Goal: Task Accomplishment & Management: Complete application form

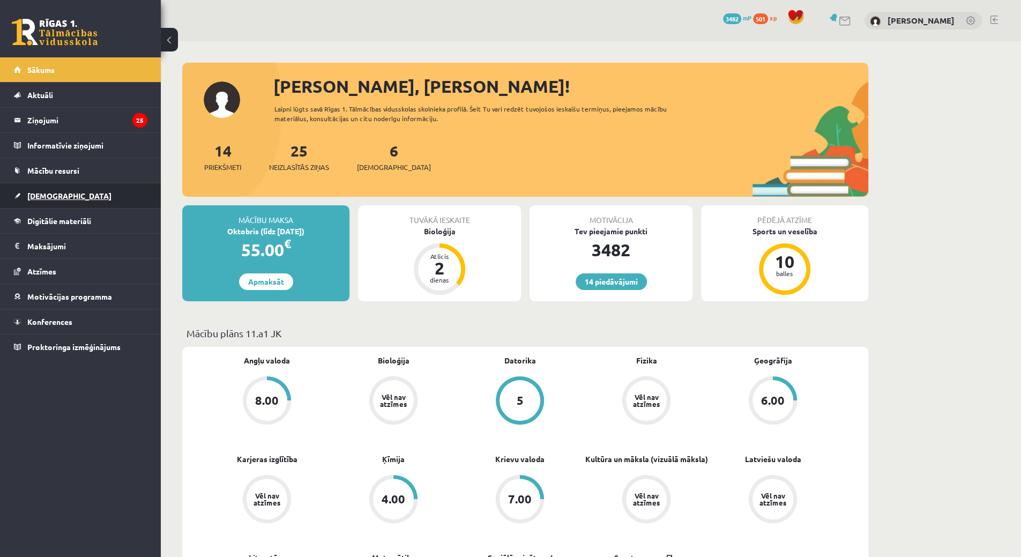
click at [102, 195] on link "[DEMOGRAPHIC_DATA]" at bounding box center [80, 195] width 133 height 25
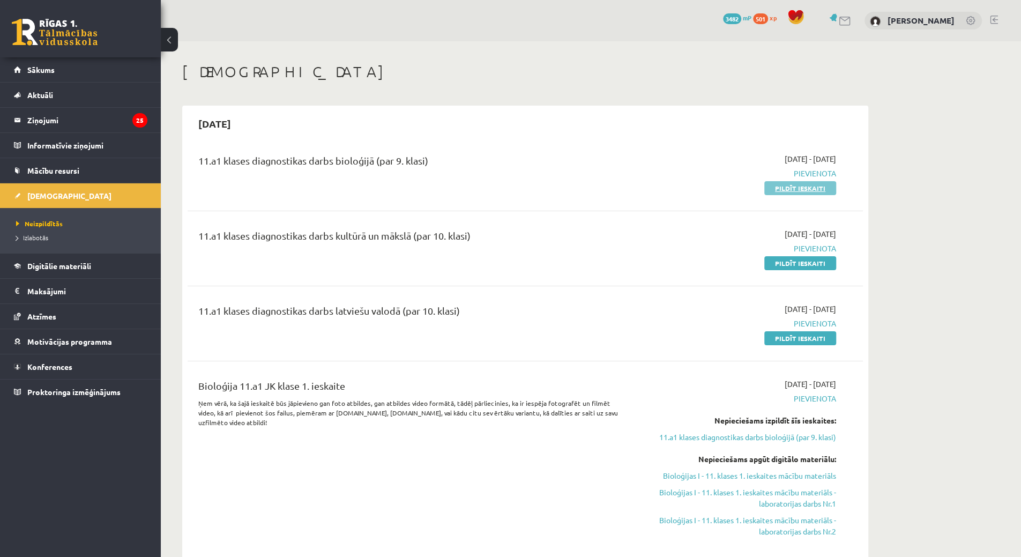
click at [792, 188] on link "Pildīt ieskaiti" at bounding box center [800, 188] width 72 height 14
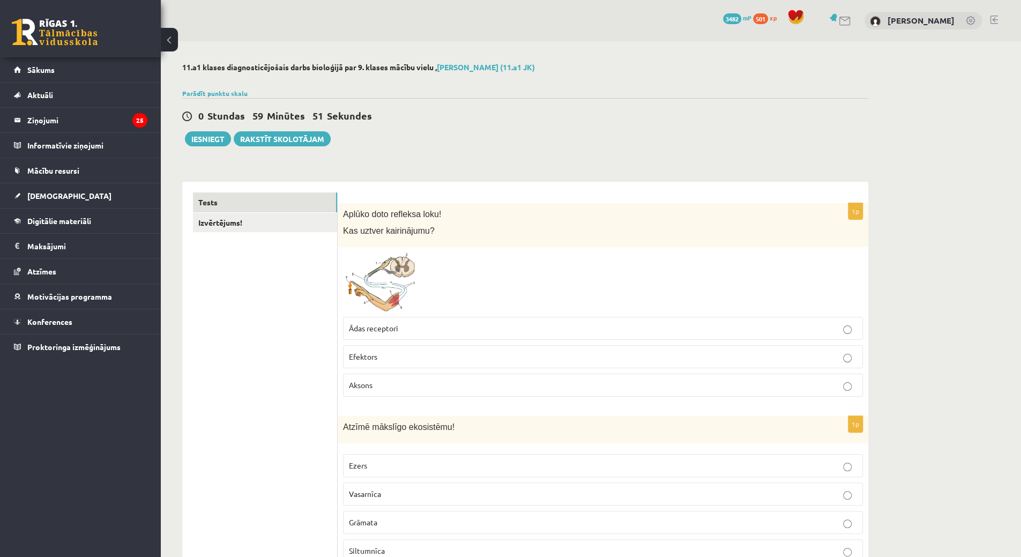
click at [377, 279] on span at bounding box center [383, 278] width 17 height 17
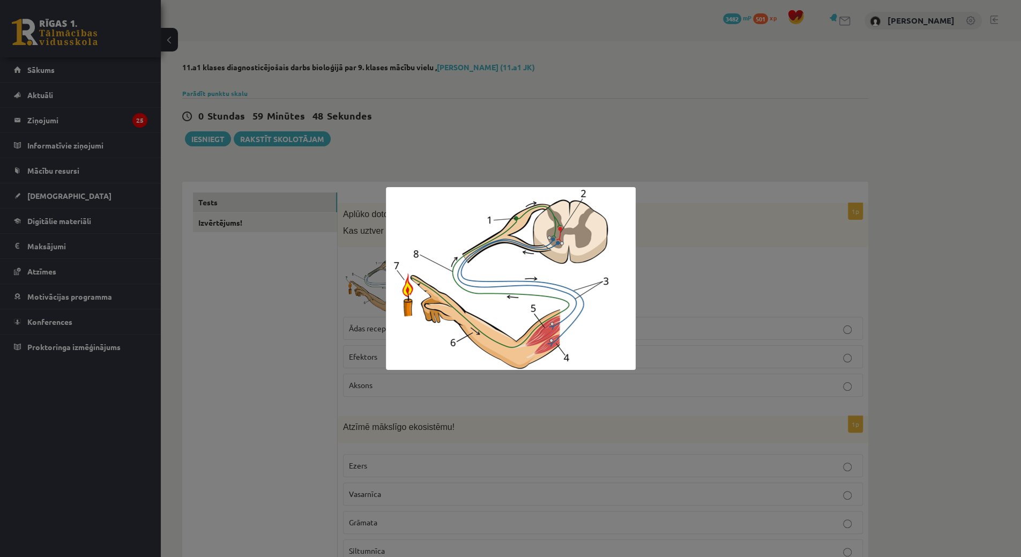
click at [459, 133] on div at bounding box center [510, 278] width 1021 height 557
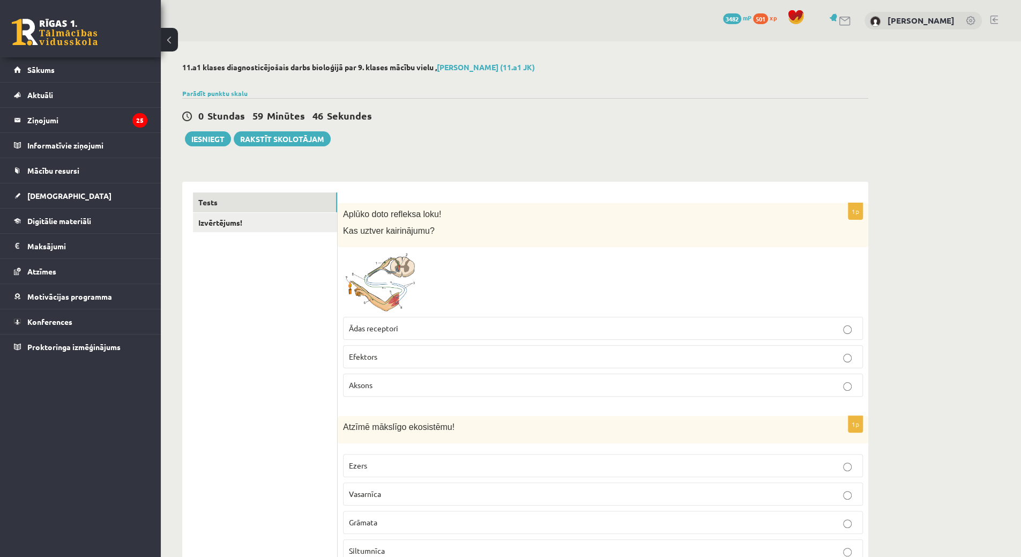
click at [396, 329] on span "Ādas receptori" at bounding box center [373, 328] width 49 height 10
click at [388, 287] on img at bounding box center [383, 281] width 80 height 59
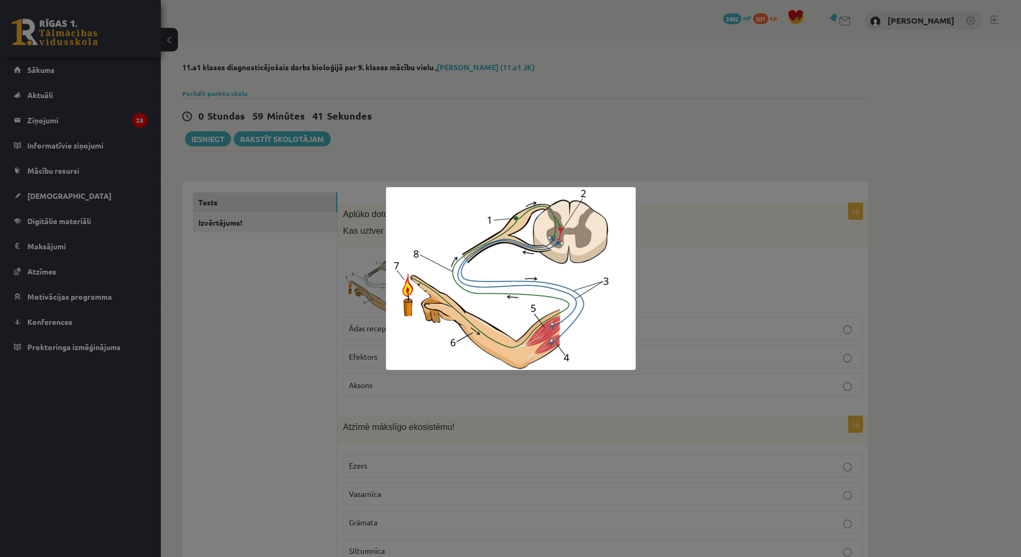
click at [360, 300] on div at bounding box center [510, 278] width 1021 height 557
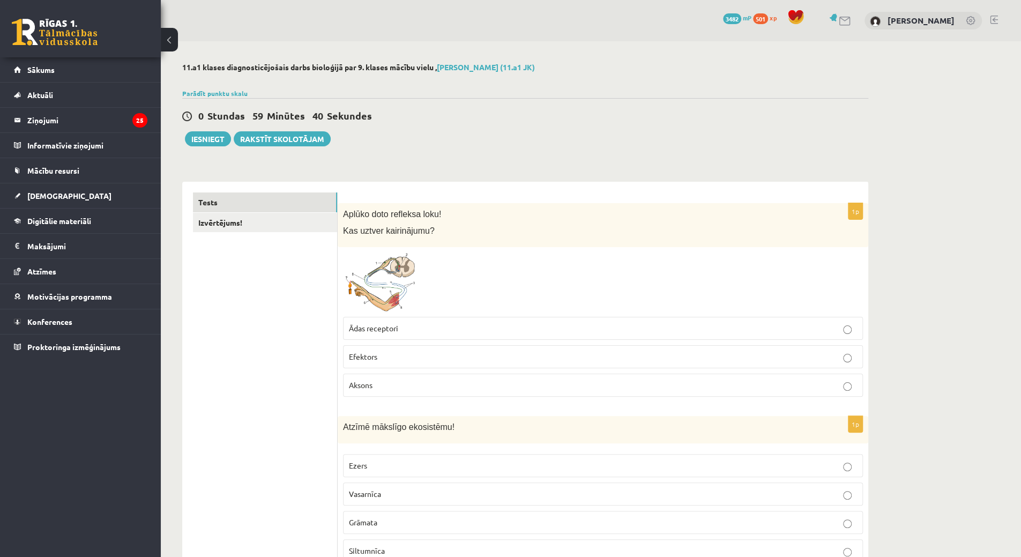
click at [382, 286] on span at bounding box center [383, 278] width 17 height 17
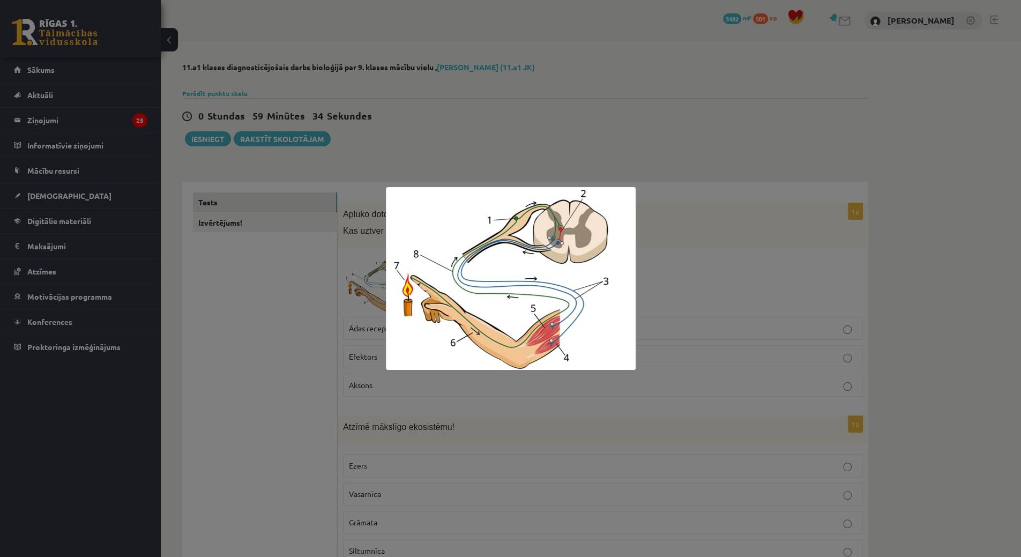
click at [370, 282] on div at bounding box center [510, 278] width 1021 height 557
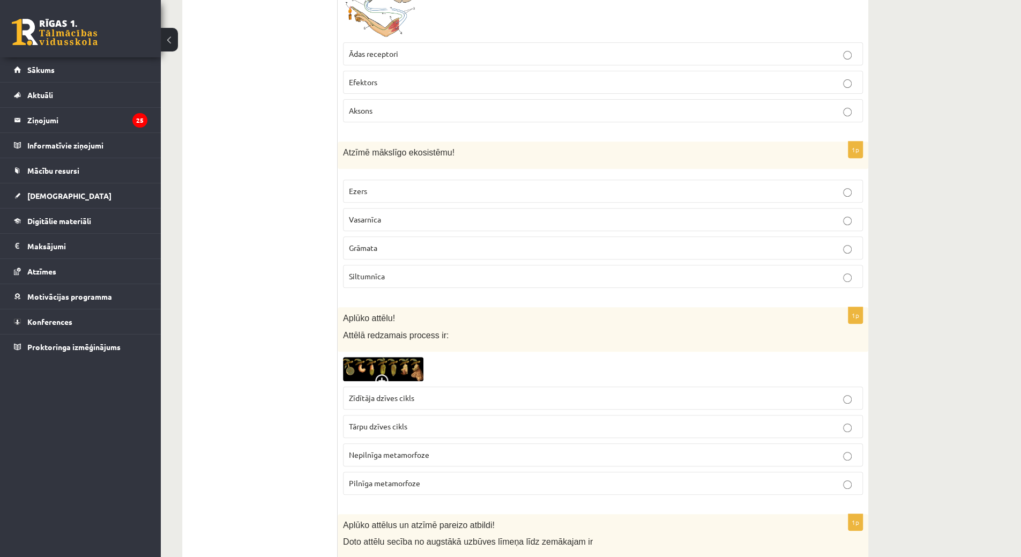
scroll to position [294, 0]
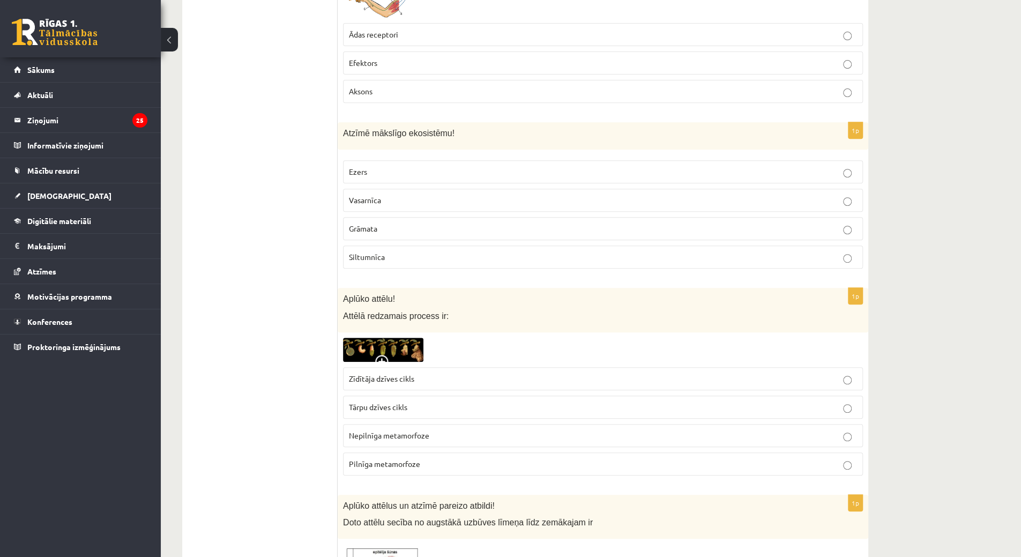
click at [428, 223] on p "Grāmata" at bounding box center [603, 228] width 508 height 11
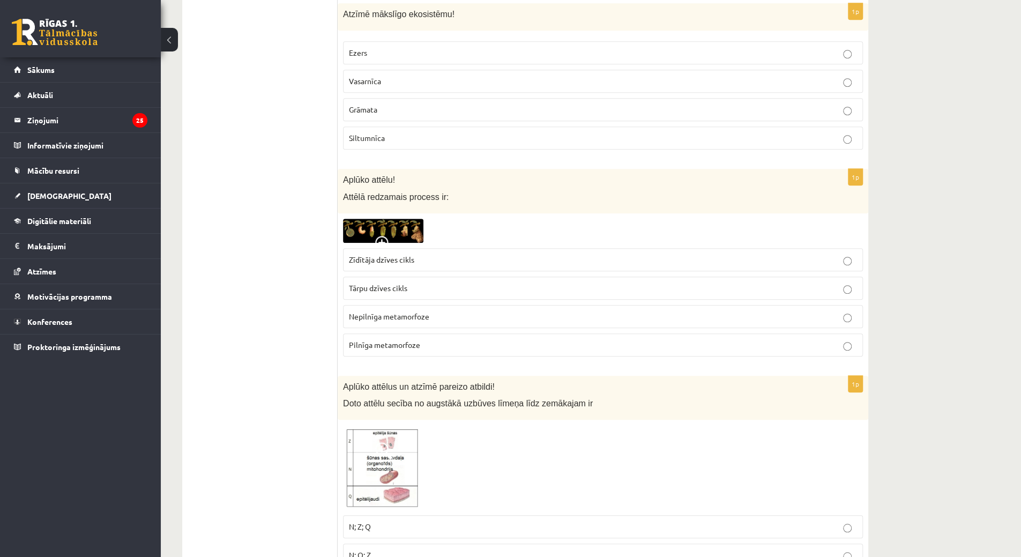
scroll to position [455, 0]
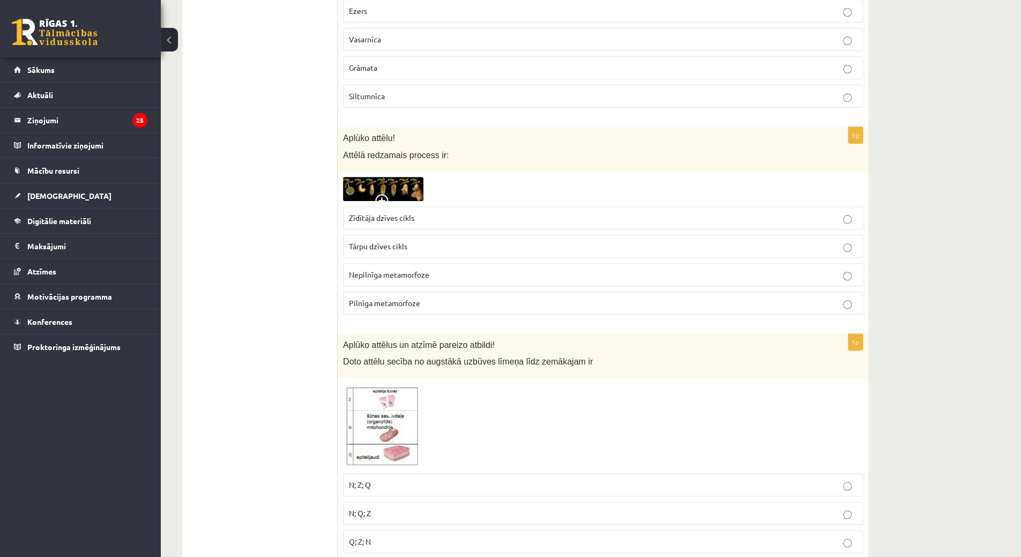
click at [840, 37] on p "Vasarnīca" at bounding box center [603, 39] width 508 height 11
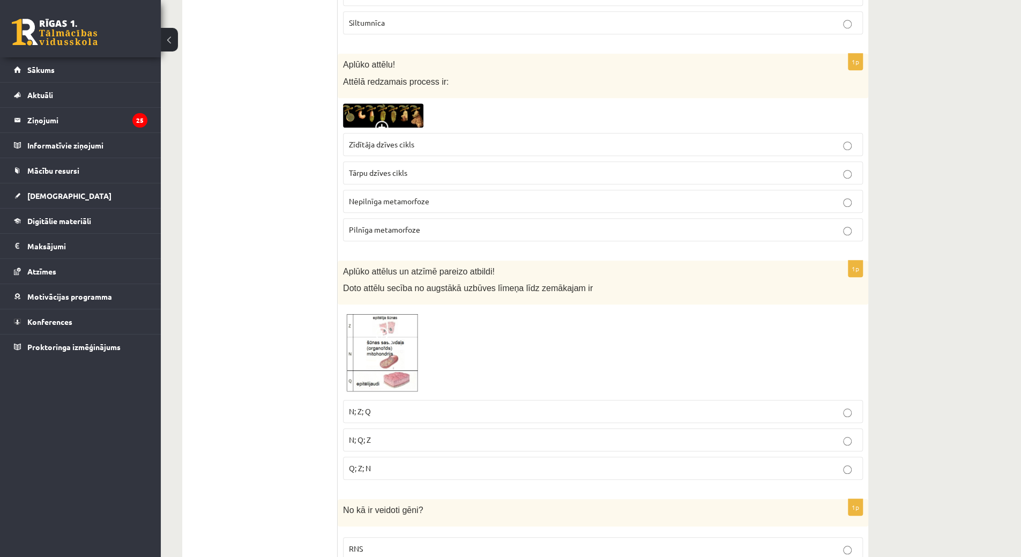
scroll to position [489, 0]
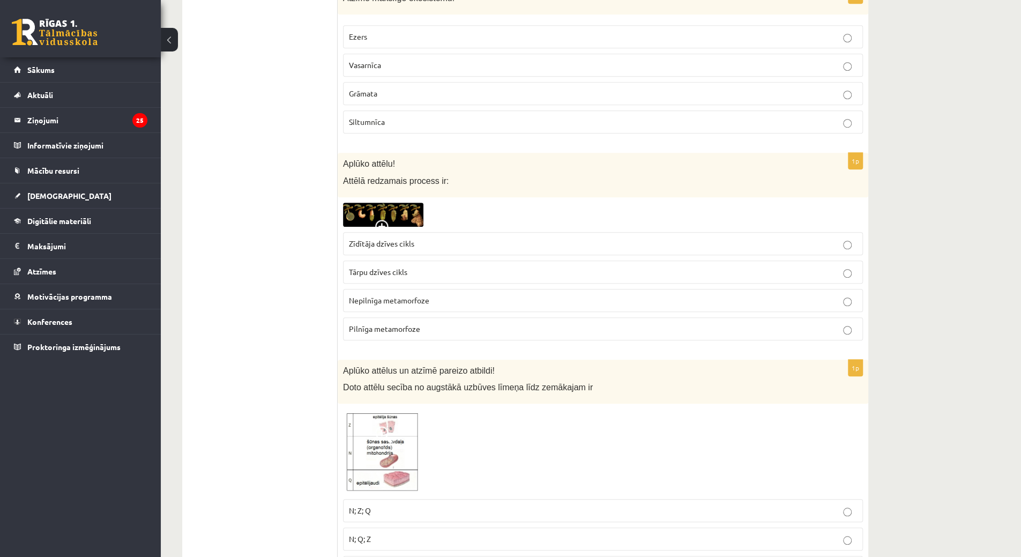
drag, startPoint x: 1029, startPoint y: 139, endPoint x: 1008, endPoint y: 82, distance: 60.9
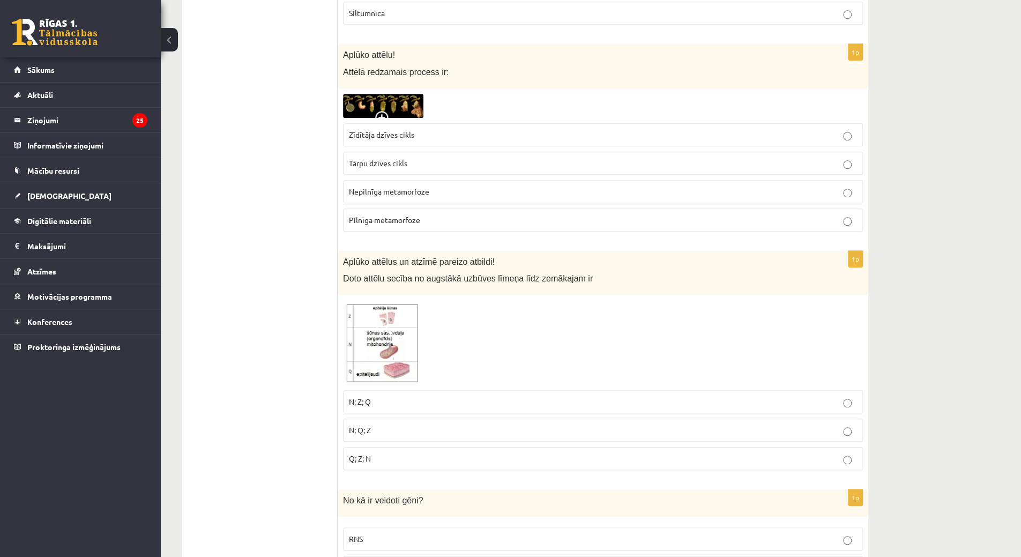
scroll to position [550, 0]
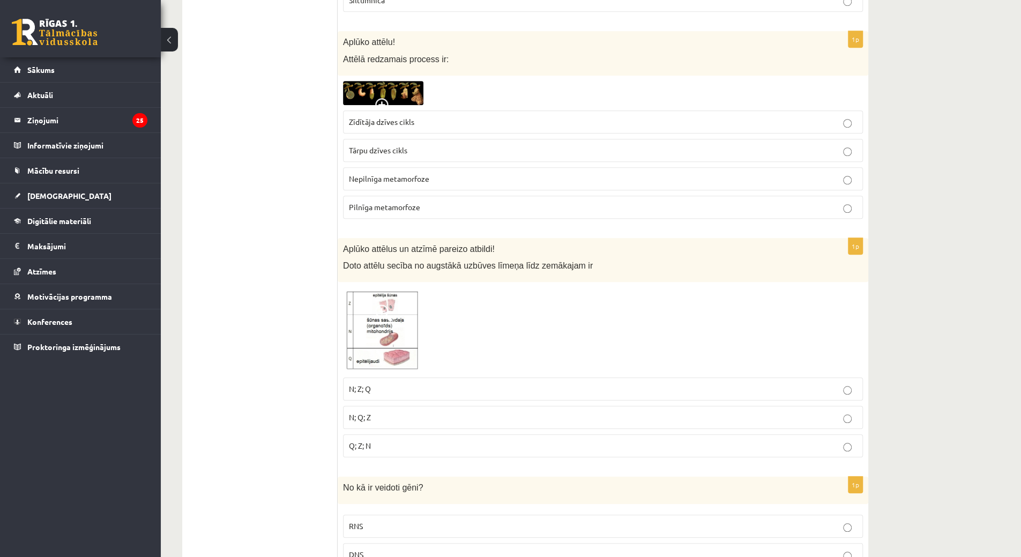
click at [420, 92] on img at bounding box center [383, 93] width 80 height 24
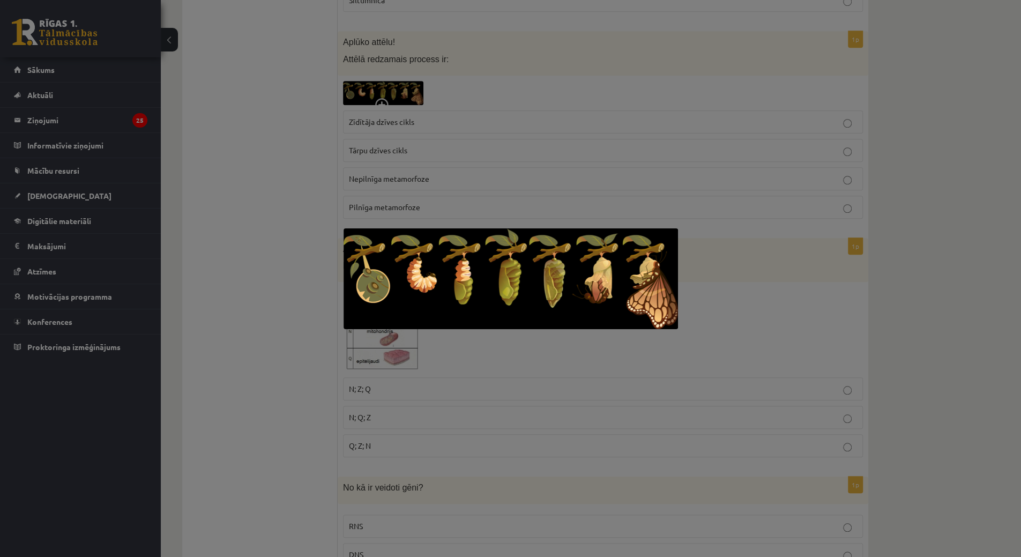
click at [532, 140] on div at bounding box center [510, 278] width 1021 height 557
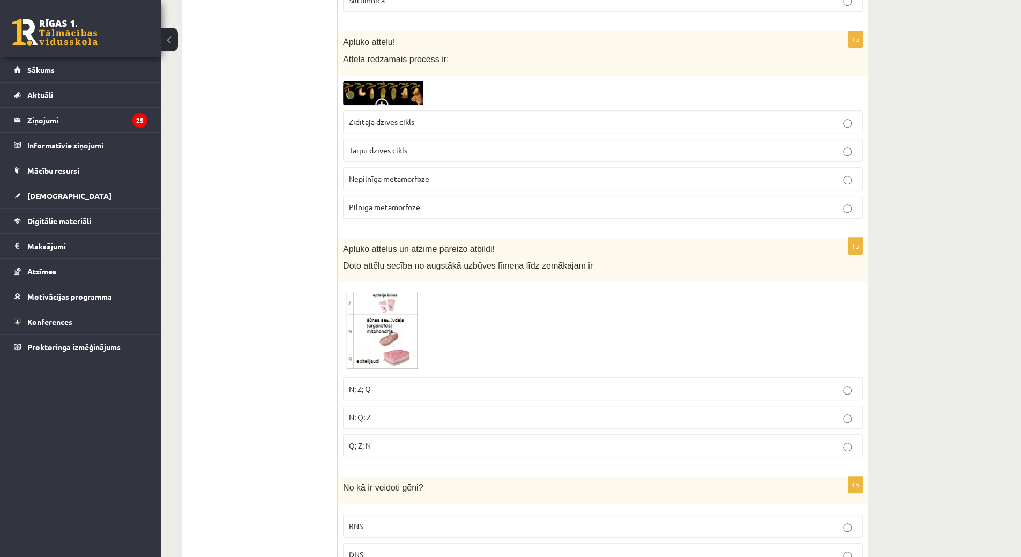
click at [850, 215] on fieldset "Zīdītāja dzīves cikls Tārpu dzīves cikls Nepilnīga metamorfoze Pilnīga metamorf…" at bounding box center [603, 163] width 520 height 117
click at [848, 212] on label "Pilnīga metamorfoze" at bounding box center [603, 207] width 520 height 23
drag, startPoint x: 1020, startPoint y: 28, endPoint x: 1023, endPoint y: 43, distance: 15.3
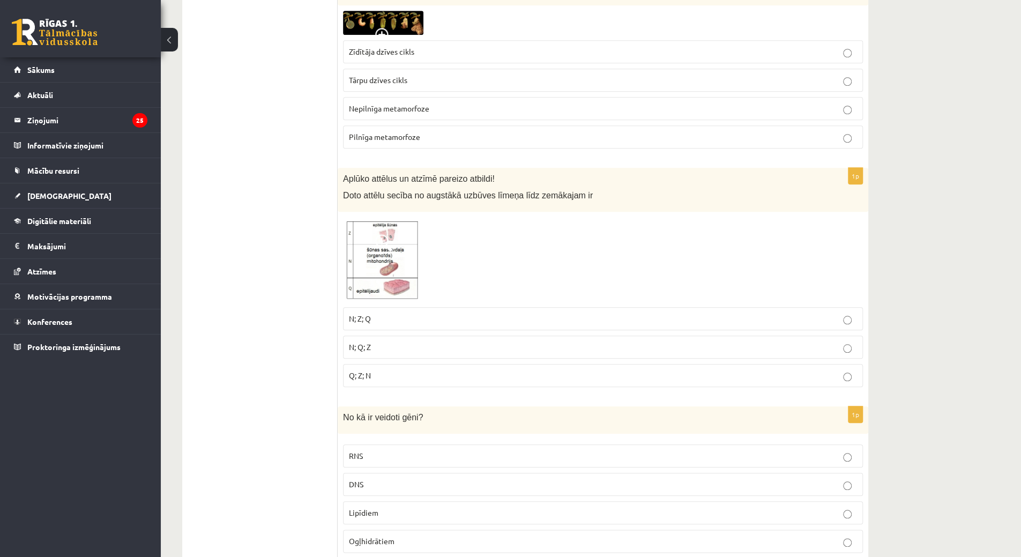
scroll to position [659, 0]
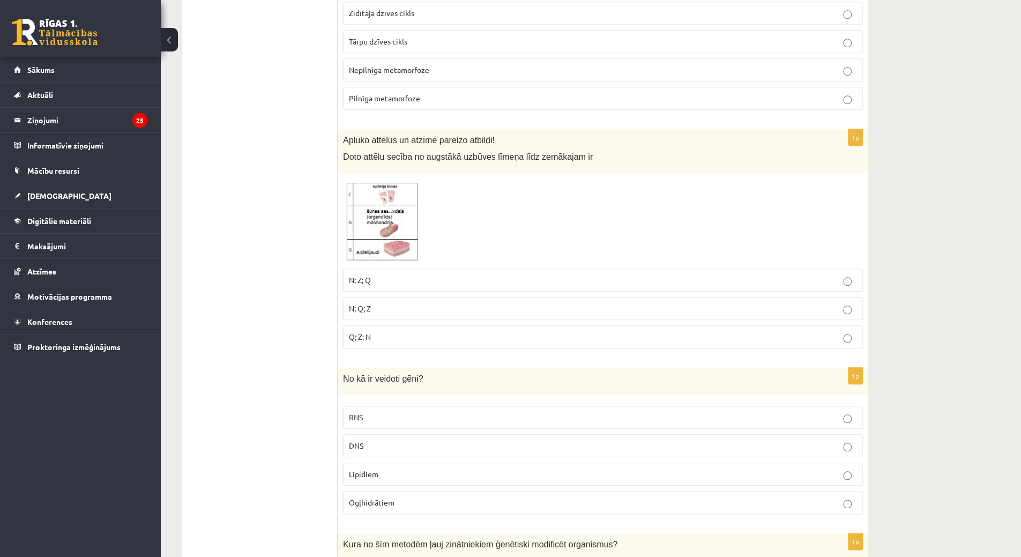
click at [388, 200] on span at bounding box center [383, 204] width 17 height 17
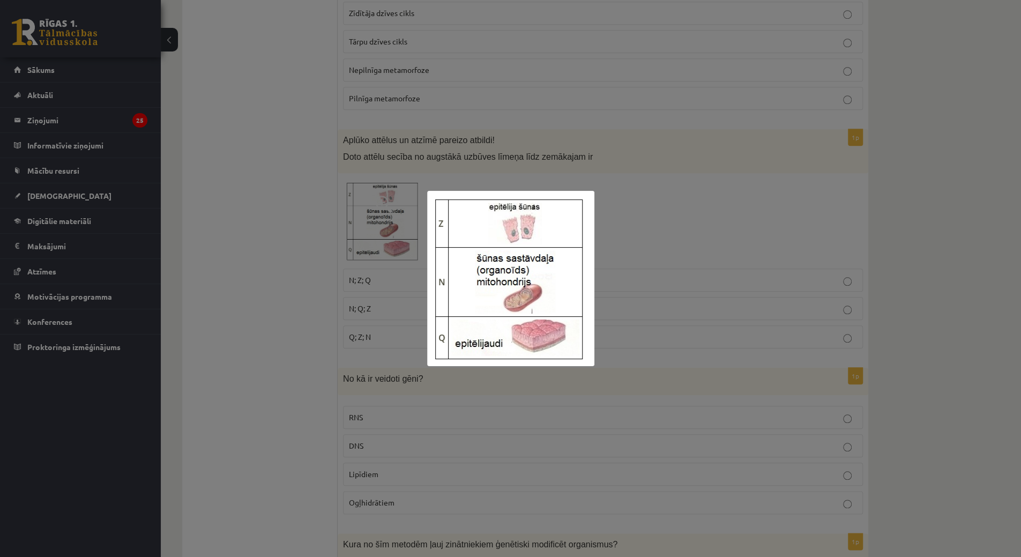
click at [477, 166] on div at bounding box center [510, 278] width 1021 height 557
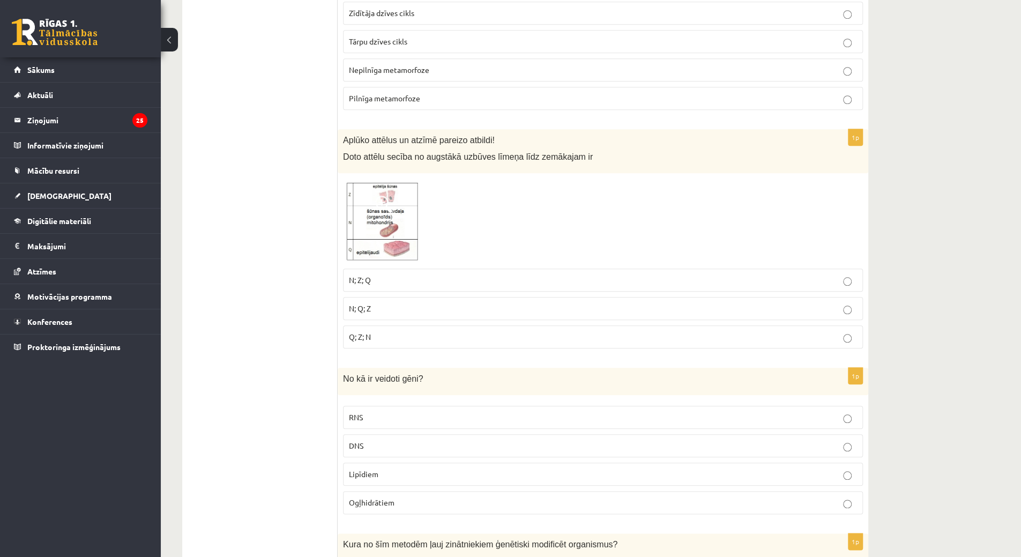
click at [393, 434] on label "DNS" at bounding box center [603, 445] width 520 height 23
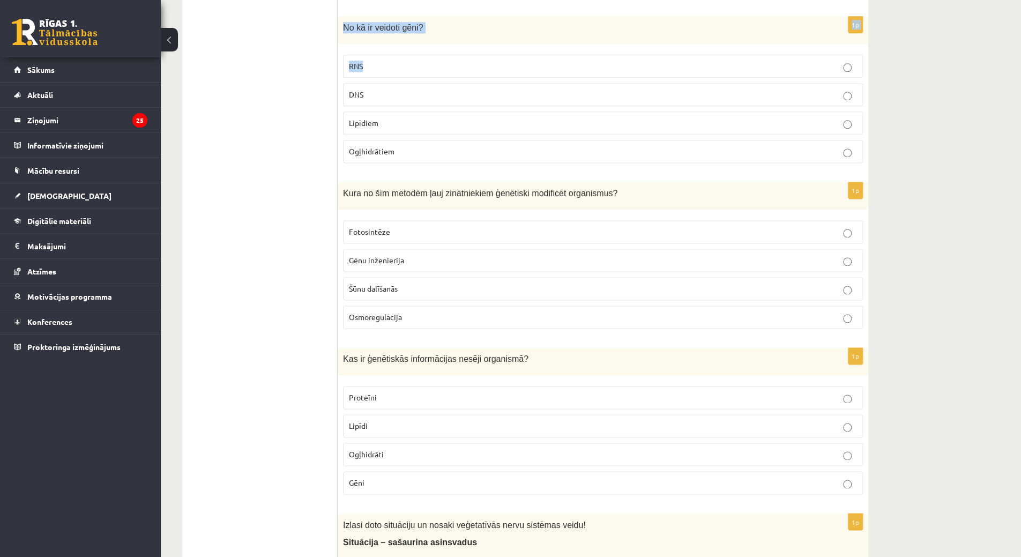
scroll to position [203, 0]
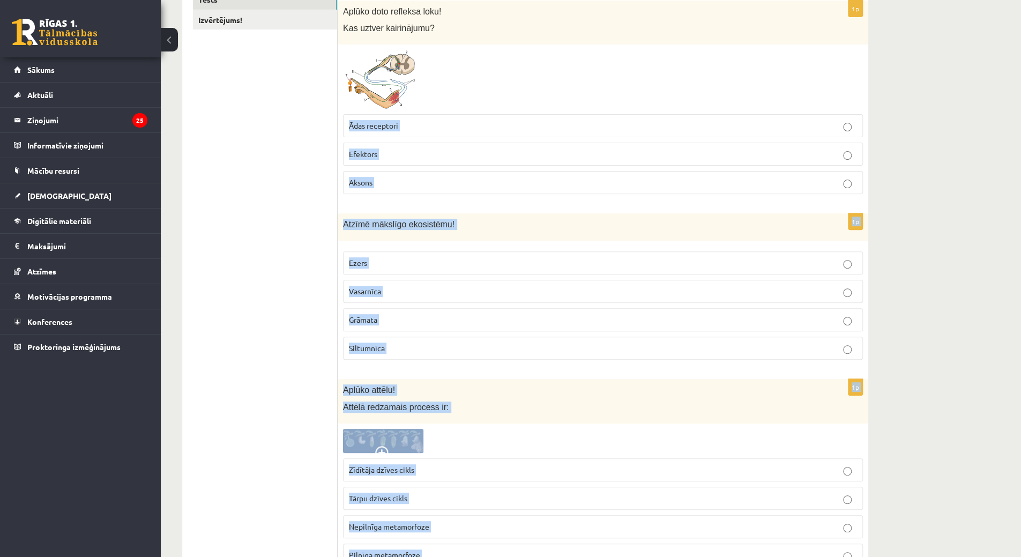
drag, startPoint x: 1029, startPoint y: 96, endPoint x: 981, endPoint y: 47, distance: 69.0
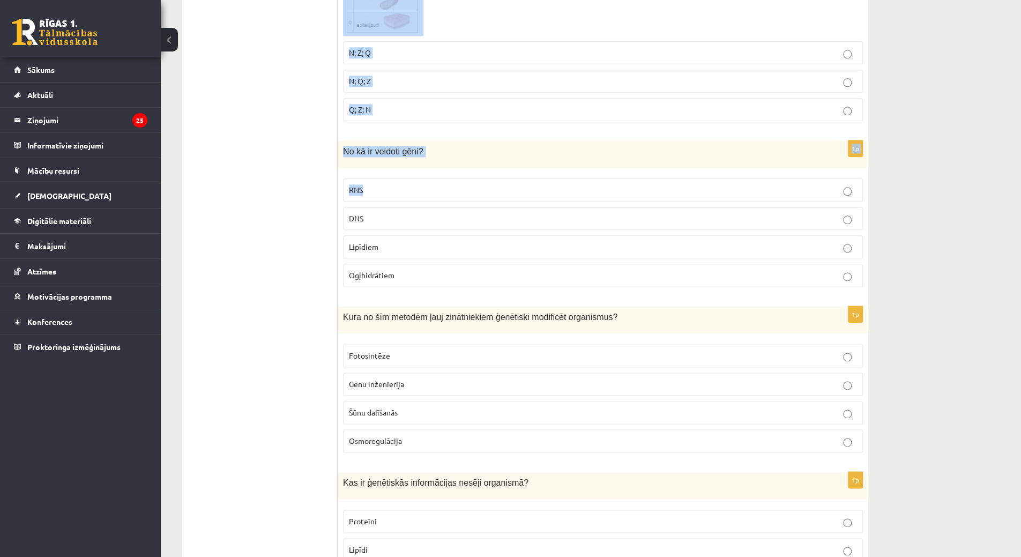
scroll to position [887, 0]
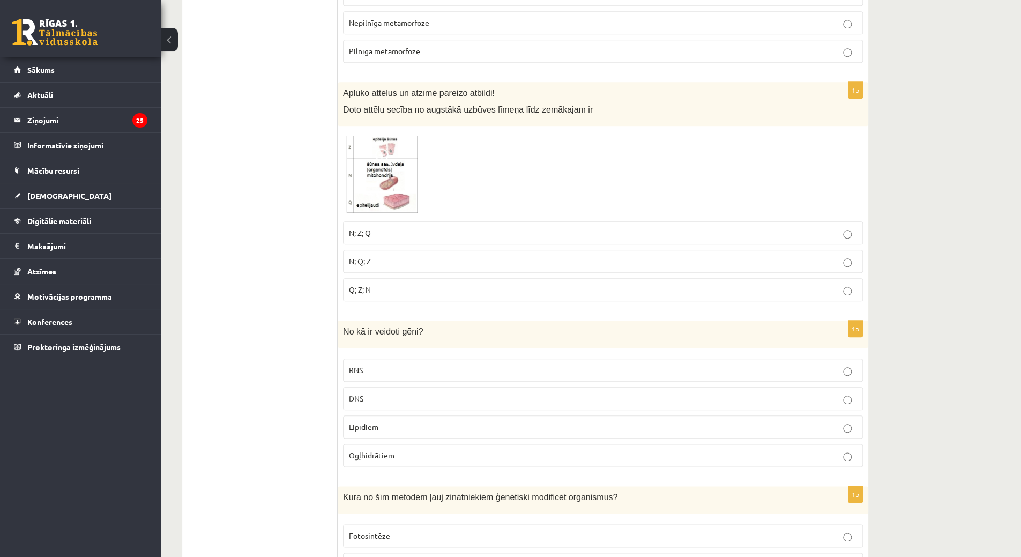
scroll to position [684, 0]
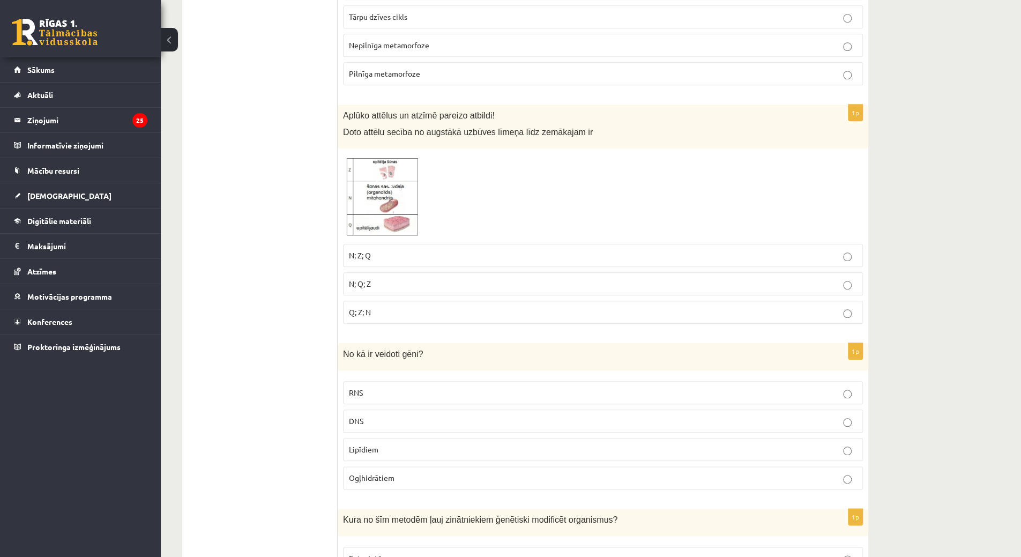
click at [403, 166] on img at bounding box center [383, 196] width 80 height 84
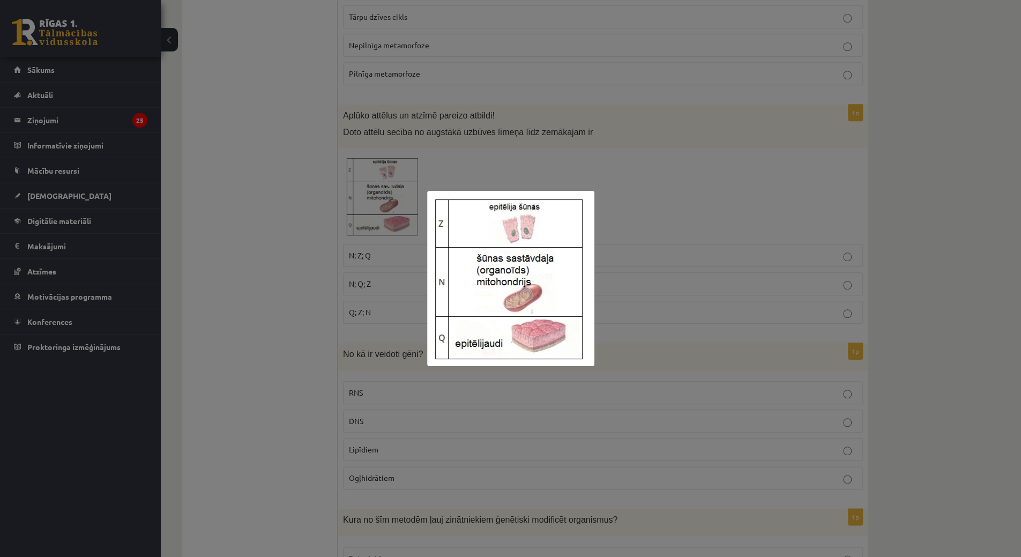
click at [403, 163] on div at bounding box center [510, 278] width 1021 height 557
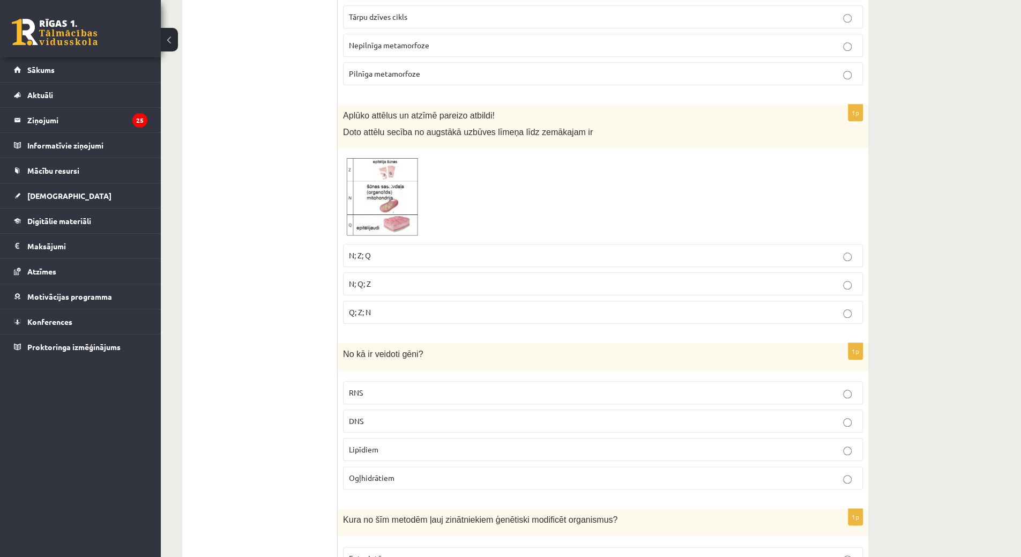
click at [397, 281] on p "N; Q; Z" at bounding box center [603, 283] width 508 height 11
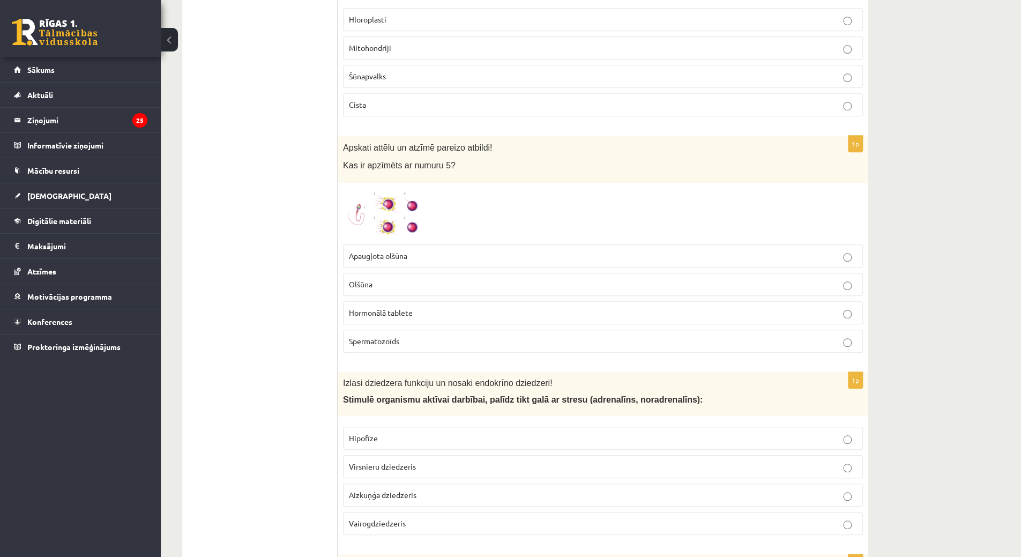
scroll to position [3483, 0]
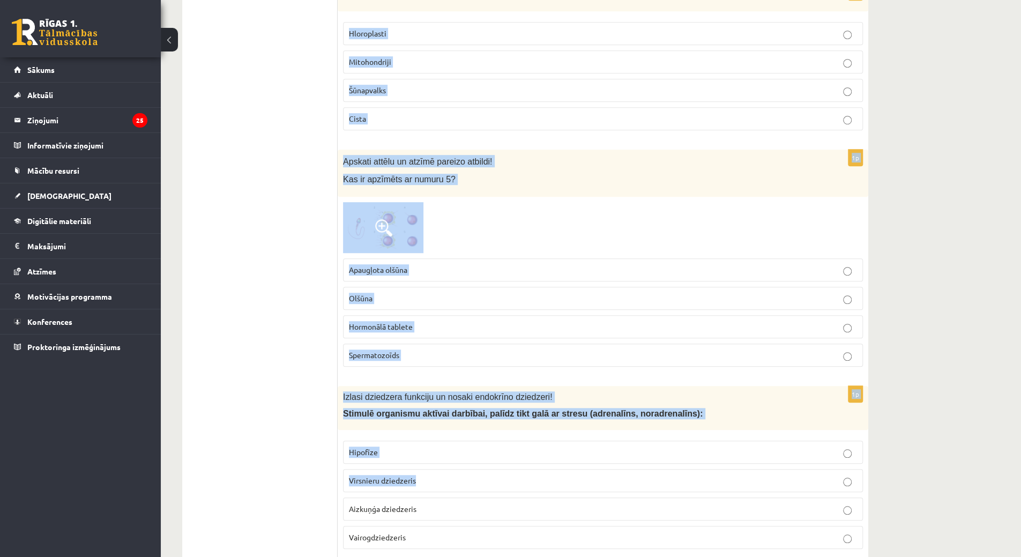
drag, startPoint x: 1029, startPoint y: 170, endPoint x: 990, endPoint y: 438, distance: 270.9
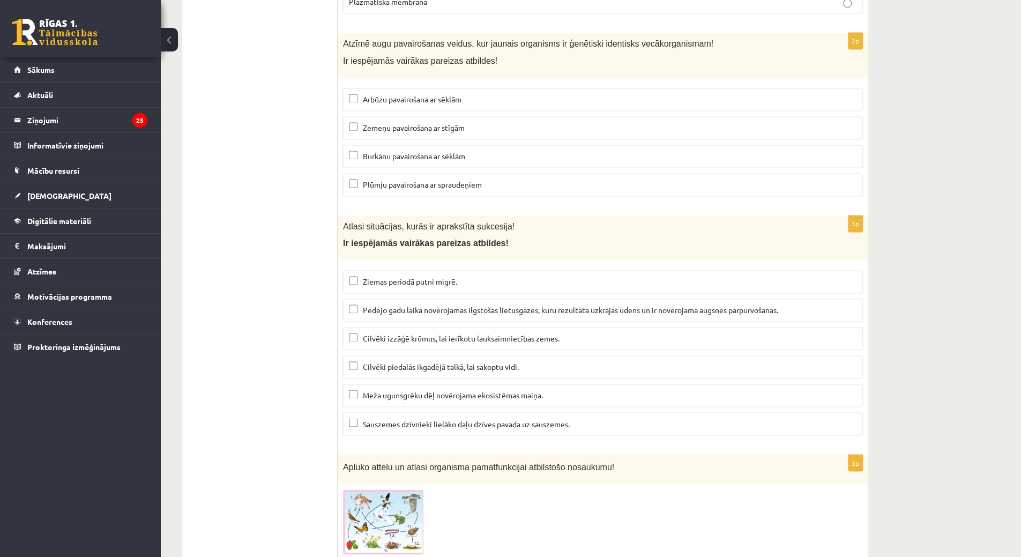
scroll to position [4334, 0]
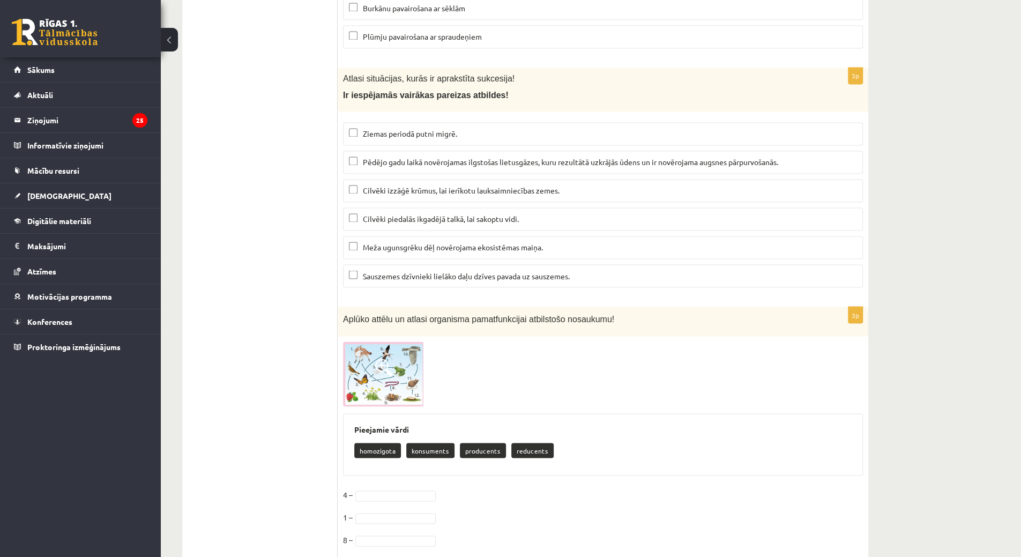
click at [363, 341] on img at bounding box center [383, 373] width 80 height 65
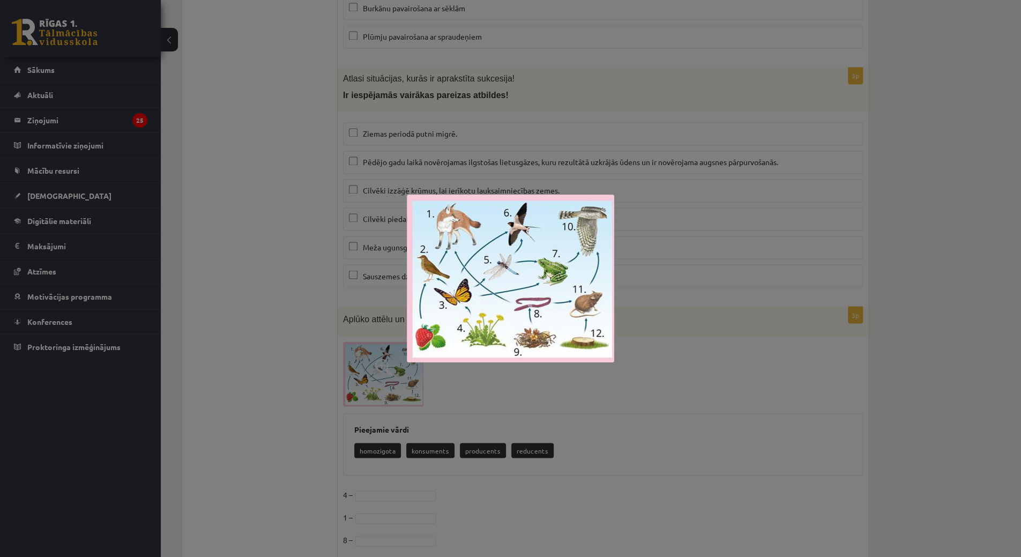
click at [362, 335] on div at bounding box center [510, 278] width 1021 height 557
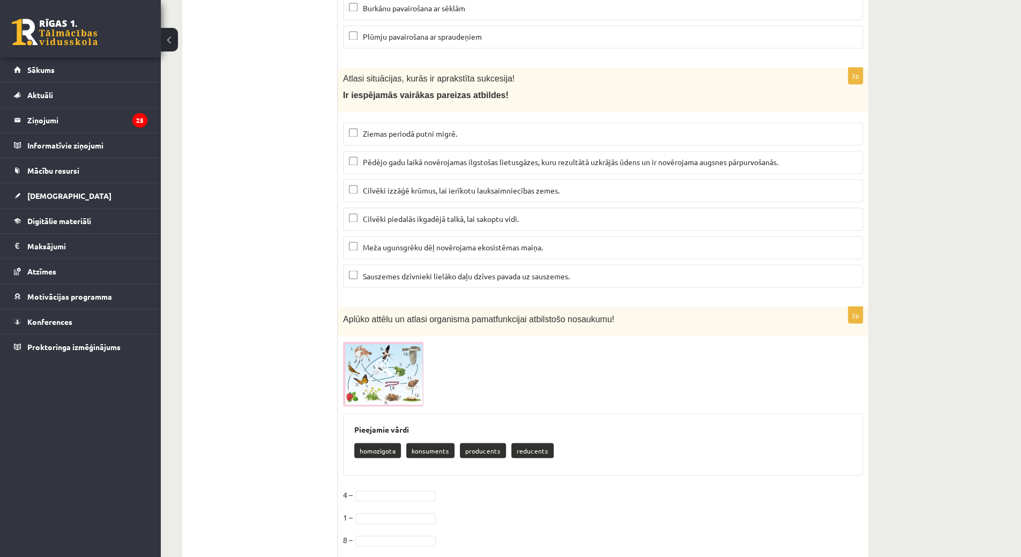
click at [362, 341] on img at bounding box center [383, 373] width 80 height 65
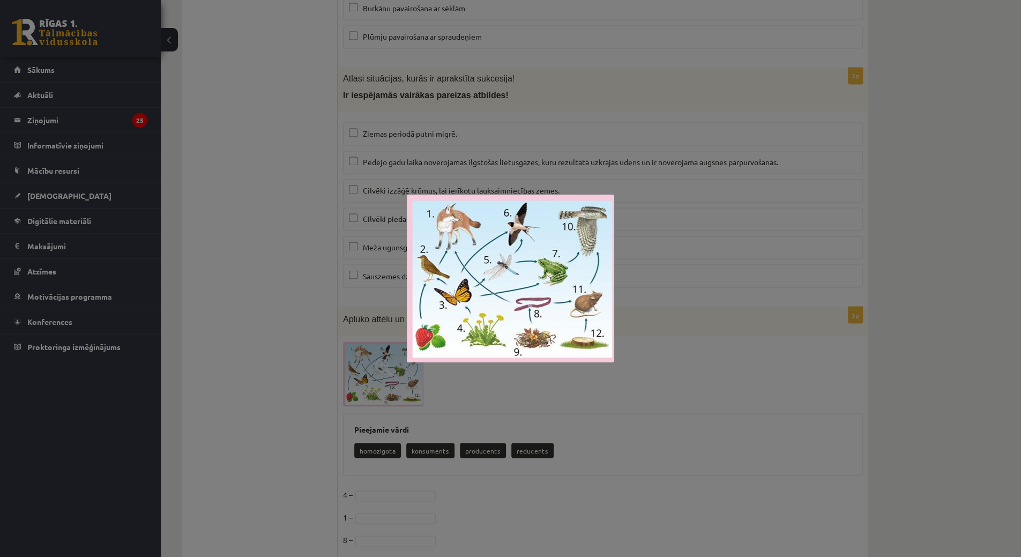
click at [680, 317] on div at bounding box center [510, 278] width 1021 height 557
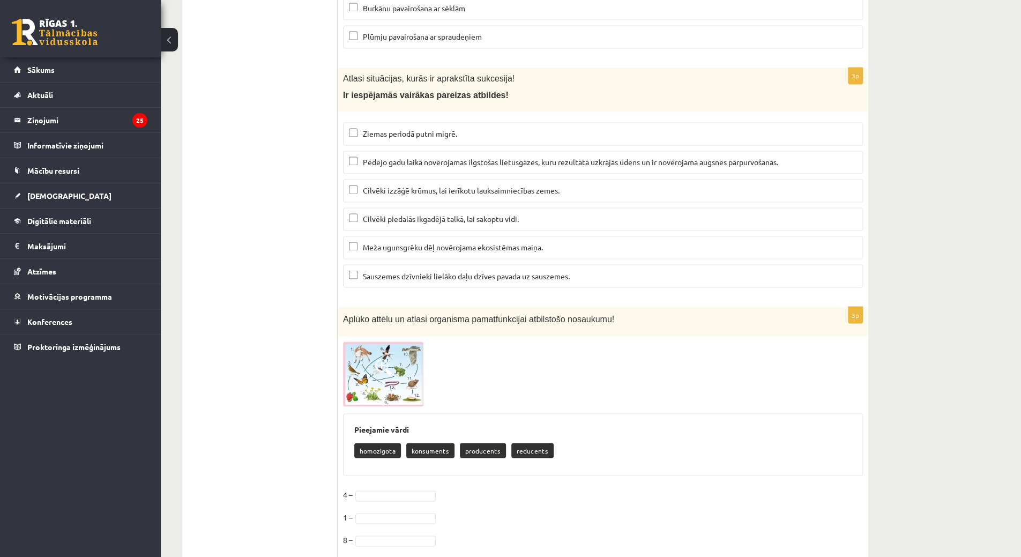
click at [346, 445] on div "3p Aplūko attēlu un atlasi organisma pamatfunkcijai atbilstošo nosaukumu! Pieej…" at bounding box center [603, 433] width 531 height 252
click at [391, 346] on img at bounding box center [383, 373] width 80 height 65
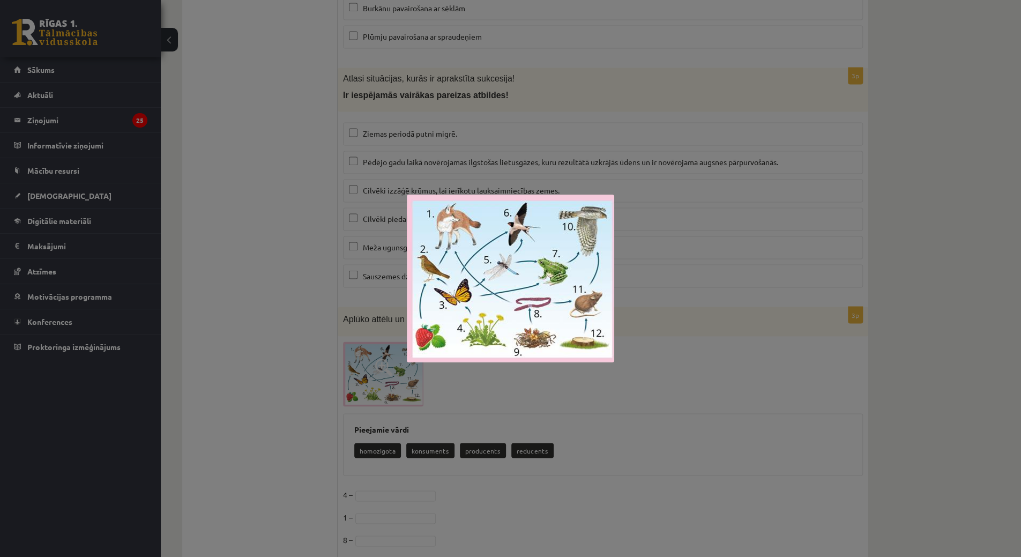
click at [389, 382] on div at bounding box center [510, 278] width 1021 height 557
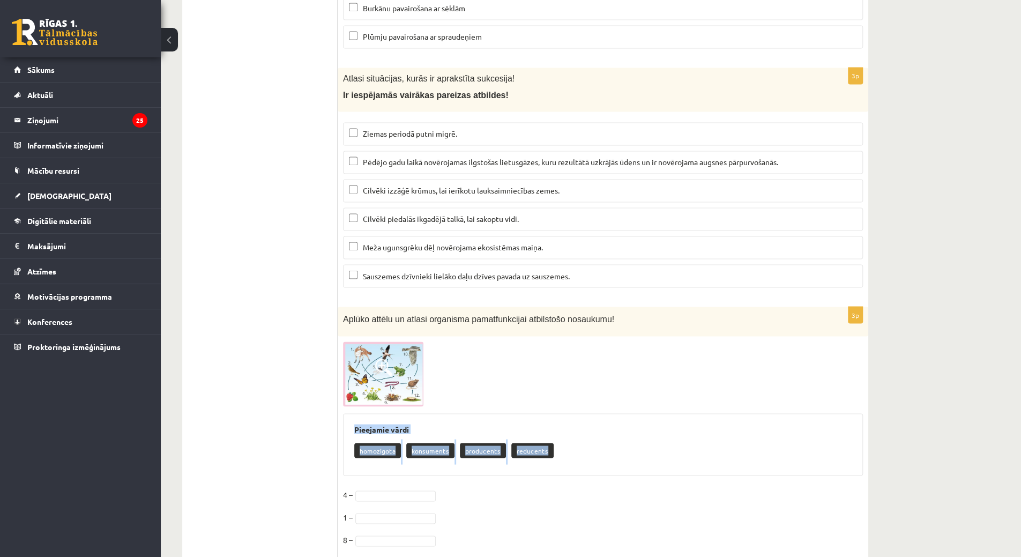
drag, startPoint x: 349, startPoint y: 396, endPoint x: 592, endPoint y: 422, distance: 244.2
click at [592, 422] on div "Pieejamie vārdi homozigota konsuments producents reducents" at bounding box center [603, 444] width 520 height 62
click at [516, 443] on p "reducents" at bounding box center [532, 450] width 42 height 15
drag, startPoint x: 566, startPoint y: 418, endPoint x: 349, endPoint y: 380, distance: 219.8
click at [349, 413] on div "Pieejamie vārdi homozigota konsuments producents reducents" at bounding box center [603, 444] width 520 height 62
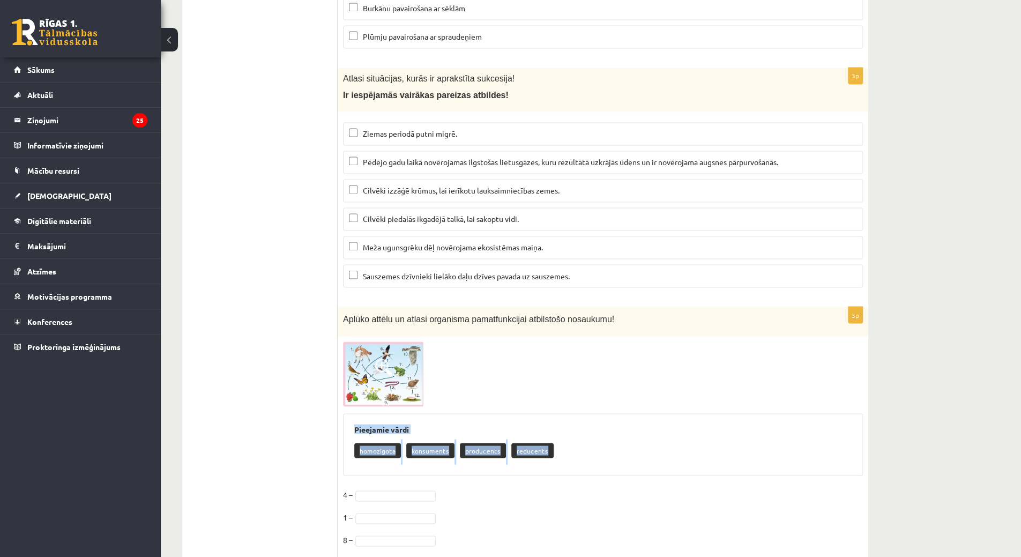
click at [361, 425] on h3 "Pieejamie vārdi" at bounding box center [602, 429] width 497 height 9
drag, startPoint x: 344, startPoint y: 390, endPoint x: 549, endPoint y: 412, distance: 205.9
click at [549, 413] on div "Pieejamie vārdi homozigota konsuments producents reducents" at bounding box center [603, 444] width 520 height 62
copy div "Pieejamie vārdi homozigota konsuments producents reducents"
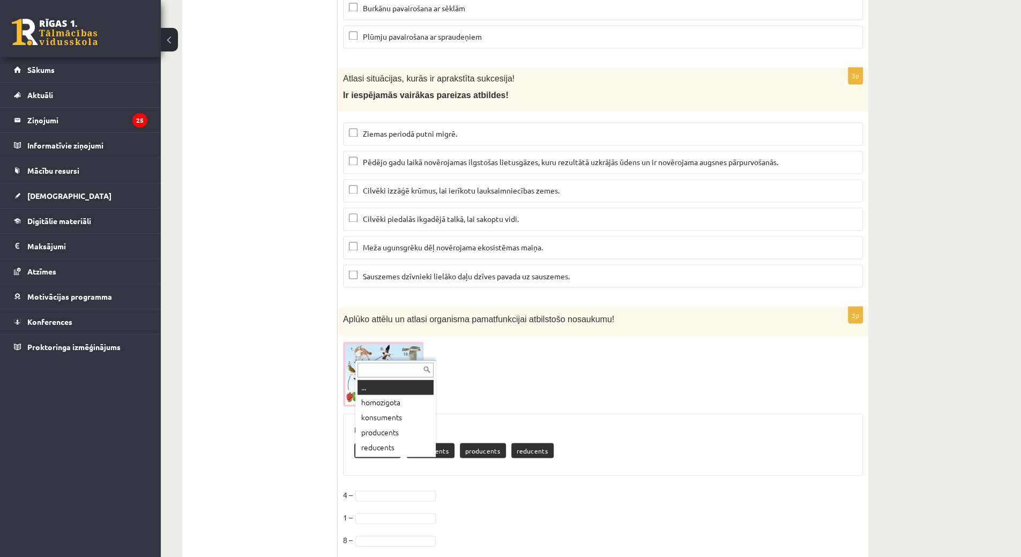
drag, startPoint x: 389, startPoint y: 461, endPoint x: 389, endPoint y: 455, distance: 5.9
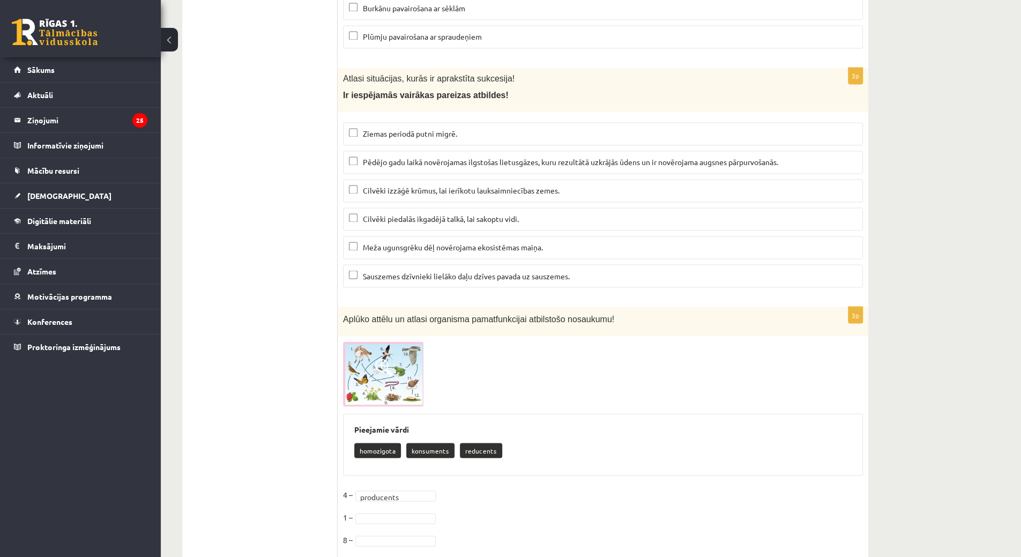
click at [404, 367] on img at bounding box center [383, 373] width 80 height 65
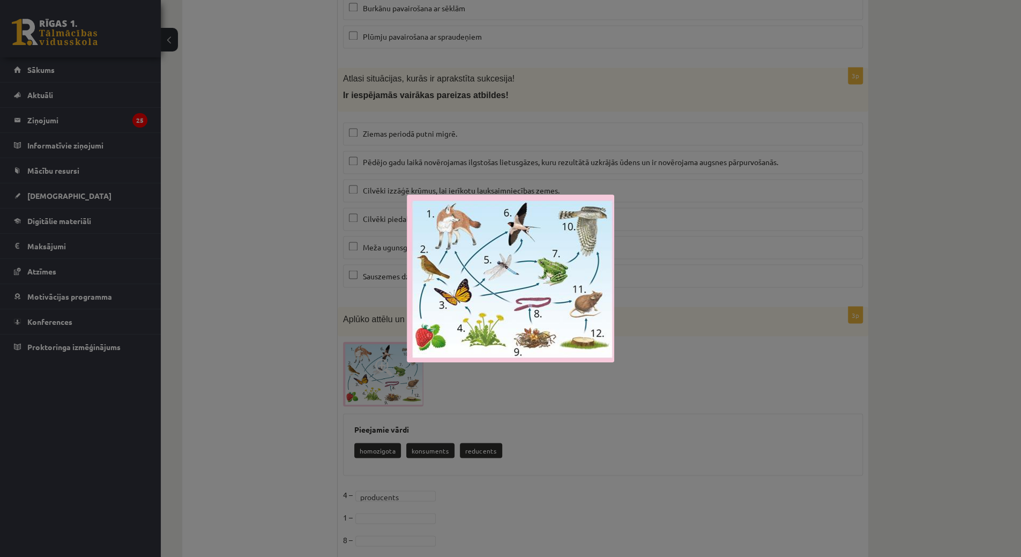
click at [355, 199] on div at bounding box center [510, 278] width 1021 height 557
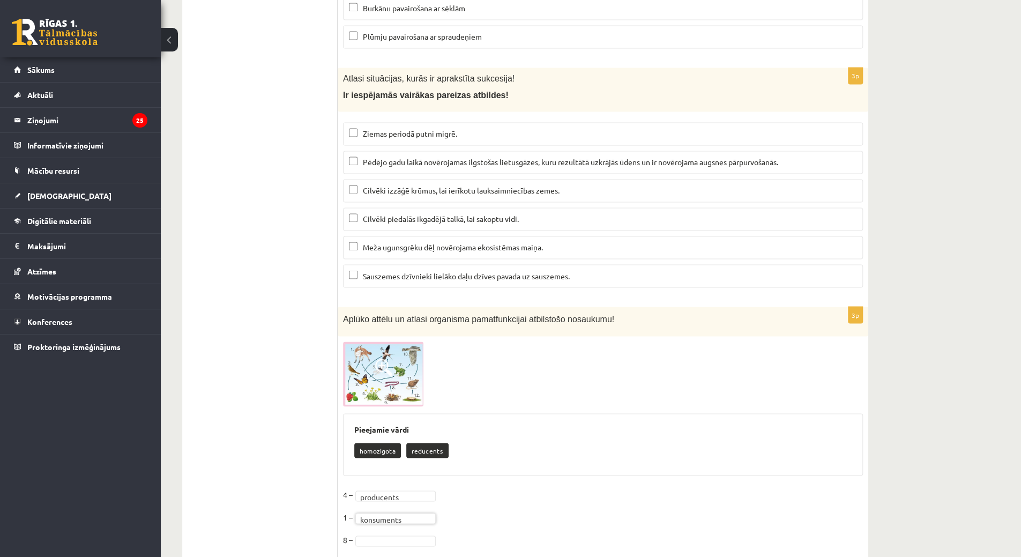
click at [382, 351] on img at bounding box center [383, 373] width 80 height 65
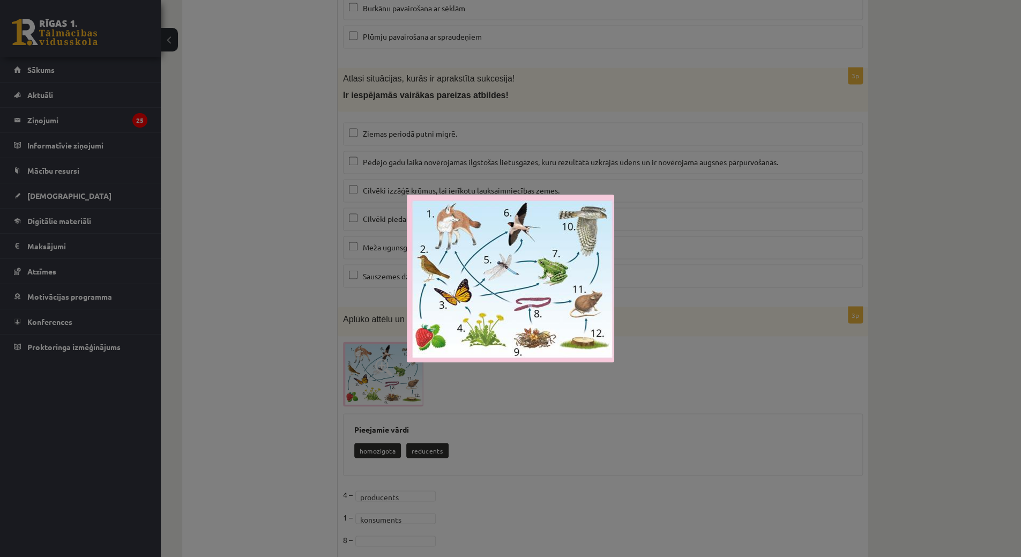
click at [271, 269] on div at bounding box center [510, 278] width 1021 height 557
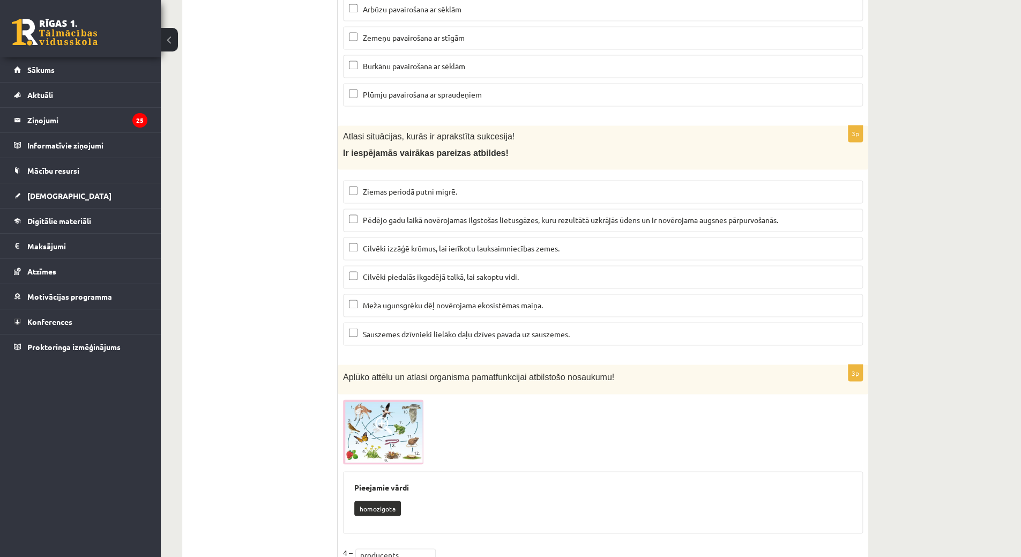
scroll to position [4281, 0]
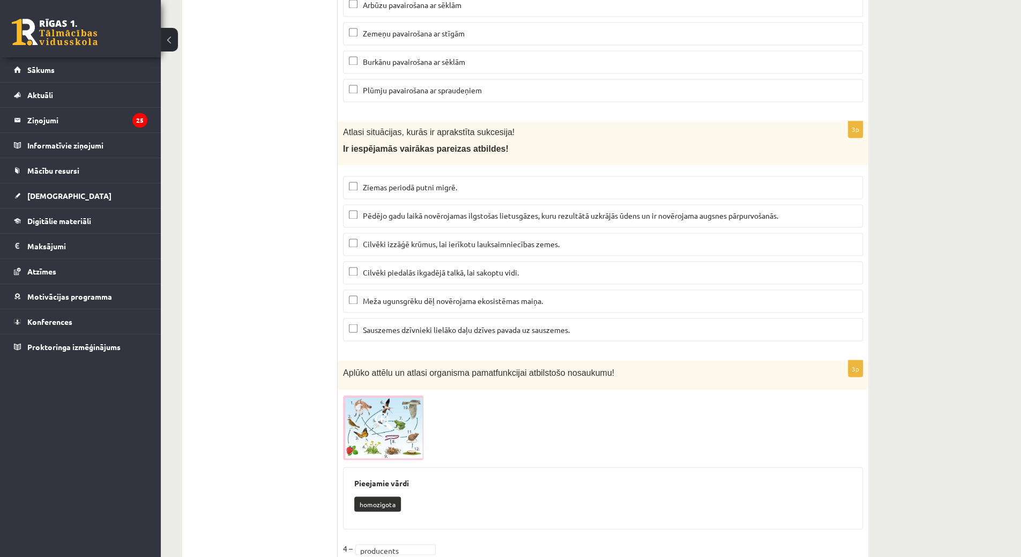
click at [470, 211] on span "Pēdējo gadu laikā novērojamas ilgstošas lietusgāzes, kuru rezultātā uzkrājās ūd…" at bounding box center [570, 216] width 415 height 10
click at [473, 233] on label "Cilvēki izzāģē krūmus, lai ierīkotu lauksaimniecības zemes." at bounding box center [603, 244] width 520 height 23
click at [457, 182] on span "Ziemas periodā putni migrē." at bounding box center [410, 187] width 94 height 10
click at [460, 289] on label "Meža ugunsgrēku dēļ novērojama ekosistēmas maiņa." at bounding box center [603, 300] width 520 height 23
click at [460, 267] on p "Cilvēki piedalās ikgadējā talkā, lai sakoptu vidi." at bounding box center [603, 272] width 508 height 11
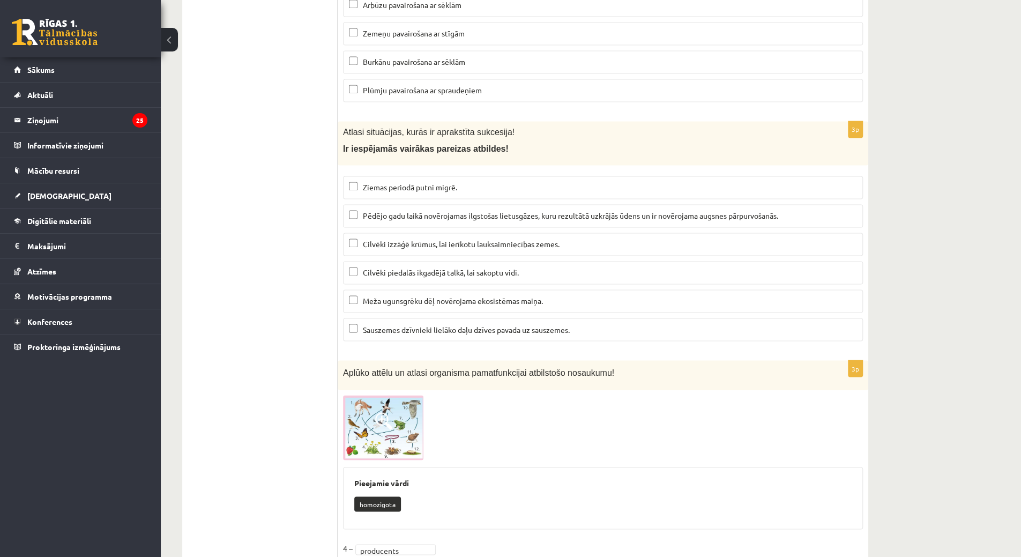
click at [460, 296] on span "Meža ugunsgrēku dēļ novērojama ekosistēmas maiņa." at bounding box center [453, 301] width 180 height 10
click at [460, 261] on label "Cilvēki piedalās ikgadējā talkā, lai sakoptu vidi." at bounding box center [603, 272] width 520 height 23
drag, startPoint x: 471, startPoint y: 262, endPoint x: 479, endPoint y: 240, distance: 24.1
click at [479, 240] on fieldset "Ziemas periodā putni migrē. Pēdējo gadu laikā novērojamas ilgstošas lietusgāzes…" at bounding box center [603, 257] width 520 height 174
click at [479, 267] on span "Cilvēki piedalās ikgadējā talkā, lai sakoptu vidi." at bounding box center [441, 272] width 156 height 10
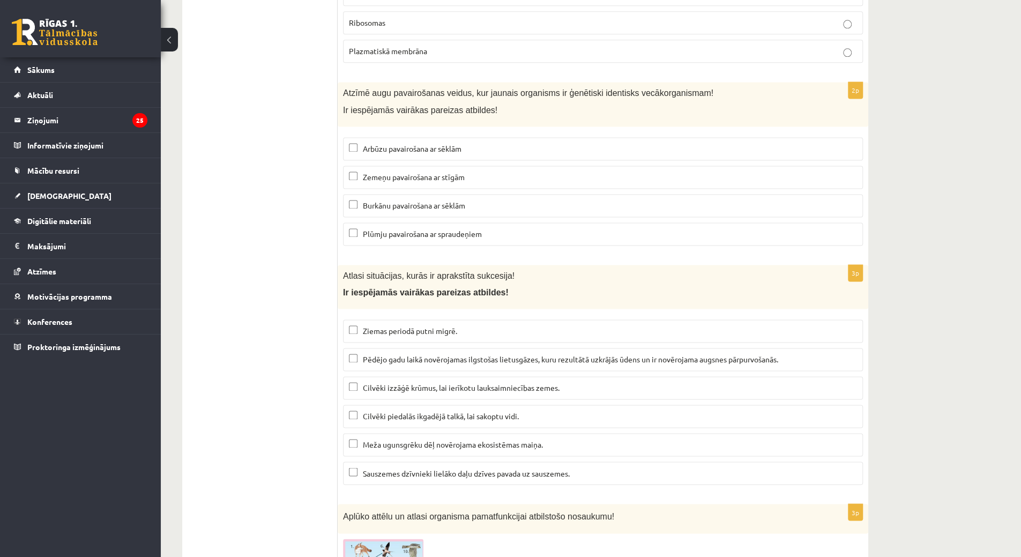
scroll to position [4066, 0]
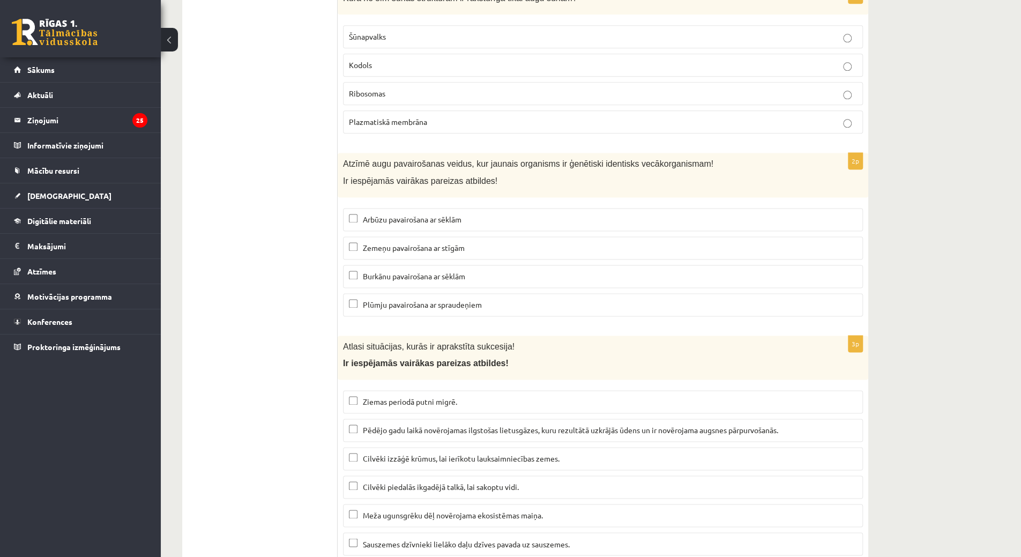
click at [541, 214] on p "Arbūzu pavairošana ar sēklām" at bounding box center [603, 219] width 508 height 11
click at [521, 265] on label "Burkānu pavairošana ar sēklām" at bounding box center [603, 276] width 520 height 23
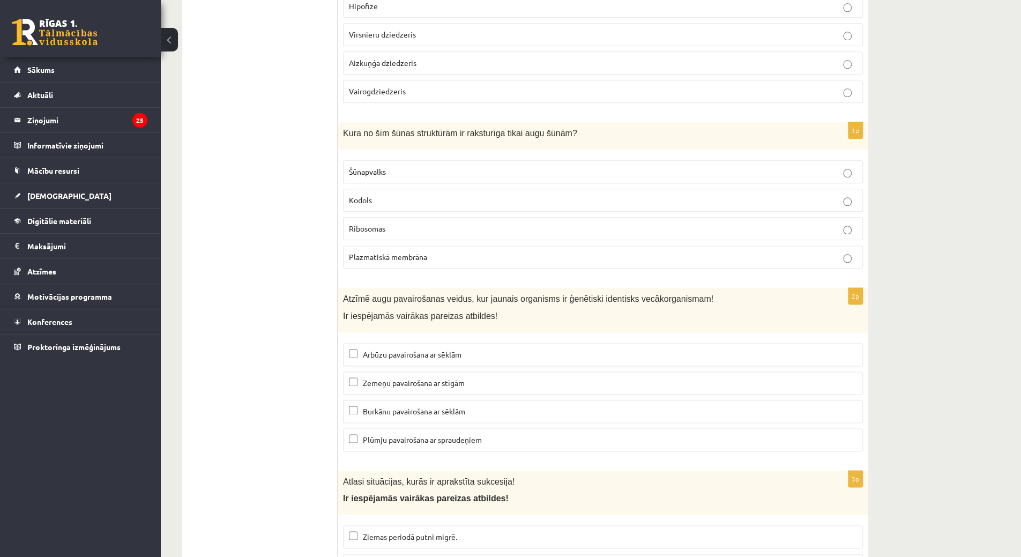
scroll to position [3905, 0]
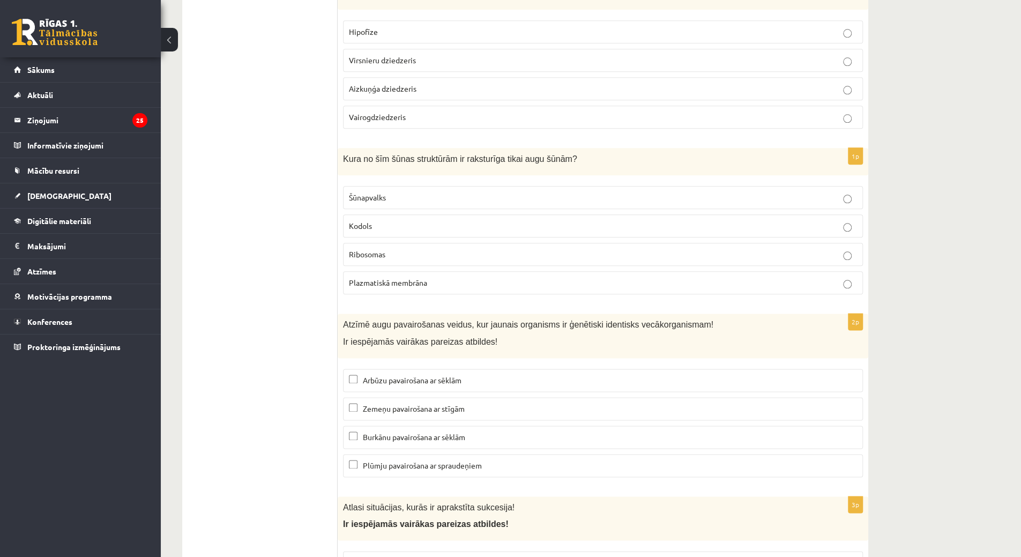
click at [398, 214] on label "Kodols" at bounding box center [603, 225] width 520 height 23
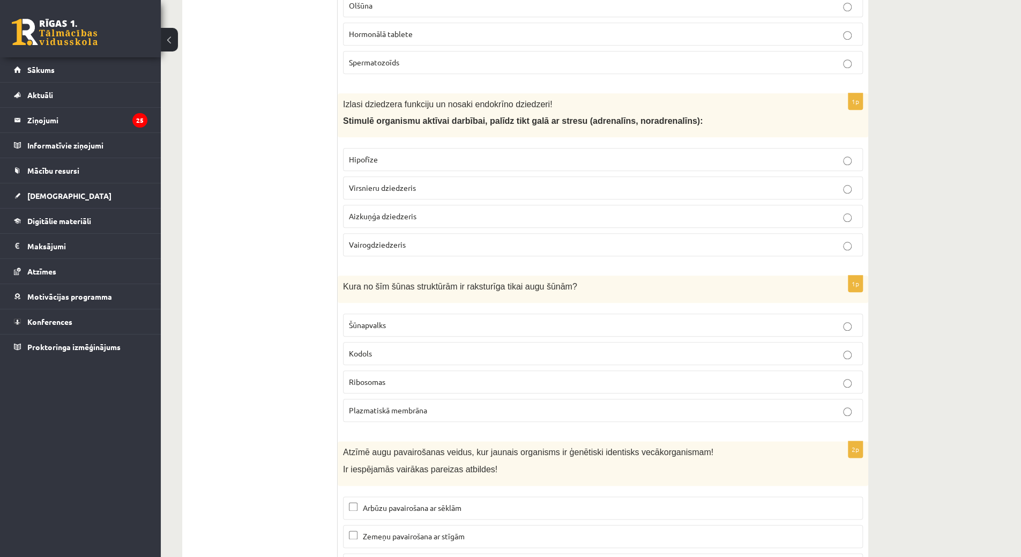
scroll to position [3745, 0]
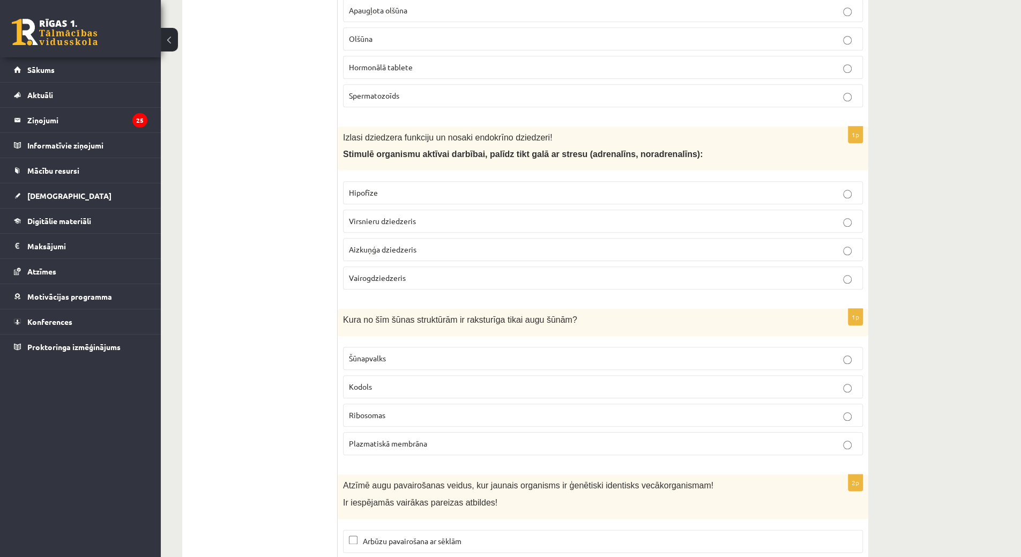
click at [396, 187] on p "Hipofīze" at bounding box center [603, 192] width 508 height 11
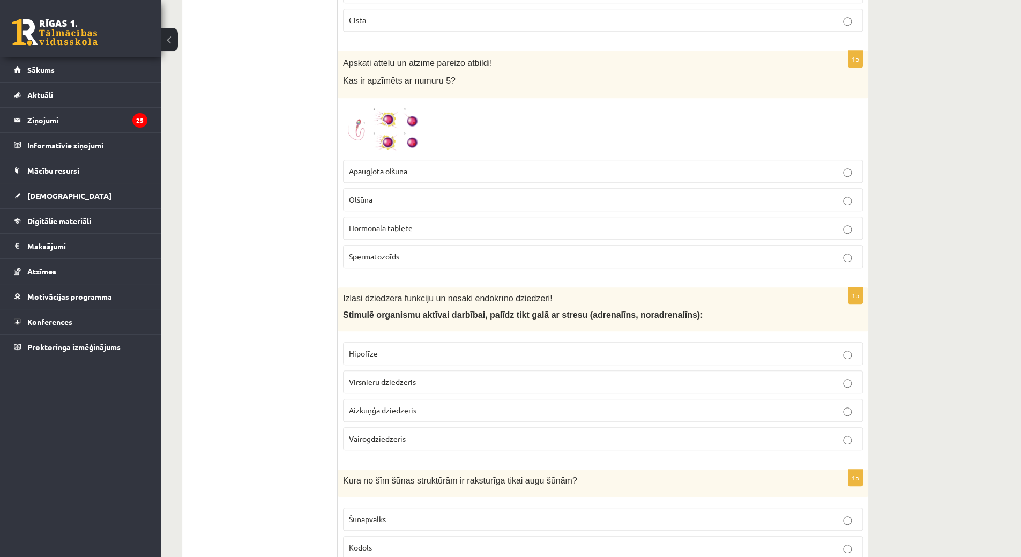
scroll to position [3530, 0]
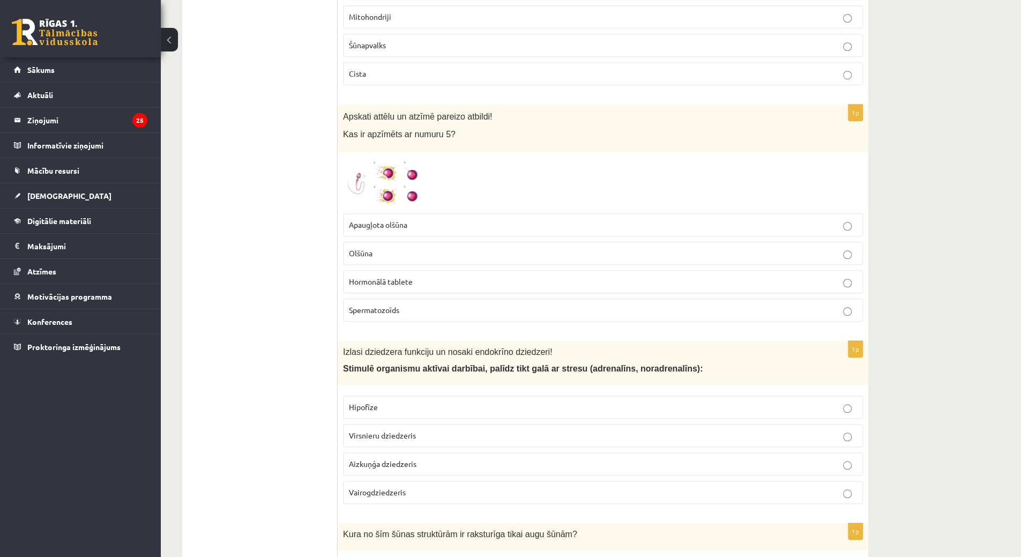
click at [380, 174] on span at bounding box center [383, 182] width 17 height 17
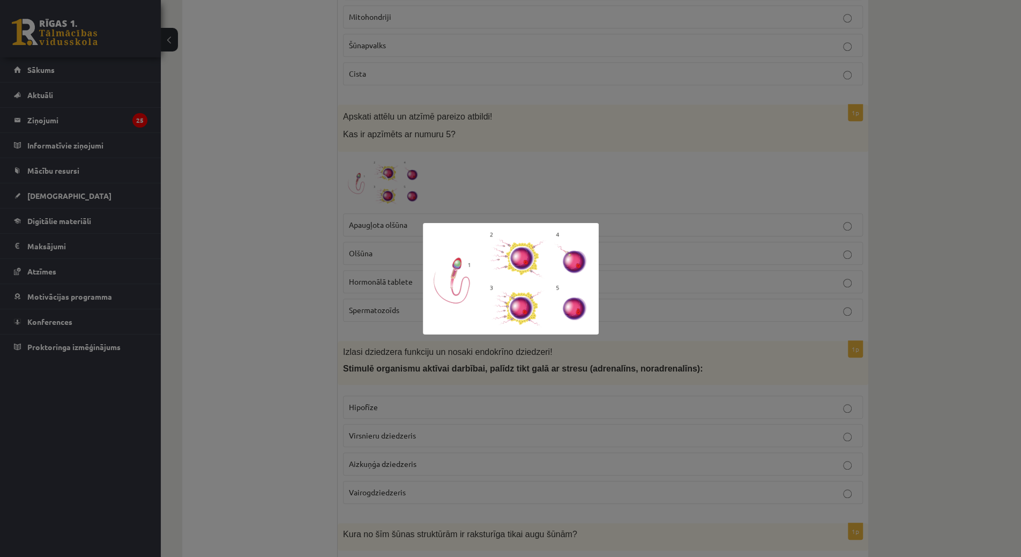
click at [681, 170] on div at bounding box center [510, 278] width 1021 height 557
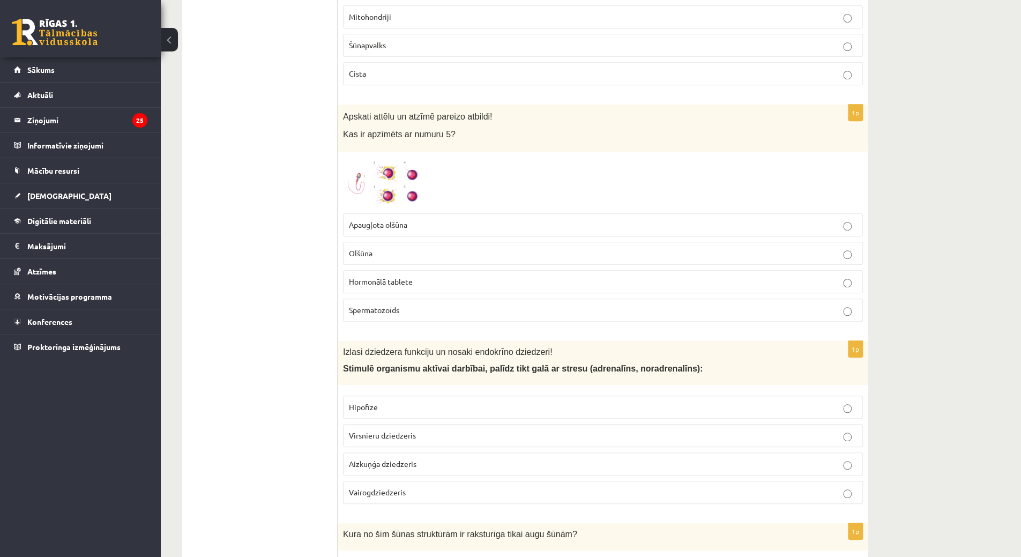
click at [359, 248] on p "Olšūna" at bounding box center [603, 253] width 508 height 11
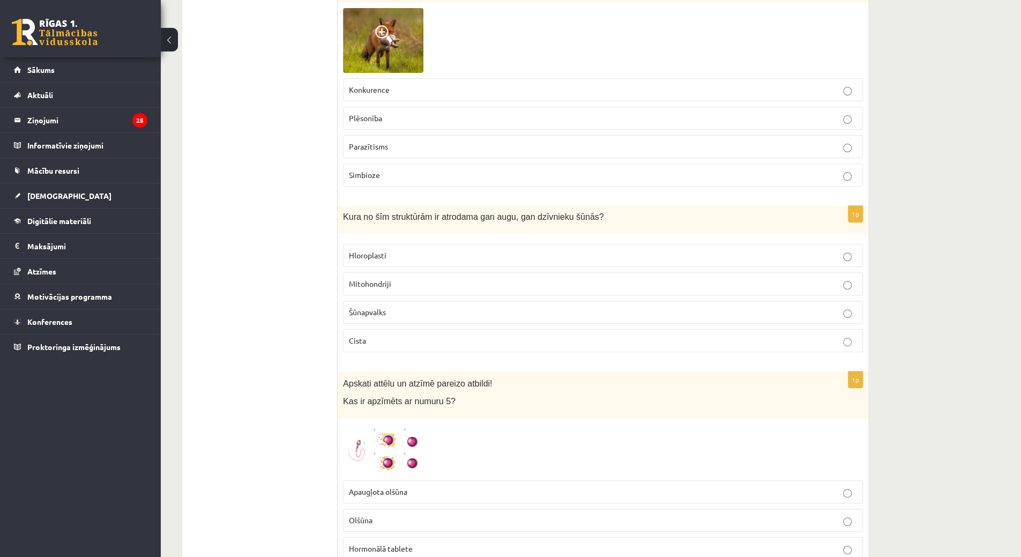
scroll to position [3262, 0]
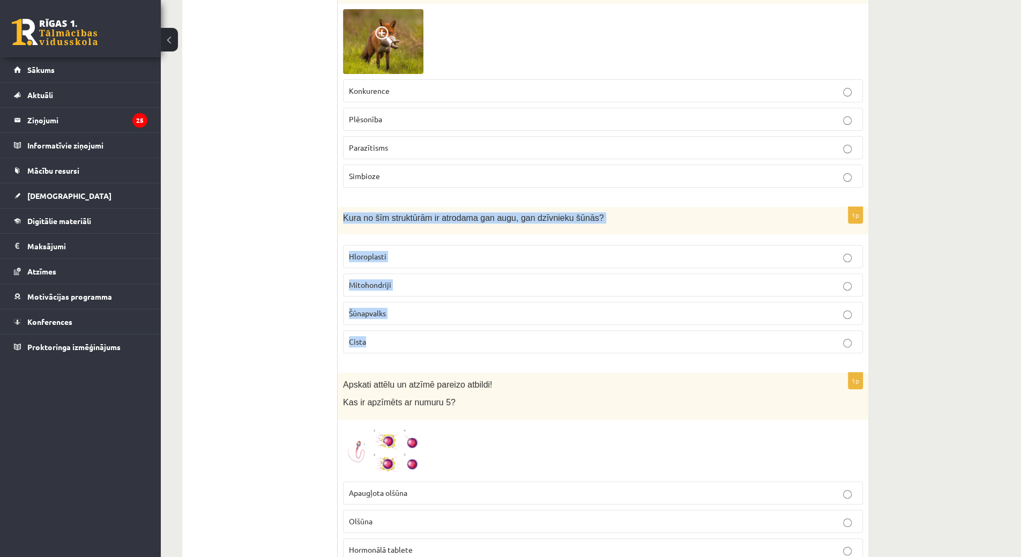
drag, startPoint x: 340, startPoint y: 188, endPoint x: 428, endPoint y: 317, distance: 155.5
click at [428, 317] on div "1p Kura no šīm struktūrām ir atrodama gan augu, gan dzīvnieku šūnās? Hloroplast…" at bounding box center [603, 284] width 531 height 155
copy div "Kura no šīm struktūrām ir atrodama gan augu, gan dzīvnieku šūnās? Hloroplasti M…"
click at [389, 280] on span "Mitohondriji" at bounding box center [370, 285] width 42 height 10
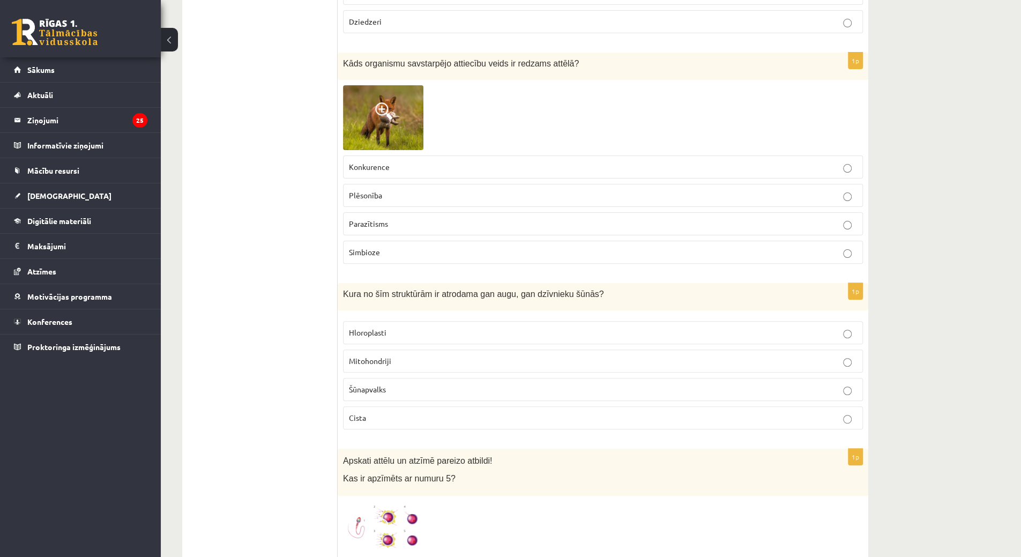
scroll to position [3101, 0]
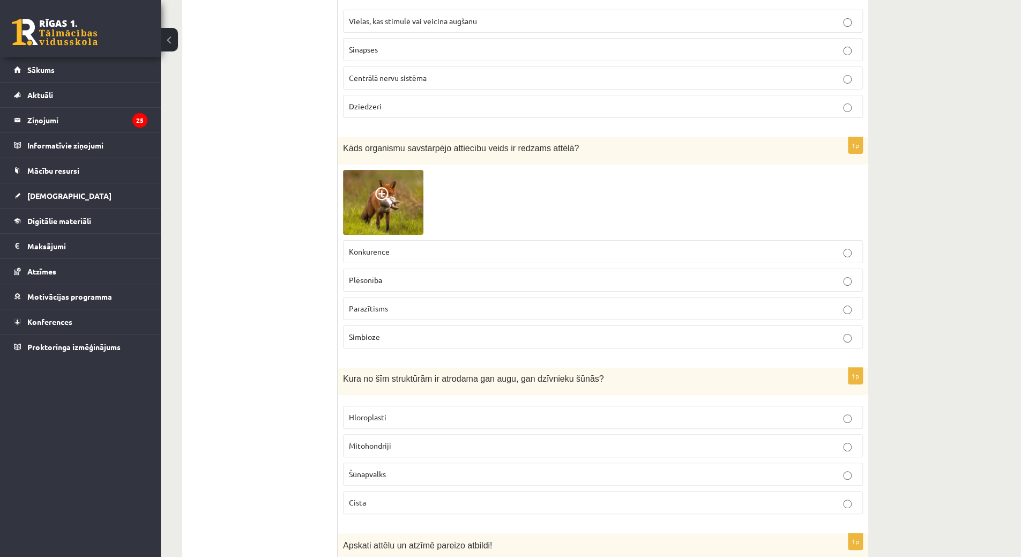
click at [384, 188] on img at bounding box center [383, 202] width 80 height 65
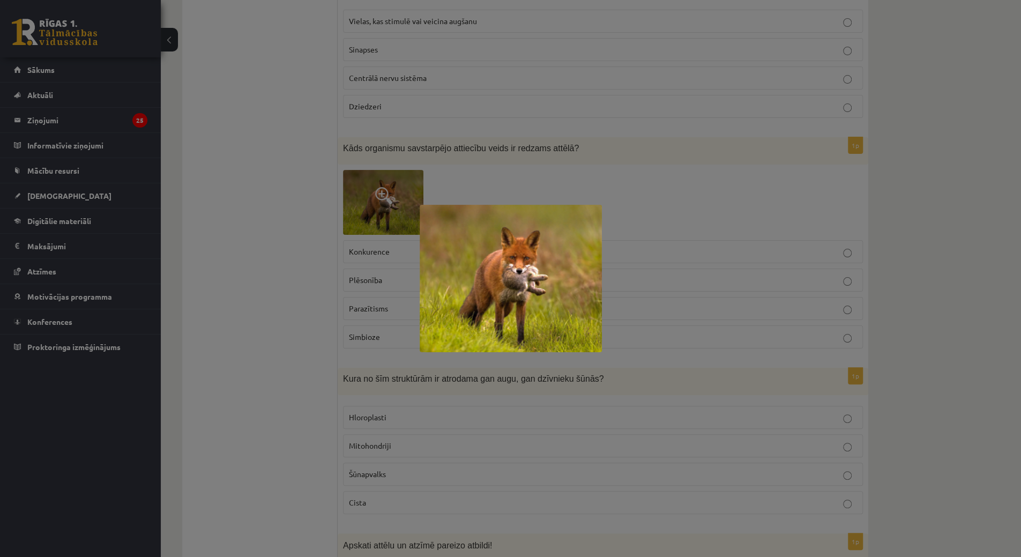
click at [384, 188] on div at bounding box center [510, 278] width 1021 height 557
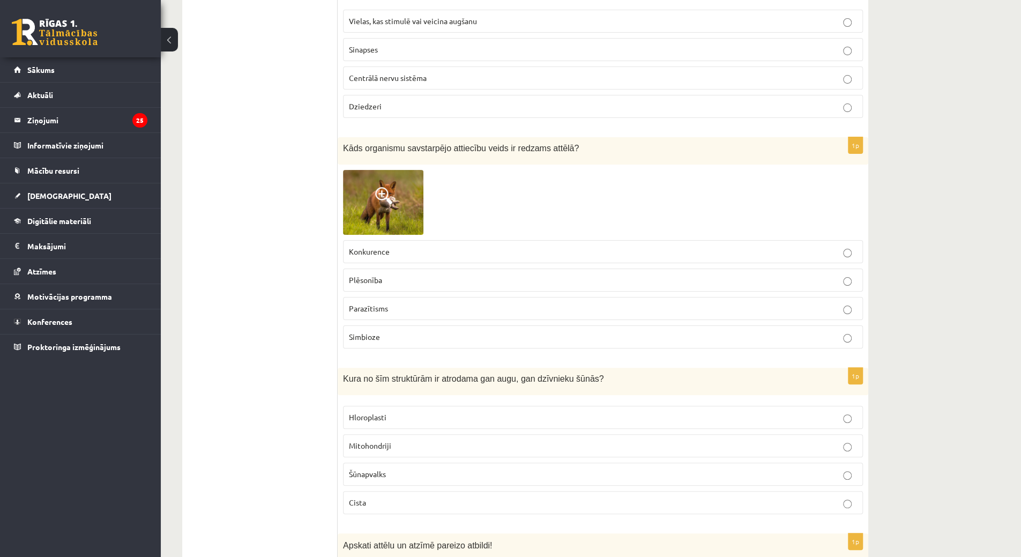
click at [412, 303] on p "Parazītisms" at bounding box center [603, 308] width 508 height 11
click at [415, 269] on label "Plēsonība" at bounding box center [603, 280] width 520 height 23
click at [415, 187] on img at bounding box center [383, 202] width 80 height 65
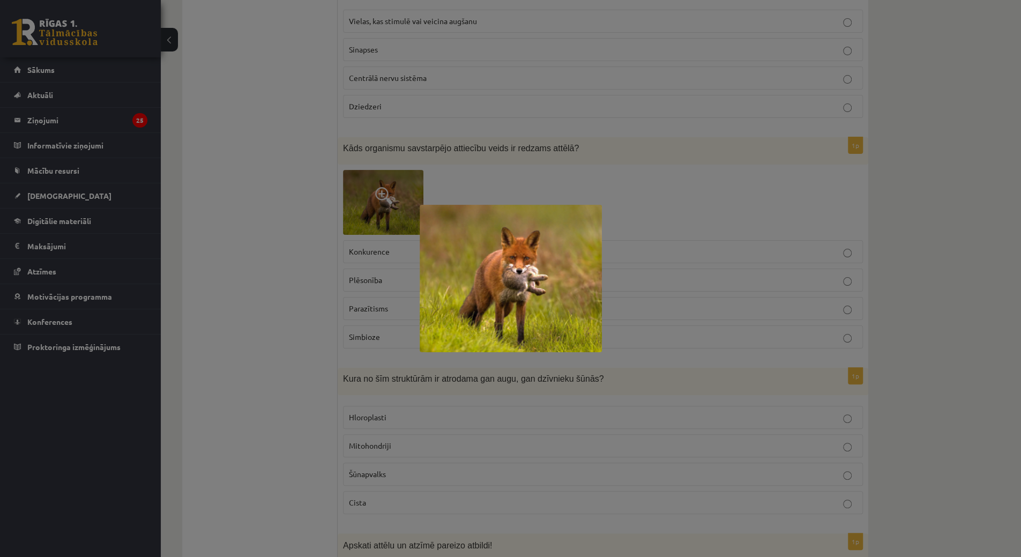
click at [415, 187] on div at bounding box center [510, 278] width 1021 height 557
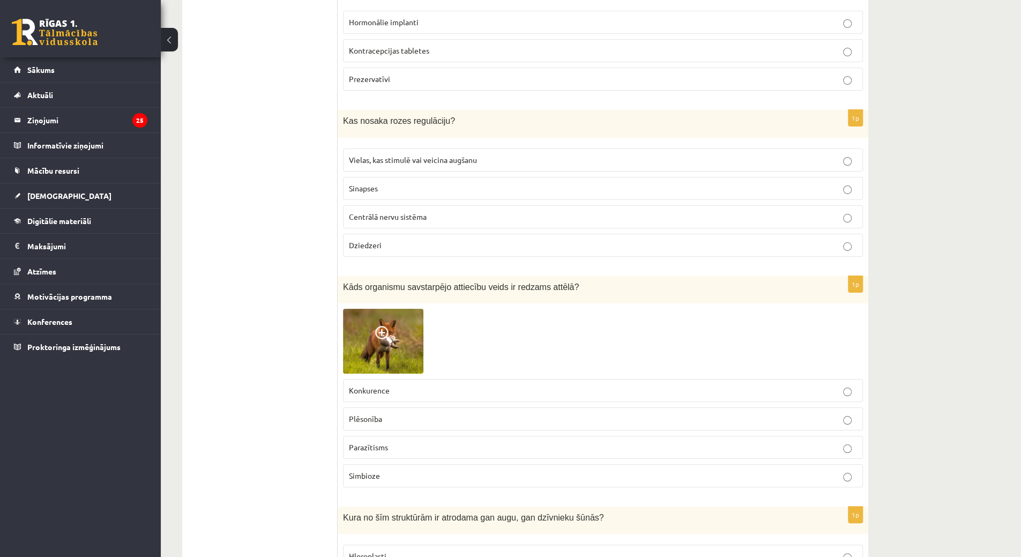
scroll to position [2941, 0]
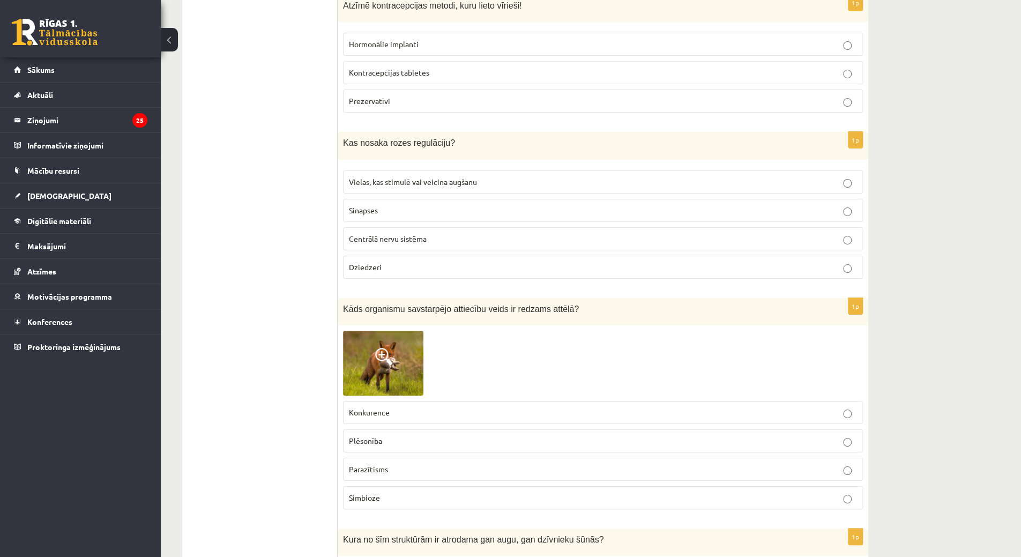
click at [436, 177] on span "Vielas, kas stimulē vai veicina augšanu" at bounding box center [413, 182] width 128 height 10
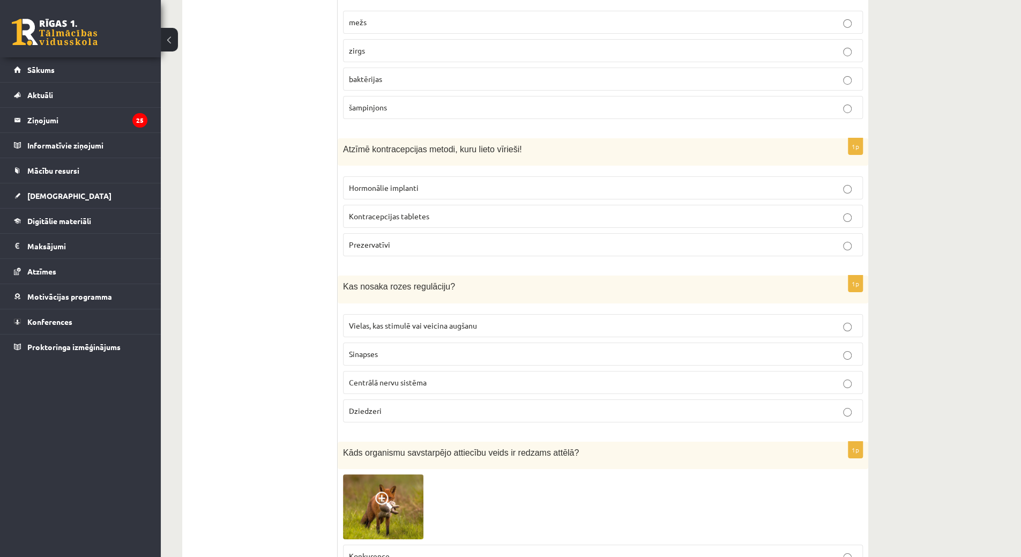
scroll to position [2780, 0]
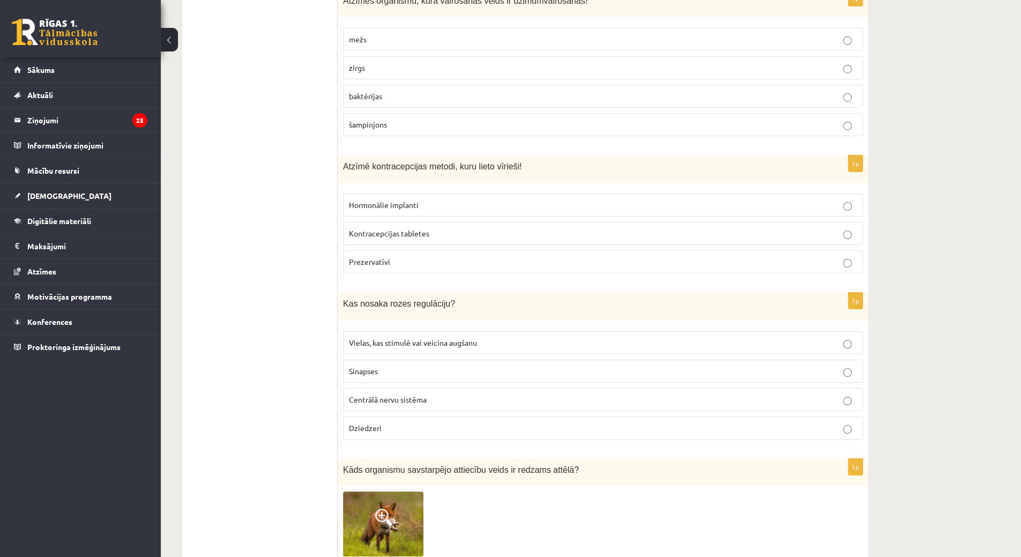
click at [423, 256] on p "Prezervatīvi" at bounding box center [603, 261] width 508 height 11
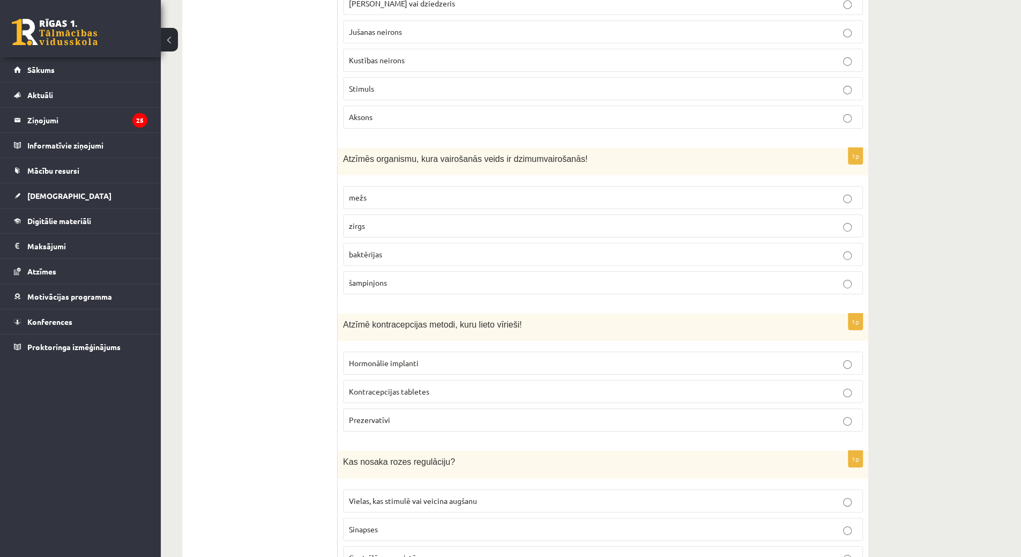
scroll to position [2619, 0]
click at [437, 223] on p "zirgs" at bounding box center [603, 228] width 508 height 11
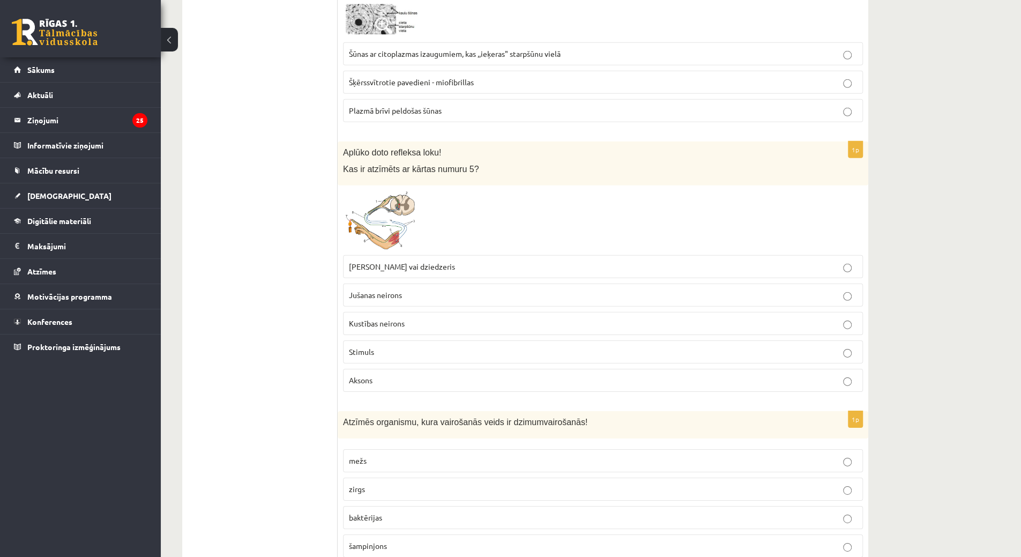
scroll to position [2351, 0]
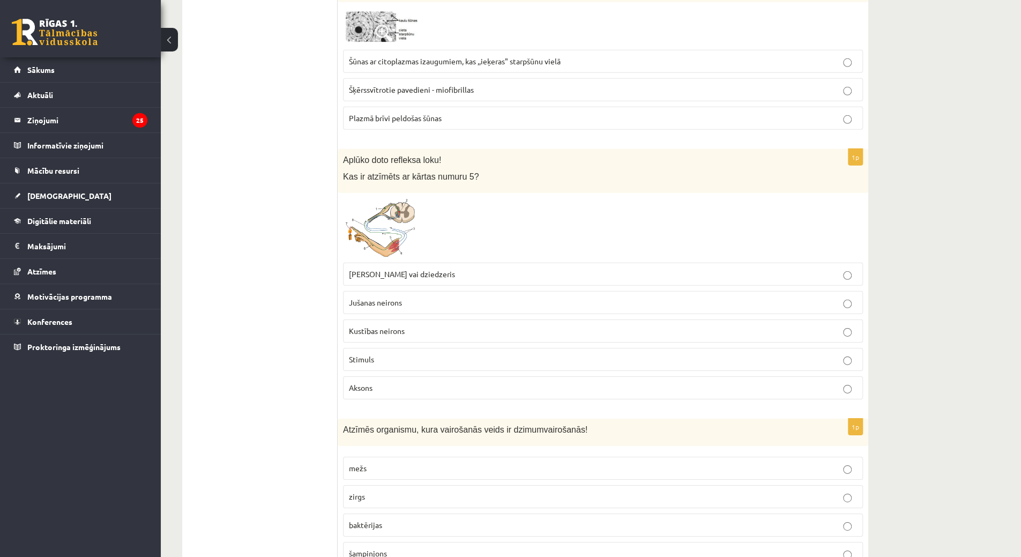
click at [386, 217] on img at bounding box center [383, 227] width 80 height 59
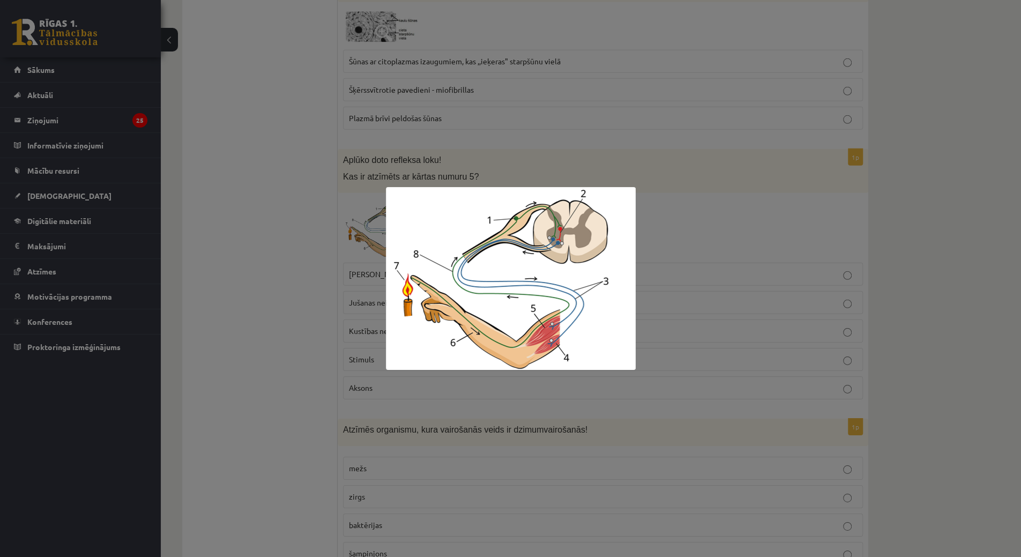
click at [762, 212] on div at bounding box center [510, 278] width 1021 height 557
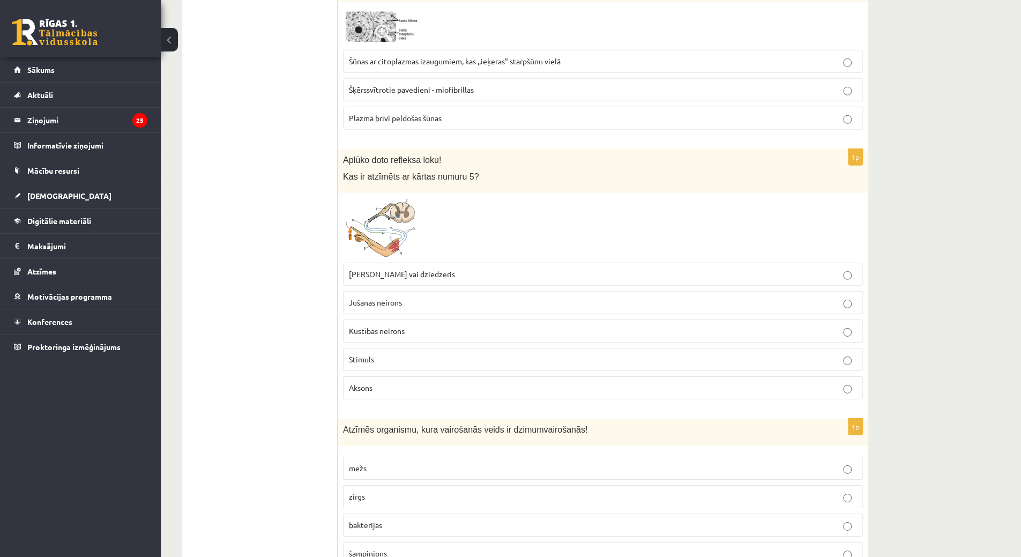
click at [352, 198] on img at bounding box center [383, 227] width 80 height 59
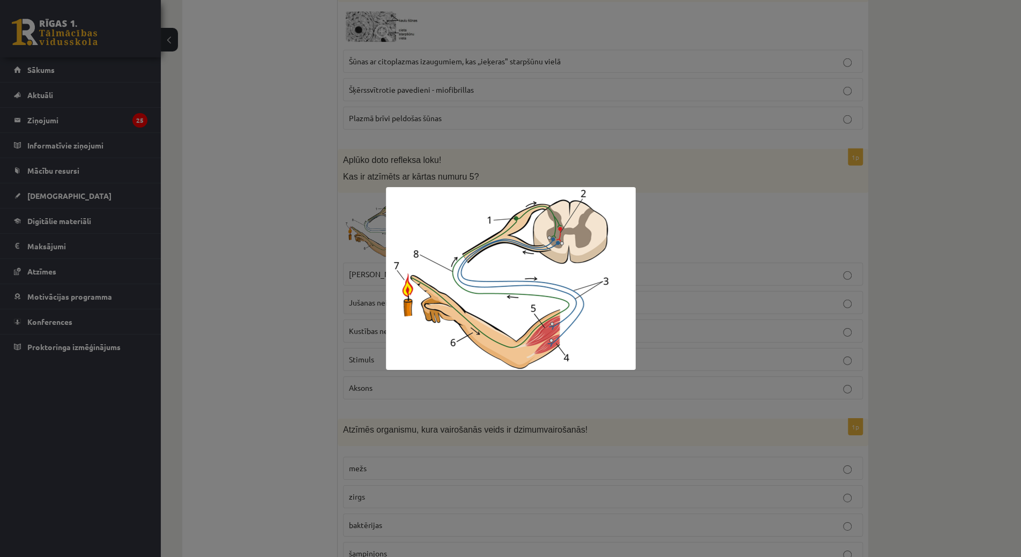
click at [716, 258] on div at bounding box center [510, 278] width 1021 height 557
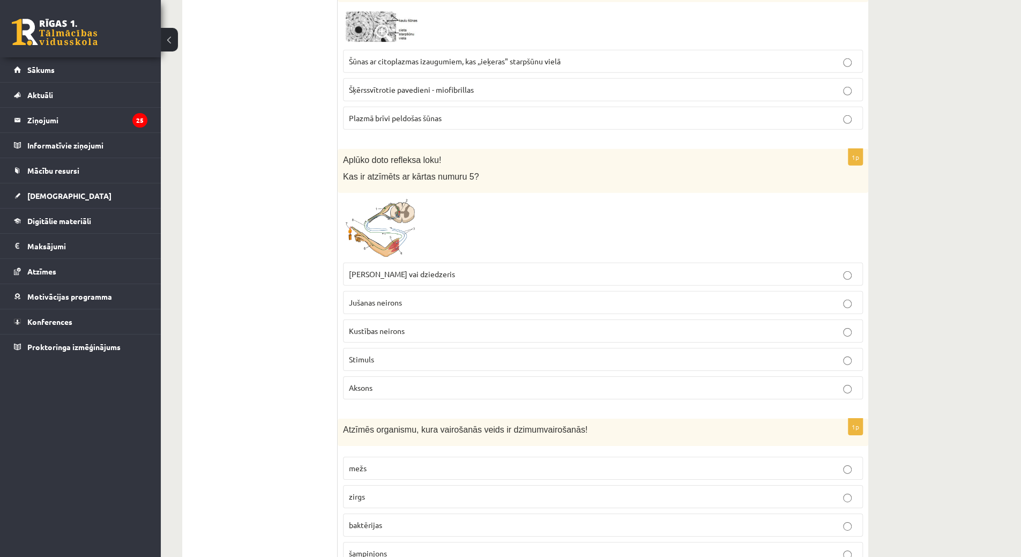
click at [407, 269] on span "Muskulis vai dziedzeris" at bounding box center [402, 274] width 106 height 10
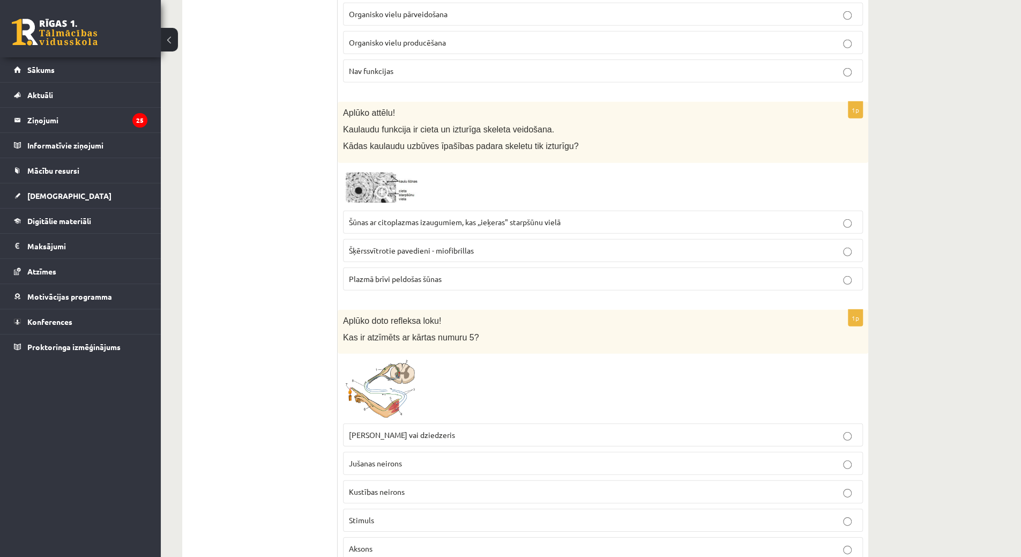
scroll to position [2137, 0]
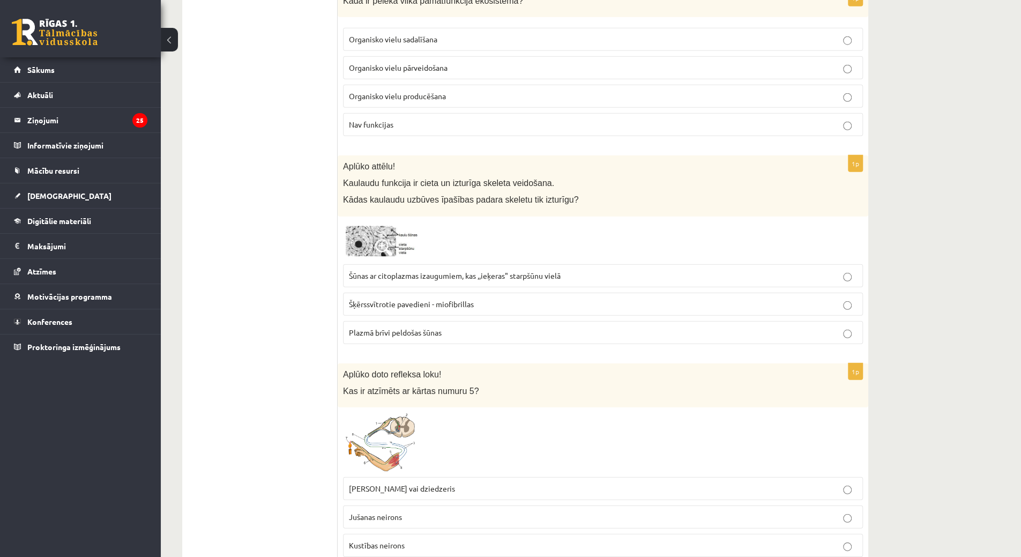
click at [396, 229] on img at bounding box center [383, 240] width 80 height 37
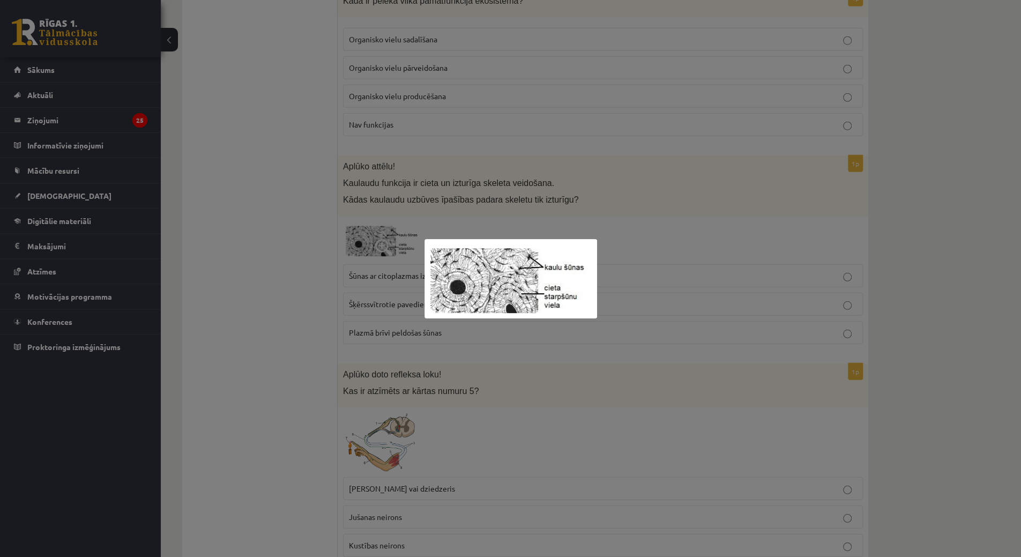
click at [396, 229] on div at bounding box center [510, 278] width 1021 height 557
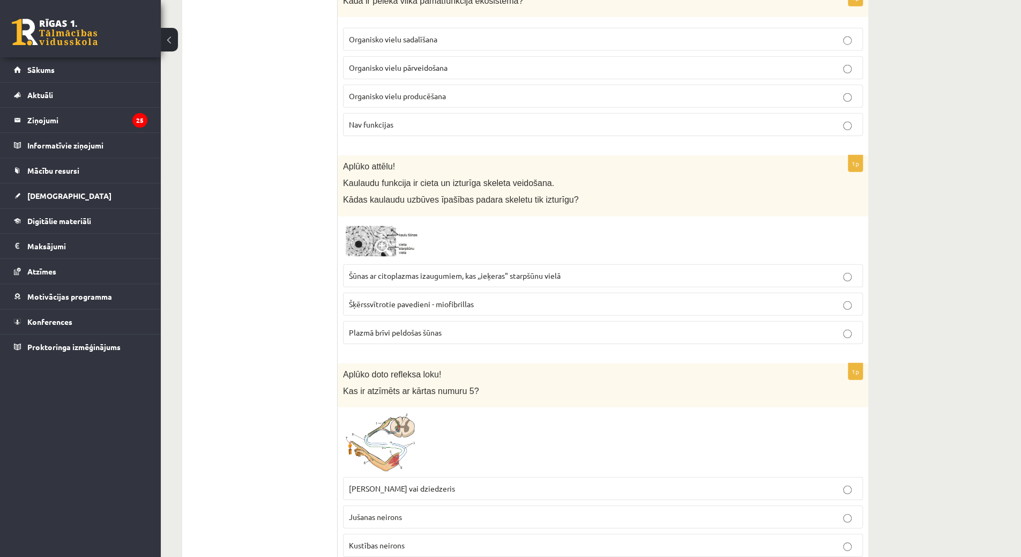
click at [413, 268] on label "Šūnas ar citoplazmas izaugumiem, kas ,,ieķeras" starpšūnu vielā" at bounding box center [603, 275] width 520 height 23
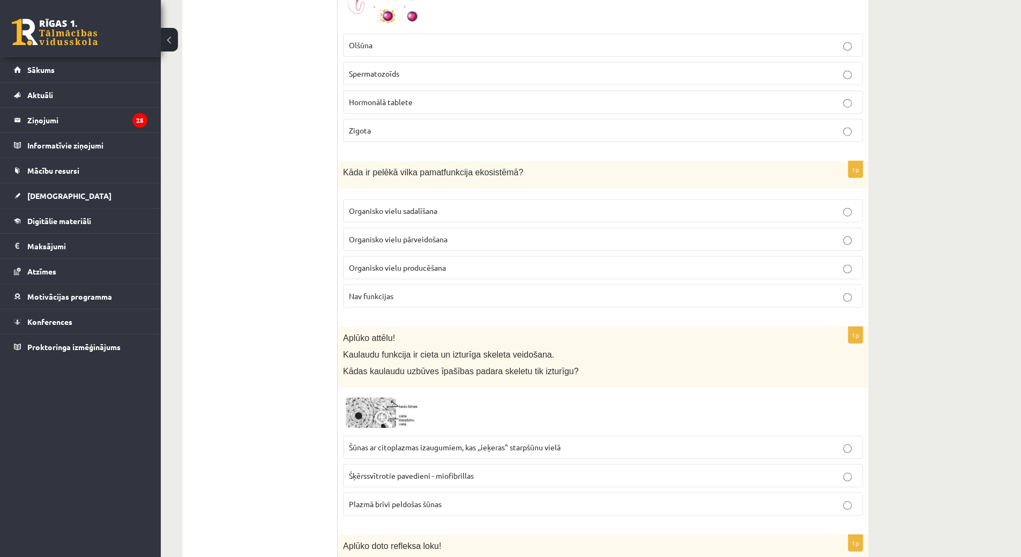
scroll to position [1922, 0]
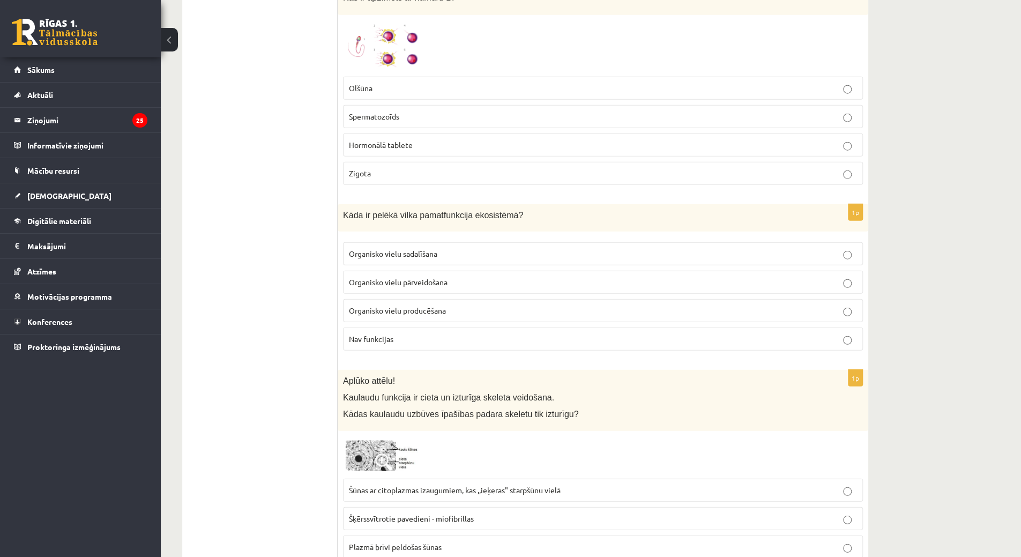
click at [437, 306] on span "Organisko vielu producēšana" at bounding box center [397, 311] width 97 height 10
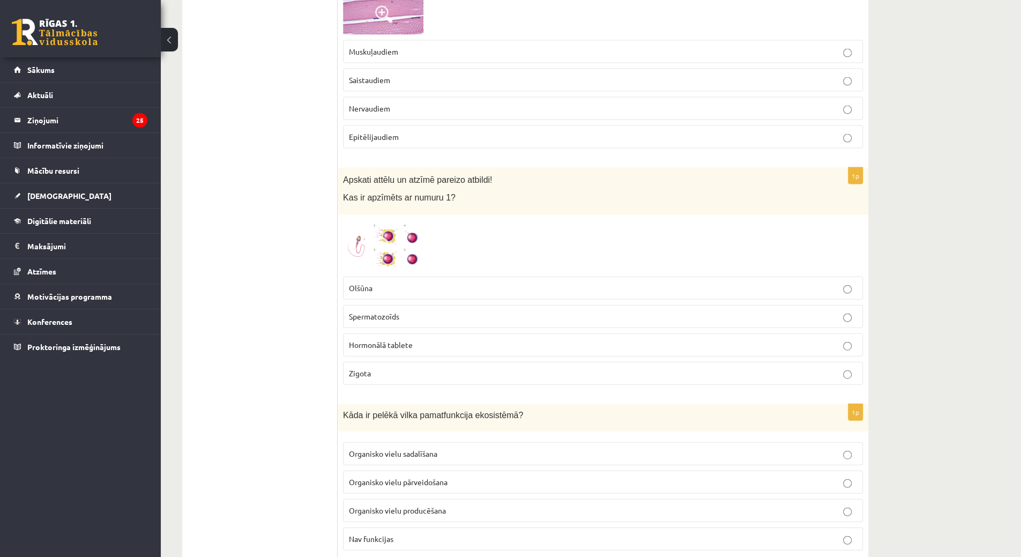
scroll to position [1708, 0]
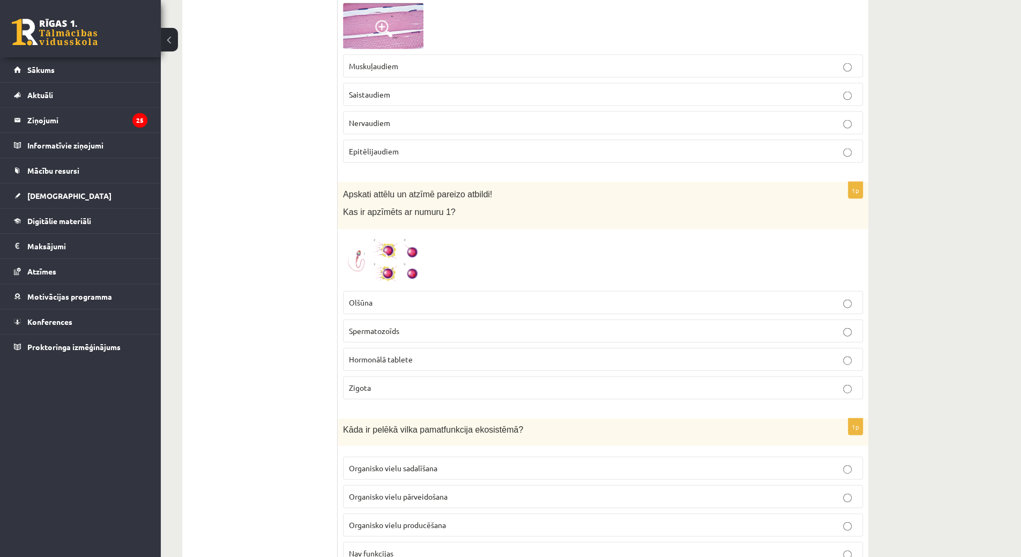
click at [399, 235] on img at bounding box center [383, 260] width 80 height 51
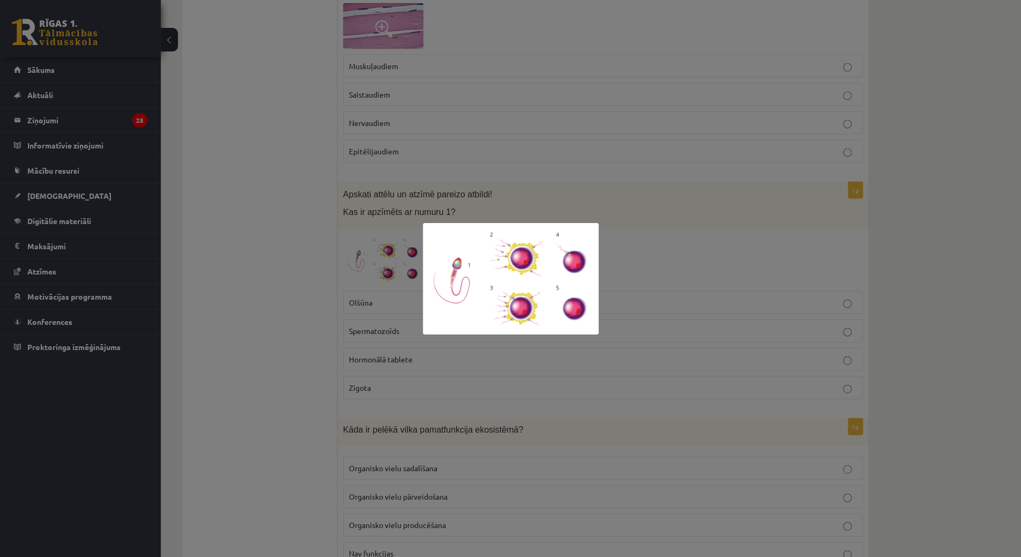
click at [399, 229] on div at bounding box center [510, 278] width 1021 height 557
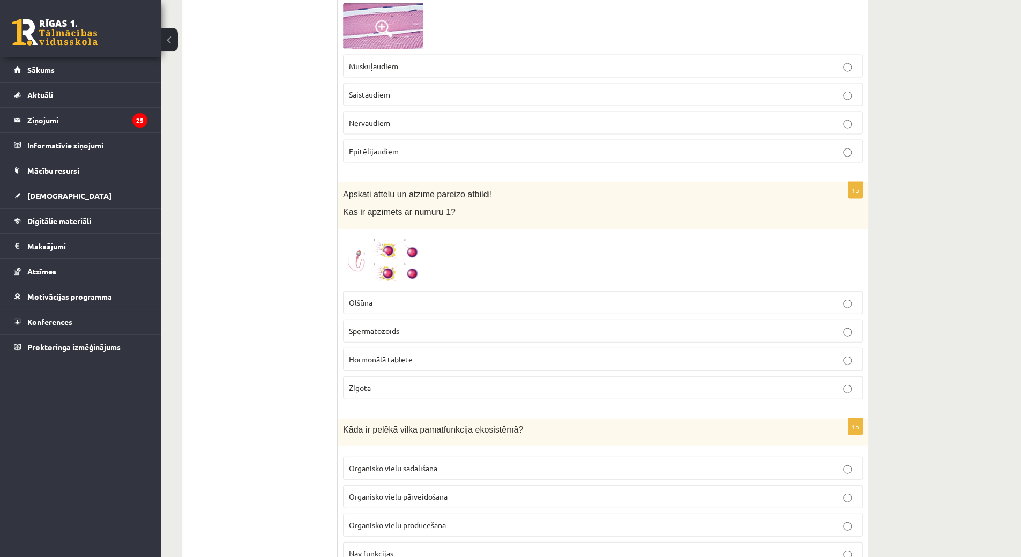
click at [397, 242] on img at bounding box center [383, 260] width 80 height 51
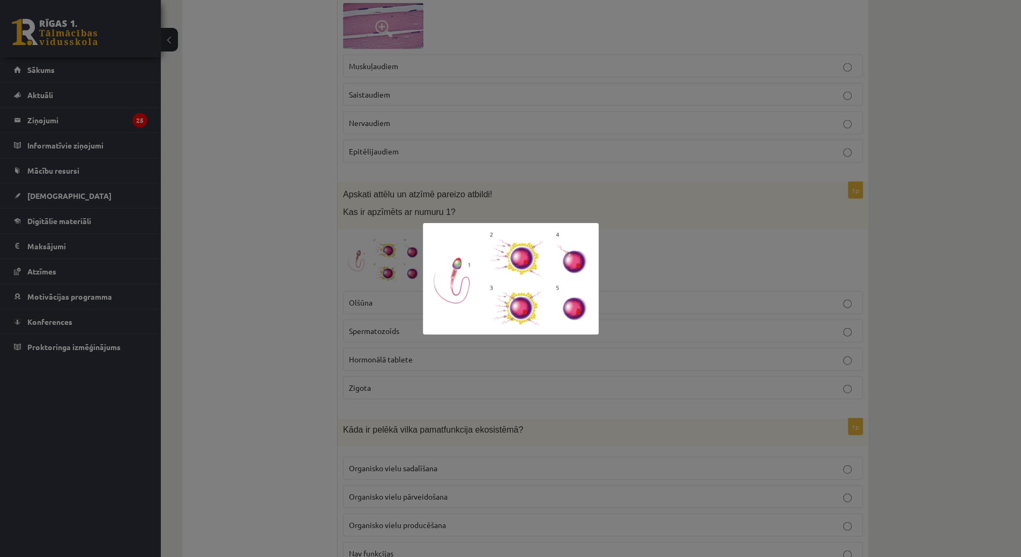
click at [396, 242] on div at bounding box center [510, 278] width 1021 height 557
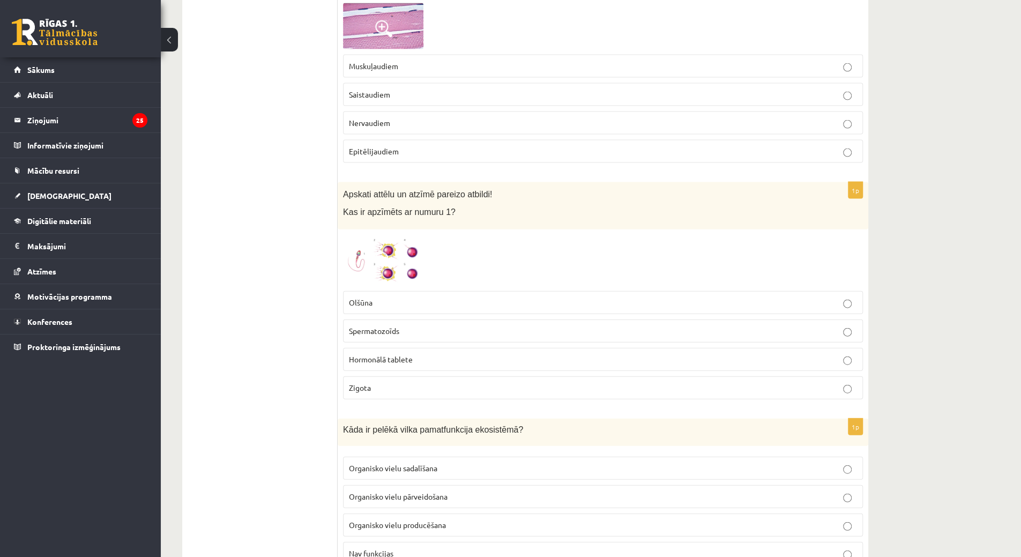
click at [391, 326] on span "Spermatozoīds" at bounding box center [374, 331] width 50 height 10
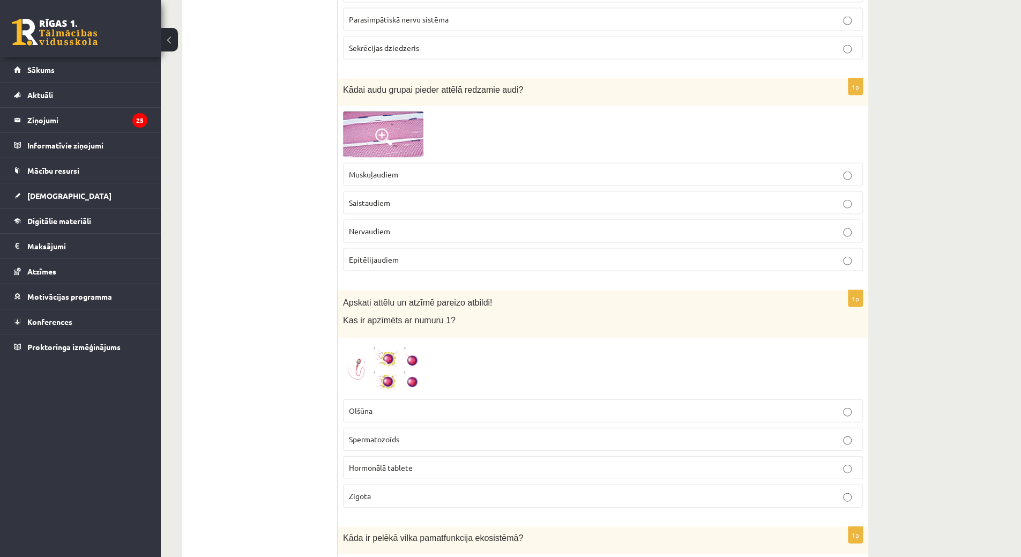
scroll to position [1547, 0]
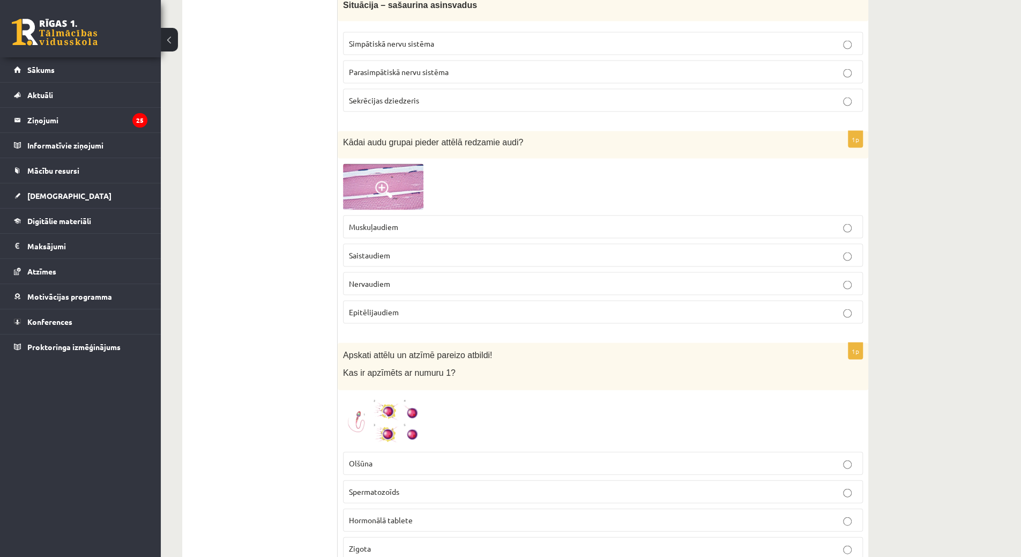
click at [408, 177] on img at bounding box center [383, 187] width 80 height 46
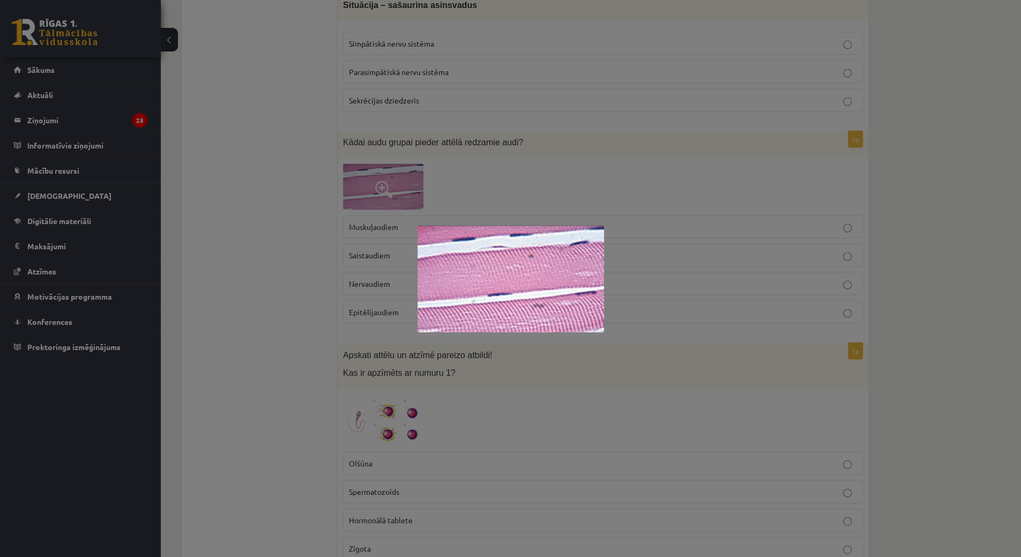
click at [408, 177] on div at bounding box center [510, 278] width 1021 height 557
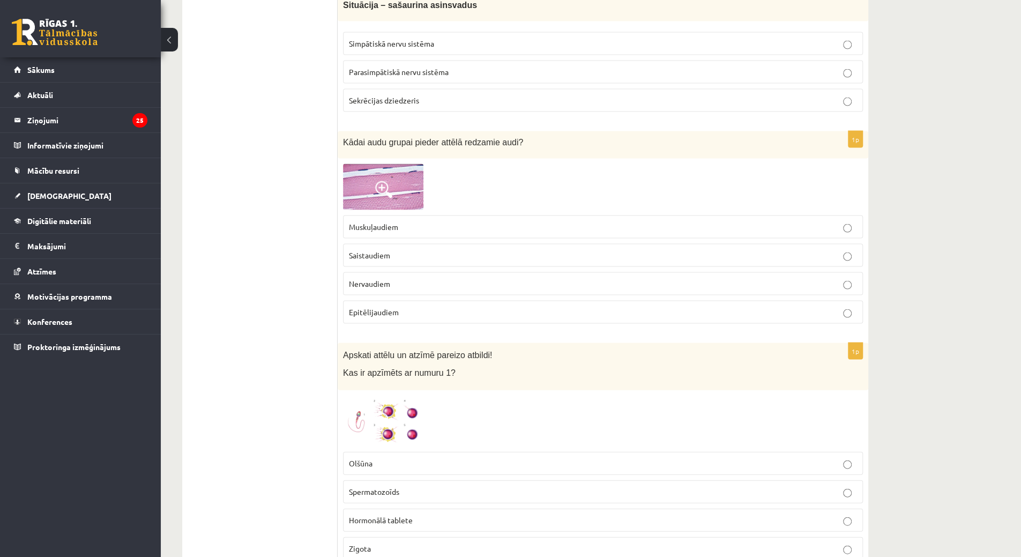
click at [405, 278] on p "Nervaudiem" at bounding box center [603, 283] width 508 height 11
click at [396, 190] on img at bounding box center [383, 187] width 80 height 46
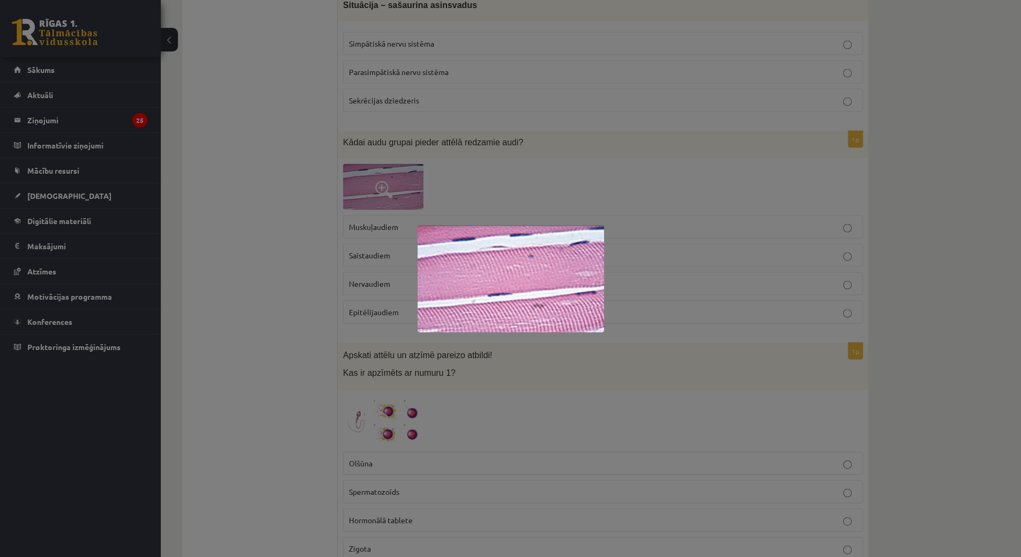
click at [396, 190] on div at bounding box center [510, 278] width 1021 height 557
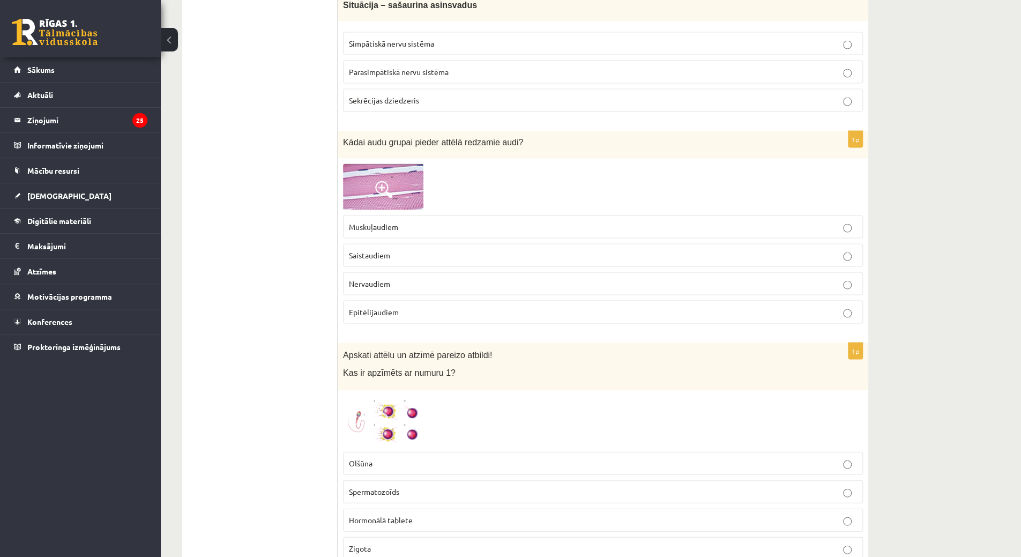
click at [361, 311] on fieldset "Muskuļaudiem Saistaudiem Nervaudiem Epitēlijaudiem" at bounding box center [603, 268] width 520 height 117
click at [382, 307] on span "Epitēlijaudiem" at bounding box center [374, 312] width 50 height 10
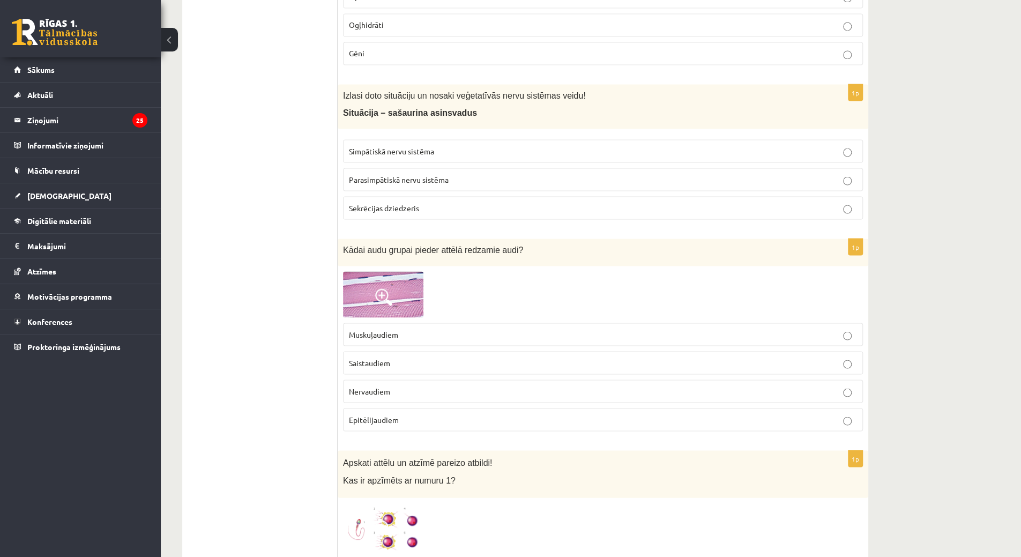
scroll to position [1386, 0]
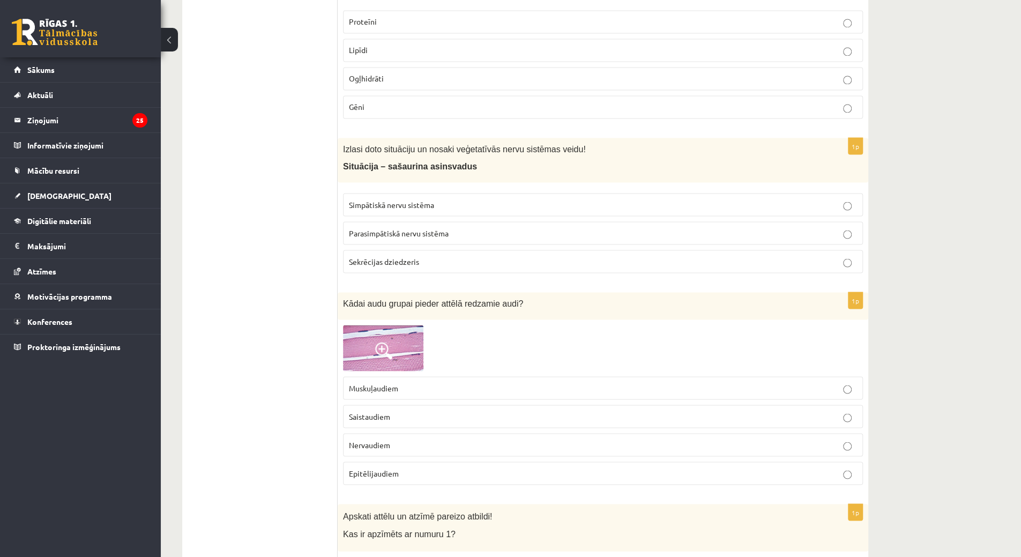
click at [399, 228] on span "Parasimpātiskā nervu sistēma" at bounding box center [399, 233] width 100 height 10
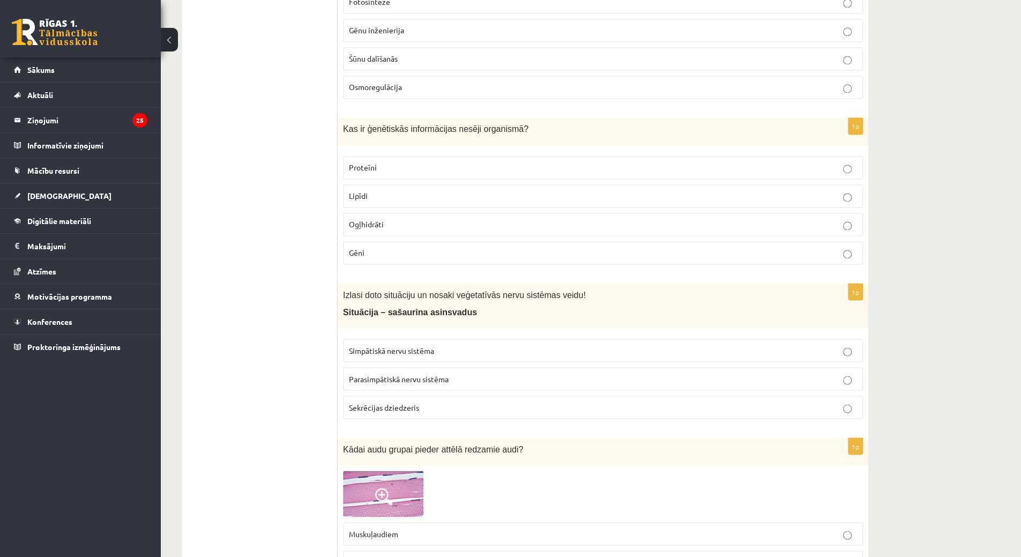
scroll to position [1225, 0]
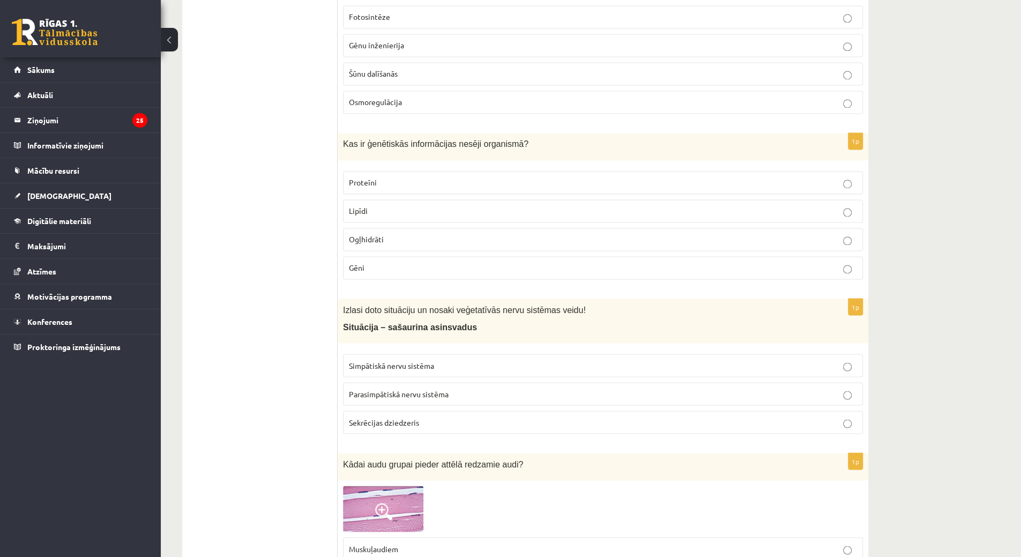
click at [399, 234] on p "Ogļhidrāti" at bounding box center [603, 239] width 508 height 11
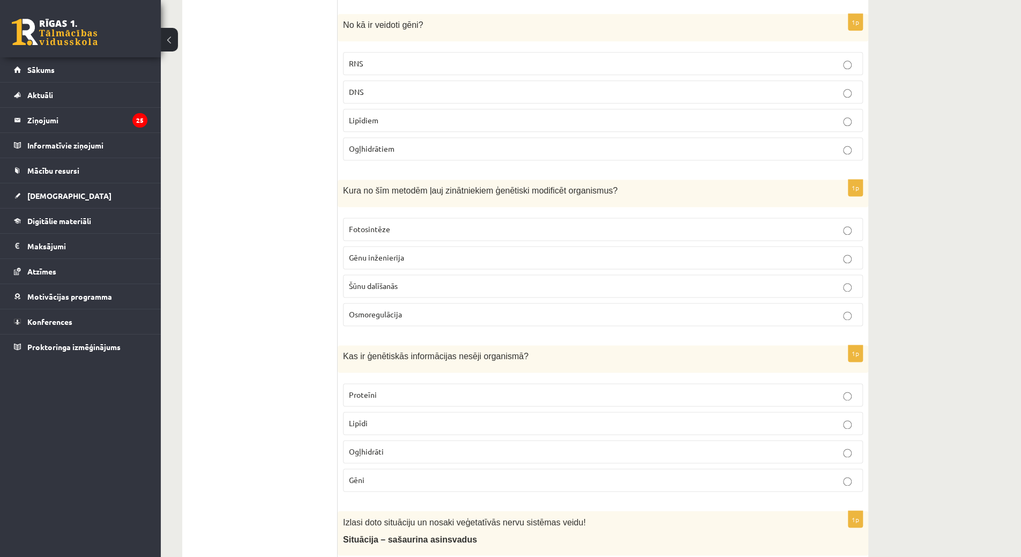
scroll to position [957, 0]
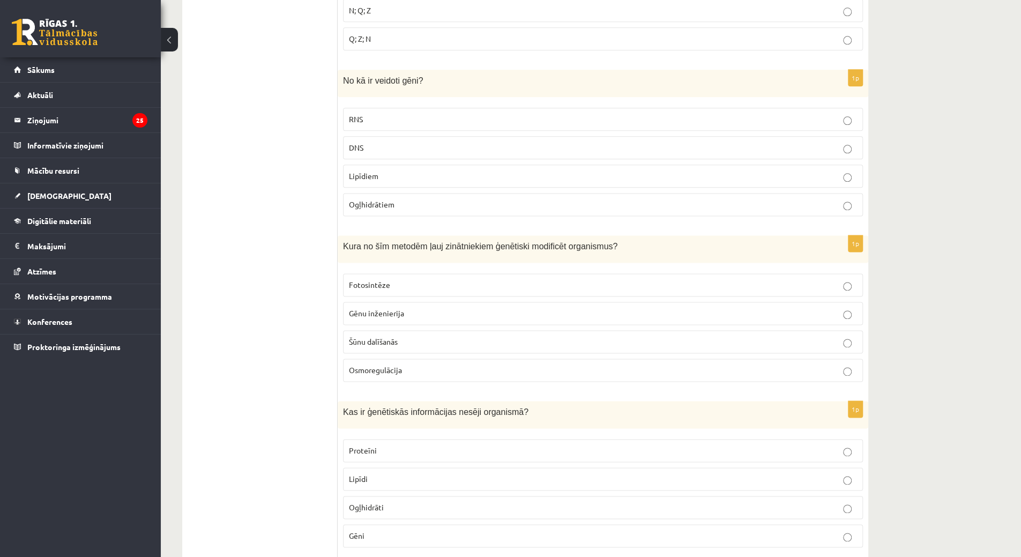
click at [413, 302] on label "Gēnu inženierija" at bounding box center [603, 313] width 520 height 23
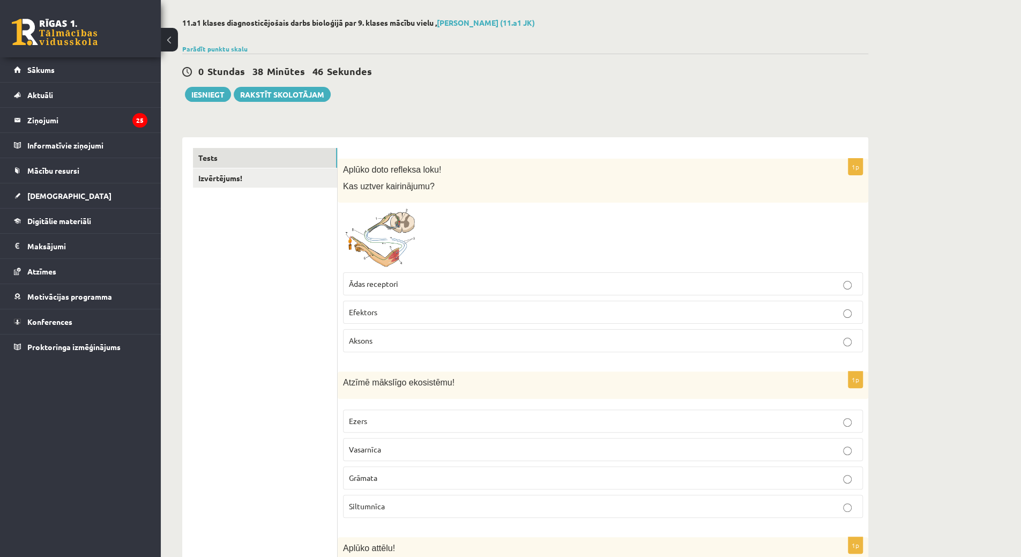
scroll to position [0, 0]
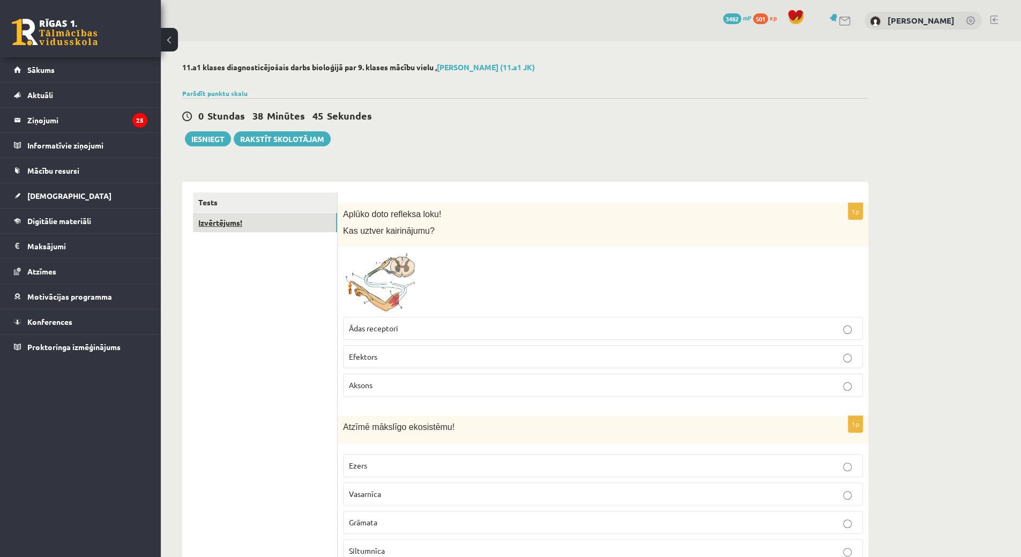
click at [220, 220] on link "Izvērtējums!" at bounding box center [265, 223] width 144 height 20
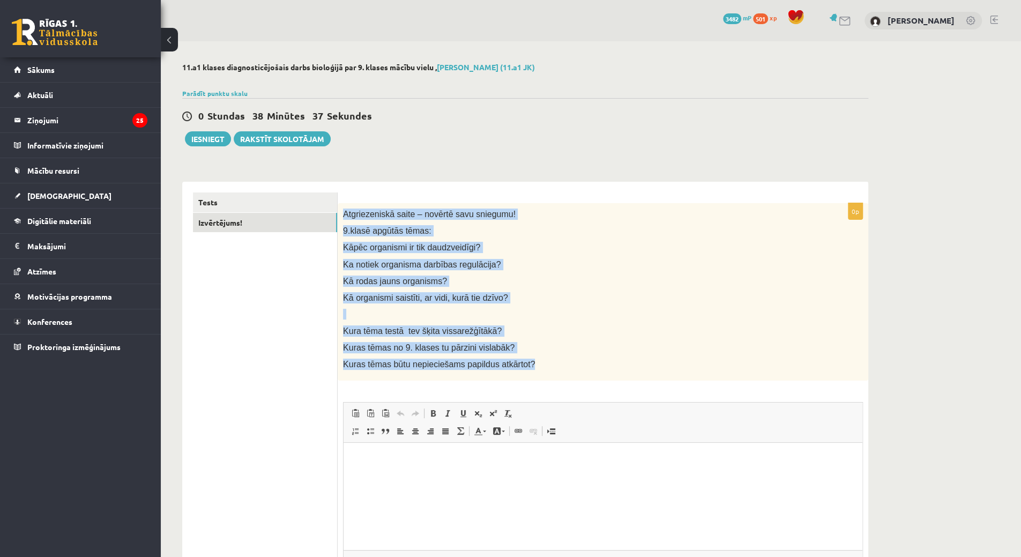
drag, startPoint x: 340, startPoint y: 207, endPoint x: 543, endPoint y: 361, distance: 254.5
click at [543, 361] on div "Atgriezeniskā saite – novērtē savu sniegumu! 9.klasē apgūtās tēmas: Kāpēc organ…" at bounding box center [603, 292] width 531 height 178
copy div "Atgriezeniskā saite – novērtē savu sniegumu! 9.klasē apgūtās tēmas: Kāpēc organ…"
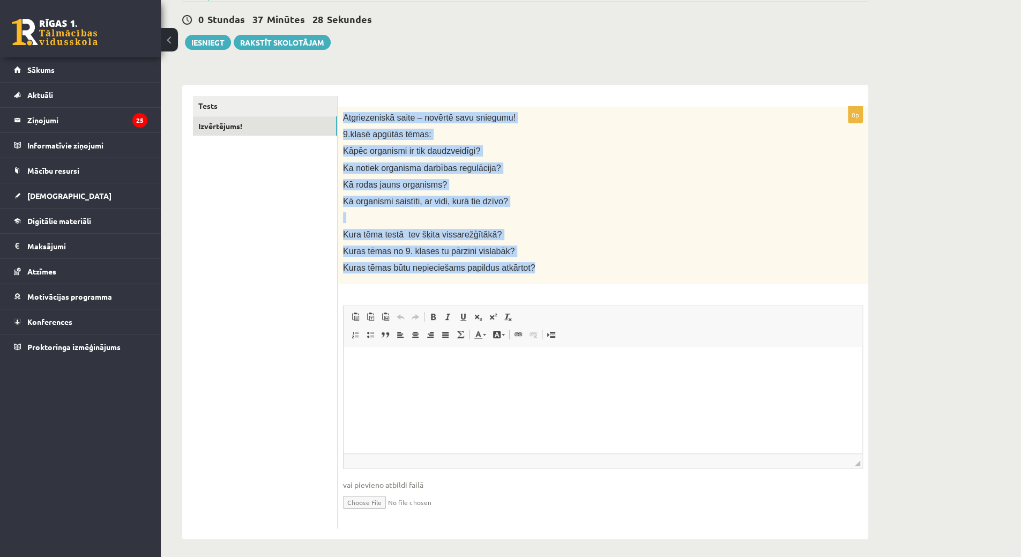
scroll to position [100, 0]
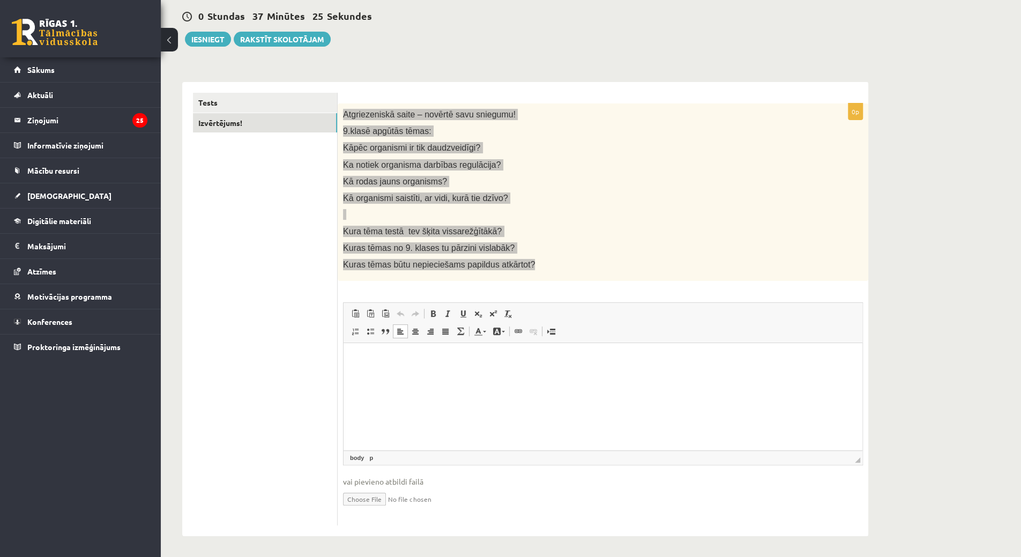
click at [392, 364] on p "Bagātinātā teksta redaktors, wiswyg-editor-user-answer-47434015610960" at bounding box center [602, 359] width 497 height 11
click at [417, 368] on span "Ielīmēt" at bounding box center [420, 369] width 30 height 16
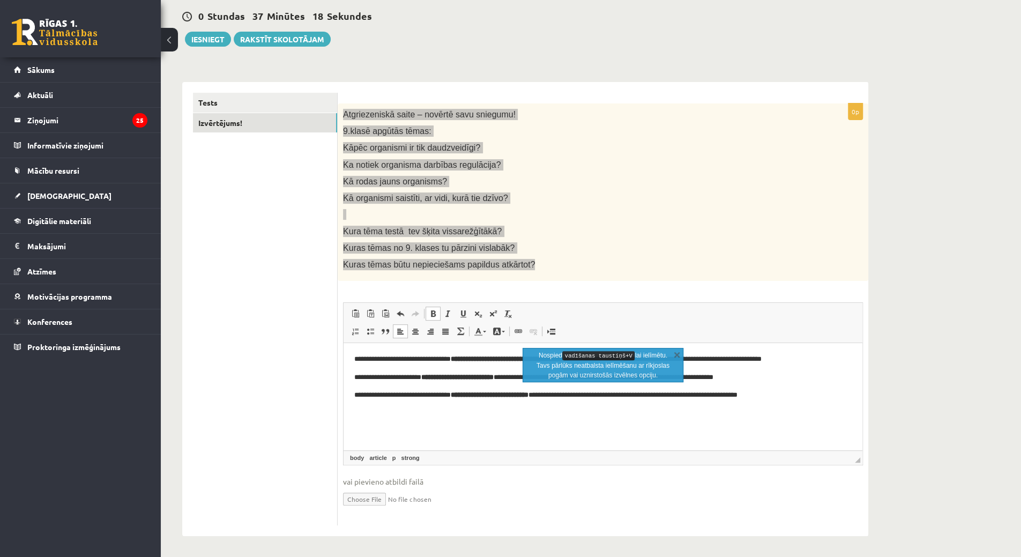
click at [466, 378] on strong "**********" at bounding box center [457, 377] width 72 height 7
click at [473, 412] on html "**********" at bounding box center [603, 377] width 519 height 69
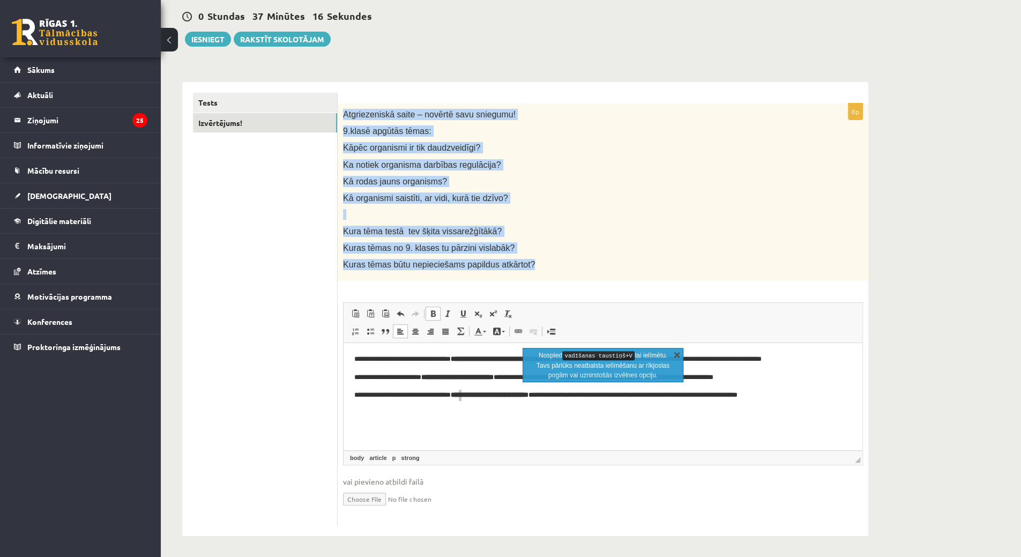
click at [678, 354] on link "X" at bounding box center [677, 354] width 11 height 11
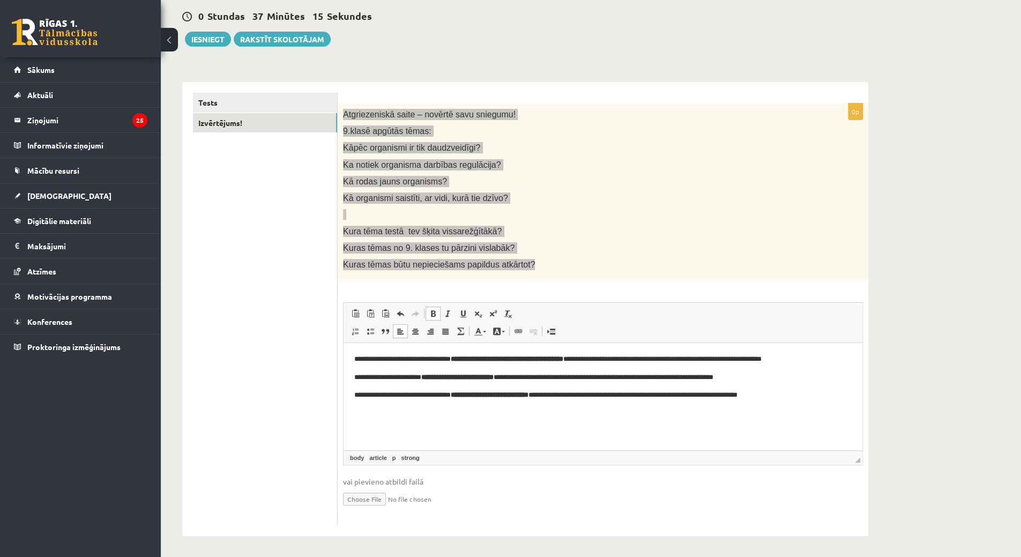
click at [405, 412] on html "**********" at bounding box center [603, 377] width 519 height 69
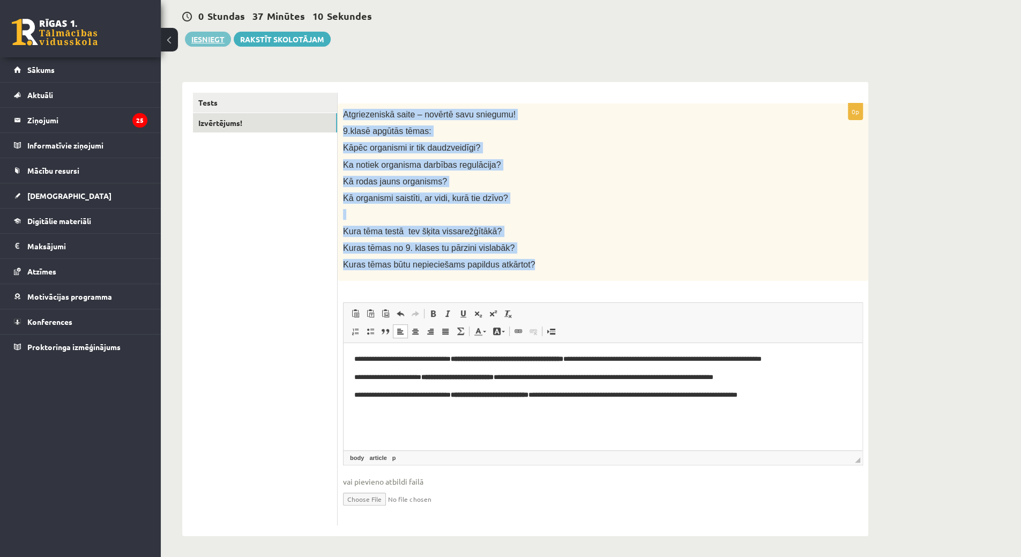
click at [220, 42] on button "Iesniegt" at bounding box center [208, 39] width 46 height 15
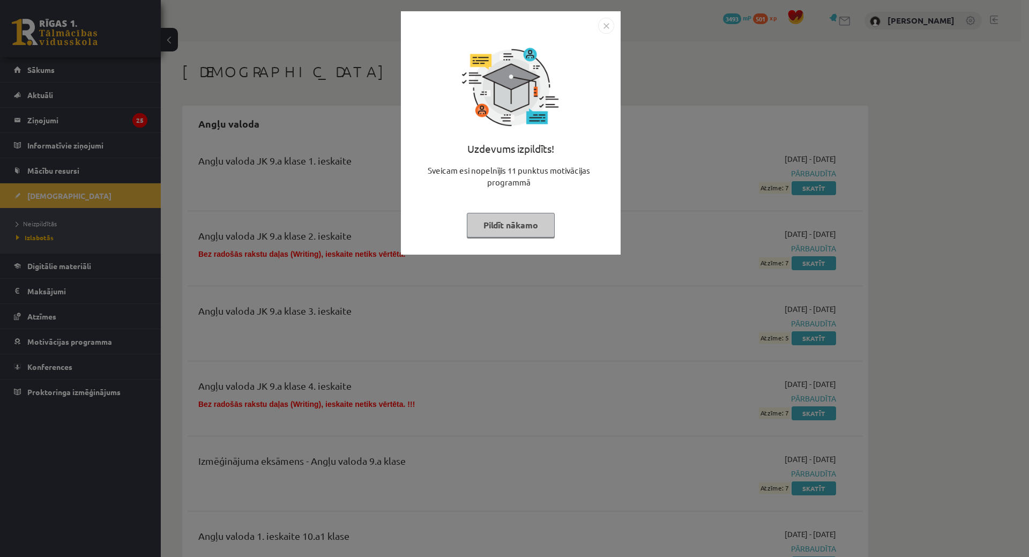
click at [526, 220] on button "Pildīt nākamo" at bounding box center [511, 225] width 88 height 25
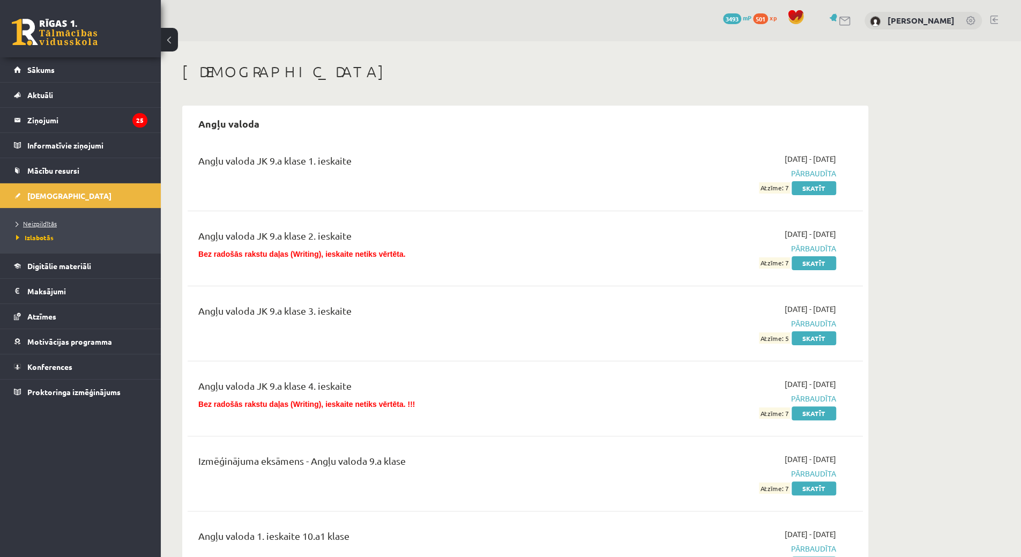
click at [101, 224] on link "Neizpildītās" at bounding box center [83, 224] width 134 height 10
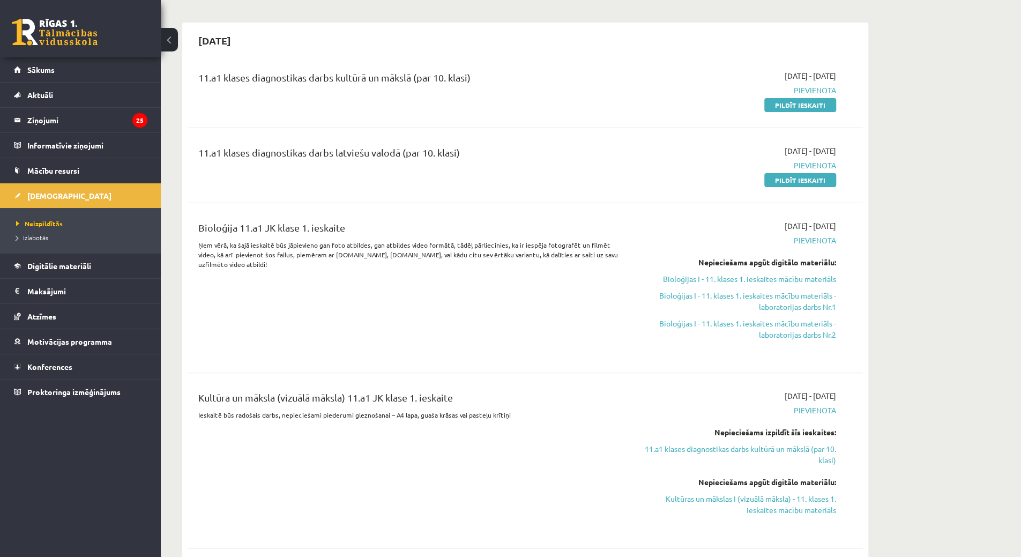
scroll to position [54, 0]
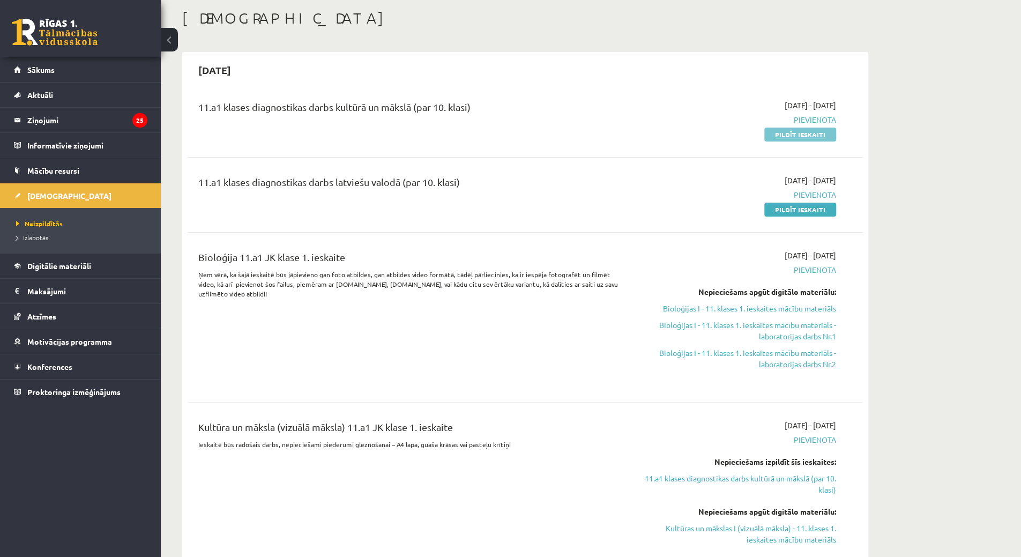
click at [774, 130] on link "Pildīt ieskaiti" at bounding box center [800, 135] width 72 height 14
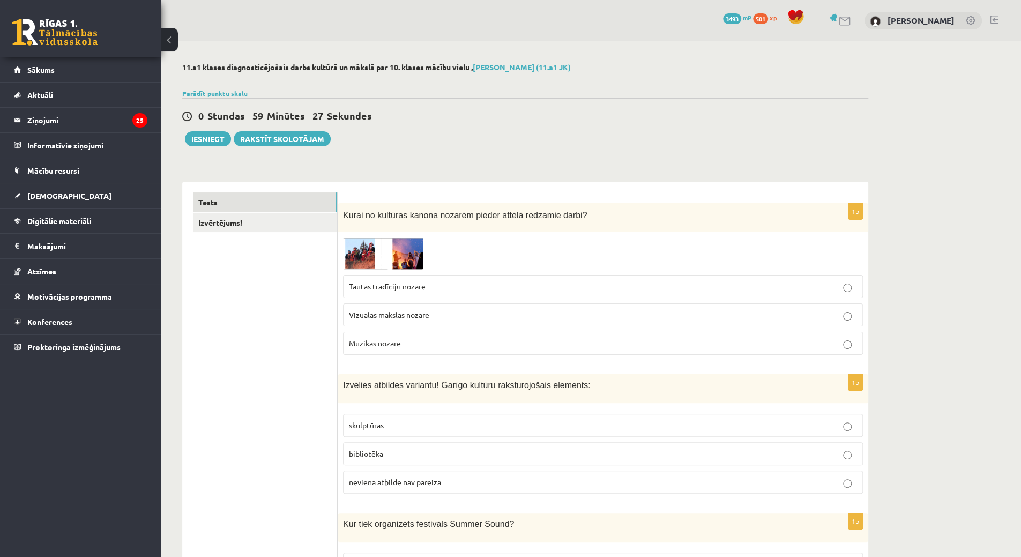
click at [398, 233] on div "1p Kurai no kultūras kanona nozarēm pieder attēlā redzamie darbi? Tautas tradīc…" at bounding box center [603, 283] width 531 height 160
click at [398, 240] on img at bounding box center [383, 253] width 80 height 32
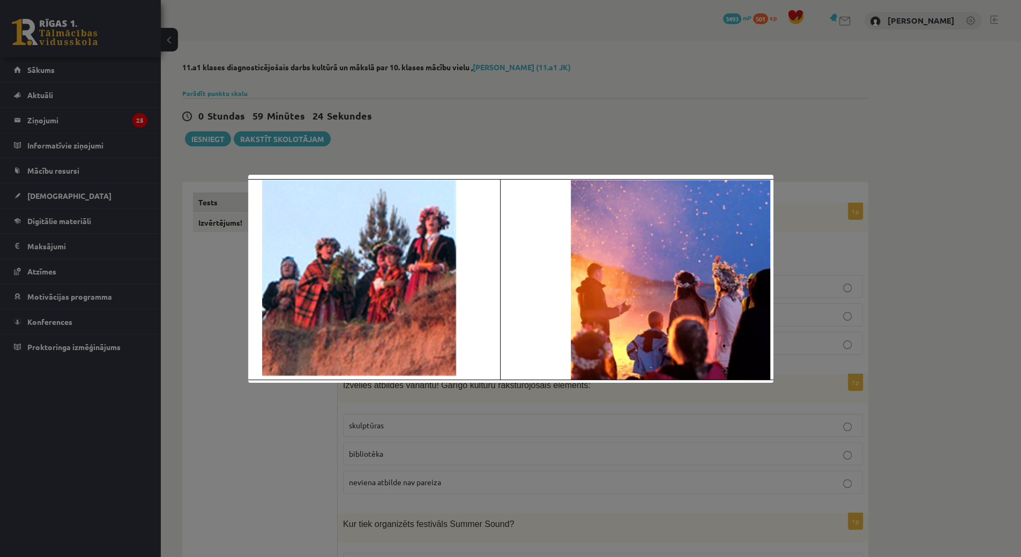
click at [429, 59] on div at bounding box center [510, 278] width 1021 height 557
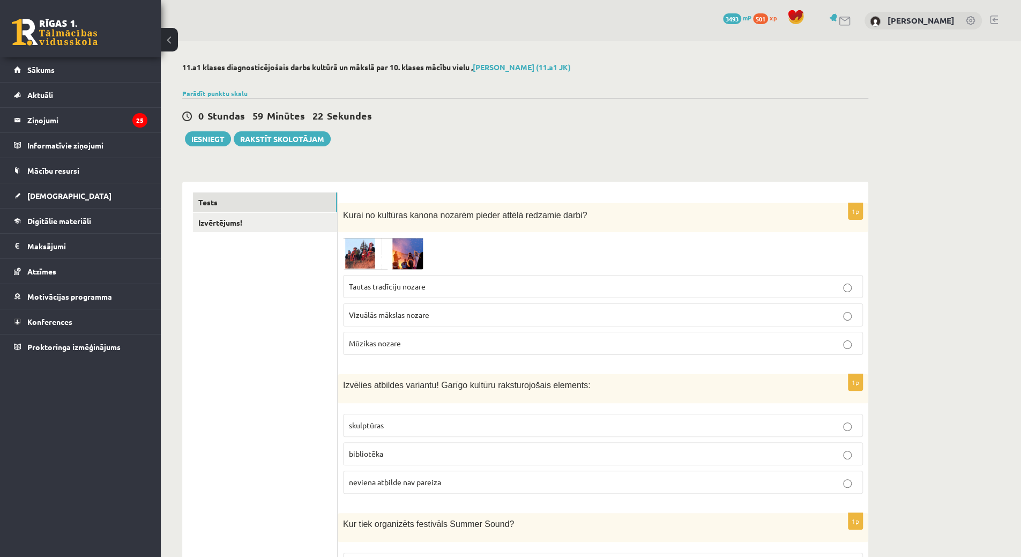
click at [416, 294] on label "Tautas tradīciju nozare" at bounding box center [603, 286] width 520 height 23
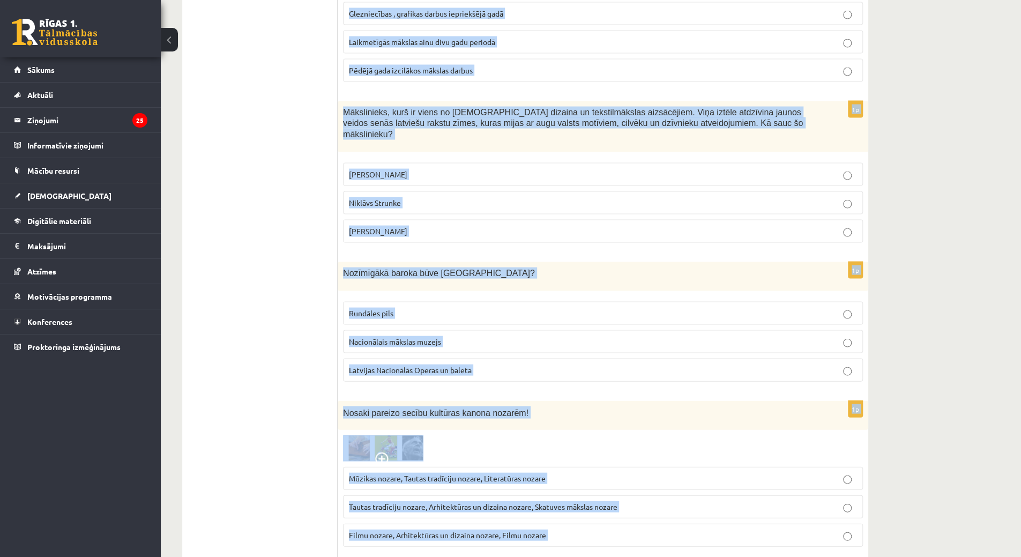
scroll to position [1601, 0]
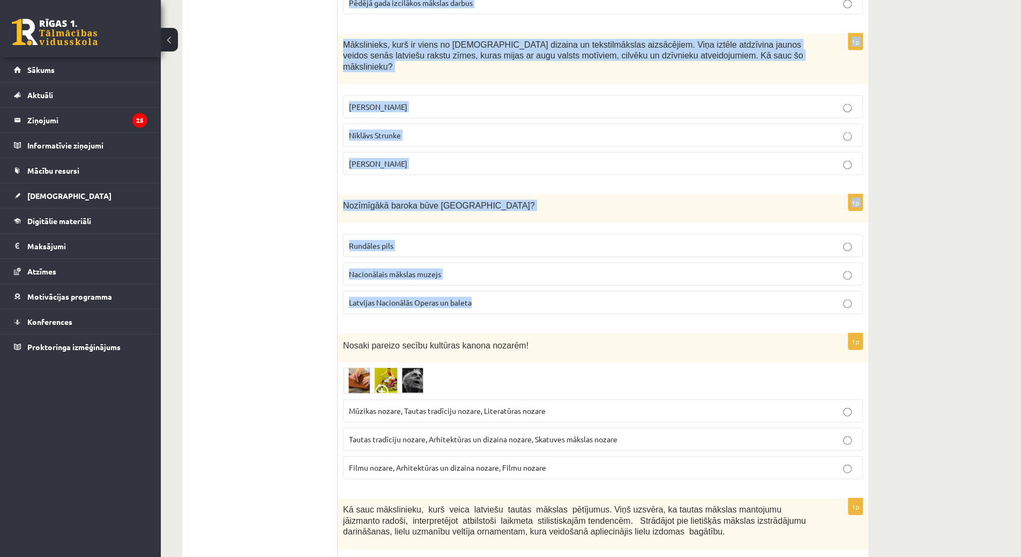
drag, startPoint x: 340, startPoint y: 159, endPoint x: 563, endPoint y: 289, distance: 259.0
copy form "Izvēlies atbildes variantu! Garīgo kultūru raksturojošais elements: skulptūras …"
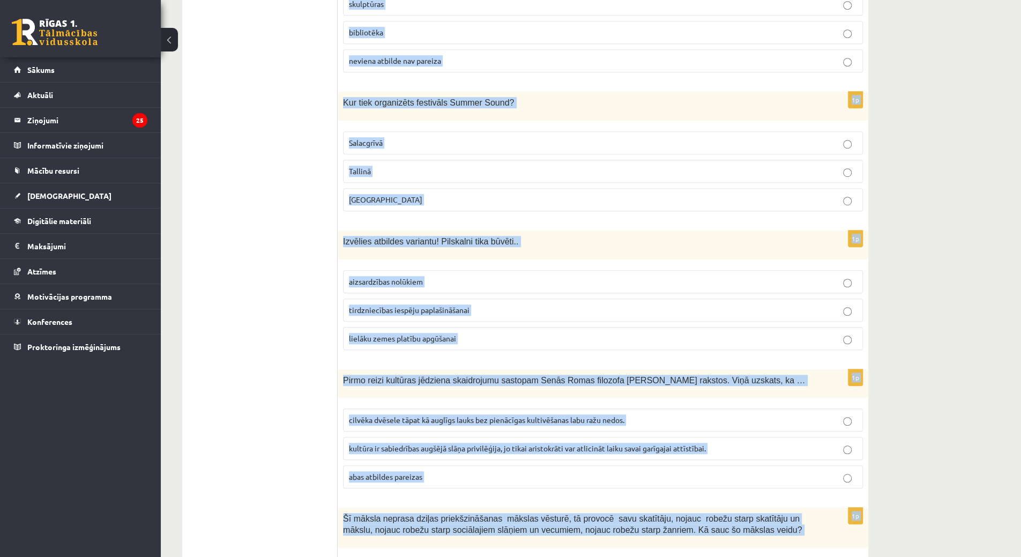
scroll to position [100, 0]
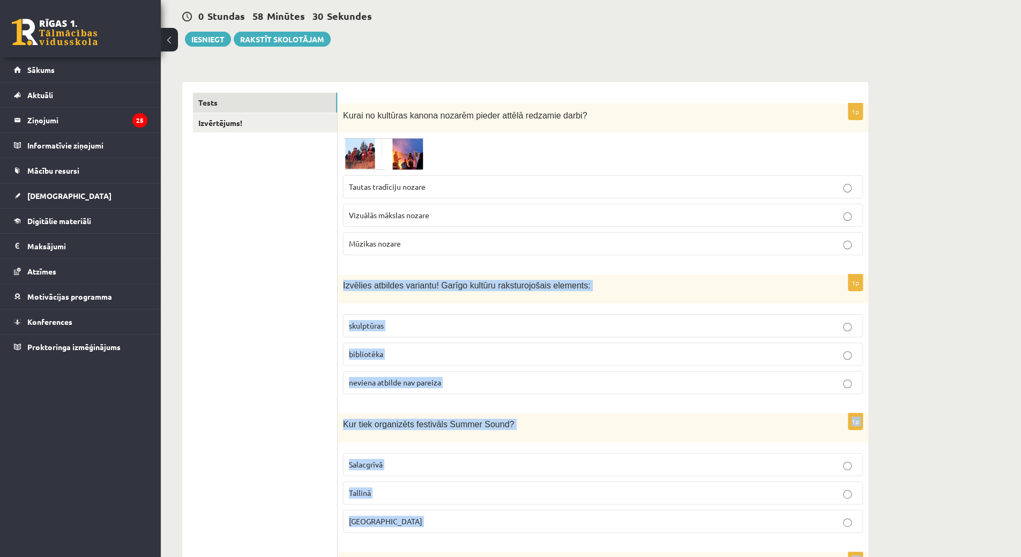
click at [382, 343] on label "bibliotēka" at bounding box center [603, 354] width 520 height 23
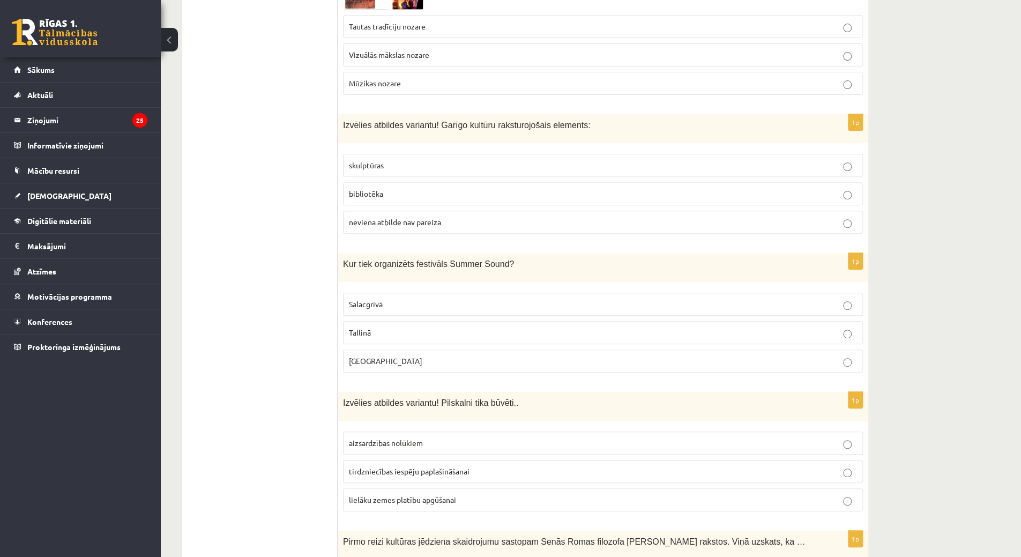
scroll to position [261, 0]
click at [381, 360] on p "Liepājā" at bounding box center [603, 360] width 508 height 11
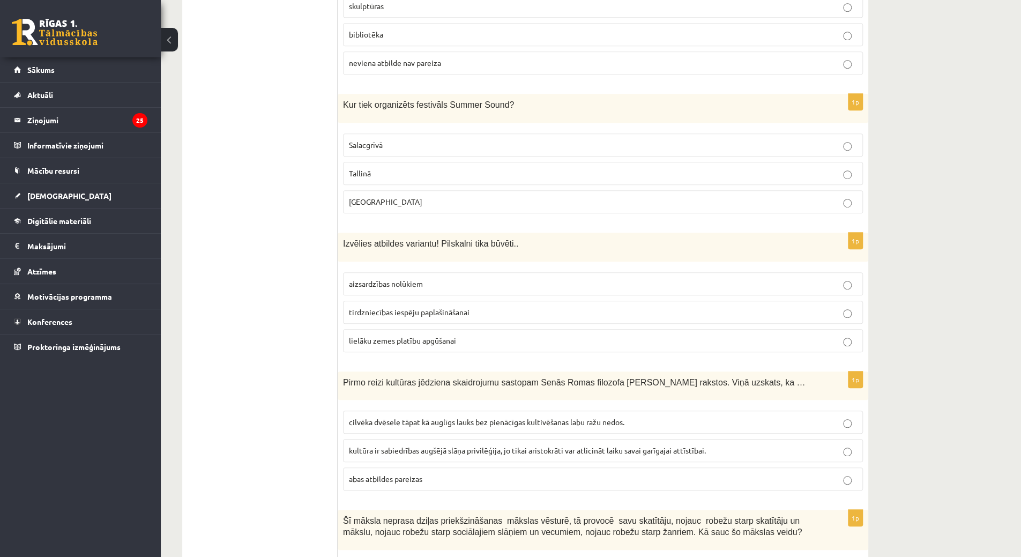
scroll to position [421, 0]
click at [474, 305] on p "tirdzniecības iespēju paplašināšanai" at bounding box center [603, 309] width 508 height 11
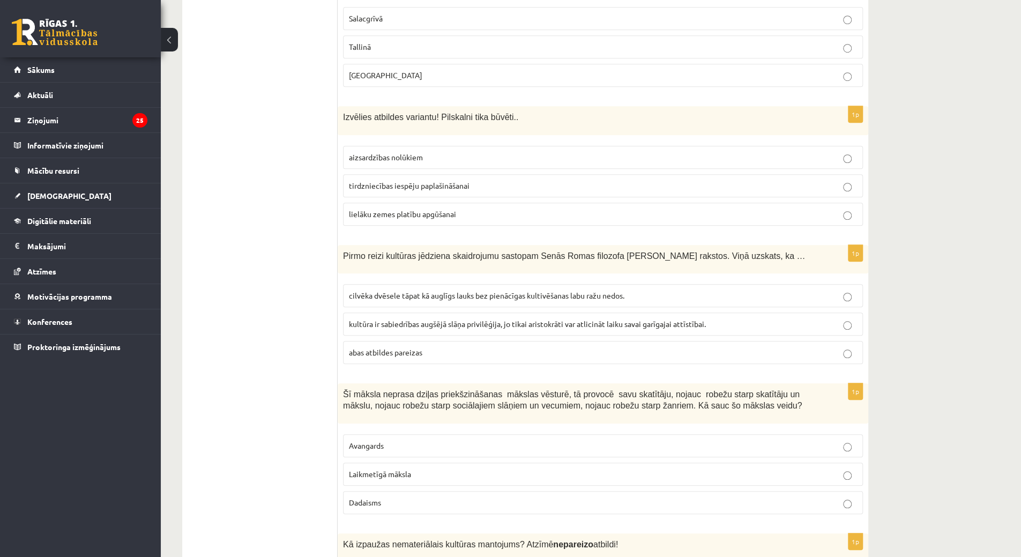
scroll to position [636, 0]
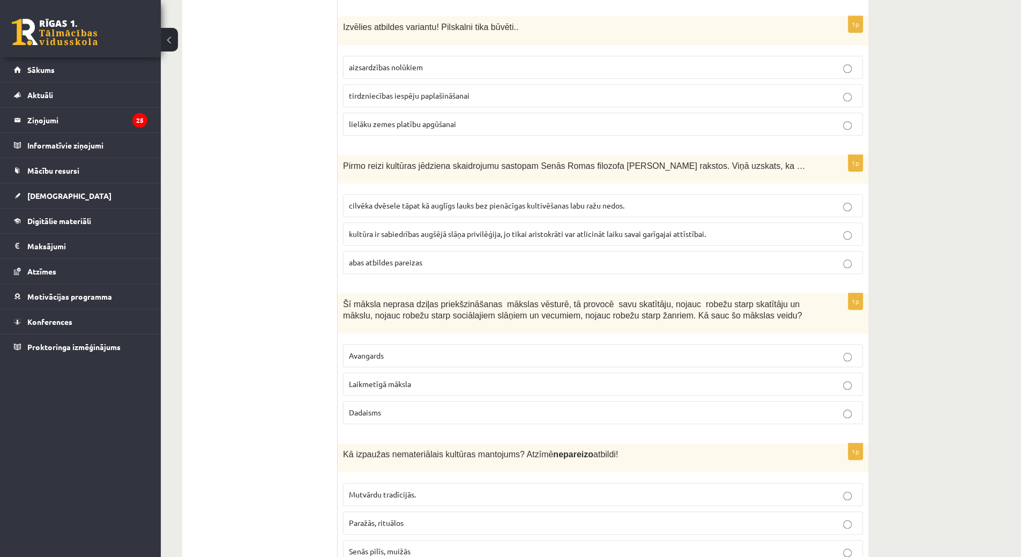
click at [416, 56] on label "aizsardzības nolūkiem" at bounding box center [603, 67] width 520 height 23
click at [426, 200] on span "cilvēka dvēsele tāpat kā auglīgs lauks bez pienācīgas kultivēšanas labu ražu ne…" at bounding box center [487, 205] width 276 height 10
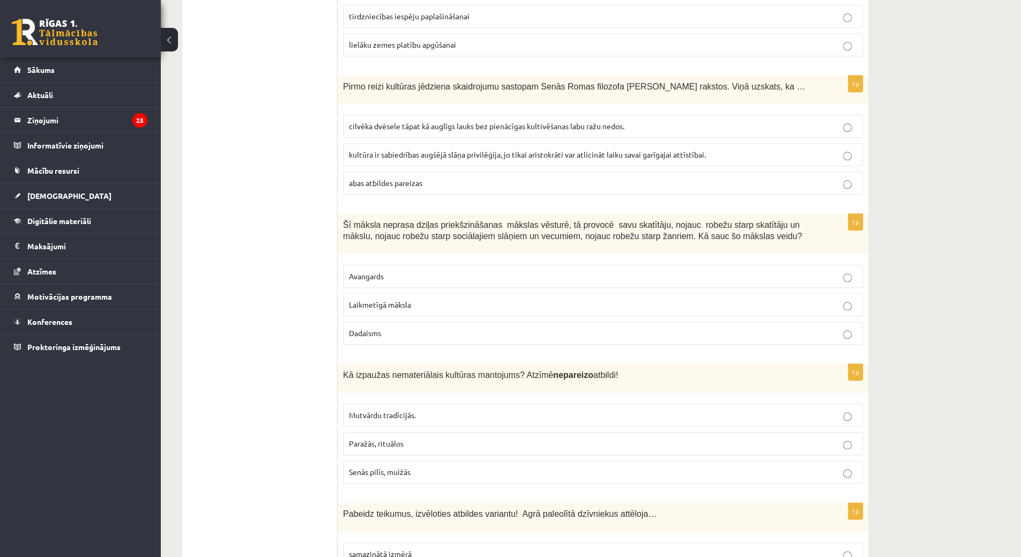
scroll to position [797, 0]
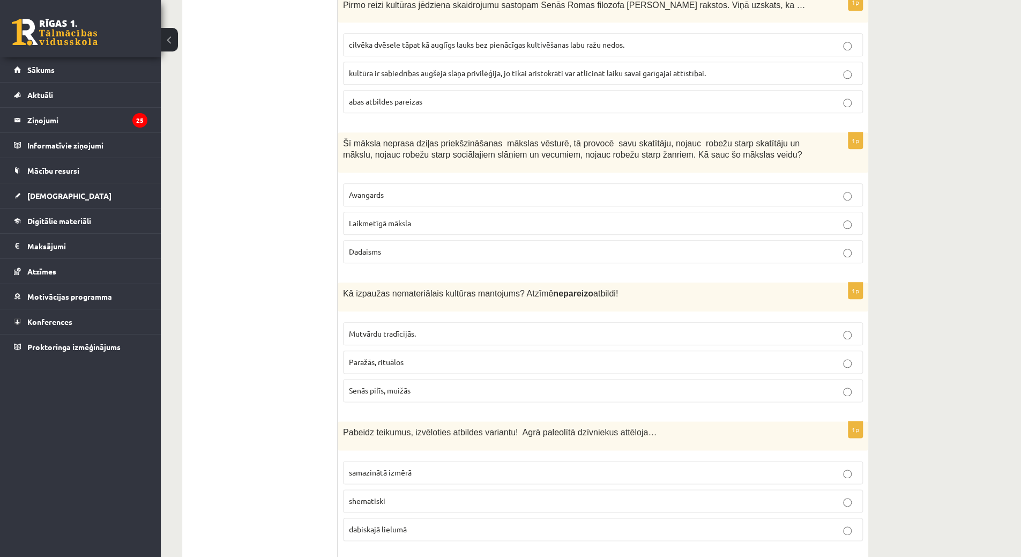
click at [407, 218] on span "Laikmetīgā māksla" at bounding box center [380, 223] width 62 height 10
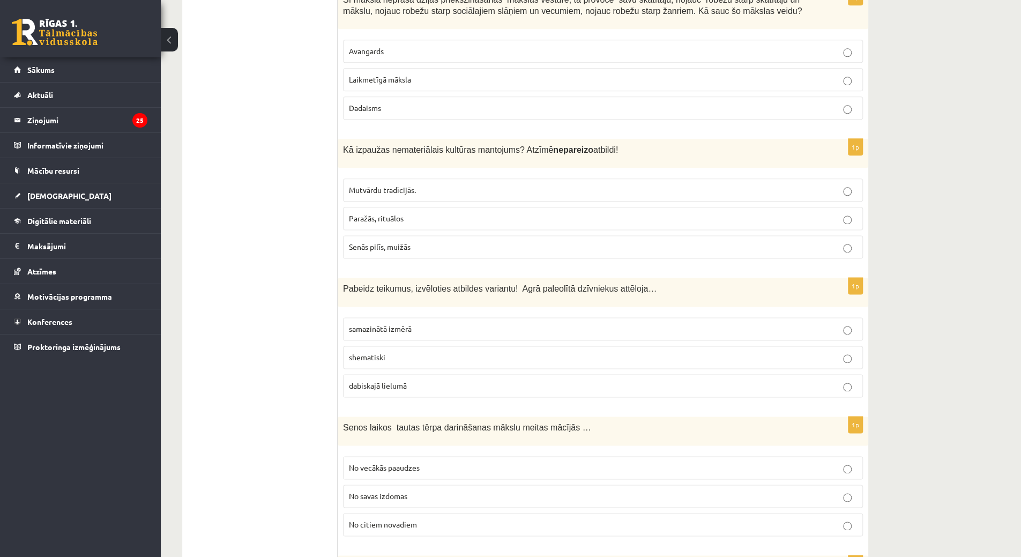
scroll to position [957, 0]
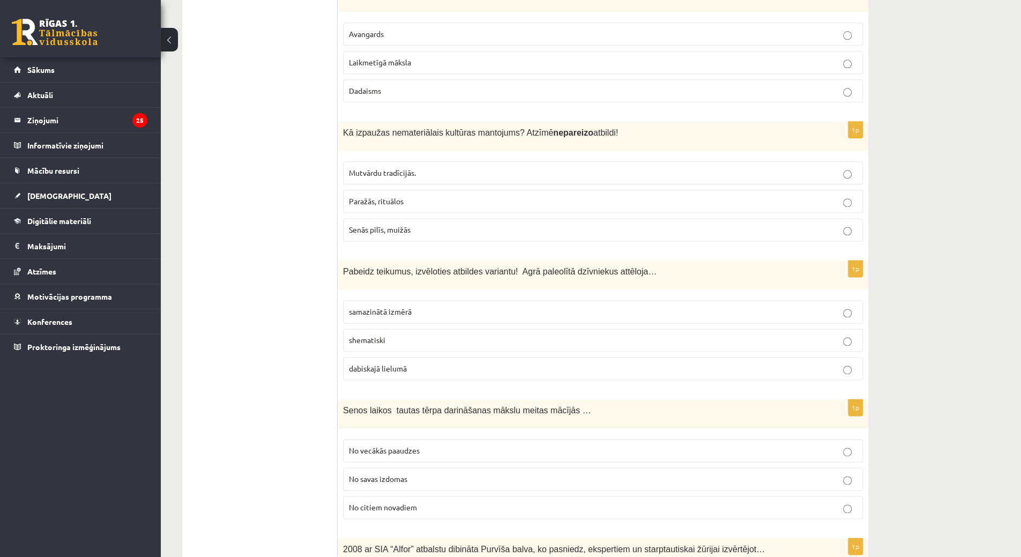
click at [435, 306] on p "samazinātā izmērā" at bounding box center [603, 311] width 508 height 11
click at [407, 235] on div "1p Kā izpaužas nemateriālais kultūras mantojums? Atzīmē nepareizo atbildi! Mutv…" at bounding box center [603, 186] width 531 height 128
click at [406, 225] on span "Senās pilīs, muižās" at bounding box center [380, 230] width 62 height 10
drag, startPoint x: 430, startPoint y: 343, endPoint x: 428, endPoint y: 357, distance: 14.6
click at [429, 349] on fieldset "samazinātā izmērā shematiski dabiskajā lielumā" at bounding box center [603, 339] width 520 height 88
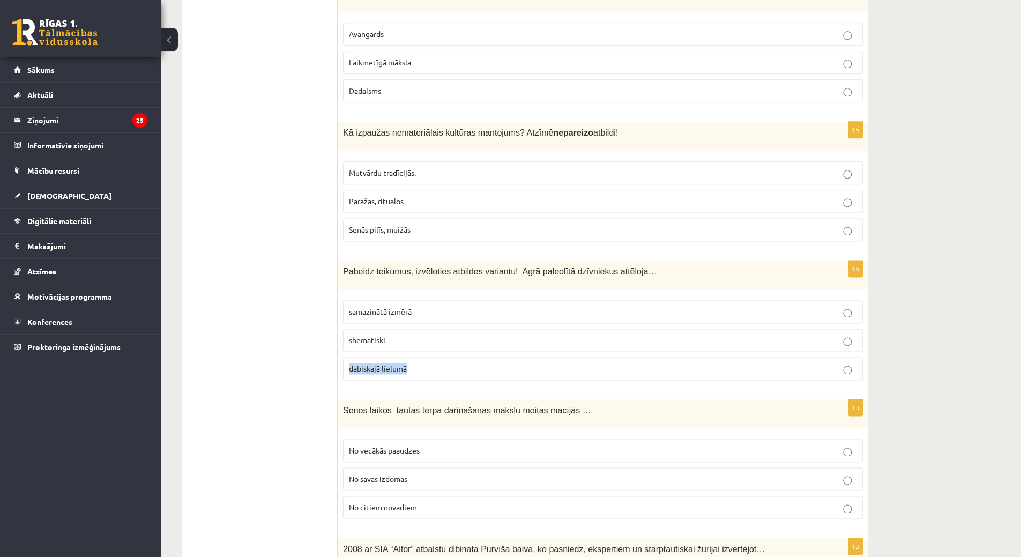
click at [429, 363] on p "dabiskajā lielumā" at bounding box center [603, 368] width 508 height 11
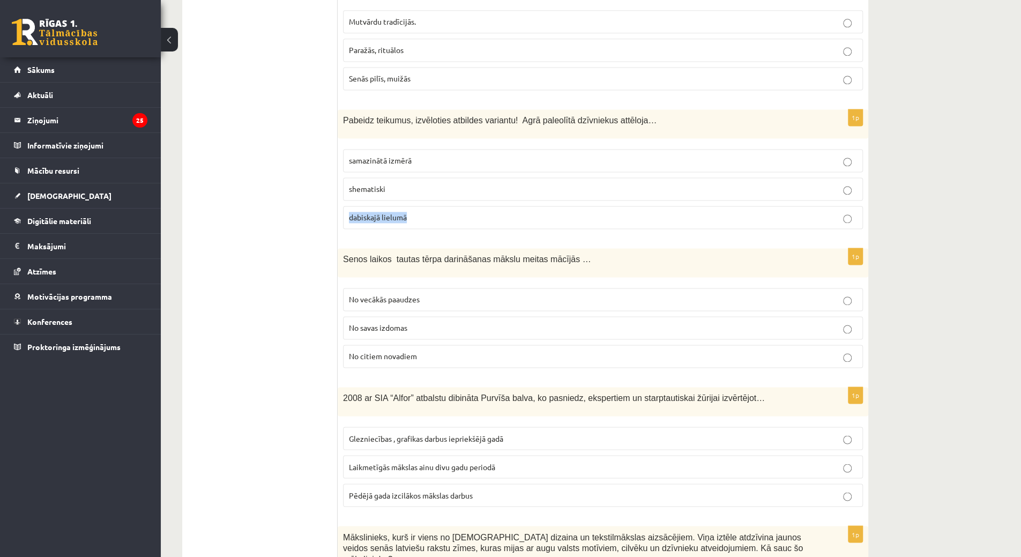
scroll to position [1225, 0]
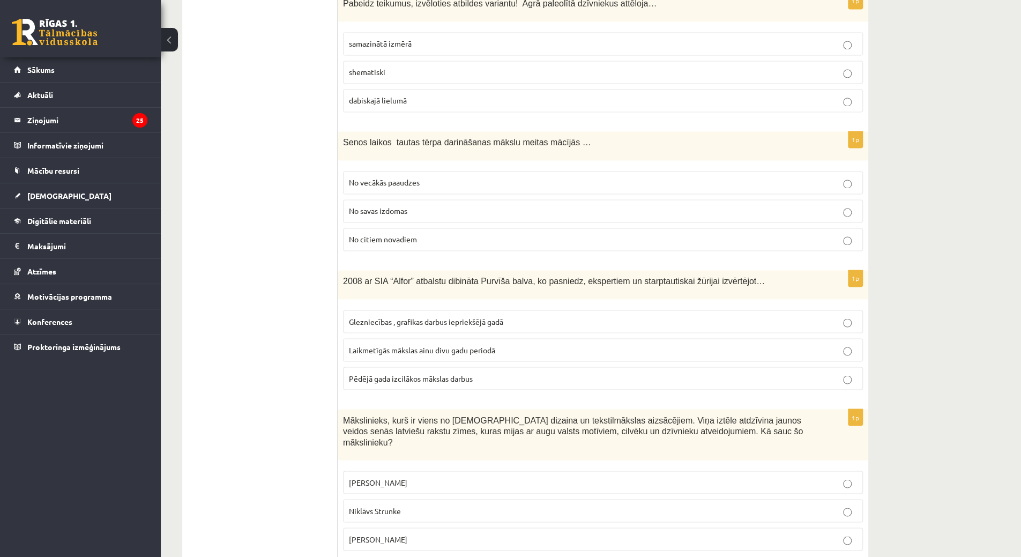
click at [415, 166] on fieldset "No vecākās paaudzes No savas izdomas No citiem novadiem" at bounding box center [603, 210] width 520 height 88
click at [412, 177] on span "No vecākās paaudzes" at bounding box center [384, 182] width 71 height 10
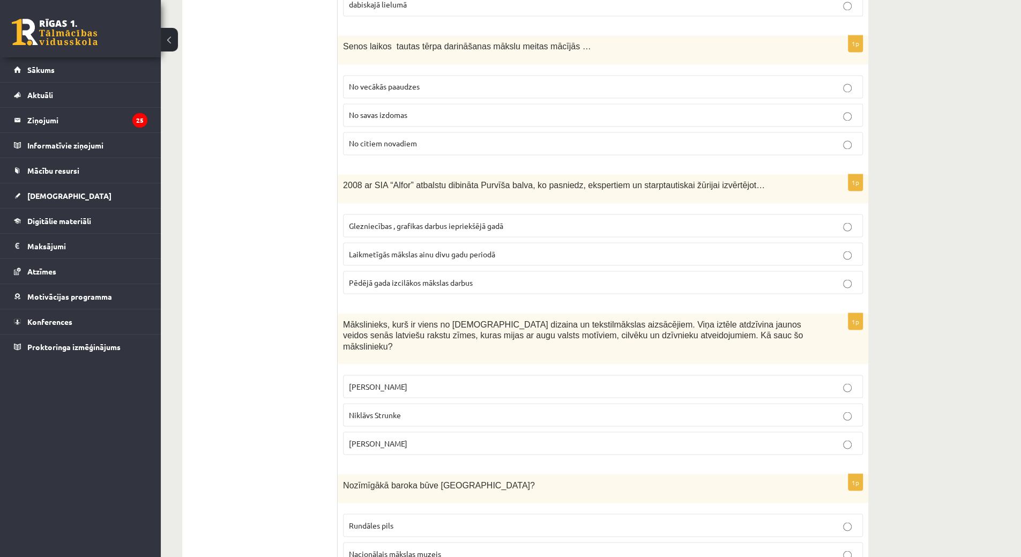
scroll to position [1440, 0]
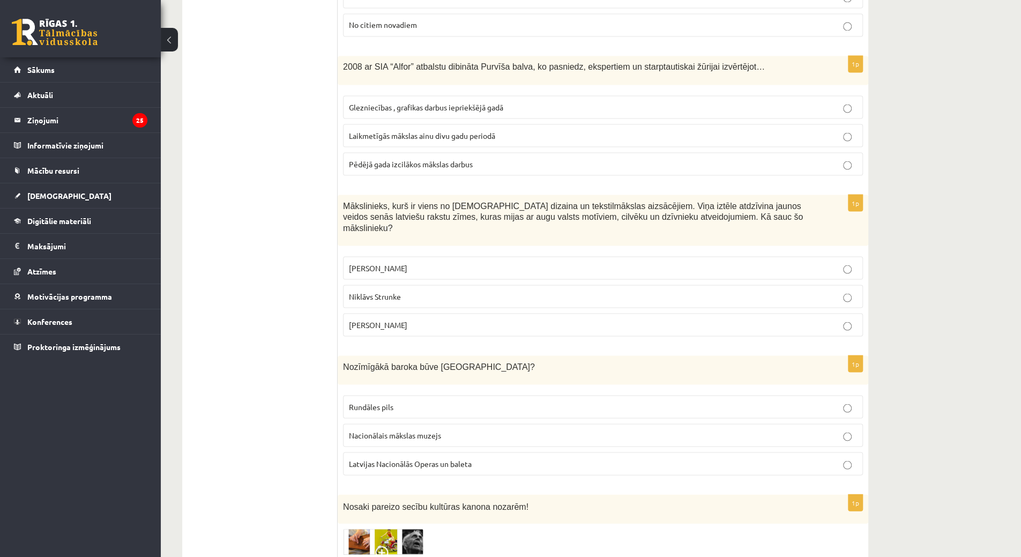
click at [377, 130] on span "Laikmetīgās mākslas ainu divu gadu periodā" at bounding box center [422, 135] width 146 height 10
click at [371, 263] on span "Ansis Cīrulis" at bounding box center [378, 268] width 58 height 10
click at [429, 401] on p "Rundāles pils" at bounding box center [603, 406] width 508 height 11
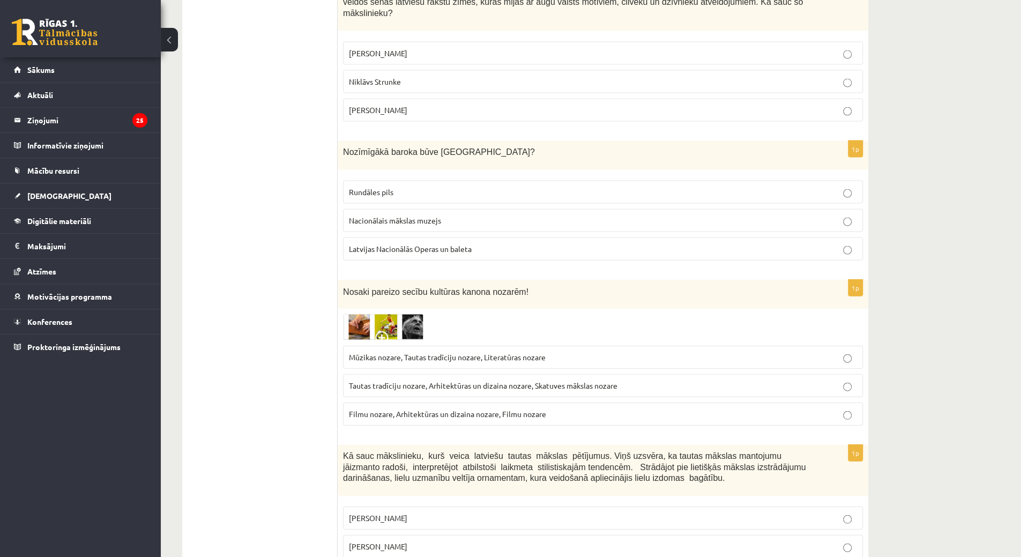
scroll to position [1708, 0]
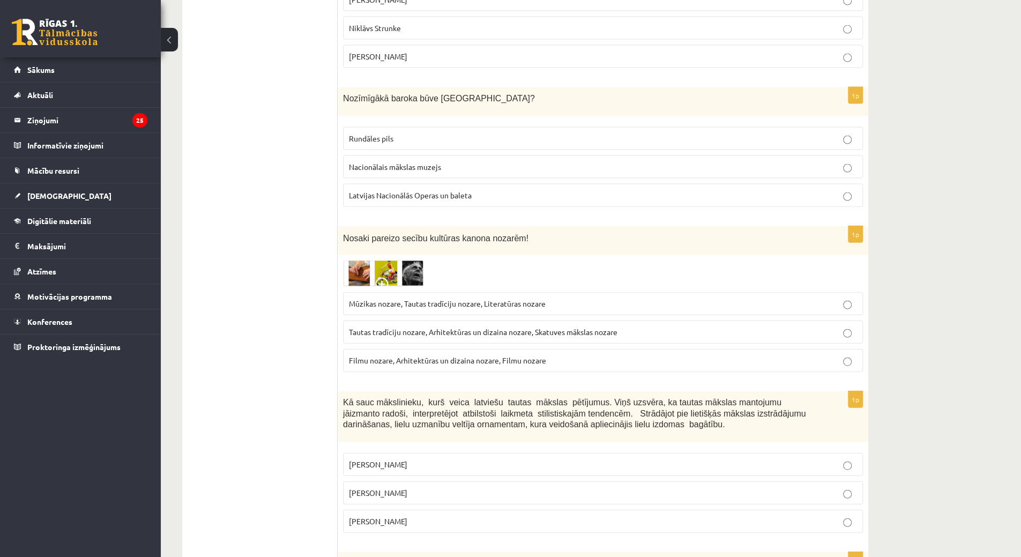
click at [349, 261] on img at bounding box center [383, 274] width 80 height 26
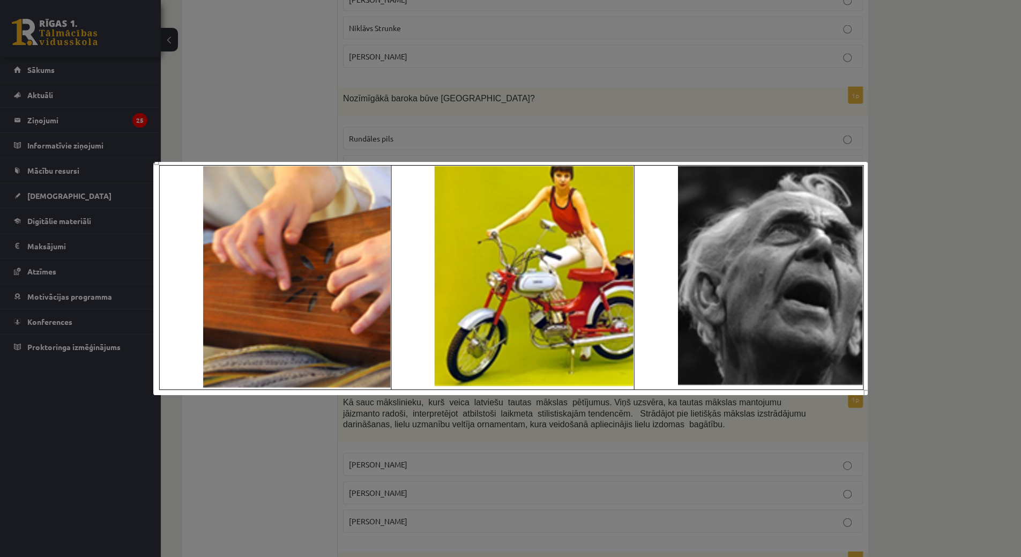
click at [380, 95] on div at bounding box center [510, 278] width 1021 height 557
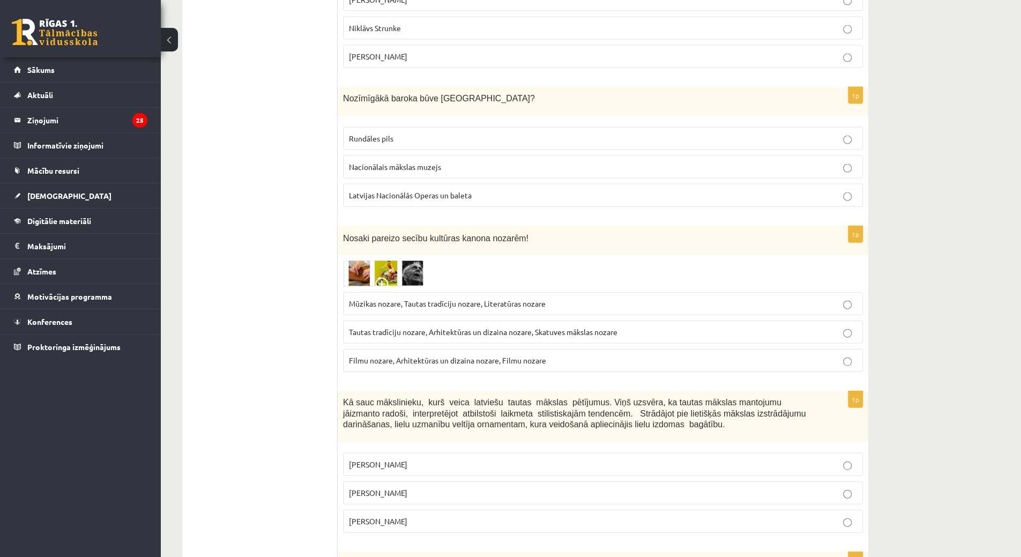
click at [378, 321] on label "Tautas tradīciju nozare, Arhitektūras un dizaina nozare, Skatuves mākslas nozare" at bounding box center [603, 332] width 520 height 23
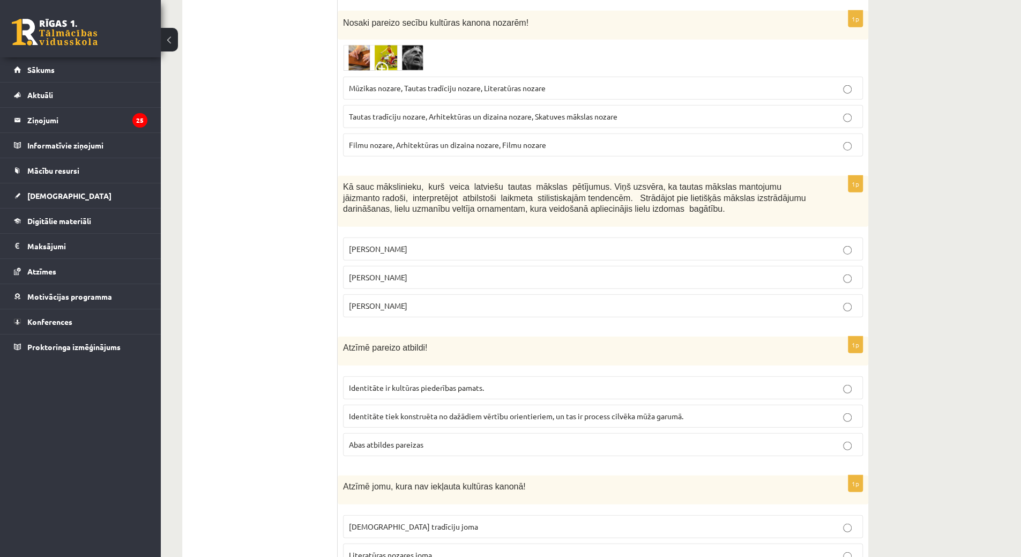
scroll to position [1976, 0]
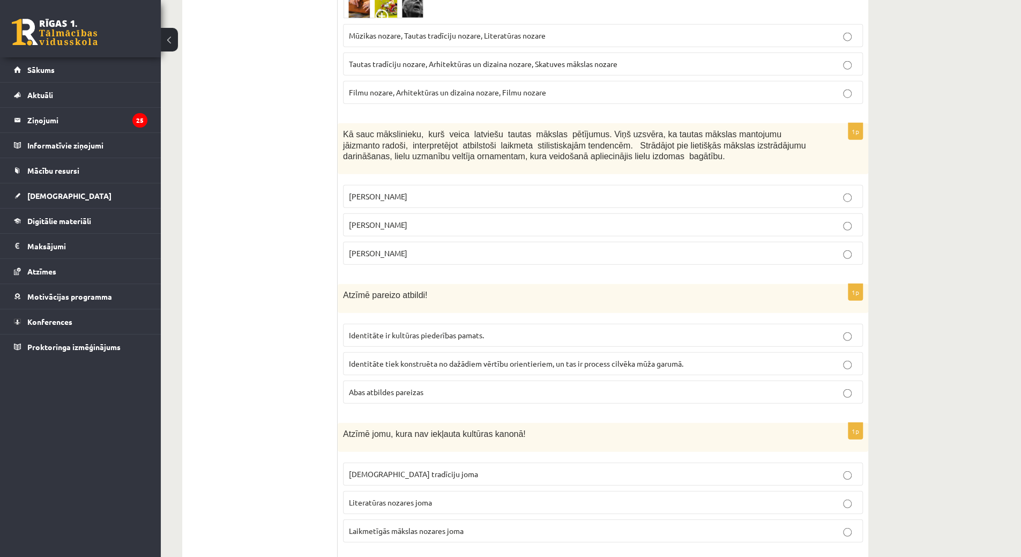
drag, startPoint x: 307, startPoint y: 88, endPoint x: 428, endPoint y: 288, distance: 233.8
click at [440, 303] on div "**********" at bounding box center [525, 472] width 686 height 4533
click at [343, 130] on span "Kā sauc mākslinieku, kurš veica latviešu tautas mākslas pētījumus. Viņš uzsvēra…" at bounding box center [574, 145] width 463 height 31
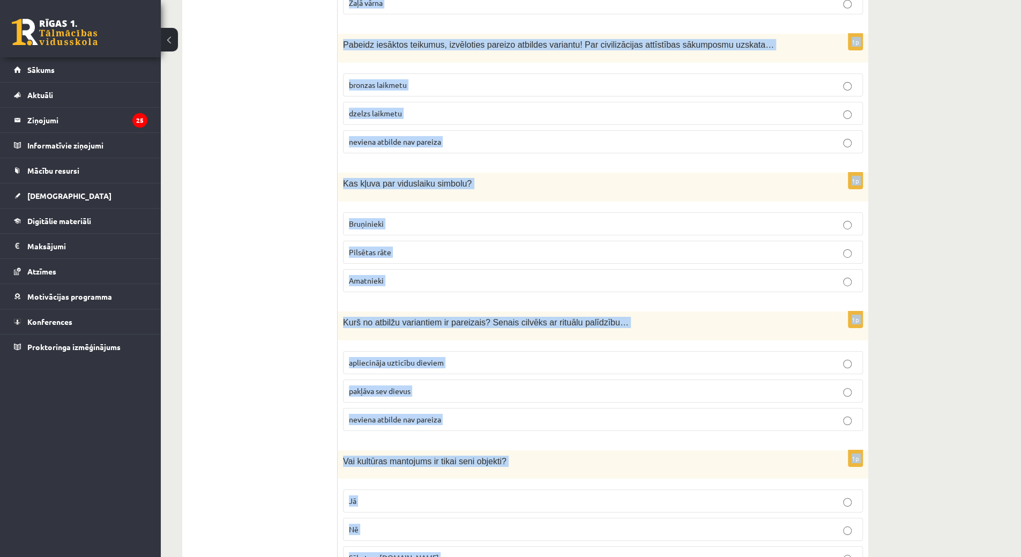
scroll to position [2719, 0]
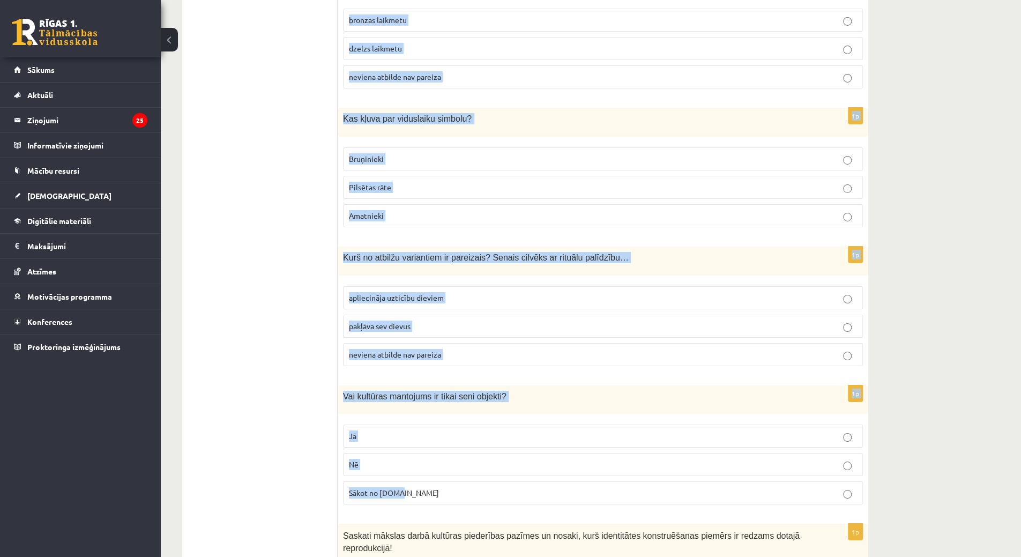
drag, startPoint x: 343, startPoint y: 108, endPoint x: 534, endPoint y: 451, distance: 393.3
copy form "Kā sauc mākslinieku, kurš veica latviešu tautas mākslas pētījumus. Viņš uzsvēra…"
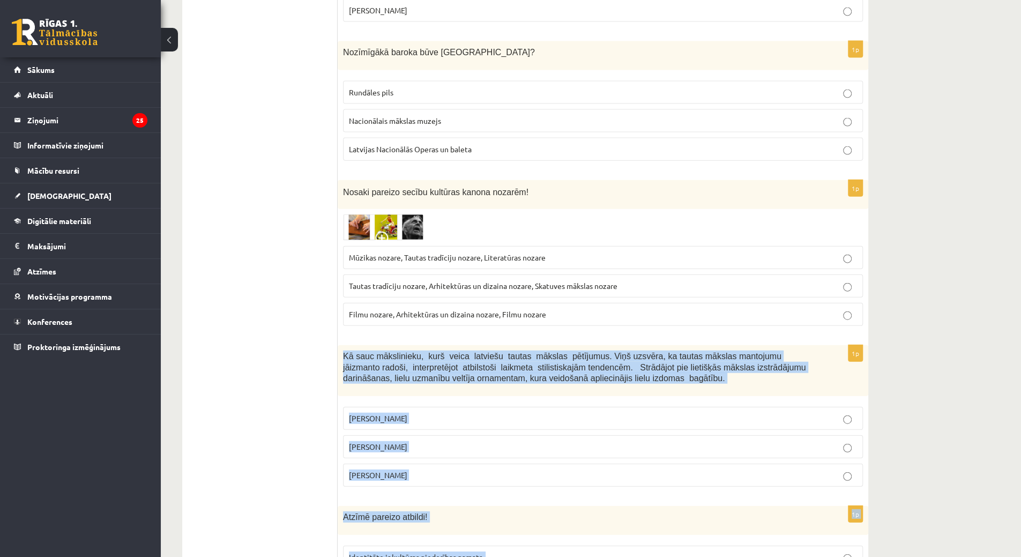
scroll to position [1915, 0]
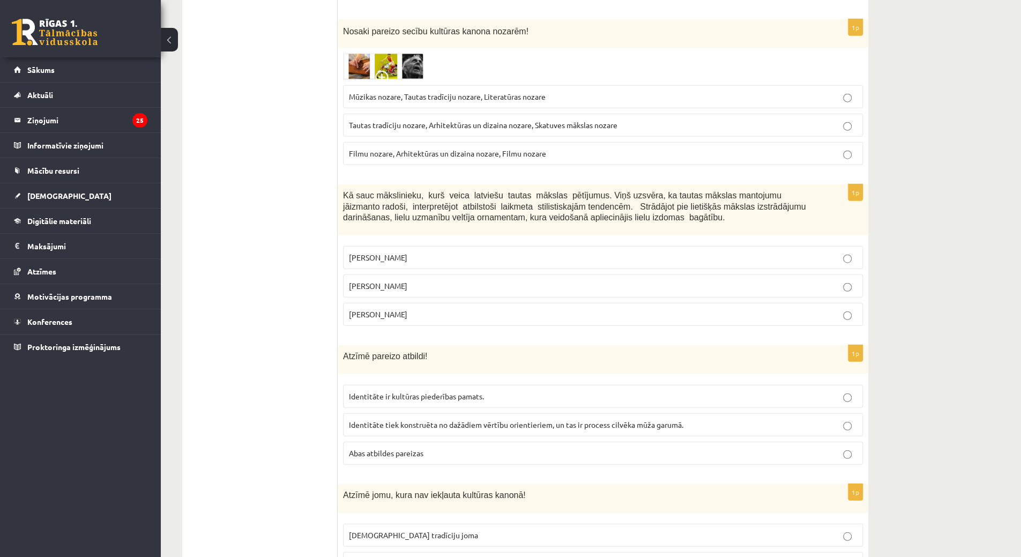
click at [284, 165] on ul "Tests Izvērtējums!" at bounding box center [265, 533] width 145 height 4511
click at [369, 281] on span "Jūlijs Madernieks" at bounding box center [378, 286] width 58 height 10
click at [440, 448] on p "Abas atbildes pareizas" at bounding box center [603, 453] width 508 height 11
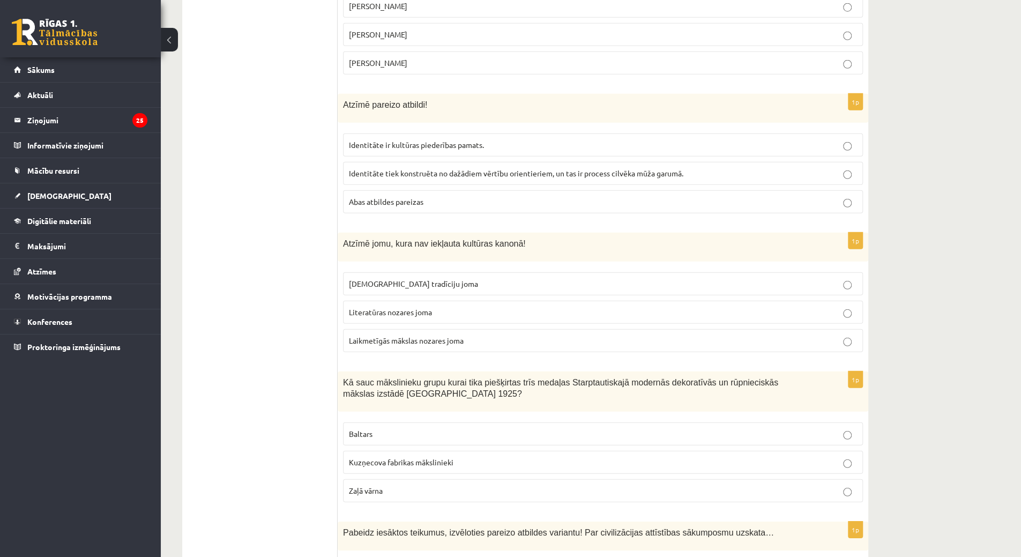
scroll to position [2183, 0]
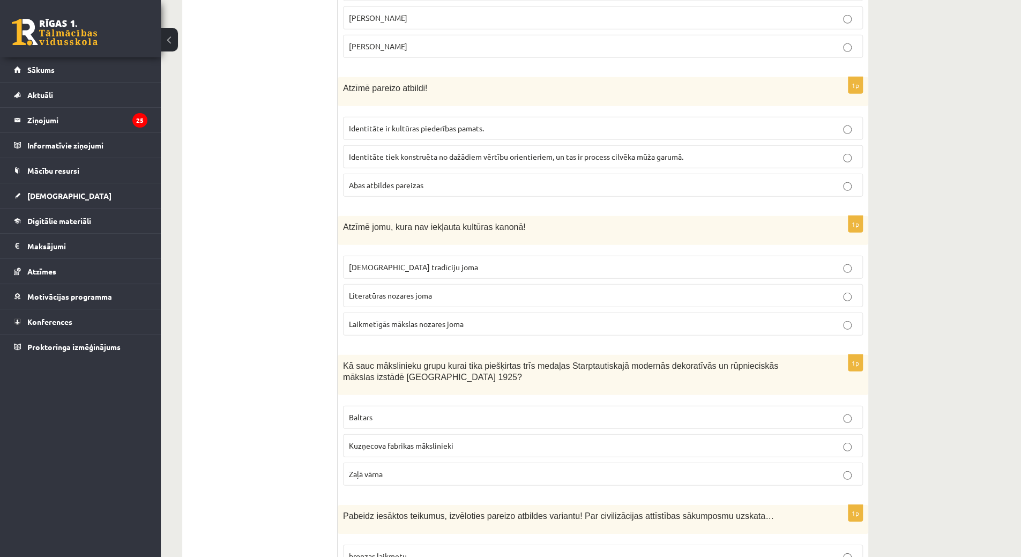
click at [399, 319] on span "Laikmetīgās mākslas nozares joma" at bounding box center [406, 324] width 115 height 10
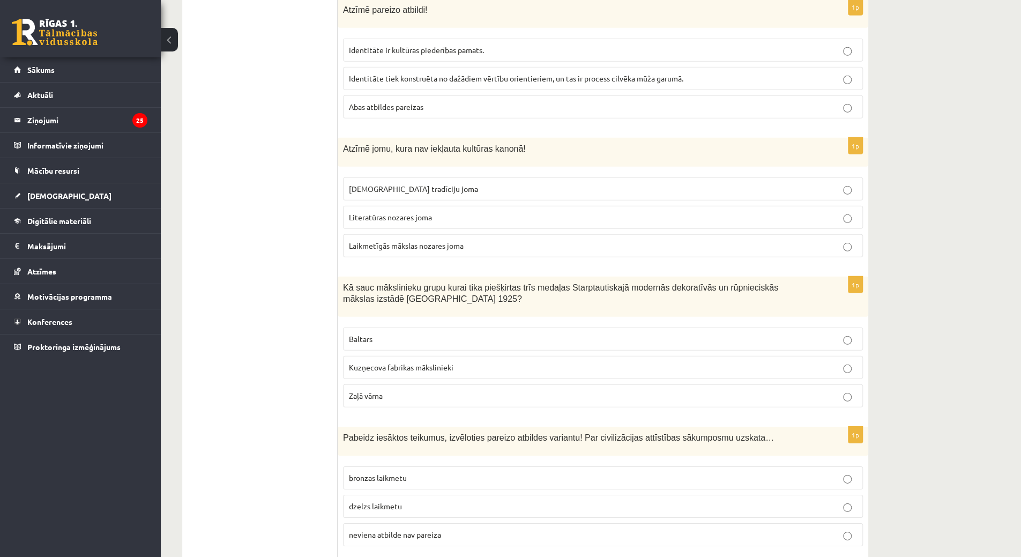
scroll to position [2343, 0]
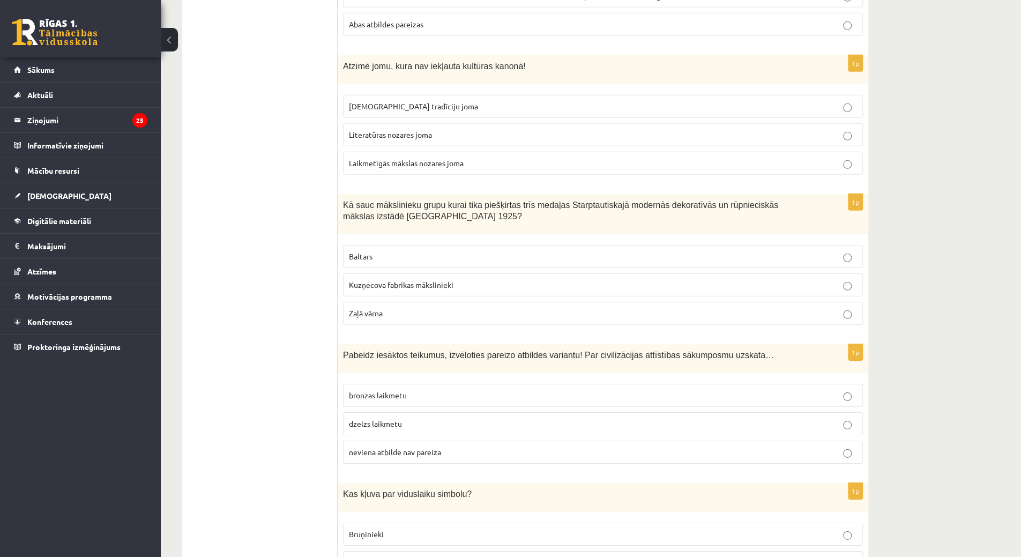
click at [395, 251] on p "Baltars" at bounding box center [603, 256] width 508 height 11
click at [383, 390] on p "bronzas laikmetu" at bounding box center [603, 395] width 508 height 11
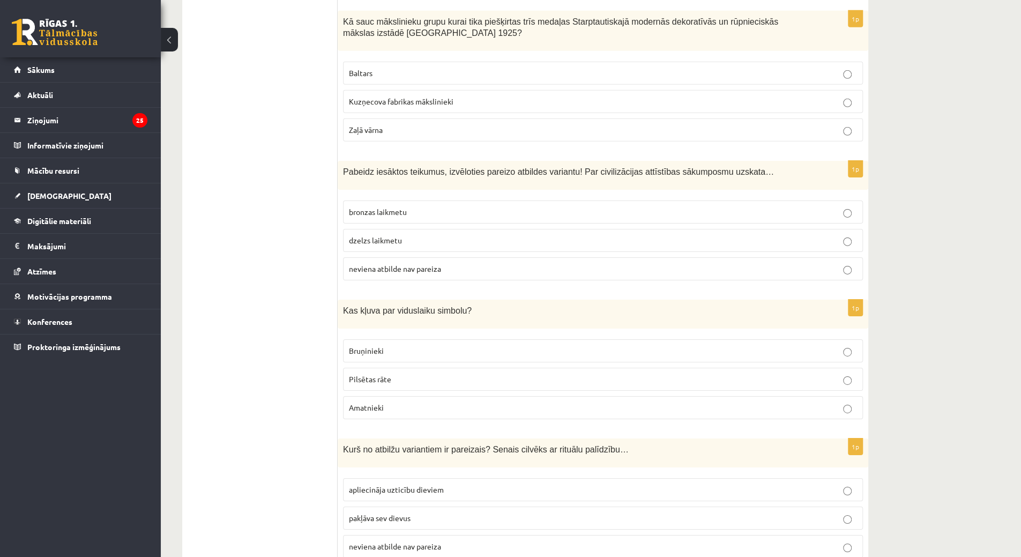
scroll to position [2558, 0]
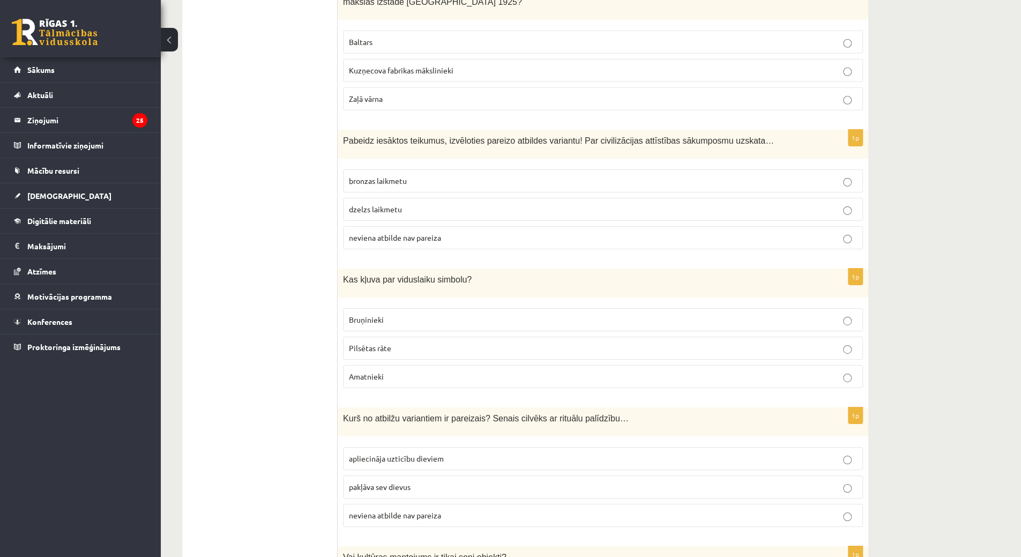
click at [360, 308] on label "Bruņinieki" at bounding box center [603, 319] width 520 height 23
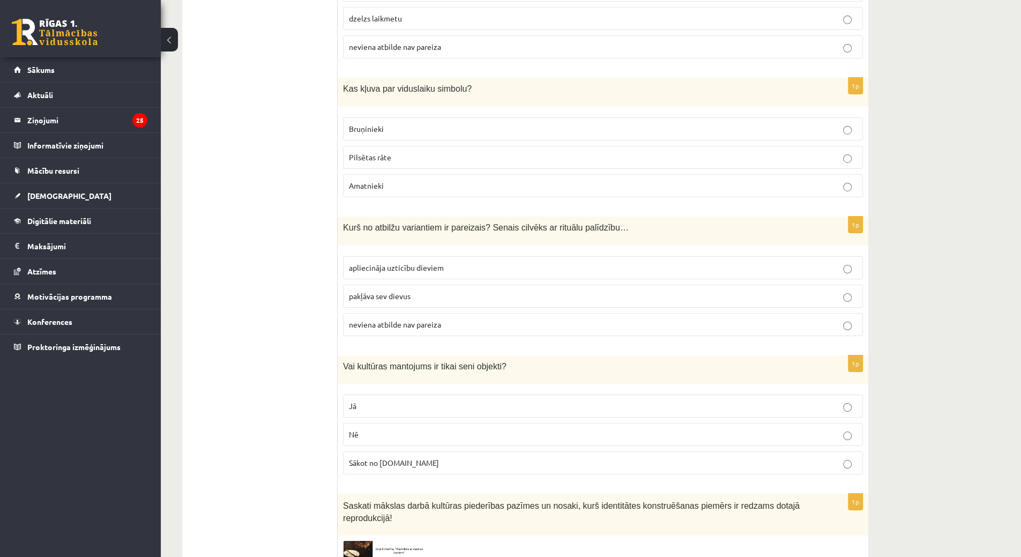
scroll to position [2772, 0]
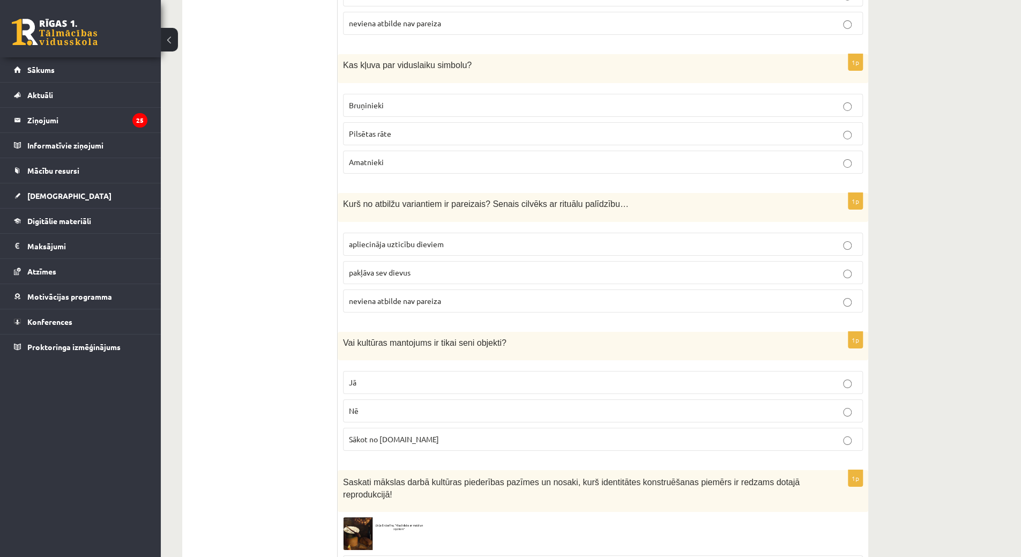
click at [380, 233] on label "apliecināja uzticību dieviem" at bounding box center [603, 244] width 520 height 23
click at [372, 399] on label "Nē" at bounding box center [603, 410] width 520 height 23
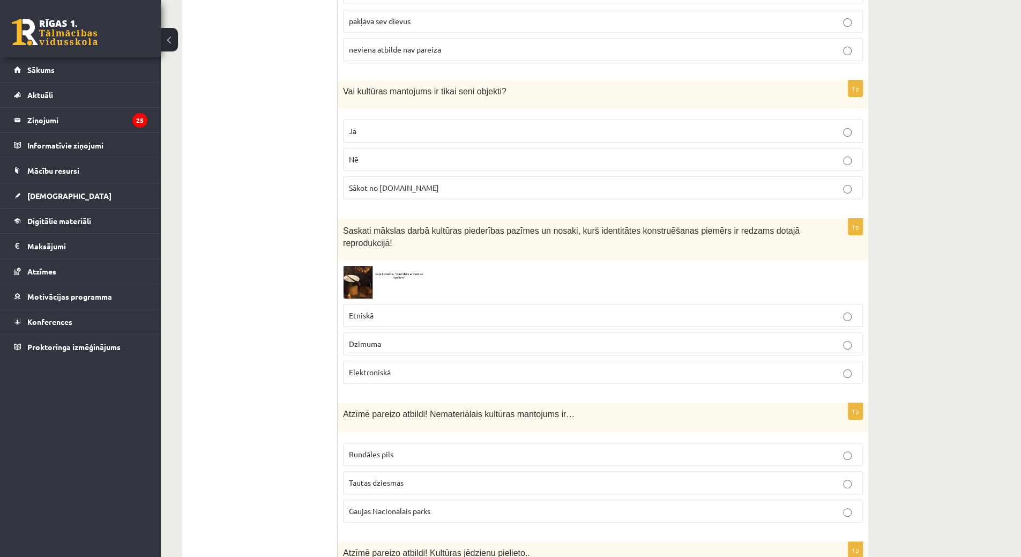
scroll to position [3040, 0]
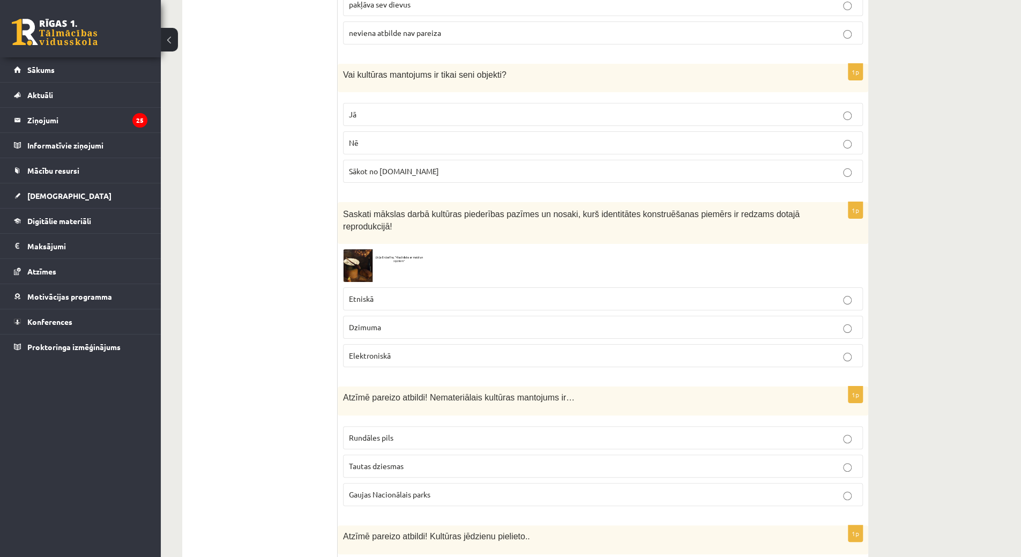
click at [351, 249] on img at bounding box center [383, 265] width 80 height 33
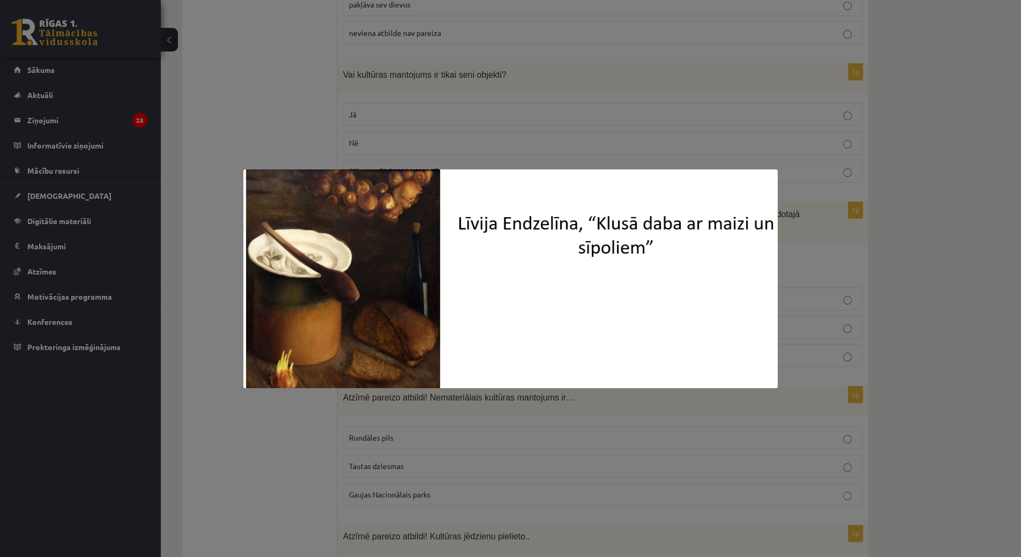
drag, startPoint x: 373, startPoint y: 90, endPoint x: 363, endPoint y: 97, distance: 11.9
click at [371, 93] on div at bounding box center [510, 278] width 1021 height 557
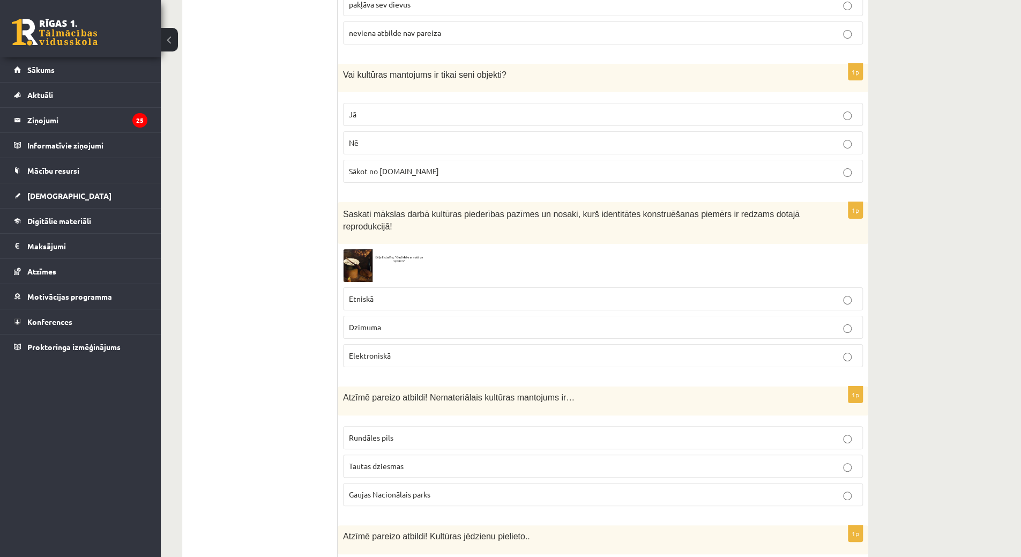
click at [350, 249] on img at bounding box center [383, 265] width 80 height 33
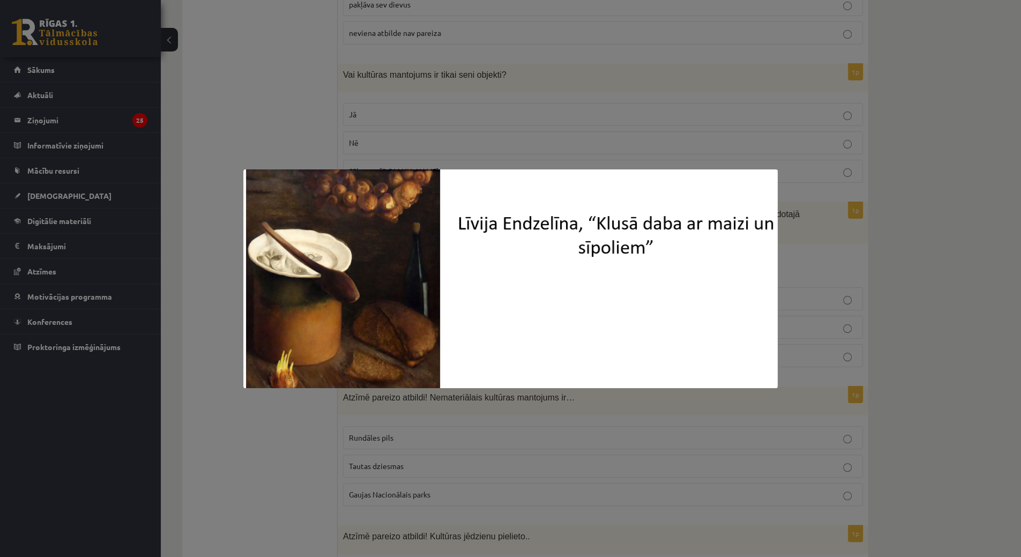
click at [262, 78] on div at bounding box center [510, 278] width 1021 height 557
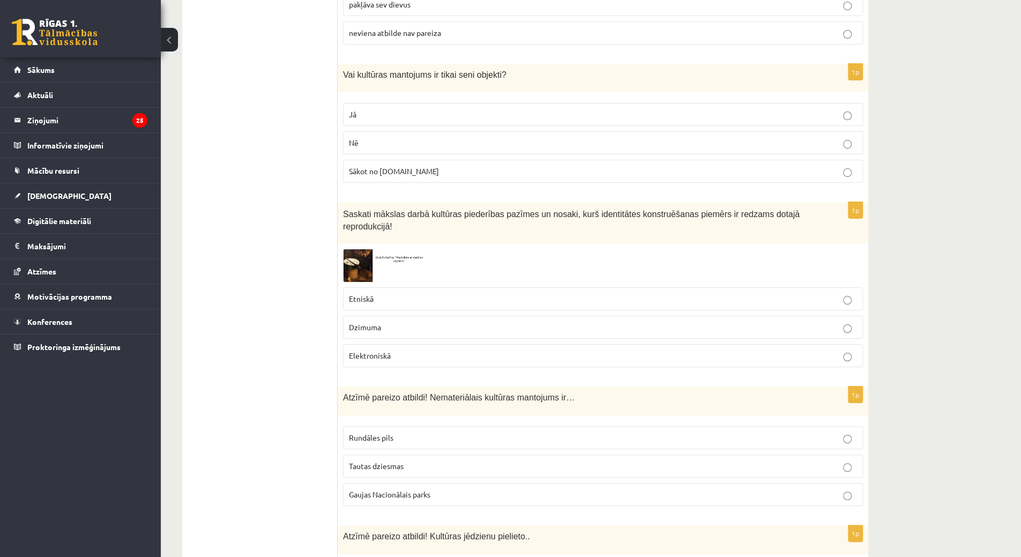
click at [435, 293] on p "Etniskā" at bounding box center [603, 298] width 508 height 11
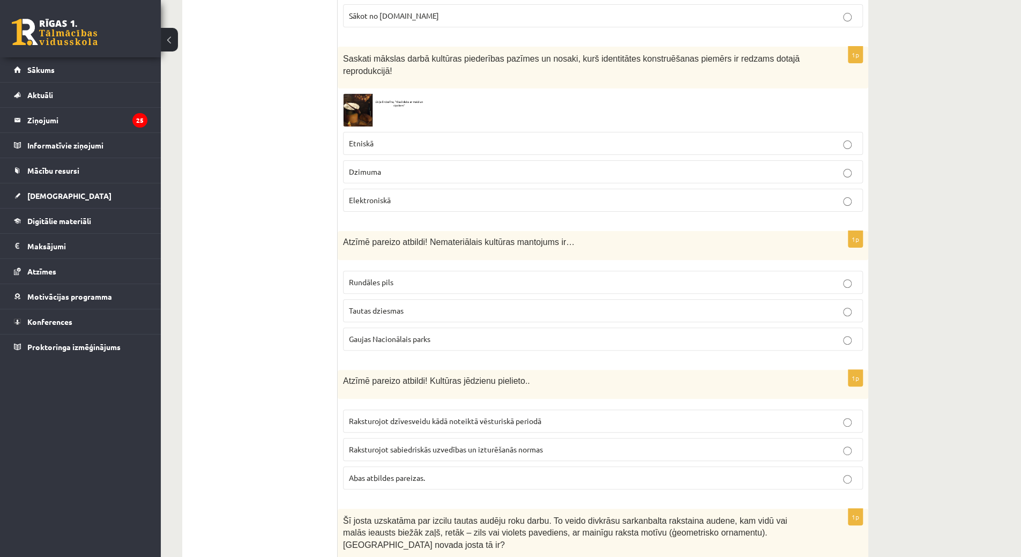
scroll to position [3255, 0]
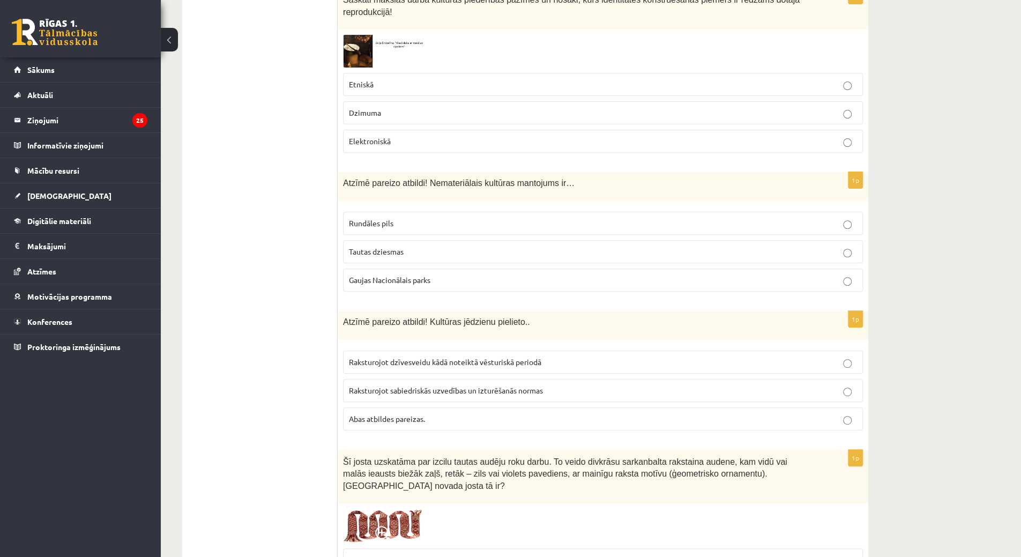
drag, startPoint x: 336, startPoint y: 126, endPoint x: 464, endPoint y: 281, distance: 201.4
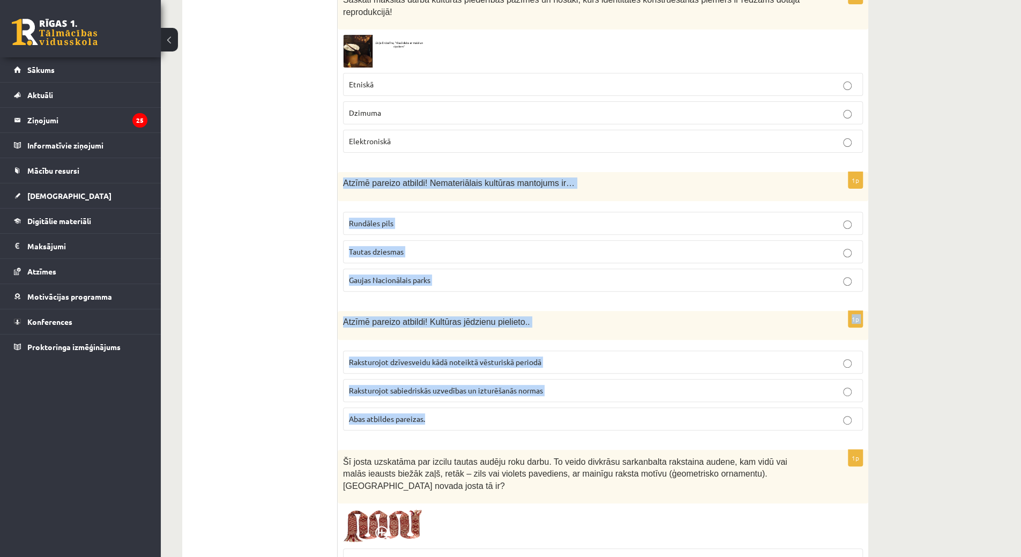
drag, startPoint x: 338, startPoint y: 132, endPoint x: 601, endPoint y: 367, distance: 352.3
copy form "Atzīmē pareizo atbildi! Nemateriālais kultūras mantojums ir… Rundāles pils Taut…"
click at [384, 414] on span "Abas atbildes pareizas." at bounding box center [387, 419] width 76 height 10
click at [377, 247] on span "Tautas dziesmas" at bounding box center [376, 252] width 55 height 10
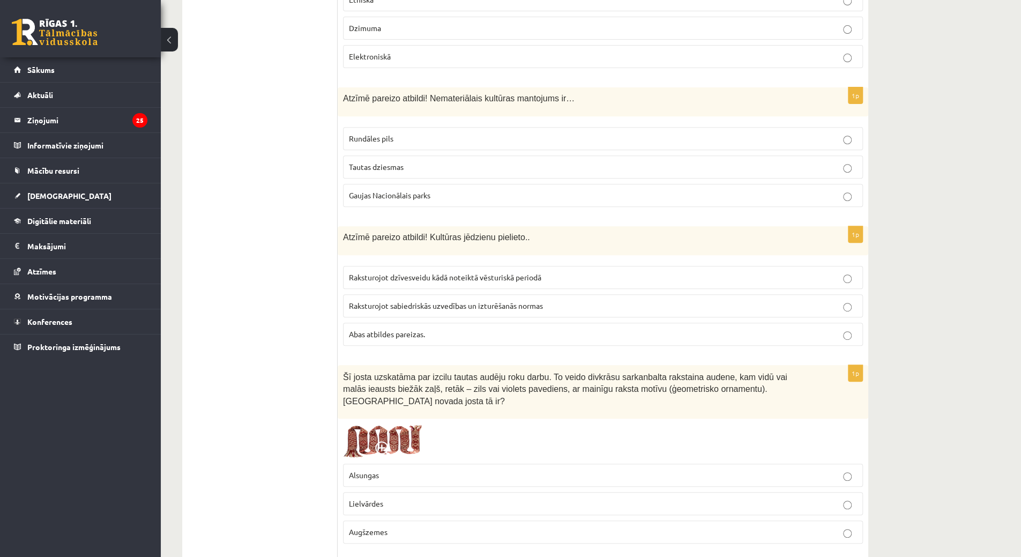
scroll to position [3469, 0]
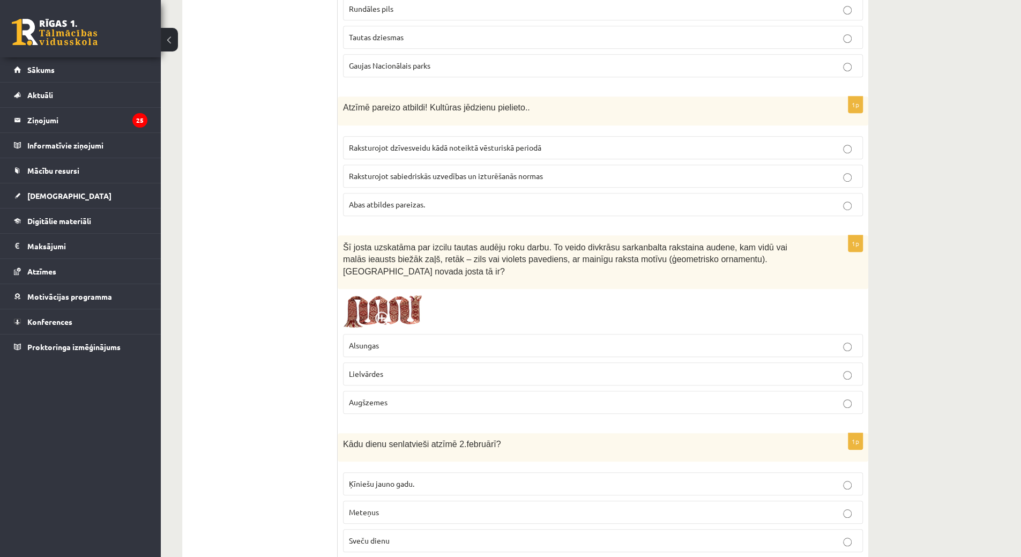
click at [363, 294] on img at bounding box center [383, 311] width 80 height 34
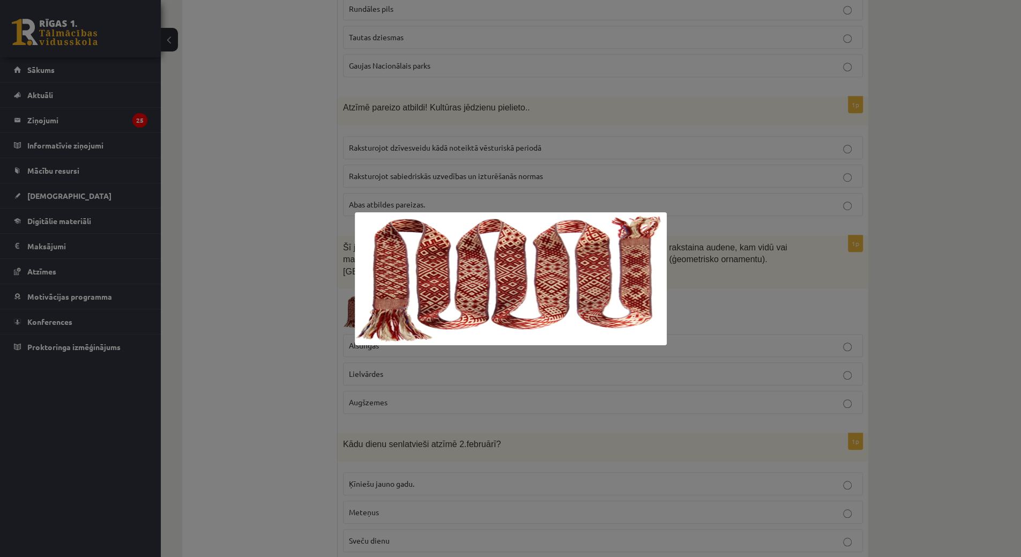
click at [259, 298] on div at bounding box center [510, 278] width 1021 height 557
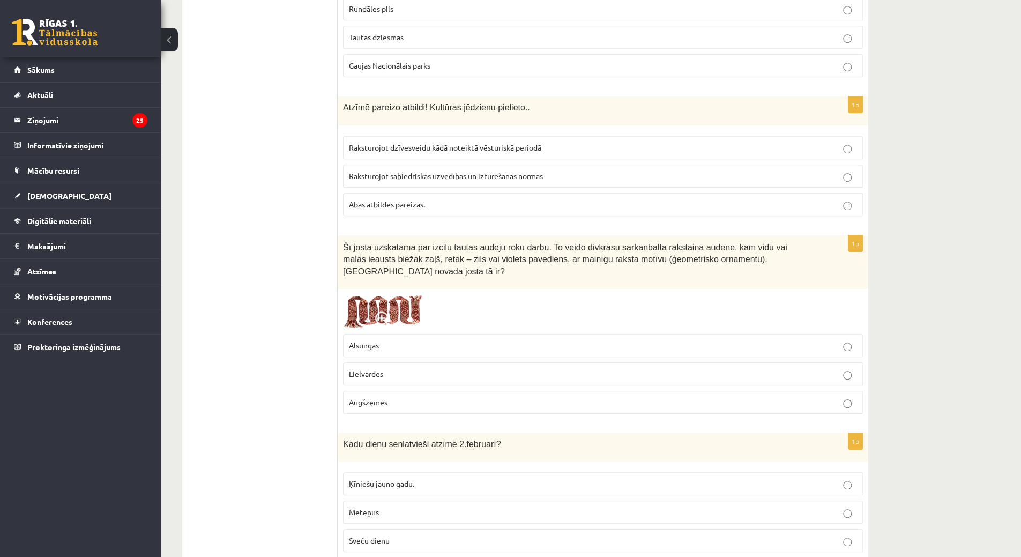
click at [359, 362] on label "Lielvārdes" at bounding box center [603, 373] width 520 height 23
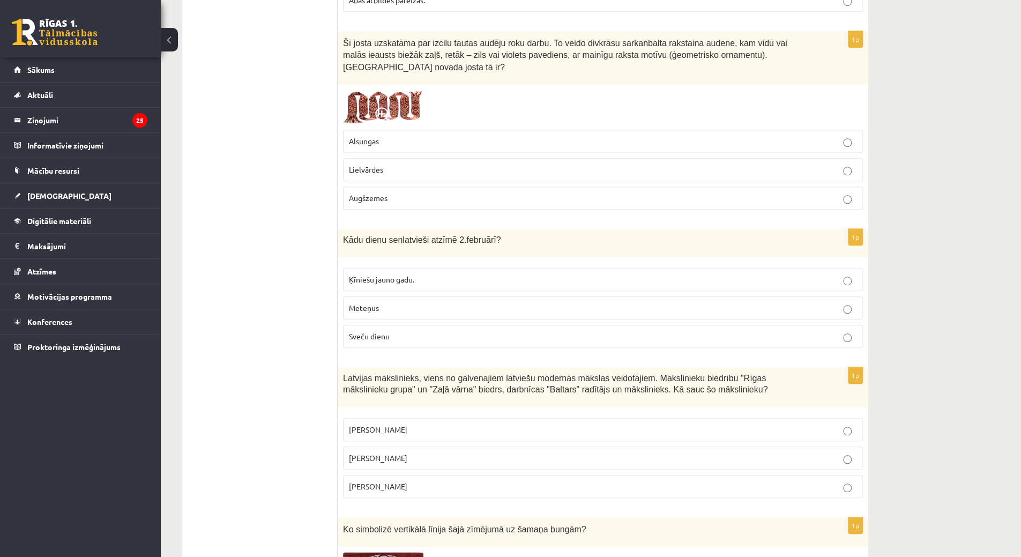
scroll to position [3684, 0]
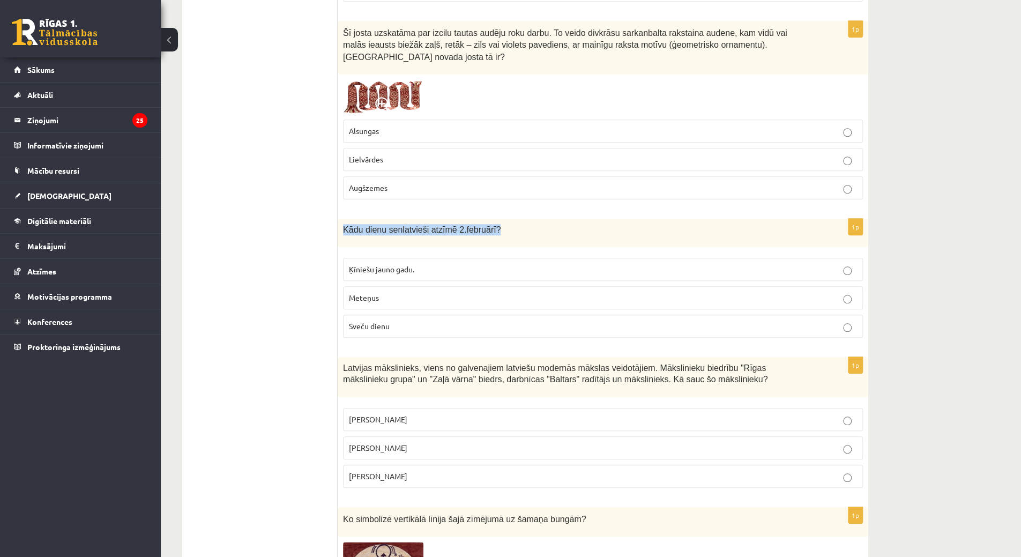
drag, startPoint x: 342, startPoint y: 156, endPoint x: 532, endPoint y: 177, distance: 190.9
click at [532, 219] on div "Kādu dienu senlatvieši atzīmē 2.februārī?" at bounding box center [603, 233] width 531 height 29
copy span "Kādu dienu senlatvieši atzīmē 2.februārī?"
drag, startPoint x: 347, startPoint y: 161, endPoint x: 482, endPoint y: 406, distance: 279.7
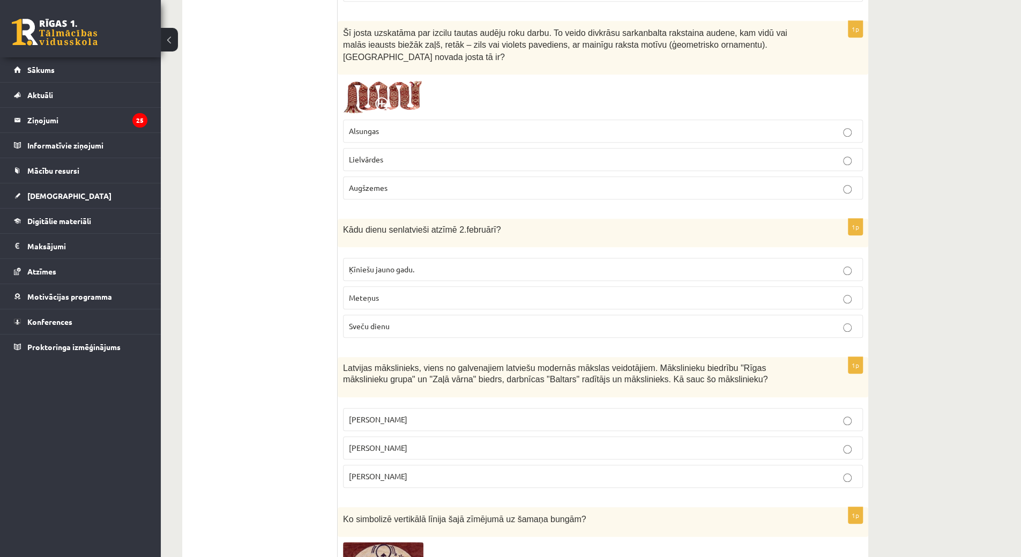
copy form "ādu dienu senlatvieši atzīmē 2.februārī? Ķīniešu jauno gadu. Meteņus Sveču dien…"
click at [424, 442] on p "Romāns Suta" at bounding box center [603, 447] width 508 height 11
click at [391, 321] on p "Sveču dienu" at bounding box center [603, 326] width 508 height 11
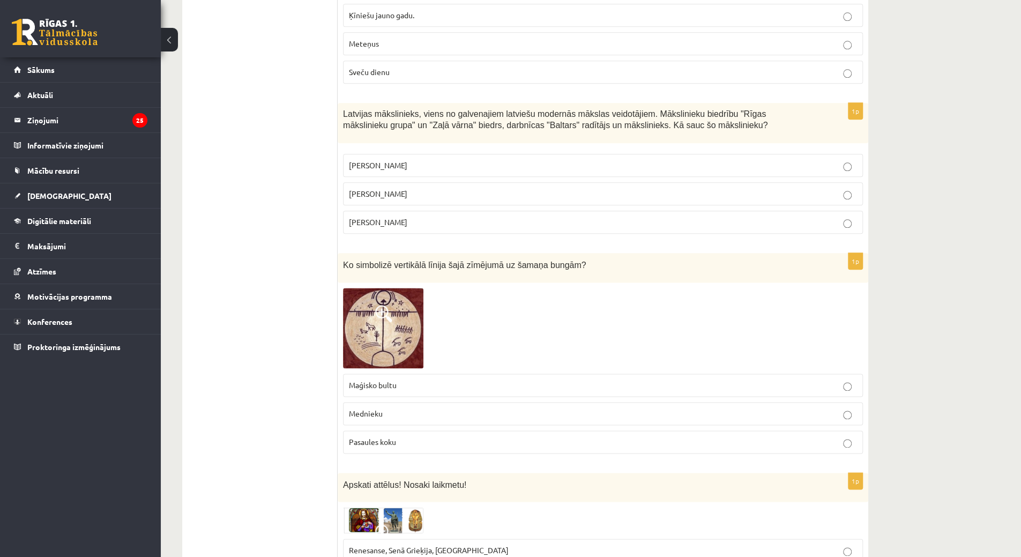
scroll to position [4005, 0]
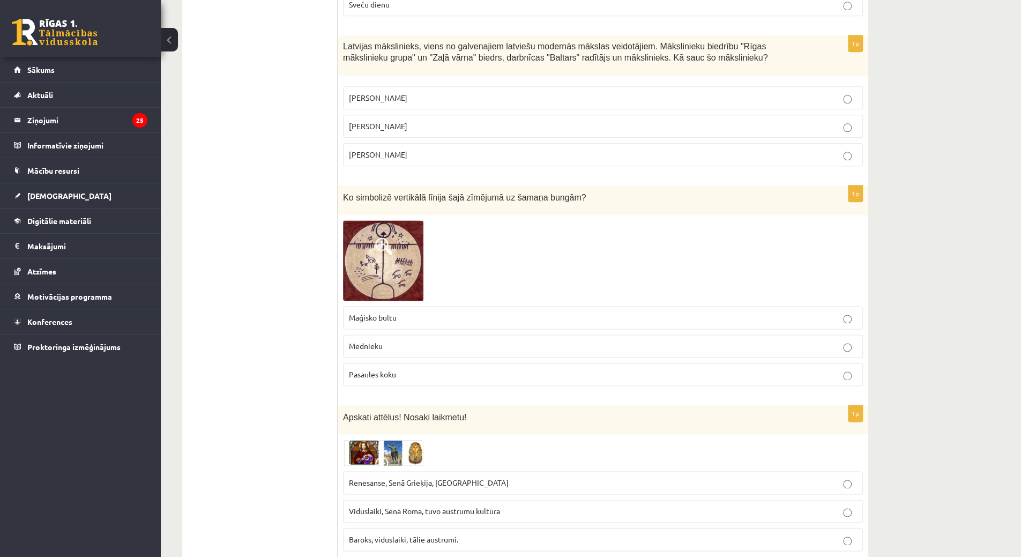
click at [380, 220] on img at bounding box center [383, 260] width 80 height 80
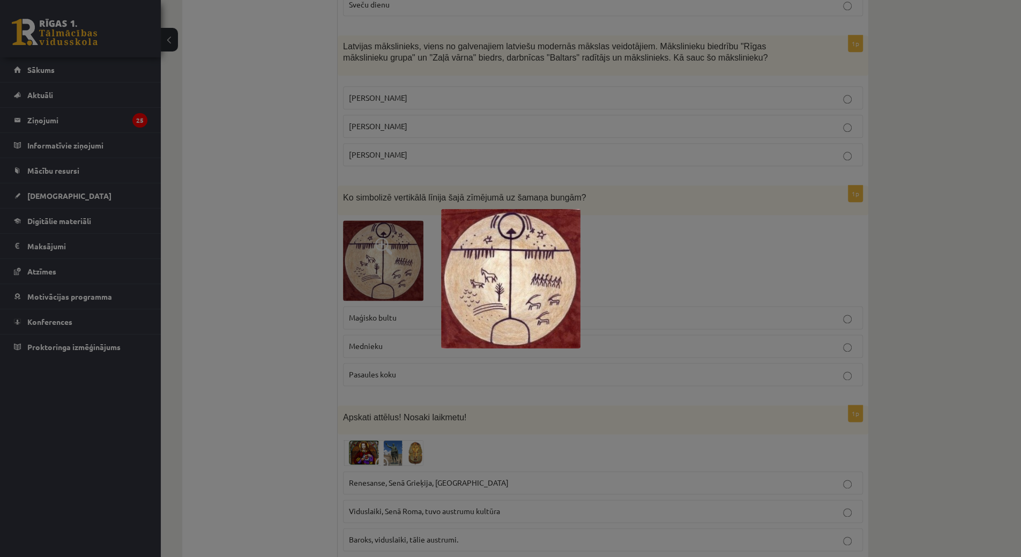
click at [380, 202] on div at bounding box center [510, 278] width 1021 height 557
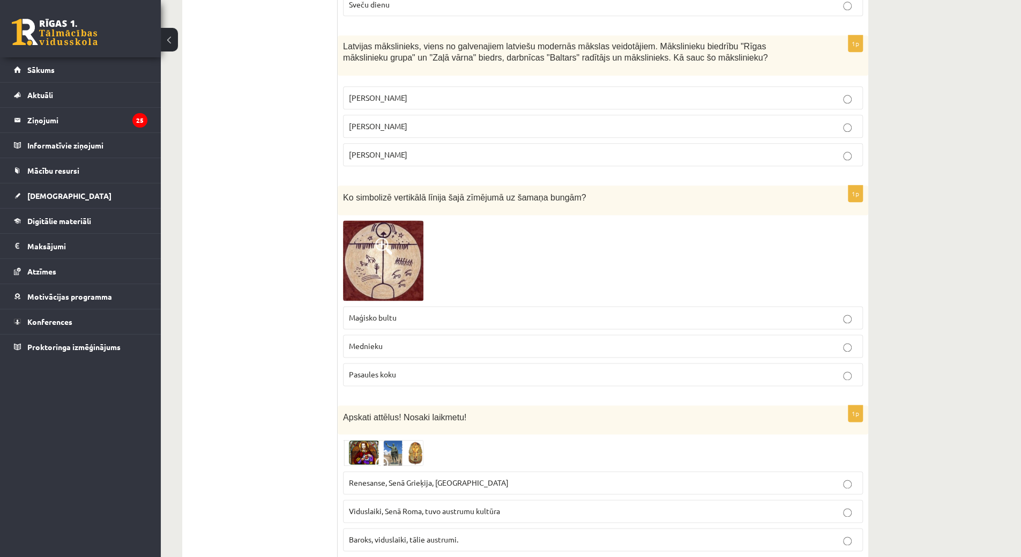
click at [380, 220] on img at bounding box center [383, 260] width 80 height 80
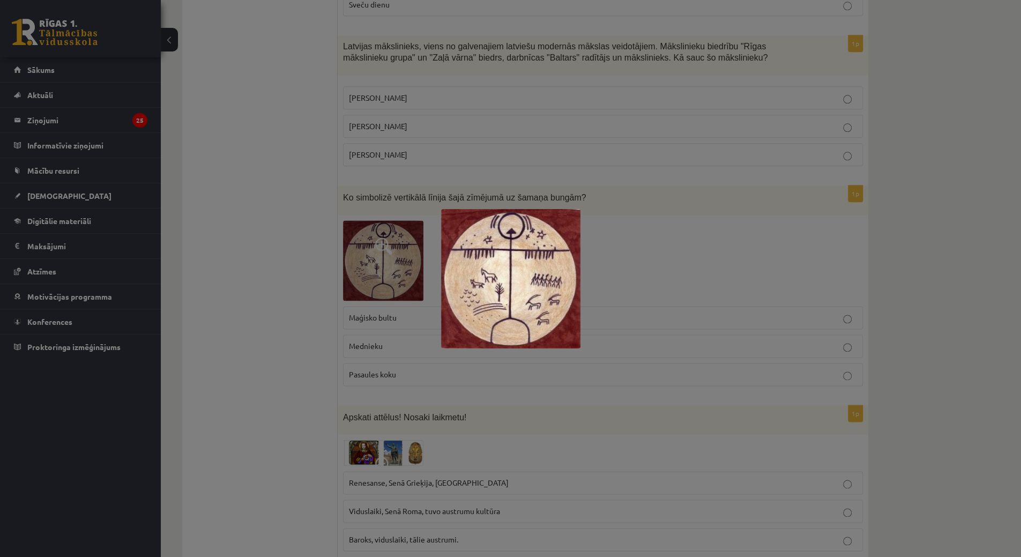
click at [380, 202] on div at bounding box center [510, 278] width 1021 height 557
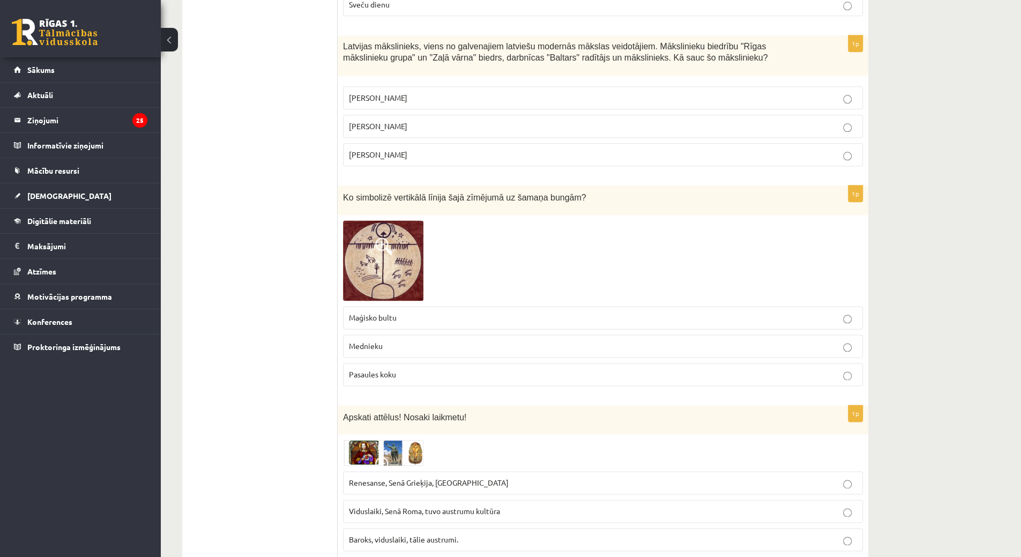
click at [382, 306] on label "Maģisko bultu" at bounding box center [603, 317] width 520 height 23
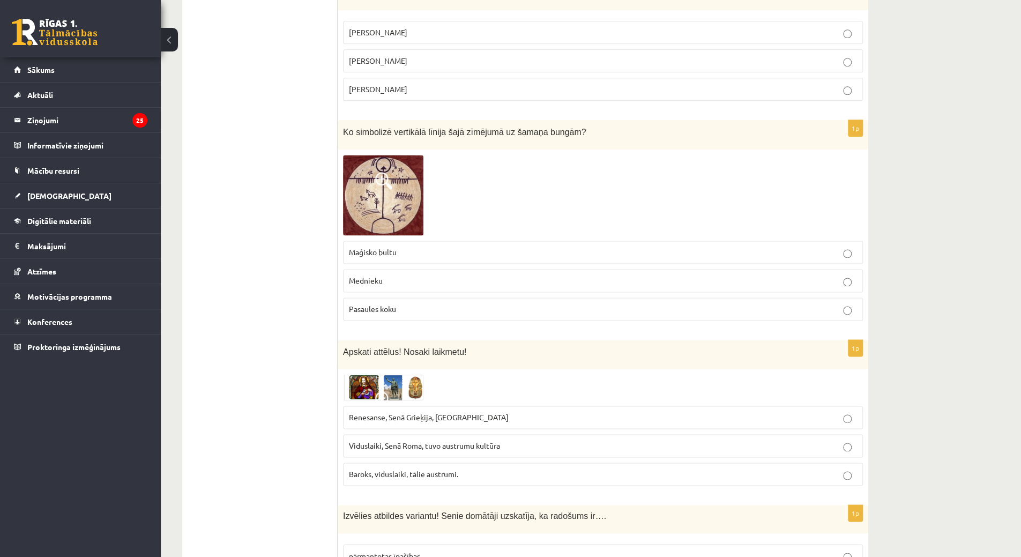
scroll to position [4109, 0]
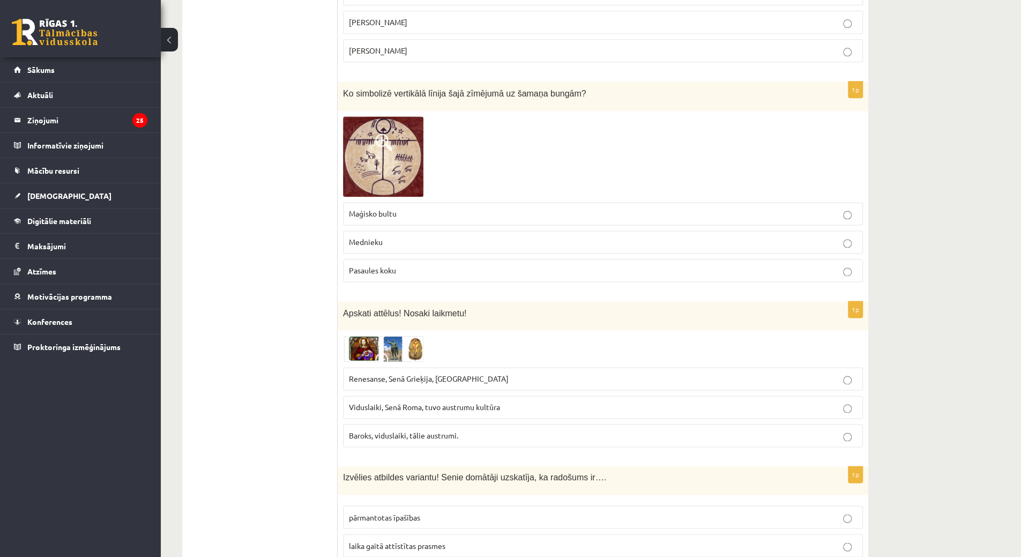
click at [353, 336] on img at bounding box center [383, 349] width 80 height 26
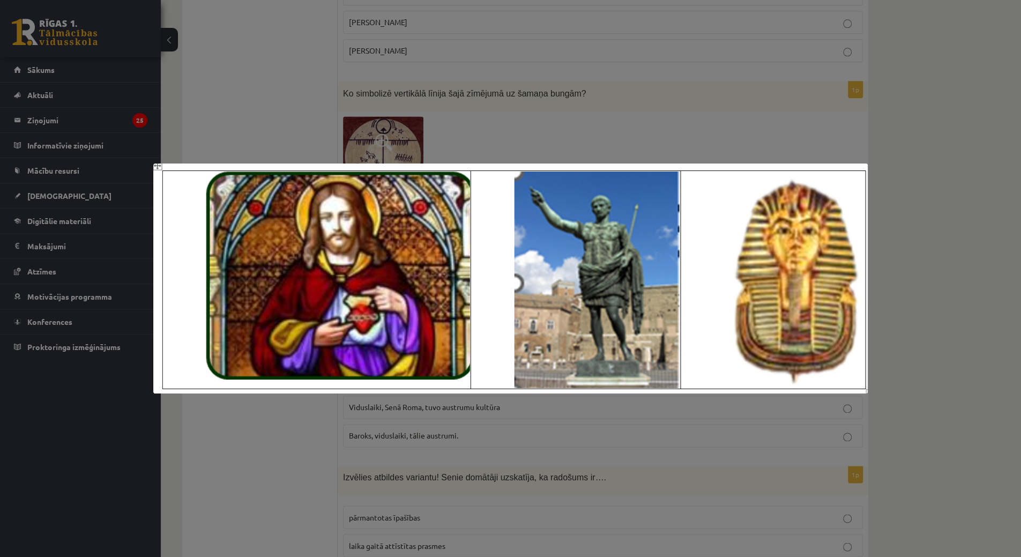
click at [295, 60] on div at bounding box center [510, 278] width 1021 height 557
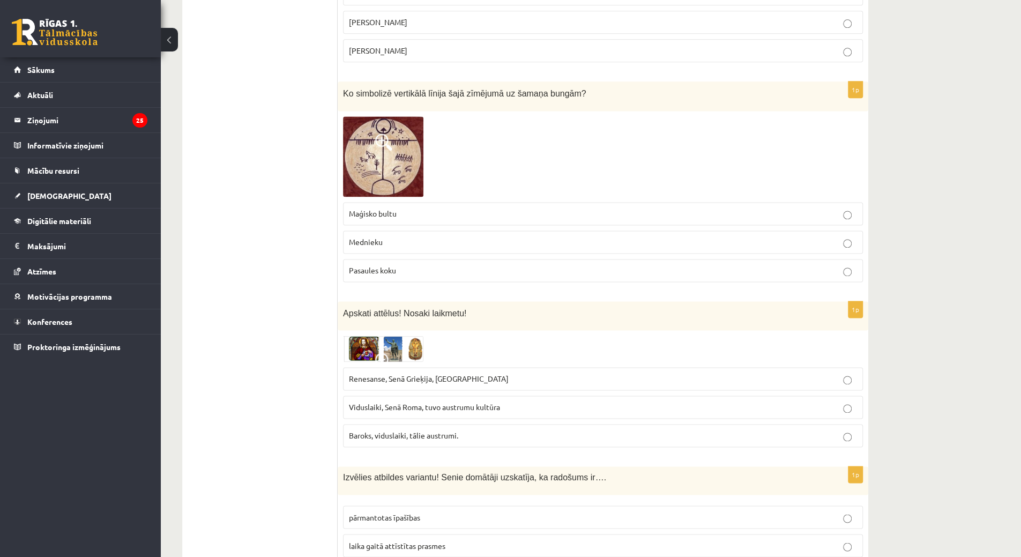
click at [356, 336] on img at bounding box center [383, 349] width 80 height 26
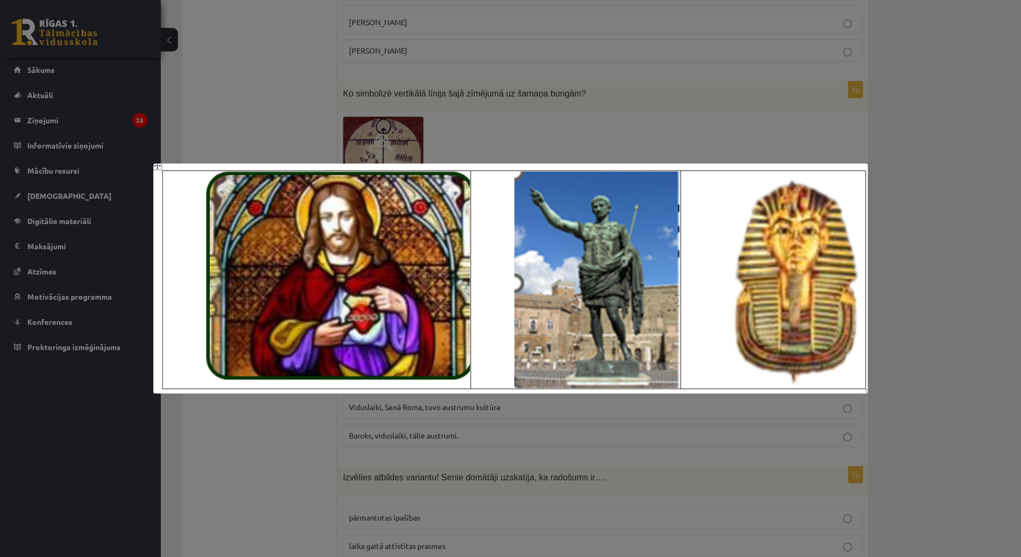
click at [225, 90] on div at bounding box center [510, 278] width 1021 height 557
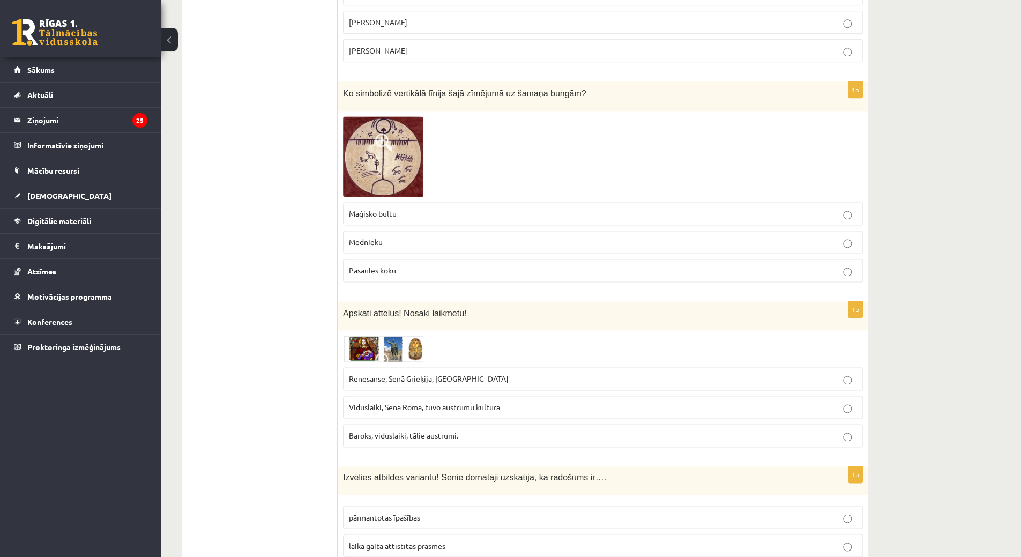
click at [368, 336] on img at bounding box center [383, 349] width 80 height 26
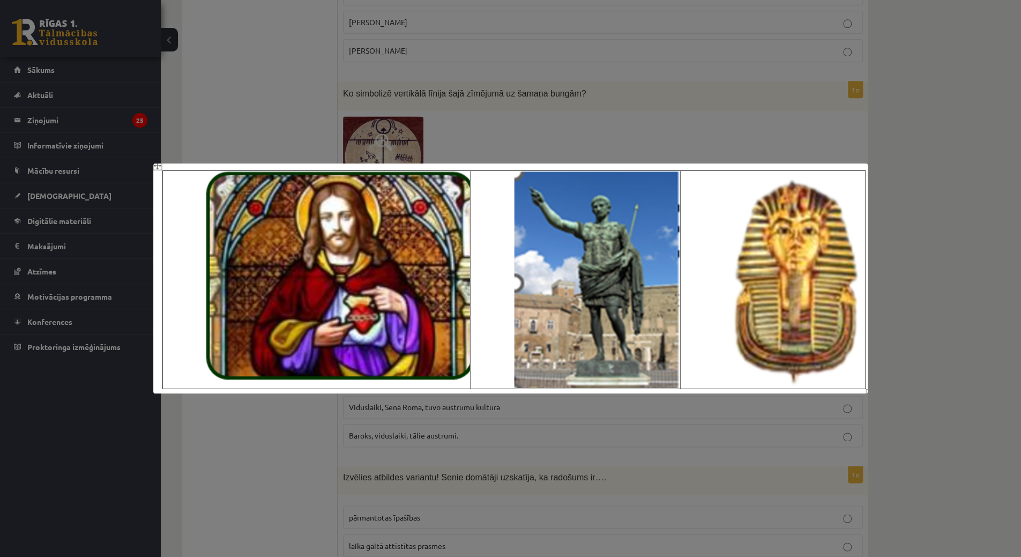
click at [252, 62] on div at bounding box center [510, 278] width 1021 height 557
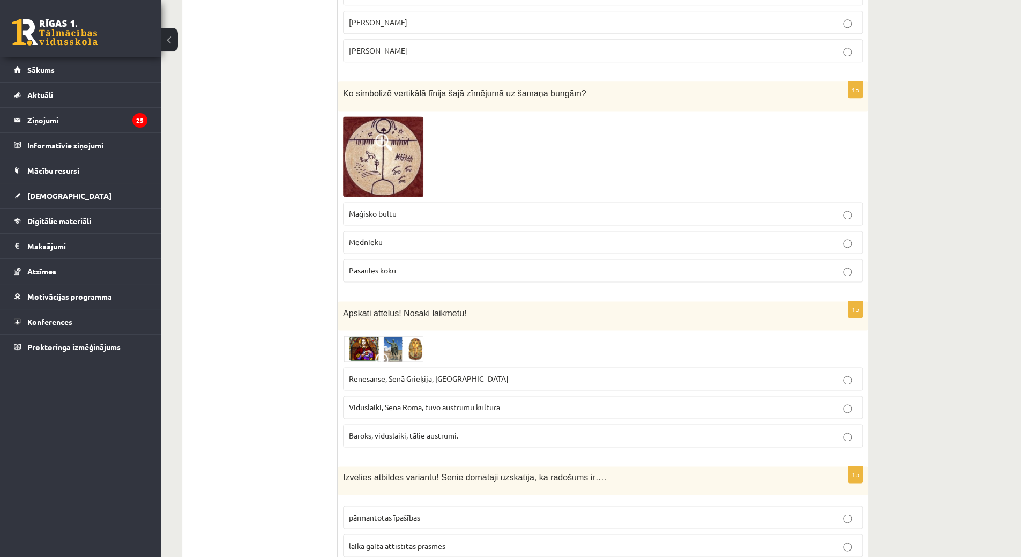
click at [459, 401] on p "Viduslaiki, Senā Roma, tuvo austrumu kultūra" at bounding box center [603, 406] width 508 height 11
drag, startPoint x: 370, startPoint y: 505, endPoint x: 370, endPoint y: 489, distance: 15.5
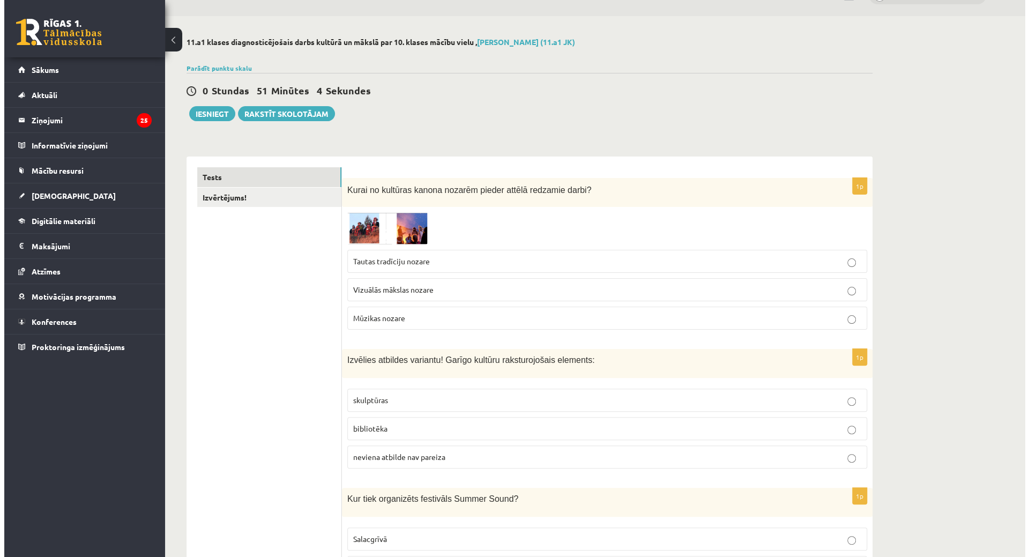
scroll to position [0, 0]
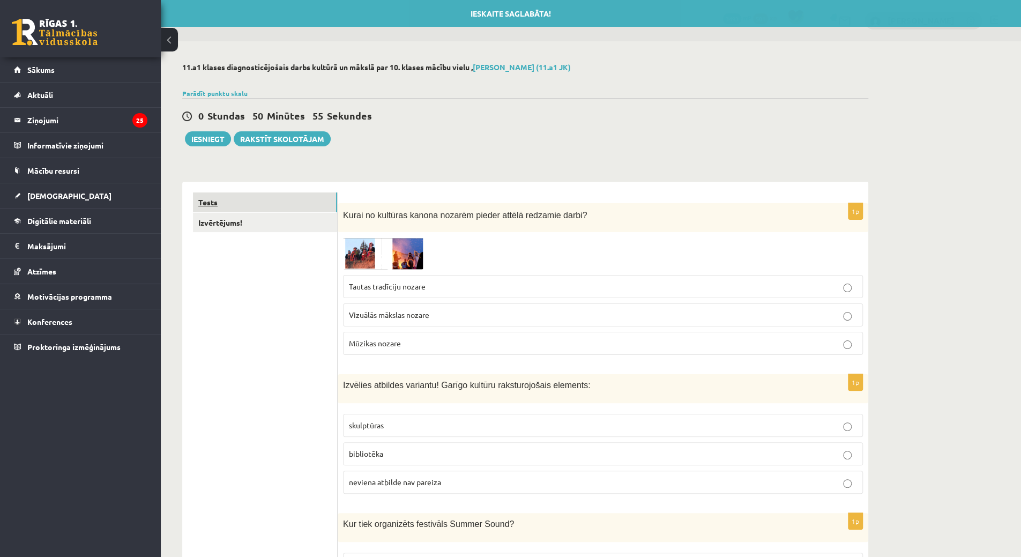
click at [242, 197] on link "Tests" at bounding box center [265, 202] width 144 height 20
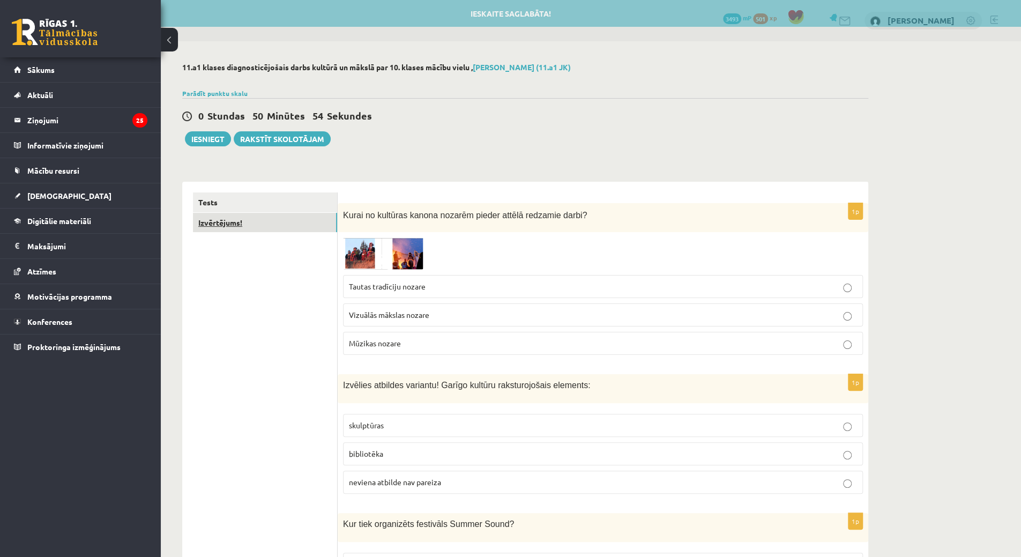
click at [230, 232] on link "Izvērtējums!" at bounding box center [265, 223] width 144 height 20
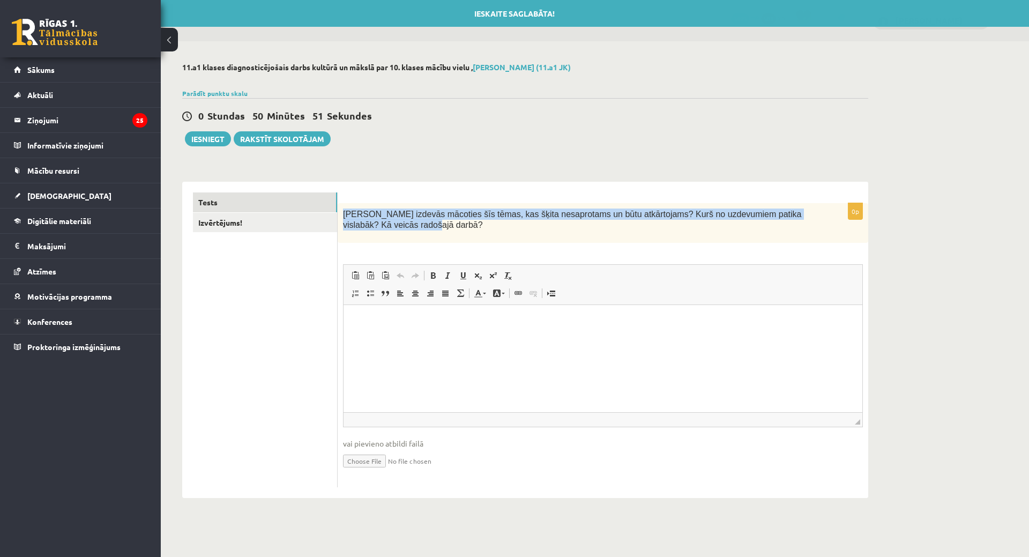
drag, startPoint x: 342, startPoint y: 214, endPoint x: 381, endPoint y: 234, distance: 43.6
click at [381, 234] on div "Kas izdevās mācoties šīs tēmas, kas šķita nesaprotams un būtu atkārtojams? Kurš…" at bounding box center [603, 223] width 531 height 40
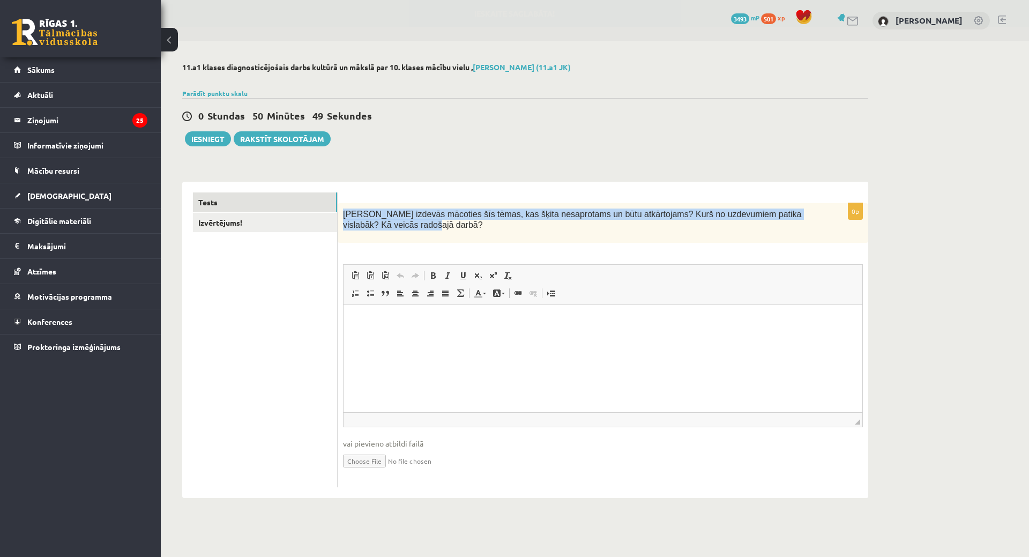
copy span "Kas izdevās mācoties šīs tēmas, kas šķita nesaprotams un būtu atkārtojams? Kurš…"
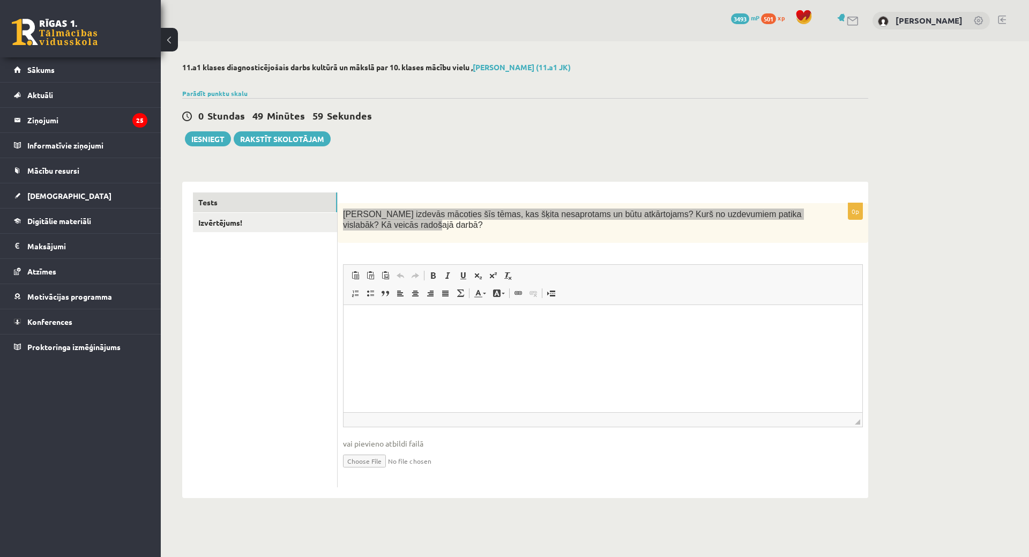
click at [433, 338] on html at bounding box center [603, 321] width 519 height 33
drag, startPoint x: 87, startPoint y: 42, endPoint x: 389, endPoint y: 297, distance: 395.9
drag, startPoint x: 349, startPoint y: 321, endPoint x: 356, endPoint y: 321, distance: 7.5
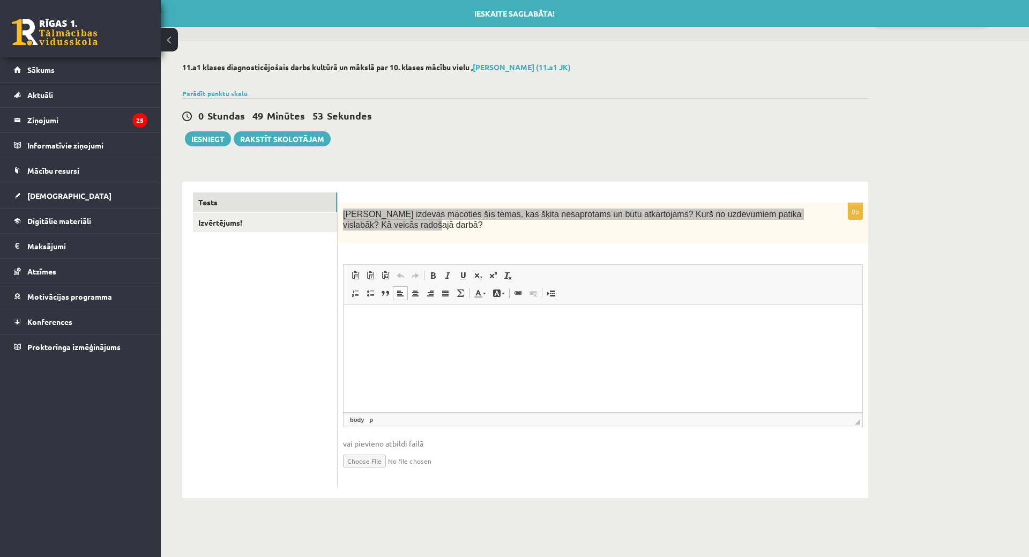
click at [382, 319] on p "Bagātinātā teksta redaktors, wiswyg-editor-user-answer-47433853173940" at bounding box center [602, 321] width 497 height 11
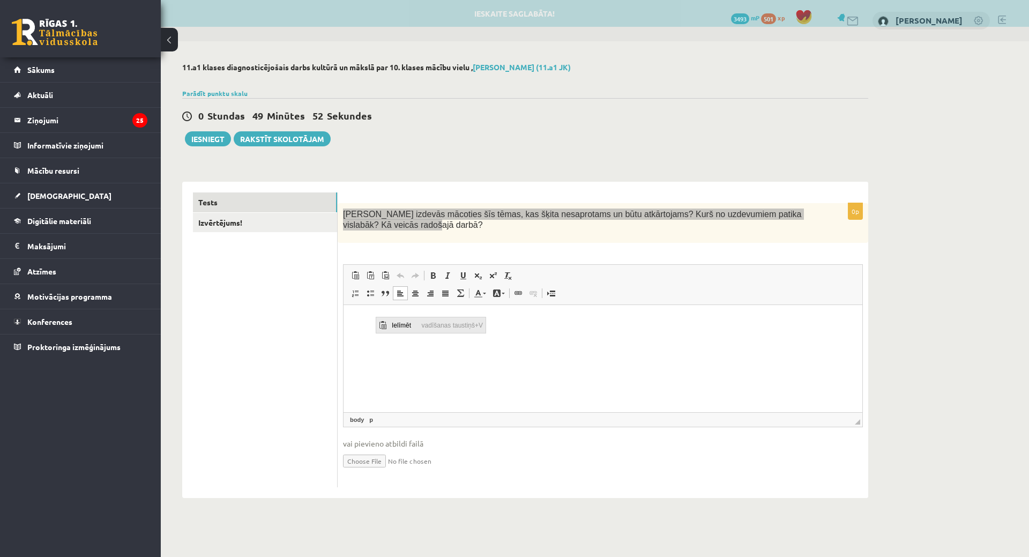
drag, startPoint x: 394, startPoint y: 325, endPoint x: 427, endPoint y: 338, distance: 35.1
click at [394, 325] on span "Ielīmēt" at bounding box center [404, 325] width 30 height 16
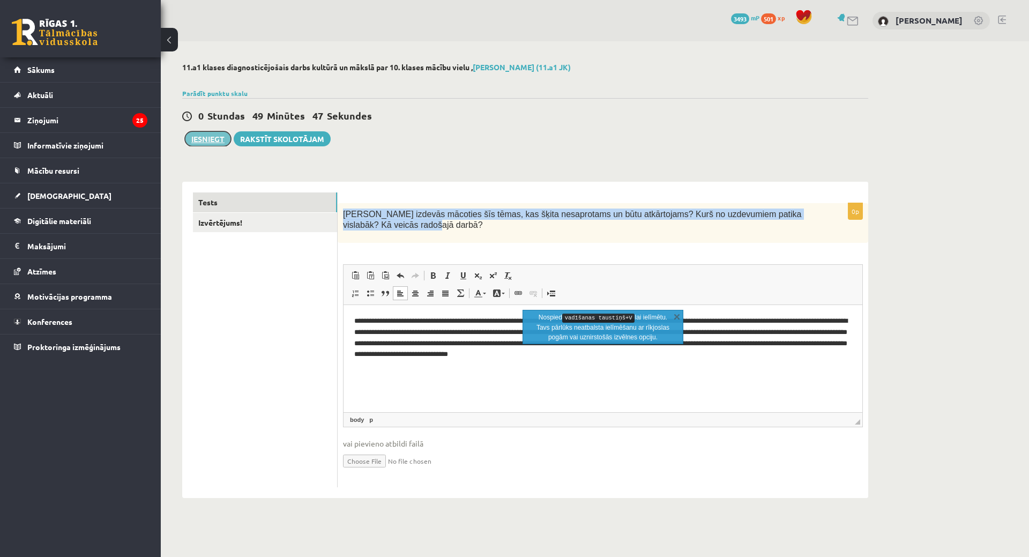
click at [204, 137] on button "Iesniegt" at bounding box center [208, 138] width 46 height 15
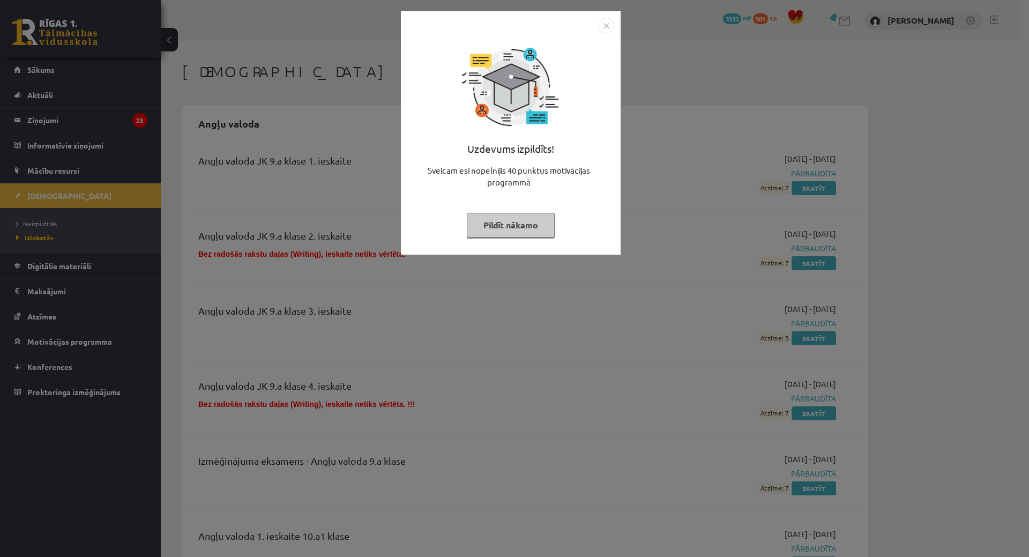
click at [489, 235] on button "Pildīt nākamo" at bounding box center [511, 225] width 88 height 25
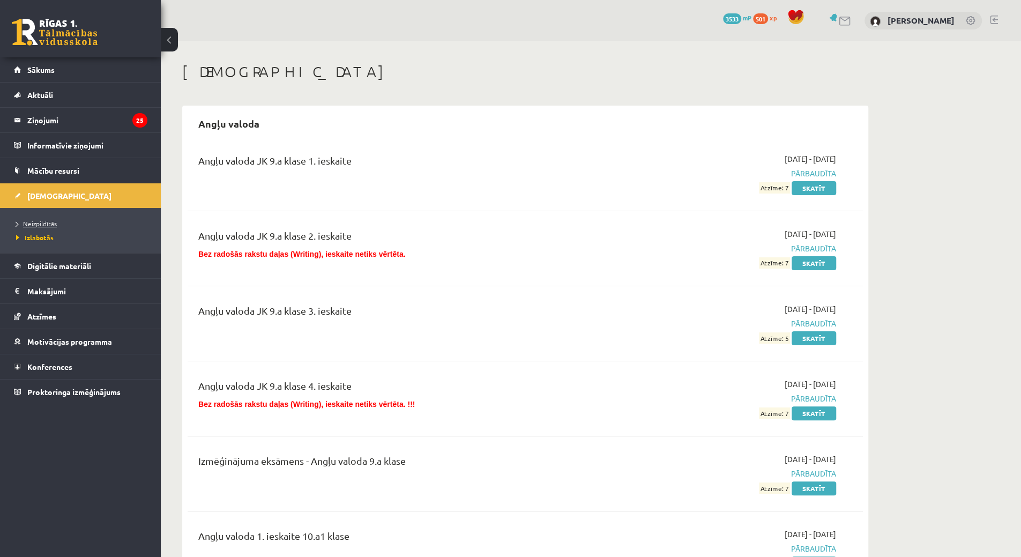
click at [59, 220] on link "Neizpildītās" at bounding box center [83, 224] width 134 height 10
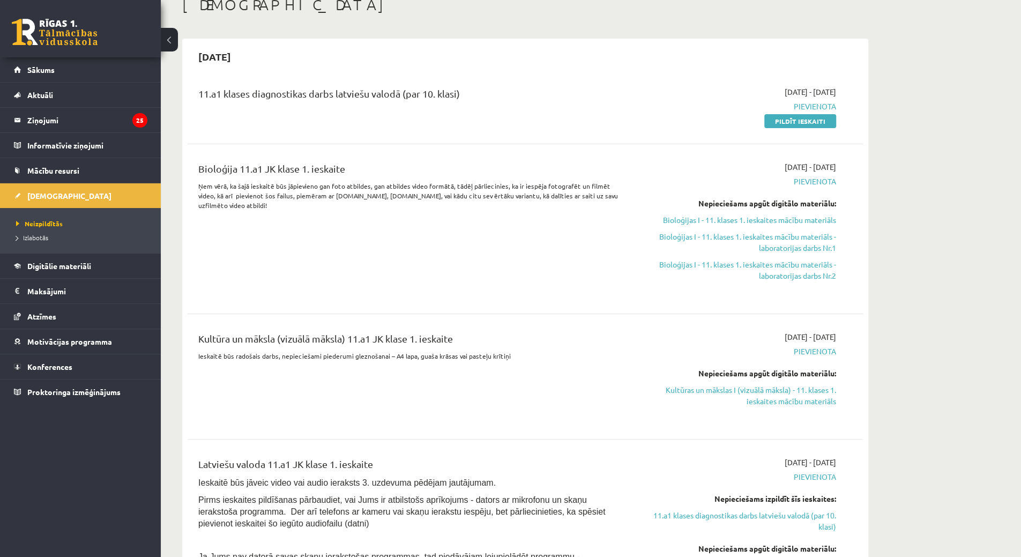
scroll to position [54, 0]
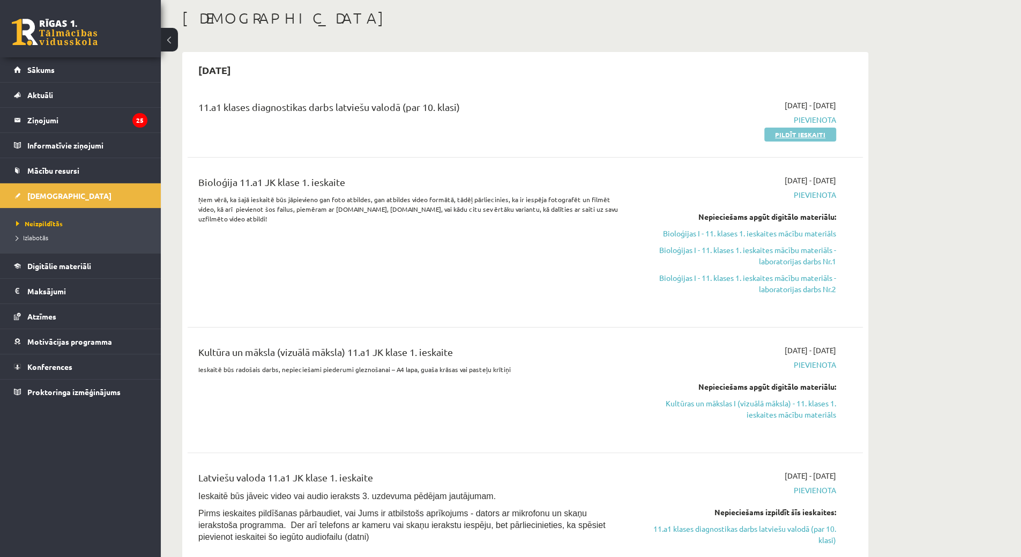
click at [791, 129] on link "Pildīt ieskaiti" at bounding box center [800, 135] width 72 height 14
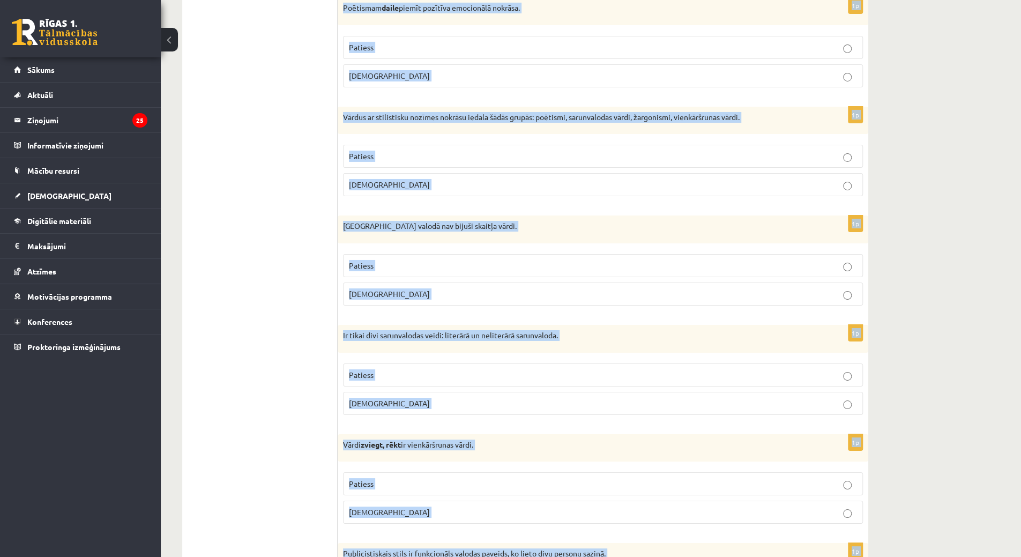
scroll to position [2971, 0]
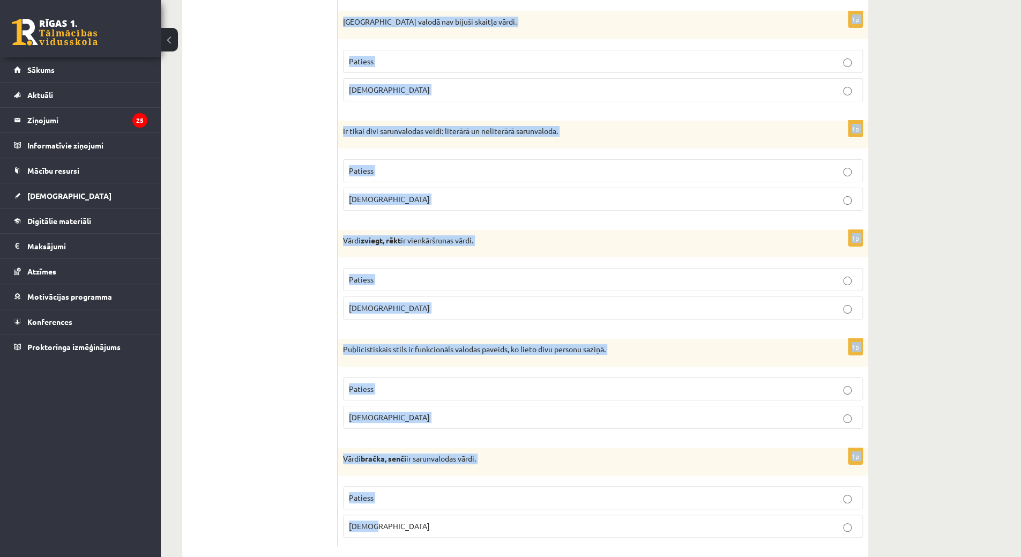
drag, startPoint x: 348, startPoint y: 198, endPoint x: 453, endPoint y: 564, distance: 380.9
copy form "Loremipsumd si ametcon adi elitseddo? 6e Tempor in utlaboreetdo magna aliquae -…"
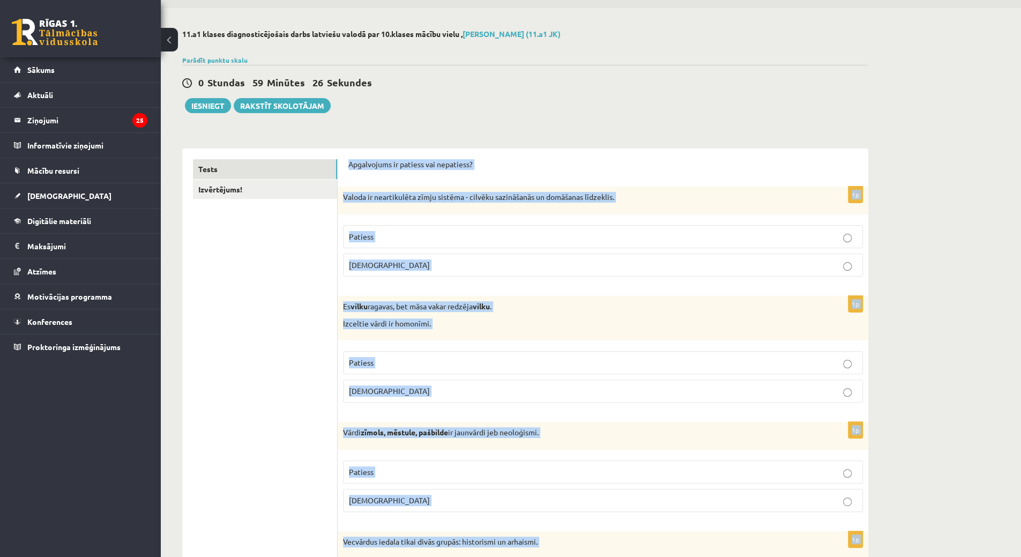
scroll to position [0, 0]
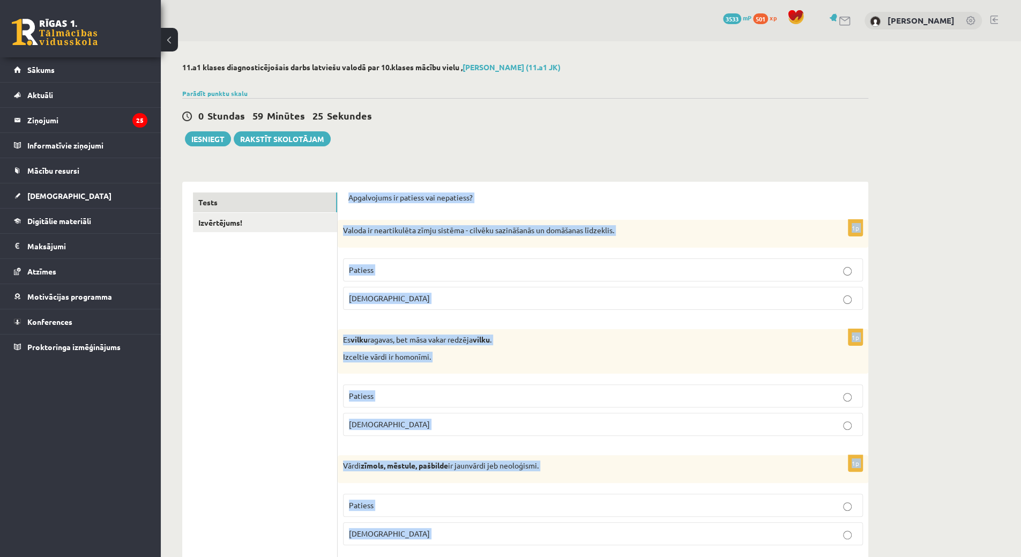
click at [398, 294] on p "[DEMOGRAPHIC_DATA]" at bounding box center [603, 298] width 508 height 11
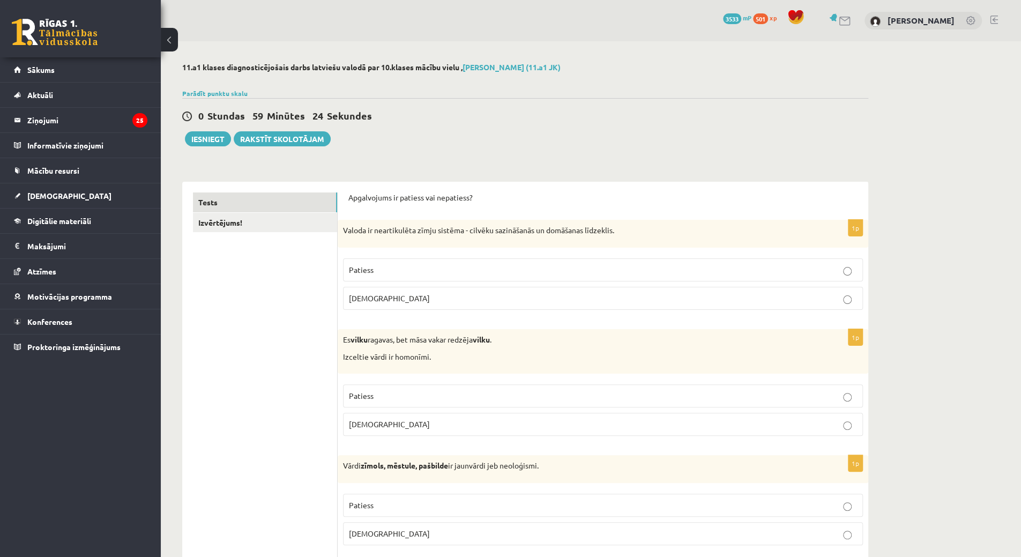
click at [401, 404] on label "Patiess" at bounding box center [603, 395] width 520 height 23
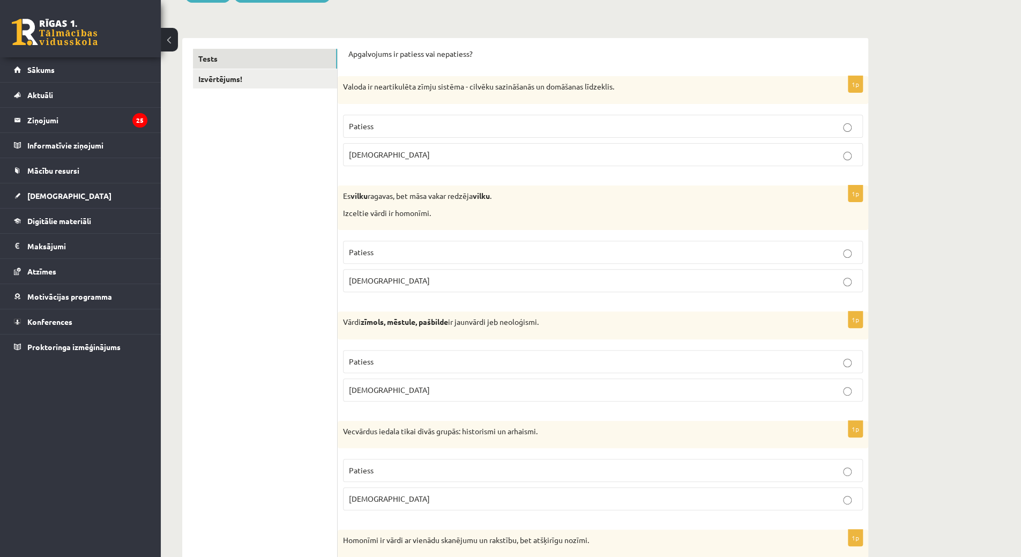
scroll to position [161, 0]
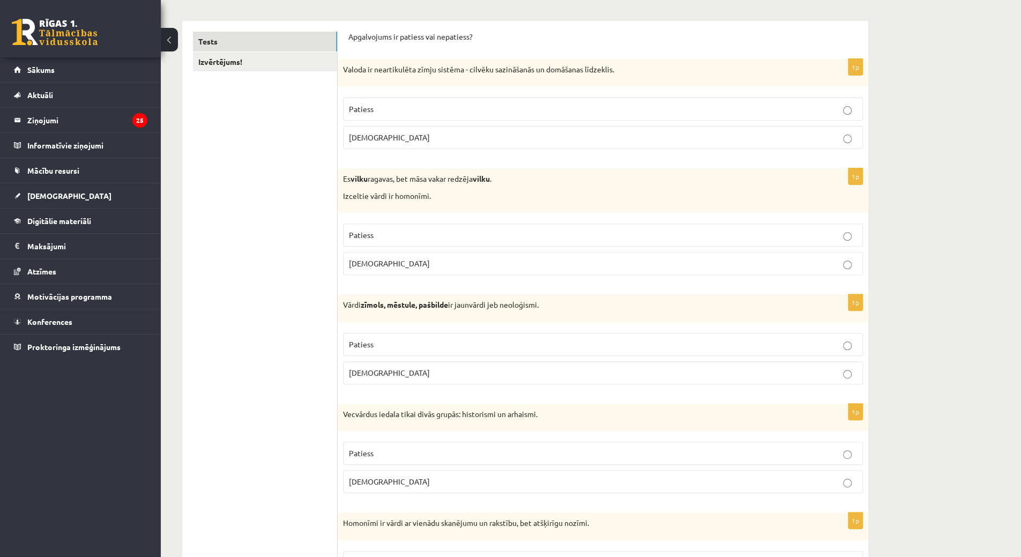
click at [392, 339] on p "Patiess" at bounding box center [603, 344] width 508 height 11
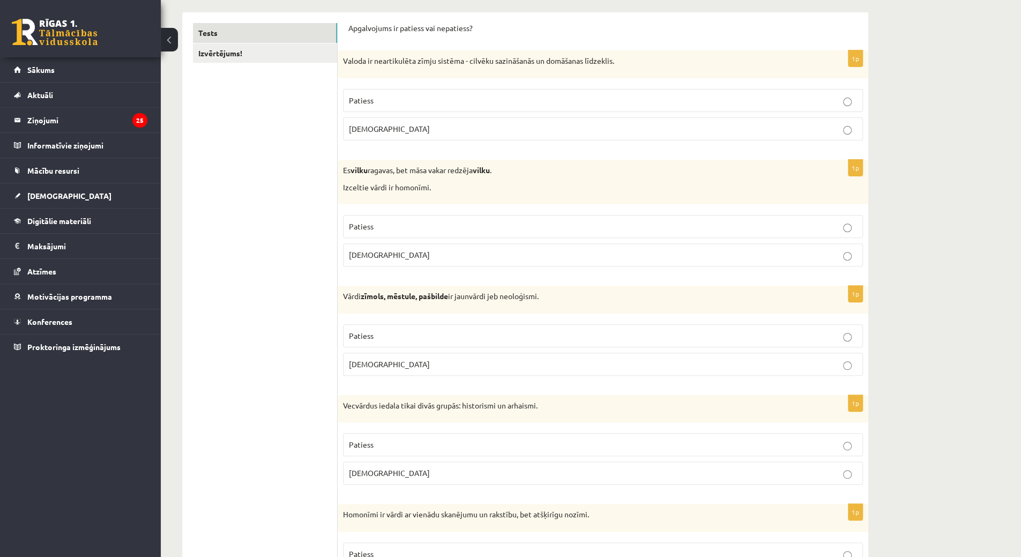
scroll to position [268, 0]
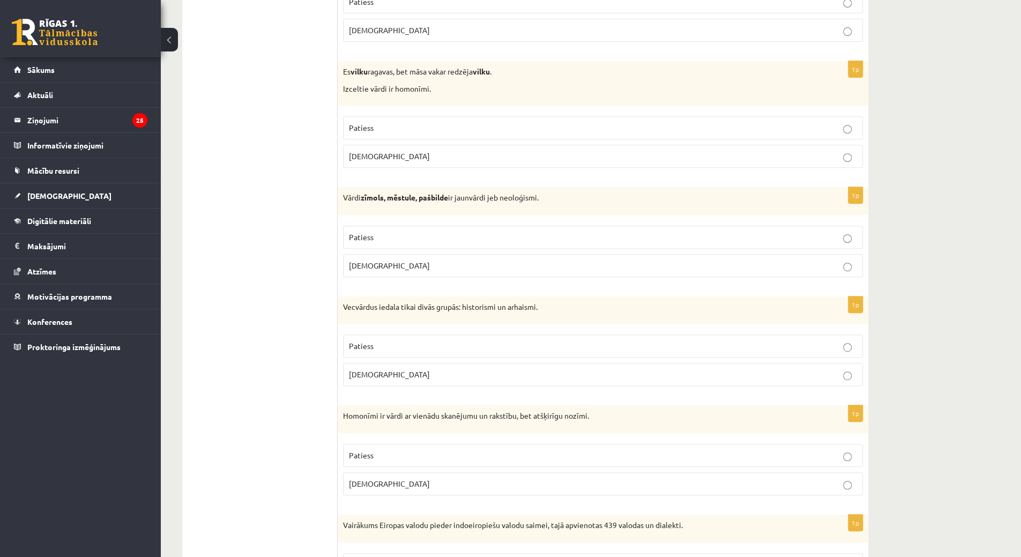
click at [388, 376] on p "Aplams" at bounding box center [603, 374] width 508 height 11
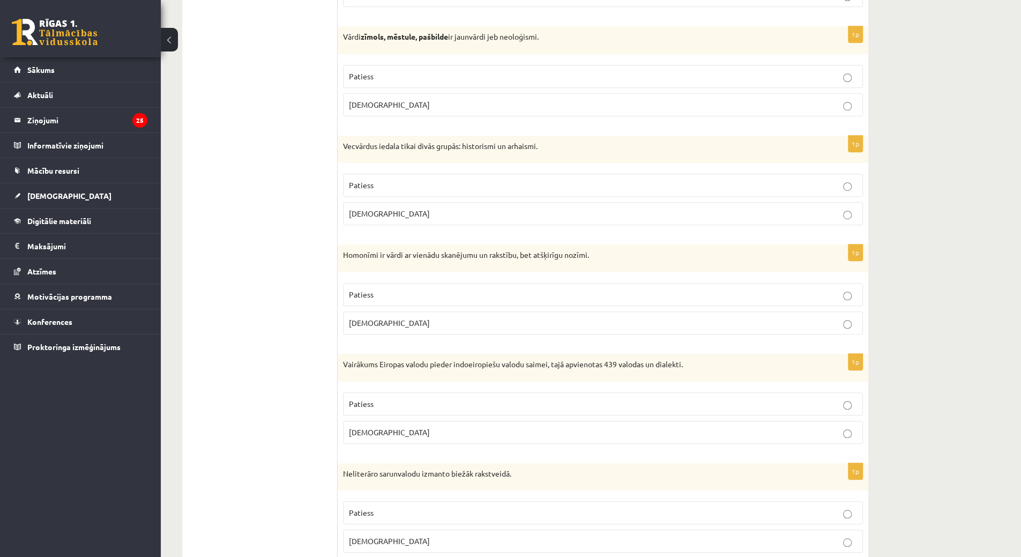
drag, startPoint x: 362, startPoint y: 291, endPoint x: 361, endPoint y: 302, distance: 10.8
click at [362, 294] on span "Patiess" at bounding box center [361, 294] width 25 height 10
click at [400, 409] on label "Patiess" at bounding box center [603, 403] width 520 height 23
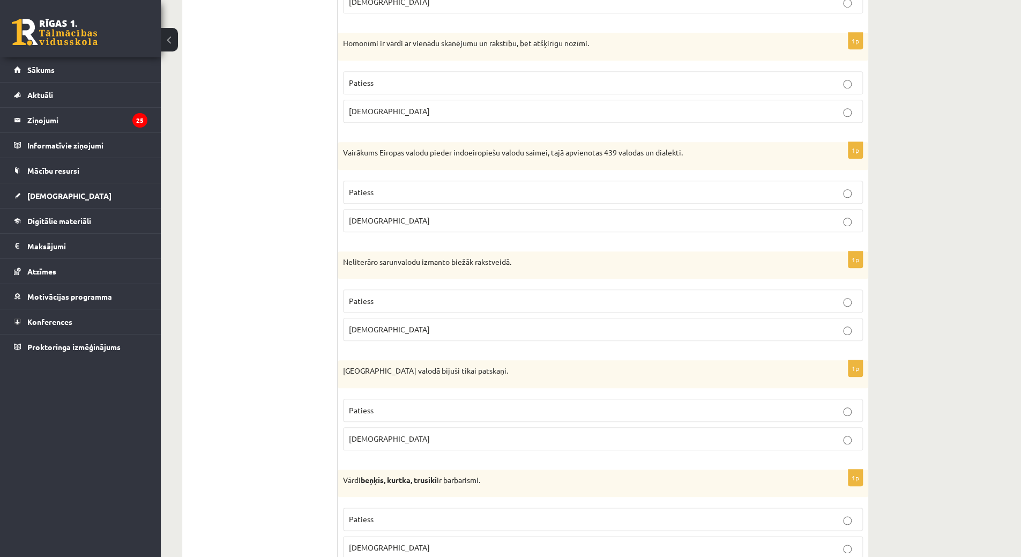
scroll to position [643, 0]
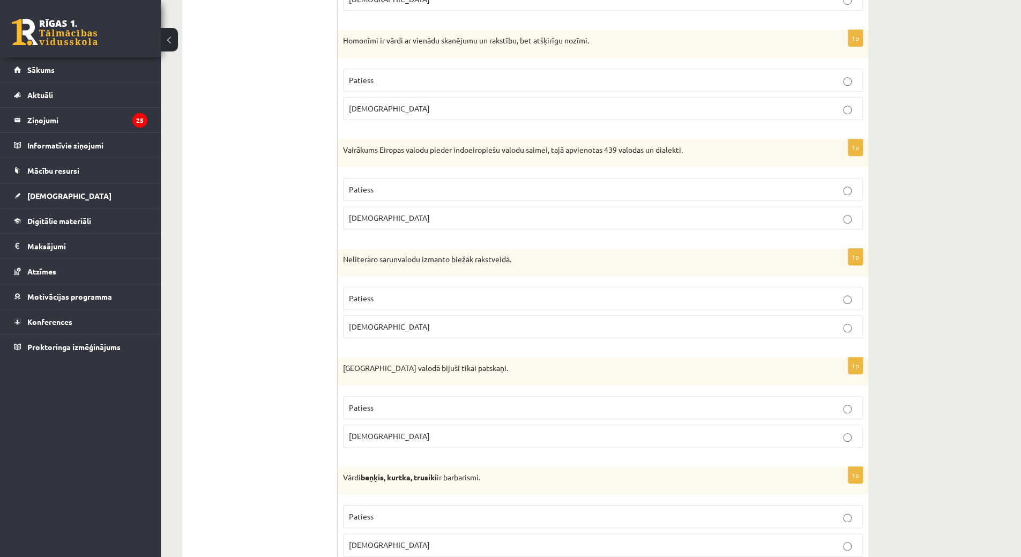
click at [372, 322] on span "Aplams" at bounding box center [389, 327] width 81 height 10
click at [423, 442] on fieldset "Patiess Aplams" at bounding box center [603, 421] width 520 height 60
click at [425, 433] on p "Aplams" at bounding box center [603, 435] width 508 height 11
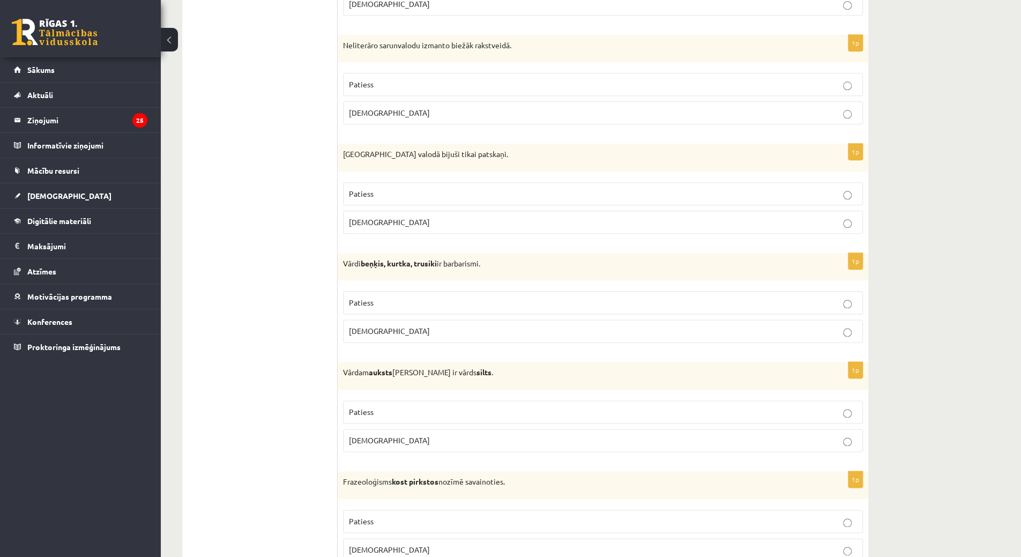
scroll to position [858, 0]
drag, startPoint x: 421, startPoint y: 284, endPoint x: 416, endPoint y: 294, distance: 11.5
click at [418, 289] on fieldset "Patiess Aplams" at bounding box center [603, 315] width 520 height 60
drag, startPoint x: 414, startPoint y: 298, endPoint x: 414, endPoint y: 313, distance: 15.0
click at [414, 299] on p "Patiess" at bounding box center [603, 301] width 508 height 11
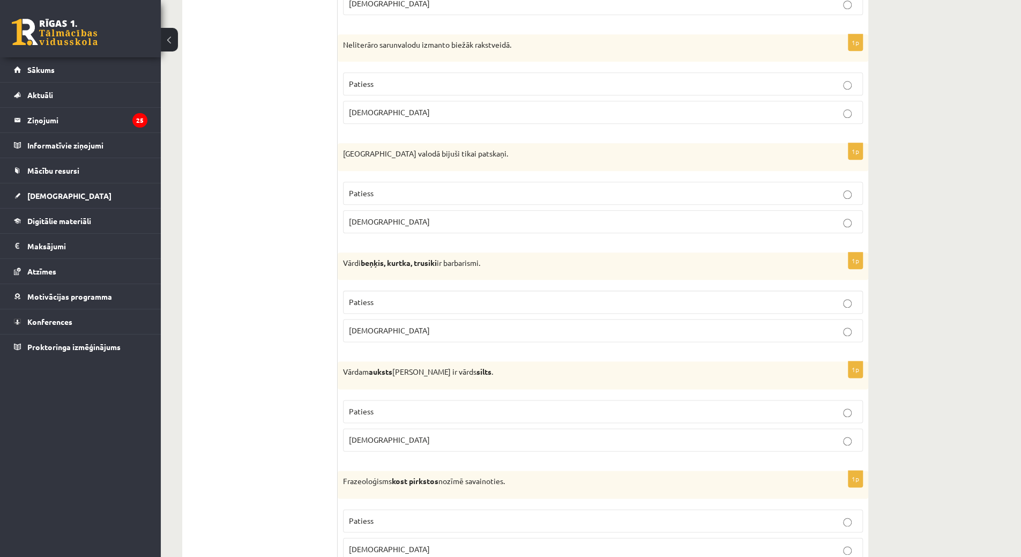
drag, startPoint x: 384, startPoint y: 407, endPoint x: 383, endPoint y: 398, distance: 8.6
click at [384, 406] on p "Patiess" at bounding box center [603, 411] width 508 height 11
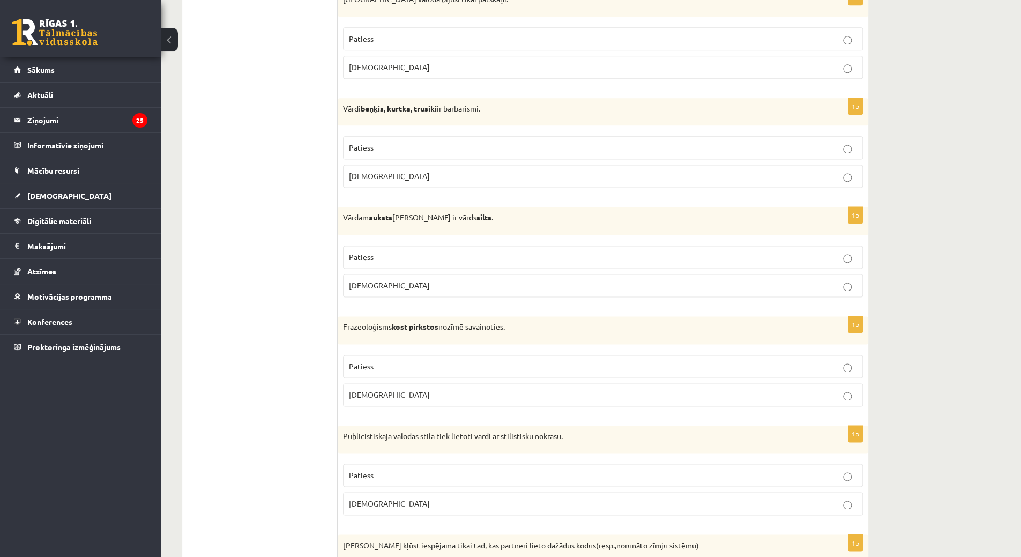
scroll to position [1072, 0]
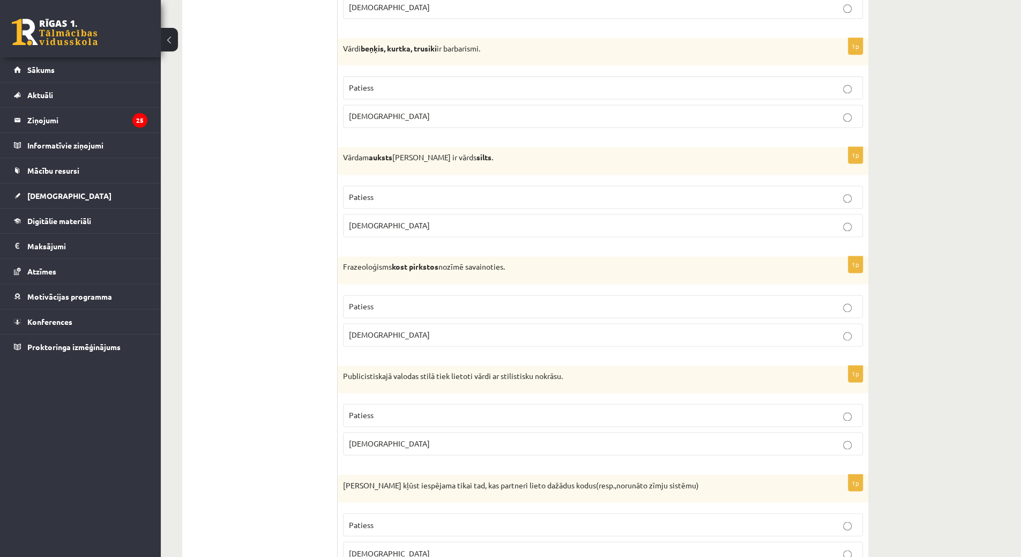
click at [504, 334] on label "Aplams" at bounding box center [603, 334] width 520 height 23
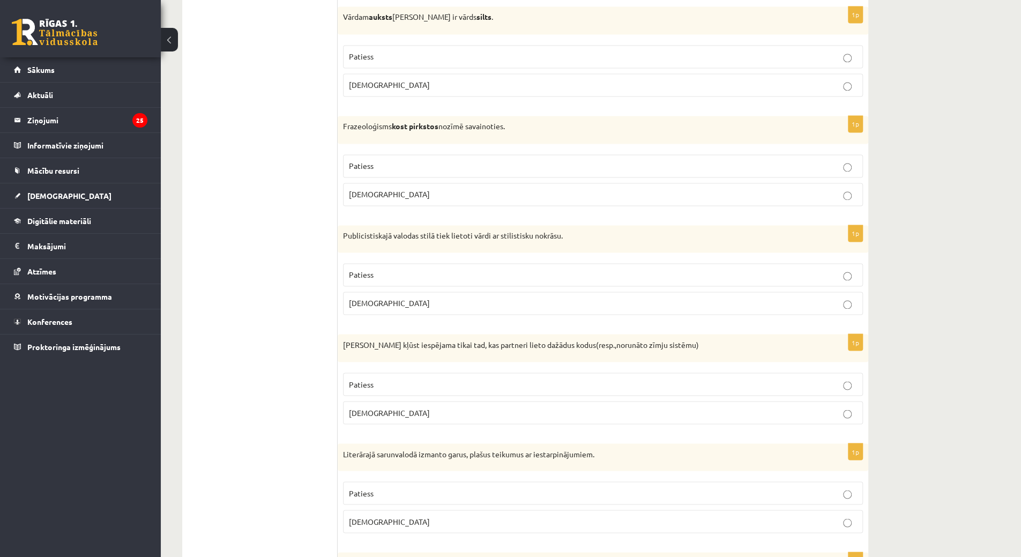
scroll to position [1233, 0]
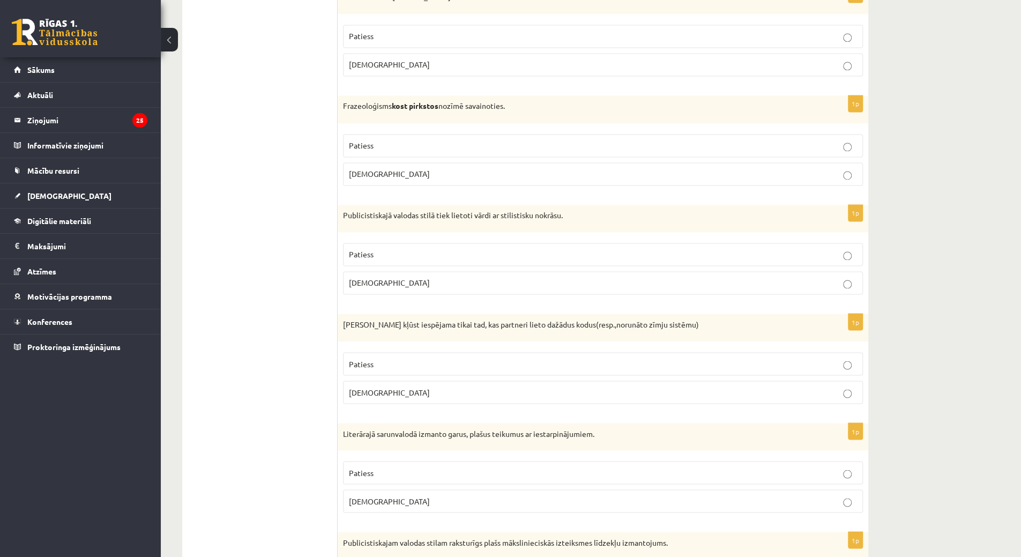
click at [452, 249] on p "Patiess" at bounding box center [603, 254] width 508 height 11
click at [453, 358] on p "Patiess" at bounding box center [603, 363] width 508 height 11
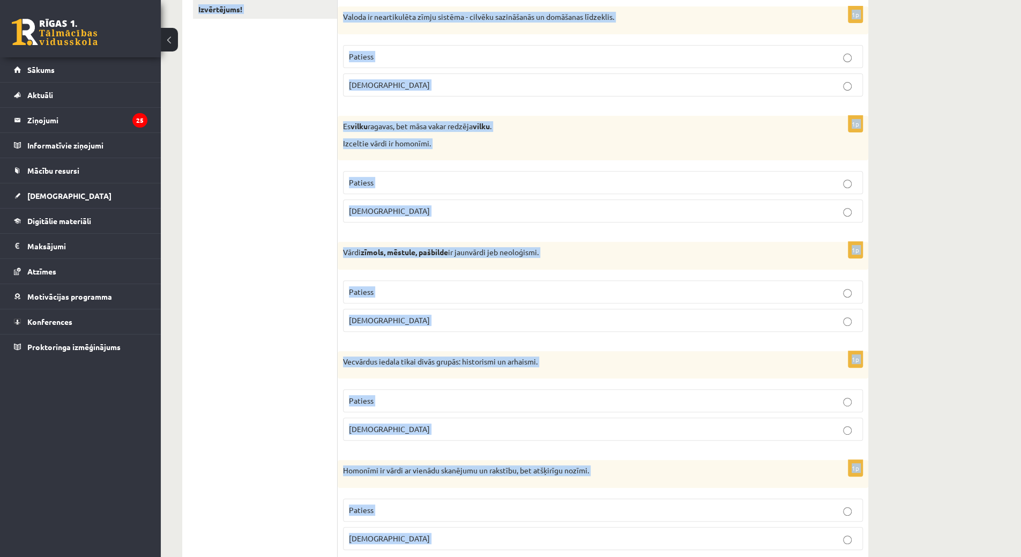
scroll to position [0, 0]
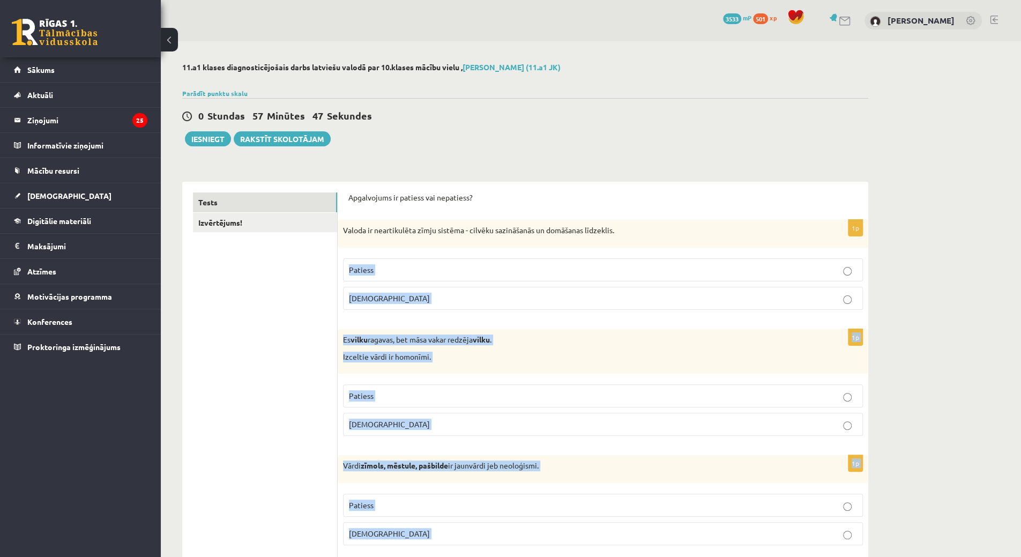
drag, startPoint x: 727, startPoint y: 540, endPoint x: 340, endPoint y: 252, distance: 482.3
copy form "Patiess Aplams 1p Es vilku ragavas, bet māsa vakar redzēja vilku . Izceltie vār…"
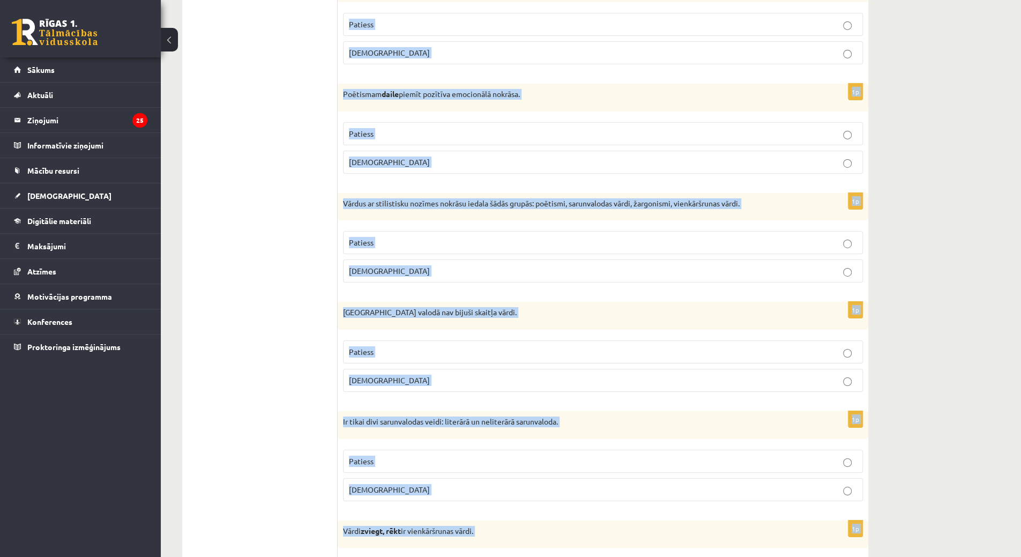
scroll to position [2971, 0]
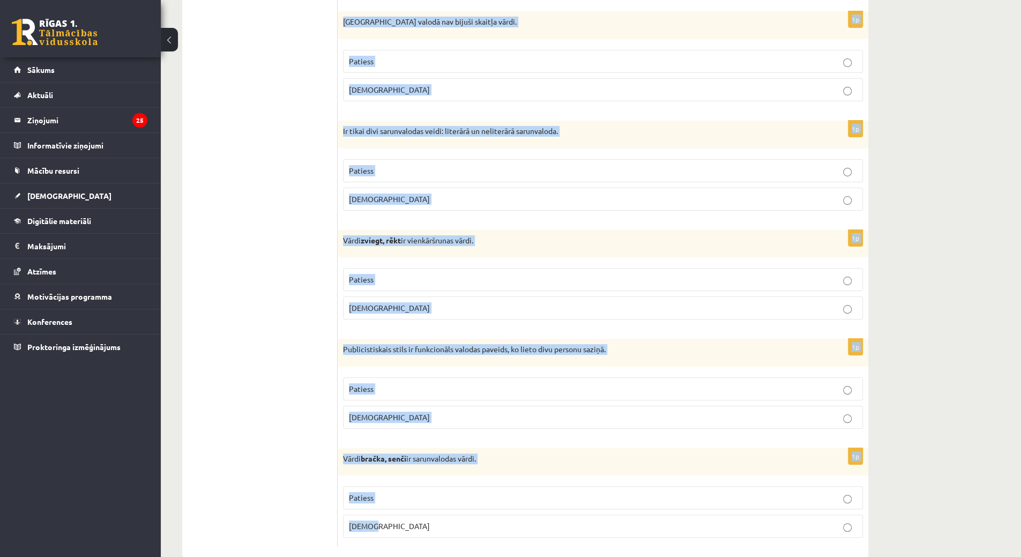
click at [377, 492] on p "Patiess" at bounding box center [603, 497] width 508 height 11
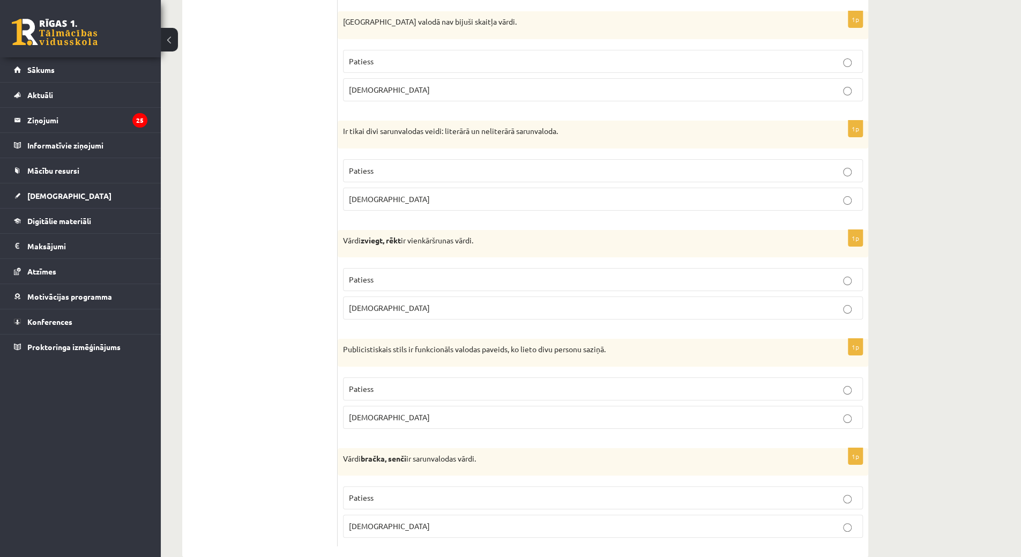
click at [362, 412] on p "Aplams" at bounding box center [603, 417] width 508 height 11
click at [359, 268] on label "Patiess" at bounding box center [603, 279] width 520 height 23
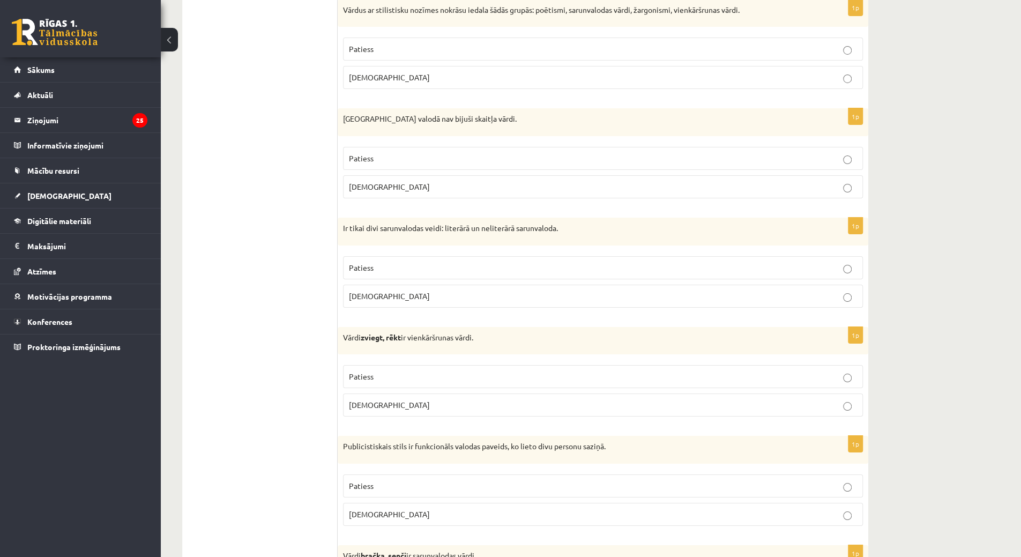
scroll to position [2863, 0]
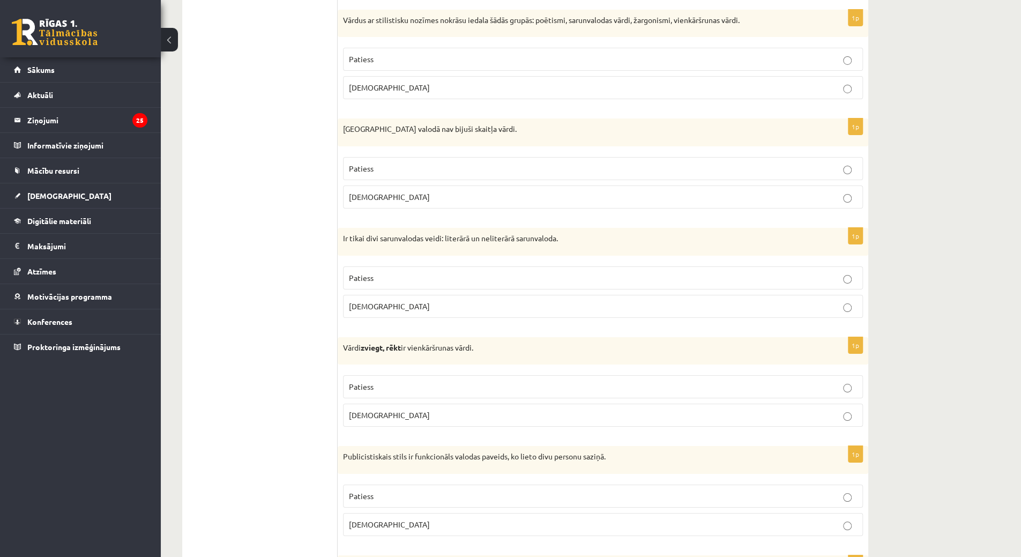
click at [361, 297] on label "Aplams" at bounding box center [603, 306] width 520 height 23
click at [355, 192] on span "Aplams" at bounding box center [389, 197] width 81 height 10
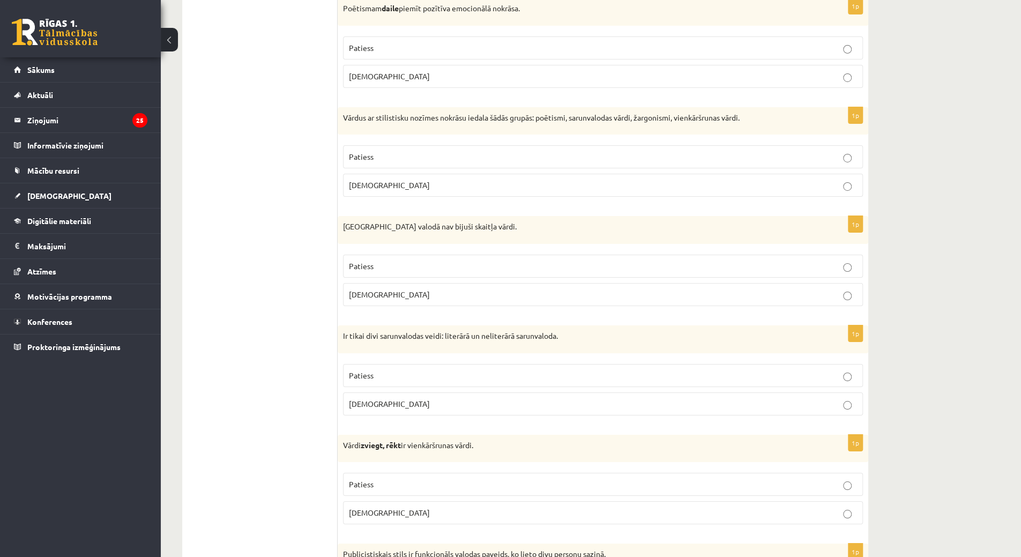
scroll to position [2756, 0]
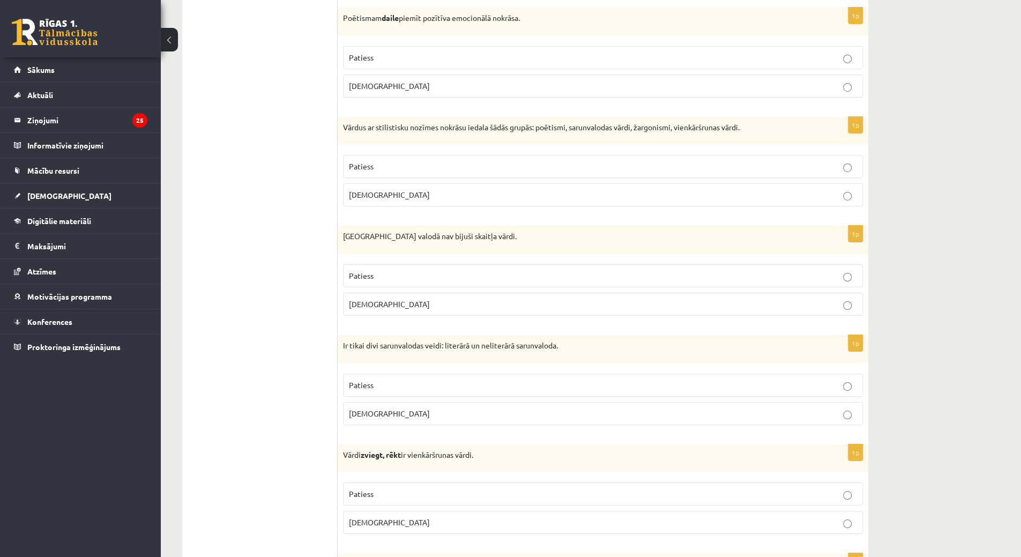
click at [354, 155] on label "Patiess" at bounding box center [603, 166] width 520 height 23
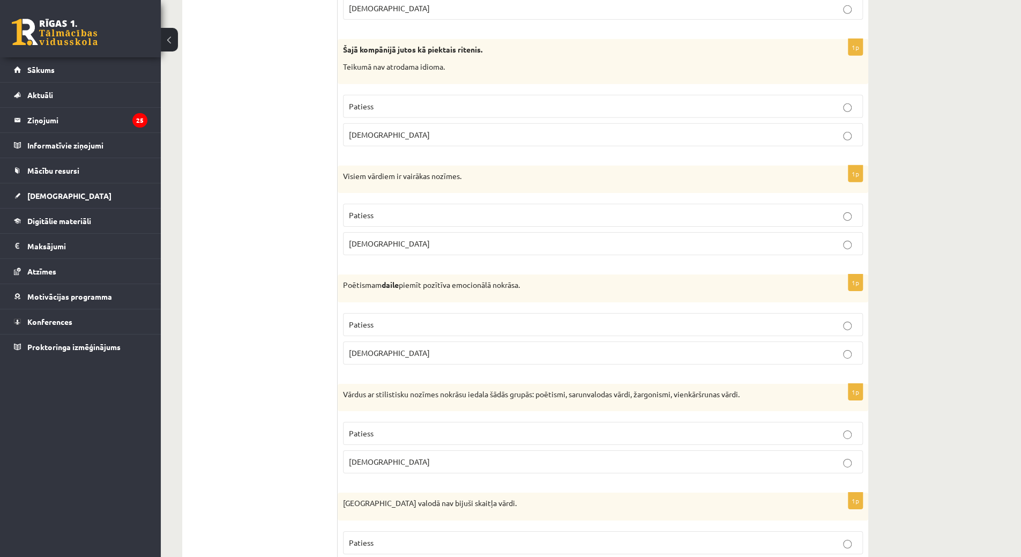
scroll to position [2488, 0]
click at [404, 314] on label "Patiess" at bounding box center [603, 325] width 520 height 23
click at [399, 239] on p "Aplams" at bounding box center [603, 244] width 508 height 11
click at [388, 126] on label "Aplams" at bounding box center [603, 135] width 520 height 23
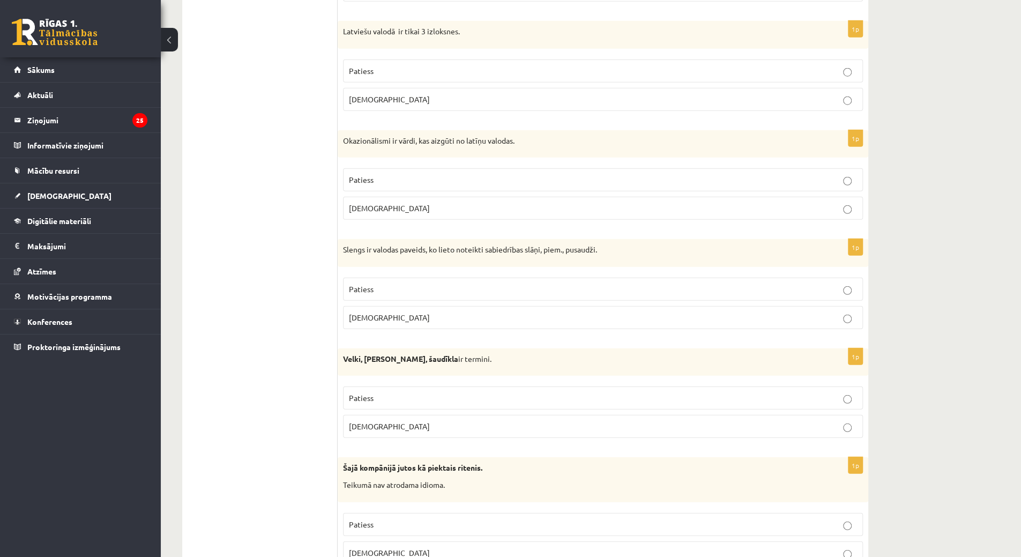
scroll to position [2059, 0]
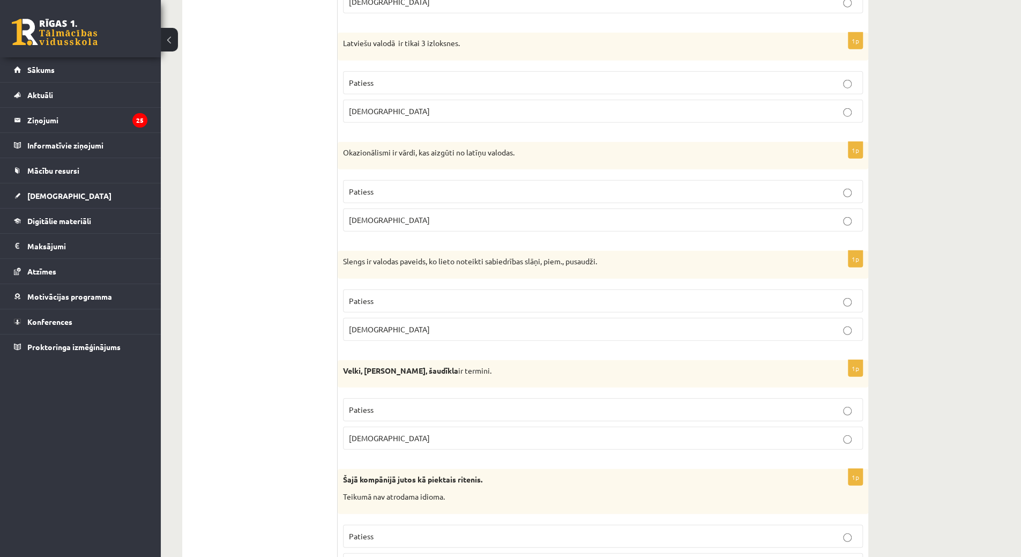
click at [526, 398] on label "Patiess" at bounding box center [603, 409] width 520 height 23
click at [476, 289] on label "Patiess" at bounding box center [603, 300] width 520 height 23
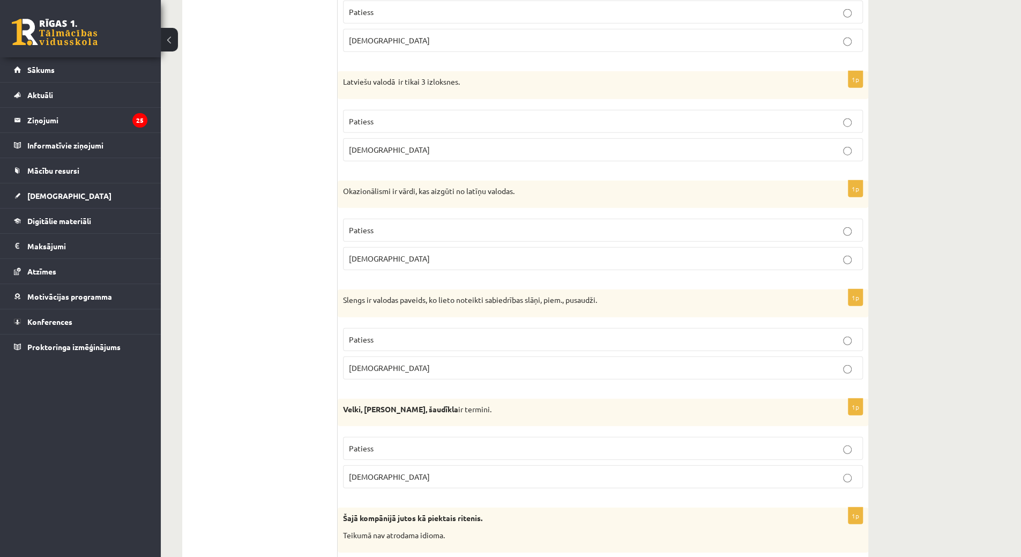
scroll to position [2006, 0]
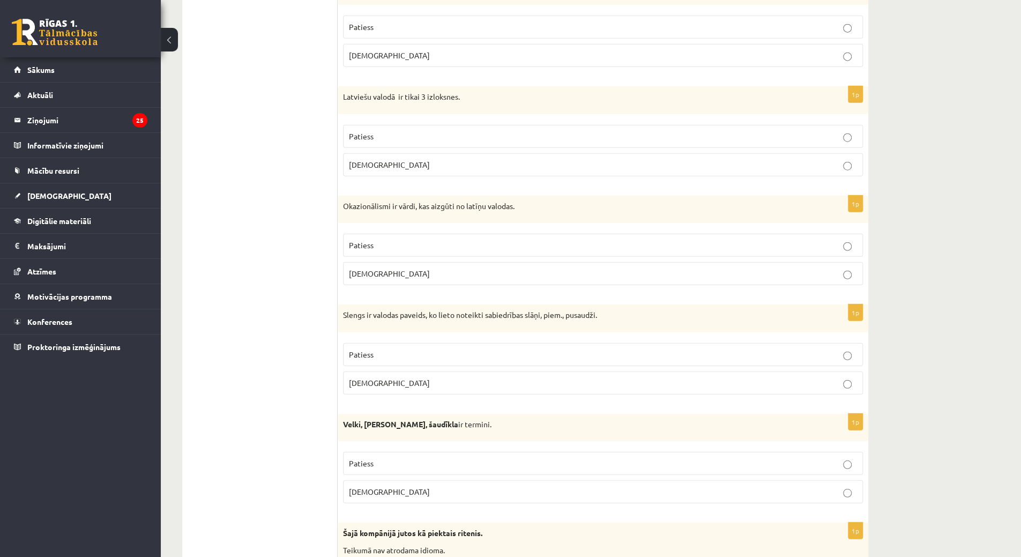
click at [415, 268] on p "Aplams" at bounding box center [603, 273] width 508 height 11
click at [414, 160] on label "Aplams" at bounding box center [603, 164] width 520 height 23
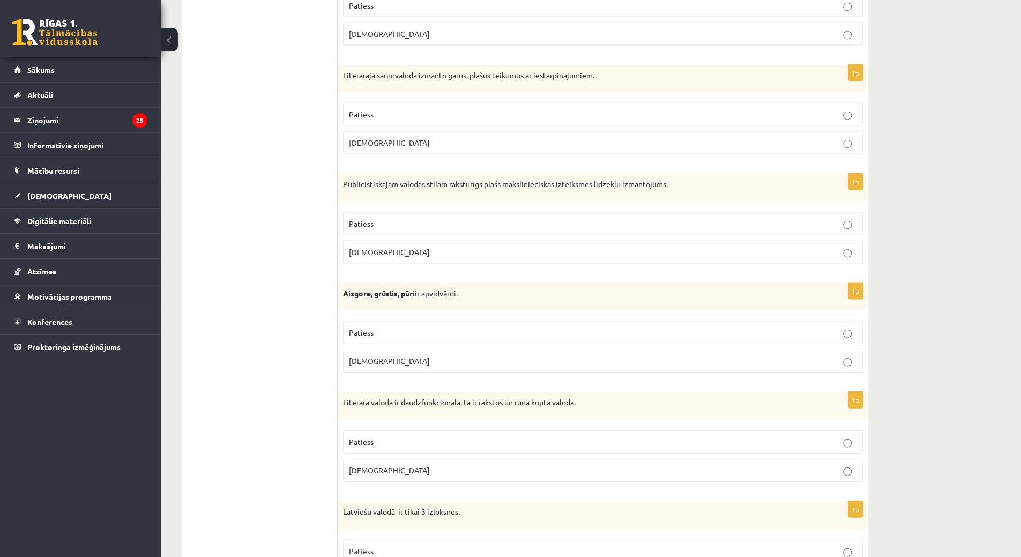
scroll to position [1577, 0]
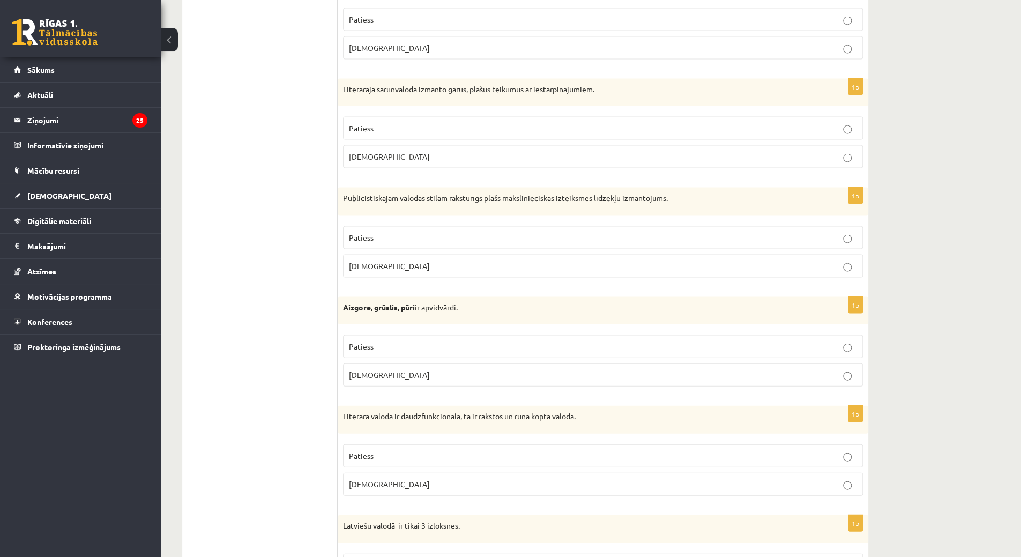
click at [399, 450] on p "Patiess" at bounding box center [603, 455] width 508 height 11
click at [413, 341] on p "Patiess" at bounding box center [603, 346] width 508 height 11
click at [391, 241] on fieldset "Patiess Aplams" at bounding box center [603, 251] width 520 height 60
click at [391, 261] on p "Aplams" at bounding box center [603, 266] width 508 height 11
click at [375, 151] on p "Aplams" at bounding box center [603, 156] width 508 height 11
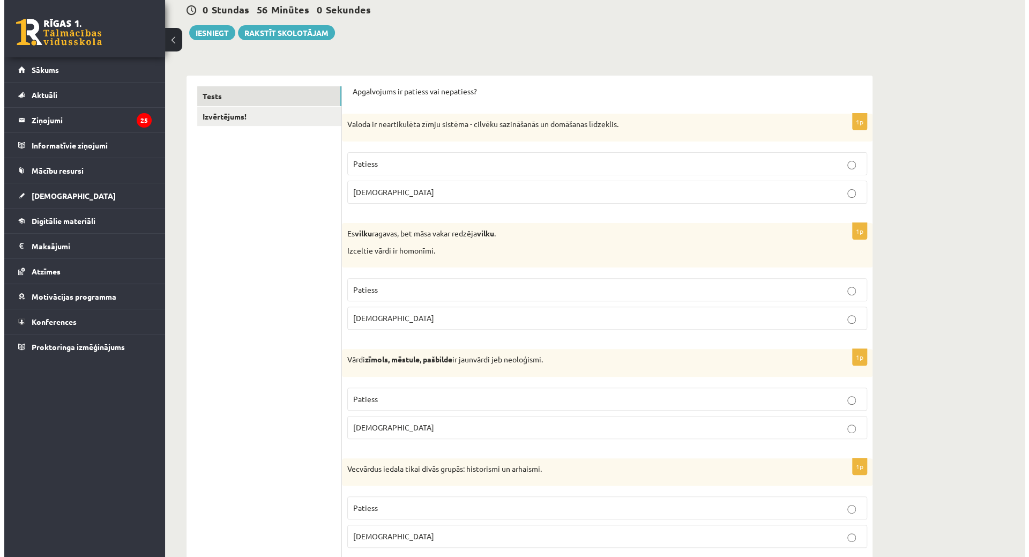
scroll to position [0, 0]
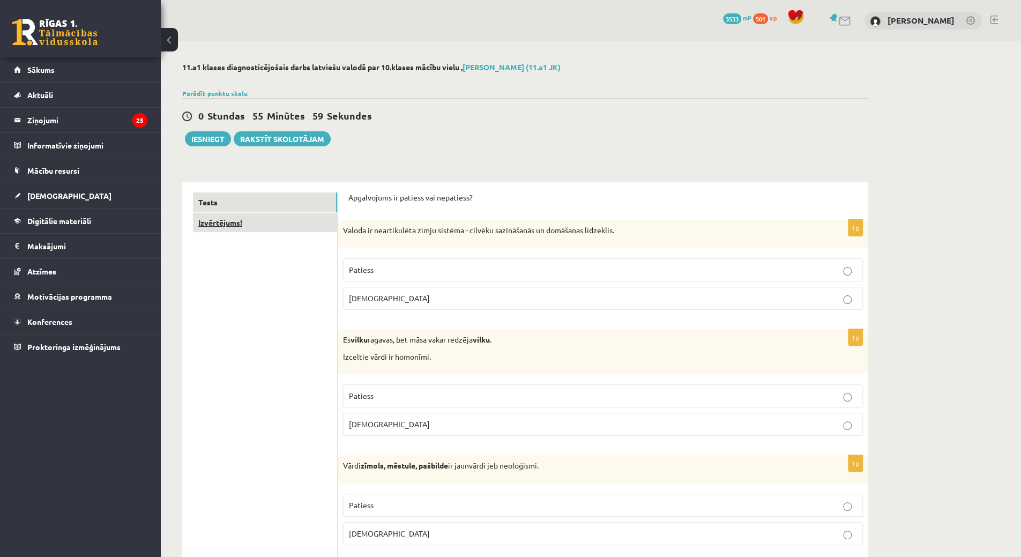
click at [200, 217] on link "Izvērtējums!" at bounding box center [265, 223] width 144 height 20
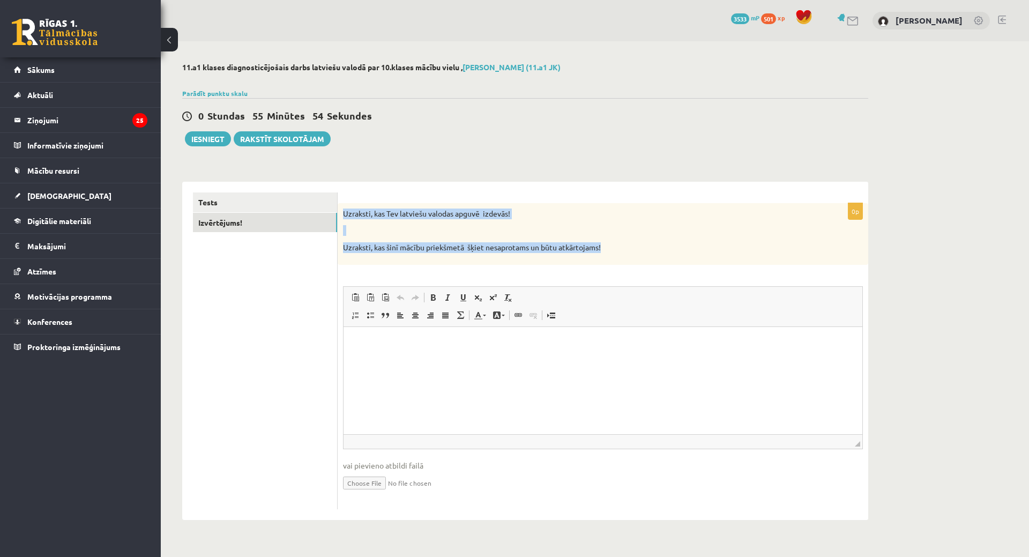
drag, startPoint x: 344, startPoint y: 214, endPoint x: 604, endPoint y: 254, distance: 263.5
click at [604, 254] on div "Uzraksti, kas Tev latviešu valodas apguvē izdevās! Uzraksti, kas šinī mācību pr…" at bounding box center [603, 234] width 531 height 62
copy div "Uzraksti, kas Tev latviešu valodas apguvē izdevās! Uzraksti, kas šinī mācību pr…"
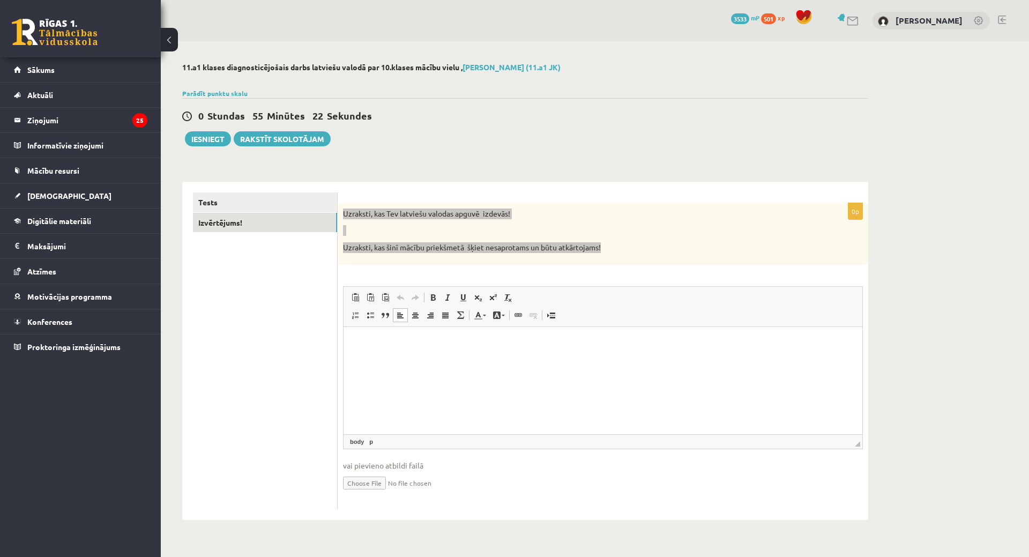
click at [452, 359] on html at bounding box center [603, 342] width 519 height 33
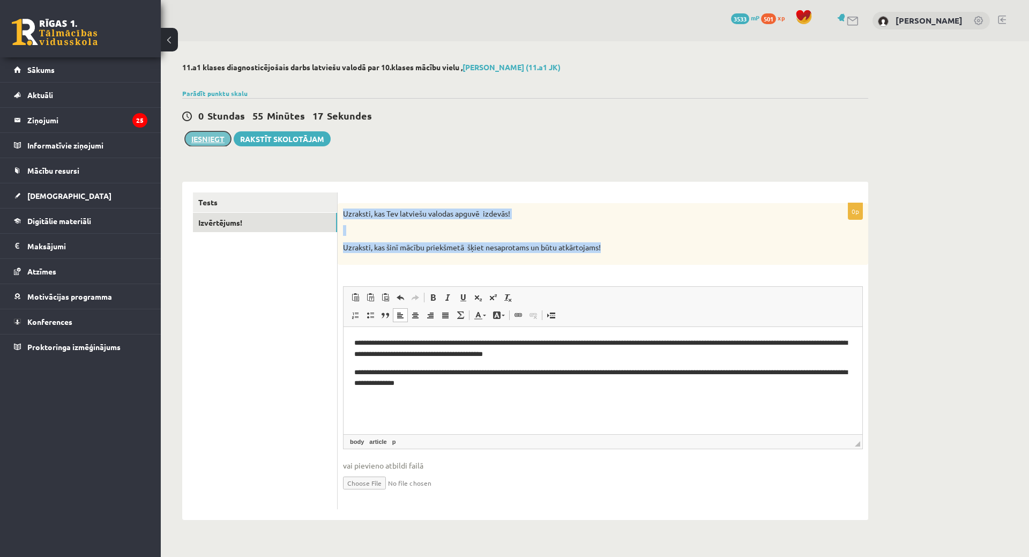
click at [209, 142] on button "Iesniegt" at bounding box center [208, 138] width 46 height 15
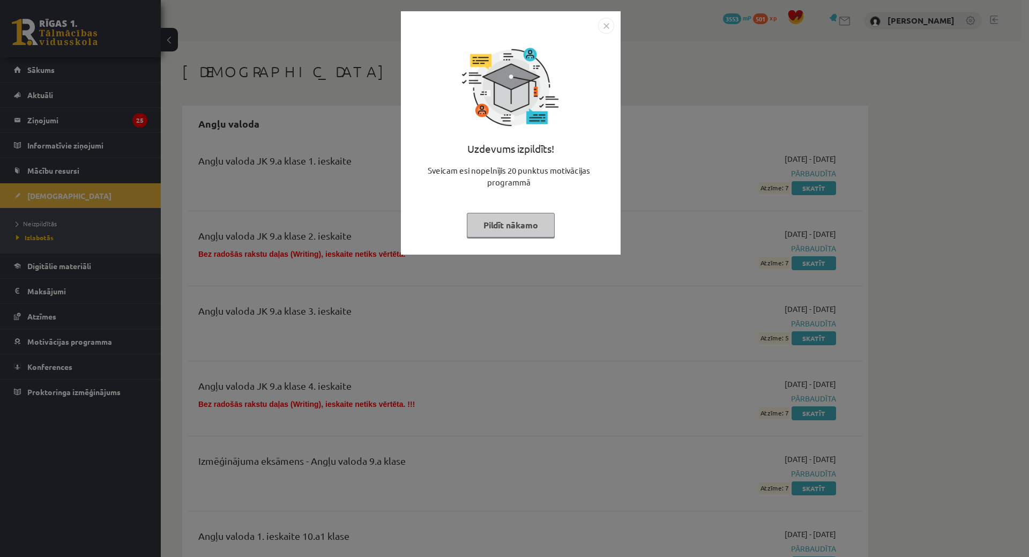
drag, startPoint x: 523, startPoint y: 218, endPoint x: 324, endPoint y: 152, distance: 209.2
click at [523, 218] on button "Pildīt nākamo" at bounding box center [511, 225] width 88 height 25
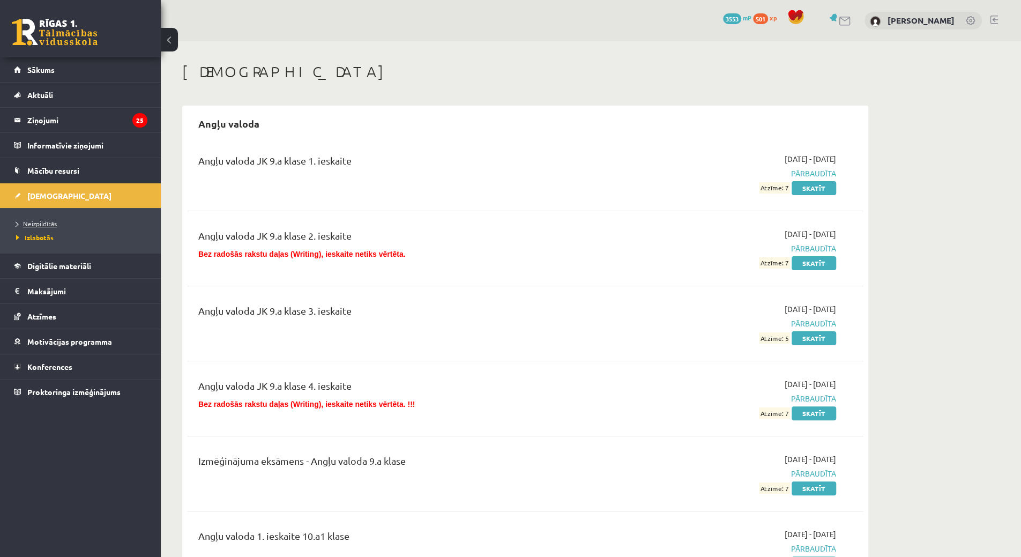
click at [54, 226] on link "Neizpildītās" at bounding box center [83, 224] width 134 height 10
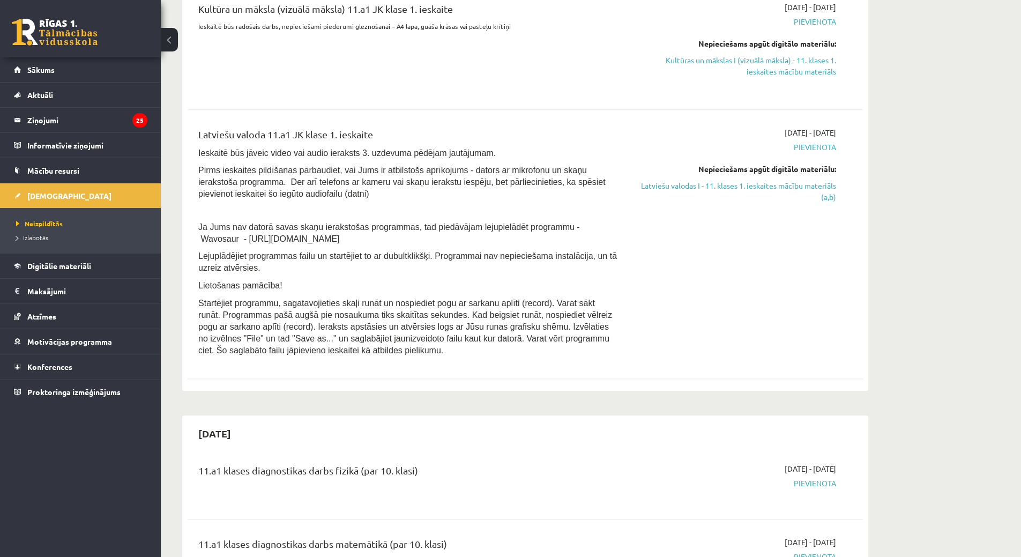
scroll to position [107, 0]
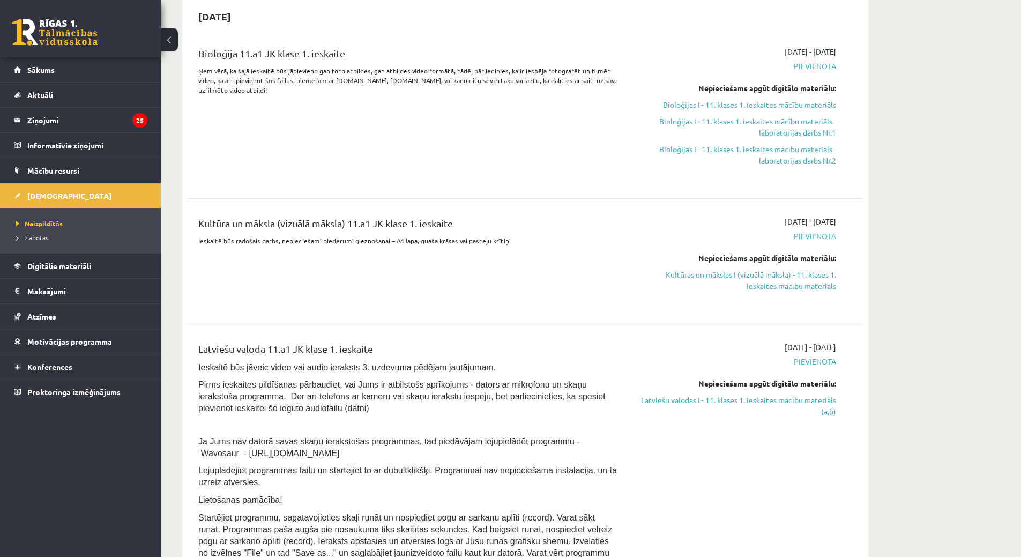
drag, startPoint x: 795, startPoint y: 407, endPoint x: 557, endPoint y: 39, distance: 437.7
click at [795, 406] on link "Latviešu valodas I - 11. klases 1. ieskaites mācību materiāls (a,b)" at bounding box center [735, 406] width 202 height 23
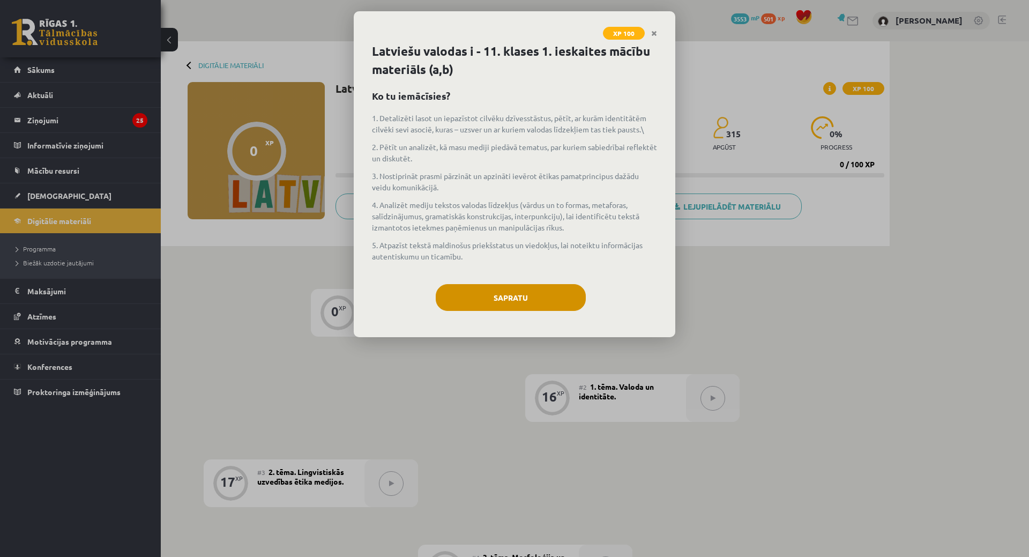
click at [526, 308] on div "Sapratu" at bounding box center [514, 301] width 285 height 35
click at [524, 304] on button "Sapratu" at bounding box center [511, 297] width 150 height 27
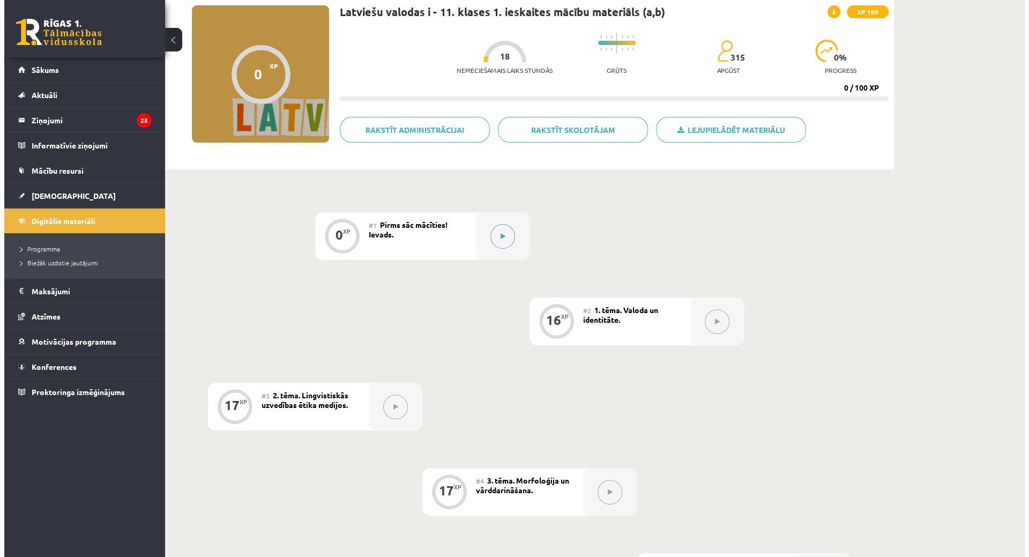
scroll to position [72, 0]
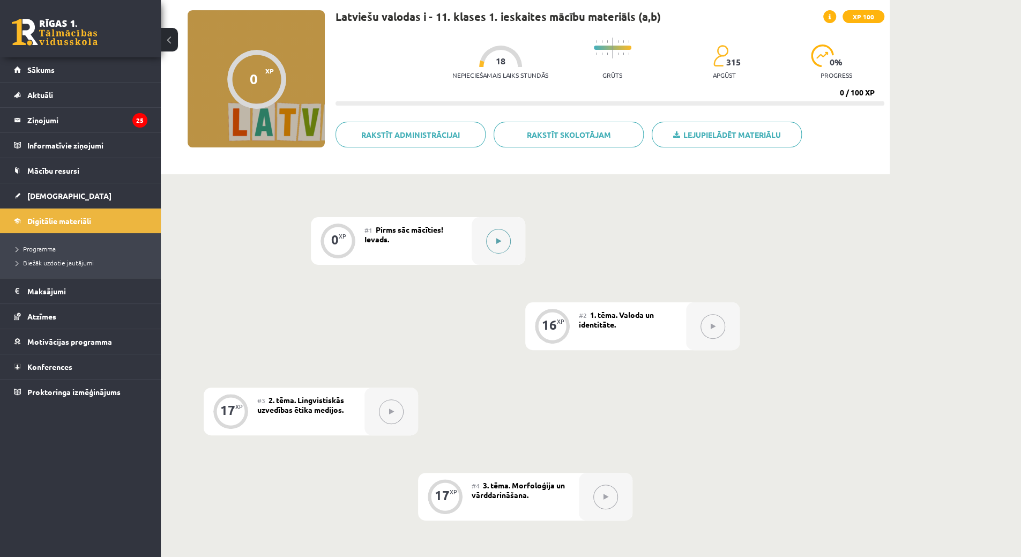
click at [473, 246] on div at bounding box center [499, 241] width 54 height 48
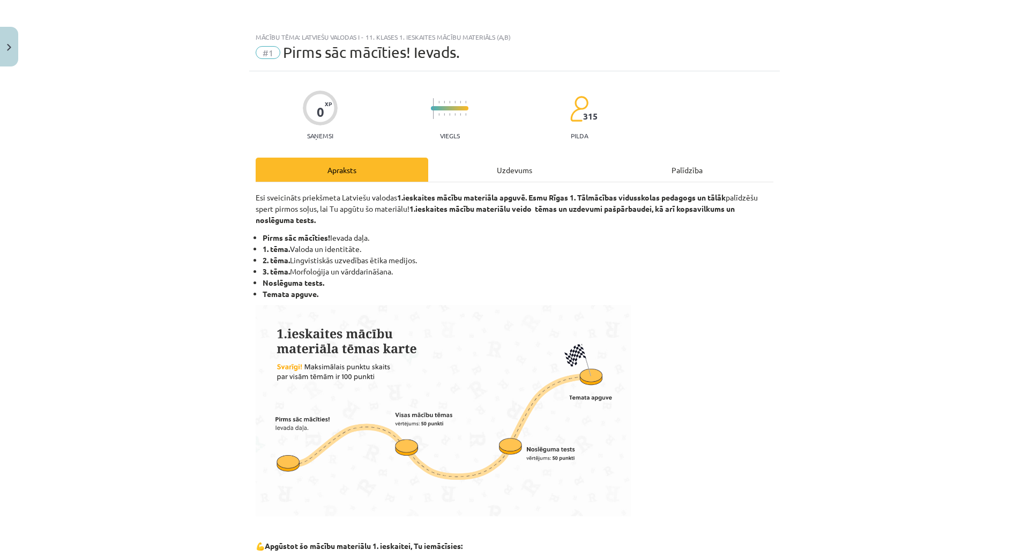
click at [499, 177] on div "Uzdevums" at bounding box center [514, 170] width 173 height 24
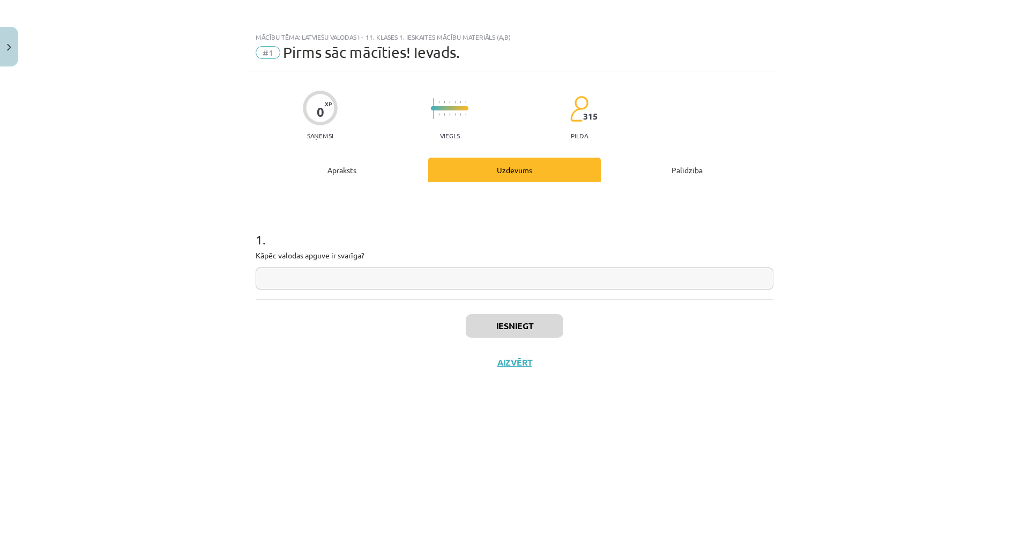
click at [500, 277] on input "text" at bounding box center [515, 278] width 518 height 22
type input "**"
click at [526, 324] on button "Iesniegt" at bounding box center [515, 326] width 98 height 24
click at [543, 362] on button "Nākamā nodarbība" at bounding box center [514, 369] width 105 height 25
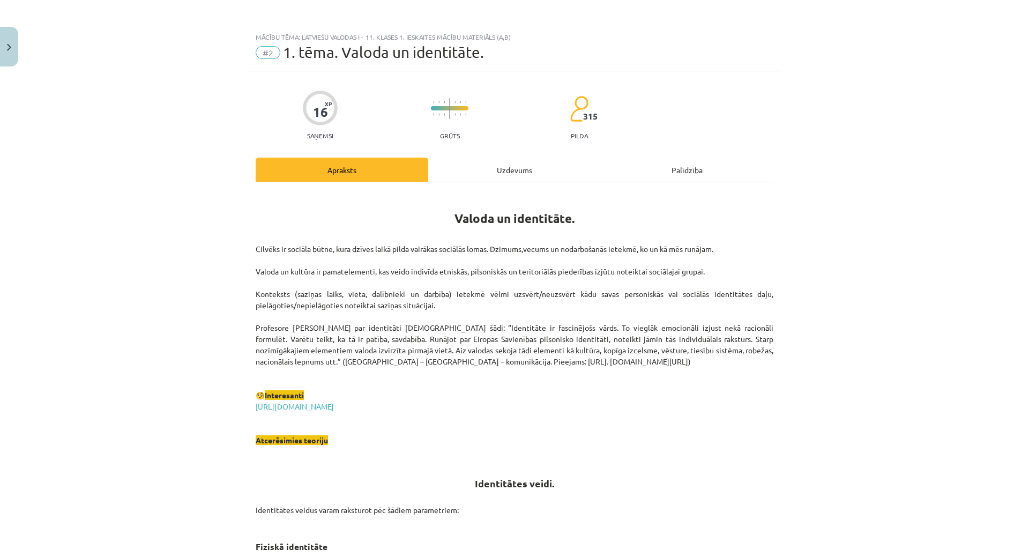
click at [492, 166] on div "Uzdevums" at bounding box center [514, 170] width 173 height 24
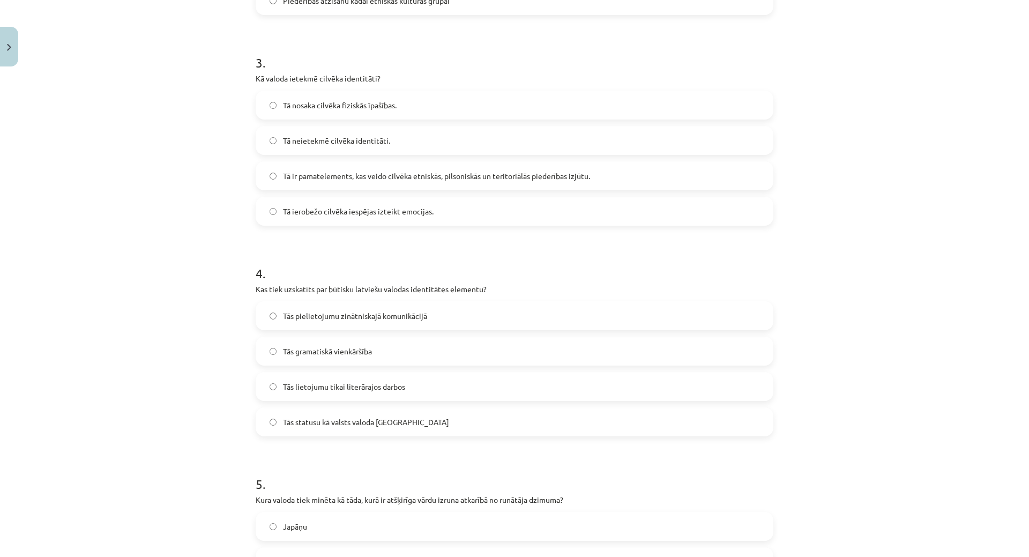
scroll to position [812, 0]
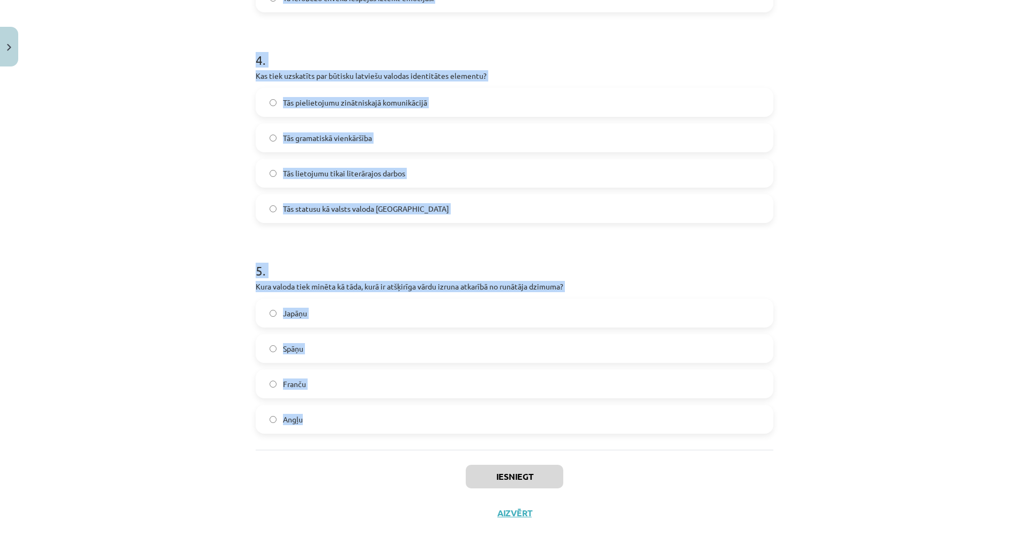
drag, startPoint x: 195, startPoint y: 189, endPoint x: 529, endPoint y: 436, distance: 415.1
click at [529, 440] on div "Mācību tēma: Latviešu valodas i - 11. klases 1. ieskaites mācību materiāls (a,b…" at bounding box center [514, 278] width 1029 height 557
copy form "1 . Lor ip dolor si ametconsectetu adipiscingel seddoeiusmo tempori? Utlaboree …"
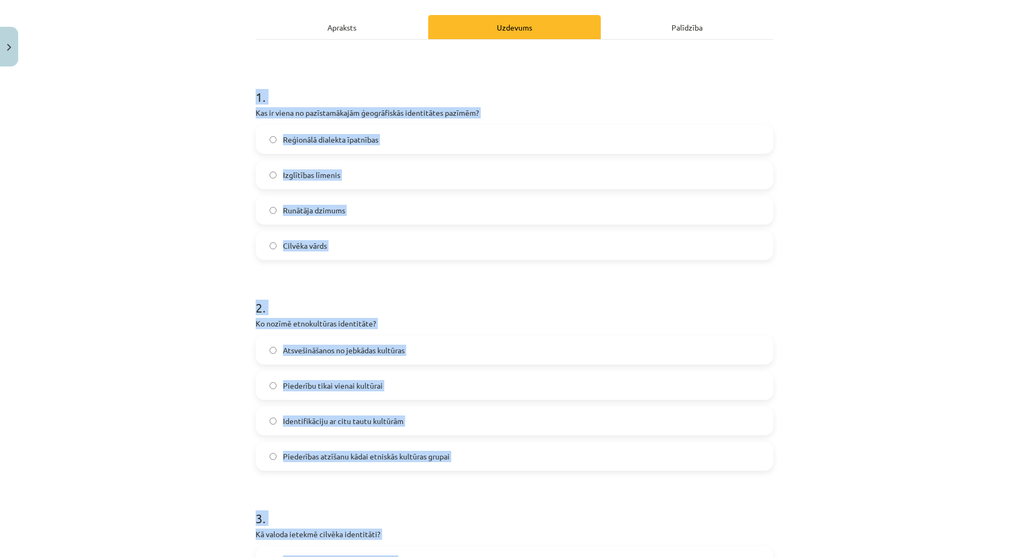
scroll to position [8, 0]
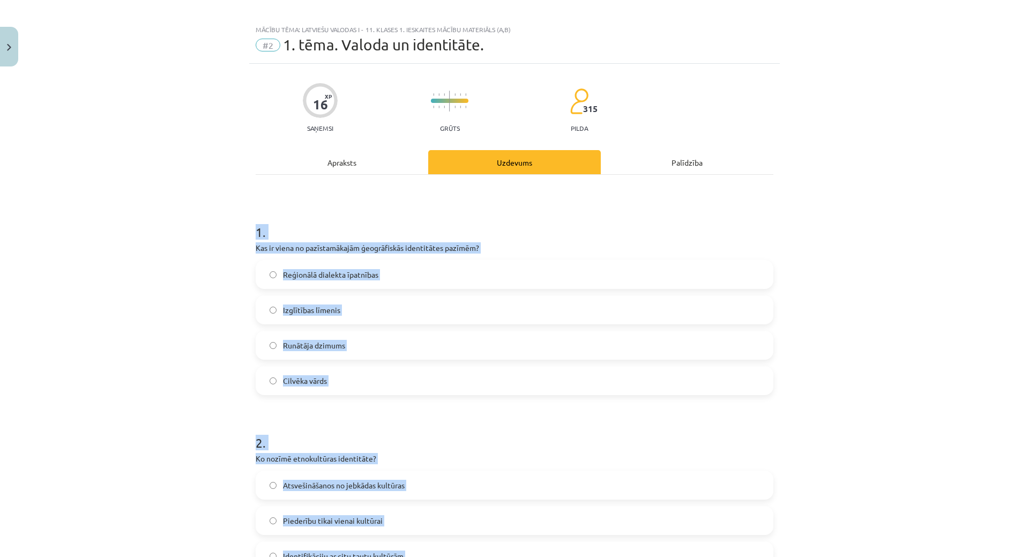
click at [340, 269] on span "Reģionālā dialekta īpatnības" at bounding box center [330, 274] width 95 height 11
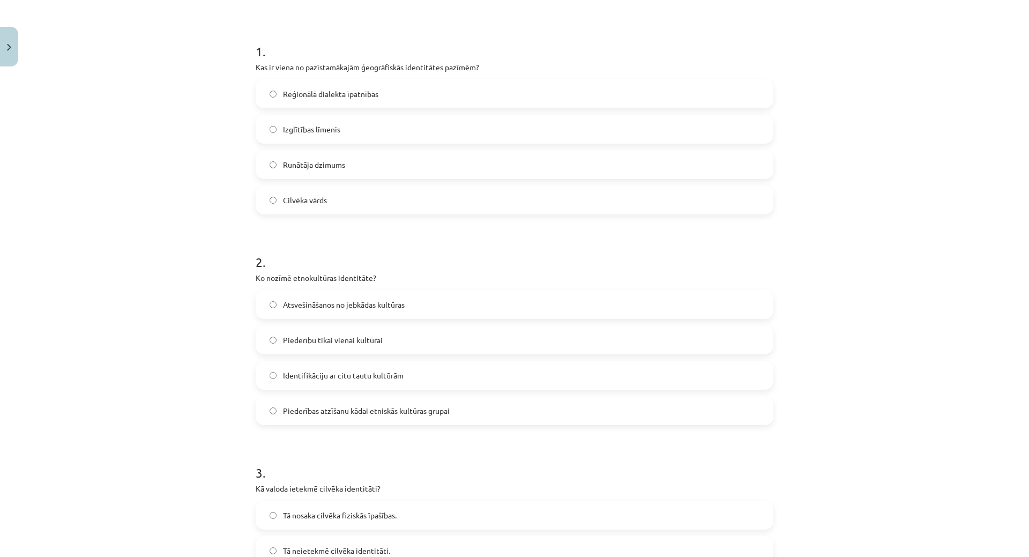
scroll to position [276, 0]
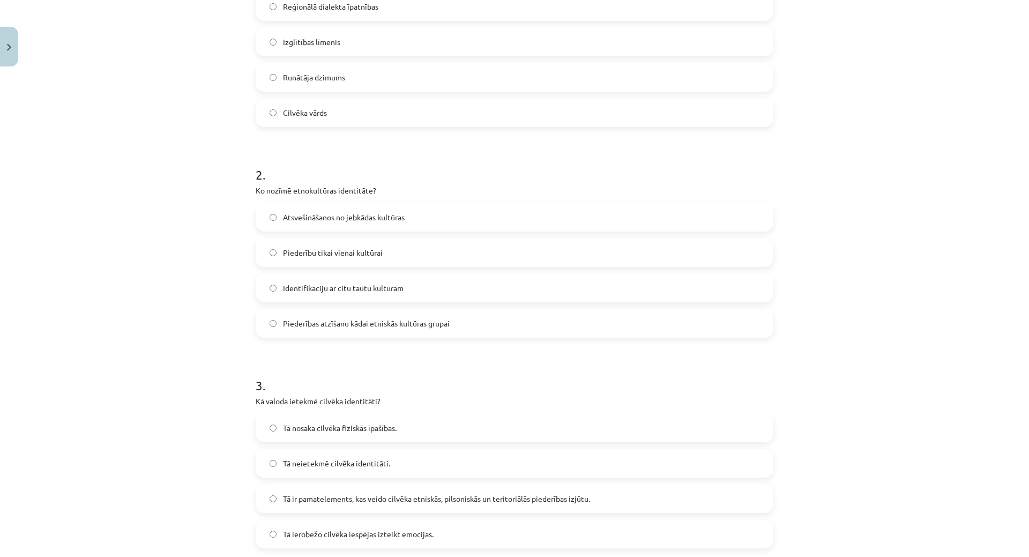
click at [395, 316] on label "Piederības atzīšanu kādai etniskās kultūras grupai" at bounding box center [515, 323] width 516 height 27
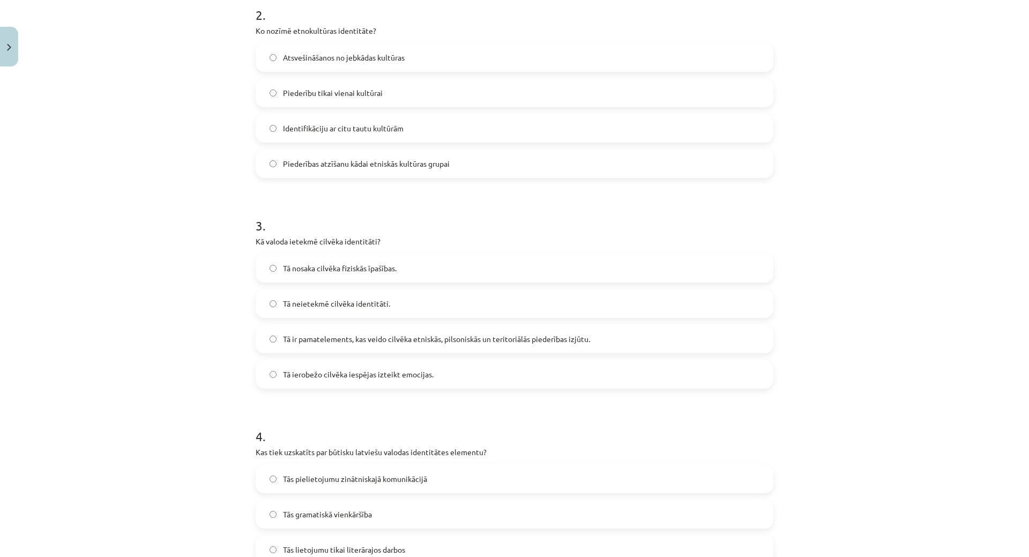
scroll to position [544, 0]
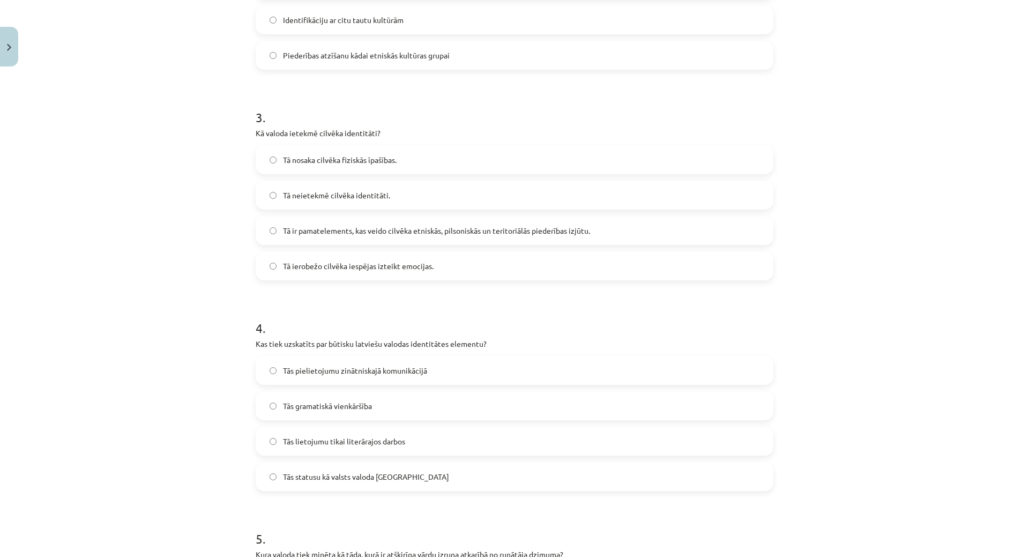
click at [358, 226] on span "Tā ir pamatelements, kas veido cilvēka etniskās, pilsoniskās un teritoriālās pi…" at bounding box center [436, 230] width 307 height 11
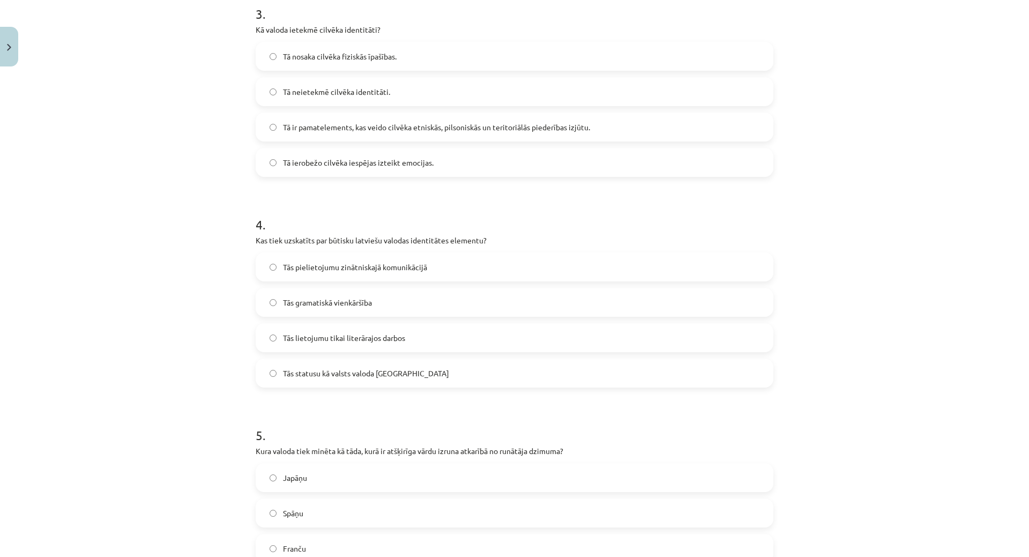
scroll to position [812, 0]
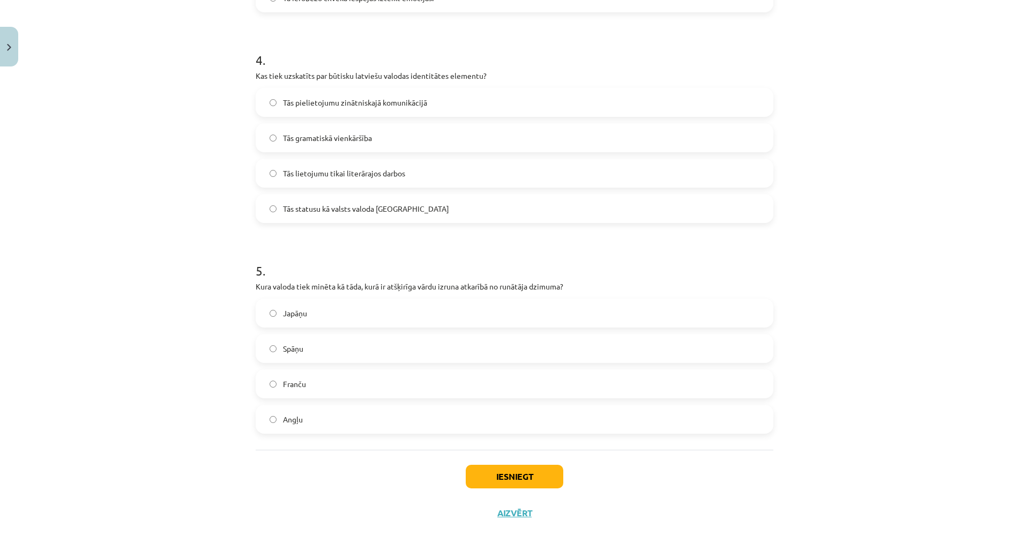
click at [345, 212] on span "Tās statusu kā valsts valoda [GEOGRAPHIC_DATA]" at bounding box center [366, 208] width 166 height 11
click at [339, 310] on label "Japāņu" at bounding box center [515, 313] width 516 height 27
click at [510, 473] on button "Iesniegt" at bounding box center [515, 477] width 98 height 24
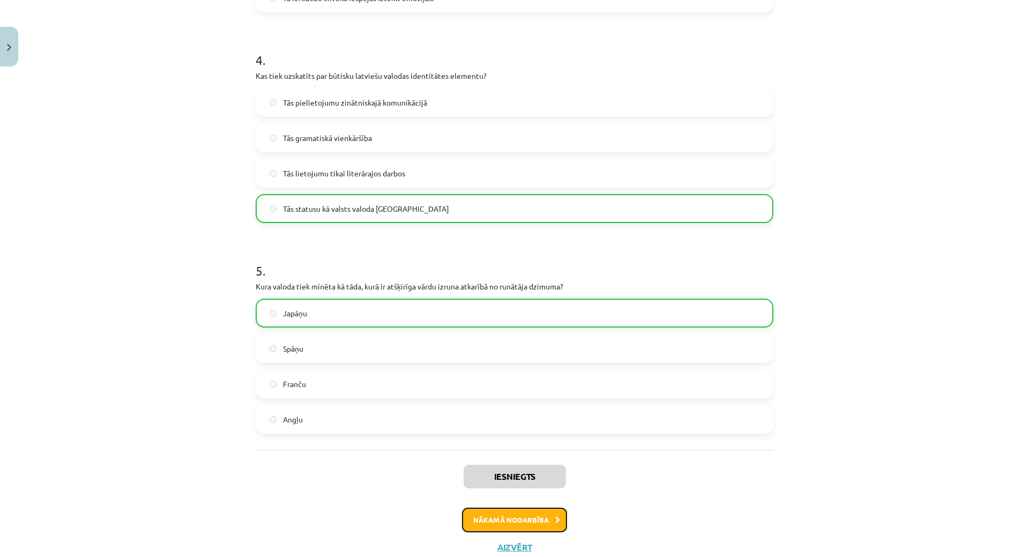
click at [530, 517] on button "Nākamā nodarbība" at bounding box center [514, 520] width 105 height 25
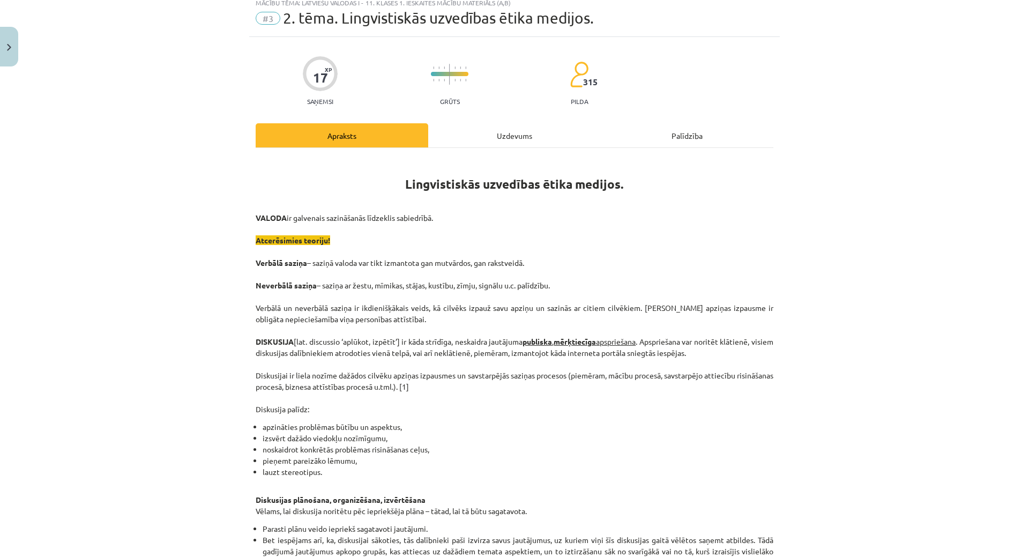
scroll to position [27, 0]
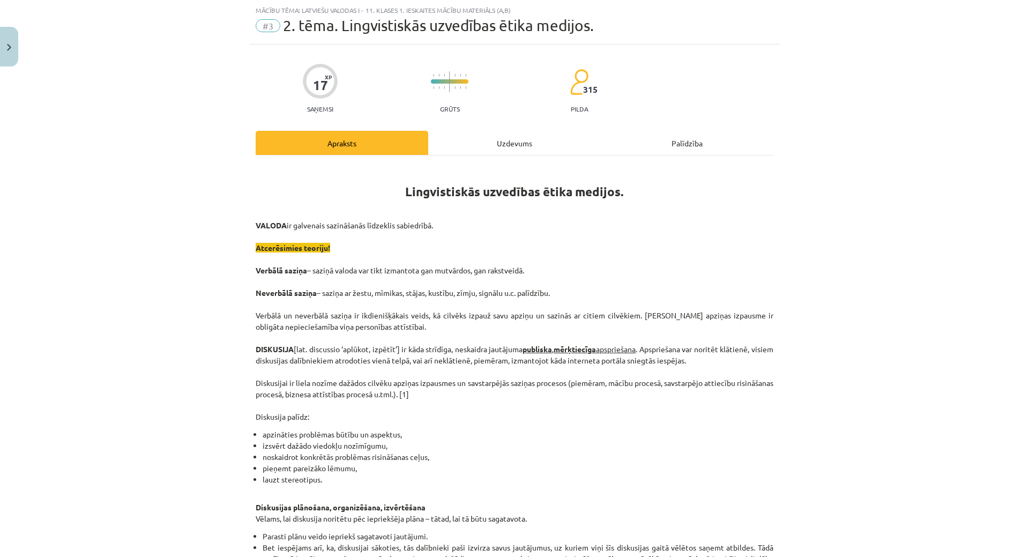
click at [451, 145] on div "Uzdevums" at bounding box center [514, 143] width 173 height 24
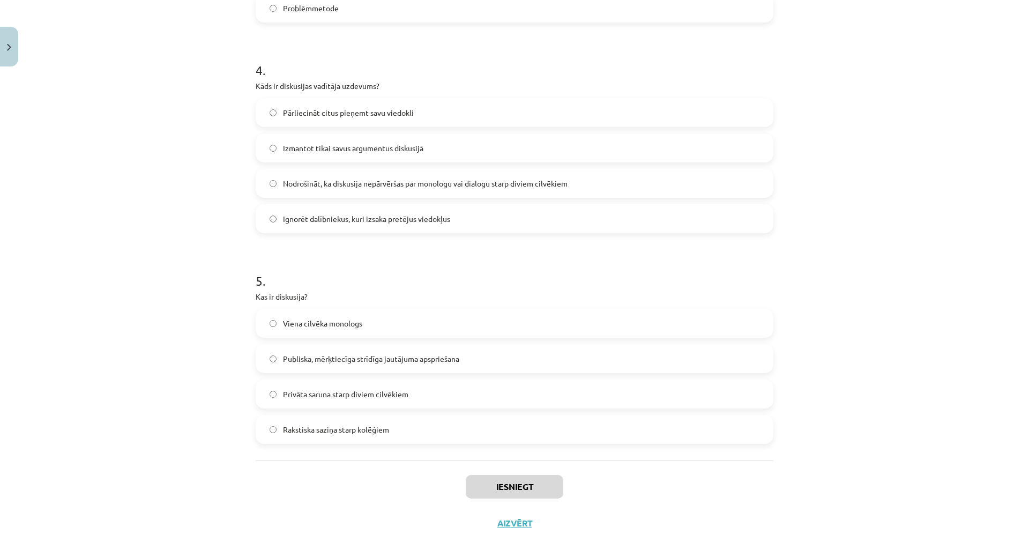
scroll to position [812, 0]
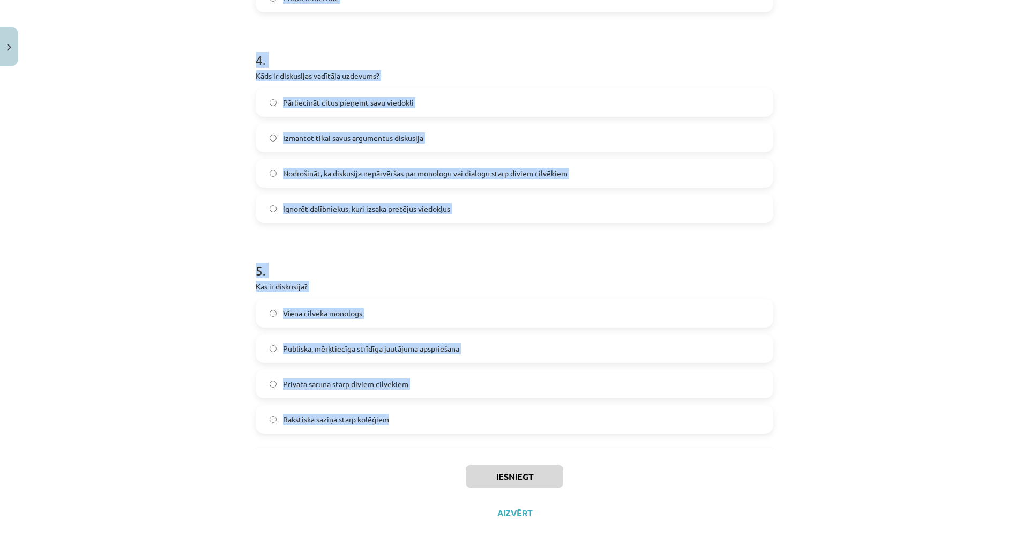
drag, startPoint x: 239, startPoint y: 207, endPoint x: 468, endPoint y: 413, distance: 308.2
click at [468, 413] on div "Mācību tēma: Latviešu valodas i - 11. klases 1. ieskaites mācību materiāls (a,b…" at bounding box center [514, 278] width 1029 height 557
copy form "7 . Lore ip dolor si ametconsect adipiscing elitsedd eiusmodtem? Incididun utla…"
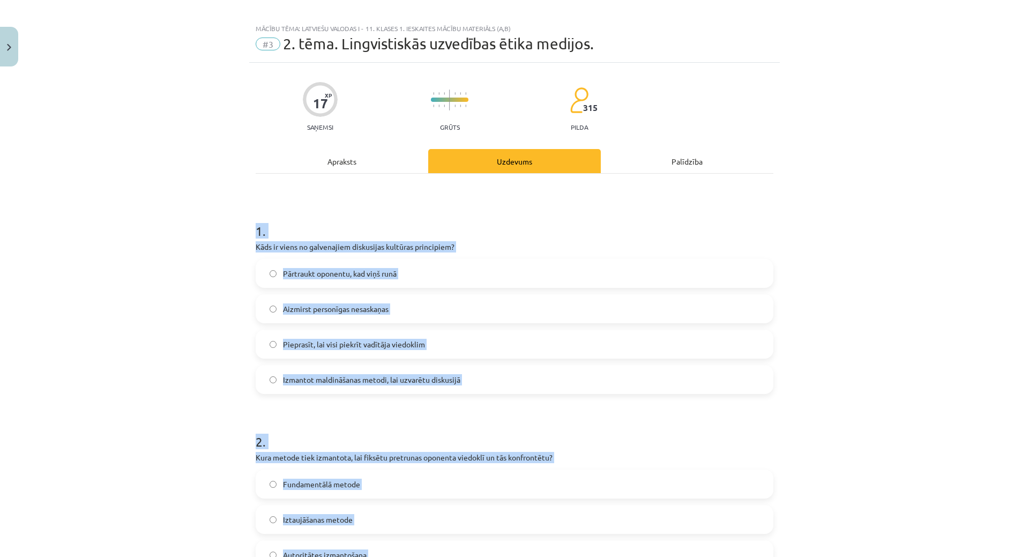
scroll to position [8, 0]
click at [358, 304] on span "Aizmirst personīgas nesaskaņas" at bounding box center [336, 309] width 106 height 11
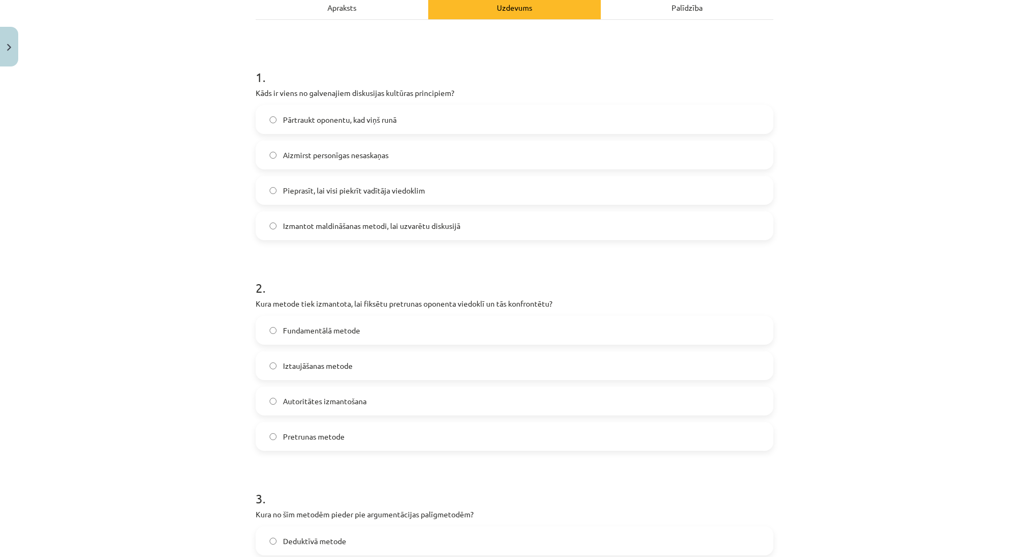
scroll to position [276, 0]
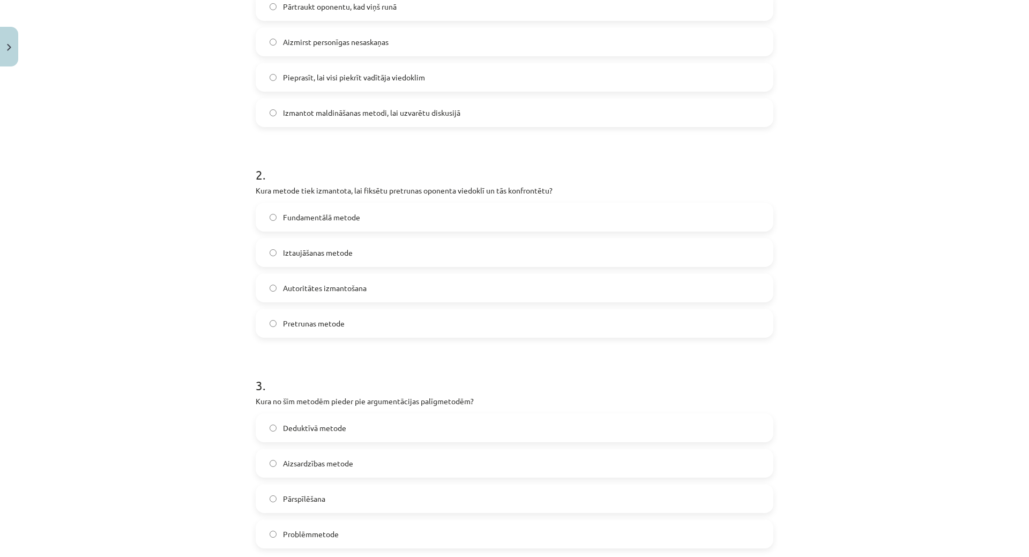
drag, startPoint x: 307, startPoint y: 319, endPoint x: 307, endPoint y: 308, distance: 10.7
click at [307, 318] on span "Pretrunas metode" at bounding box center [314, 323] width 62 height 11
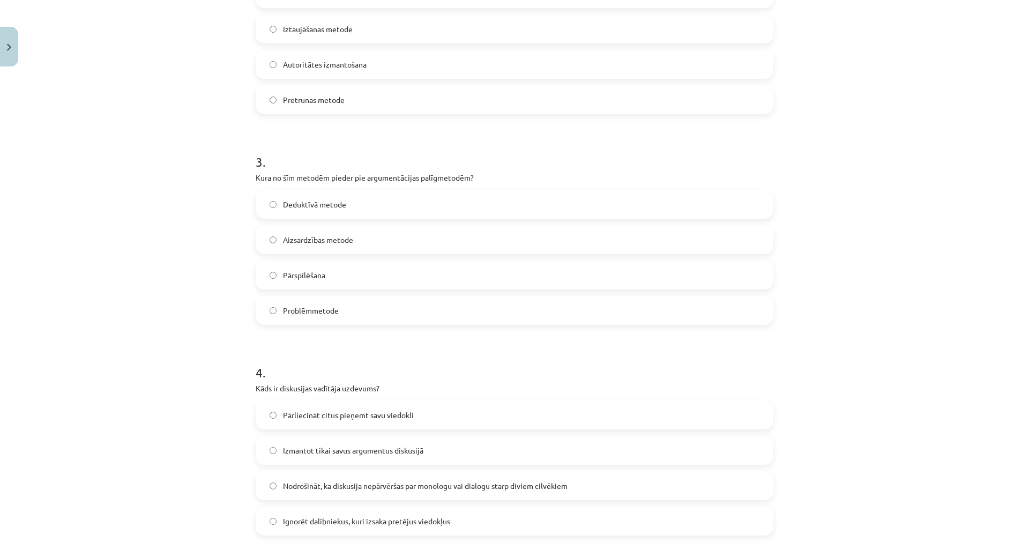
scroll to position [597, 0]
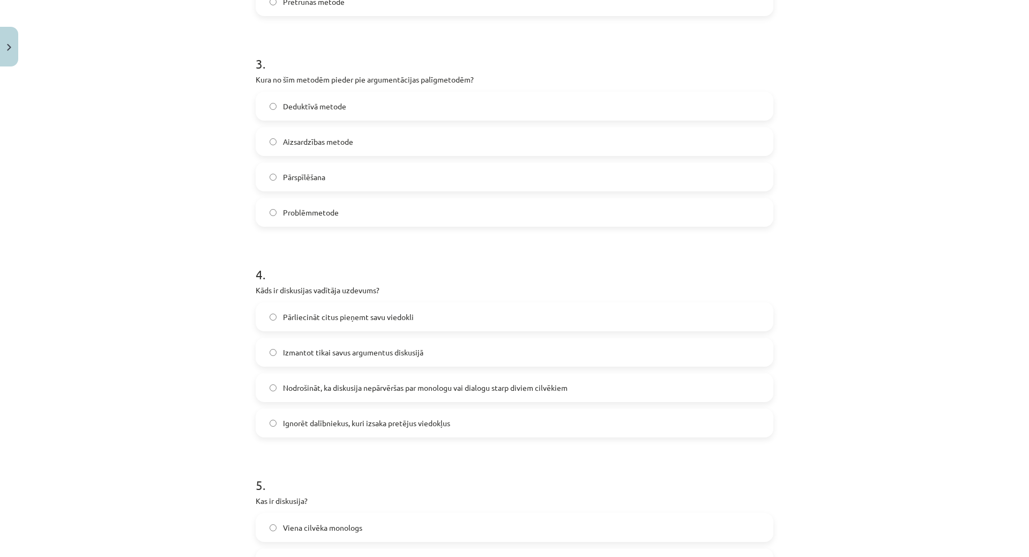
drag, startPoint x: 311, startPoint y: 109, endPoint x: 214, endPoint y: 11, distance: 138.0
click at [310, 108] on span "Deduktīvā metode" at bounding box center [314, 106] width 63 height 11
drag, startPoint x: 339, startPoint y: 385, endPoint x: 334, endPoint y: 378, distance: 8.2
click at [338, 385] on span "Nodrošināt, ka diskusija nepārvēršas par monologu vai dialogu starp diviem cilv…" at bounding box center [425, 387] width 285 height 11
click at [374, 377] on label "Nodrošināt, ka diskusija nepārvēršas par monologu vai dialogu starp diviem cilv…" at bounding box center [515, 387] width 516 height 27
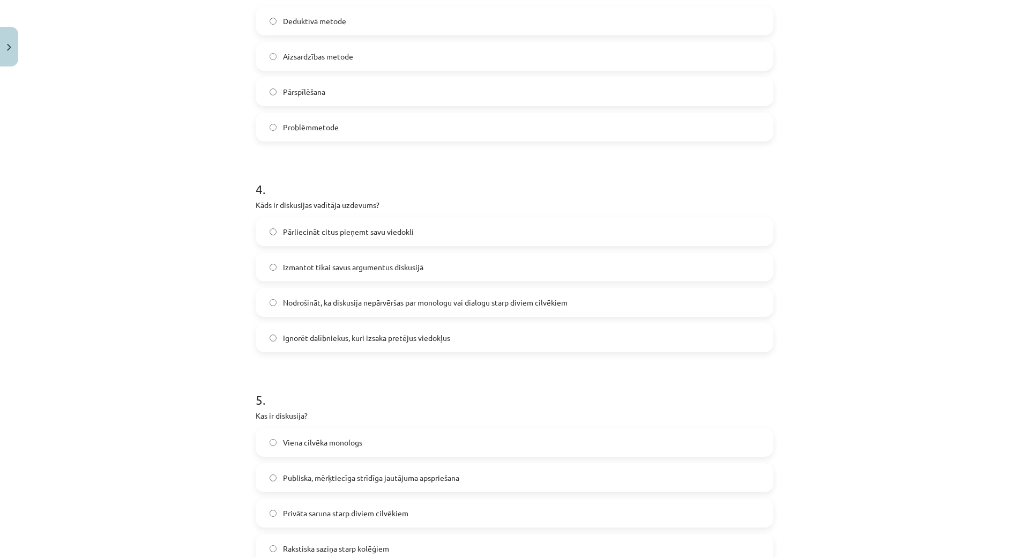
scroll to position [812, 0]
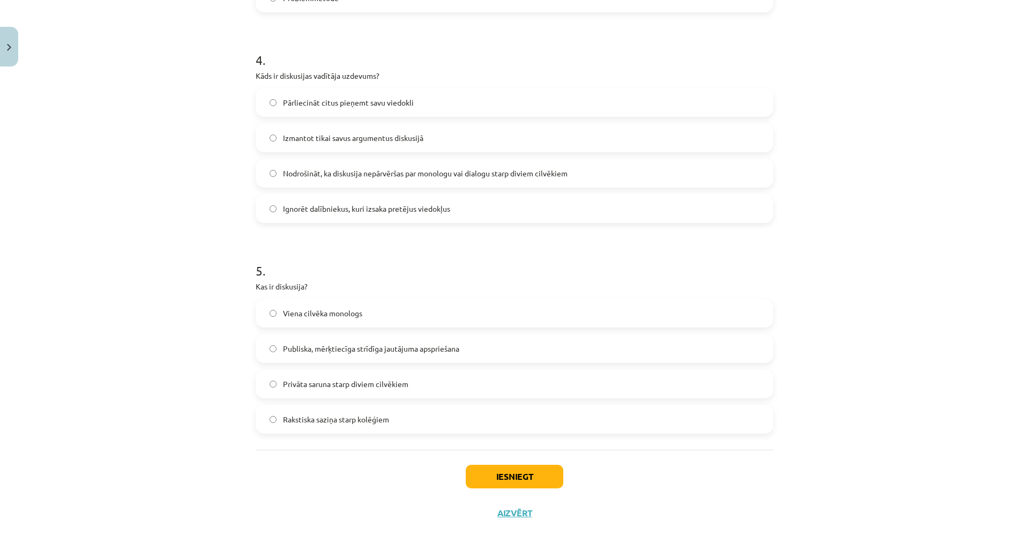
click at [346, 345] on span "Publiska, mērķtiecīga strīdīga jautājuma apspriešana" at bounding box center [371, 348] width 176 height 11
click at [507, 467] on button "Iesniegt" at bounding box center [515, 477] width 98 height 24
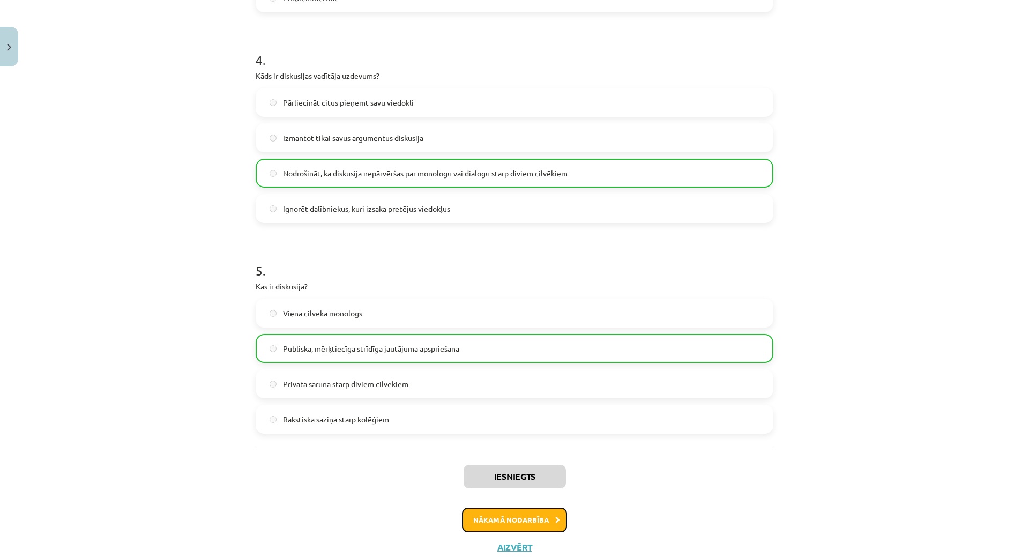
click at [501, 527] on button "Nākamā nodarbība" at bounding box center [514, 520] width 105 height 25
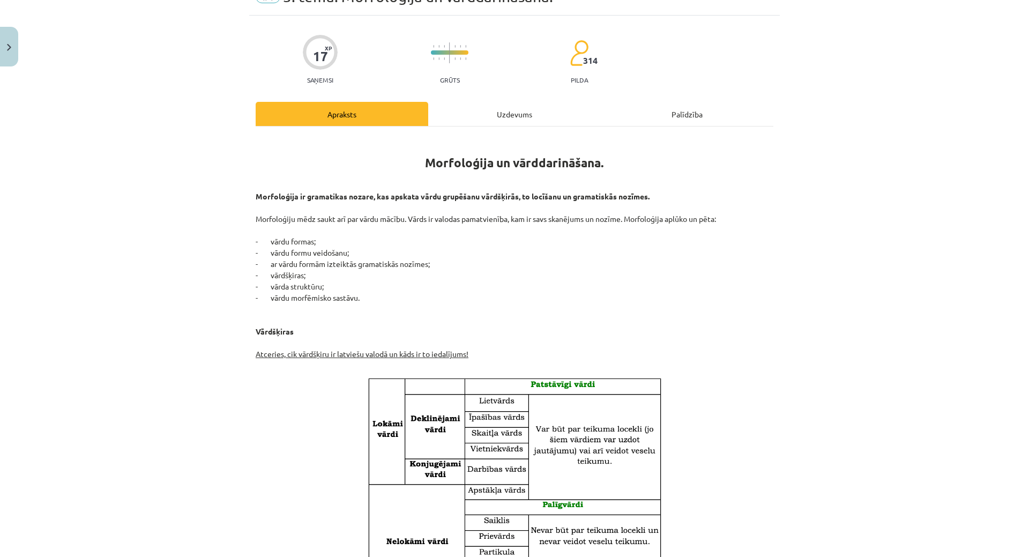
scroll to position [27, 0]
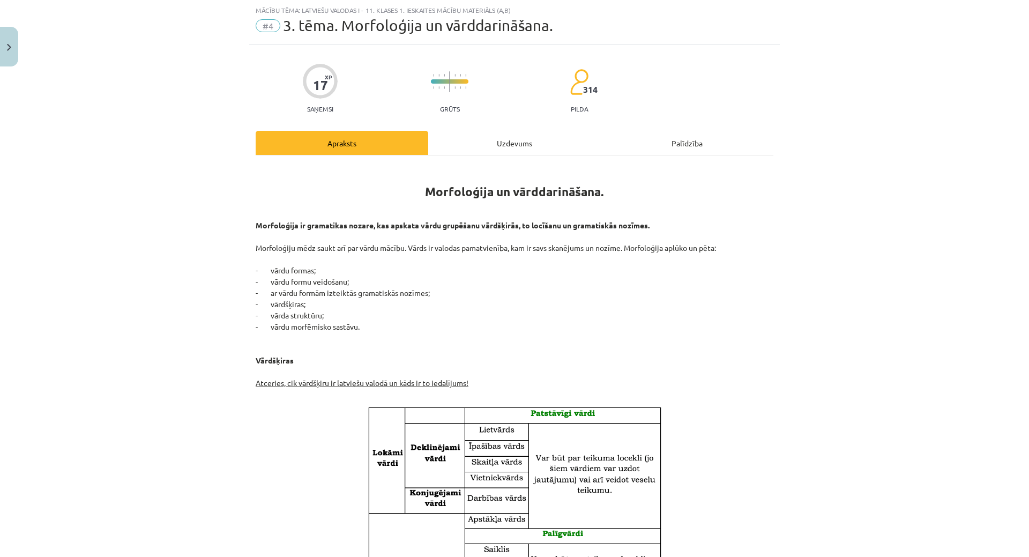
click at [503, 143] on div "Uzdevums" at bounding box center [514, 143] width 173 height 24
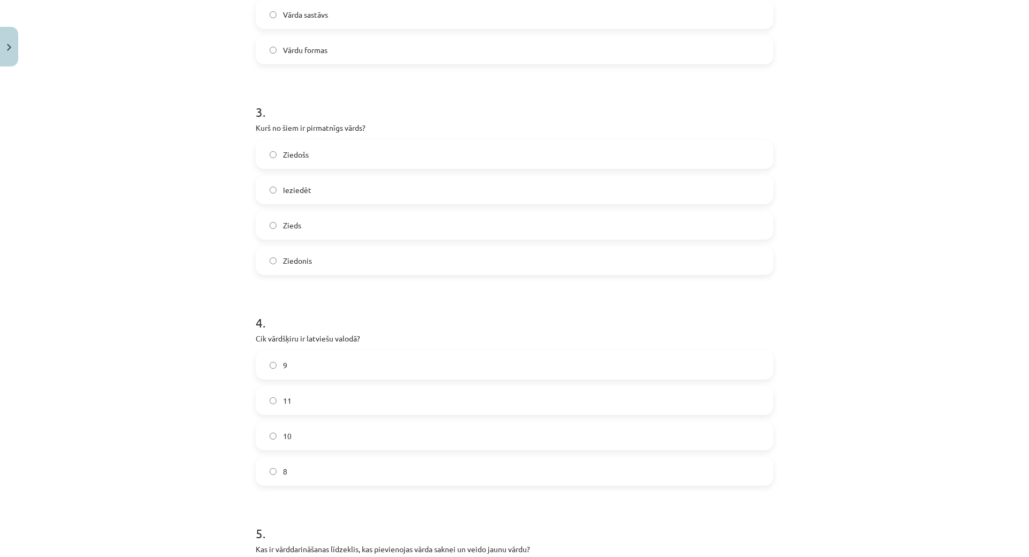
scroll to position [812, 0]
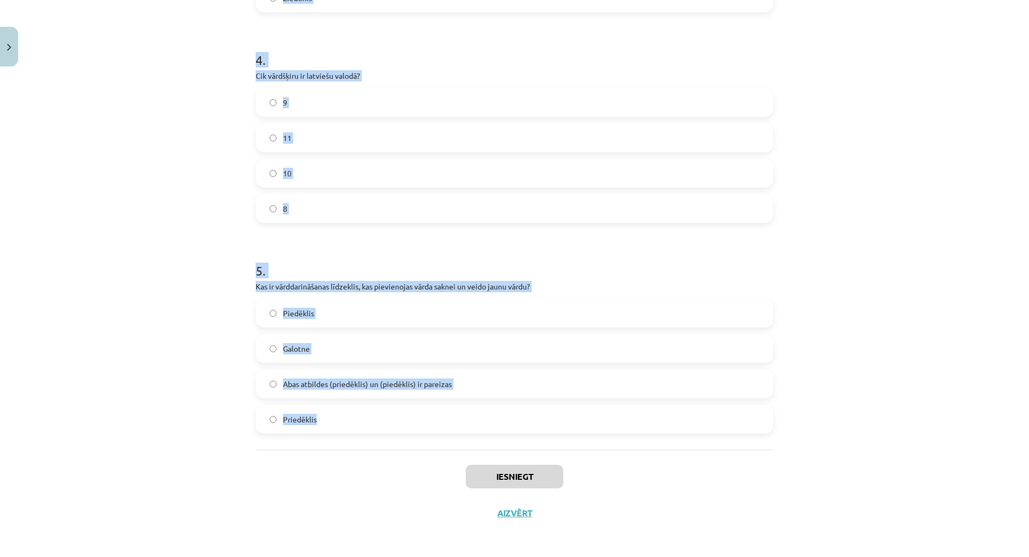
drag, startPoint x: 216, startPoint y: 203, endPoint x: 355, endPoint y: 428, distance: 264.5
click at [355, 433] on div "Mācību tēma: Latviešu valodas i - 11. klases 1. ieskaites mācību materiāls (a,b…" at bounding box center [514, 278] width 1029 height 557
click at [366, 376] on label "Abas atbildes (priedēklis) un (piedēklis) ir pareizas" at bounding box center [515, 383] width 516 height 27
copy form "1 . Kurš no šiem vārdiem ir atvasināts vārds? Ūdens Zem Pārskrējiens Māja 2 . K…"
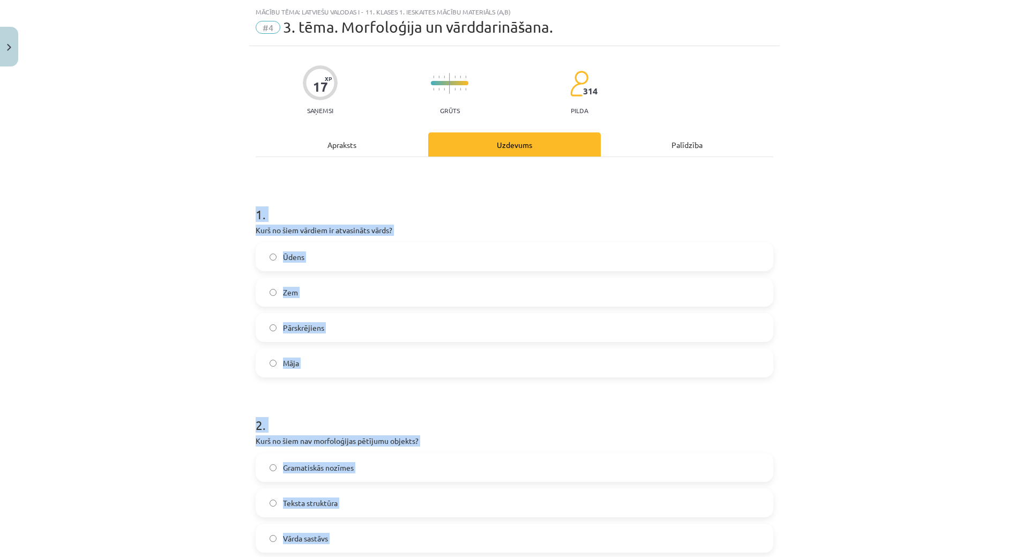
scroll to position [8, 0]
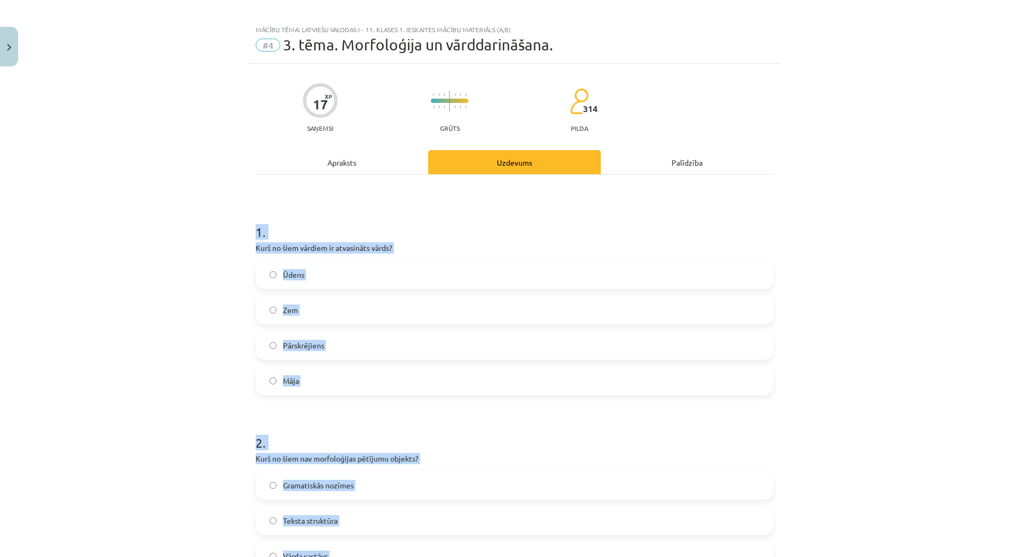
drag, startPoint x: 317, startPoint y: 344, endPoint x: 312, endPoint y: 324, distance: 19.9
click at [317, 344] on span "Pārskrējiens" at bounding box center [303, 345] width 41 height 11
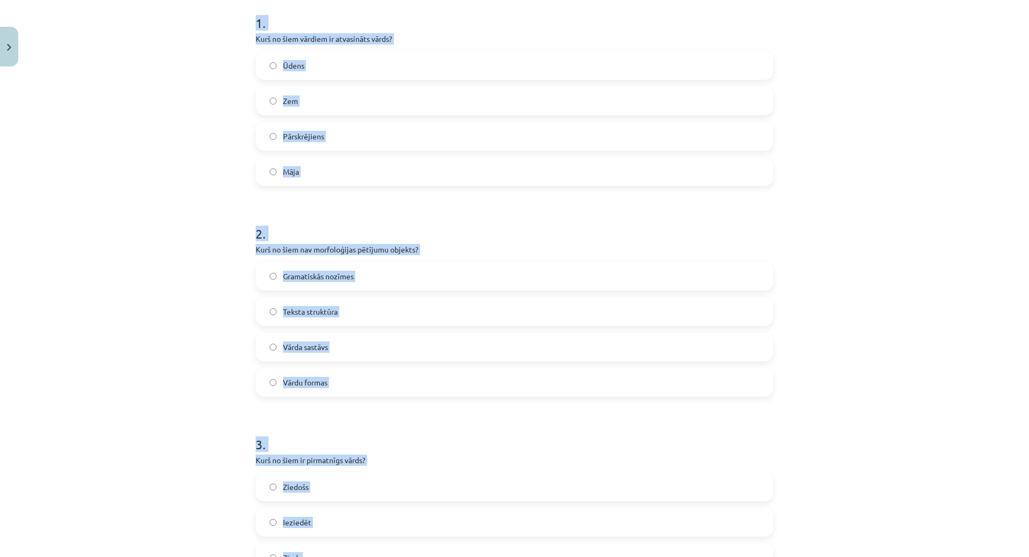
scroll to position [222, 0]
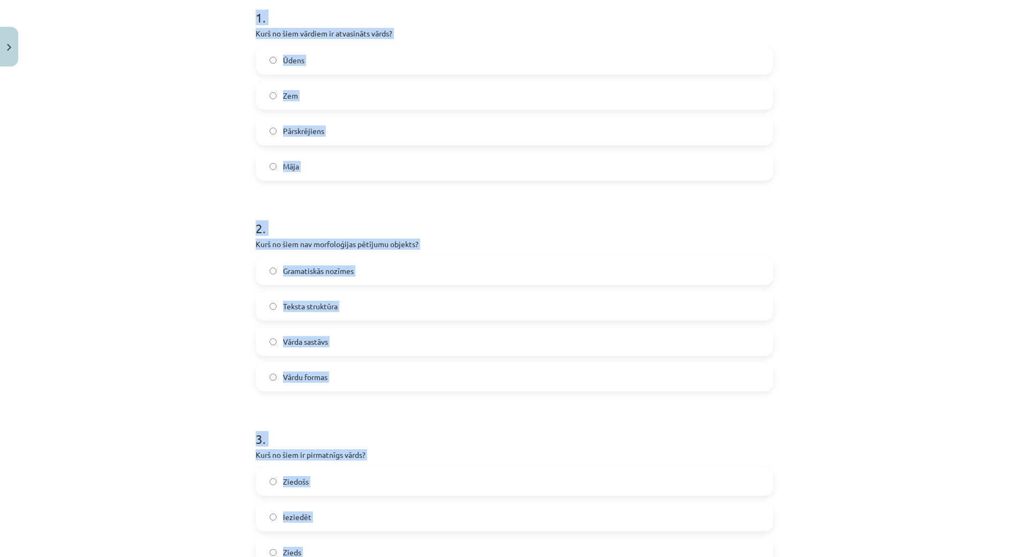
click at [323, 299] on label "Teksta struktūra" at bounding box center [515, 306] width 516 height 27
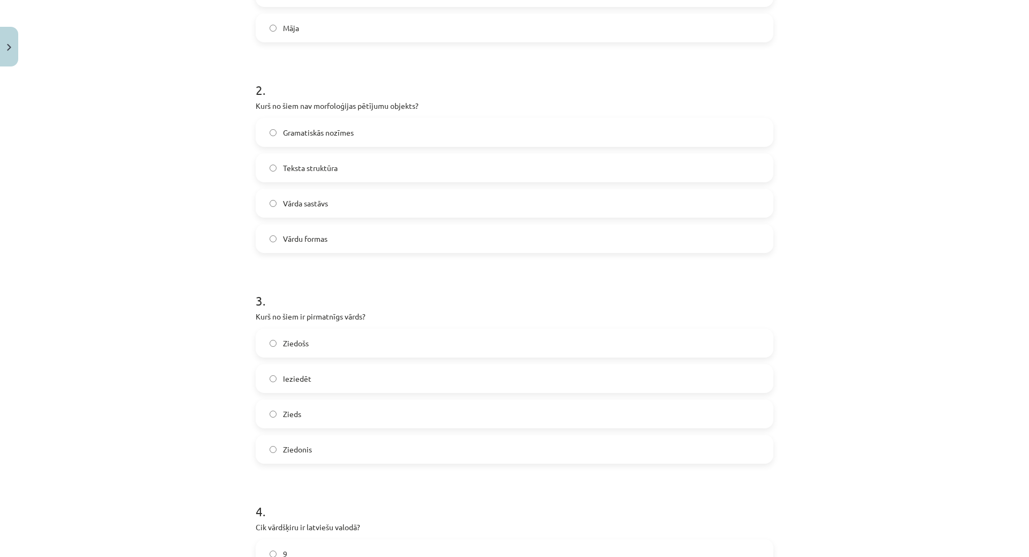
scroll to position [436, 0]
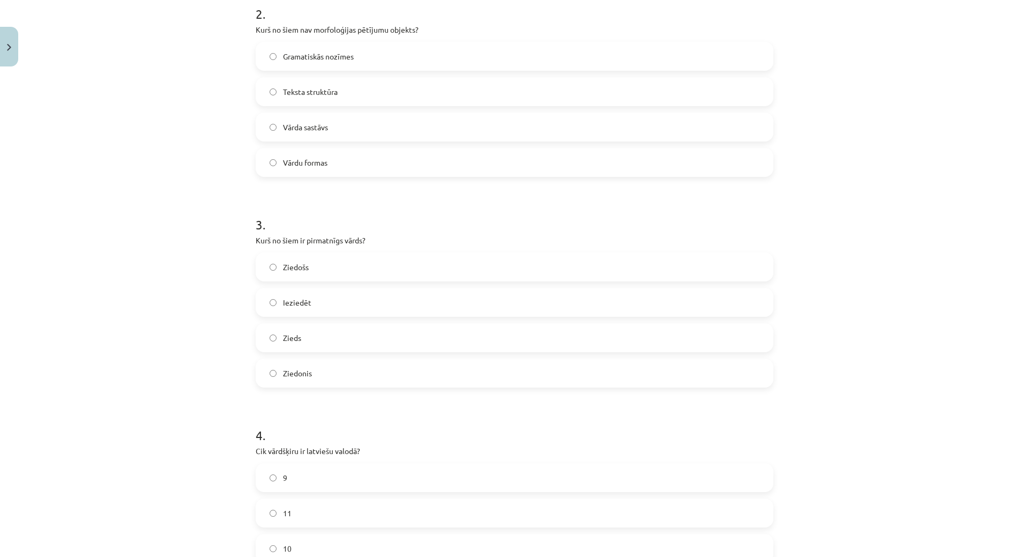
click at [304, 340] on label "Zieds" at bounding box center [515, 337] width 516 height 27
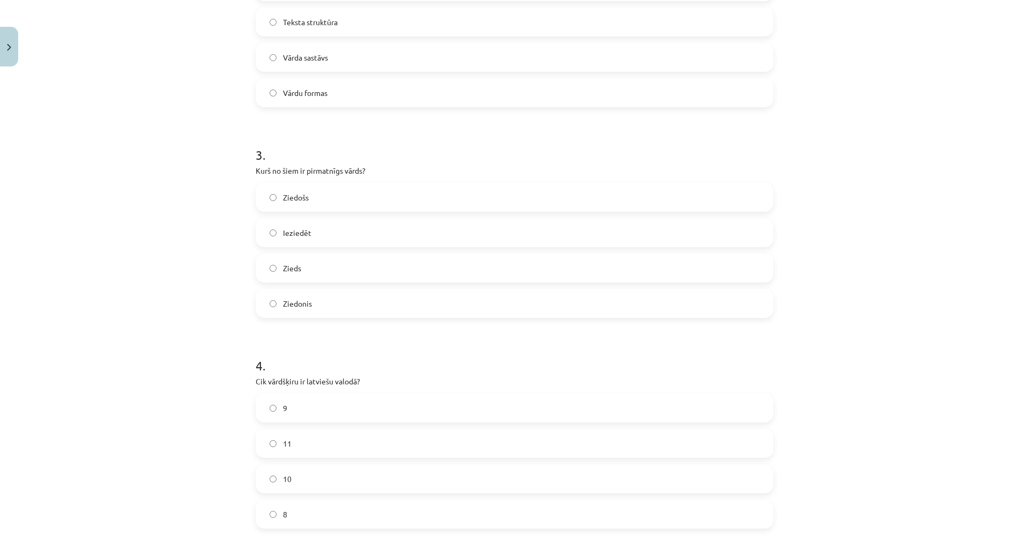
scroll to position [544, 0]
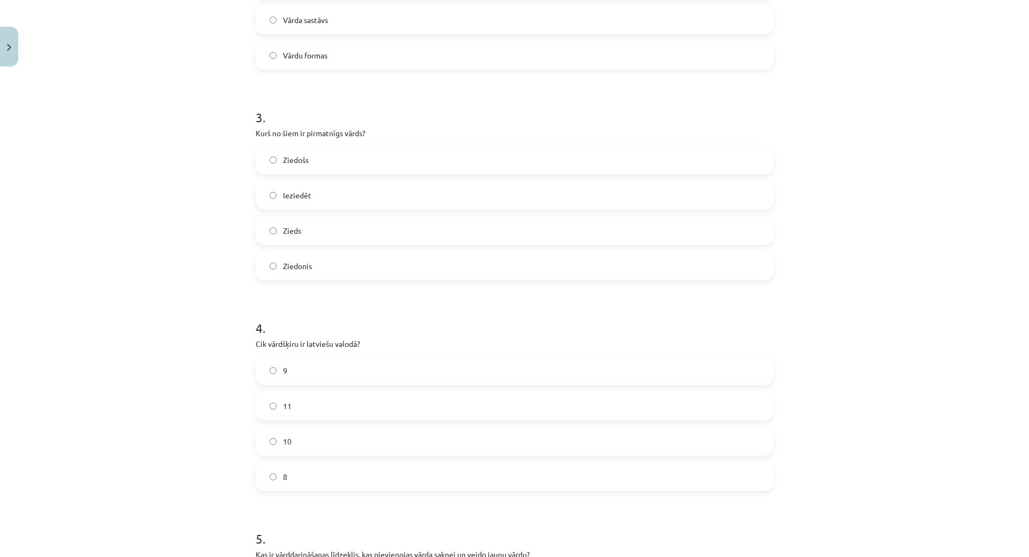
click at [324, 449] on label "10" at bounding box center [515, 441] width 516 height 27
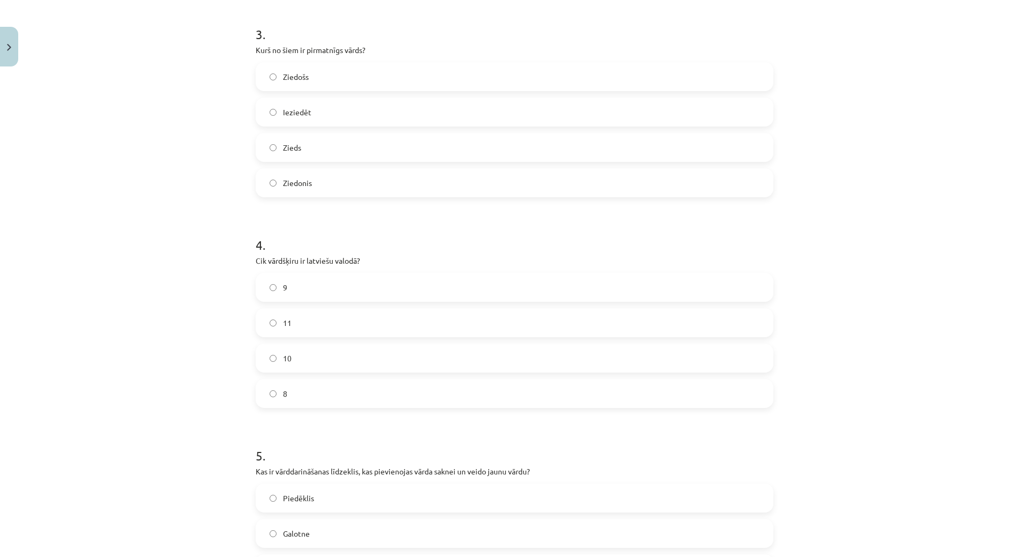
scroll to position [812, 0]
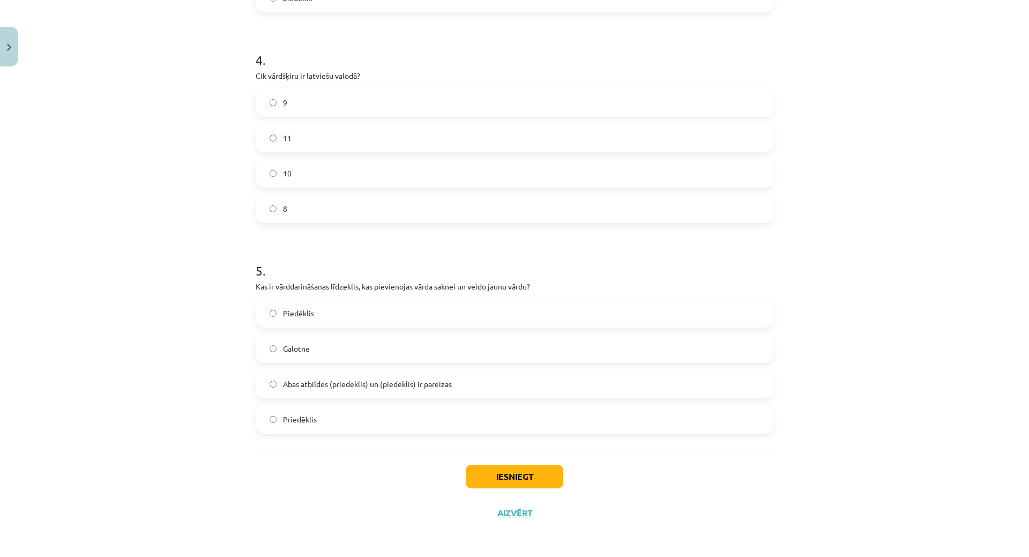
click at [519, 464] on div "Iesniegt Aizvērt" at bounding box center [515, 487] width 518 height 75
click at [514, 472] on button "Iesniegt" at bounding box center [515, 477] width 98 height 24
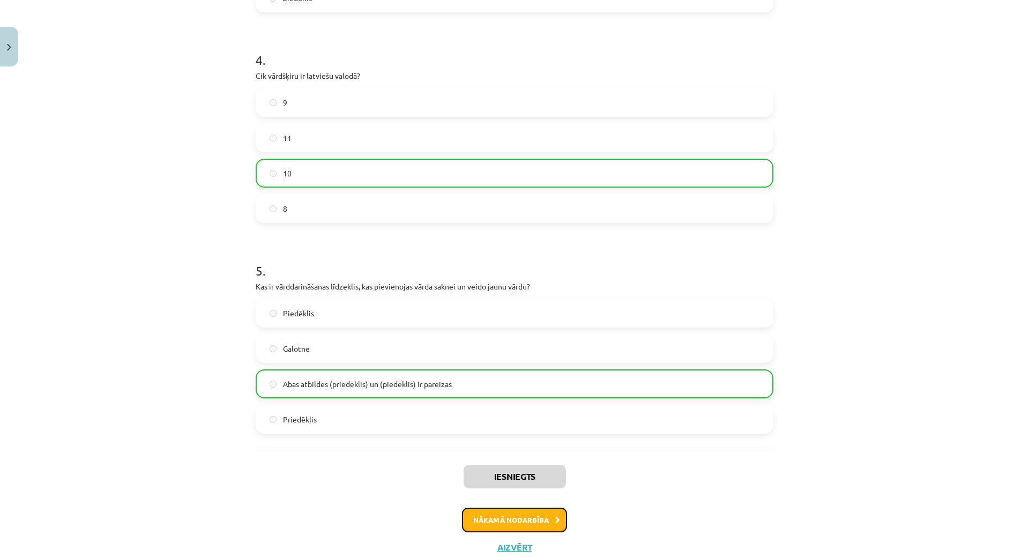
click at [502, 518] on button "Nākamā nodarbība" at bounding box center [514, 520] width 105 height 25
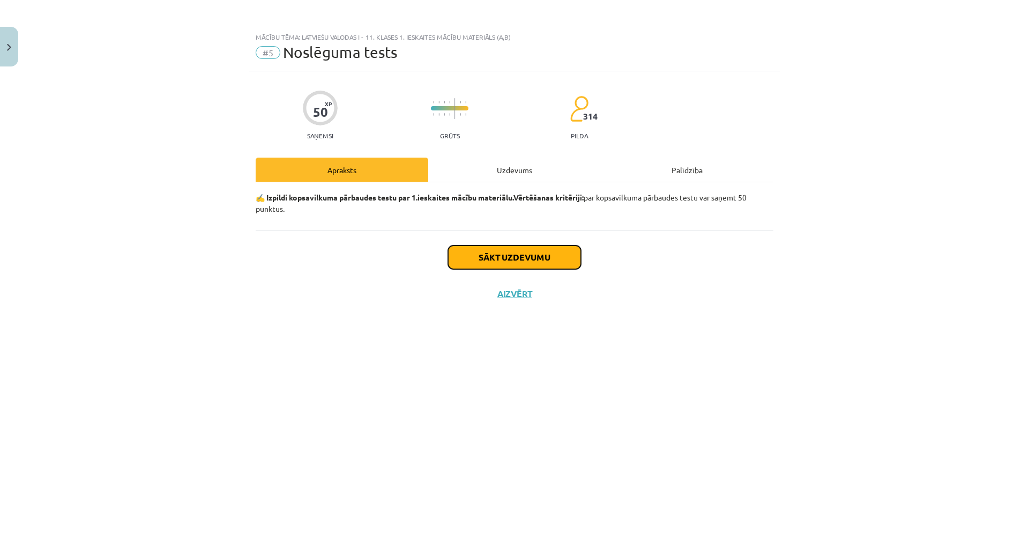
drag, startPoint x: 479, startPoint y: 250, endPoint x: 475, endPoint y: 255, distance: 6.9
click at [475, 255] on button "Sākt uzdevumu" at bounding box center [514, 257] width 133 height 24
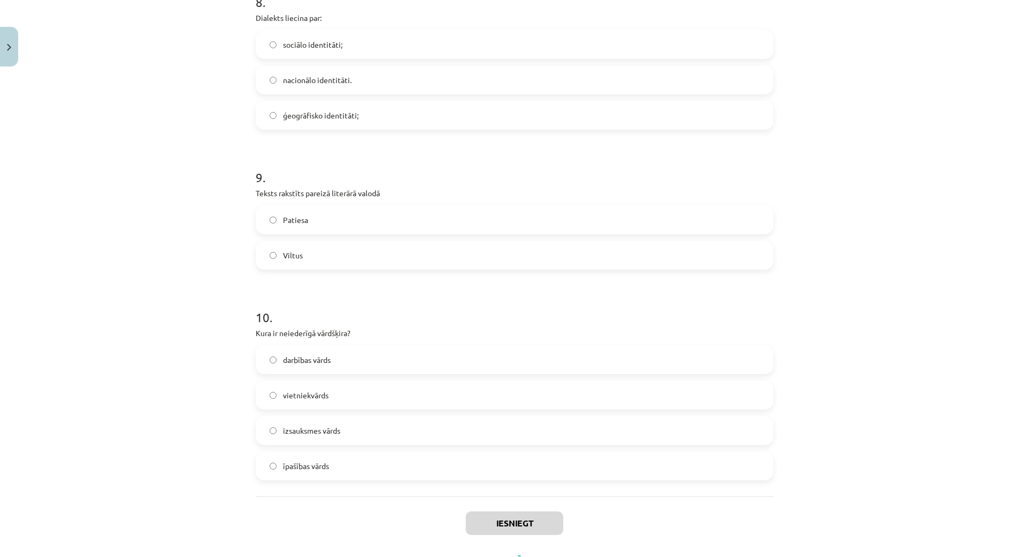
scroll to position [1698, 0]
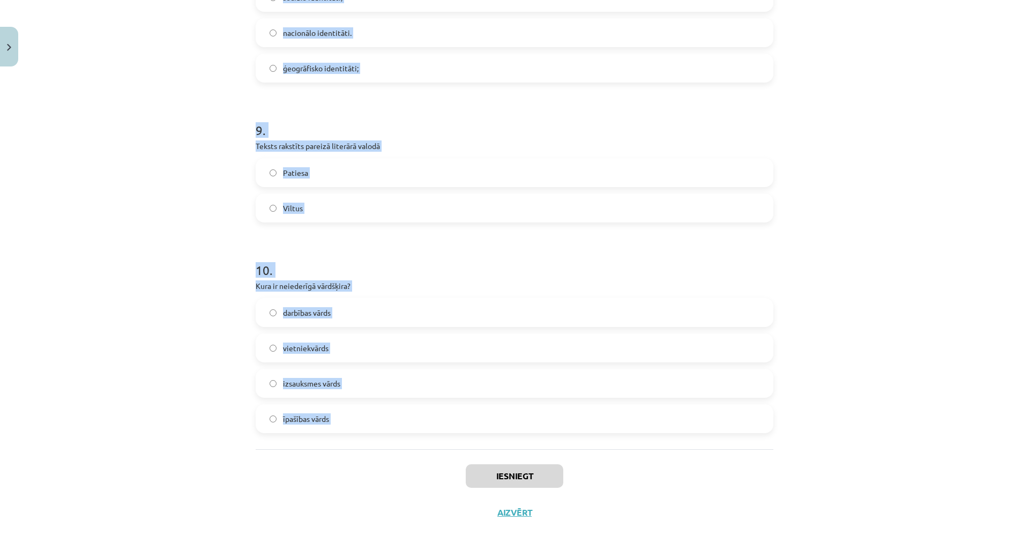
drag, startPoint x: 245, startPoint y: 217, endPoint x: 407, endPoint y: 456, distance: 289.5
copy form "1 . Priedēklis atrodas starp sakni un galotni aiz vārda galotnes vārda priekšā …"
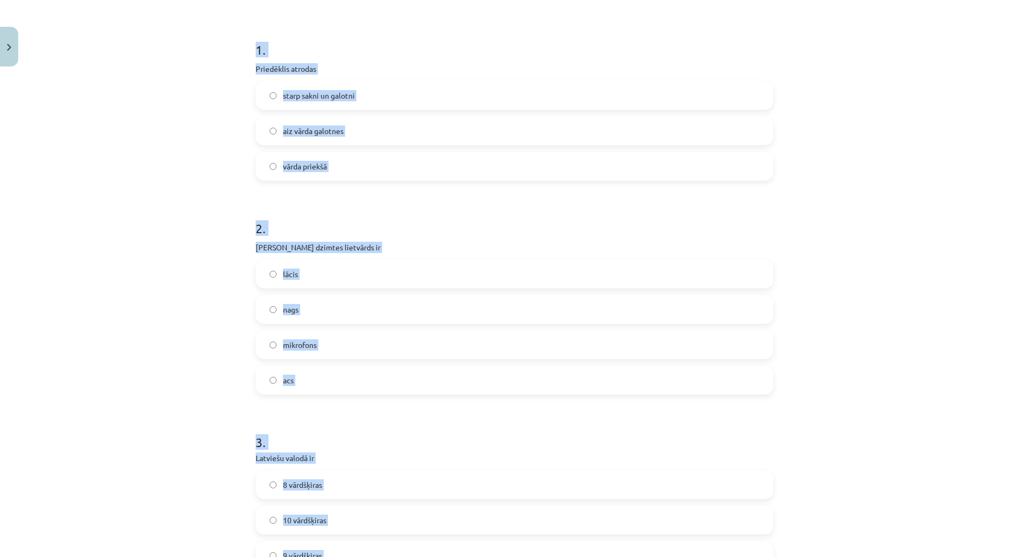
scroll to position [251, 0]
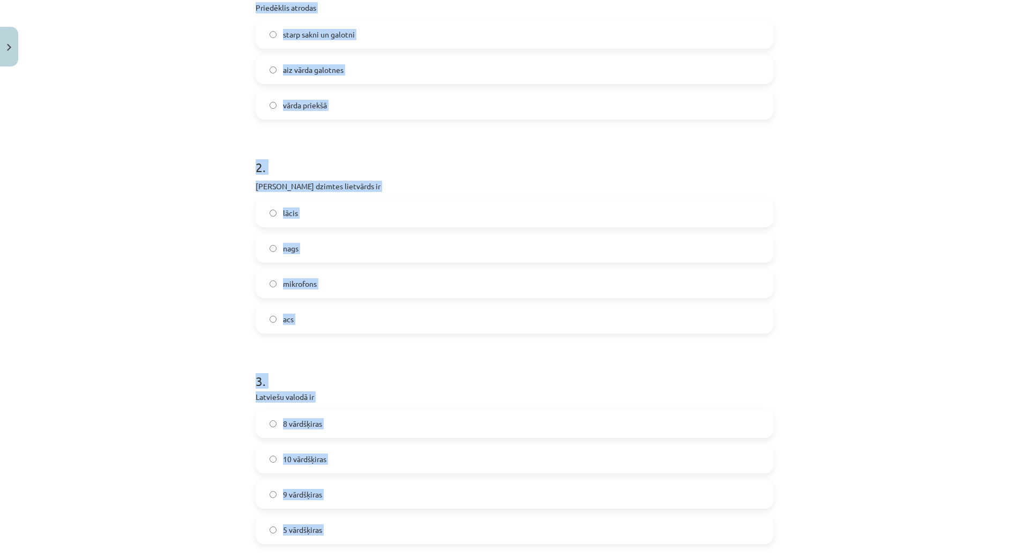
click at [299, 103] on span "vārda priekšā" at bounding box center [305, 105] width 44 height 11
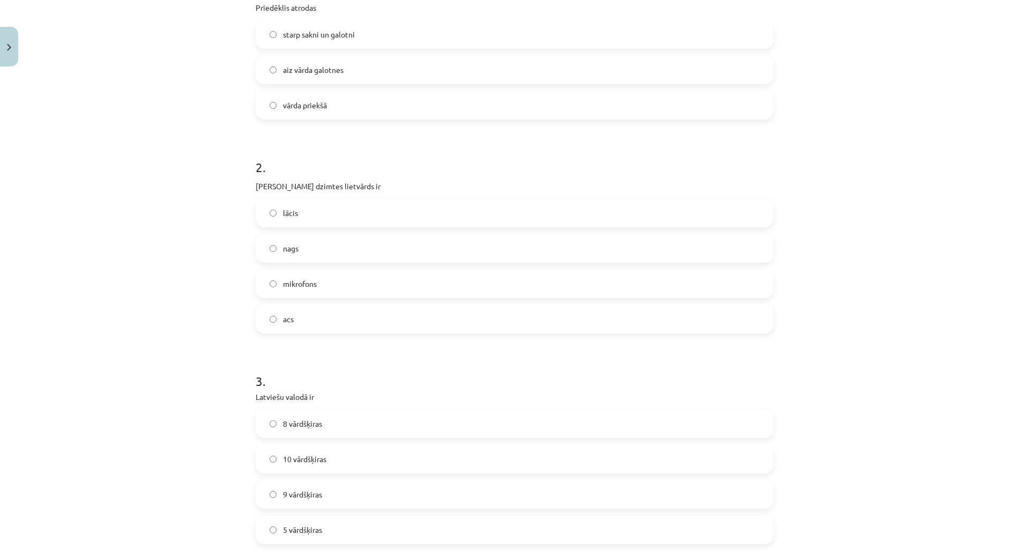
click at [296, 311] on label "acs" at bounding box center [515, 319] width 516 height 27
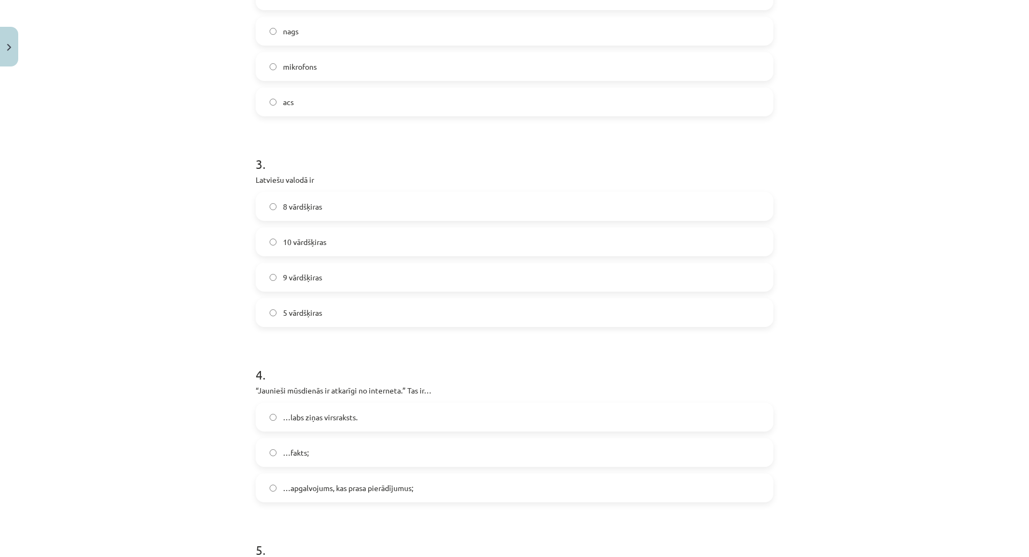
scroll to position [572, 0]
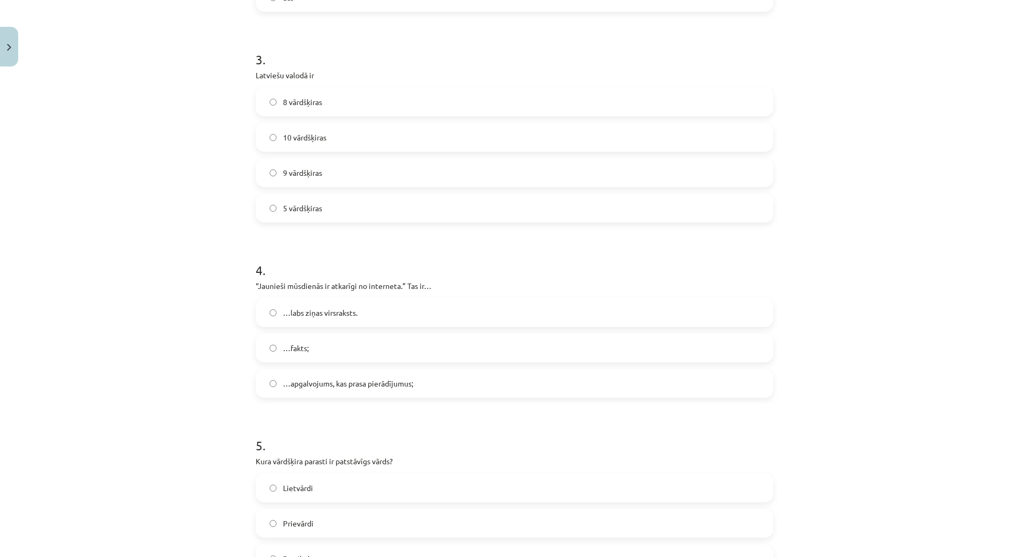
click at [317, 133] on span "10 vārdšķiras" at bounding box center [304, 137] width 43 height 11
click at [345, 381] on span "…apgalvojums, kas prasa pierādījumus;" at bounding box center [348, 383] width 130 height 11
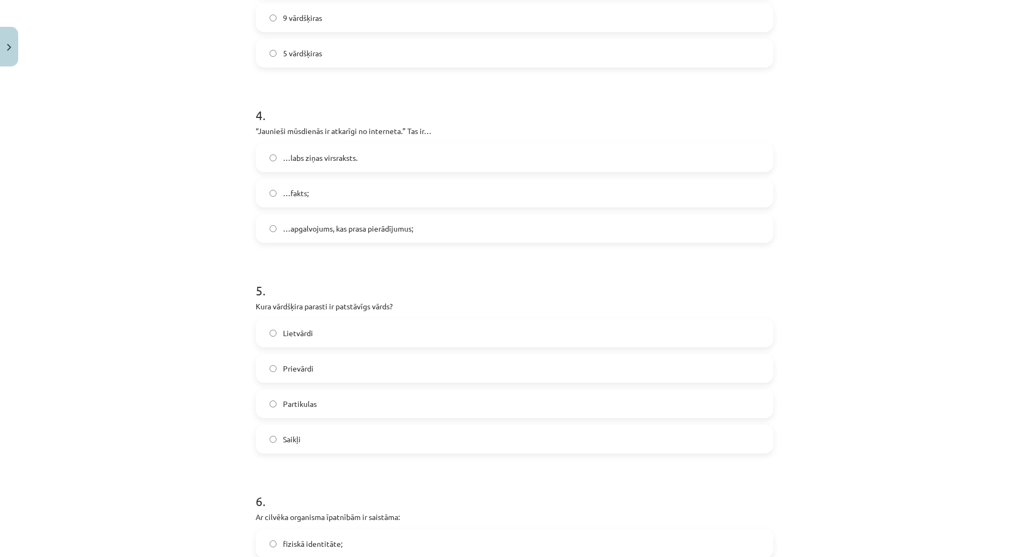
scroll to position [840, 0]
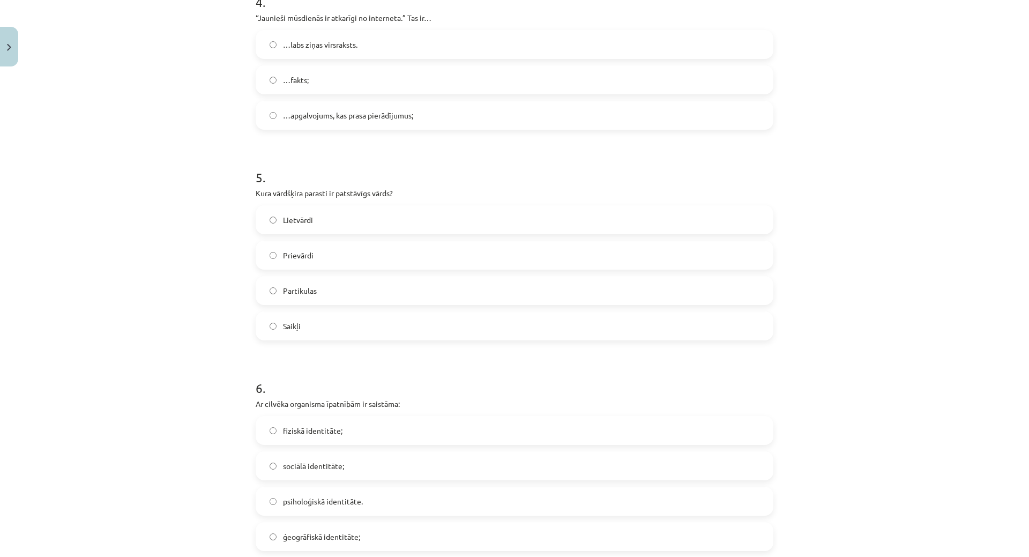
click at [311, 218] on label "Lietvārdi" at bounding box center [515, 219] width 516 height 27
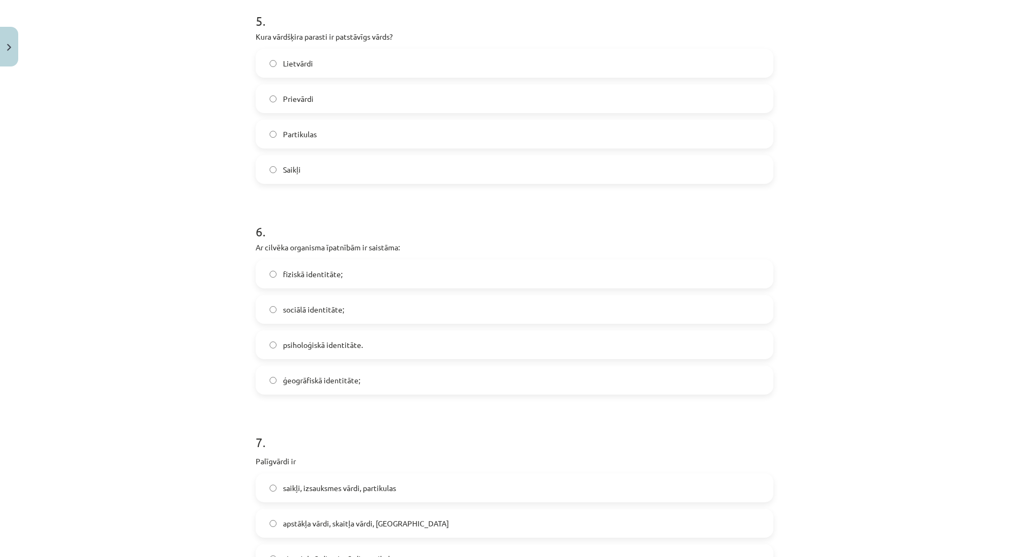
scroll to position [1001, 0]
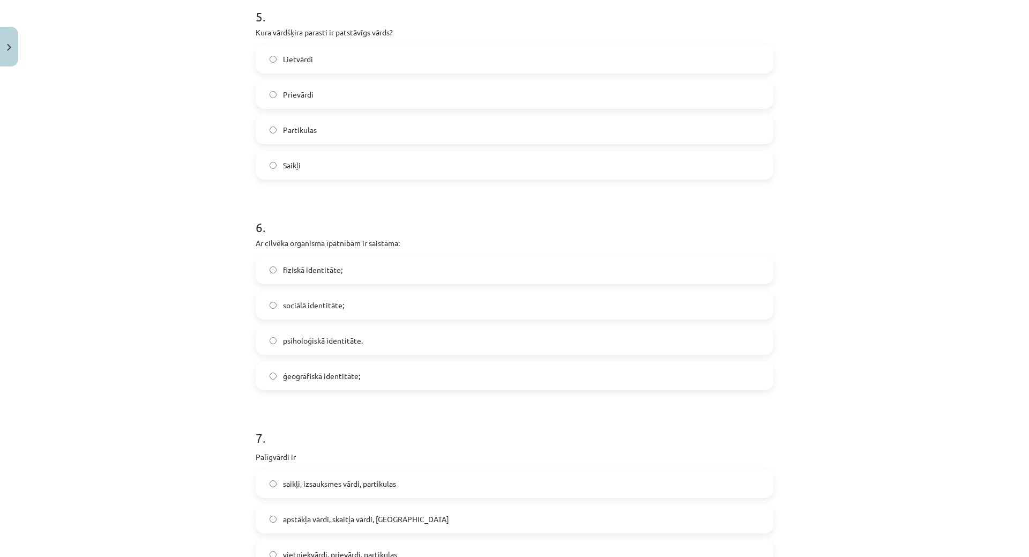
click at [324, 259] on label "fiziskā identitāte;" at bounding box center [515, 269] width 516 height 27
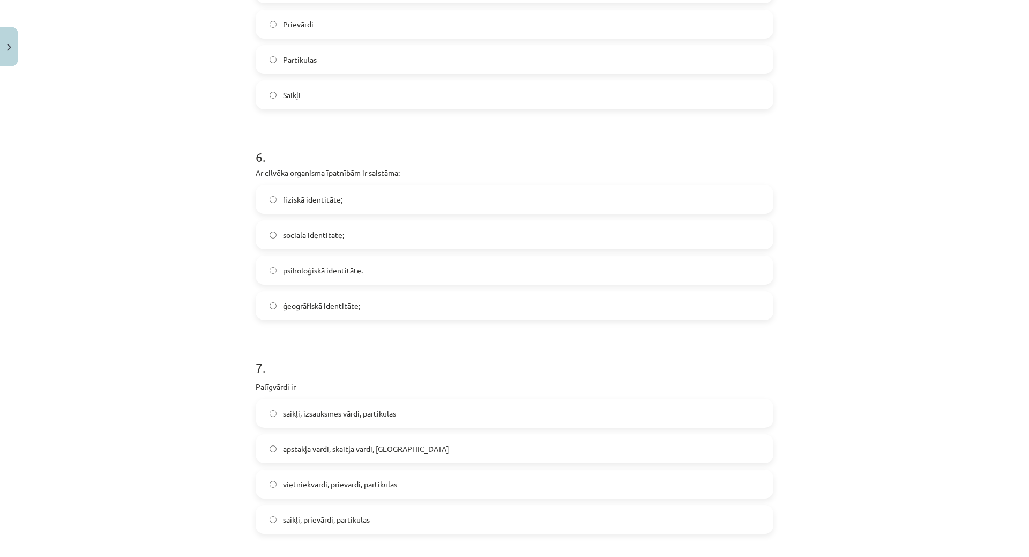
scroll to position [1216, 0]
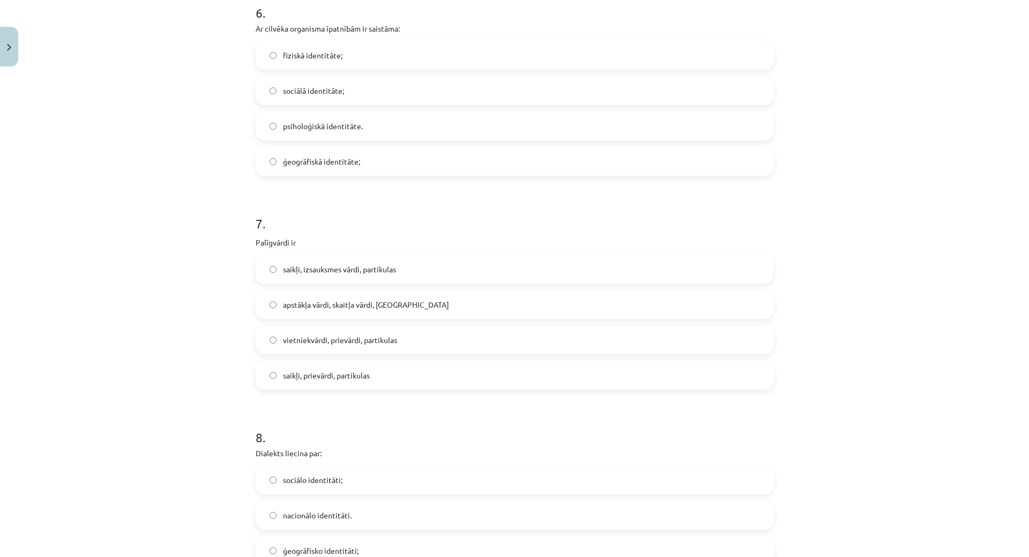
click at [327, 277] on label "saikļi, izsauksmes vārdi, partikulas" at bounding box center [515, 269] width 516 height 27
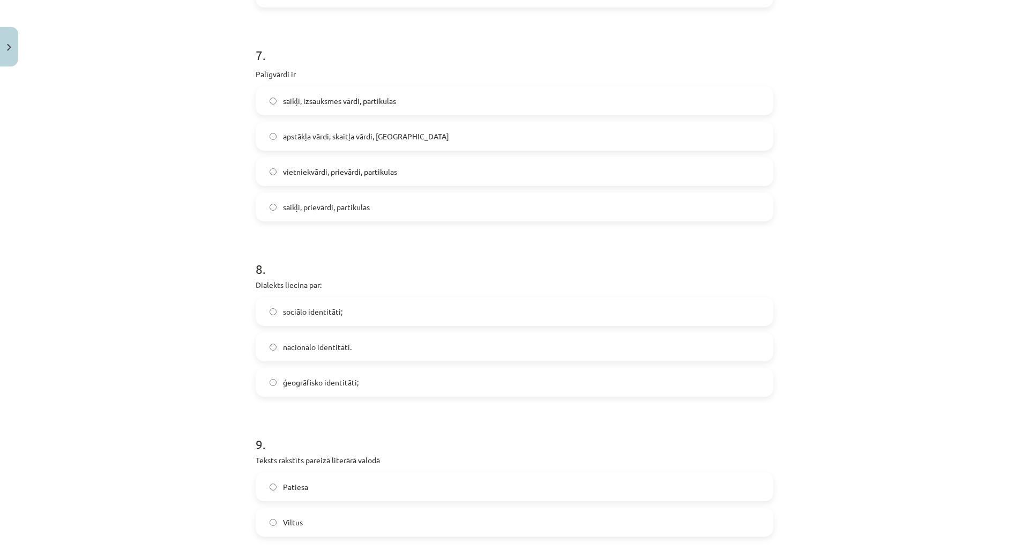
scroll to position [1430, 0]
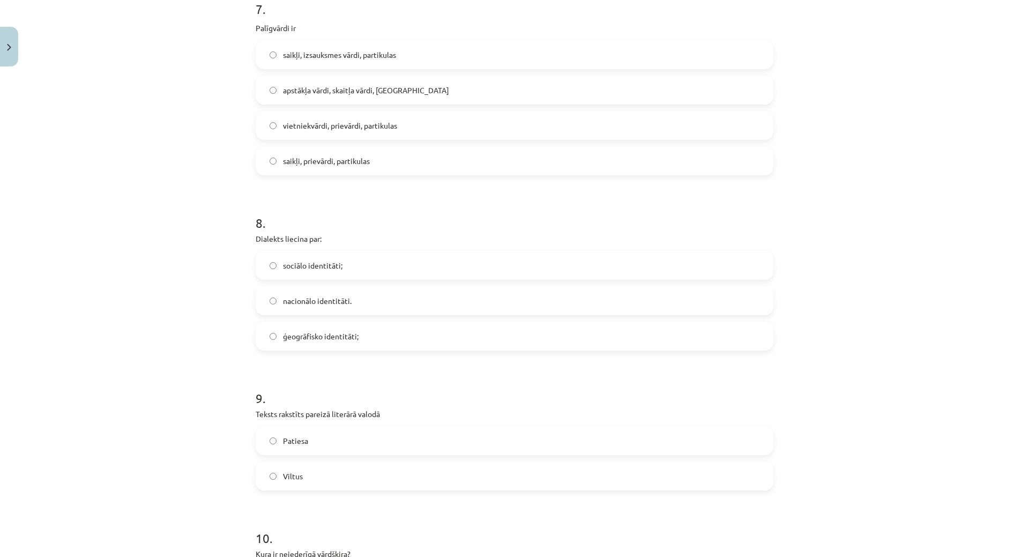
click at [342, 163] on span "saikļi, prievārdi, partikulas" at bounding box center [326, 160] width 87 height 11
click at [302, 323] on label "ģeogrāfisko identitāti;" at bounding box center [515, 336] width 516 height 27
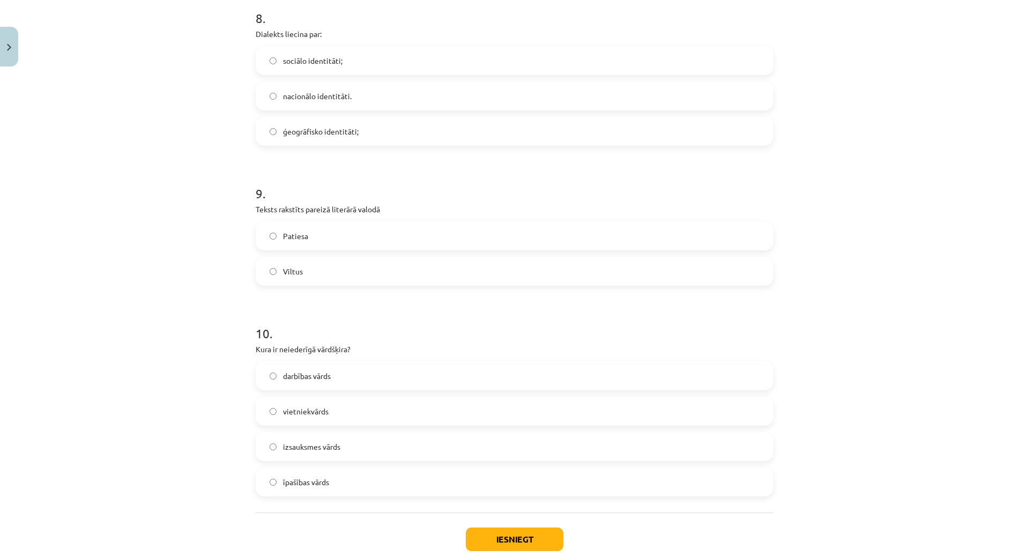
scroll to position [1698, 0]
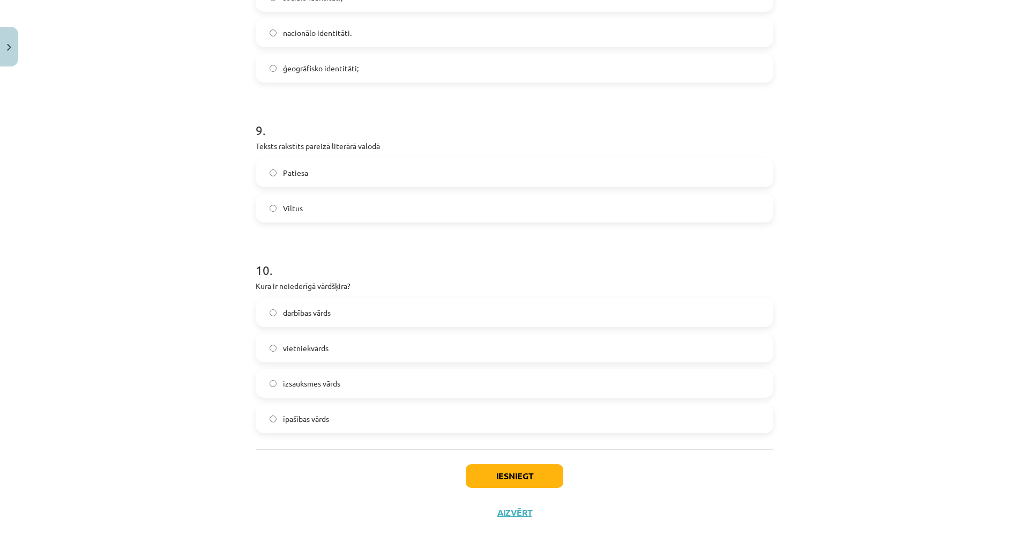
click at [291, 165] on label "Patiesa" at bounding box center [515, 172] width 516 height 27
click at [326, 381] on span "izsauksmes vārds" at bounding box center [311, 383] width 57 height 11
click at [300, 171] on span "Patiesa" at bounding box center [295, 172] width 25 height 11
click at [520, 476] on button "Iesniegt" at bounding box center [515, 476] width 98 height 24
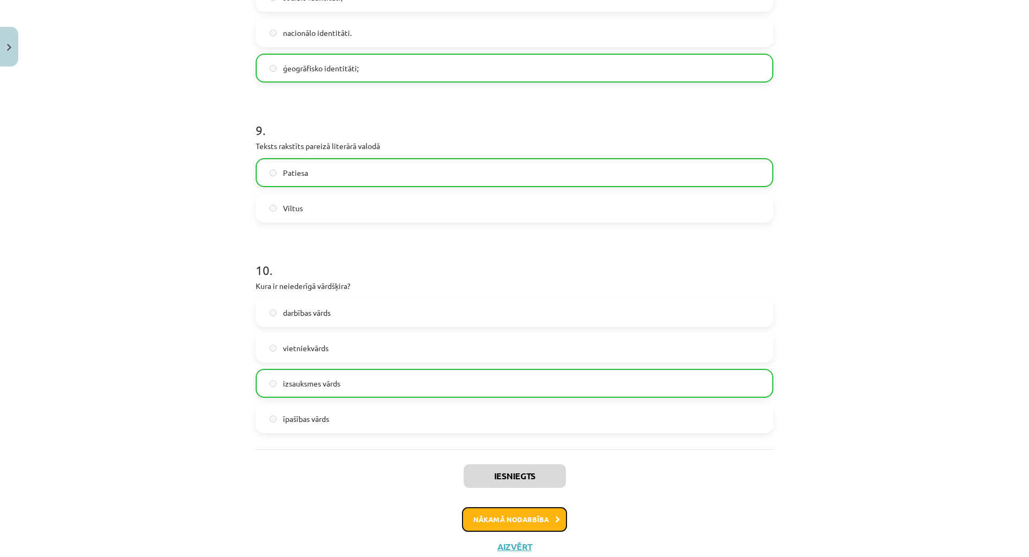
click at [539, 520] on button "Nākamā nodarbība" at bounding box center [514, 519] width 105 height 25
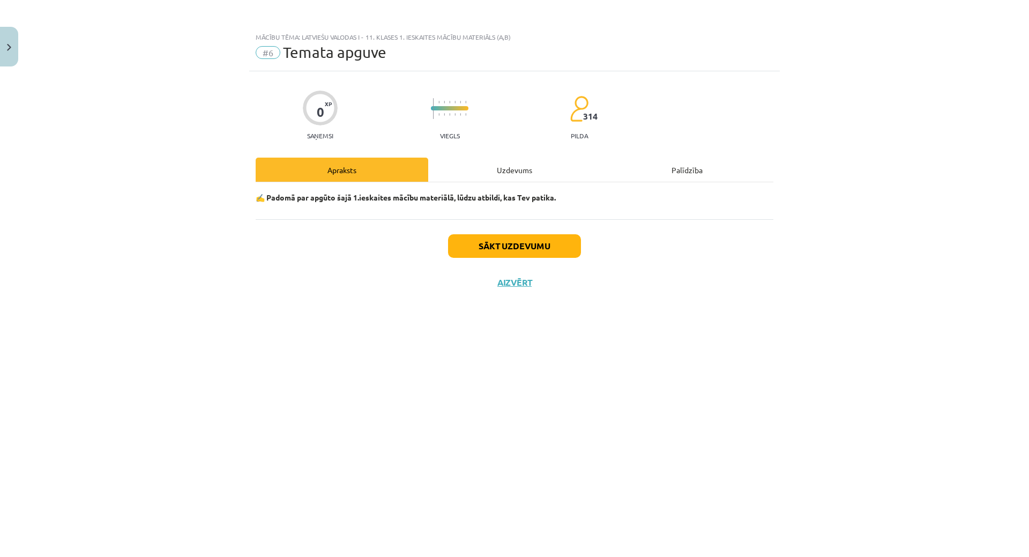
scroll to position [0, 0]
click at [472, 242] on button "Sākt uzdevumu" at bounding box center [514, 246] width 133 height 24
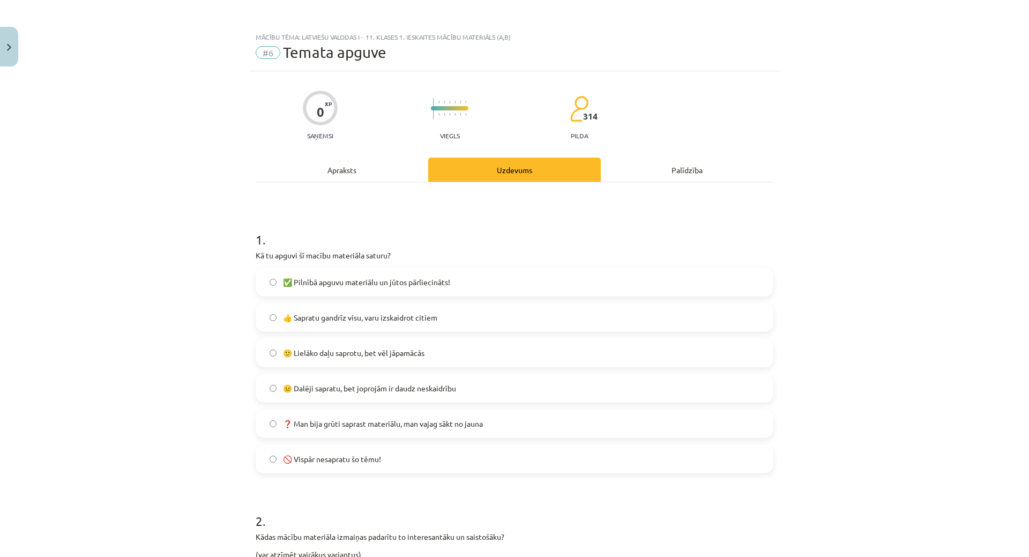
click at [320, 322] on span "👍 Sapratu gandrīz visu, varu izskaidrot citiem" at bounding box center [360, 317] width 154 height 11
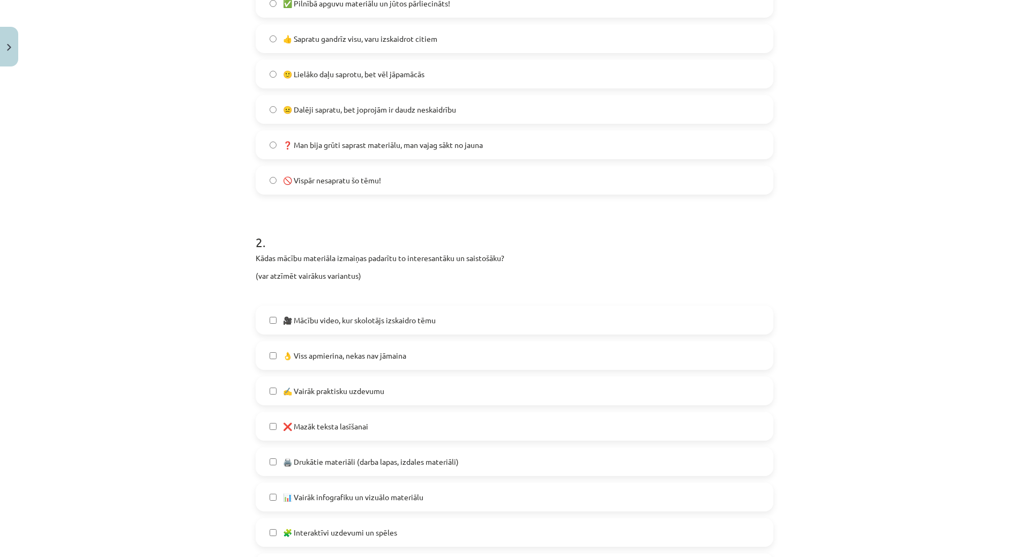
scroll to position [375, 0]
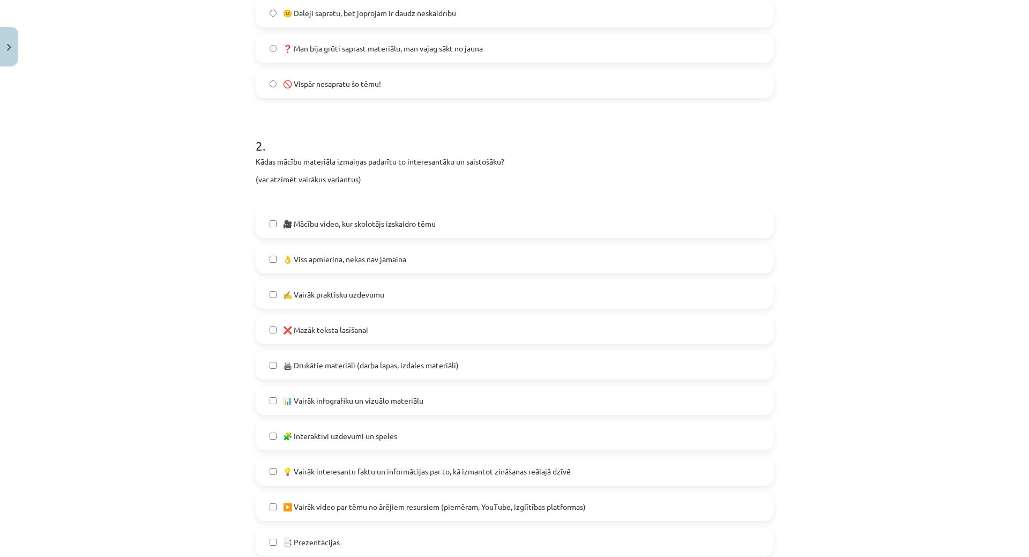
click at [354, 271] on label "👌 Viss apmierina, nekas nav jāmaina" at bounding box center [515, 258] width 516 height 27
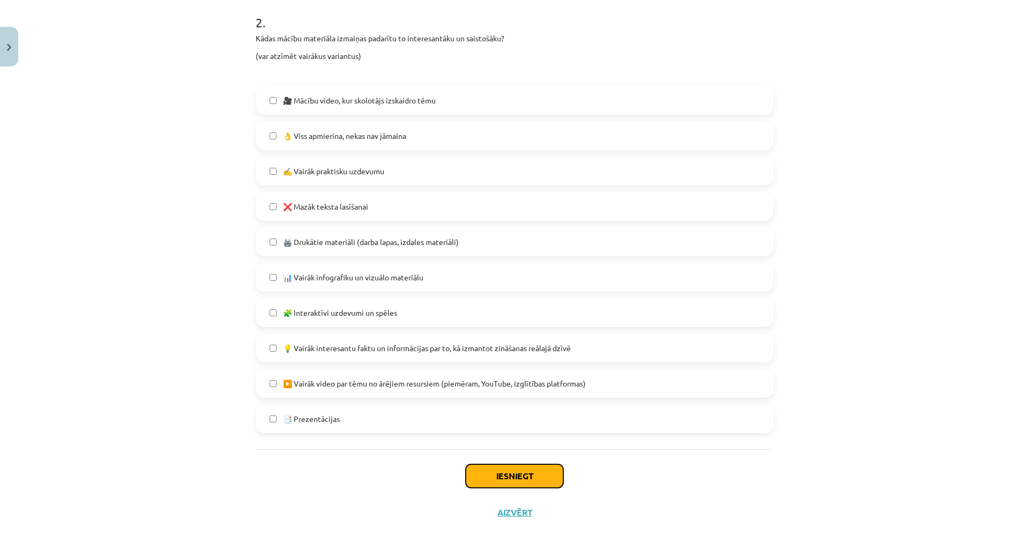
click at [526, 485] on button "Iesniegt" at bounding box center [515, 476] width 98 height 24
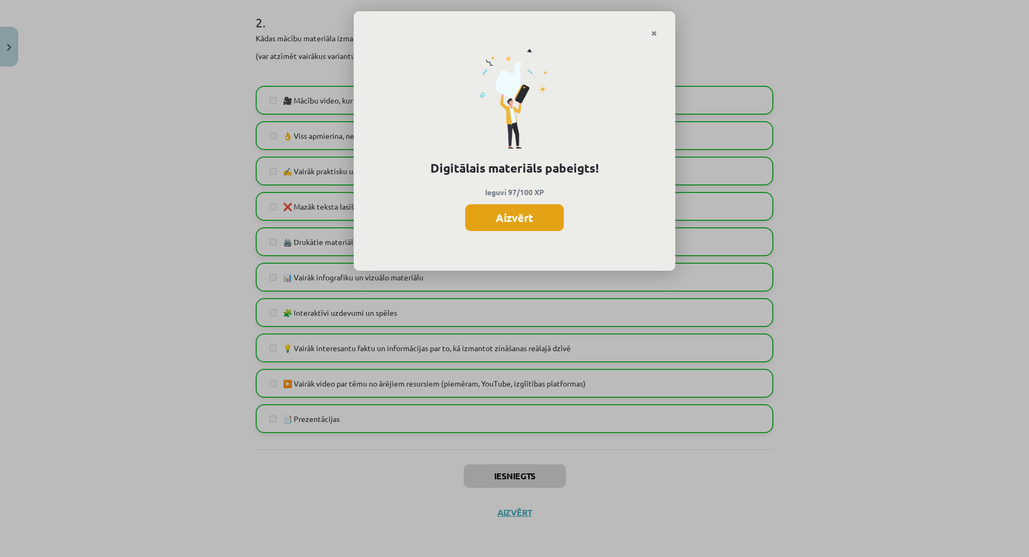
click at [496, 218] on button "Aizvērt" at bounding box center [514, 217] width 99 height 27
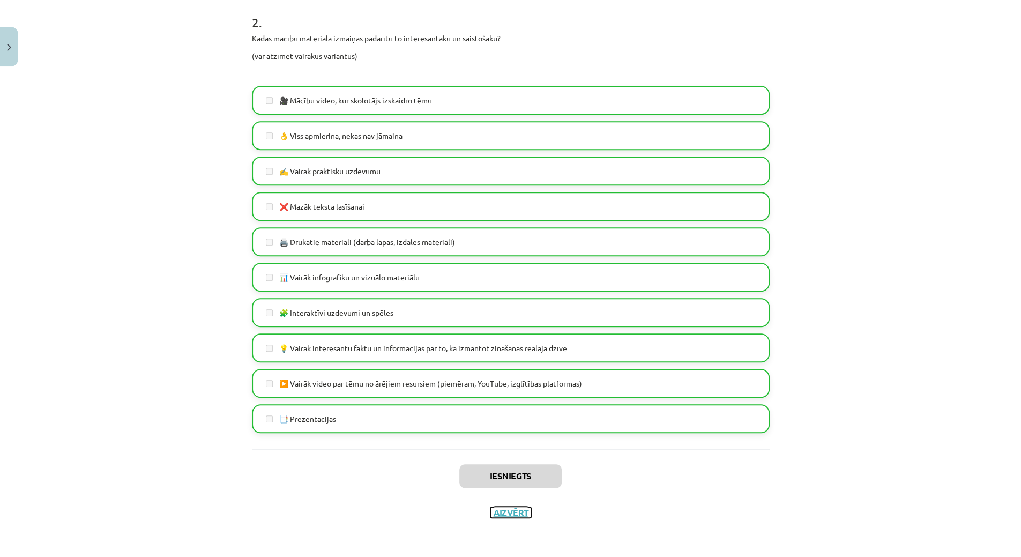
click at [504, 510] on button "Aizvērt" at bounding box center [510, 512] width 41 height 11
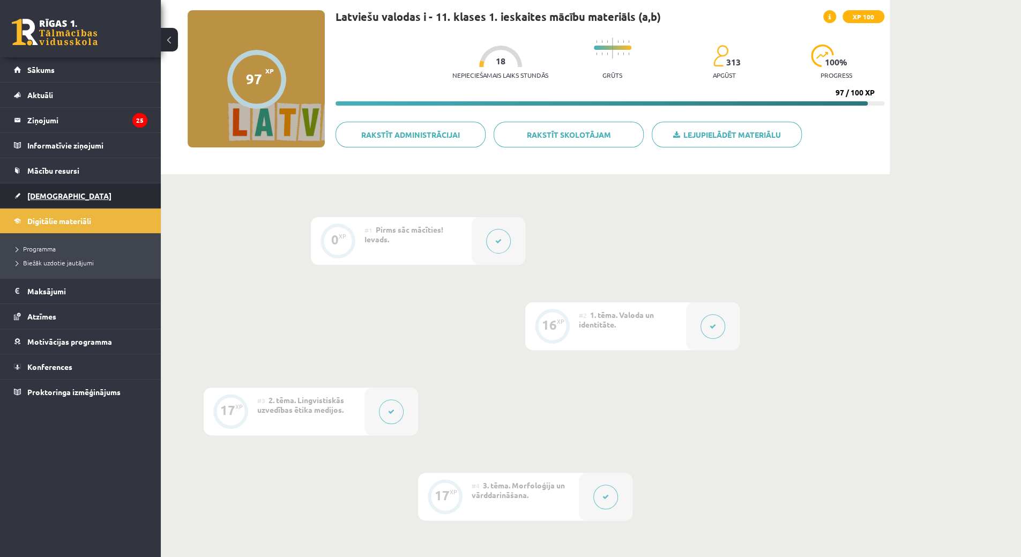
click at [46, 199] on span "[DEMOGRAPHIC_DATA]" at bounding box center [69, 196] width 84 height 10
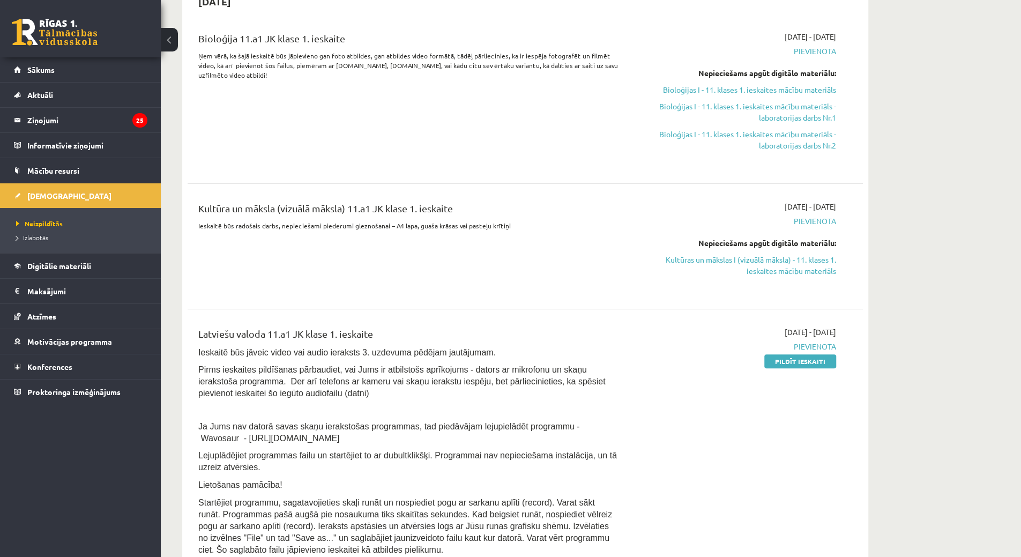
scroll to position [107, 0]
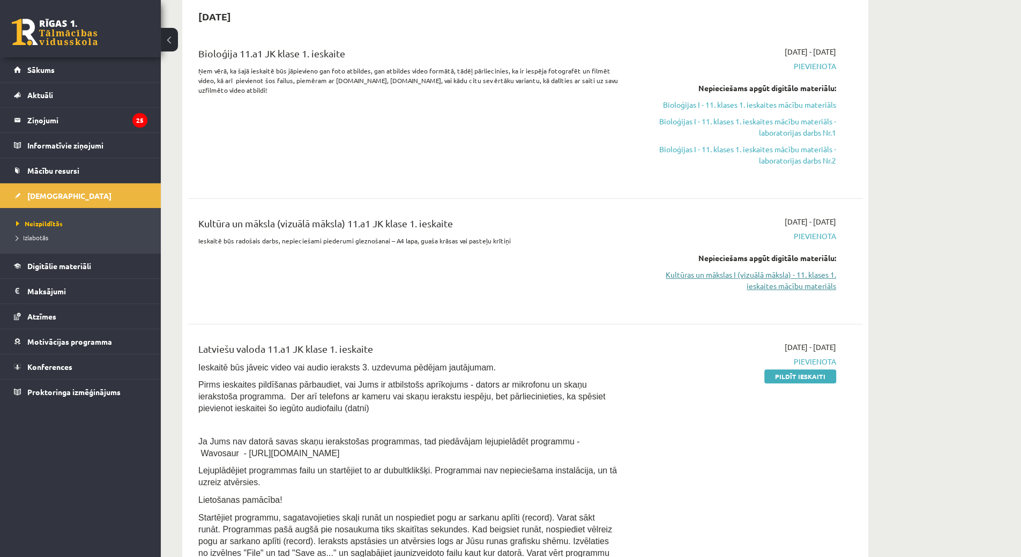
click at [781, 280] on link "Kultūras un mākslas I (vizuālā māksla) - 11. klases 1. ieskaites mācību materiā…" at bounding box center [735, 280] width 202 height 23
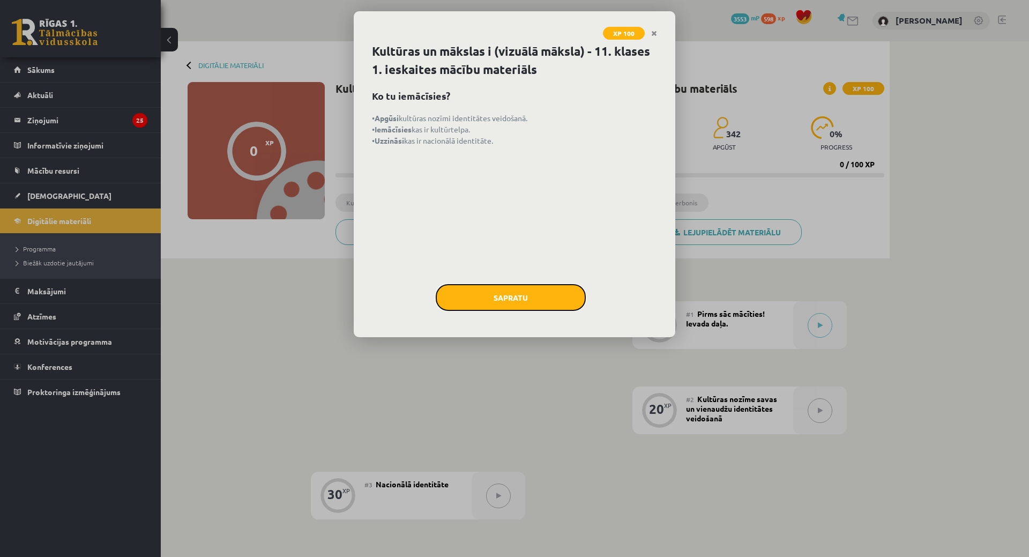
drag, startPoint x: 499, startPoint y: 303, endPoint x: 492, endPoint y: 321, distance: 19.7
click at [492, 321] on div "Kultūras un mākslas i (vizuālā māksla) - 11. klases 1. ieskaites mācību materiā…" at bounding box center [515, 189] width 322 height 295
click at [503, 295] on button "Sapratu" at bounding box center [511, 297] width 150 height 27
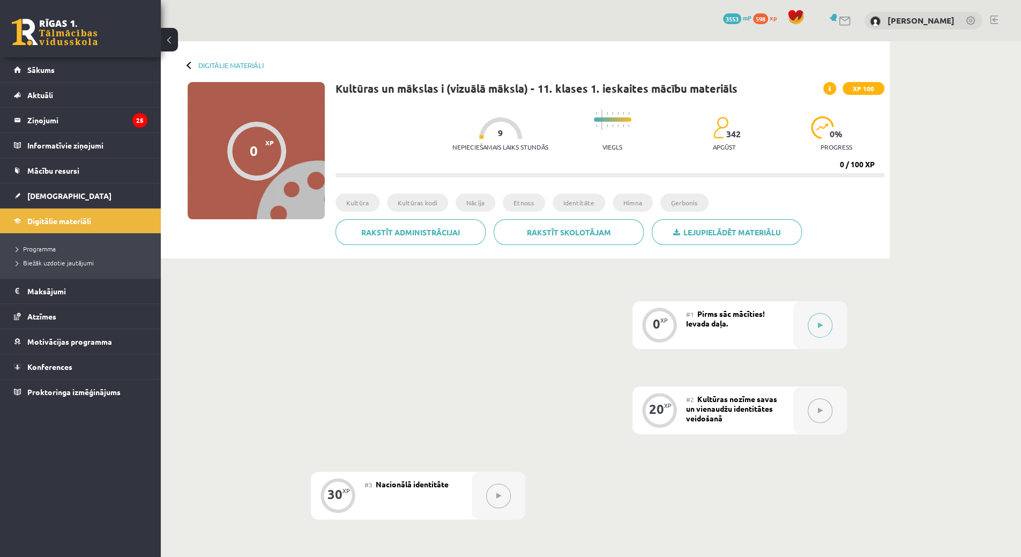
click at [679, 328] on div "0 XP" at bounding box center [660, 325] width 54 height 48
click at [656, 325] on div "0" at bounding box center [657, 324] width 8 height 10
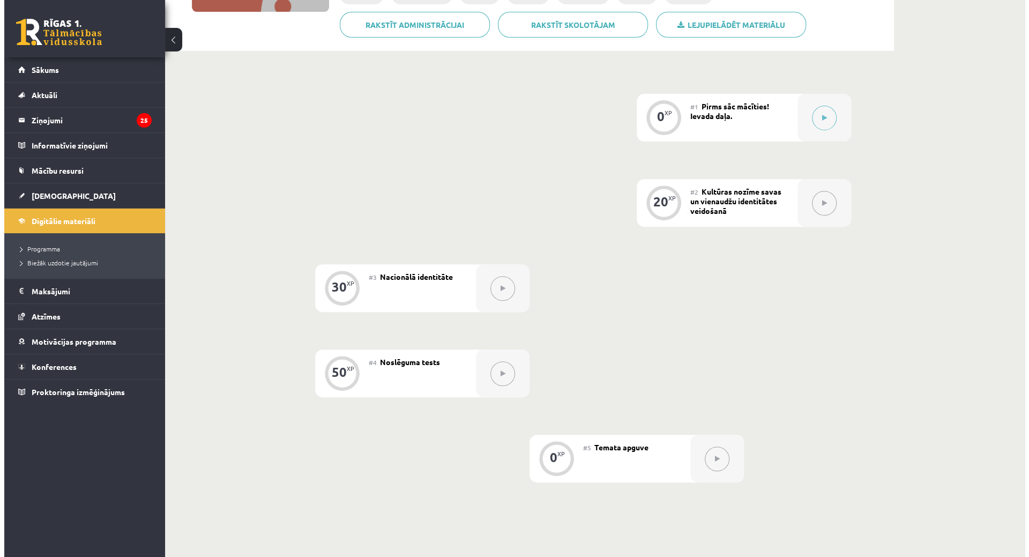
scroll to position [214, 0]
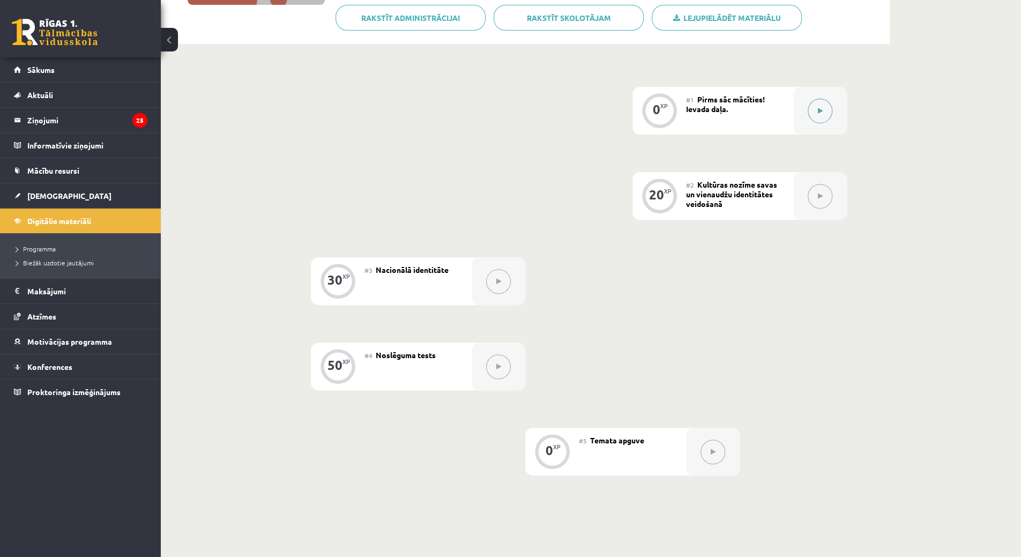
click at [812, 114] on button at bounding box center [820, 111] width 25 height 25
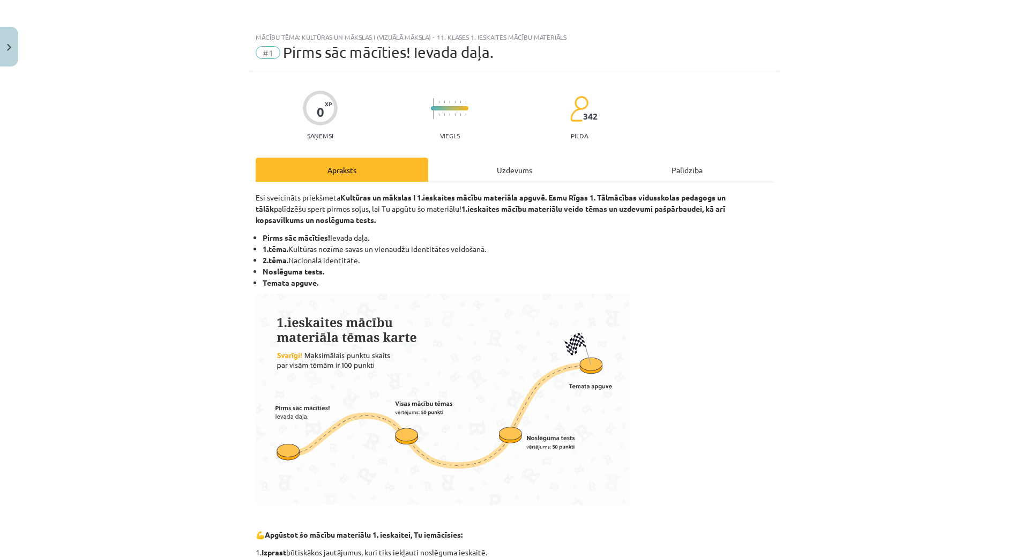
click at [523, 162] on div "Uzdevums" at bounding box center [514, 170] width 173 height 24
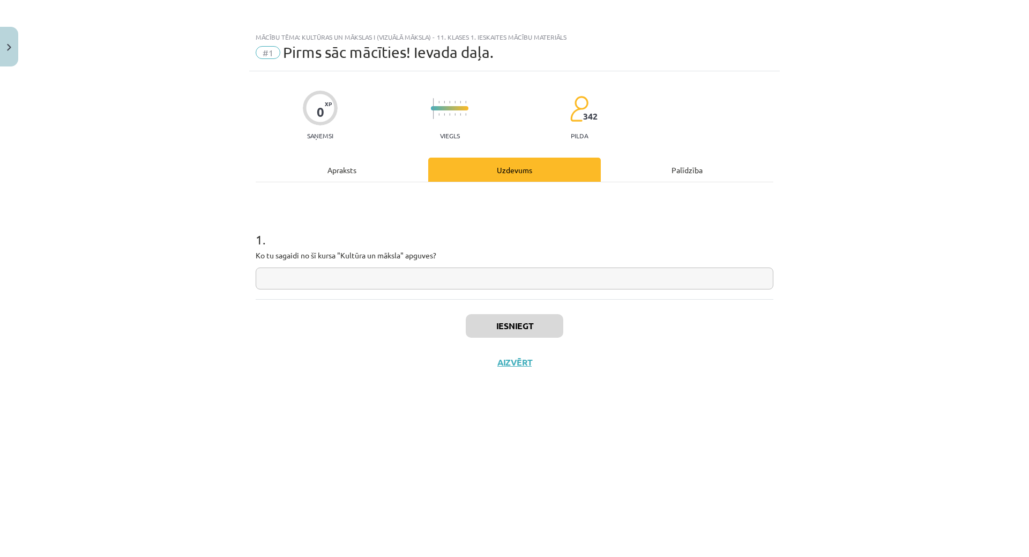
click at [282, 277] on input "text" at bounding box center [515, 278] width 518 height 22
type input "**"
click at [479, 318] on button "Iesniegt" at bounding box center [515, 326] width 98 height 24
click at [472, 365] on button "Nākamā nodarbība" at bounding box center [514, 369] width 105 height 25
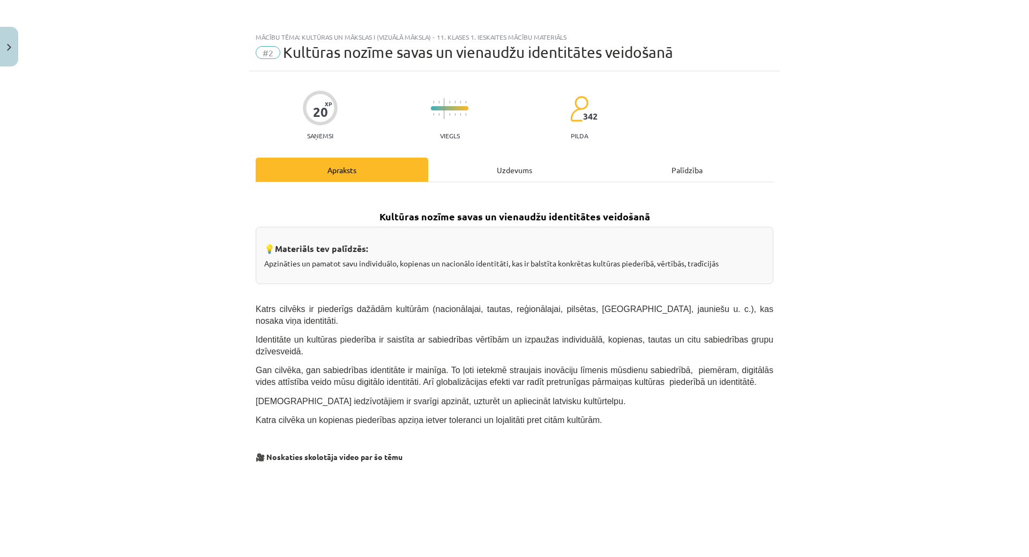
click at [463, 169] on div "Uzdevums" at bounding box center [514, 170] width 173 height 24
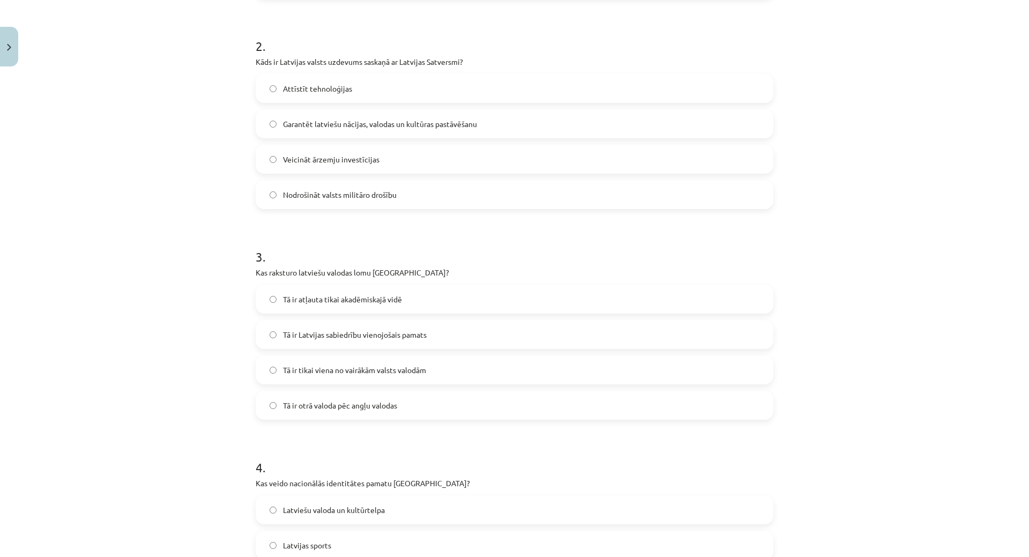
scroll to position [601, 0]
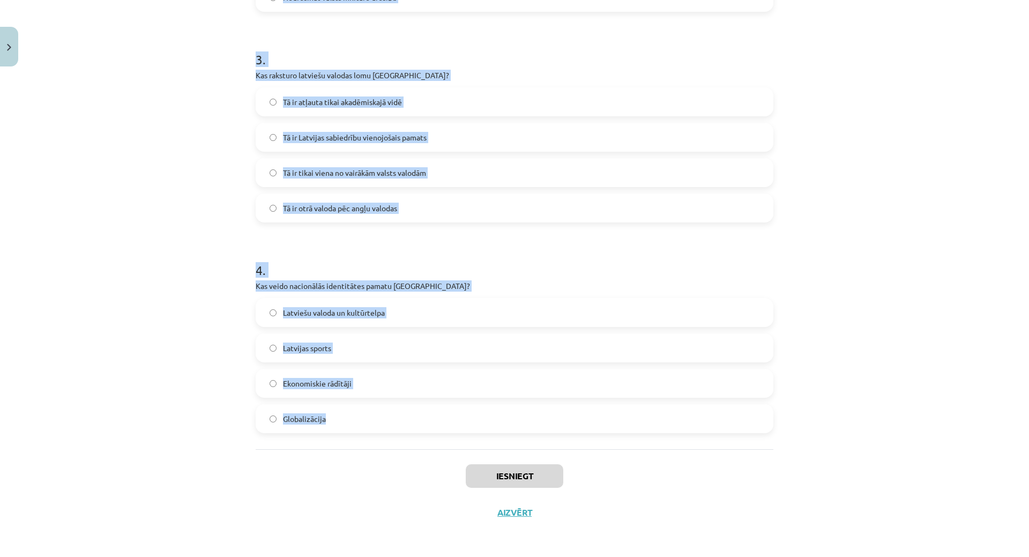
drag, startPoint x: 260, startPoint y: 219, endPoint x: 511, endPoint y: 433, distance: 329.7
click at [511, 433] on div "Mācību tēma: Kultūras un mākslas i (vizuālā māksla) - 11. klases 1. ieskaites m…" at bounding box center [514, 278] width 1029 height 557
copy form "1 . Kas ir kultūras kodi? Tehnoloģiju attīstības mērķi Literatūras kanoni Simbo…"
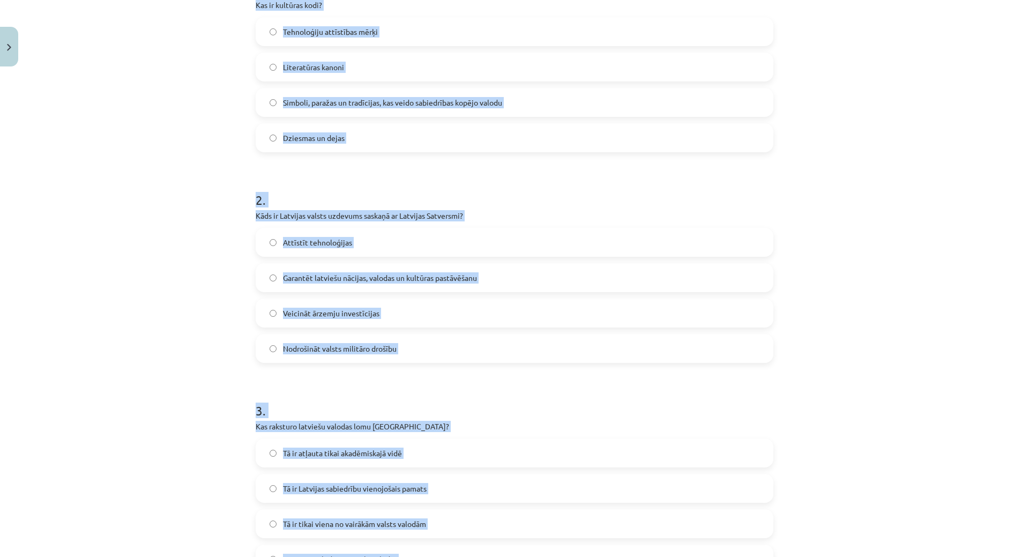
scroll to position [119, 0]
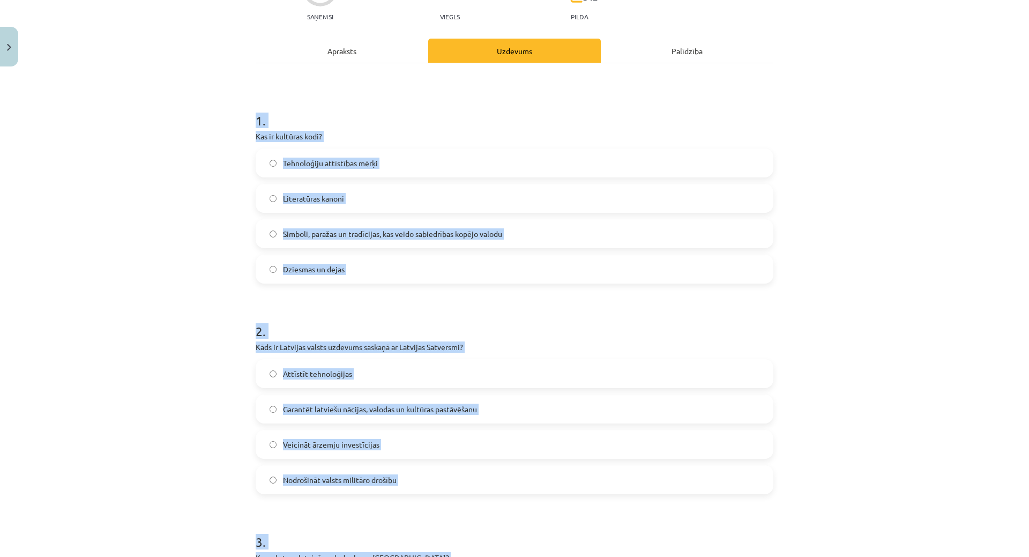
drag, startPoint x: 356, startPoint y: 233, endPoint x: 346, endPoint y: 230, distance: 10.5
click at [355, 232] on span "Simboli, paražas un tradīcijas, kas veido sabiedrības kopējo valodu" at bounding box center [392, 233] width 219 height 11
click at [332, 412] on span "Garantēt latviešu nācijas, valodas un kultūras pastāvēšanu" at bounding box center [380, 409] width 194 height 11
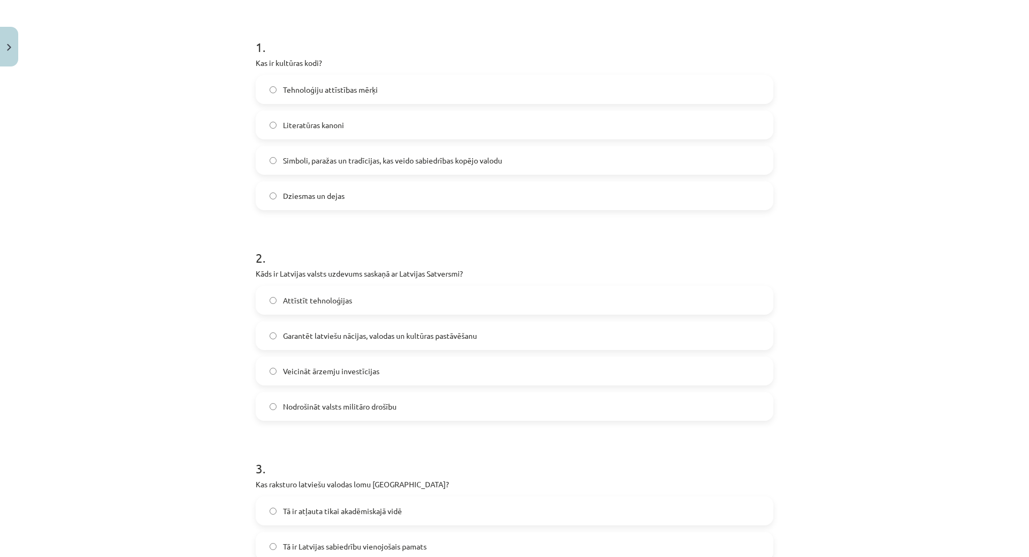
scroll to position [387, 0]
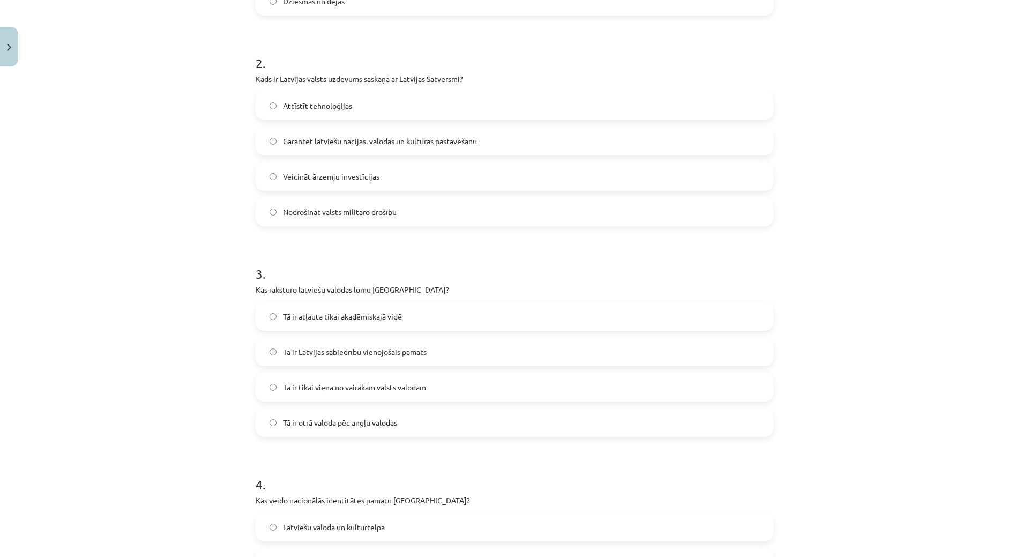
click at [359, 354] on span "Tā ir Latvijas sabiedrību vienojošais pamats" at bounding box center [355, 351] width 144 height 11
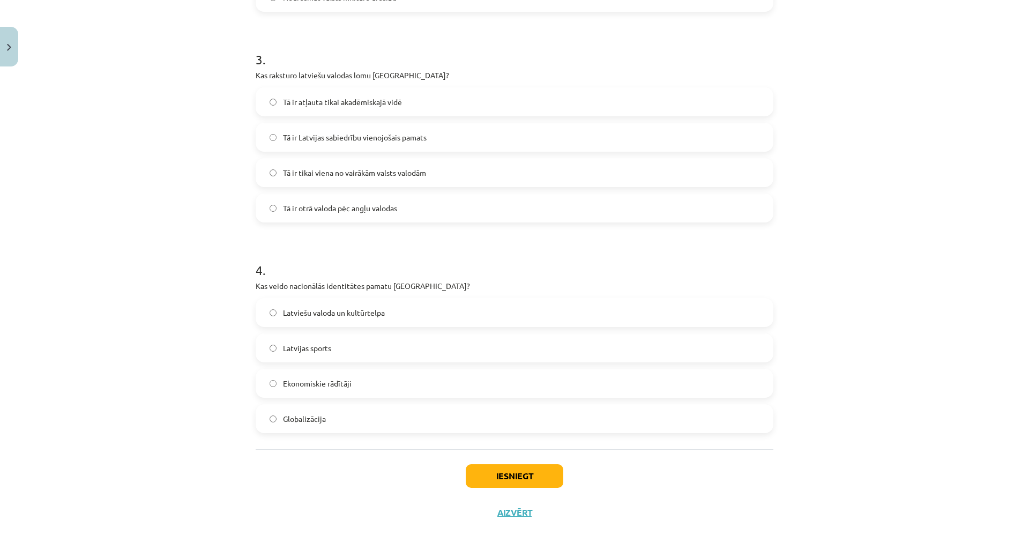
click at [296, 313] on span "Latviešu valoda un kultūrtelpa" at bounding box center [334, 312] width 102 height 11
click at [503, 464] on button "Iesniegt" at bounding box center [515, 476] width 98 height 24
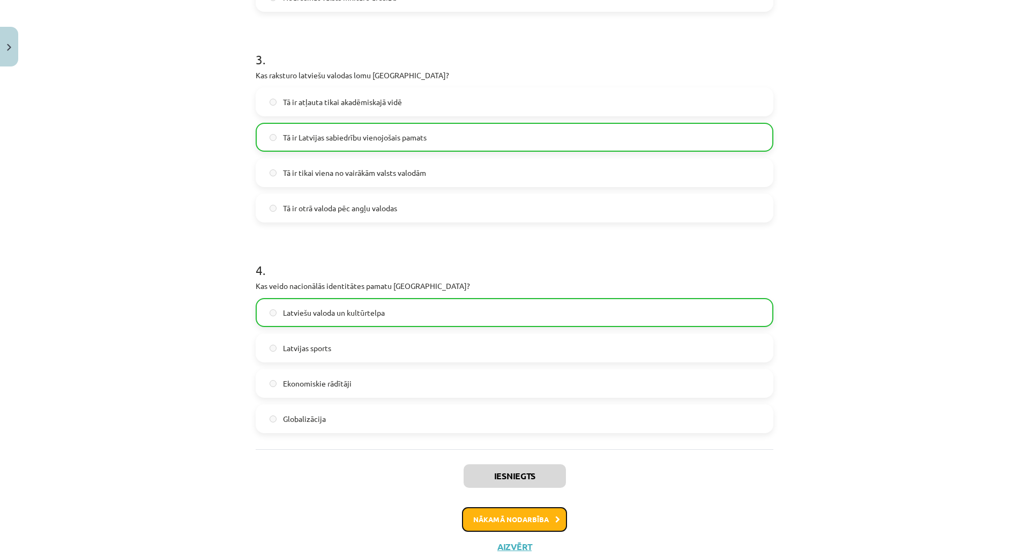
click at [499, 514] on button "Nākamā nodarbība" at bounding box center [514, 519] width 105 height 25
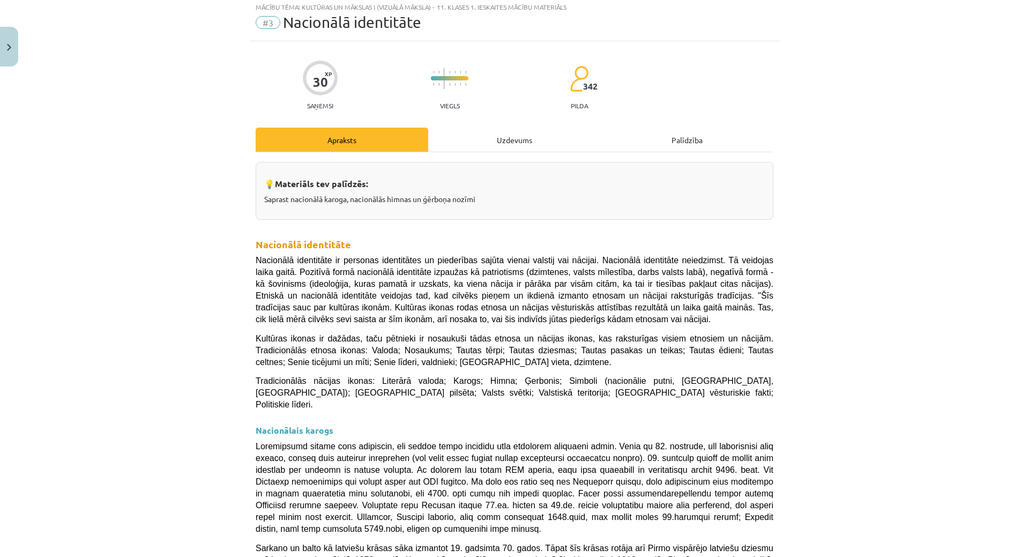
scroll to position [27, 0]
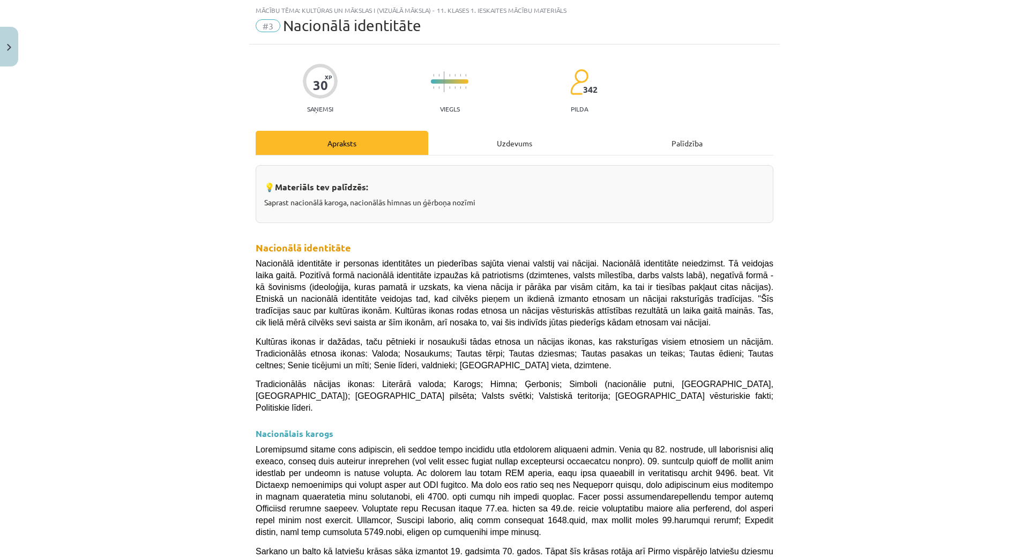
click at [512, 144] on div "Uzdevums" at bounding box center [514, 143] width 173 height 24
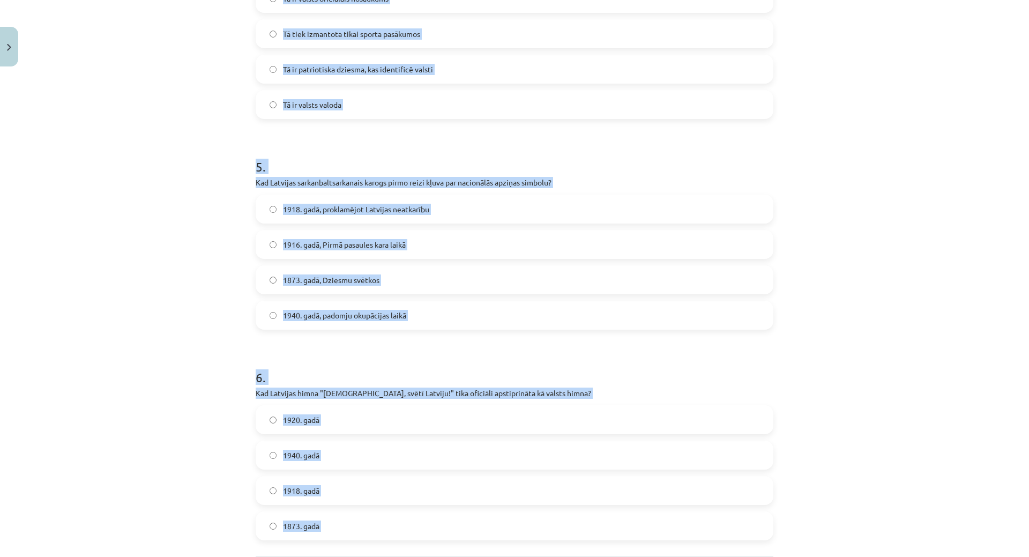
scroll to position [939, 0]
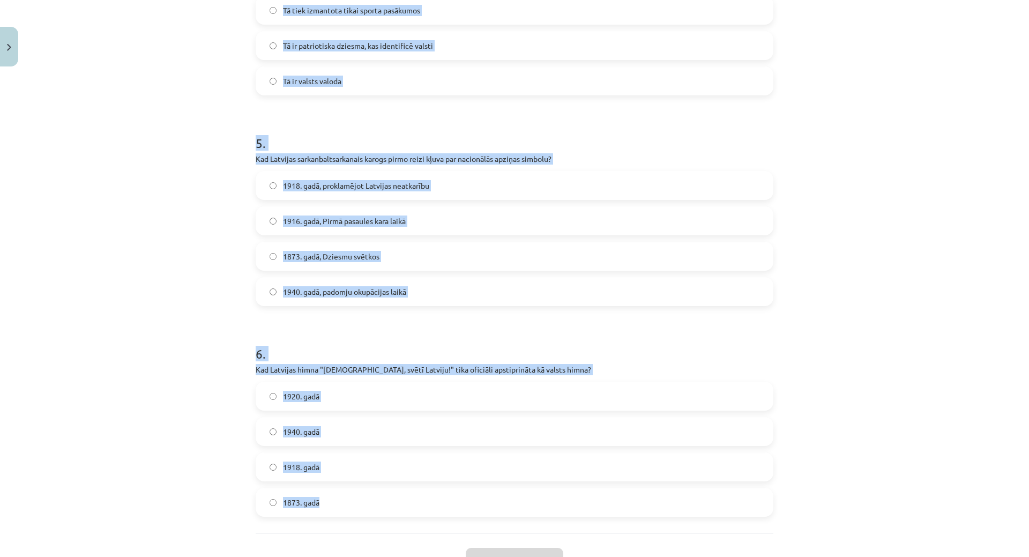
drag, startPoint x: 212, startPoint y: 166, endPoint x: 542, endPoint y: 504, distance: 472.7
click at [550, 510] on div "Mācību tēma: Kultūras un mākslas i (vizuālā māksla) - 11. klases 1. ieskaites m…" at bounding box center [514, 278] width 1029 height 557
copy div "Apraksts Uzdevums Palīdzība 1 . Kas ir nacionālās identitātes pozitīvā izpausme…"
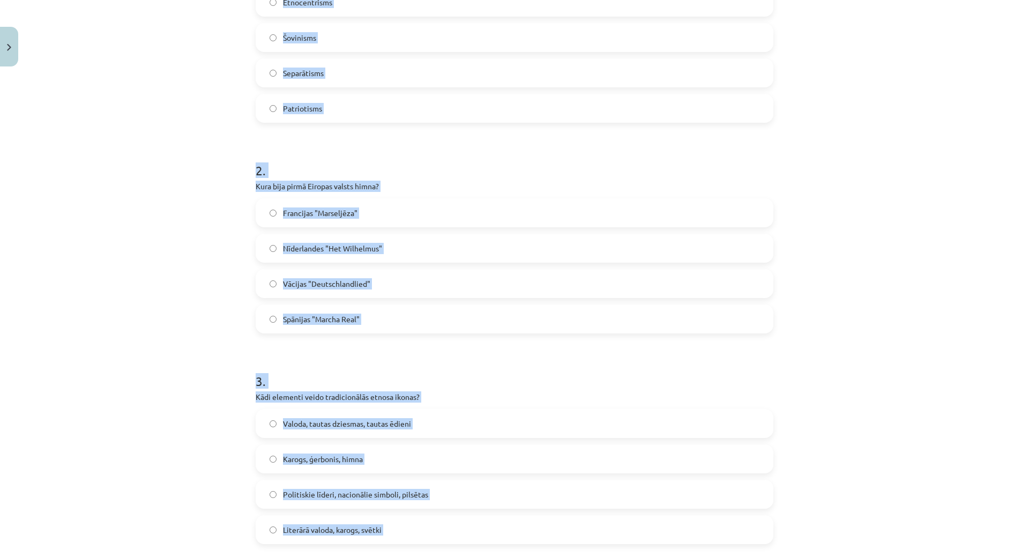
scroll to position [135, 0]
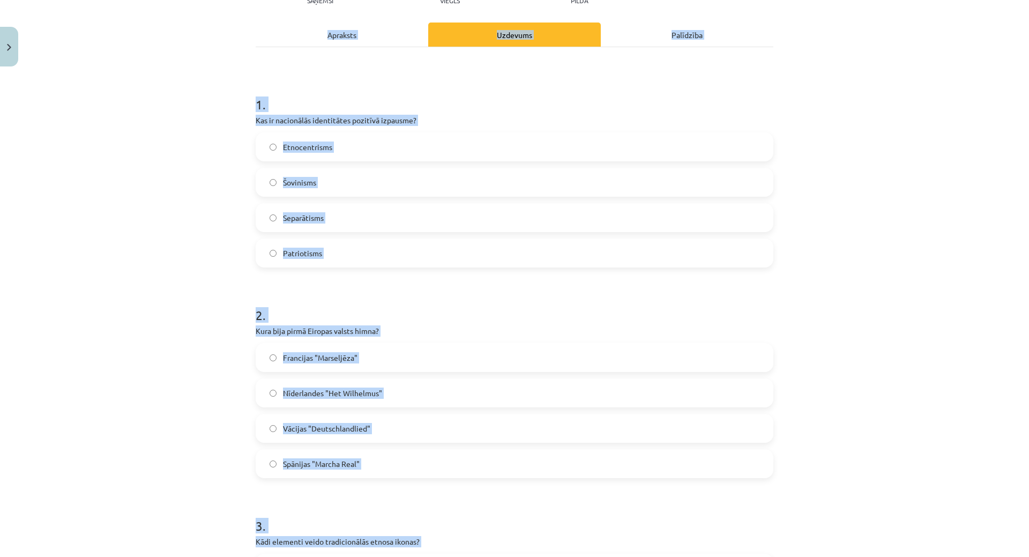
click at [327, 243] on label "Patriotisms" at bounding box center [515, 253] width 516 height 27
click at [361, 393] on span "Nīderlandes "Het Wilhelmus"" at bounding box center [332, 393] width 99 height 11
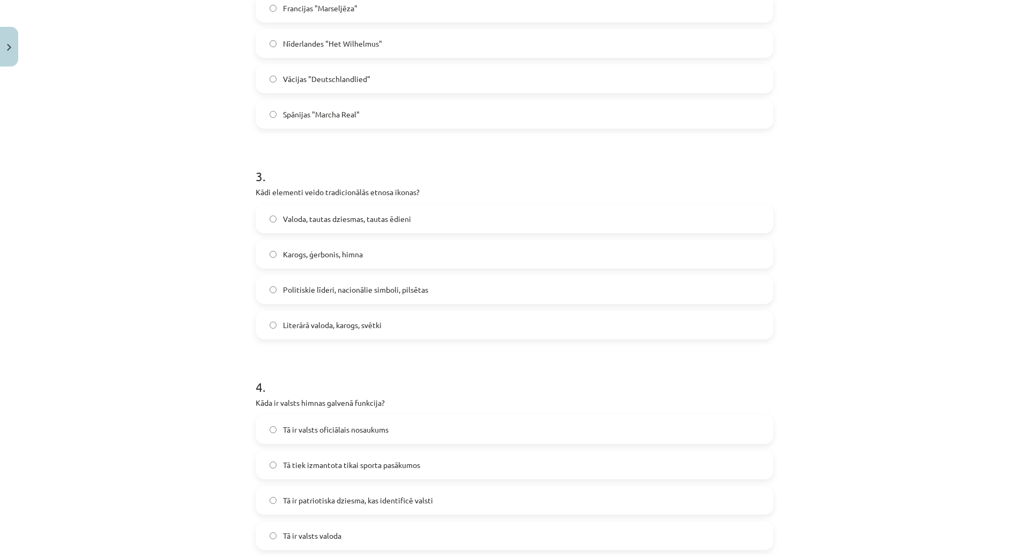
scroll to position [564, 0]
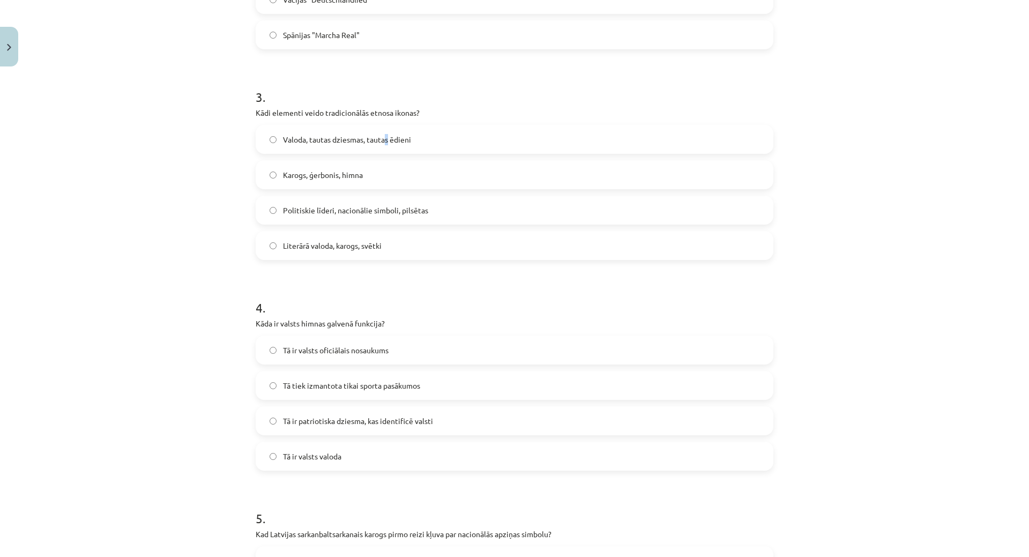
drag, startPoint x: 384, startPoint y: 148, endPoint x: 373, endPoint y: 147, distance: 10.8
click at [382, 148] on label "Valoda, tautas dziesmas, tautas ēdieni" at bounding box center [515, 139] width 516 height 27
click at [334, 126] on label "Valoda, tautas dziesmas, tautas ēdieni" at bounding box center [515, 139] width 516 height 27
drag, startPoint x: 322, startPoint y: 421, endPoint x: 315, endPoint y: 402, distance: 20.3
click at [321, 422] on span "Tā ir patriotiska dziesma, kas identificē valsti" at bounding box center [358, 420] width 150 height 11
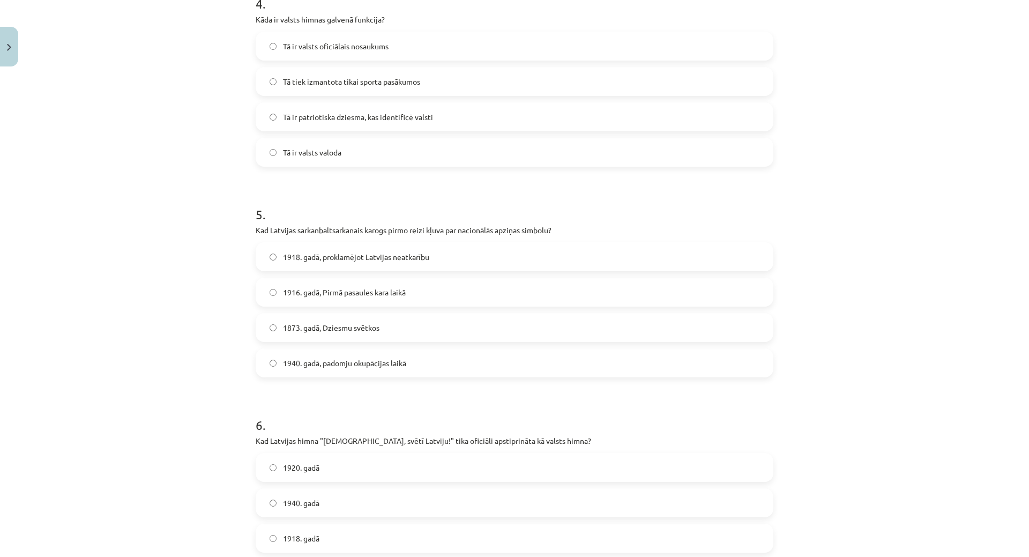
scroll to position [886, 0]
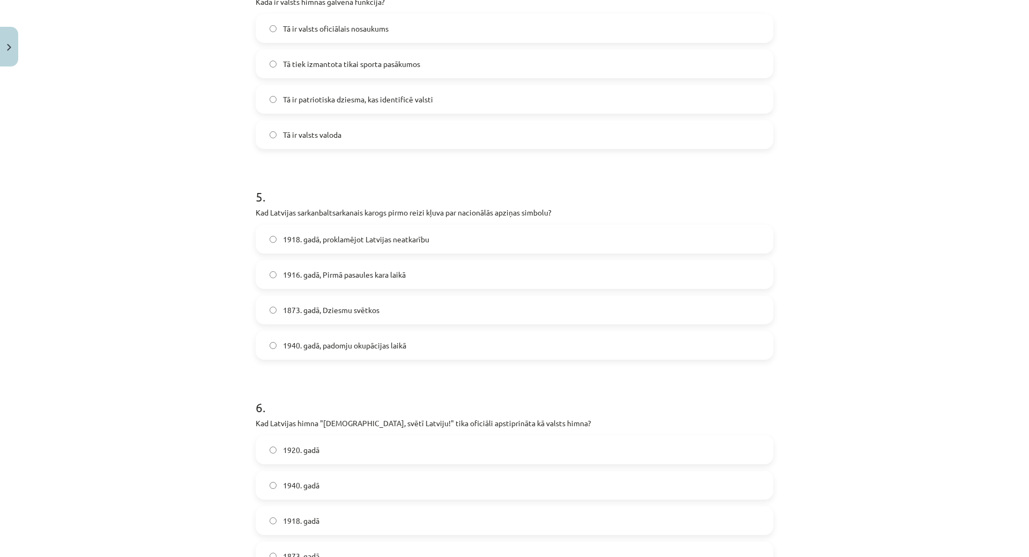
click at [306, 239] on span "1918. gadā, proklamējot Latvijas neatkarību" at bounding box center [356, 239] width 146 height 11
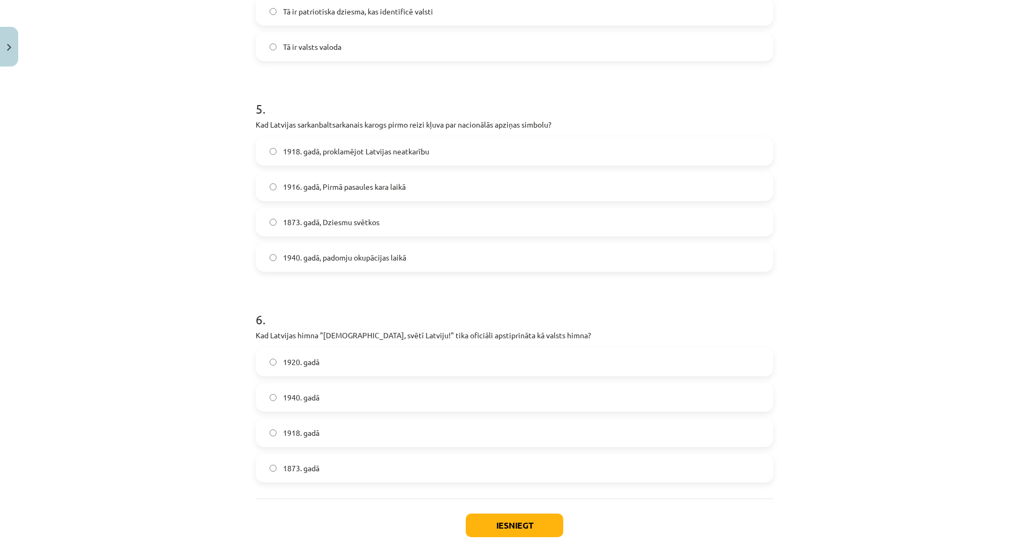
scroll to position [1023, 0]
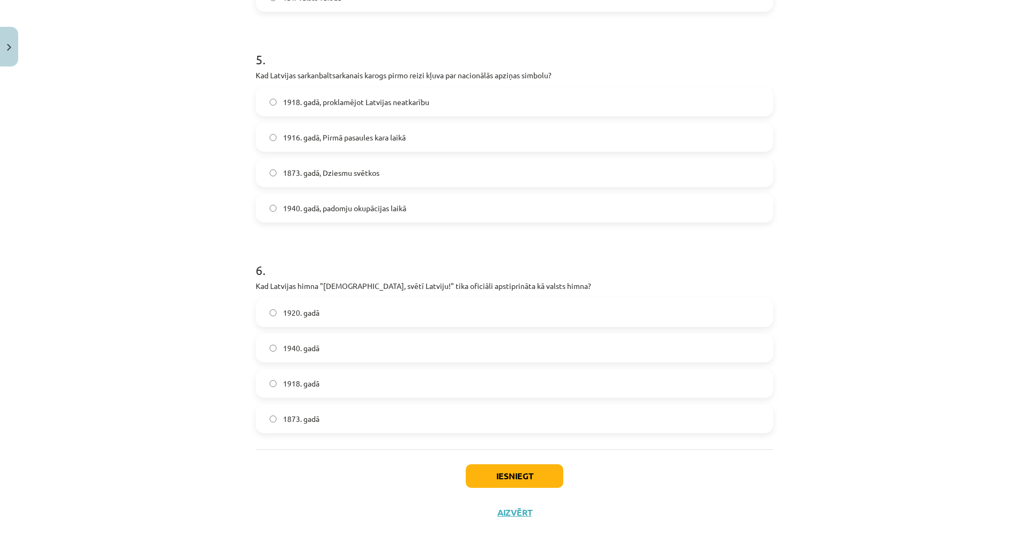
click at [359, 302] on label "1920. gadā" at bounding box center [515, 312] width 516 height 27
click at [485, 466] on button "Iesniegt" at bounding box center [515, 476] width 98 height 24
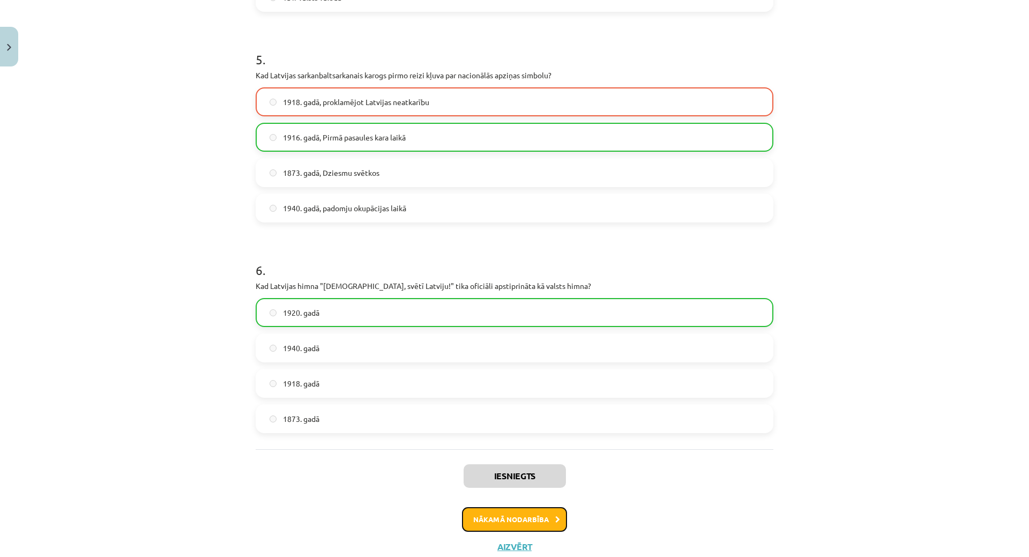
drag, startPoint x: 524, startPoint y: 520, endPoint x: 527, endPoint y: 511, distance: 9.5
click at [526, 515] on button "Nākamā nodarbība" at bounding box center [514, 519] width 105 height 25
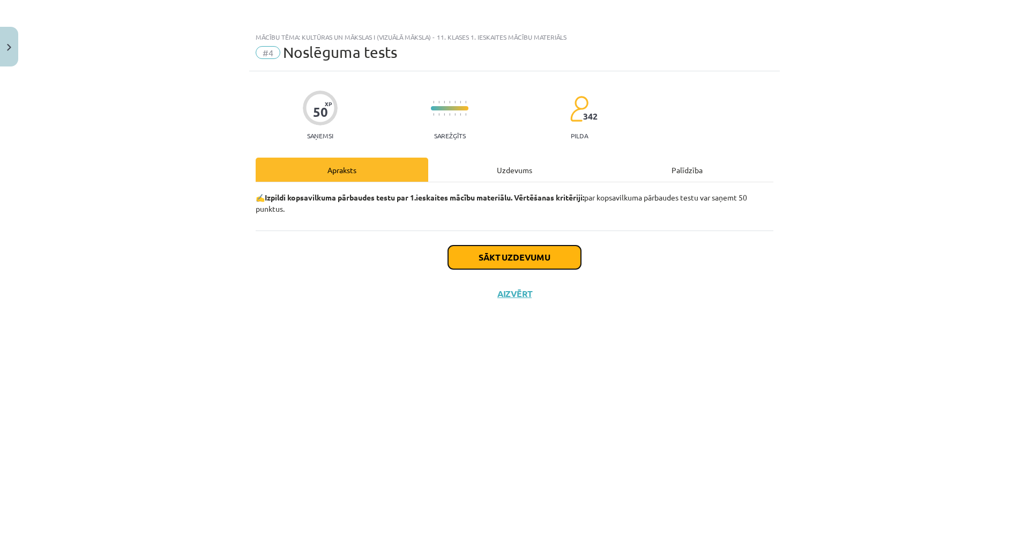
click at [538, 254] on button "Sākt uzdevumu" at bounding box center [514, 257] width 133 height 24
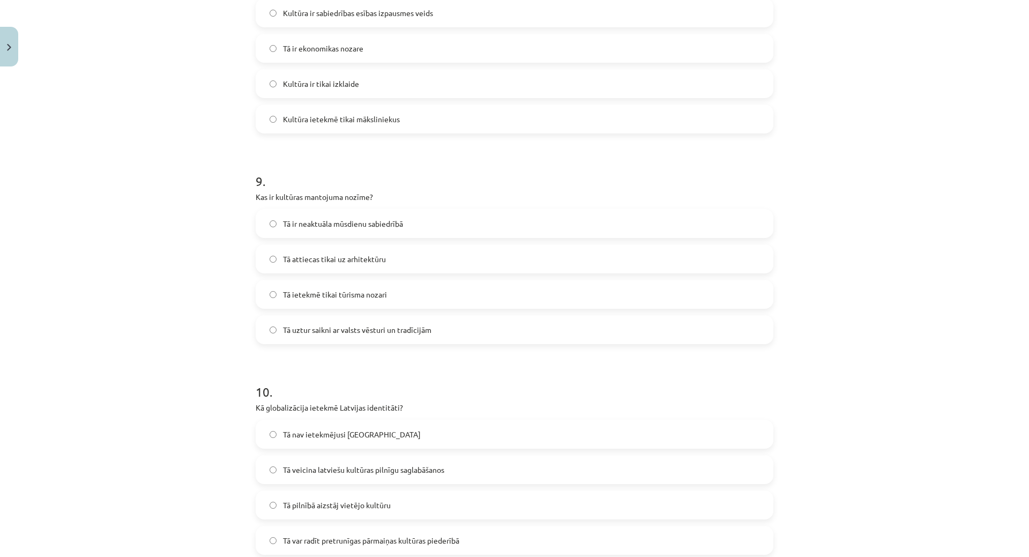
scroll to position [1865, 0]
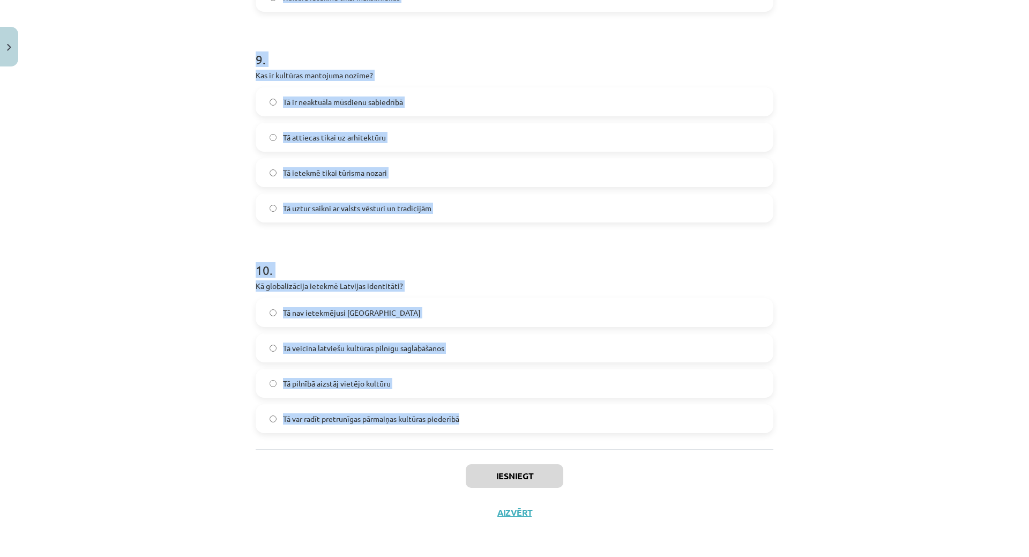
drag, startPoint x: 227, startPoint y: 230, endPoint x: 503, endPoint y: 416, distance: 332.1
click at [503, 416] on div "Mācību tēma: Kultūras un mākslas i (vizuālā māksla) - 11. klases 1. ieskaites m…" at bounding box center [514, 278] width 1029 height 557
copy form "1 . Kas ir nācija? Tauta, kas eksistē tikai kultūras telpā Grupa, kas balstīta …"
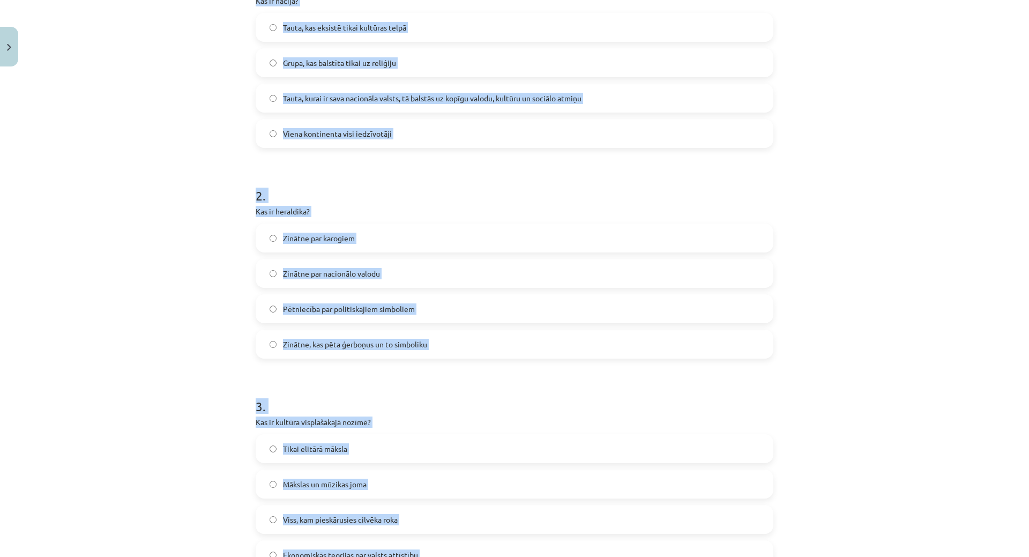
scroll to position [204, 0]
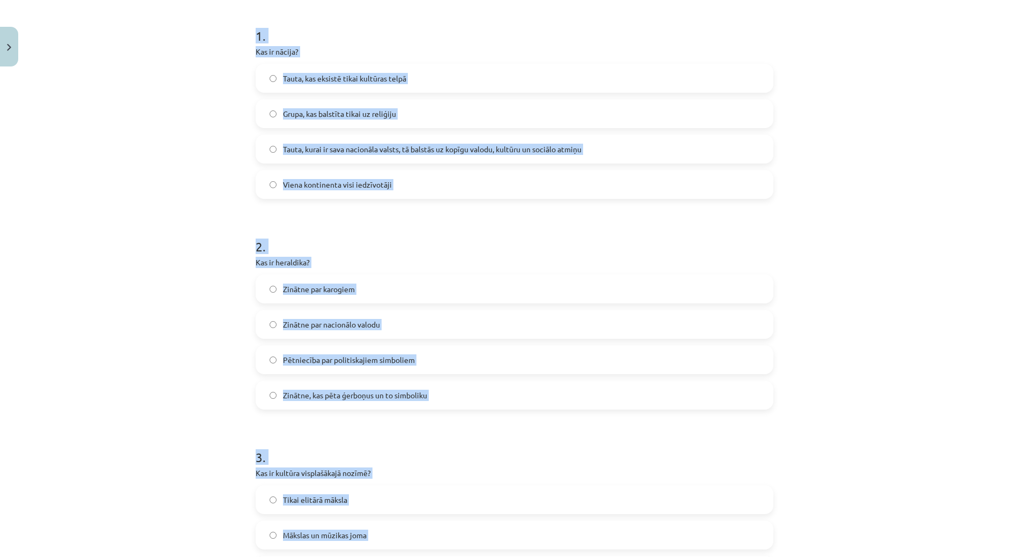
click at [330, 148] on span "Tauta, kurai ir sava nacionāla valsts, tā balstās uz kopīgu valodu, kultūru un …" at bounding box center [432, 149] width 299 height 11
click at [334, 320] on span "Zinātne par nacionālo valodu" at bounding box center [331, 324] width 97 height 11
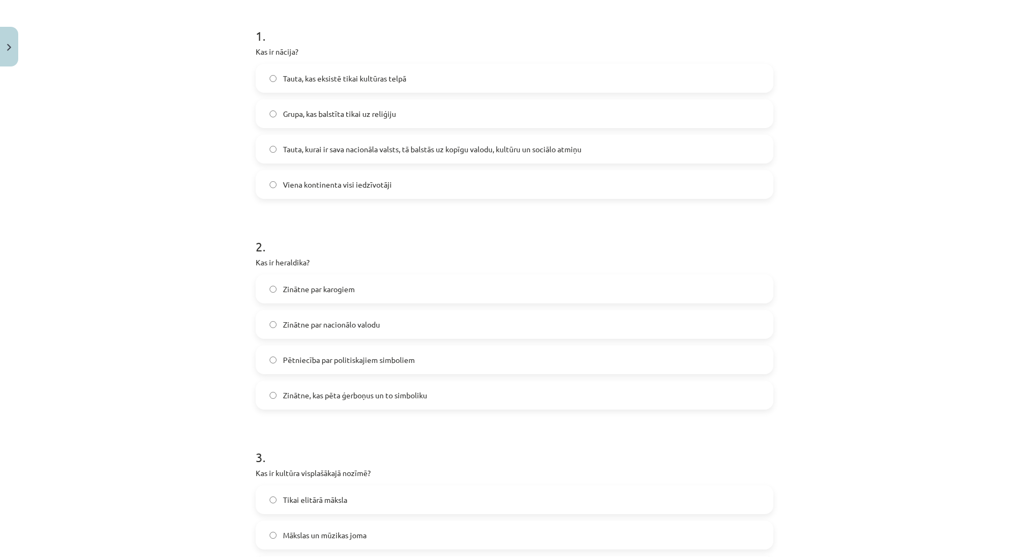
click at [381, 398] on span "Zinātne, kas pēta ģerboņus un to simboliku" at bounding box center [355, 395] width 144 height 11
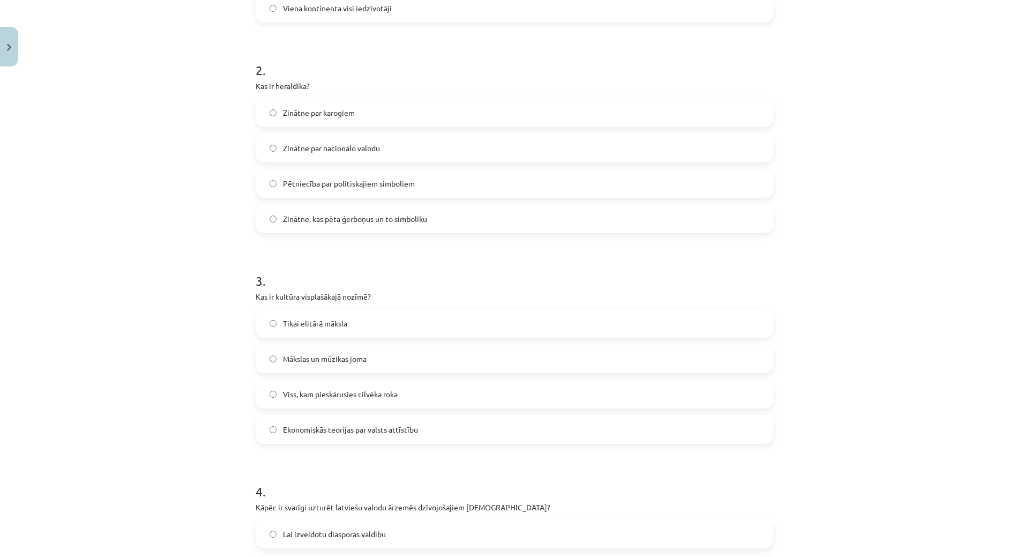
scroll to position [472, 0]
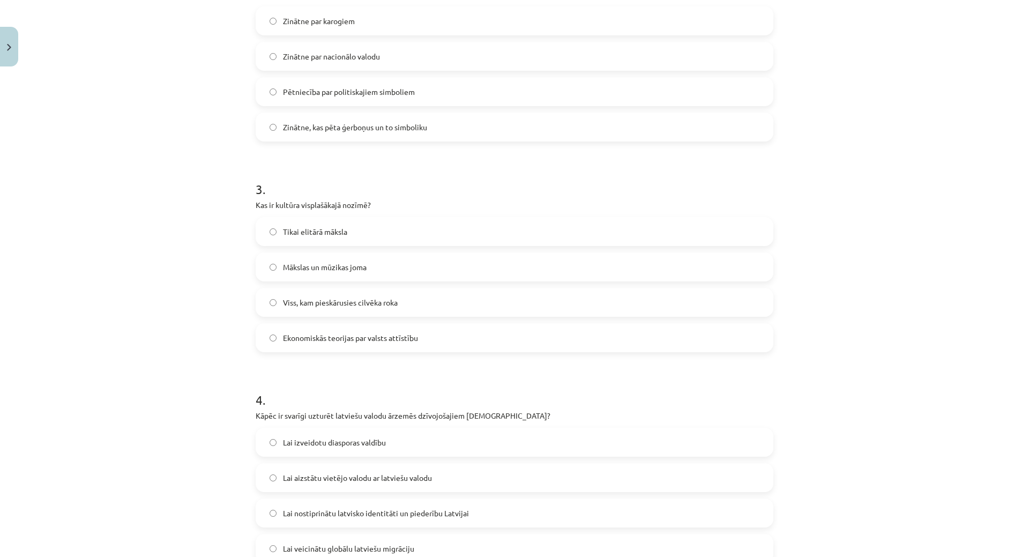
click at [329, 300] on span "Viss, kam pieskārusies cilvēka roka" at bounding box center [340, 302] width 115 height 11
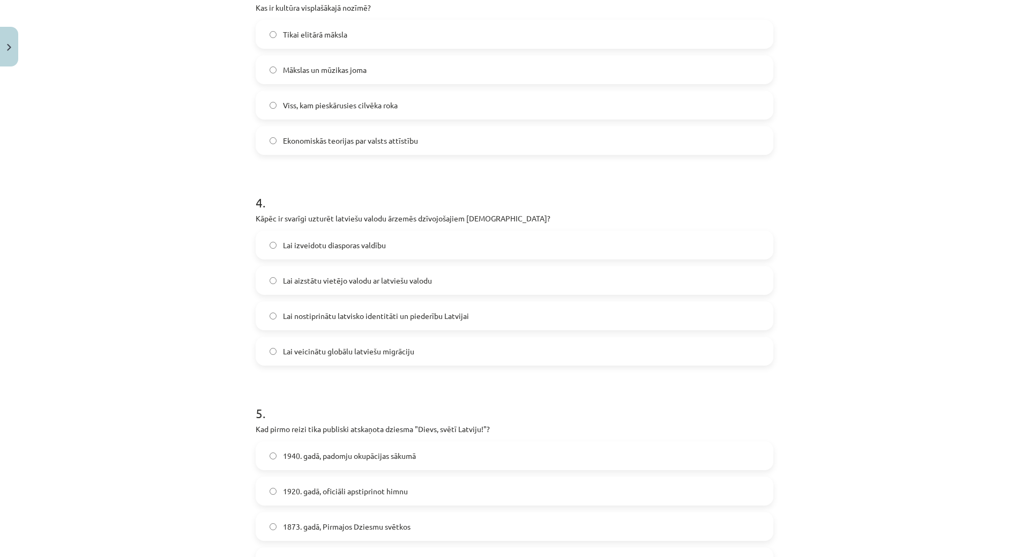
scroll to position [686, 0]
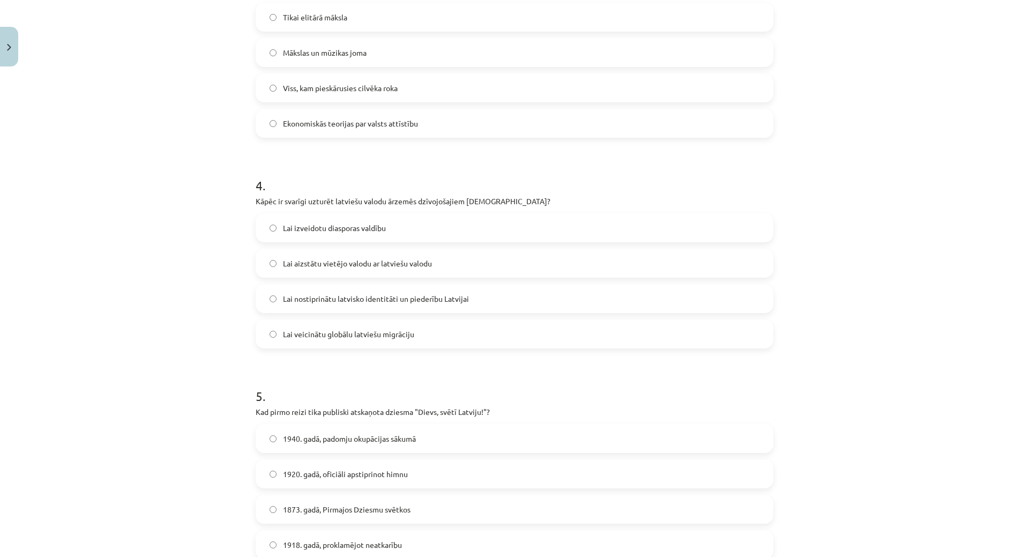
drag, startPoint x: 396, startPoint y: 295, endPoint x: 398, endPoint y: 289, distance: 7.0
click at [398, 294] on span "Lai nostiprinātu latvisko identitāti un piederību Latvijai" at bounding box center [376, 298] width 186 height 11
click at [388, 288] on label "Lai nostiprinātu latvisko identitāti un piederību Latvijai" at bounding box center [515, 298] width 516 height 27
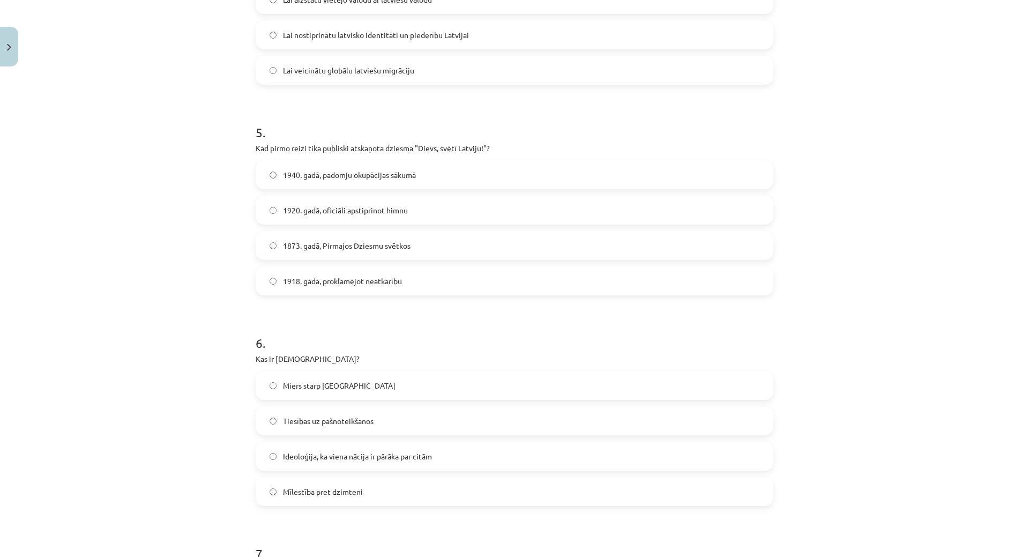
scroll to position [954, 0]
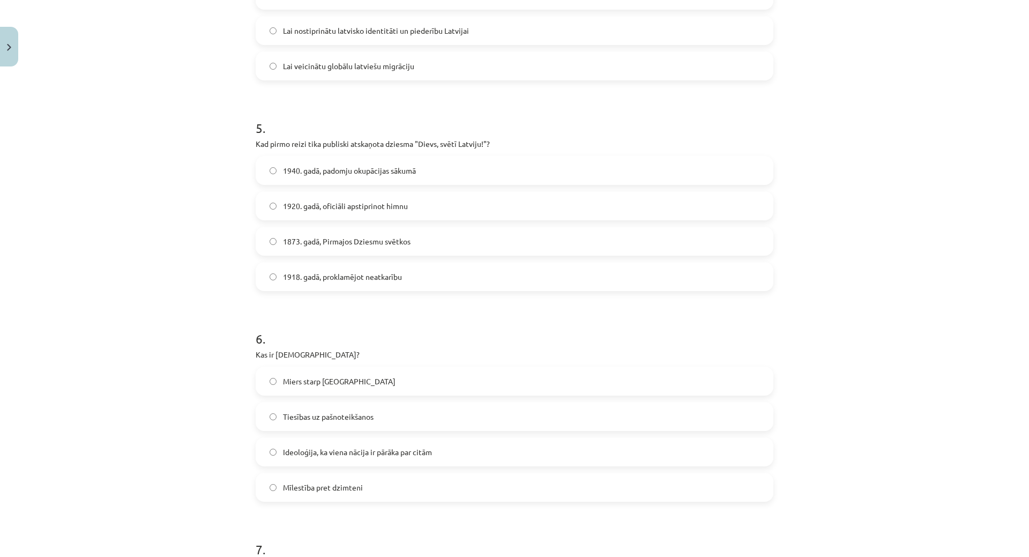
click at [299, 248] on label "1873. gadā, Pirmajos Dziesmu svētkos" at bounding box center [515, 241] width 516 height 27
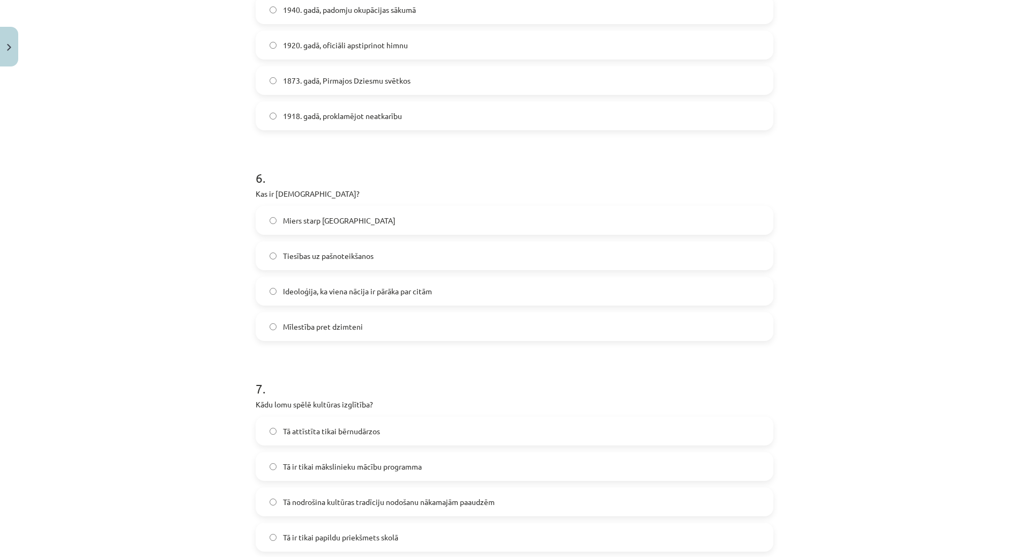
scroll to position [1169, 0]
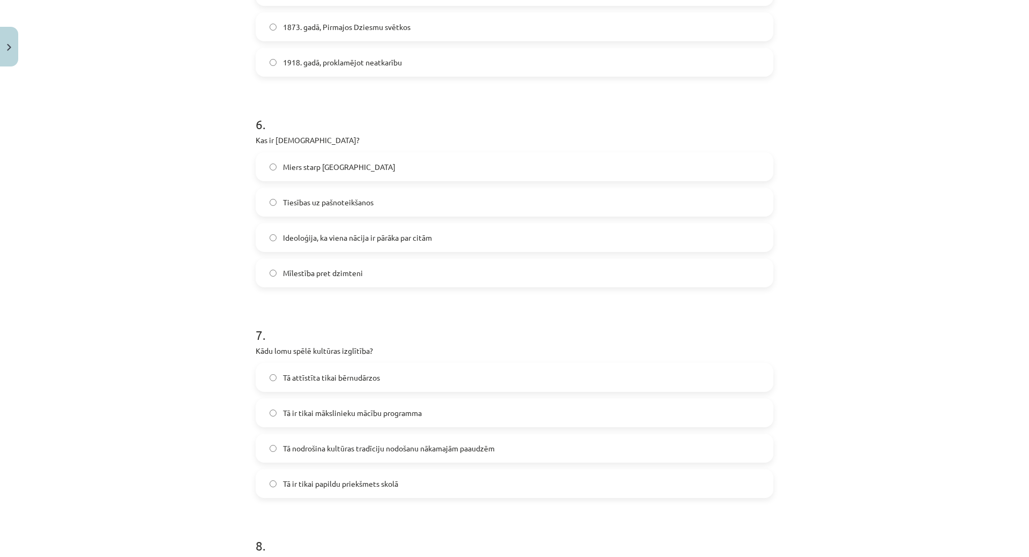
drag, startPoint x: 335, startPoint y: 225, endPoint x: 328, endPoint y: 217, distance: 10.2
click at [334, 225] on label "Ideoloģija, ka viena nācija ir pārāka par citām" at bounding box center [515, 237] width 516 height 27
click at [336, 451] on span "Tā nodrošina kultūras tradīciju nodošanu nākamajām paaudzēm" at bounding box center [389, 448] width 212 height 11
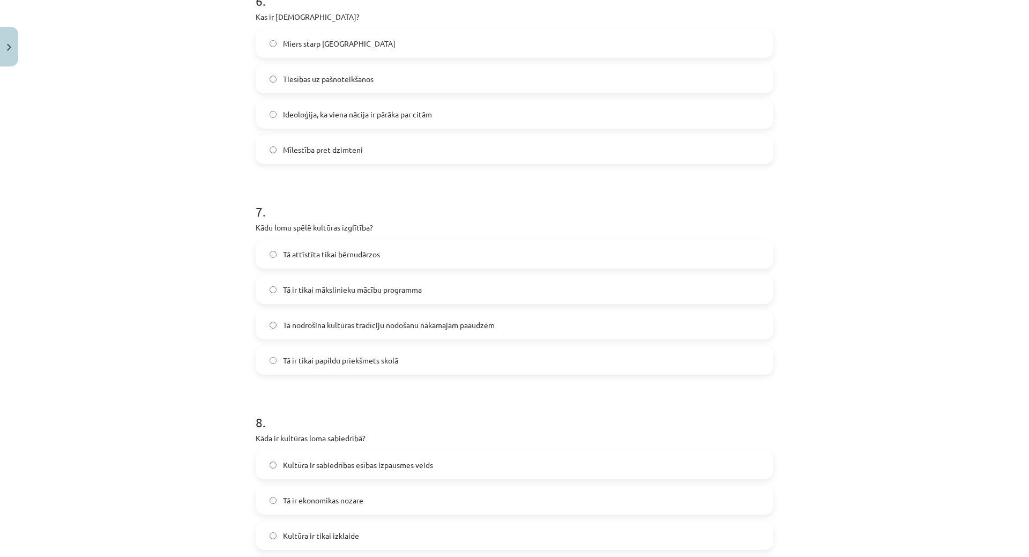
scroll to position [1437, 0]
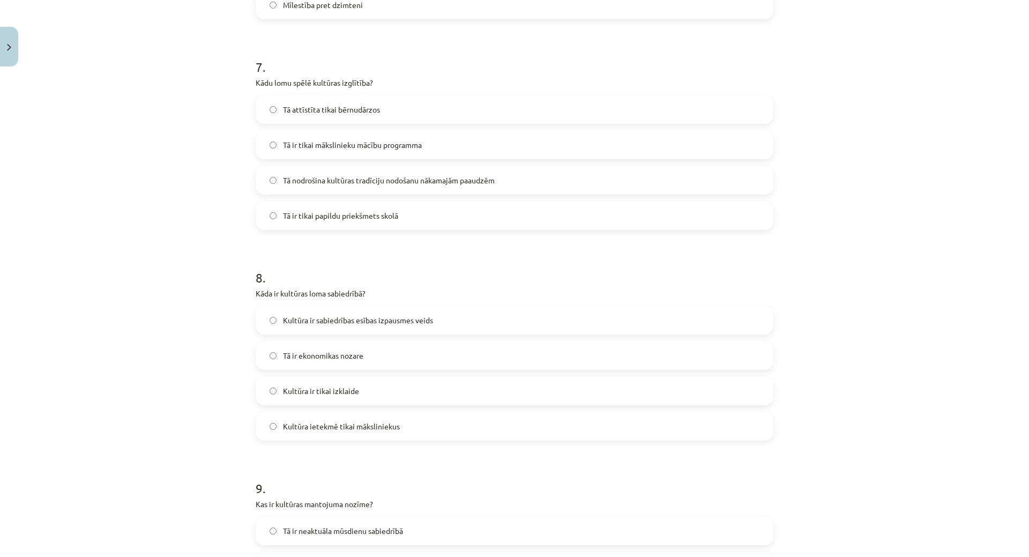
click at [326, 316] on span "Kultūra ir sabiedrības esības izpausmes veids" at bounding box center [358, 320] width 150 height 11
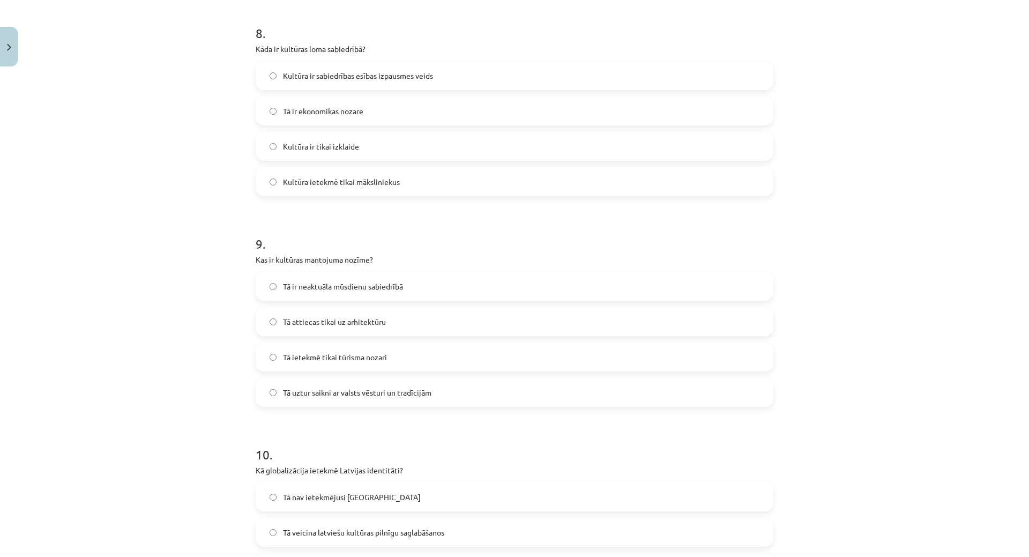
scroll to position [1705, 0]
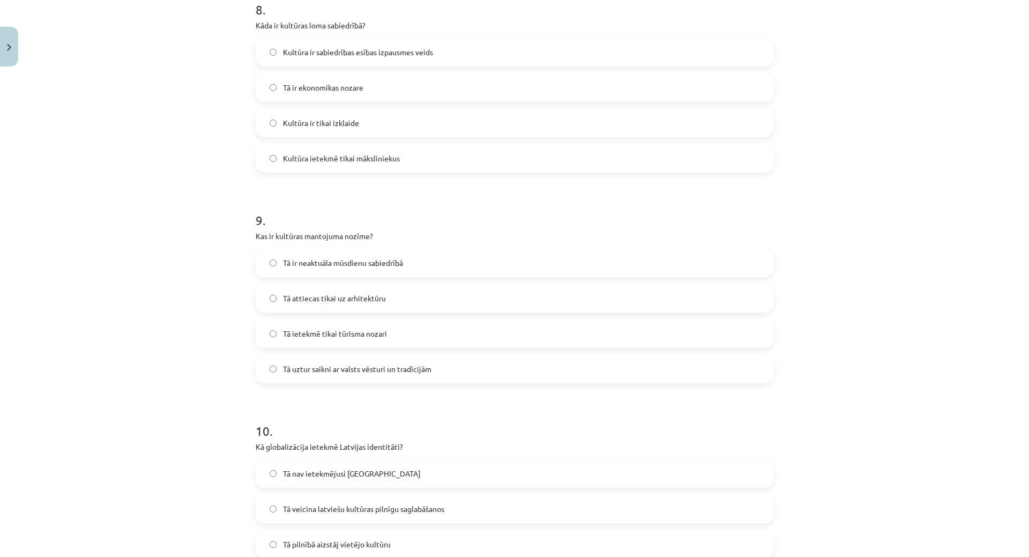
click at [347, 366] on span "Tā uztur saikni ar valsts vēsturi un tradīcijām" at bounding box center [357, 368] width 148 height 11
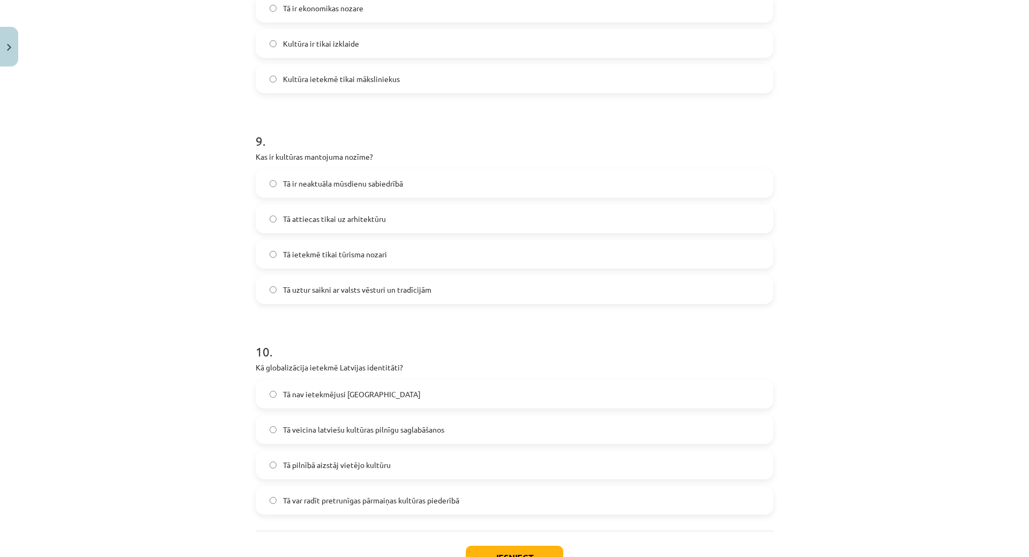
scroll to position [1865, 0]
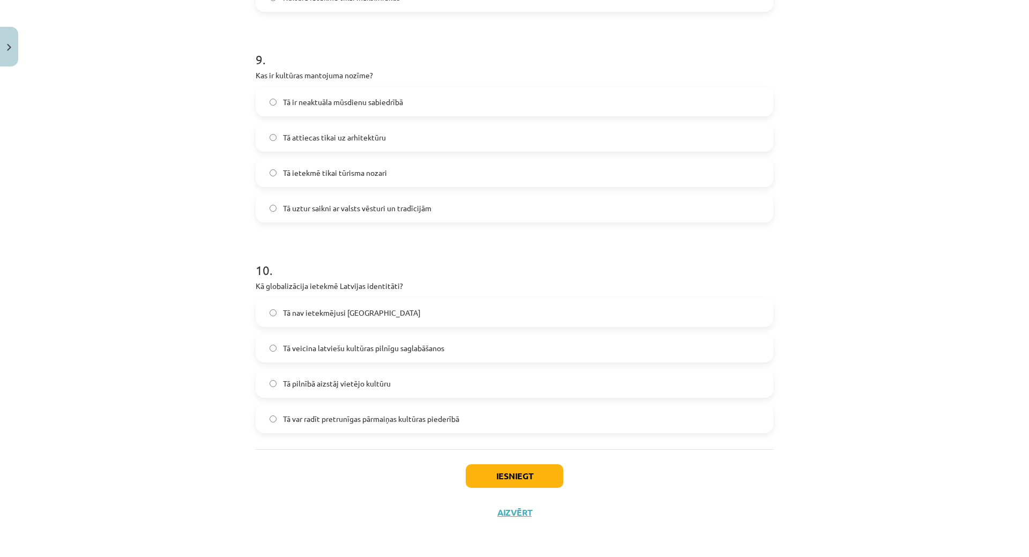
click at [422, 427] on label "Tā var radīt pretrunīgas pārmaiņas kultūras piederībā" at bounding box center [515, 418] width 516 height 27
click at [500, 468] on button "Iesniegt" at bounding box center [515, 476] width 98 height 24
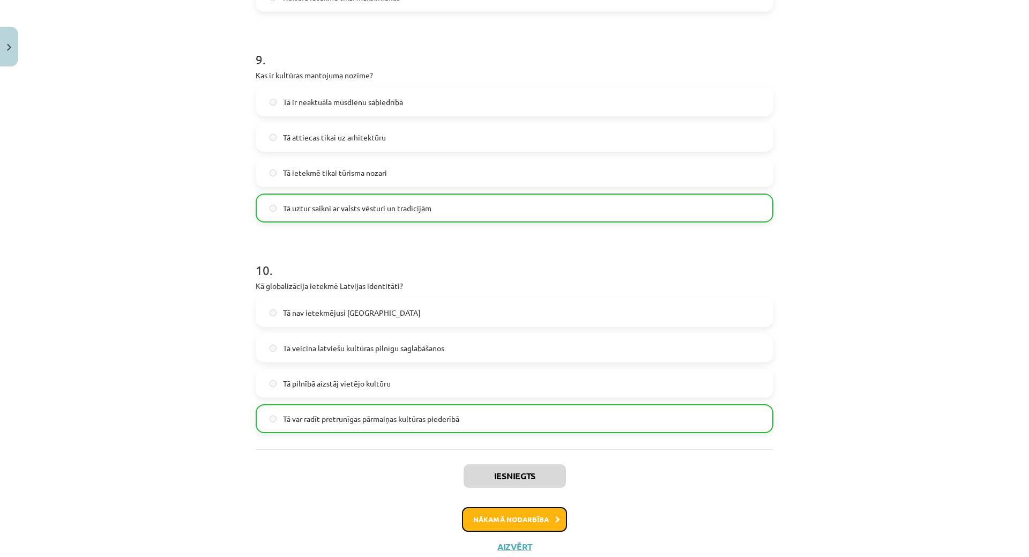
click at [490, 522] on button "Nākamā nodarbība" at bounding box center [514, 519] width 105 height 25
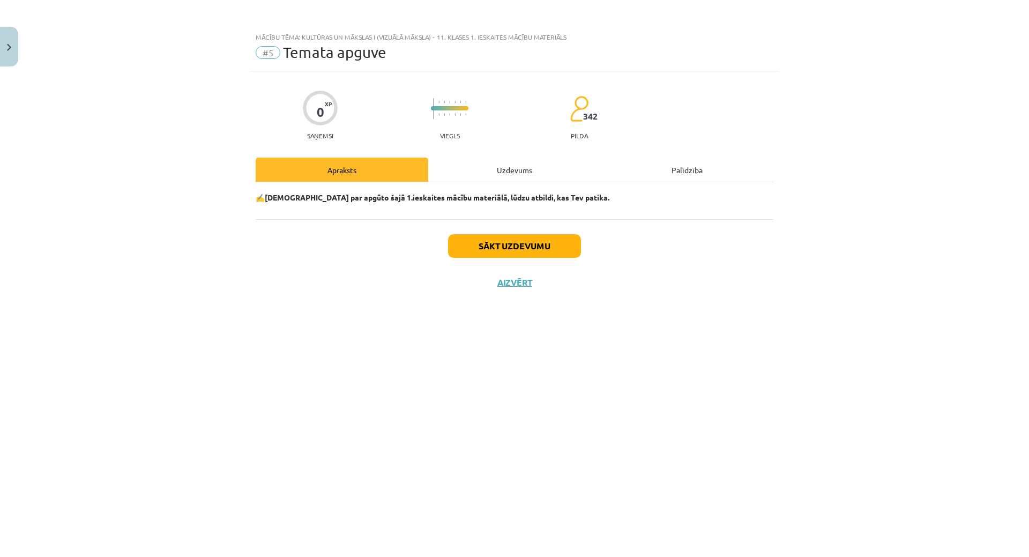
scroll to position [0, 0]
click at [546, 245] on button "Sākt uzdevumu" at bounding box center [514, 246] width 133 height 24
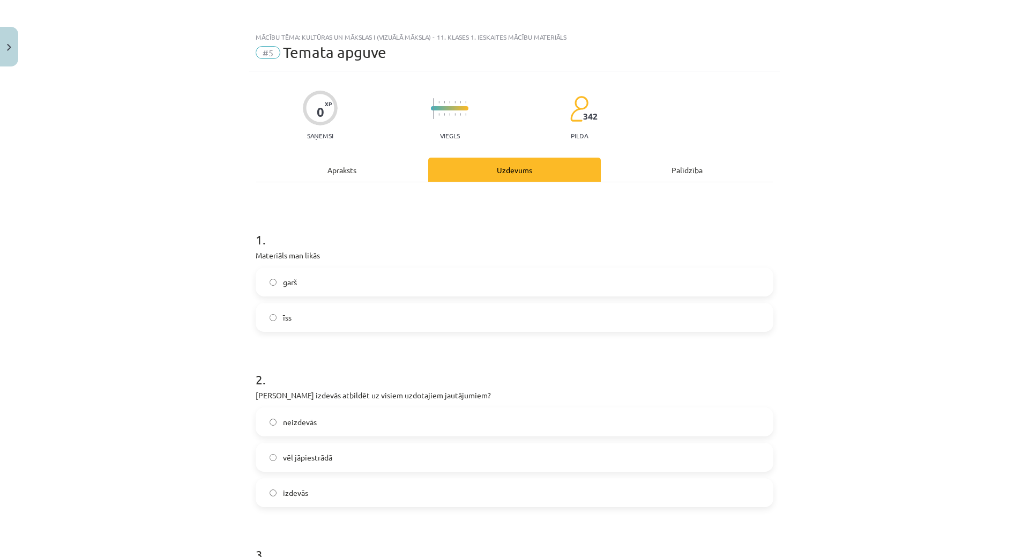
click at [302, 321] on label "īss" at bounding box center [515, 317] width 516 height 27
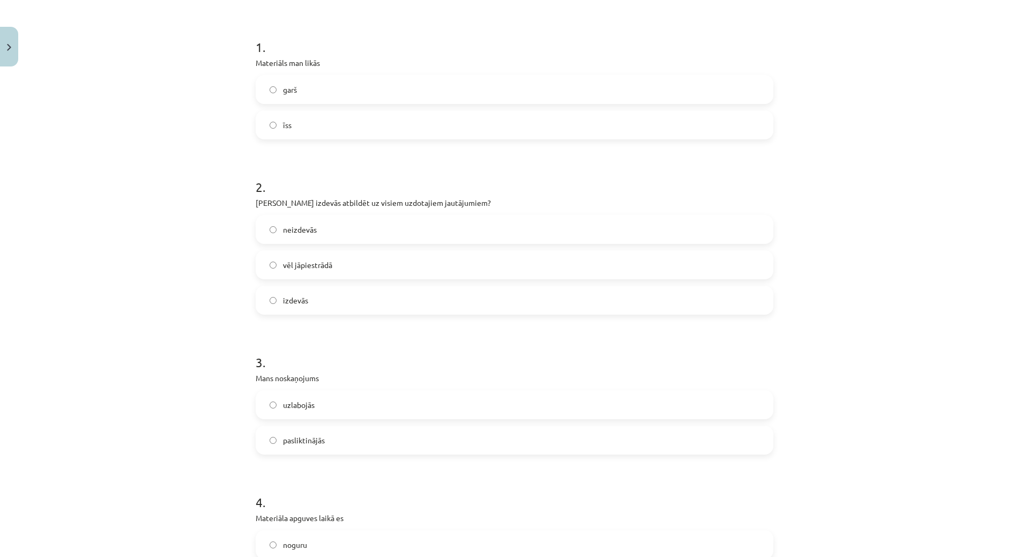
scroll to position [214, 0]
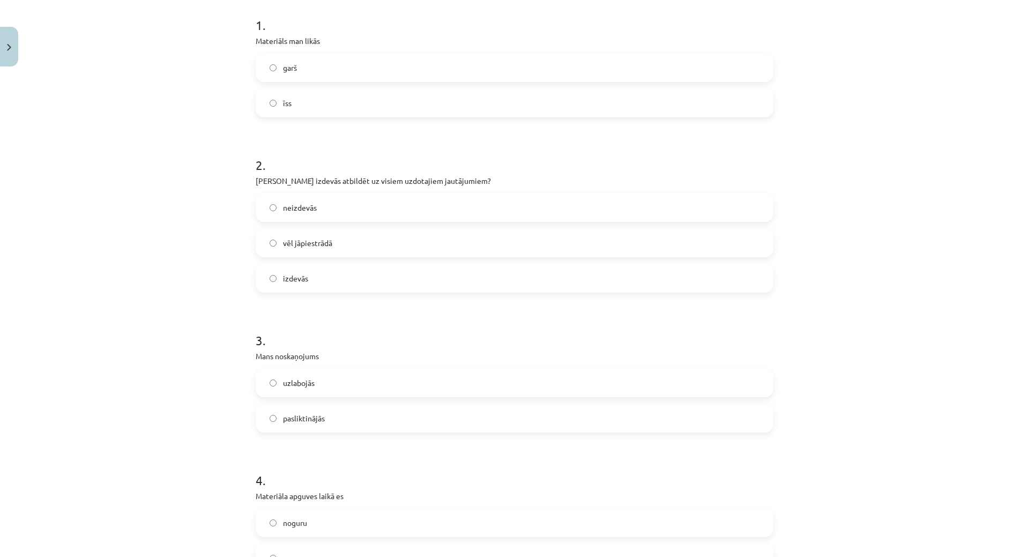
click at [317, 232] on label "vēl jāpiestrādā" at bounding box center [515, 242] width 516 height 27
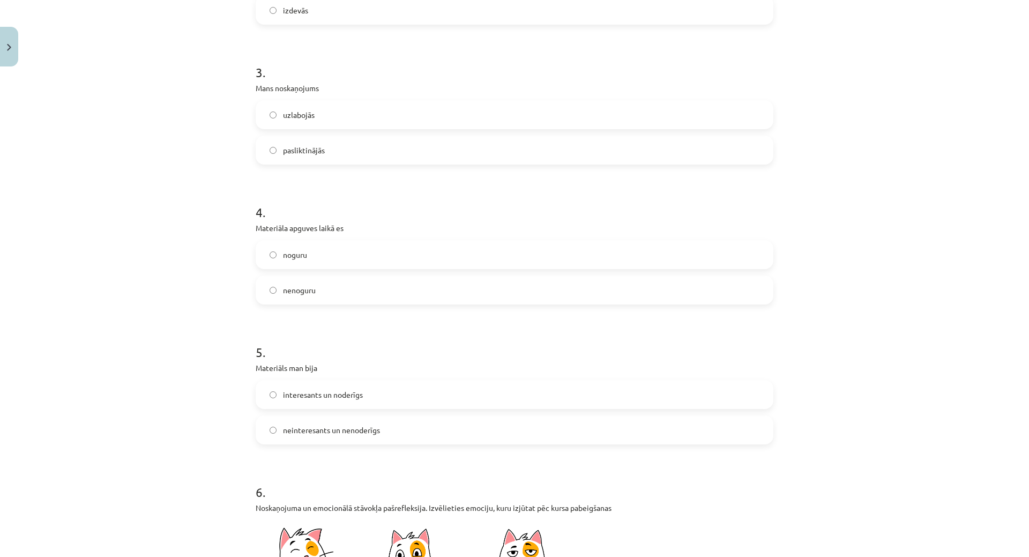
click at [316, 118] on label "uzlabojās" at bounding box center [515, 114] width 516 height 27
click at [324, 150] on label "pasliktinājās" at bounding box center [515, 150] width 516 height 27
click at [330, 264] on label "noguru" at bounding box center [515, 254] width 516 height 27
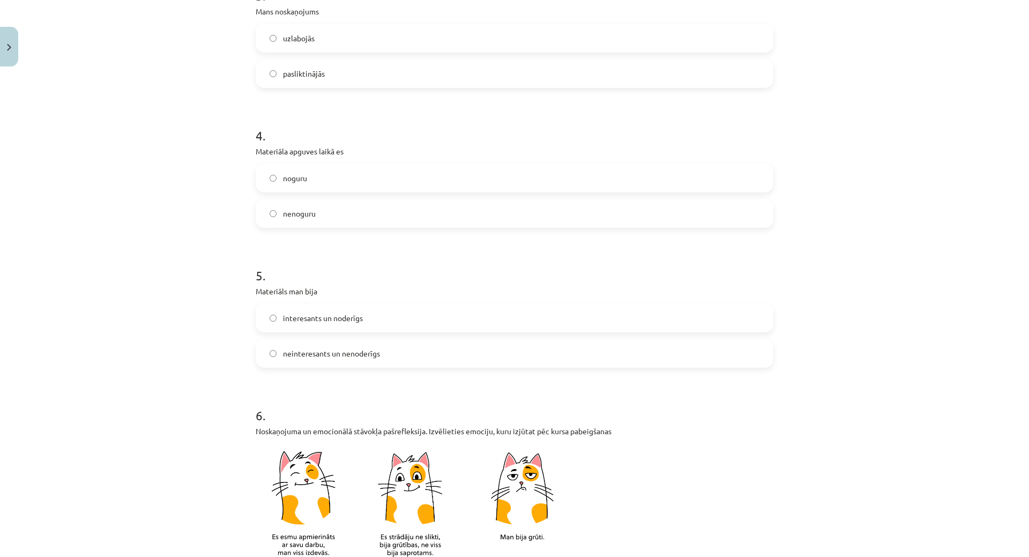
scroll to position [643, 0]
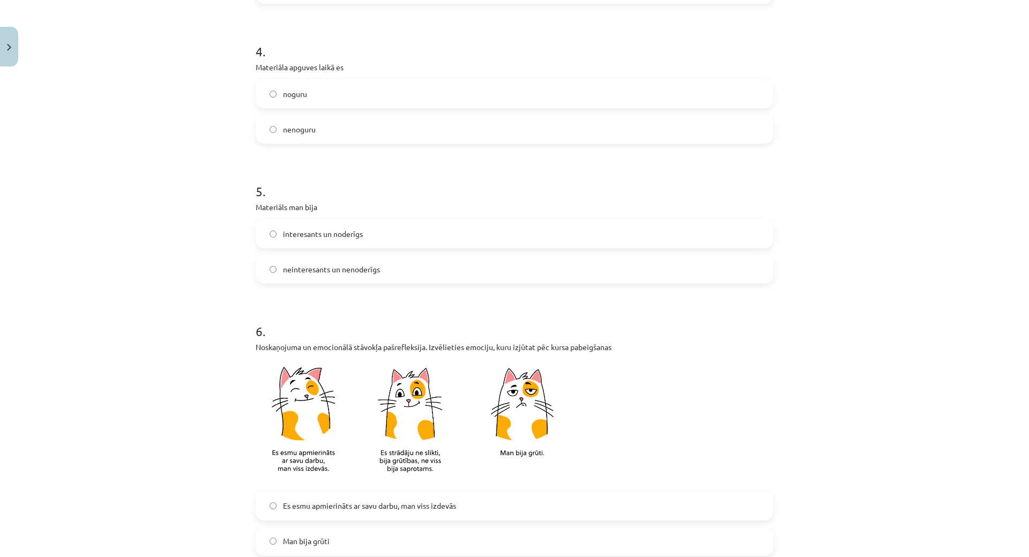
click at [325, 224] on label "interesants un noderīgs" at bounding box center [515, 233] width 516 height 27
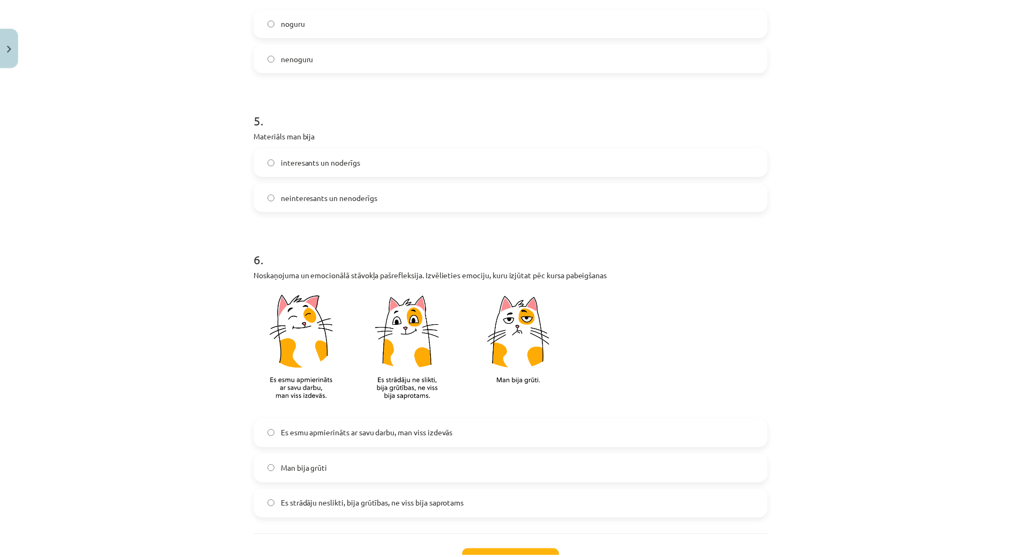
scroll to position [801, 0]
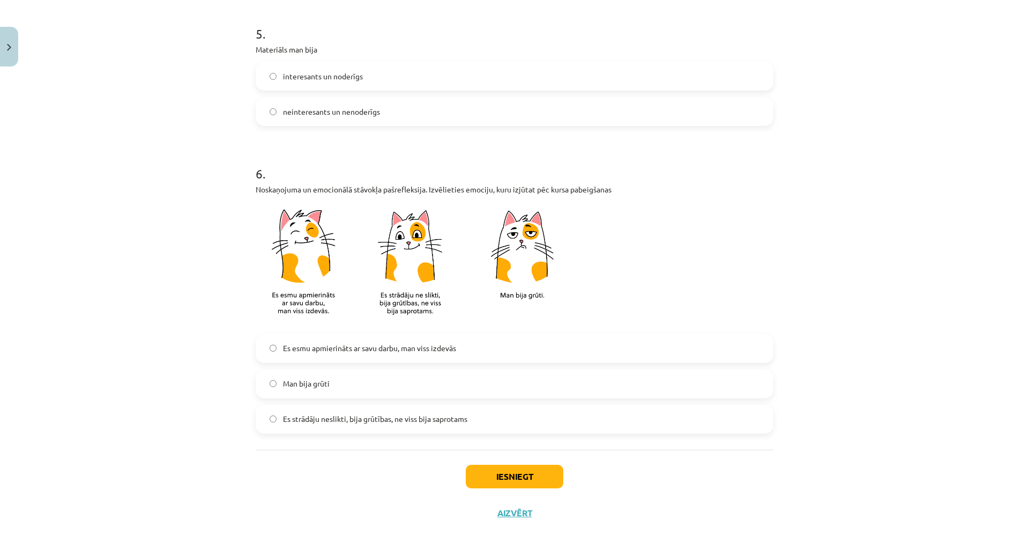
click at [365, 411] on label "Es strādāju neslikti, bija grūtības, ne viss bija saprotams" at bounding box center [515, 419] width 516 height 27
click at [517, 477] on button "Iesniegt" at bounding box center [515, 477] width 98 height 24
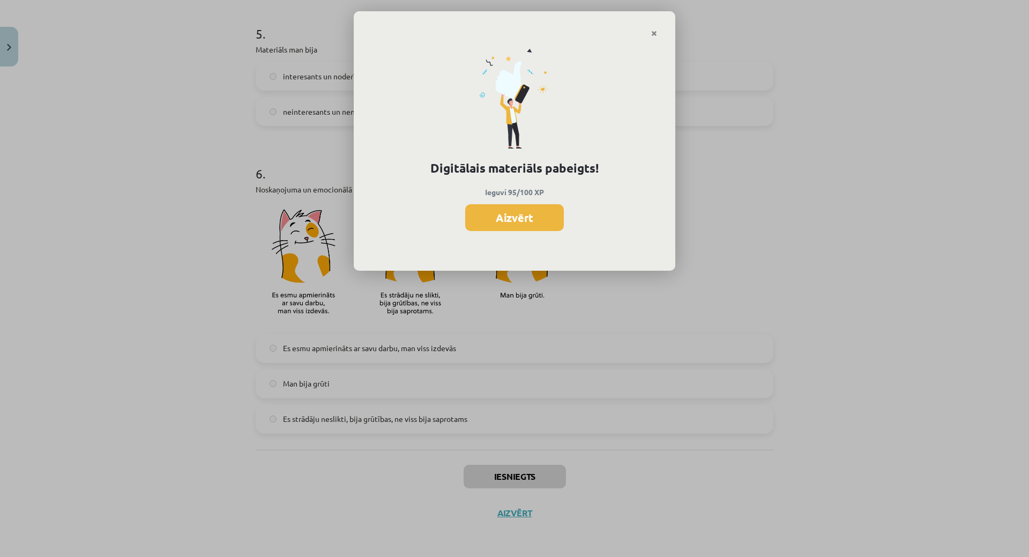
click at [505, 222] on button "Aizvērt" at bounding box center [514, 217] width 99 height 27
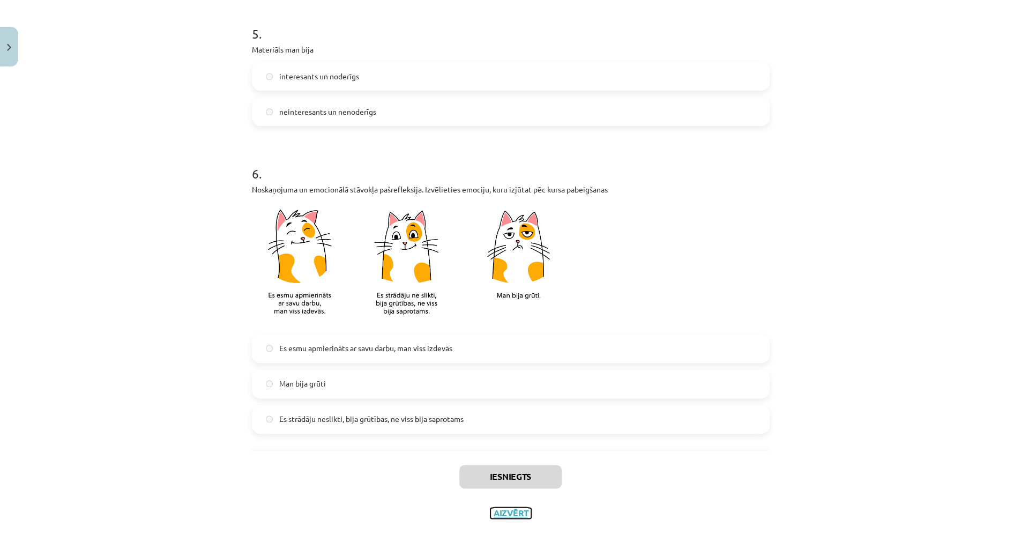
click at [505, 512] on button "Aizvērt" at bounding box center [510, 513] width 41 height 11
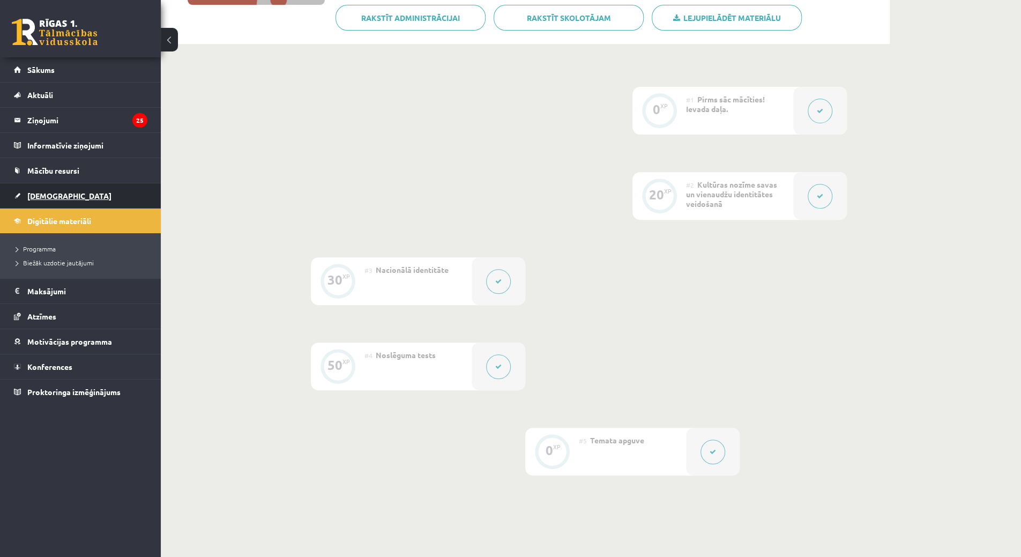
click at [44, 194] on span "[DEMOGRAPHIC_DATA]" at bounding box center [69, 196] width 84 height 10
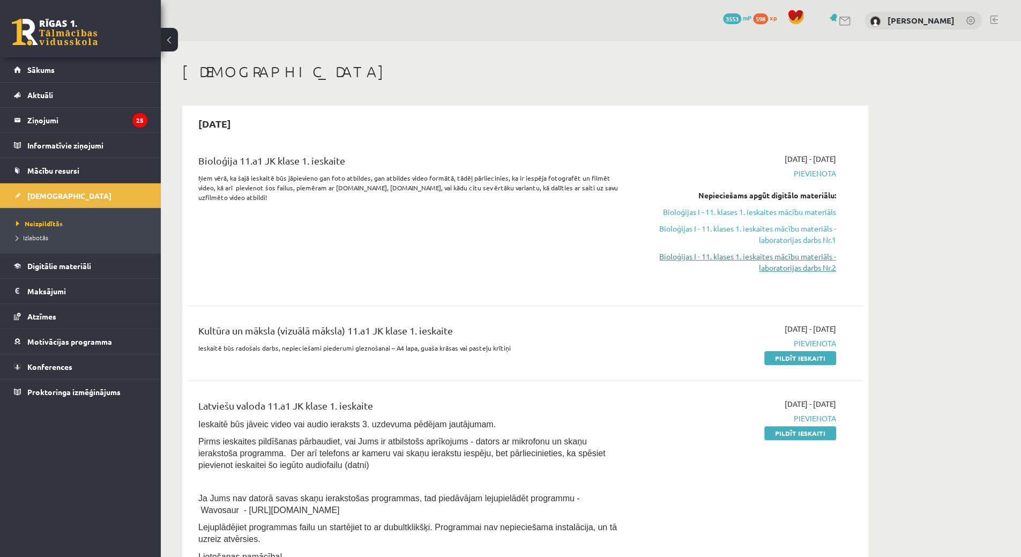
click at [760, 260] on link "Bioloģijas I - 11. klases 1. ieskaites mācību materiāls - laboratorijas darbs N…" at bounding box center [735, 262] width 202 height 23
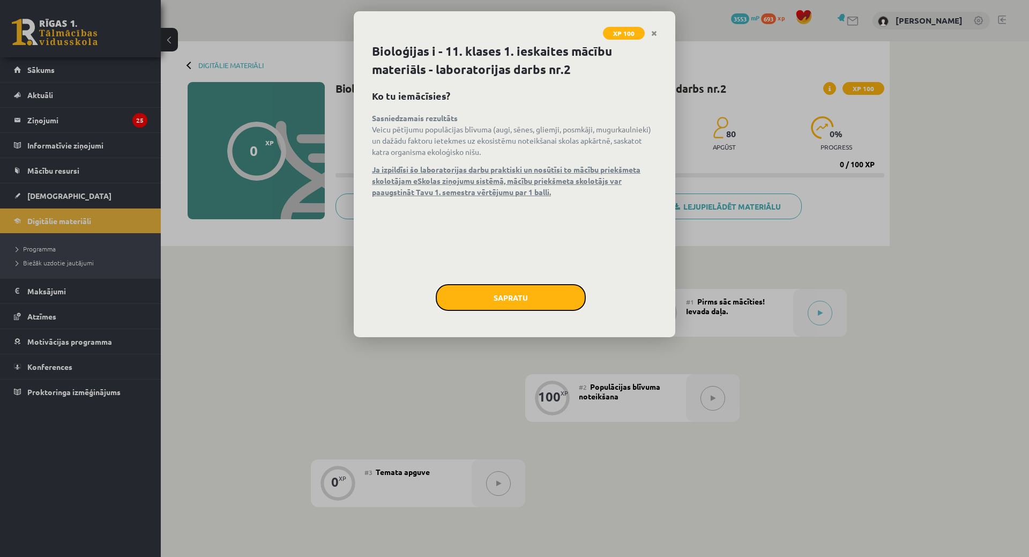
click at [538, 295] on button "Sapratu" at bounding box center [511, 297] width 150 height 27
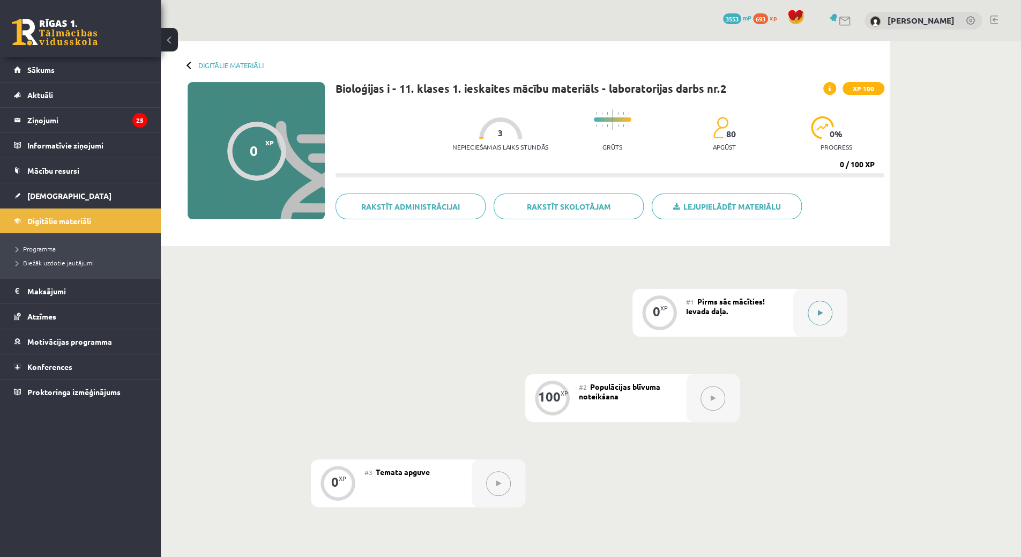
click at [813, 311] on button at bounding box center [820, 313] width 25 height 25
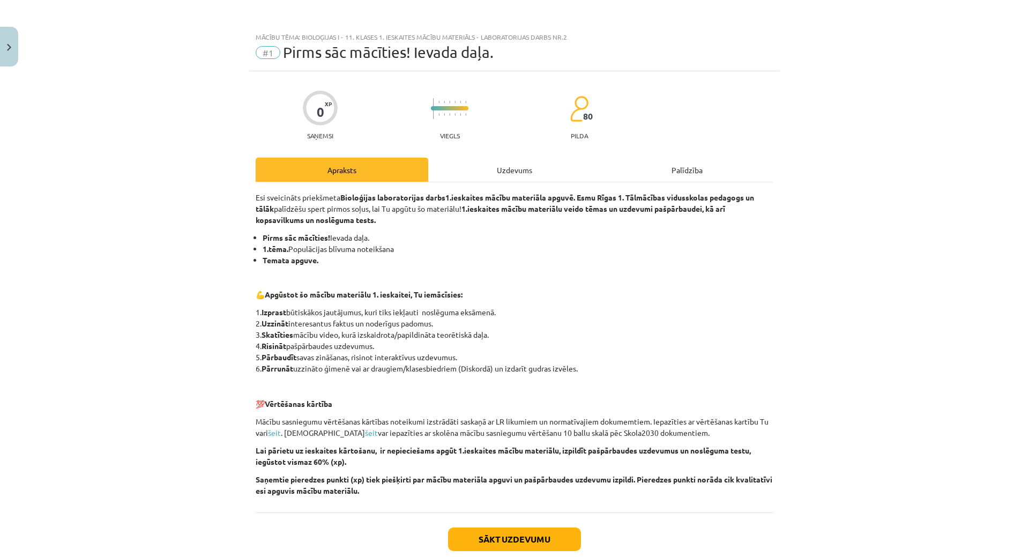
click at [486, 169] on div "Uzdevums" at bounding box center [514, 170] width 173 height 24
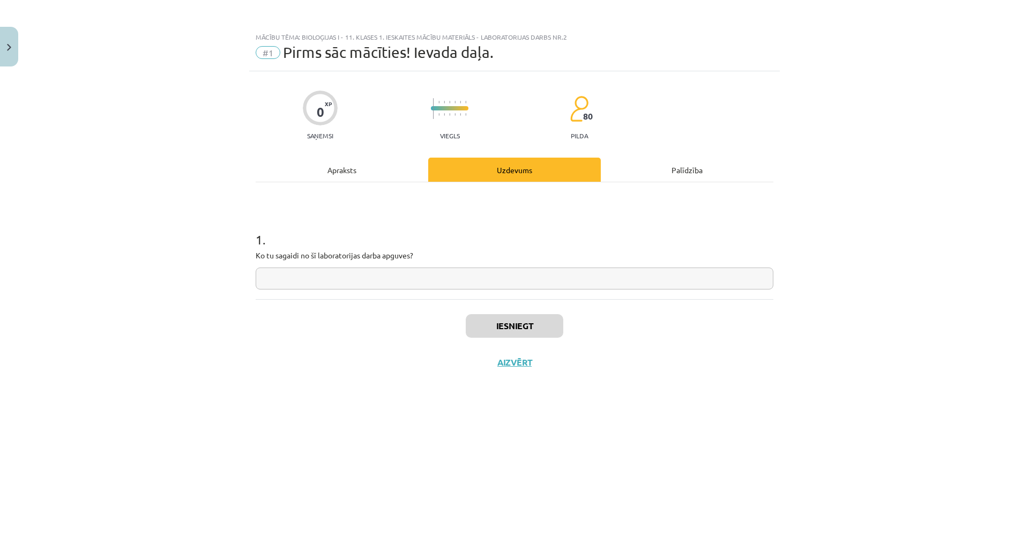
click at [322, 280] on input "text" at bounding box center [515, 278] width 518 height 22
type input "**"
click at [515, 326] on button "Iesniegt" at bounding box center [515, 326] width 98 height 24
click at [494, 364] on button "Nākamā nodarbība" at bounding box center [514, 369] width 105 height 25
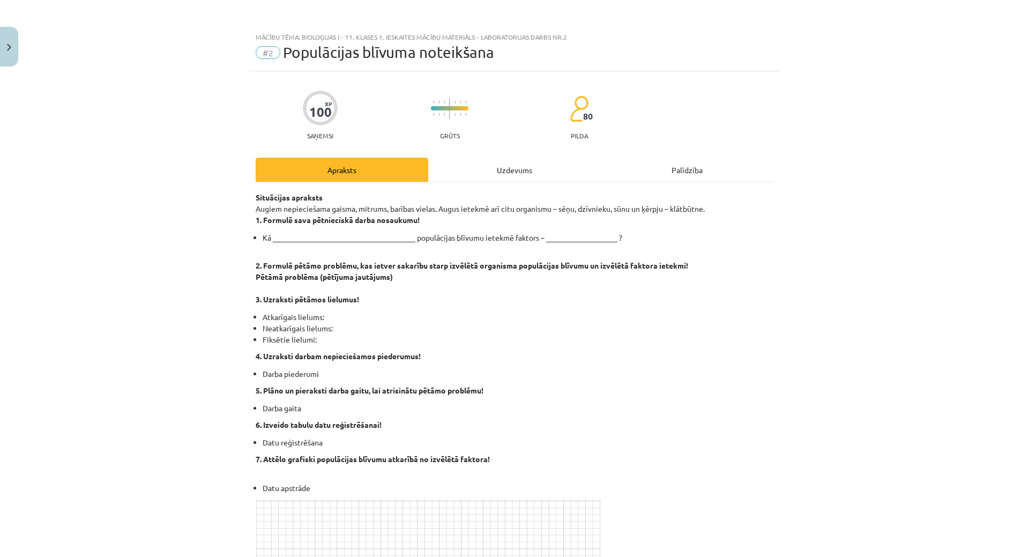
click at [446, 170] on div "Uzdevums" at bounding box center [514, 170] width 173 height 24
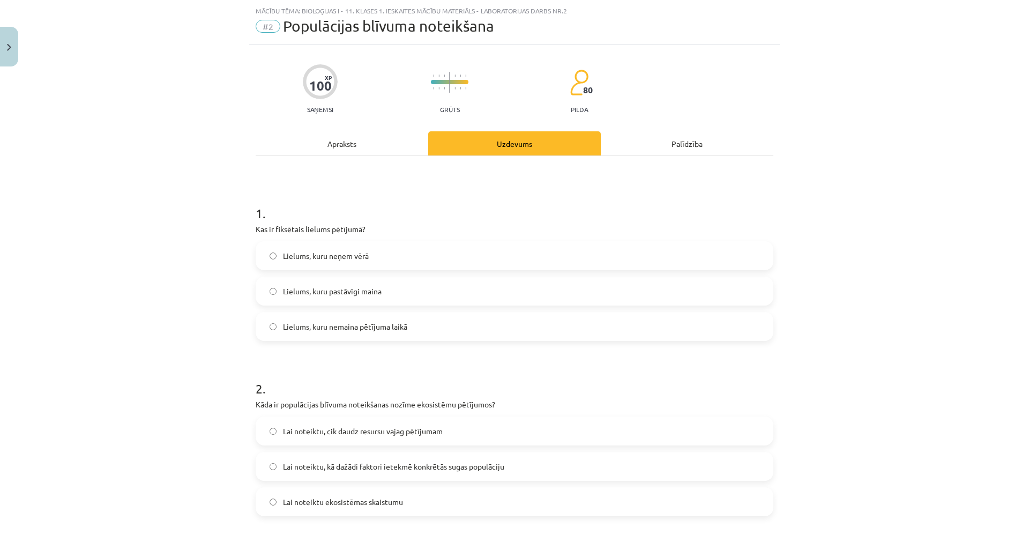
scroll to position [27, 0]
click at [239, 201] on div "Mācību tēma: Bioloģijas i - 11. klases 1. ieskaites mācību materiāls - laborato…" at bounding box center [514, 278] width 1029 height 557
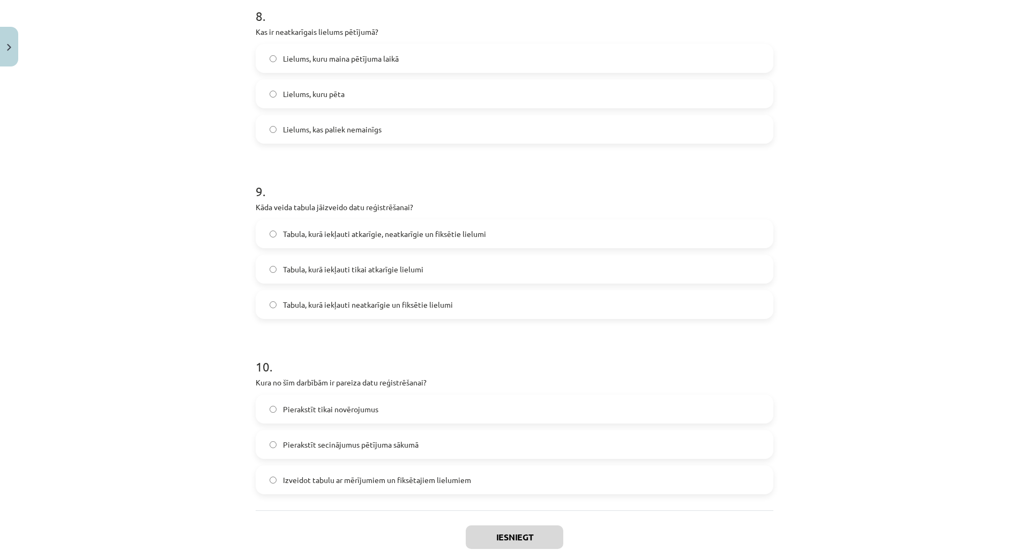
scroll to position [1512, 0]
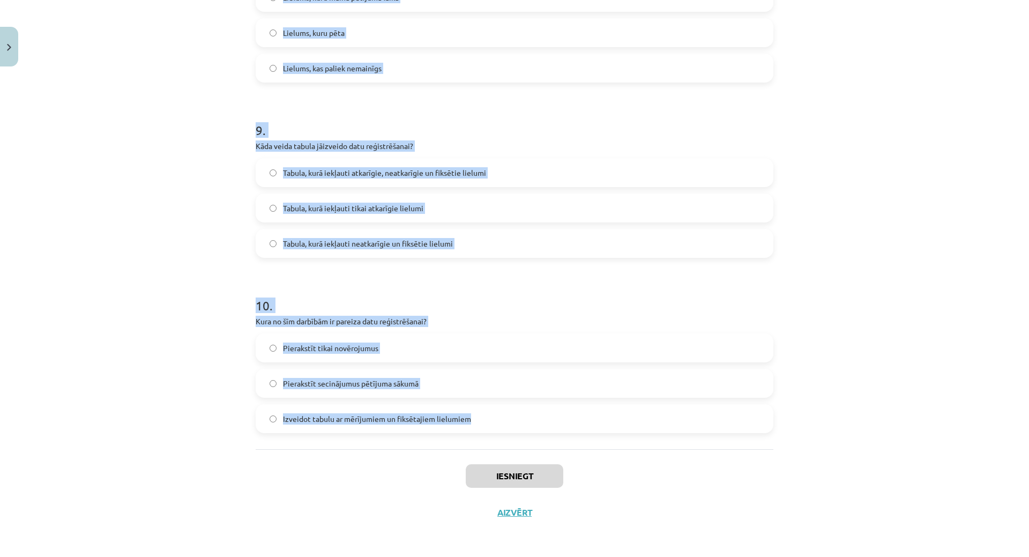
drag, startPoint x: 234, startPoint y: 191, endPoint x: 502, endPoint y: 445, distance: 369.3
click at [502, 445] on div "Mācību tēma: Bioloģijas i - 11. klases 1. ieskaites mācību materiāls - laborato…" at bounding box center [514, 278] width 1029 height 557
copy form "1 . Lor ip dolorsita consect adipisci? Elitsed, doei tempo inci Utlabor, etdo m…"
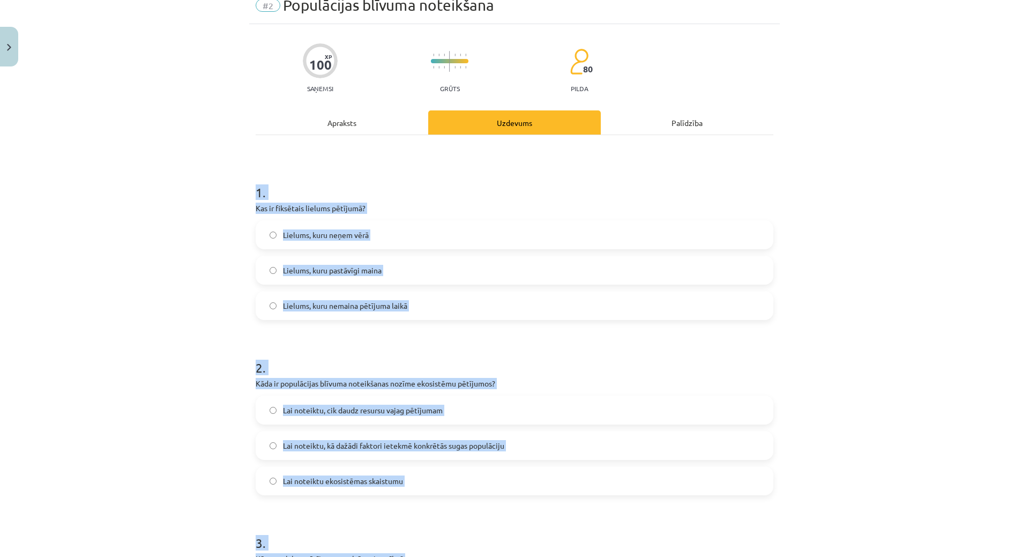
scroll to position [0, 0]
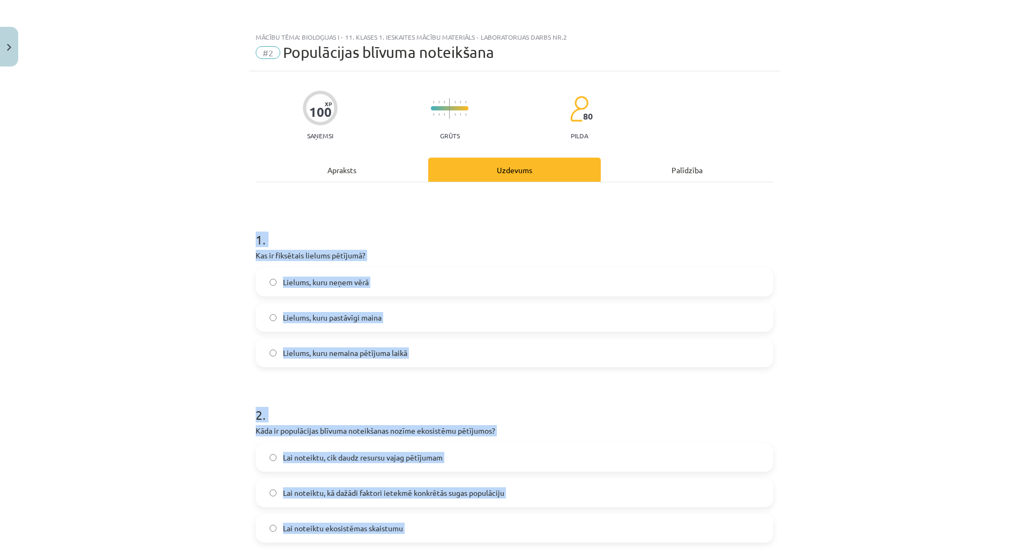
click at [348, 355] on span "Lielums, kuru nemaina pētījuma laikā" at bounding box center [345, 352] width 124 height 11
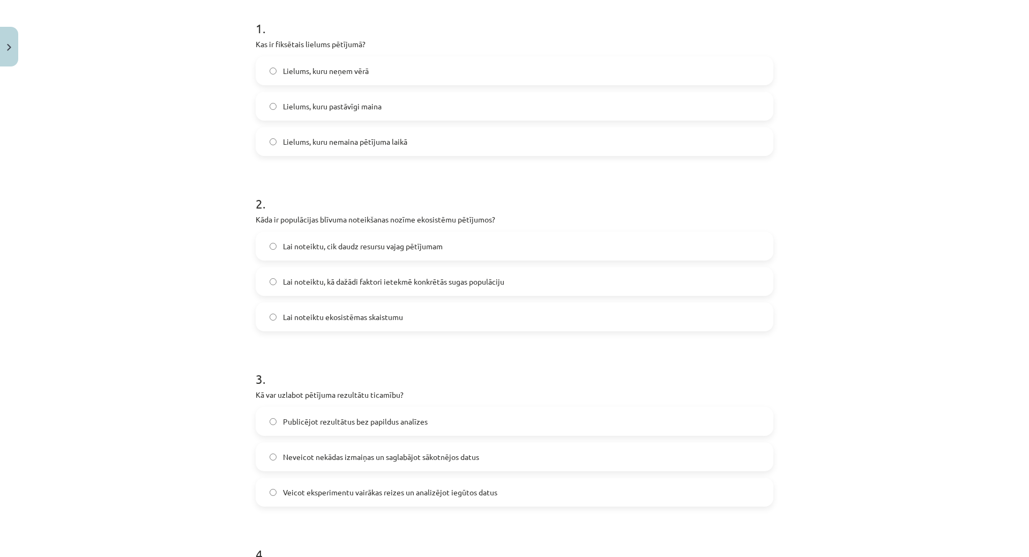
scroll to position [214, 0]
click at [325, 276] on span "Lai noteiktu, kā dažādi faktori ietekmē konkrētās sugas populāciju" at bounding box center [393, 278] width 221 height 11
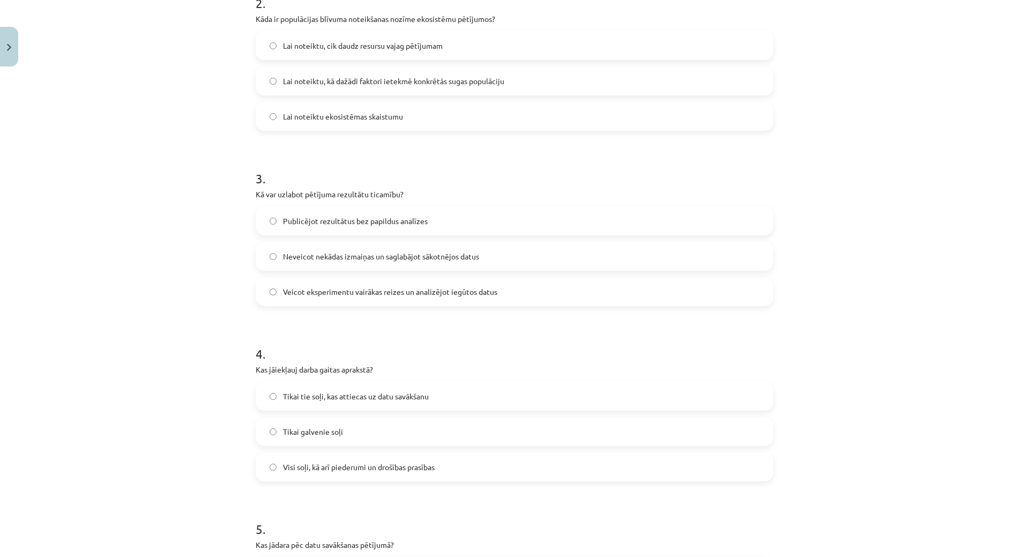
scroll to position [429, 0]
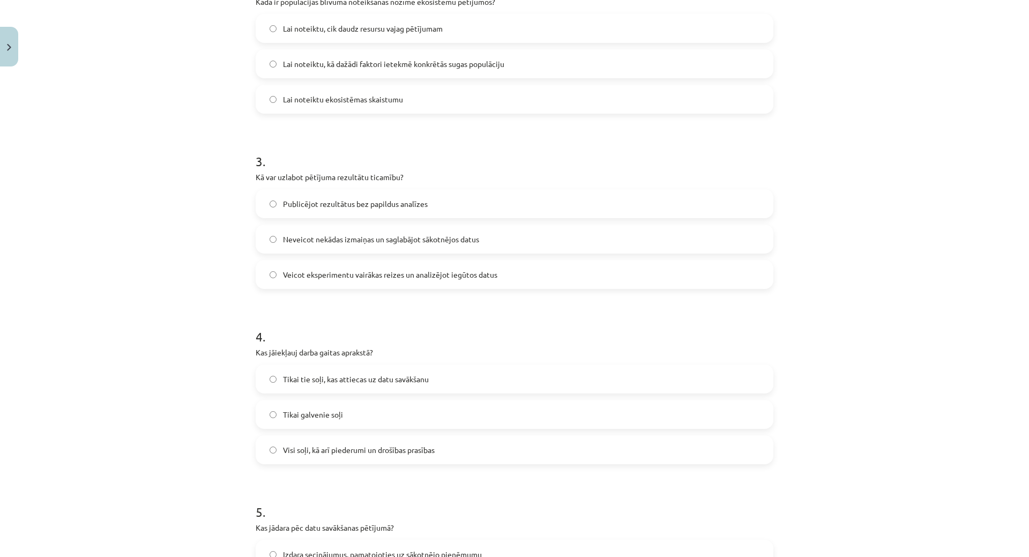
click at [296, 270] on span "Veicot eksperimentu vairākas reizes un analizējot iegūtos datus" at bounding box center [390, 274] width 214 height 11
click at [341, 452] on span "Visi soļi, kā arī piederumi un drošības prasības" at bounding box center [359, 449] width 152 height 11
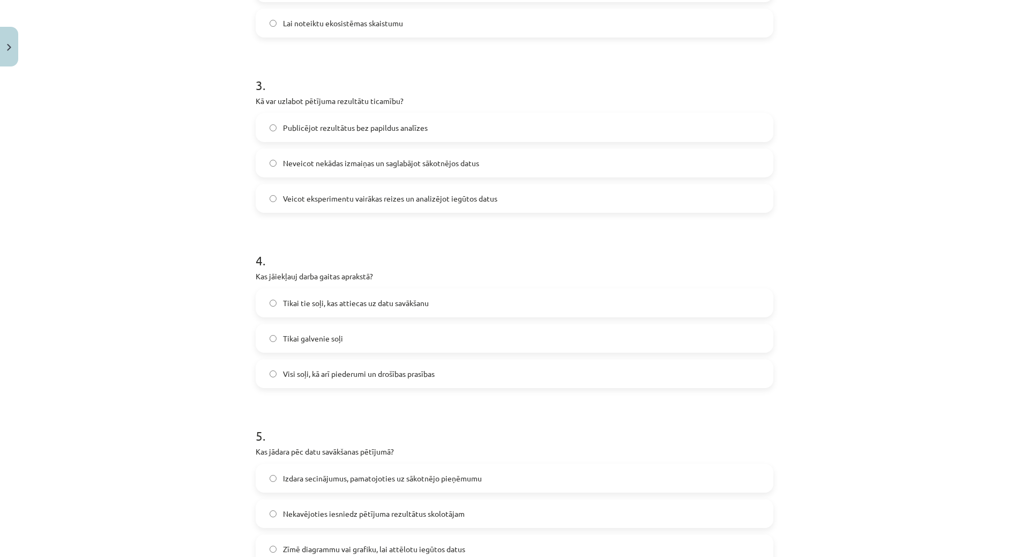
scroll to position [697, 0]
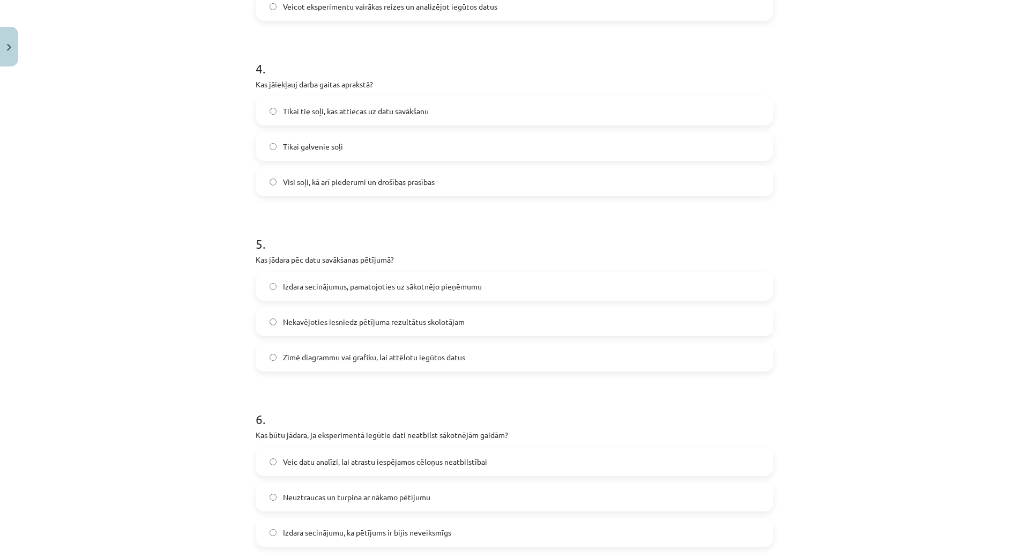
click at [332, 363] on label "Zīmē diagrammu vai grafiku, lai attēlotu iegūtos datus" at bounding box center [515, 357] width 516 height 27
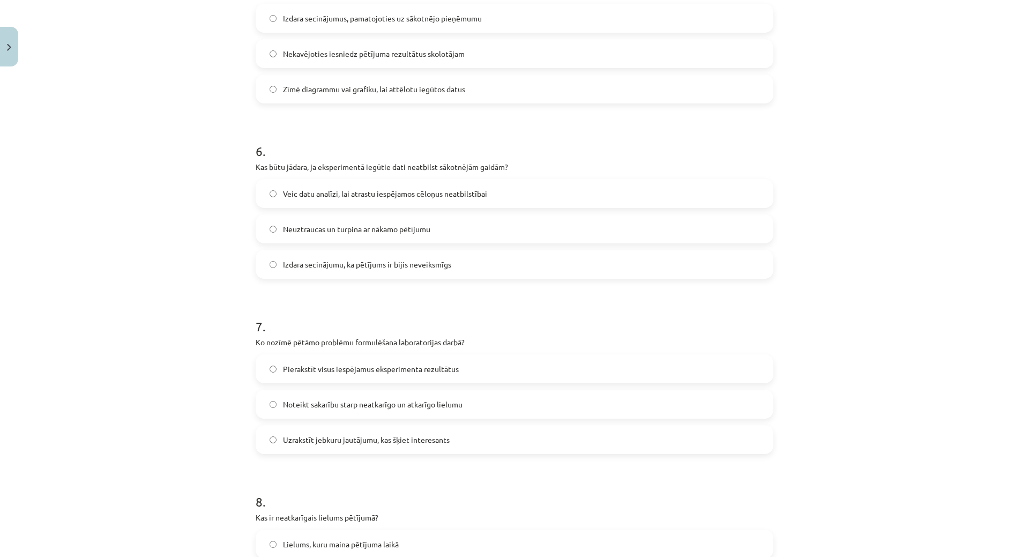
click at [323, 186] on label "Veic datu analīzi, lai atrastu iespējamos cēloņus neatbilstībai" at bounding box center [515, 193] width 516 height 27
click at [328, 405] on span "Noteikt sakarību starp neatkarīgo un atkarīgo lielumu" at bounding box center [373, 404] width 180 height 11
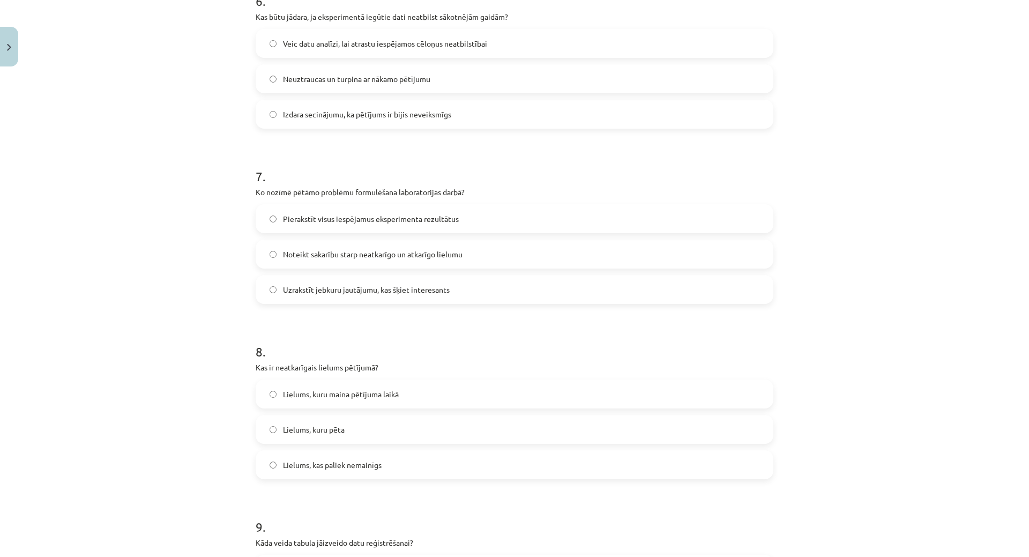
scroll to position [1179, 0]
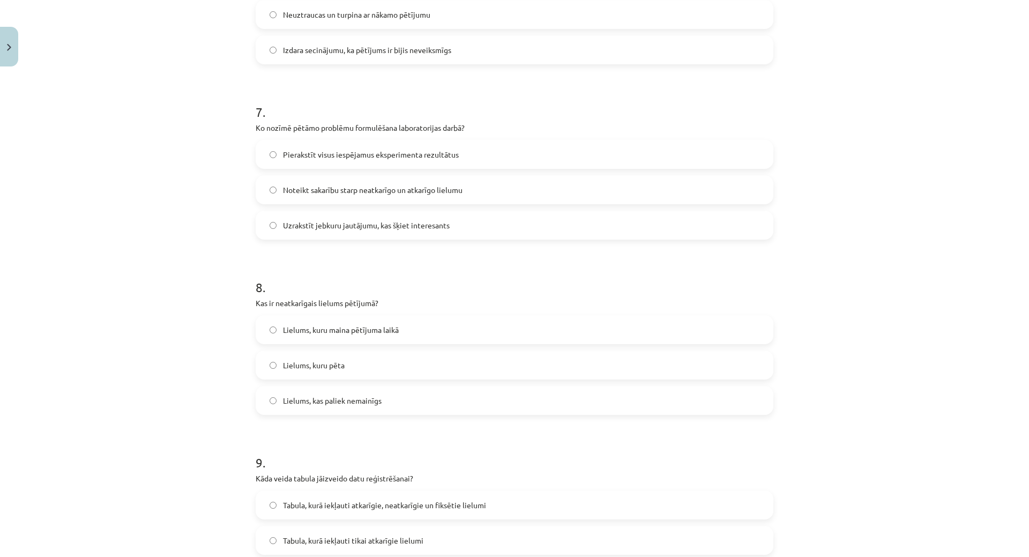
click at [428, 319] on label "Lielums, kuru maina pētījuma laikā" at bounding box center [515, 329] width 516 height 27
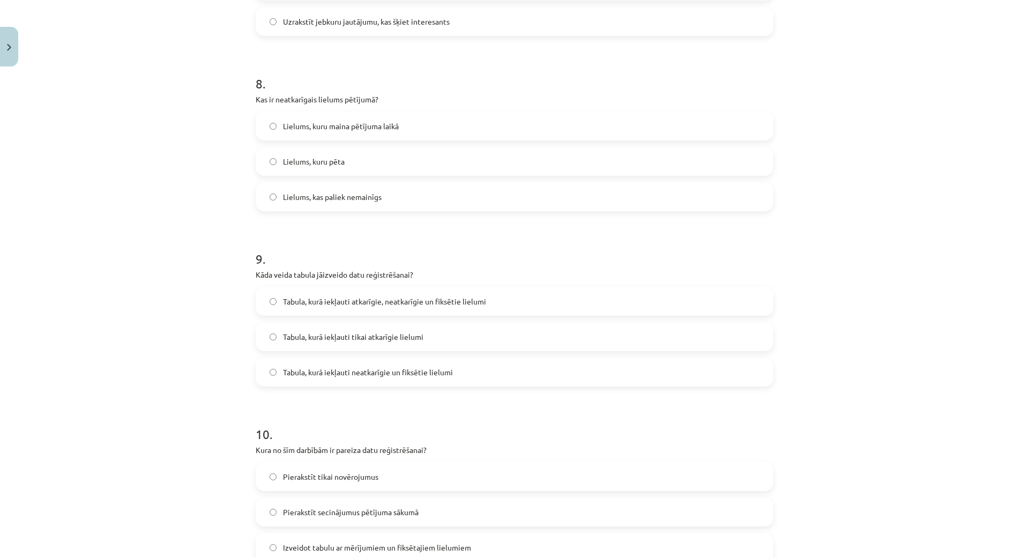
scroll to position [1394, 0]
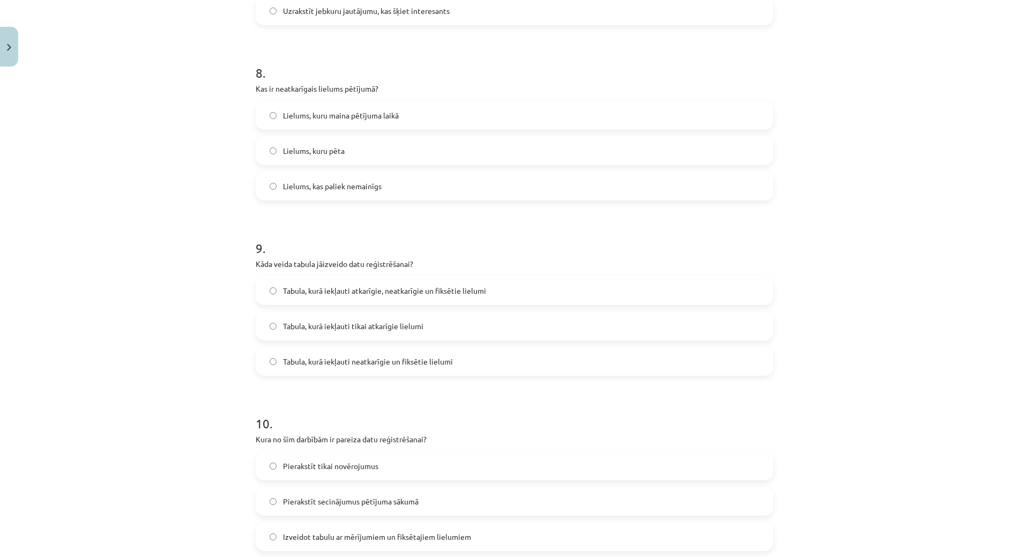
click at [359, 292] on span "Tabula, kurā iekļauti atkarīgie, neatkarīgie un fiksētie lielumi" at bounding box center [384, 290] width 203 height 11
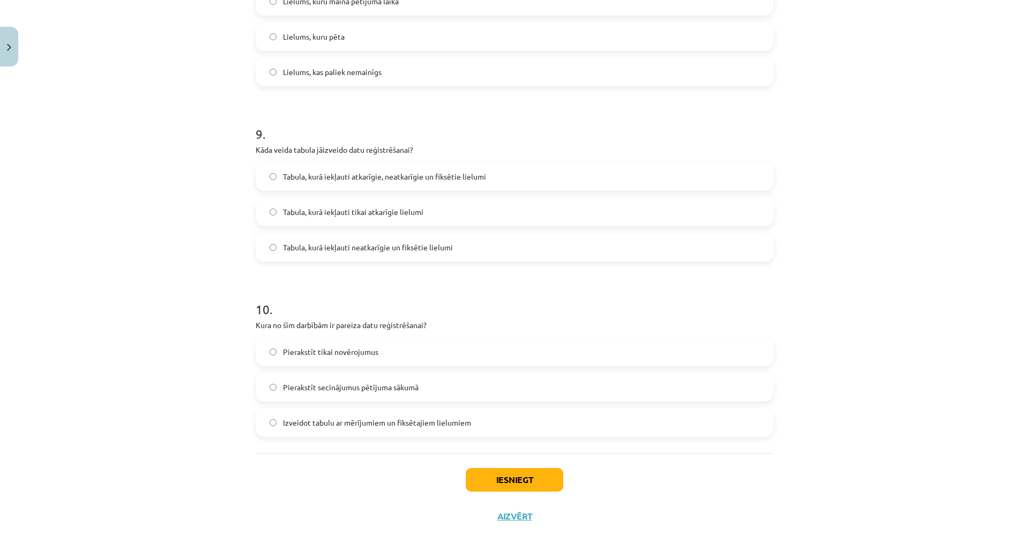
scroll to position [1512, 0]
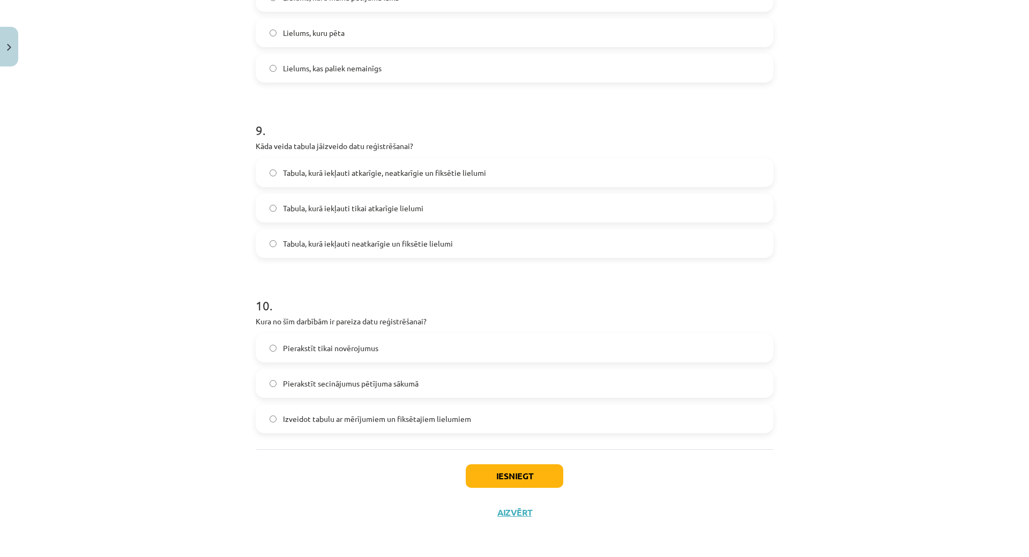
click at [442, 247] on span "Tabula, kurā iekļauti neatkarīgie un fiksētie lielumi" at bounding box center [368, 243] width 170 height 11
click at [333, 418] on span "Izveidot tabulu ar mērījumiem un fiksētajiem lielumiem" at bounding box center [377, 418] width 188 height 11
click at [415, 176] on span "Tabula, kurā iekļauti atkarīgie, neatkarīgie un fiksētie lielumi" at bounding box center [384, 172] width 203 height 11
click at [508, 483] on button "Iesniegt" at bounding box center [515, 476] width 98 height 24
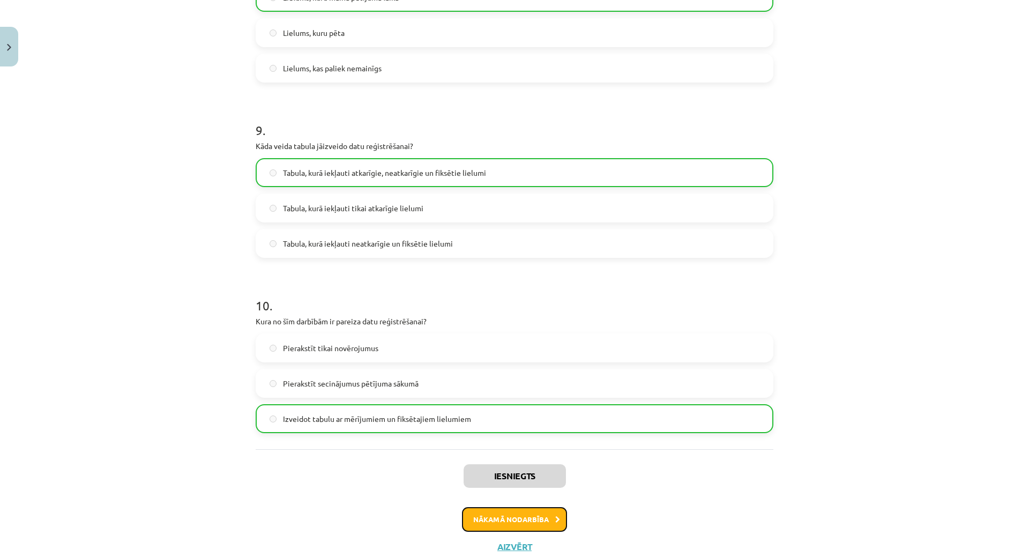
click at [504, 525] on button "Nākamā nodarbība" at bounding box center [514, 519] width 105 height 25
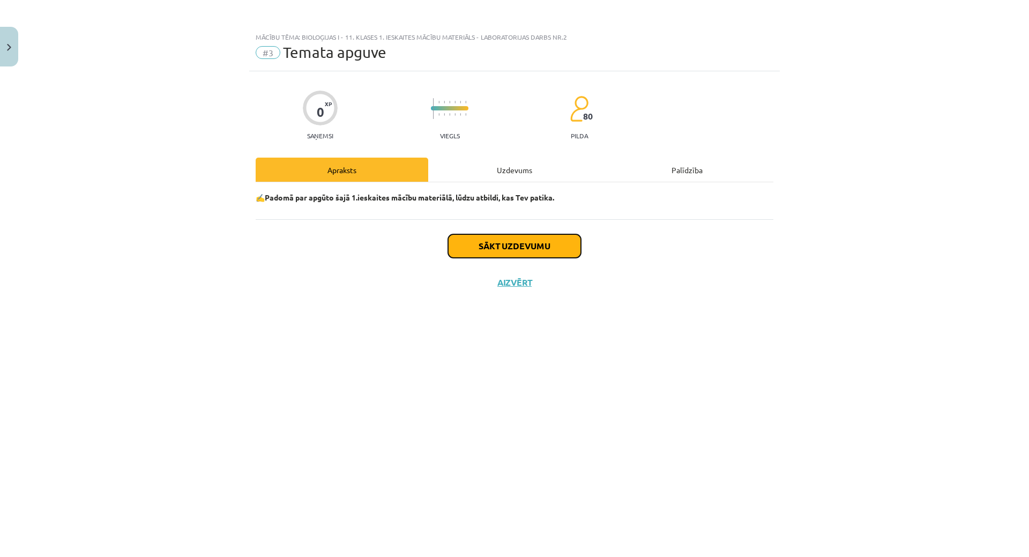
click at [562, 240] on button "Sākt uzdevumu" at bounding box center [514, 246] width 133 height 24
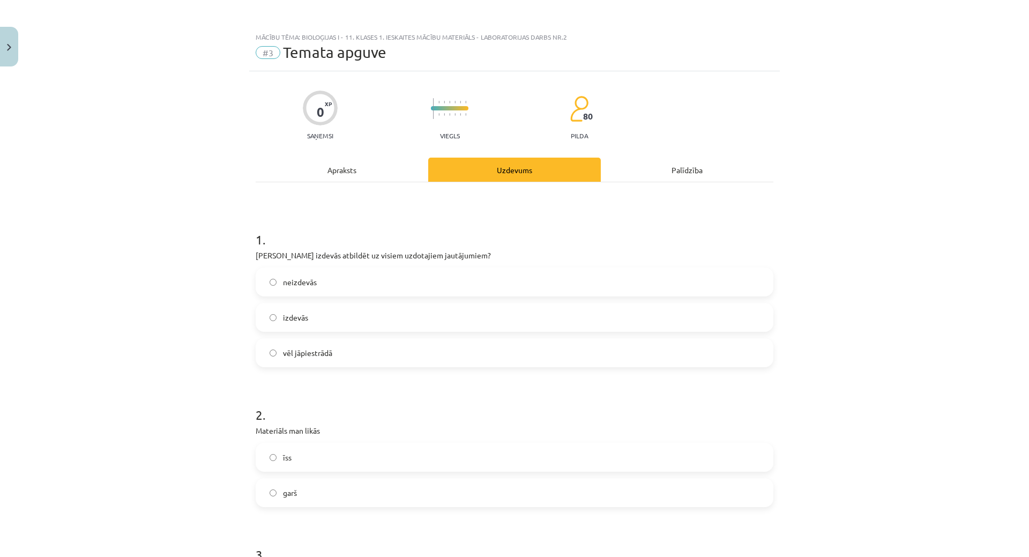
click at [325, 281] on label "neizdevās" at bounding box center [515, 282] width 516 height 27
click at [301, 496] on label "garš" at bounding box center [515, 492] width 516 height 27
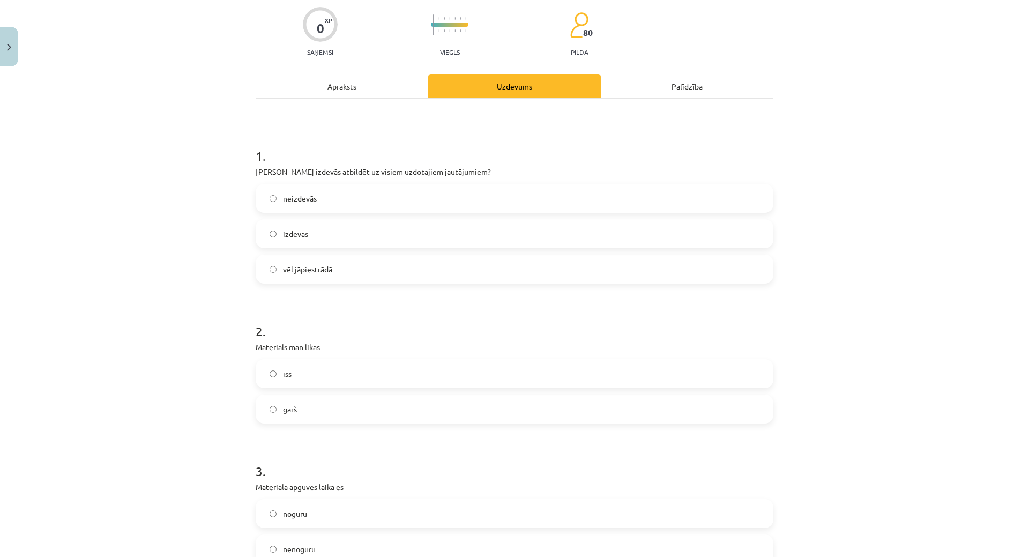
scroll to position [214, 0]
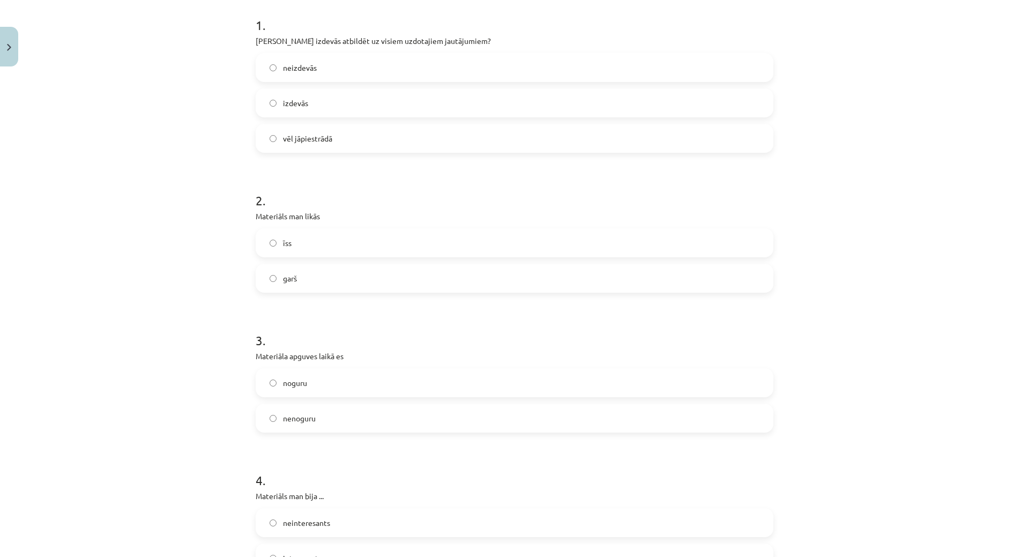
click at [304, 386] on label "noguru" at bounding box center [515, 382] width 516 height 27
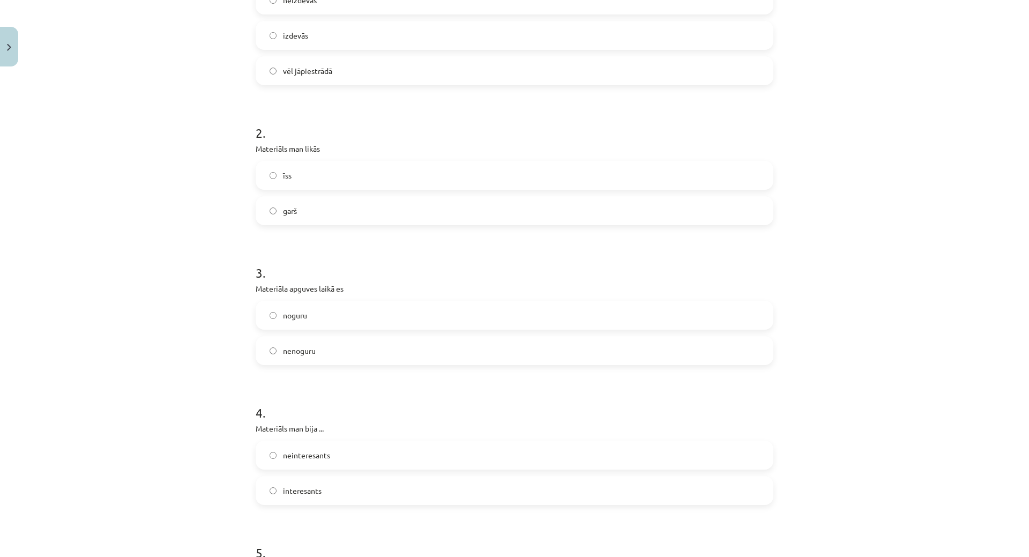
scroll to position [429, 0]
click at [336, 313] on label "neinteresants" at bounding box center [515, 308] width 516 height 27
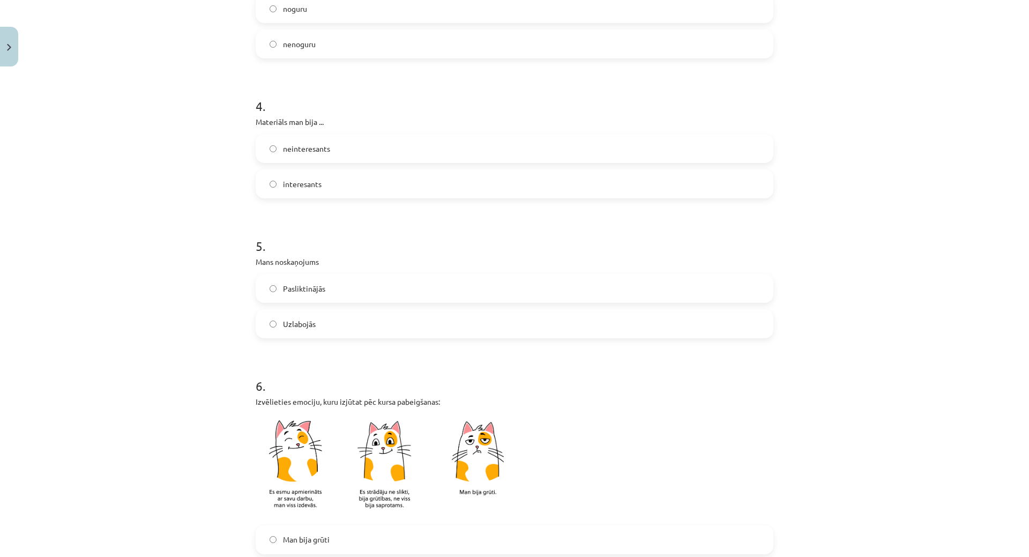
scroll to position [590, 0]
click at [338, 314] on label "Uzlabojās" at bounding box center [515, 322] width 516 height 27
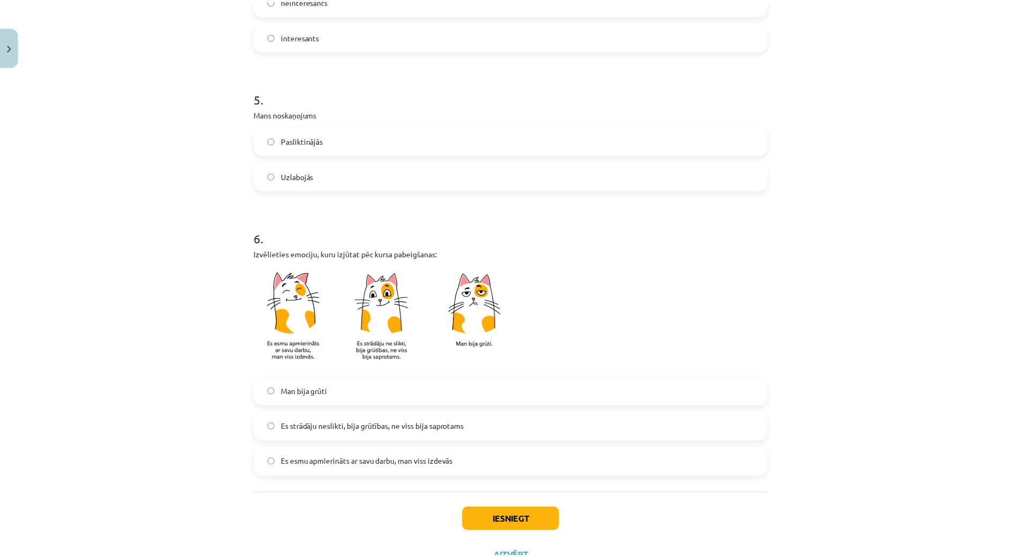
scroll to position [780, 0]
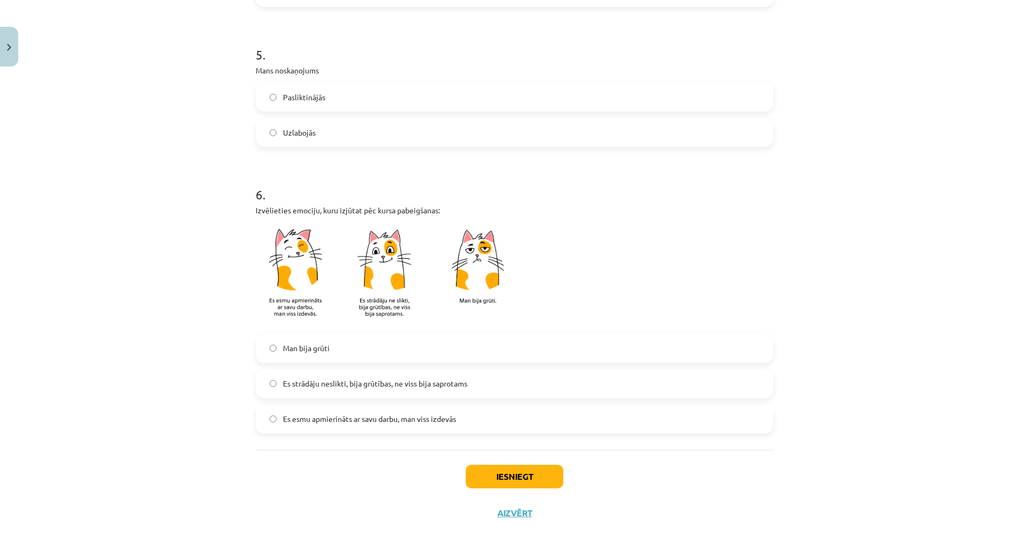
drag, startPoint x: 333, startPoint y: 379, endPoint x: 348, endPoint y: 408, distance: 32.8
click at [333, 381] on span "Es strādāju neslikti, bija grūtības, ne viss bija saprotams" at bounding box center [375, 383] width 184 height 11
click at [418, 414] on label "Es esmu apmierināts ar savu darbu, man viss izdevās" at bounding box center [515, 419] width 516 height 27
click at [527, 469] on button "Iesniegt" at bounding box center [515, 477] width 98 height 24
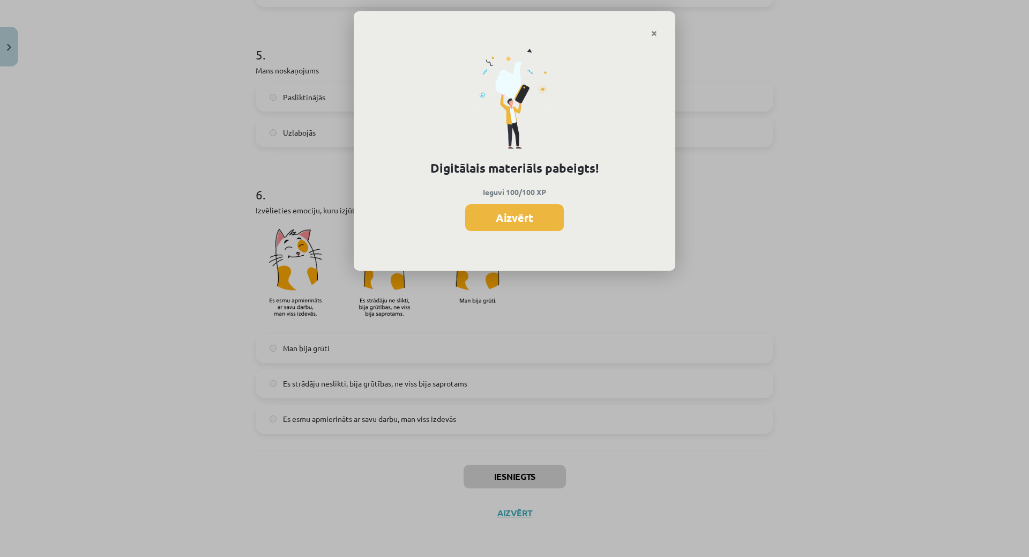
click at [539, 211] on button "Aizvērt" at bounding box center [514, 217] width 99 height 27
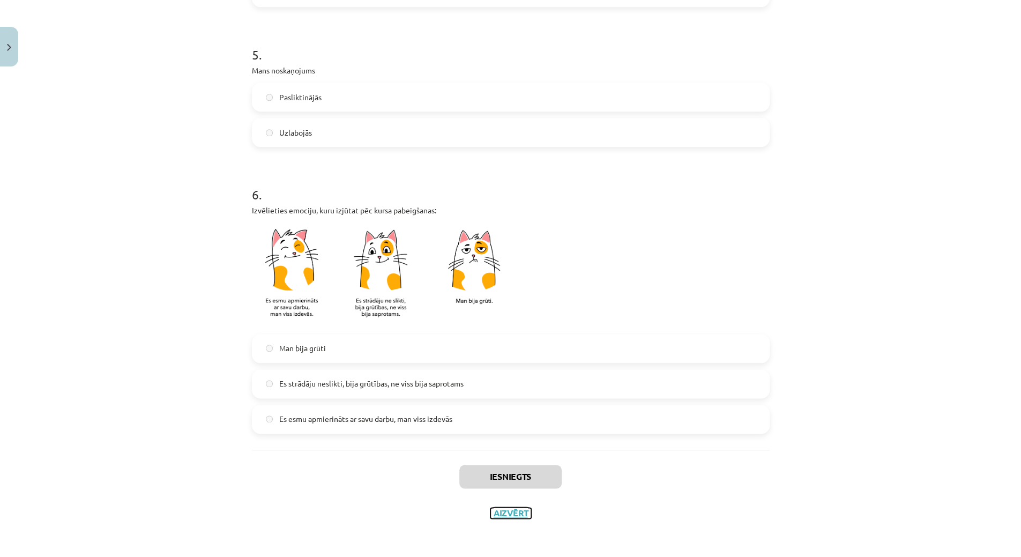
click at [511, 514] on button "Aizvērt" at bounding box center [510, 513] width 41 height 11
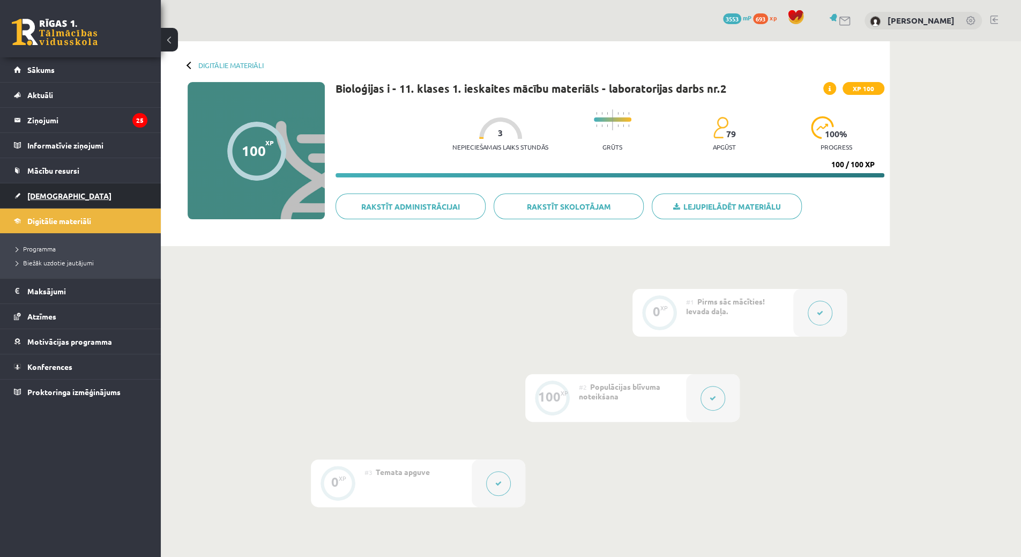
click at [40, 193] on span "[DEMOGRAPHIC_DATA]" at bounding box center [69, 196] width 84 height 10
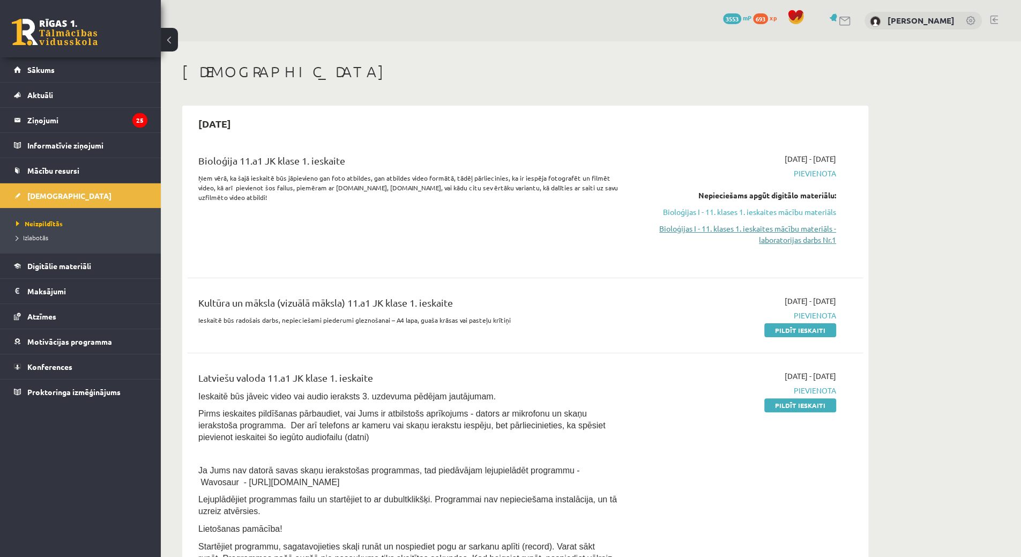
click at [786, 227] on link "Bioloģijas I - 11. klases 1. ieskaites mācību materiāls - laboratorijas darbs N…" at bounding box center [735, 234] width 202 height 23
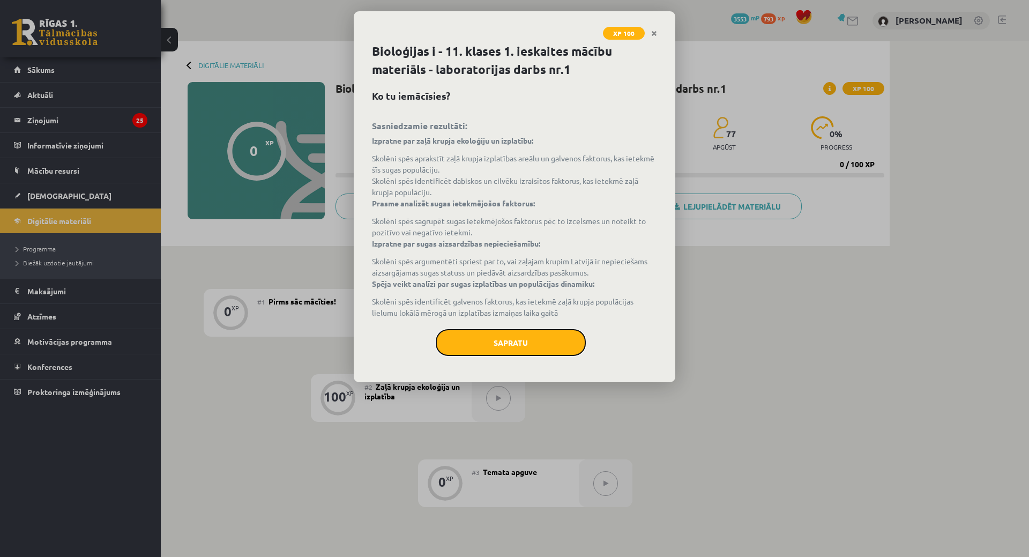
click at [523, 342] on button "Sapratu" at bounding box center [511, 342] width 150 height 27
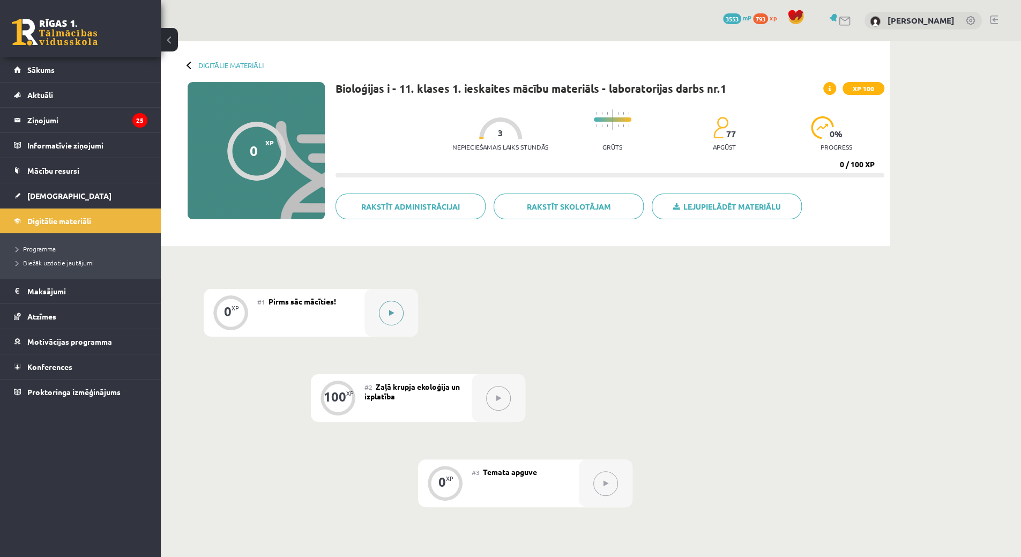
click at [386, 319] on button at bounding box center [391, 313] width 25 height 25
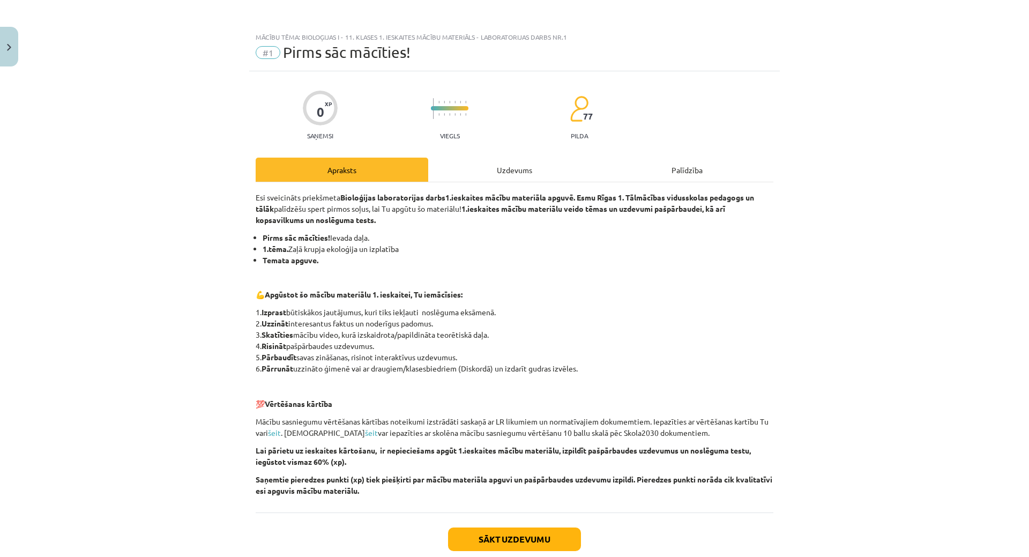
drag, startPoint x: 457, startPoint y: 161, endPoint x: 467, endPoint y: 170, distance: 14.1
click at [458, 161] on div "Uzdevums" at bounding box center [514, 170] width 173 height 24
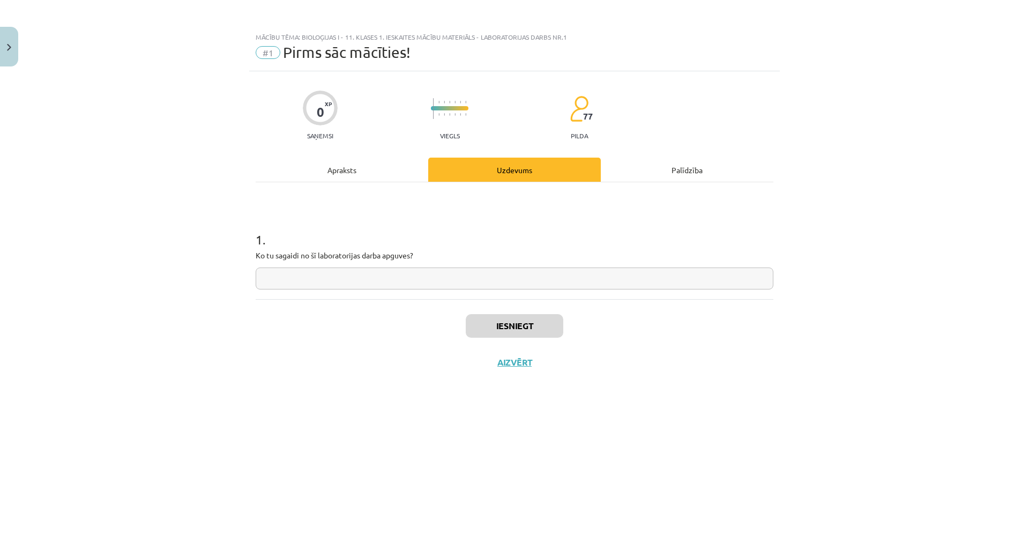
click at [540, 282] on input "text" at bounding box center [515, 278] width 518 height 22
type input "**"
click at [483, 320] on button "Iesniegt" at bounding box center [515, 326] width 98 height 24
click at [483, 371] on button "Nākamā nodarbība" at bounding box center [514, 369] width 105 height 25
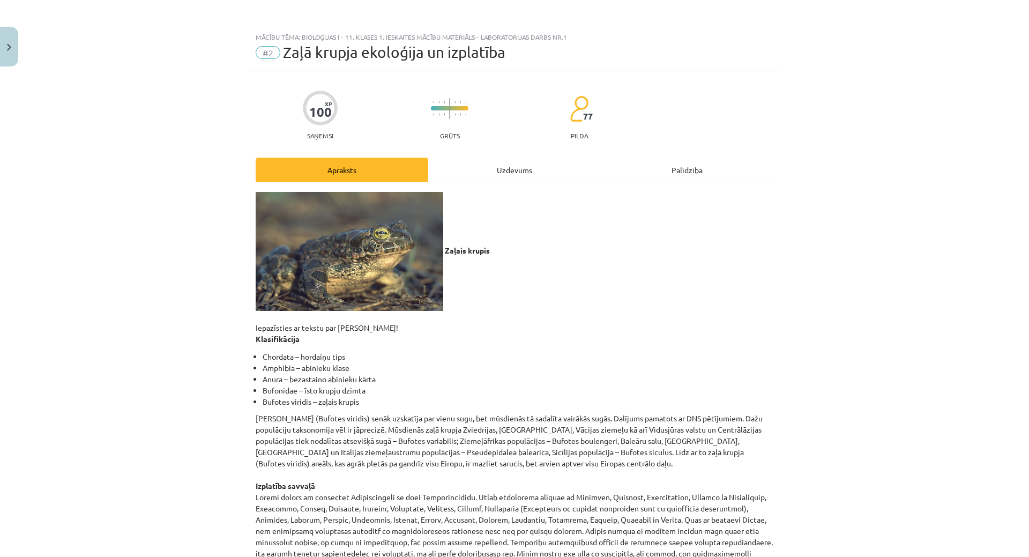
click at [475, 161] on div "Uzdevums" at bounding box center [514, 170] width 173 height 24
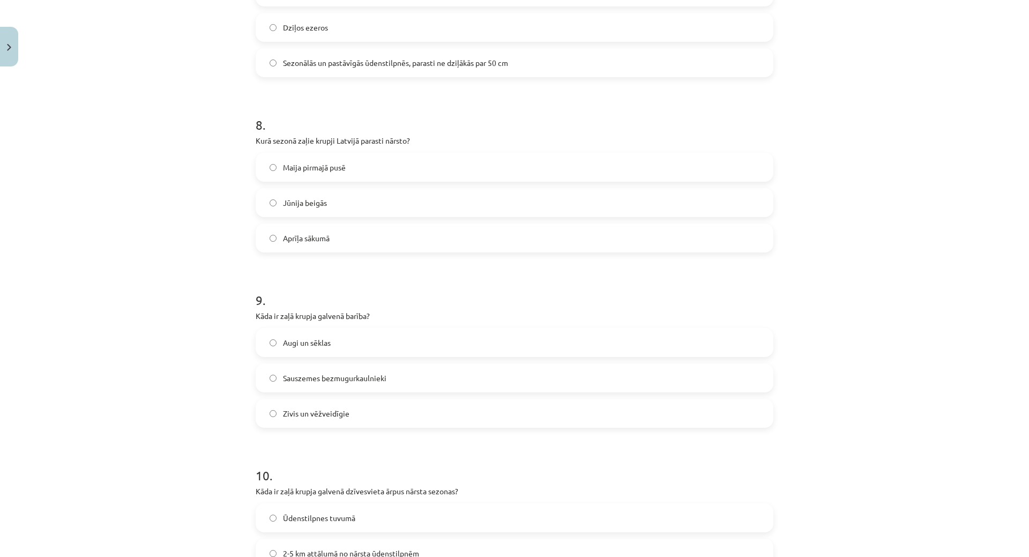
scroll to position [1512, 0]
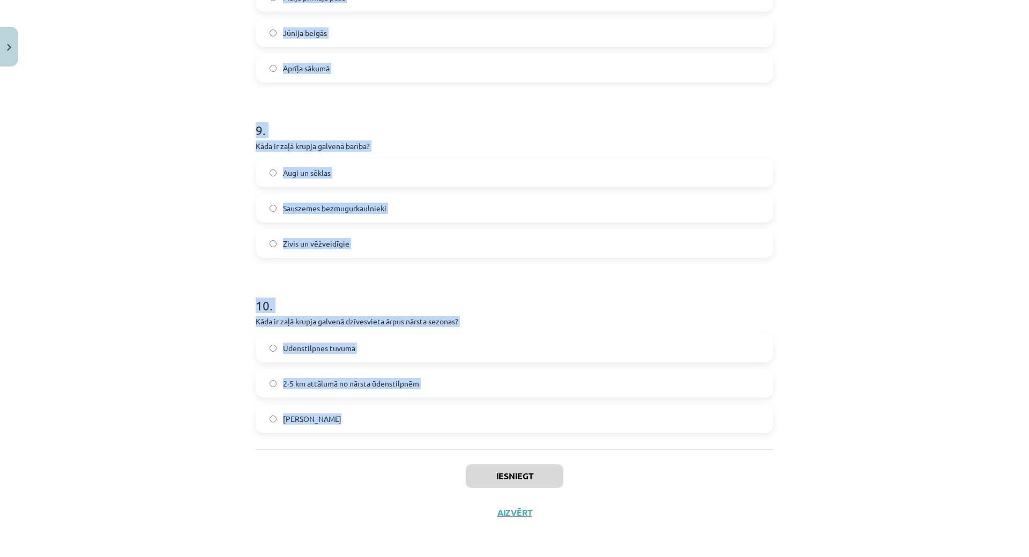
drag, startPoint x: 198, startPoint y: 189, endPoint x: 455, endPoint y: 411, distance: 338.6
click at [453, 413] on div "Mācību tēma: Bioloģijas i - 11. klases 1. ieskaites mācību materiāls - laborato…" at bounding box center [514, 278] width 1029 height 557
drag, startPoint x: 390, startPoint y: 411, endPoint x: 317, endPoint y: 403, distance: 73.9
copy form "7 . Lore ip dolorsita consect, adi elitsed doei tempor incididuntu? Labor etdo …"
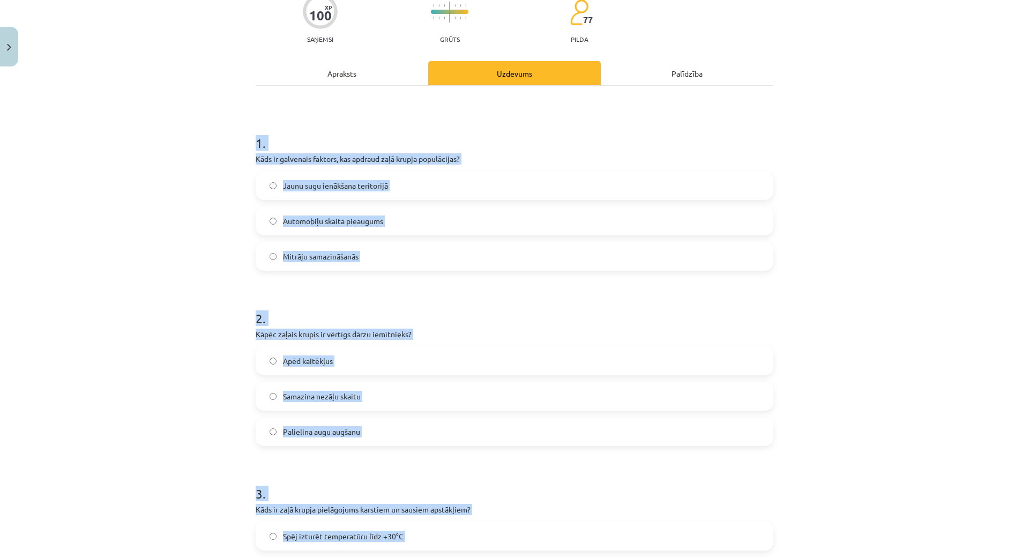
scroll to position [64, 0]
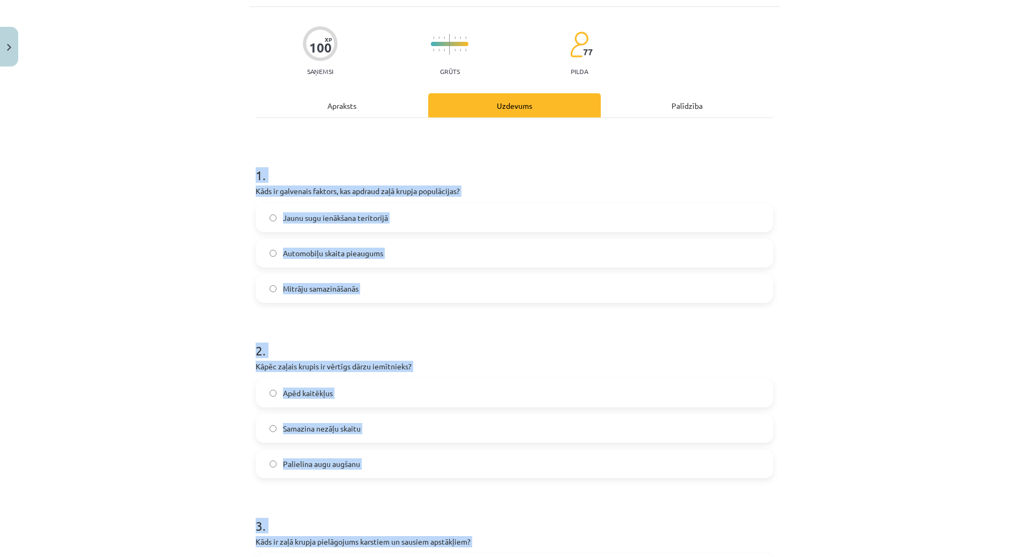
drag, startPoint x: 324, startPoint y: 284, endPoint x: 313, endPoint y: 243, distance: 42.3
click at [324, 285] on span "Mitrāju samazināšanās" at bounding box center [321, 288] width 76 height 11
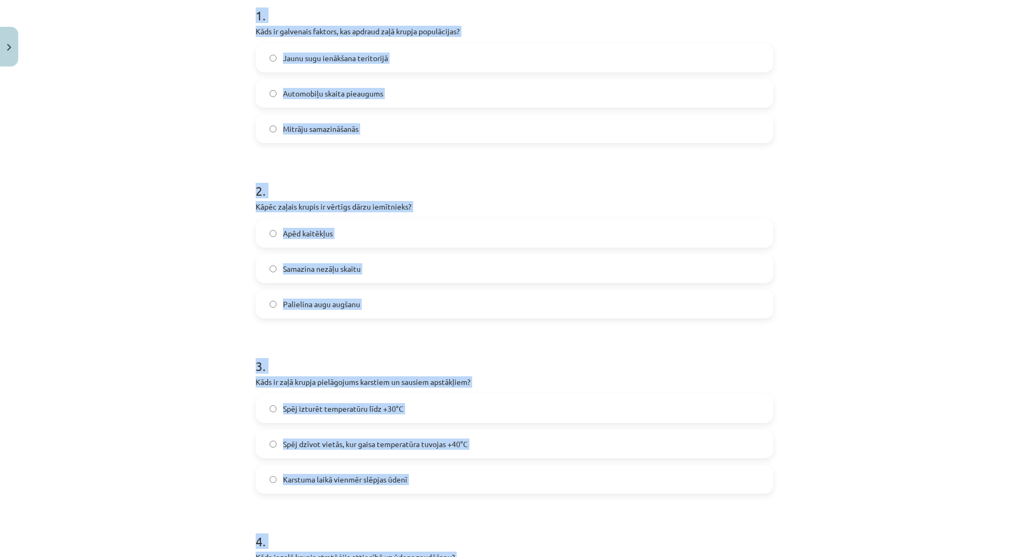
scroll to position [225, 0]
click at [299, 203] on p "Kāpēc zaļais krupis ir vērtīgs dārzu iemītnieks?" at bounding box center [515, 205] width 518 height 11
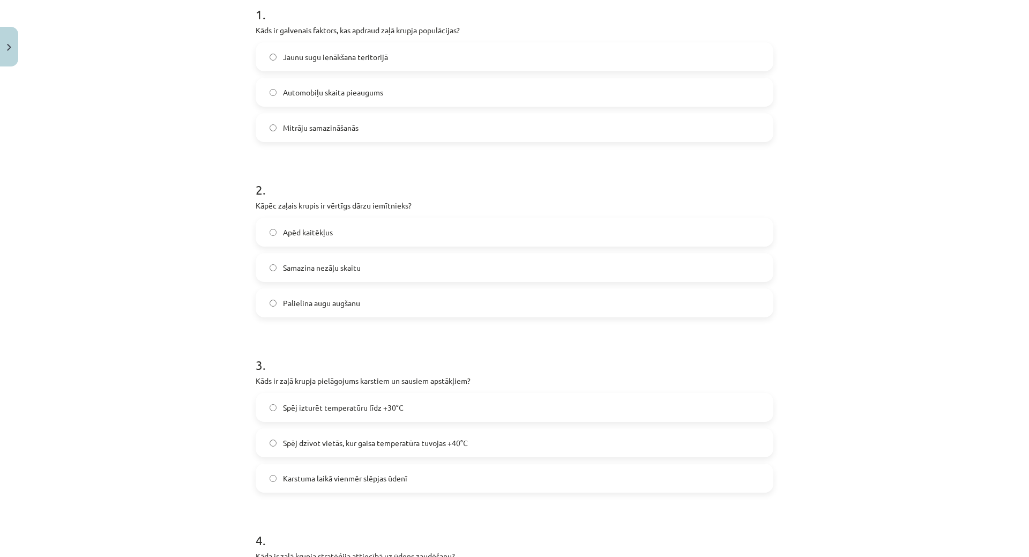
click at [294, 225] on label "Apēd kaitēkļus" at bounding box center [515, 232] width 516 height 27
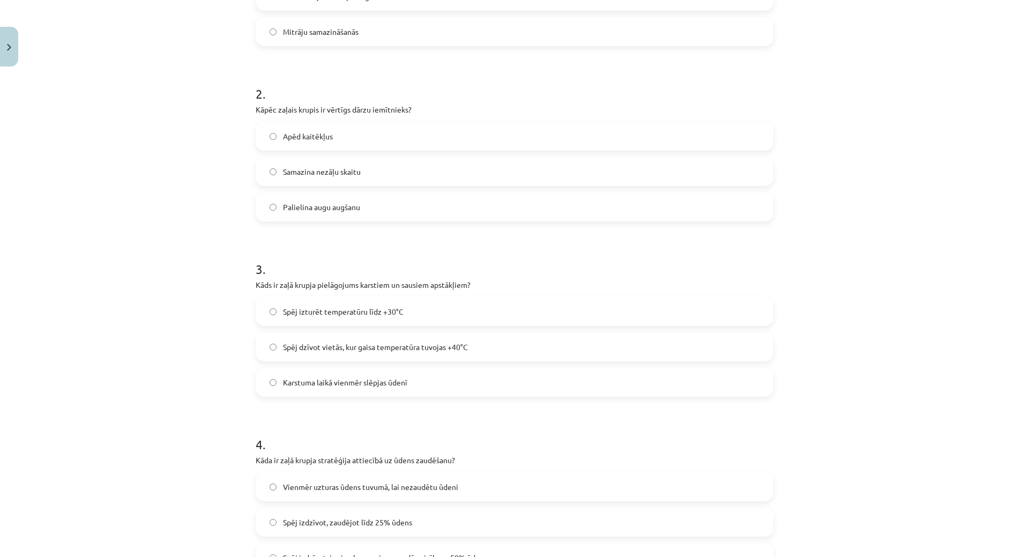
scroll to position [386, 0]
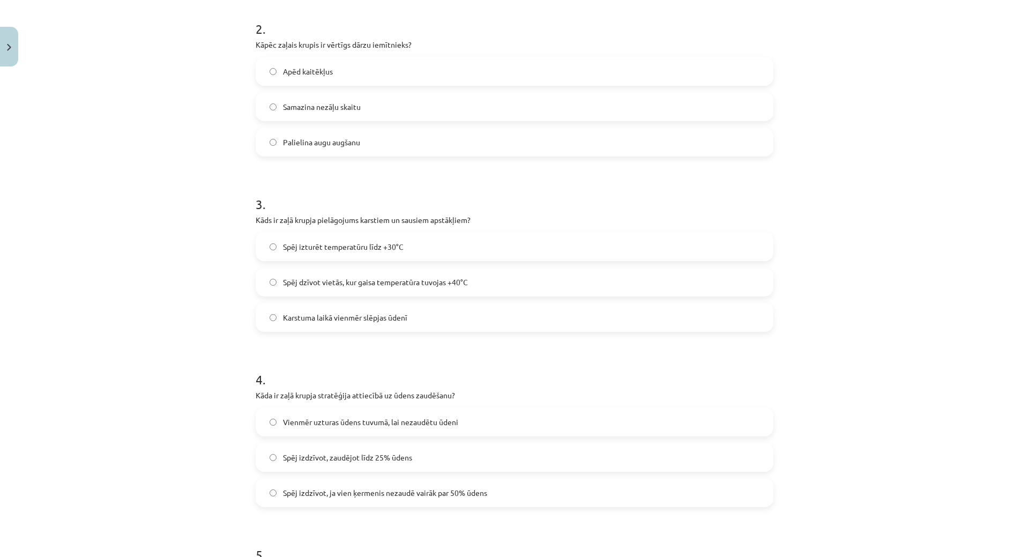
click at [321, 279] on span "Spēj dzīvot vietās, kur gaisa temperatūra tuvojas +40°C" at bounding box center [375, 282] width 185 height 11
click at [296, 281] on span "Spēj dzīvot vietās, kur gaisa temperatūra tuvojas +40°C" at bounding box center [375, 282] width 185 height 11
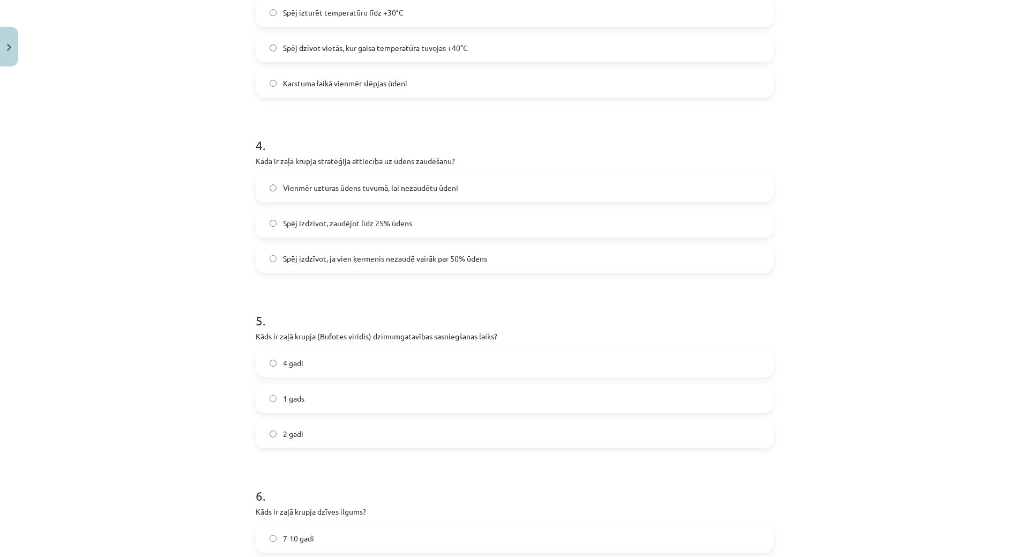
scroll to position [654, 0]
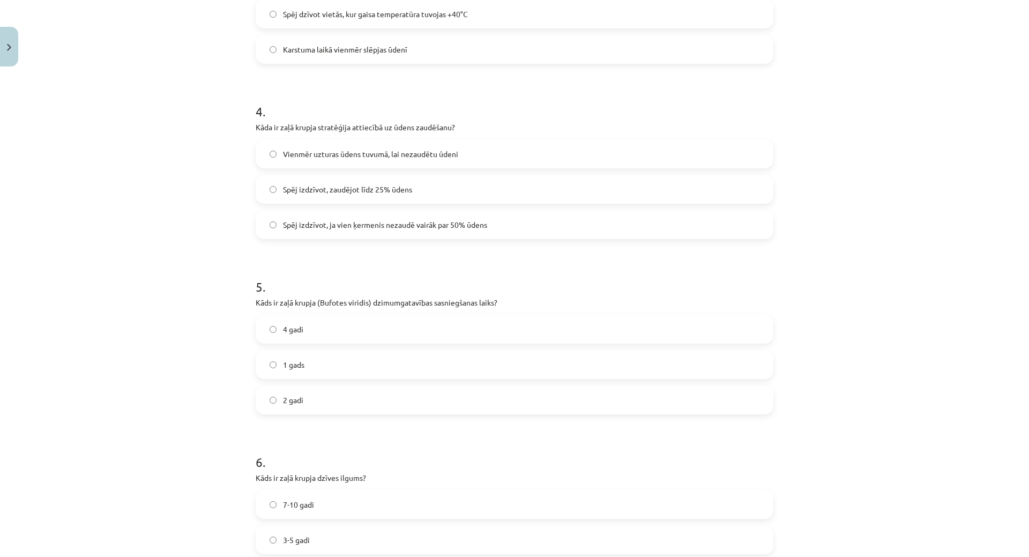
click at [325, 182] on label "Spēj izdzīvot, zaudējot līdz 25% ūdens" at bounding box center [515, 189] width 516 height 27
click at [413, 197] on label "Spēj izdzīvot, zaudējot līdz 25% ūdens" at bounding box center [515, 189] width 516 height 27
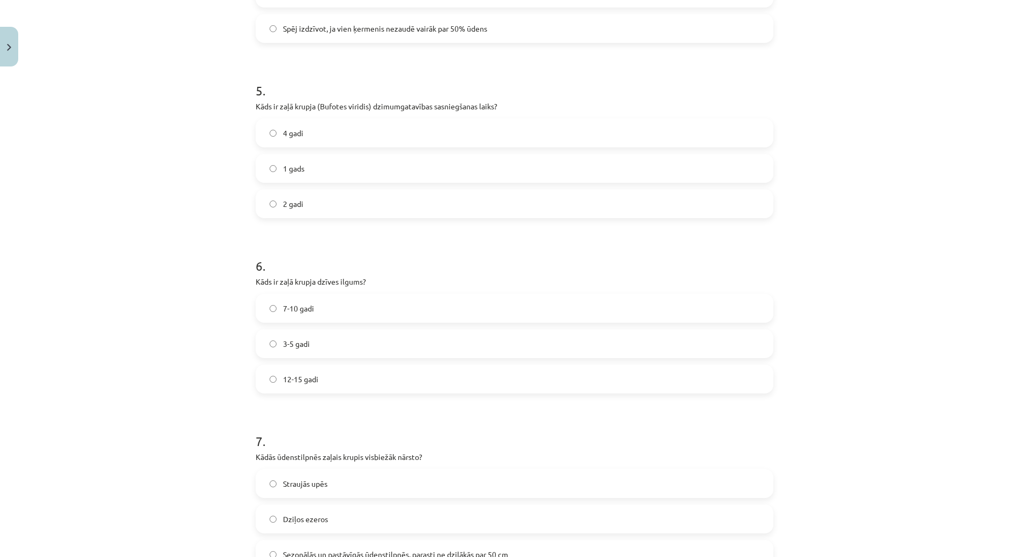
scroll to position [868, 0]
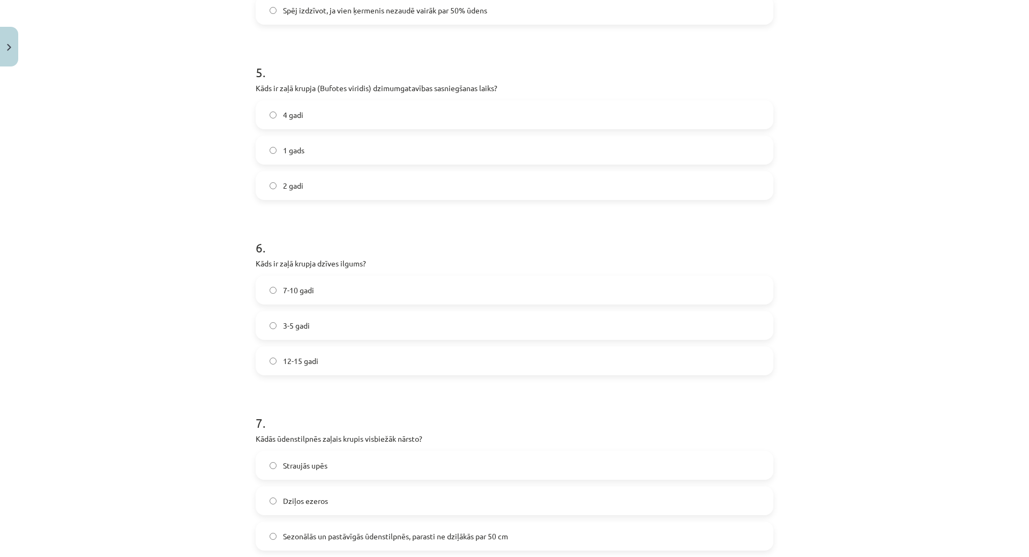
click at [277, 116] on label "4 gadi" at bounding box center [515, 114] width 516 height 27
click at [296, 285] on span "7-10 gadi" at bounding box center [298, 290] width 31 height 11
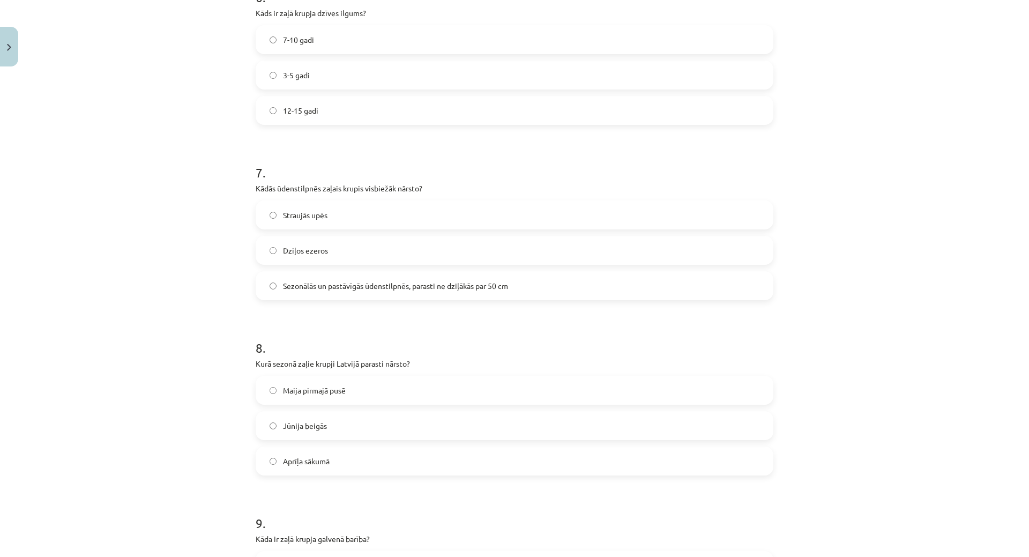
scroll to position [1136, 0]
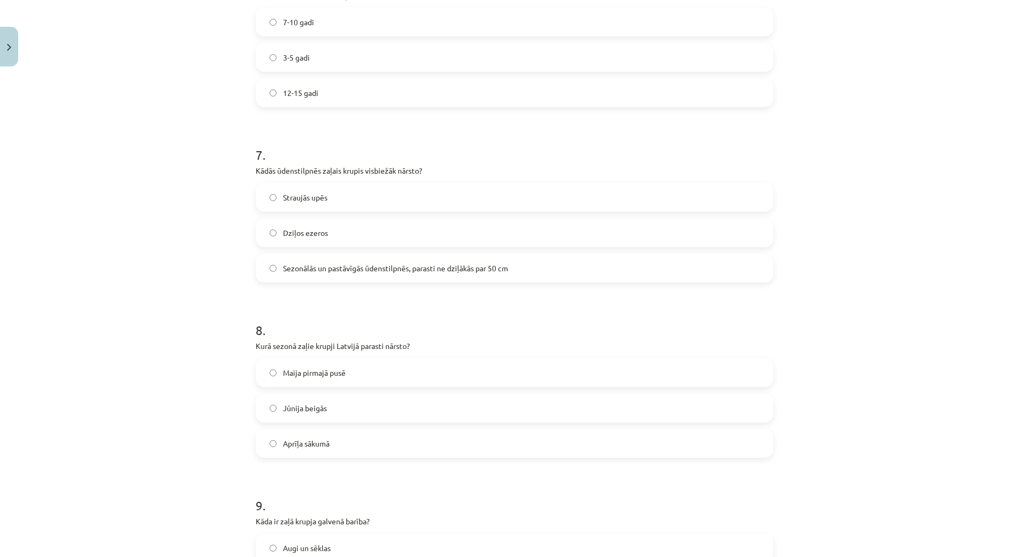
click at [325, 256] on label "Sezonālās un pastāvīgās ūdenstilpnēs, parasti ne dziļākās par 50 cm" at bounding box center [515, 268] width 516 height 27
click at [289, 368] on span "Maija pirmajā pusē" at bounding box center [314, 372] width 63 height 11
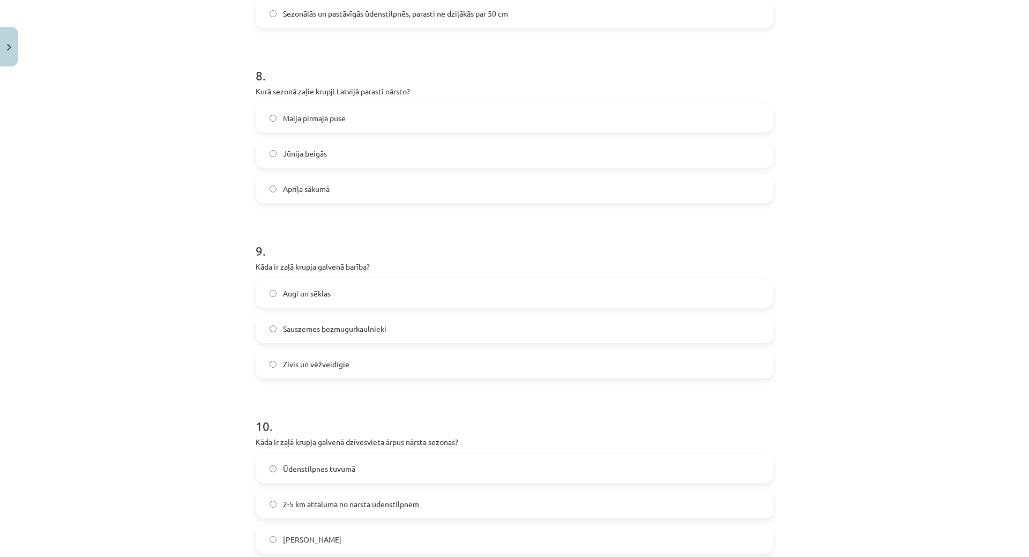
scroll to position [1404, 0]
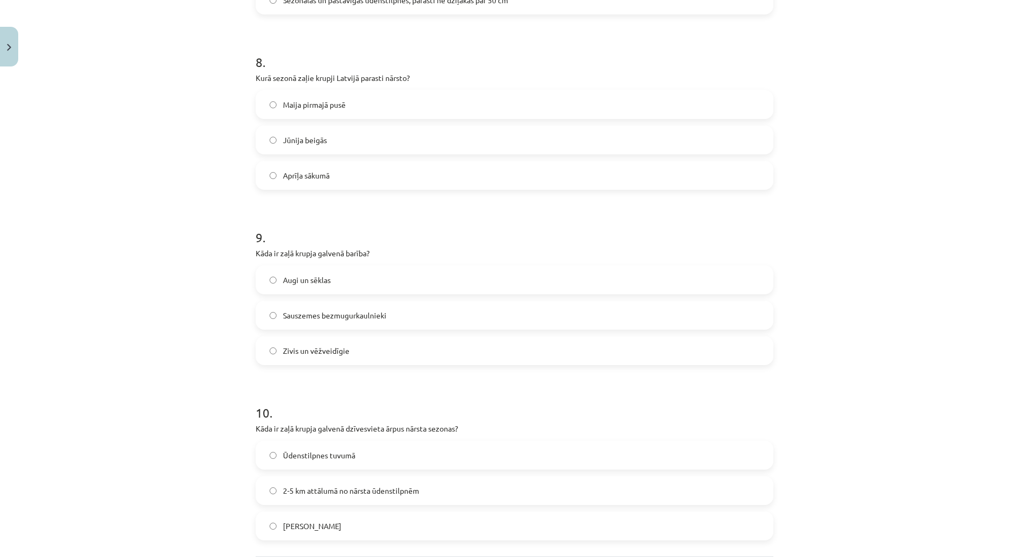
click at [375, 318] on span "Sauszemes bezmugurkaulnieki" at bounding box center [334, 315] width 103 height 11
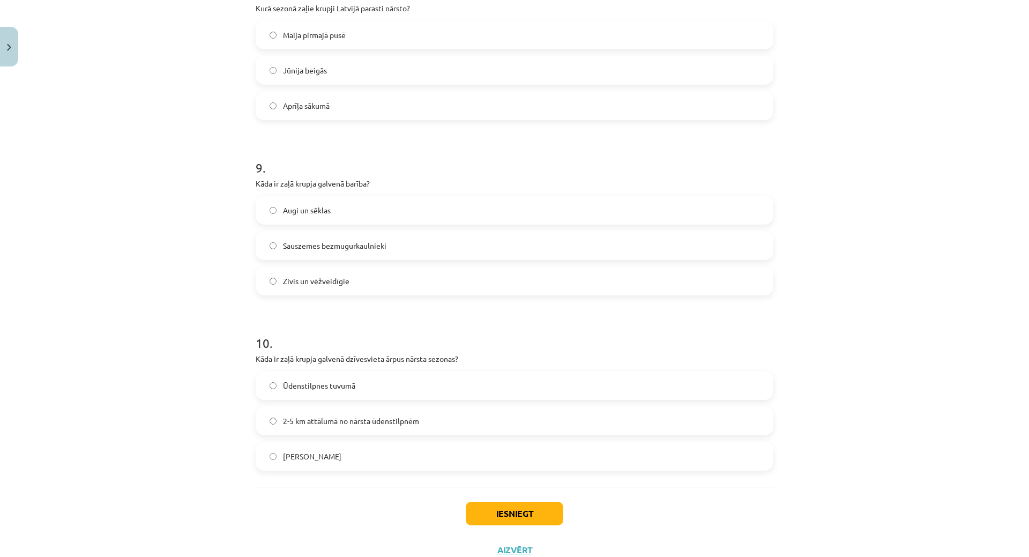
scroll to position [1512, 0]
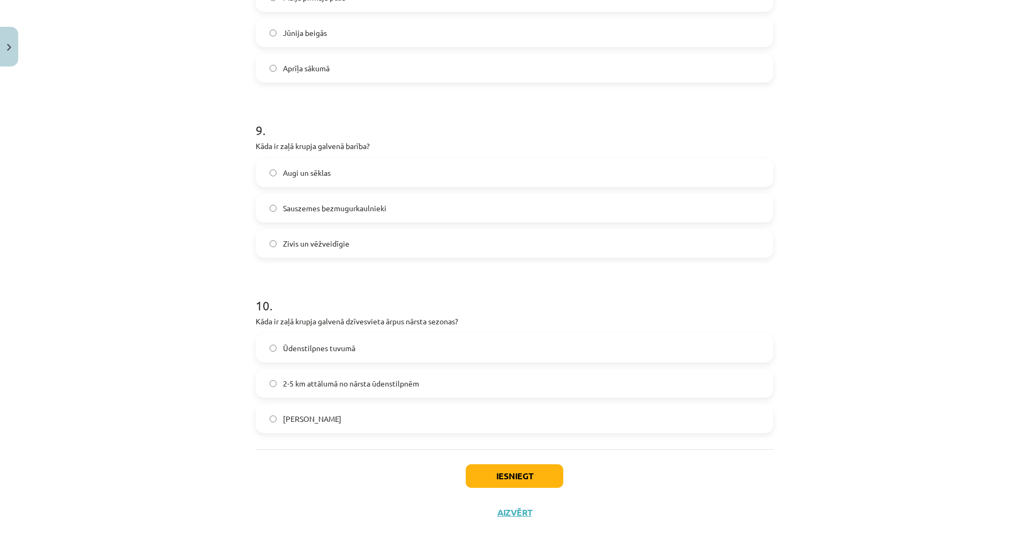
drag, startPoint x: 364, startPoint y: 389, endPoint x: 348, endPoint y: 395, distance: 17.1
click at [352, 393] on label "2-5 km attālumā no nārsta ūdenstilpnēm" at bounding box center [515, 383] width 516 height 27
click at [447, 373] on label "2-5 km attālumā no nārsta ūdenstilpnēm" at bounding box center [515, 383] width 516 height 27
click at [492, 473] on button "Iesniegt" at bounding box center [515, 476] width 98 height 24
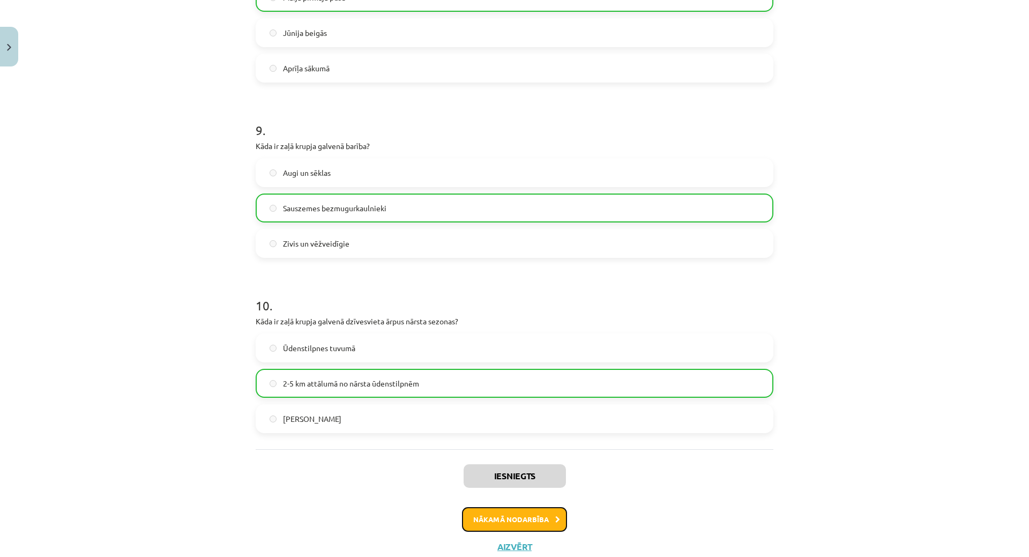
click at [497, 516] on button "Nākamā nodarbība" at bounding box center [514, 519] width 105 height 25
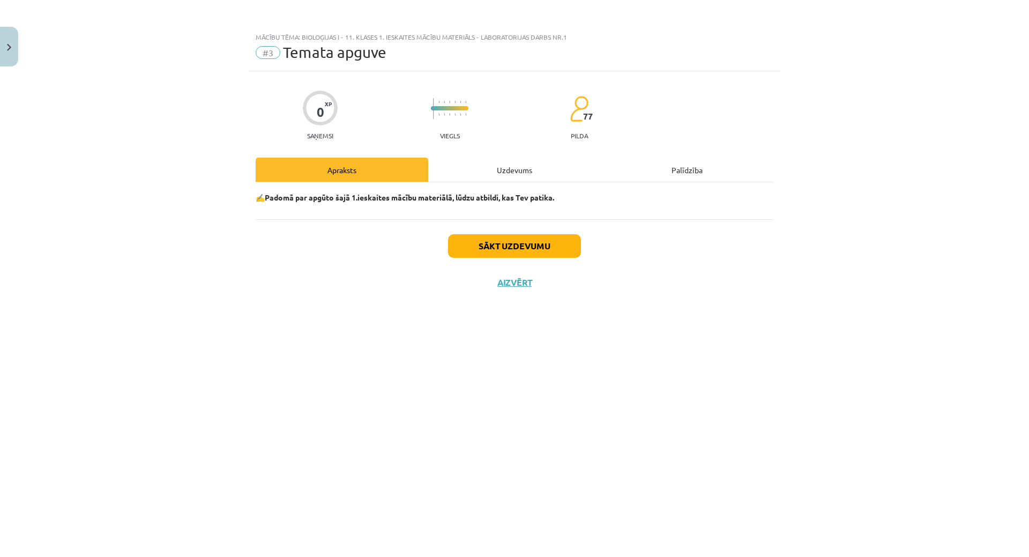
scroll to position [0, 0]
click at [526, 231] on div "Sākt uzdevumu Aizvērt" at bounding box center [515, 256] width 518 height 75
click at [521, 243] on button "Sākt uzdevumu" at bounding box center [514, 246] width 133 height 24
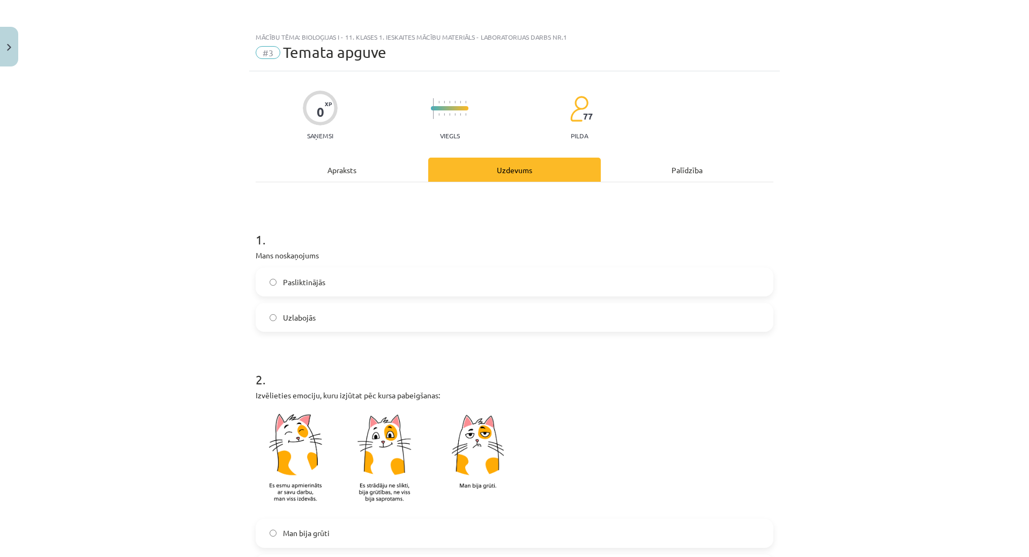
click at [331, 280] on label "Pasliktinājās" at bounding box center [515, 282] width 516 height 27
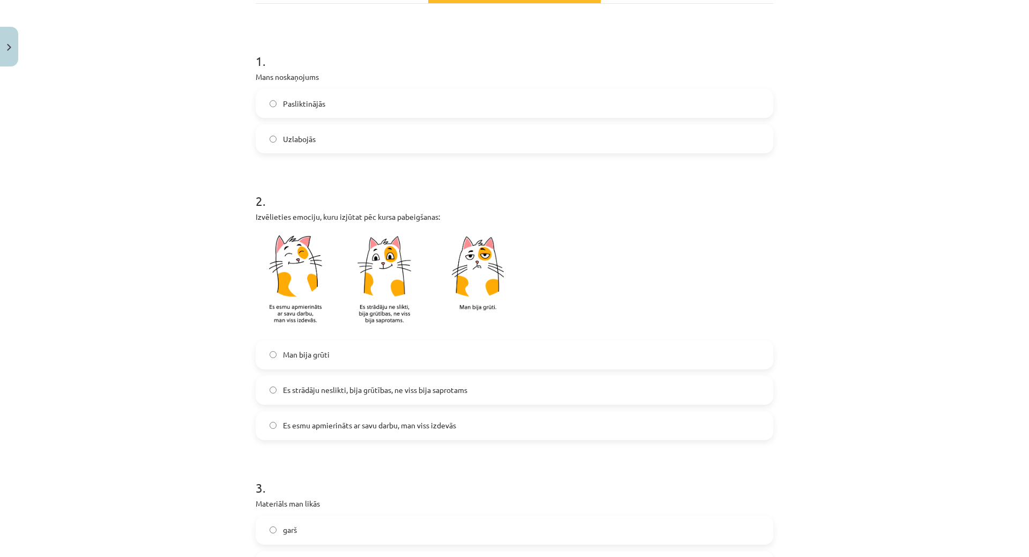
scroll to position [214, 0]
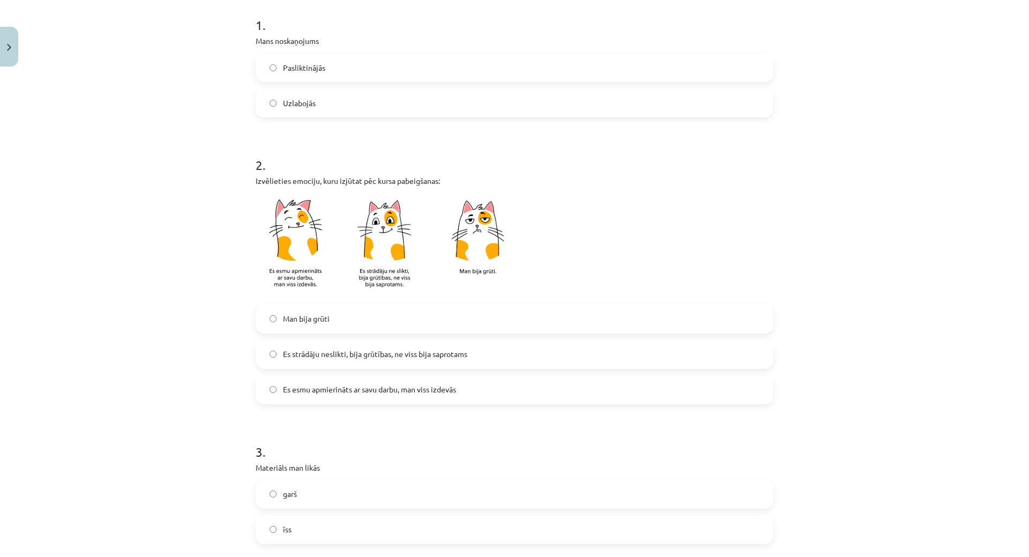
drag, startPoint x: 321, startPoint y: 353, endPoint x: 323, endPoint y: 361, distance: 8.3
click at [323, 358] on span "Es strādāju neslikti, bija grūtības, ne viss bija saprotams" at bounding box center [375, 353] width 184 height 11
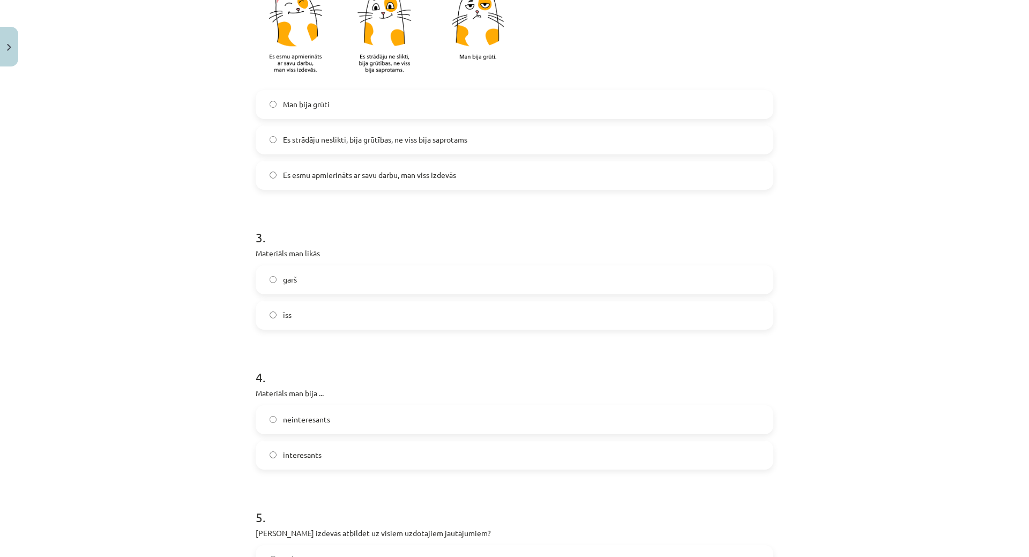
click at [338, 280] on label "garš" at bounding box center [515, 279] width 516 height 27
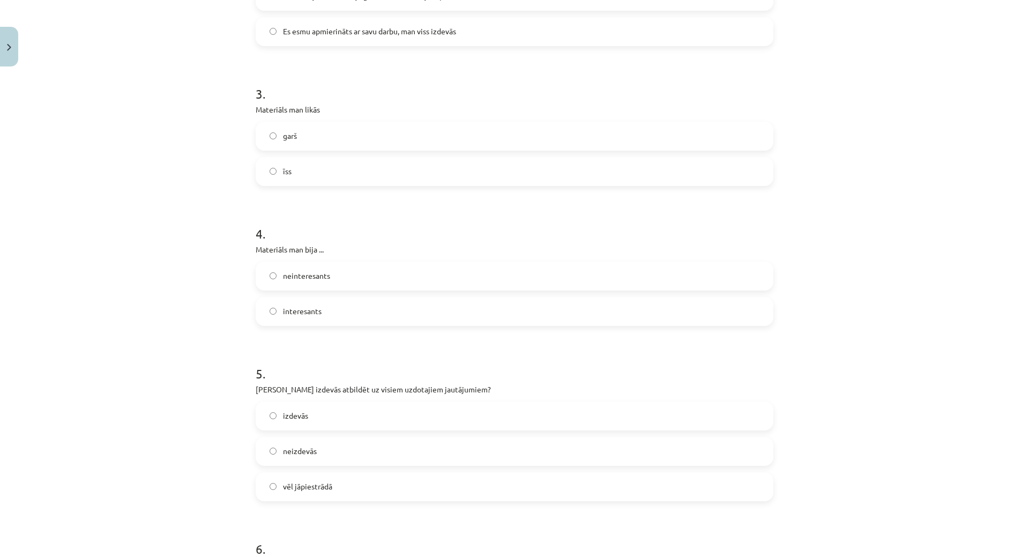
scroll to position [590, 0]
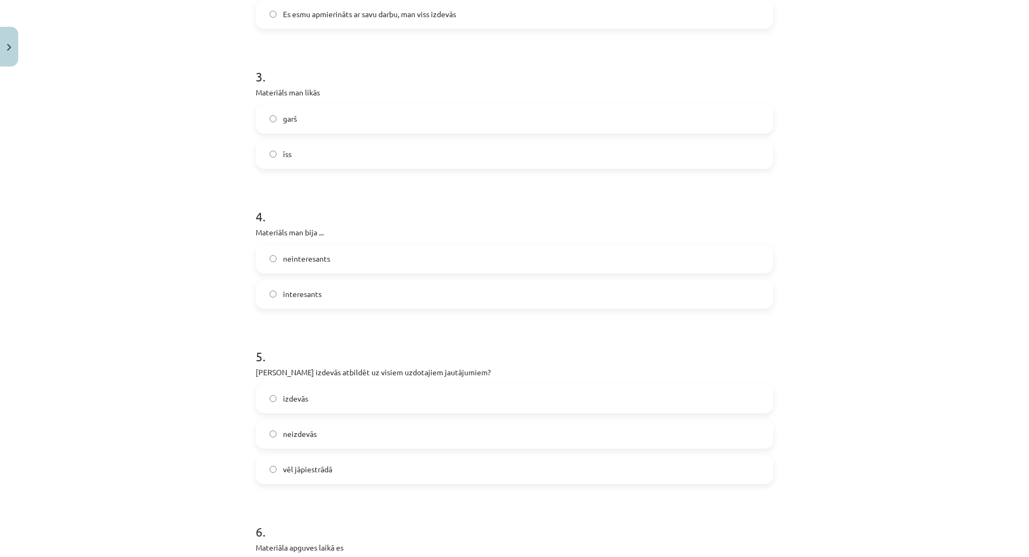
click at [329, 288] on label "interesants" at bounding box center [515, 294] width 516 height 27
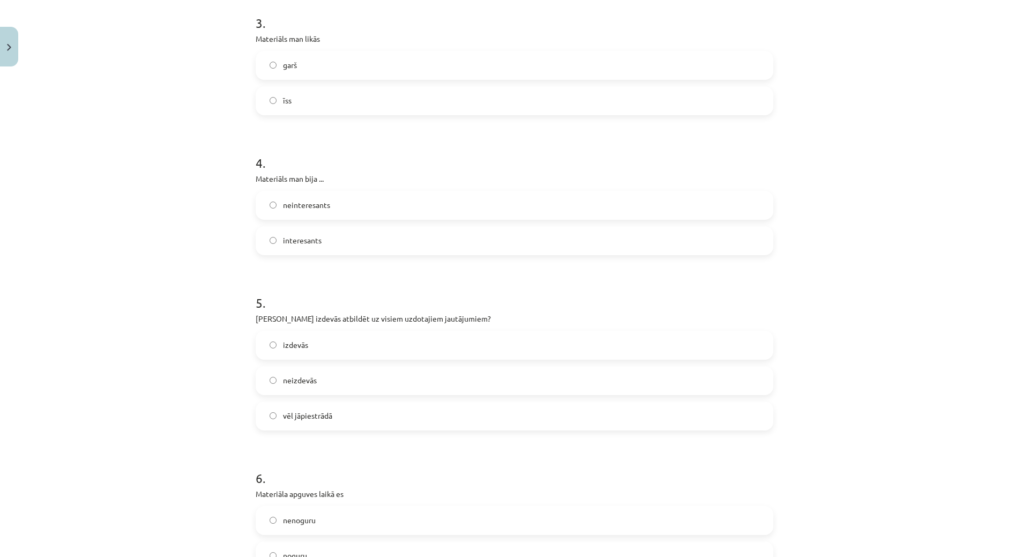
click at [319, 418] on span "vēl jāpiestrādā" at bounding box center [307, 415] width 49 height 11
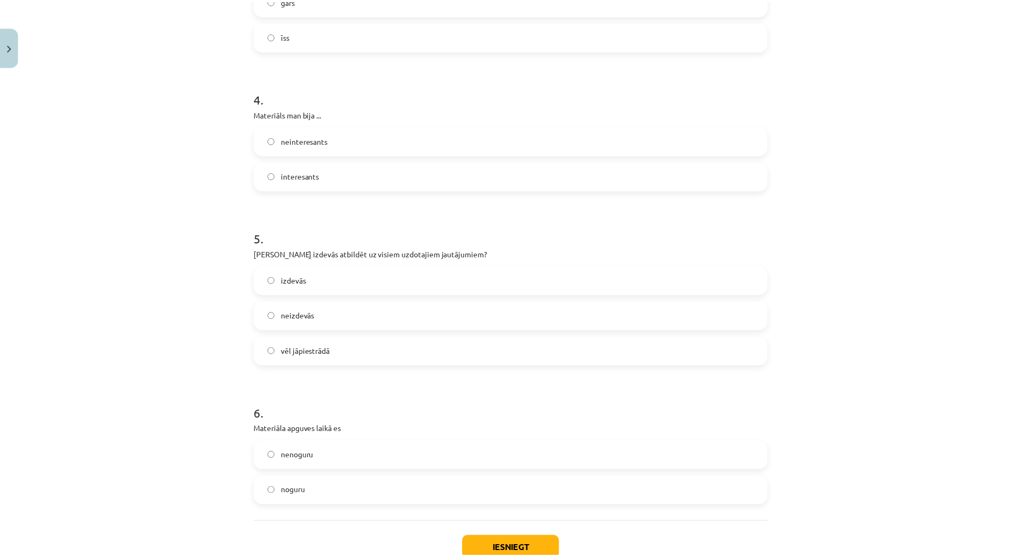
scroll to position [780, 0]
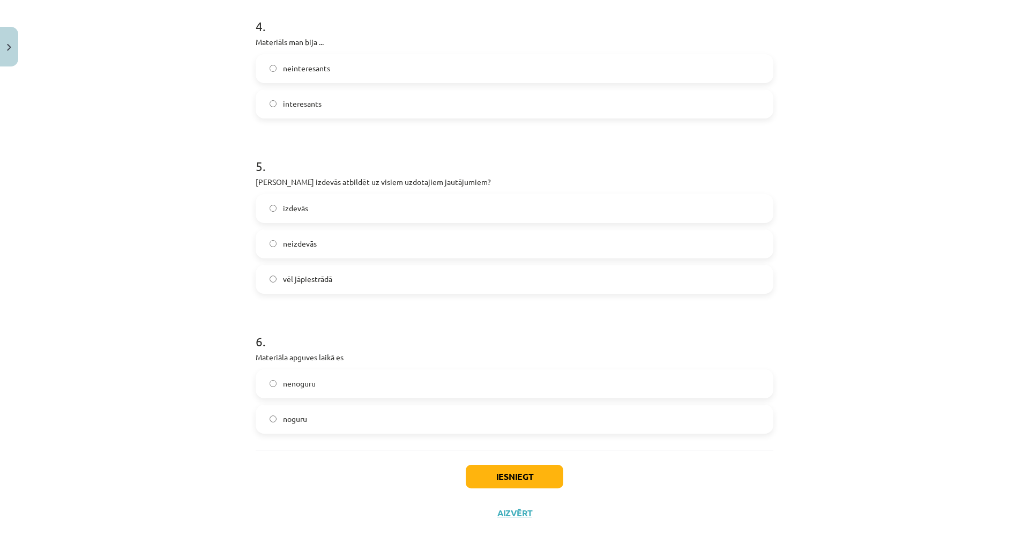
click at [332, 426] on label "noguru" at bounding box center [515, 419] width 516 height 27
click at [535, 486] on button "Iesniegt" at bounding box center [515, 477] width 98 height 24
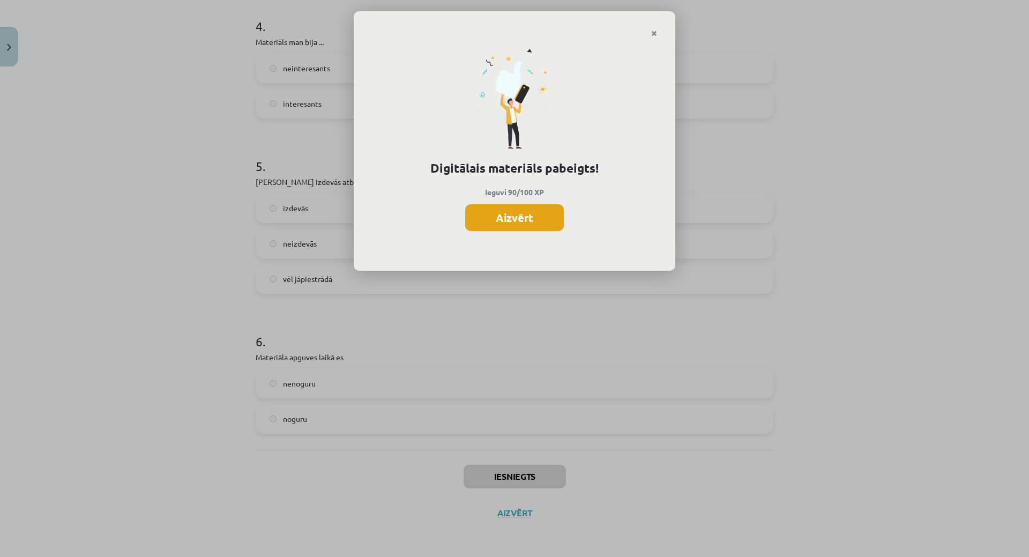
click at [488, 213] on button "Aizvērt" at bounding box center [514, 217] width 99 height 27
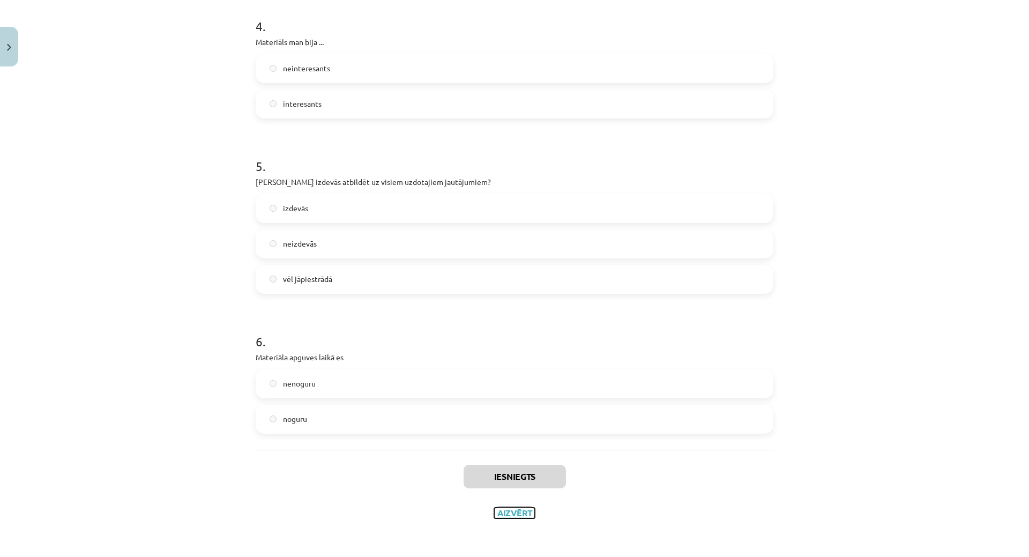
click at [504, 508] on button "Aizvērt" at bounding box center [514, 513] width 41 height 11
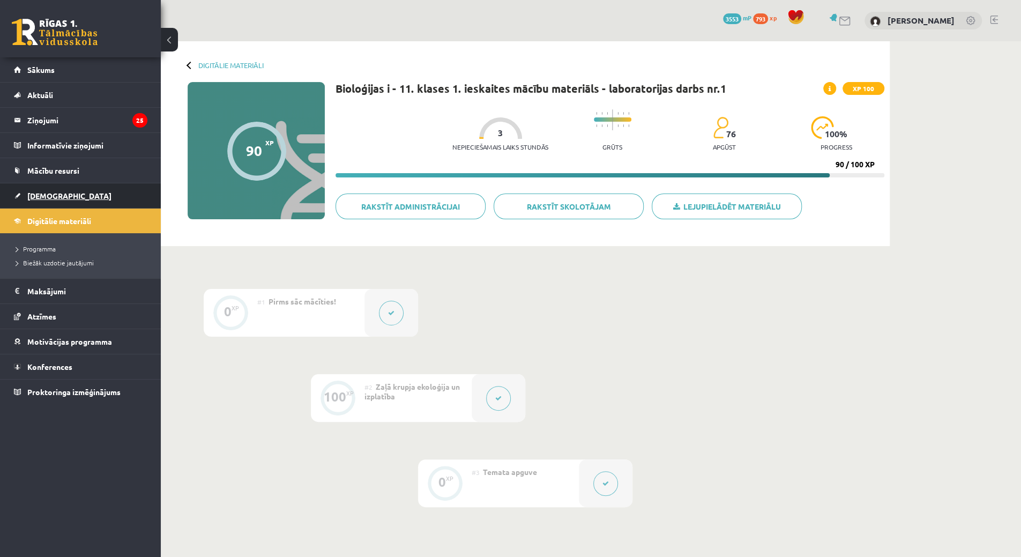
click at [24, 205] on link "[DEMOGRAPHIC_DATA]" at bounding box center [80, 195] width 133 height 25
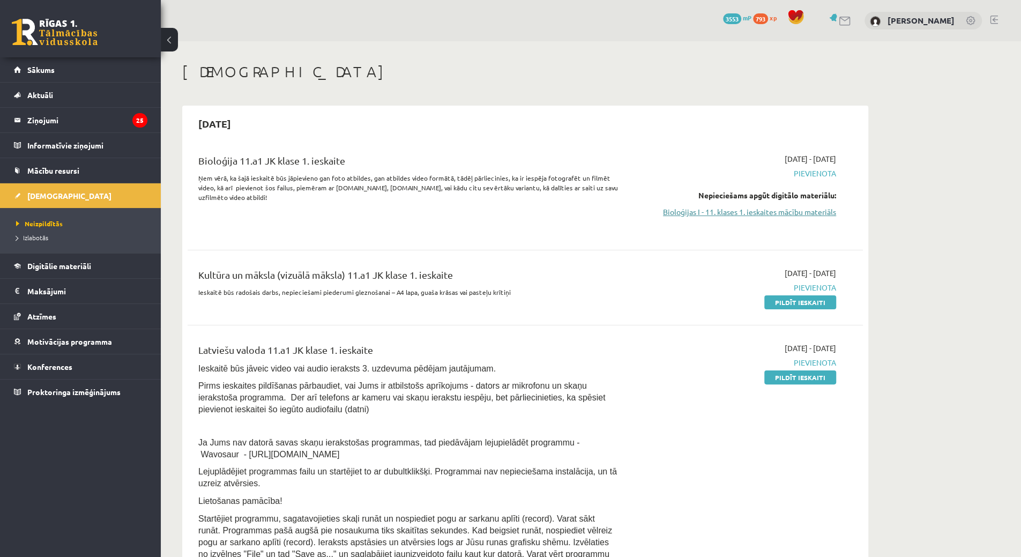
click at [724, 213] on link "Bioloģijas I - 11. klases 1. ieskaites mācību materiāls" at bounding box center [735, 211] width 202 height 11
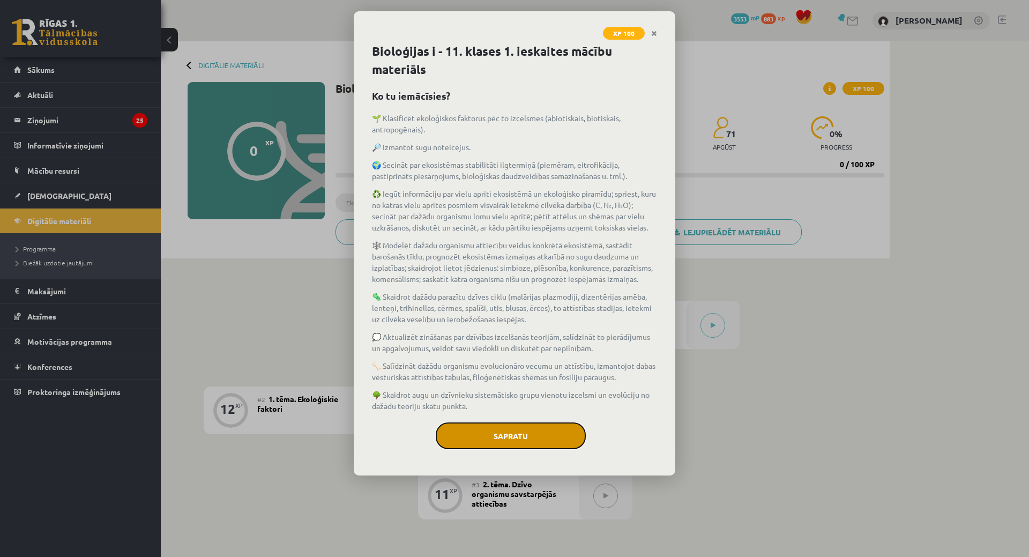
click at [510, 431] on button "Sapratu" at bounding box center [511, 435] width 150 height 27
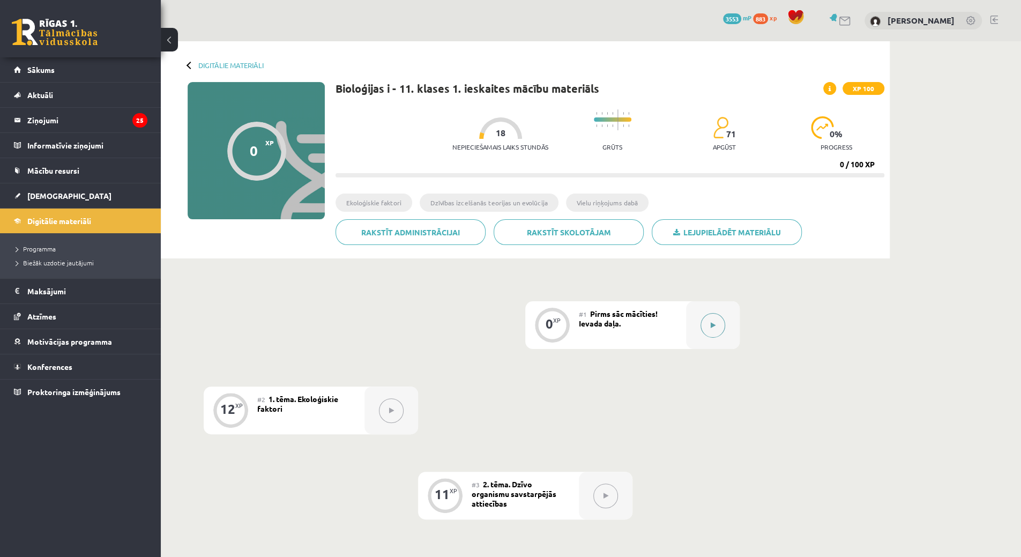
click at [702, 333] on div at bounding box center [713, 325] width 54 height 48
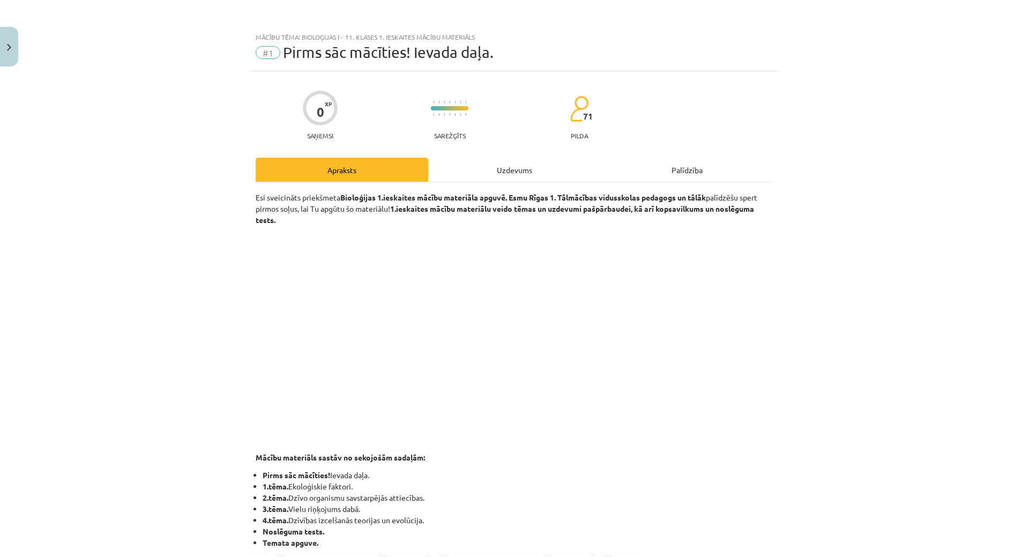
click at [477, 168] on div "Uzdevums" at bounding box center [514, 170] width 173 height 24
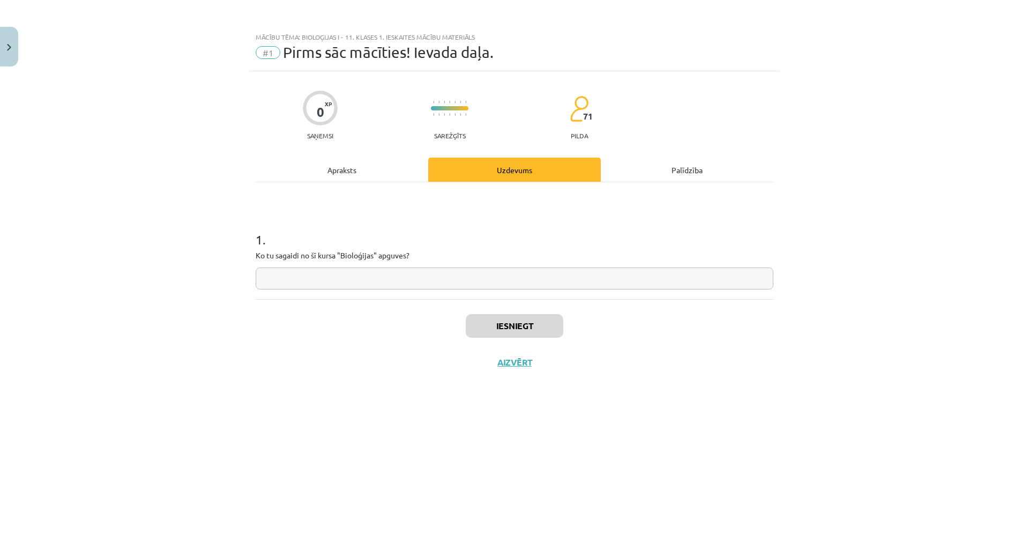
click at [390, 279] on input "text" at bounding box center [515, 278] width 518 height 22
type input "**"
click at [491, 326] on button "Iesniegt" at bounding box center [515, 326] width 98 height 24
click at [522, 364] on button "Nākamā nodarbība" at bounding box center [514, 369] width 105 height 25
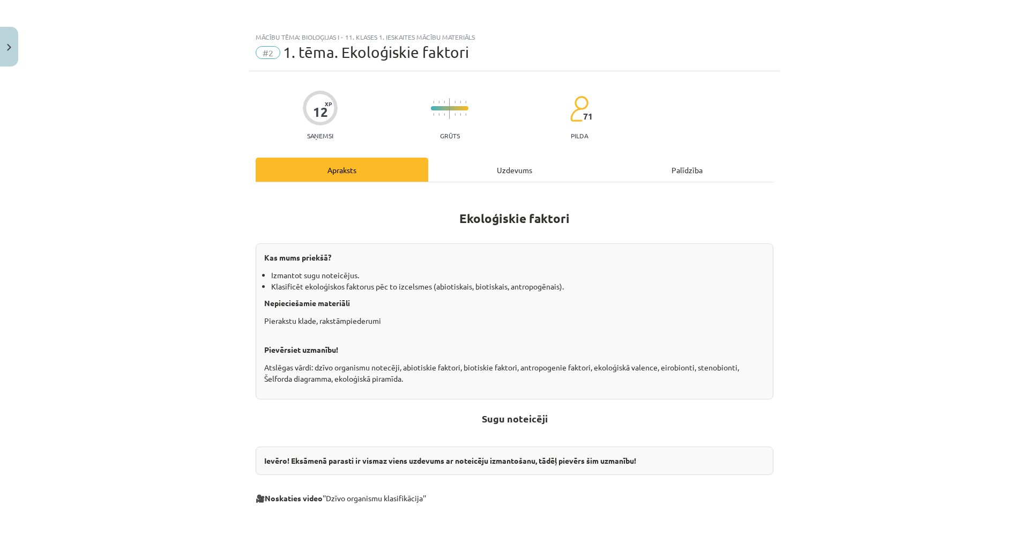
click at [457, 172] on div "Uzdevums" at bounding box center [514, 170] width 173 height 24
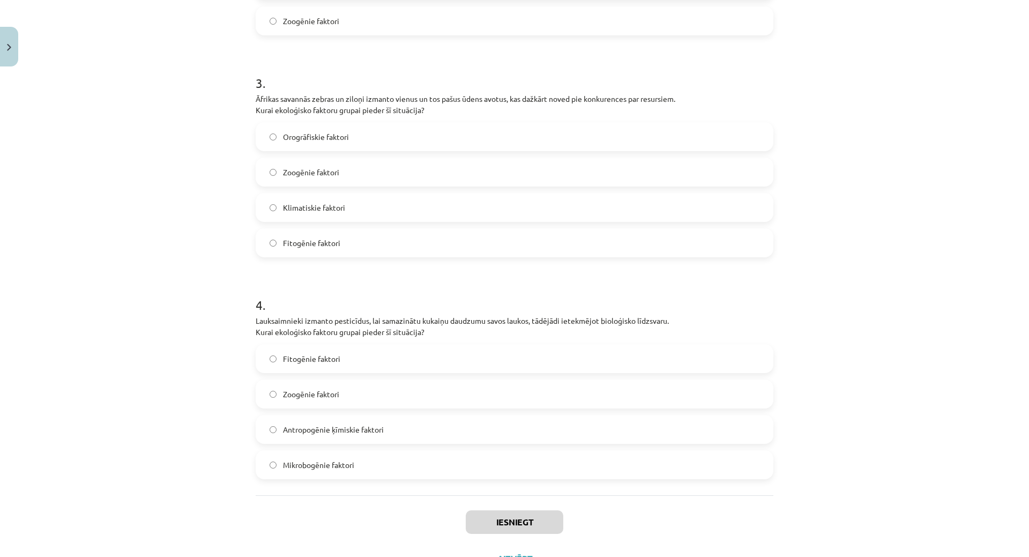
scroll to position [646, 0]
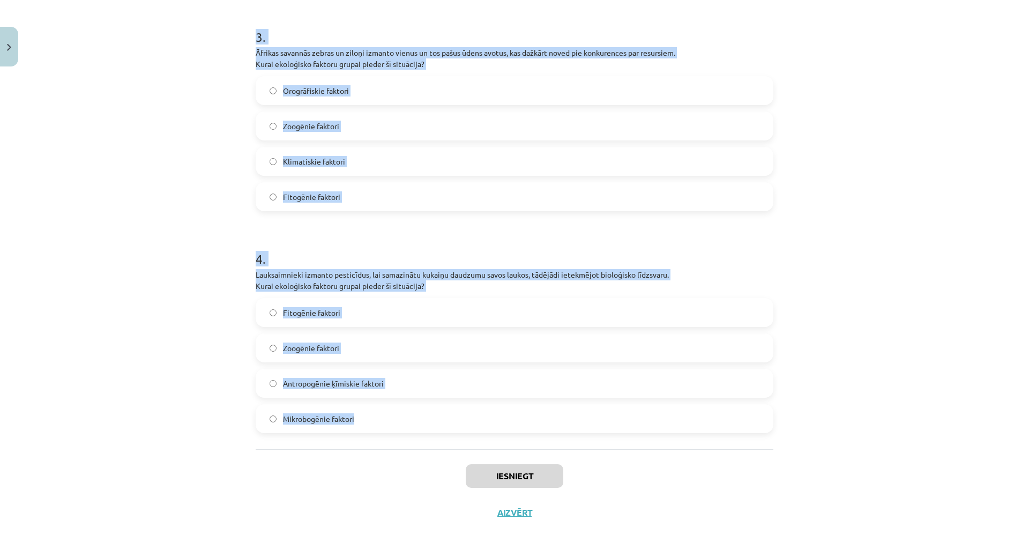
drag, startPoint x: 234, startPoint y: 202, endPoint x: 525, endPoint y: 444, distance: 379.1
click at [525, 446] on div "Mācību tēma: Bioloģijas i - 11. klases 1. ieskaites mācību materiāls #2 1. tēma…" at bounding box center [514, 278] width 1029 height 557
copy form "1 . Pilsētā ievieš mākslīgo apgaismojumu, kas naktīs ietekmē vietējo sikspārņu …"
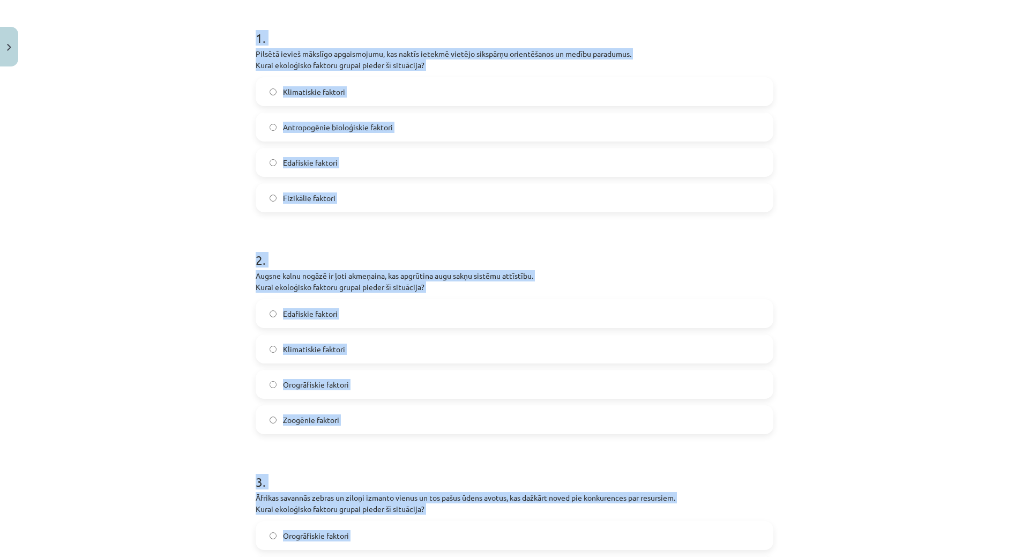
scroll to position [57, 0]
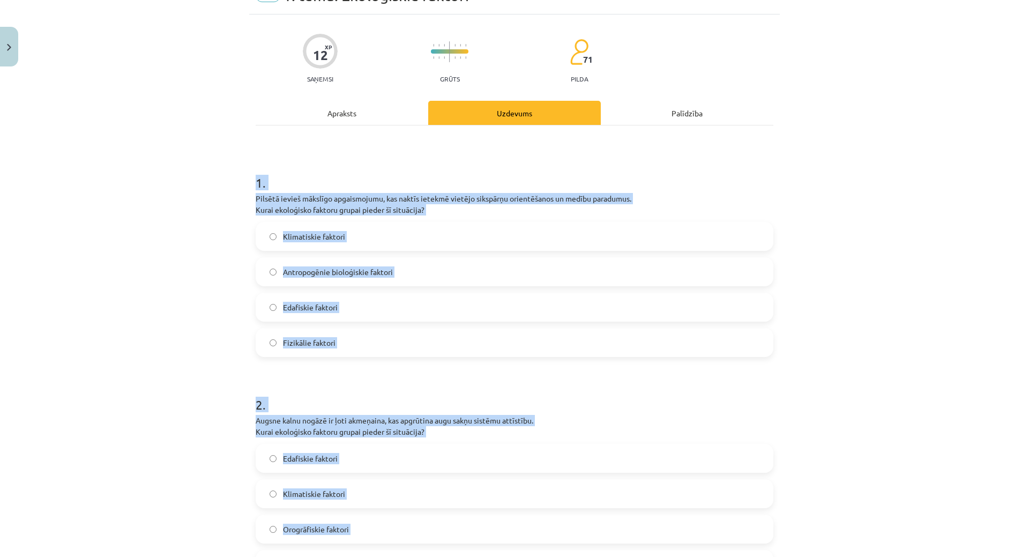
click at [323, 264] on label "Antropogēnie bioloģiskie faktori" at bounding box center [515, 271] width 516 height 27
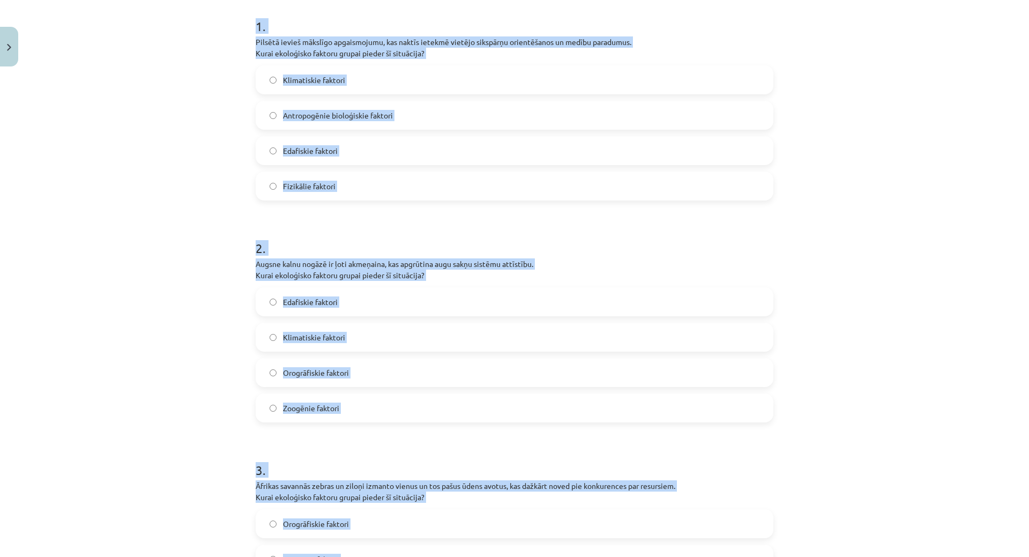
scroll to position [271, 0]
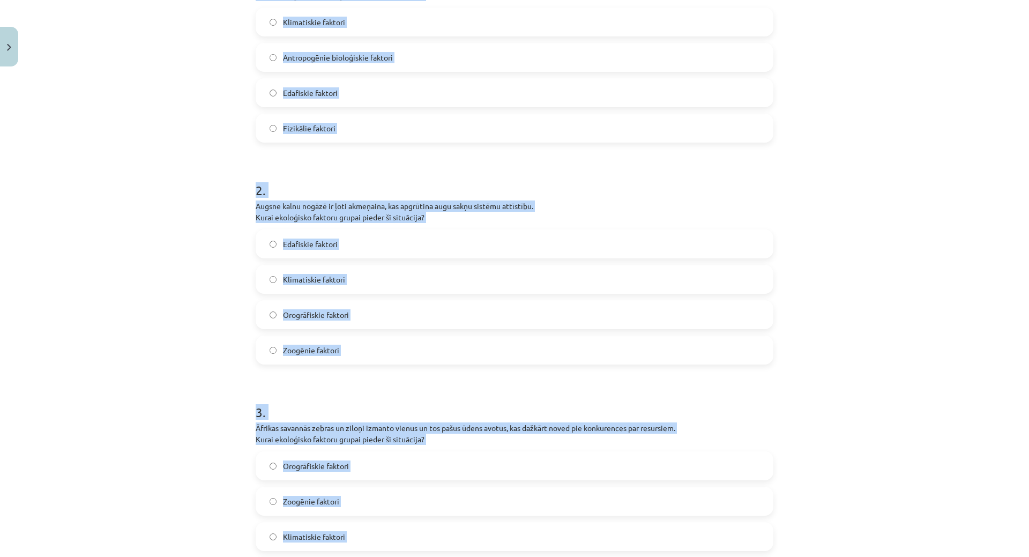
drag, startPoint x: 333, startPoint y: 243, endPoint x: 319, endPoint y: 235, distance: 15.4
click at [333, 242] on span "Edafiskie faktori" at bounding box center [310, 244] width 55 height 11
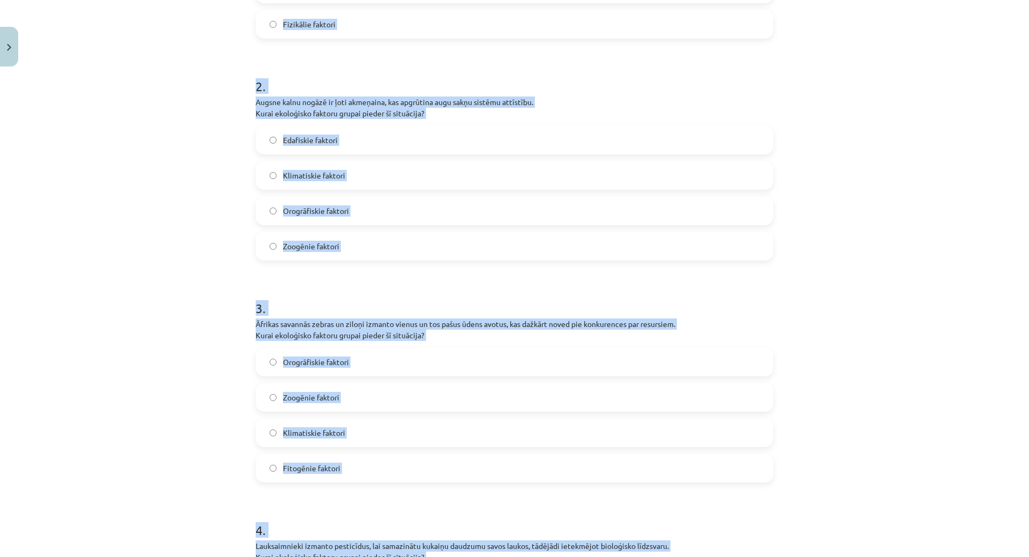
scroll to position [486, 0]
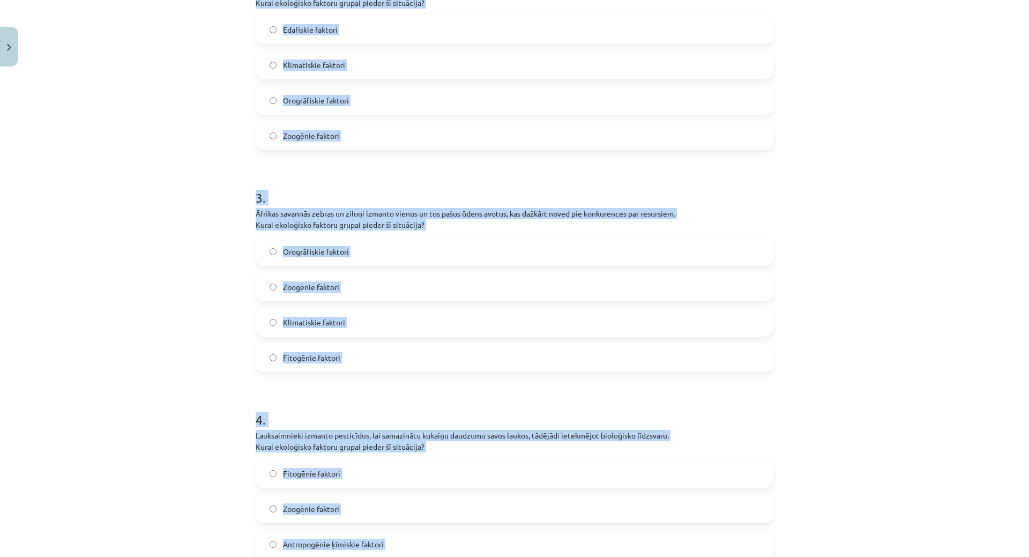
click at [351, 287] on label "Zoogēnie faktori" at bounding box center [515, 286] width 516 height 27
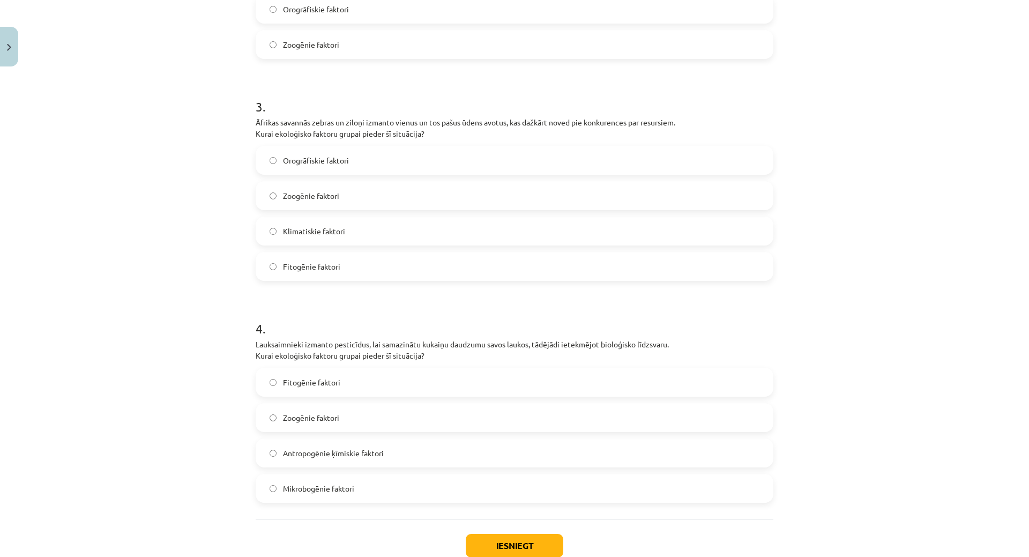
scroll to position [646, 0]
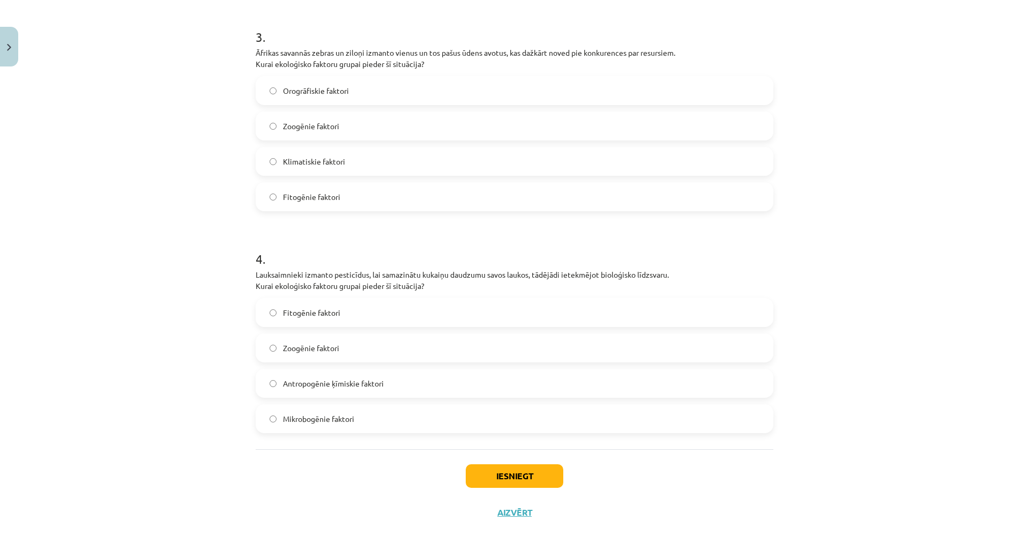
click at [337, 397] on div "Fitogēnie faktori Zoogēnie faktori Antropogēnie ķīmiskie faktori Mikrobogēnie f…" at bounding box center [515, 365] width 518 height 135
click at [346, 383] on span "Antropogēnie ķīmiskie faktori" at bounding box center [333, 383] width 101 height 11
click at [509, 478] on button "Iesniegt" at bounding box center [515, 476] width 98 height 24
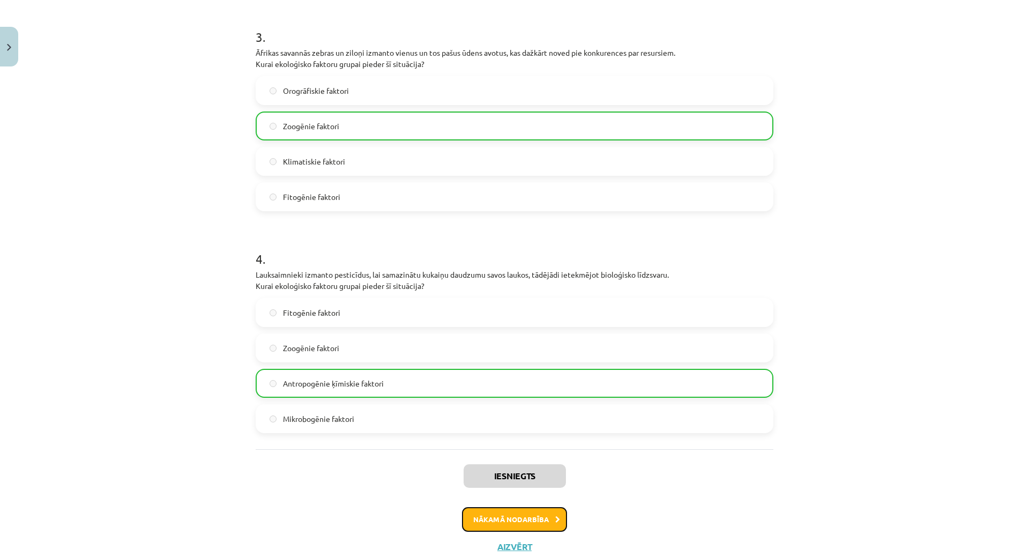
click at [470, 520] on button "Nākamā nodarbība" at bounding box center [514, 519] width 105 height 25
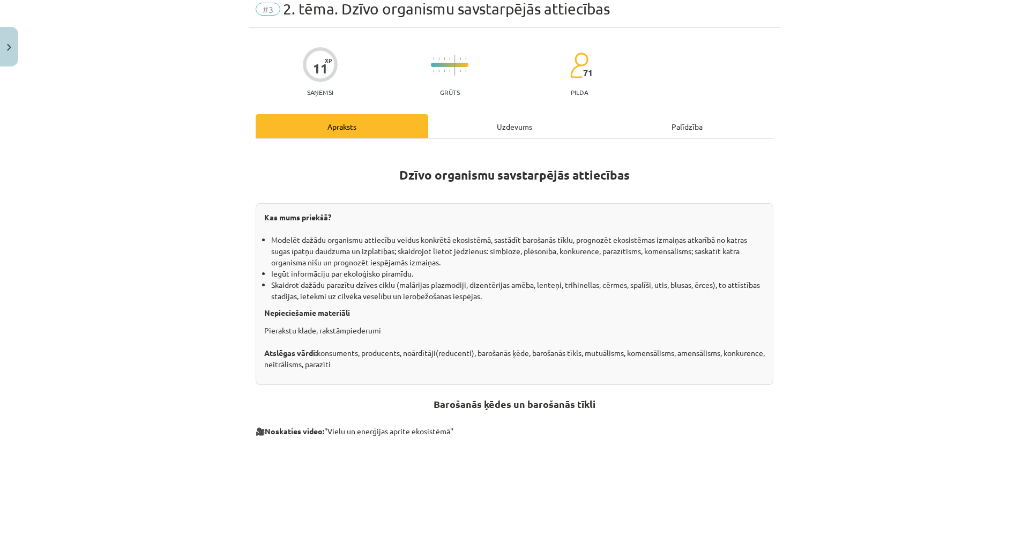
scroll to position [27, 0]
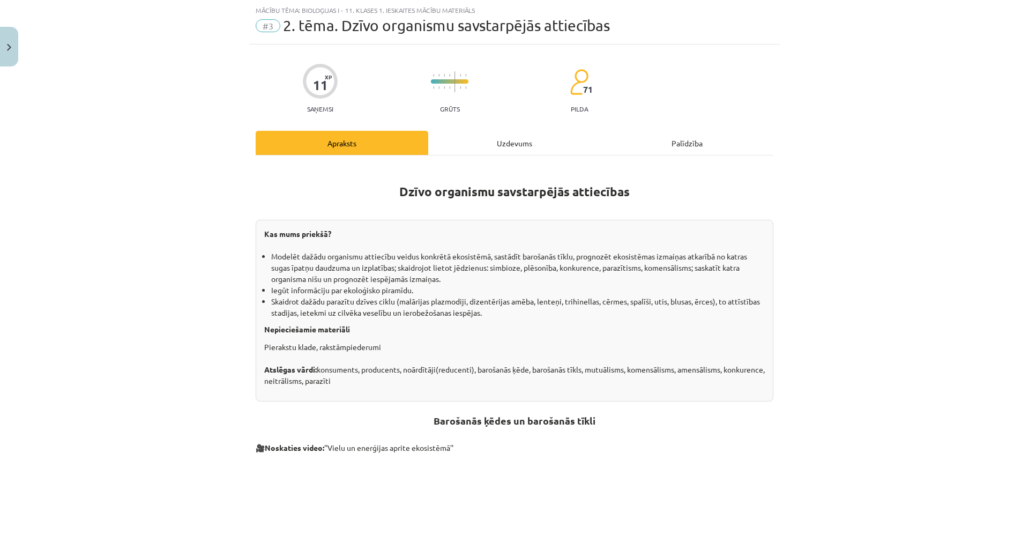
click at [487, 142] on div "Uzdevums" at bounding box center [514, 143] width 173 height 24
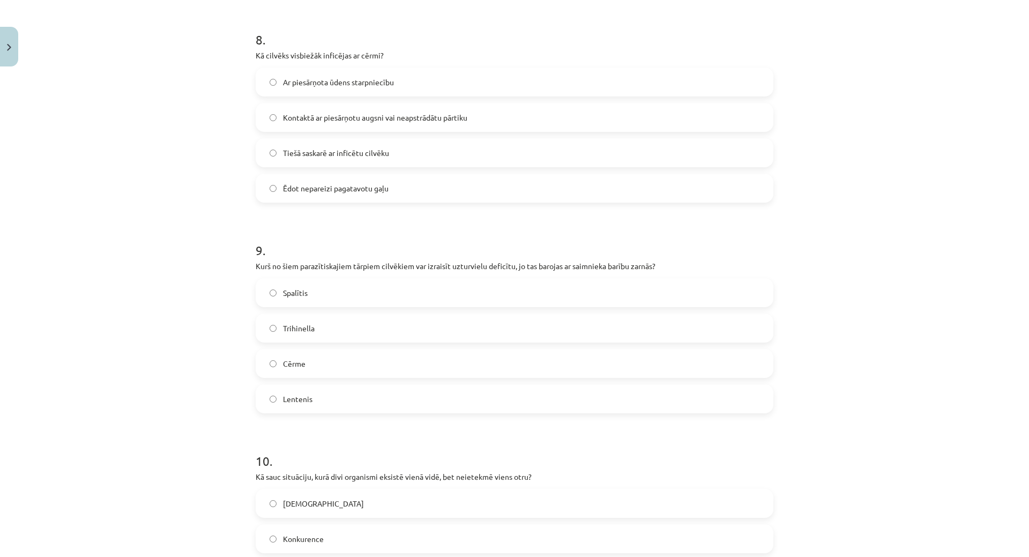
scroll to position [1865, 0]
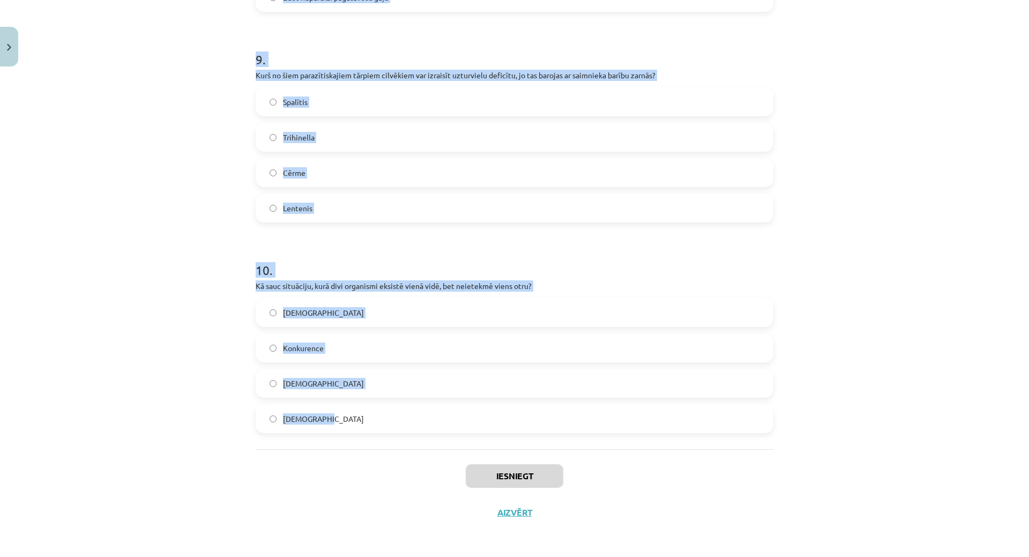
drag, startPoint x: 281, startPoint y: 273, endPoint x: 460, endPoint y: 436, distance: 242.4
click at [460, 436] on div "Mācību tēma: Bioloģijas i - 11. klases 1. ieskaites mācību materiāls #3 2. tēma…" at bounding box center [514, 278] width 1029 height 557
copy form "1 . Kā sauc situāciju, kurā viens organisms neitralizē vai nomāc citu organismu…"
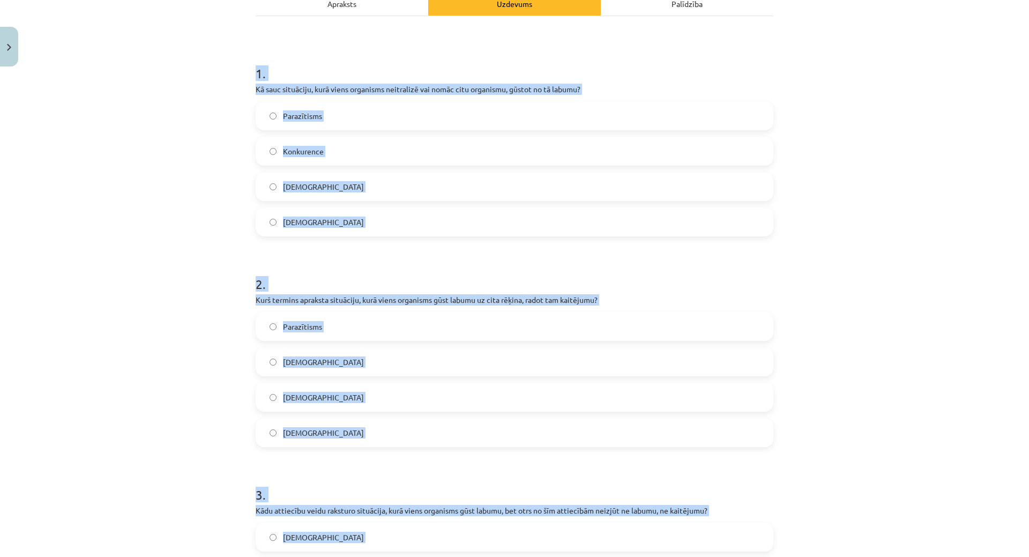
scroll to position [0, 0]
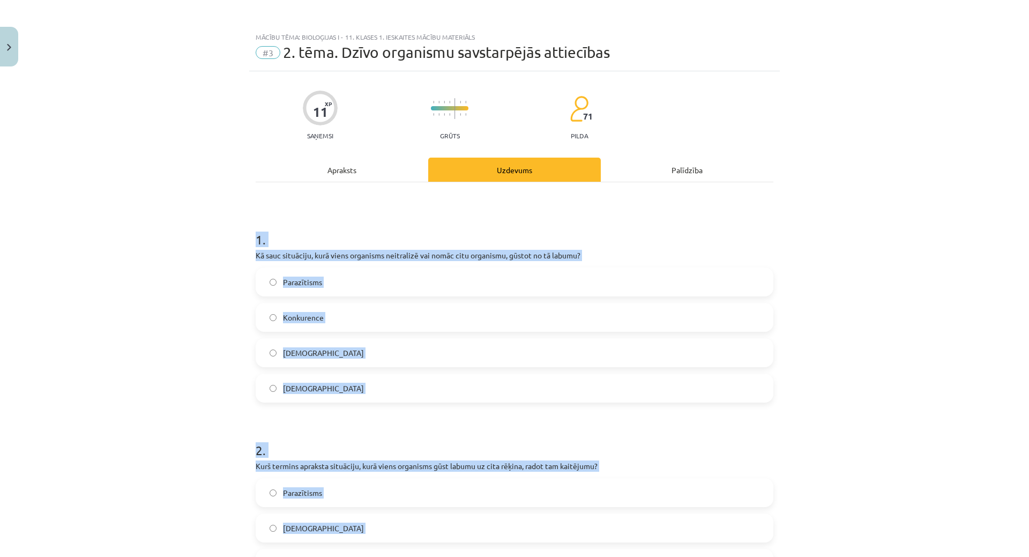
click at [322, 288] on label "Parazītisms" at bounding box center [515, 282] width 516 height 27
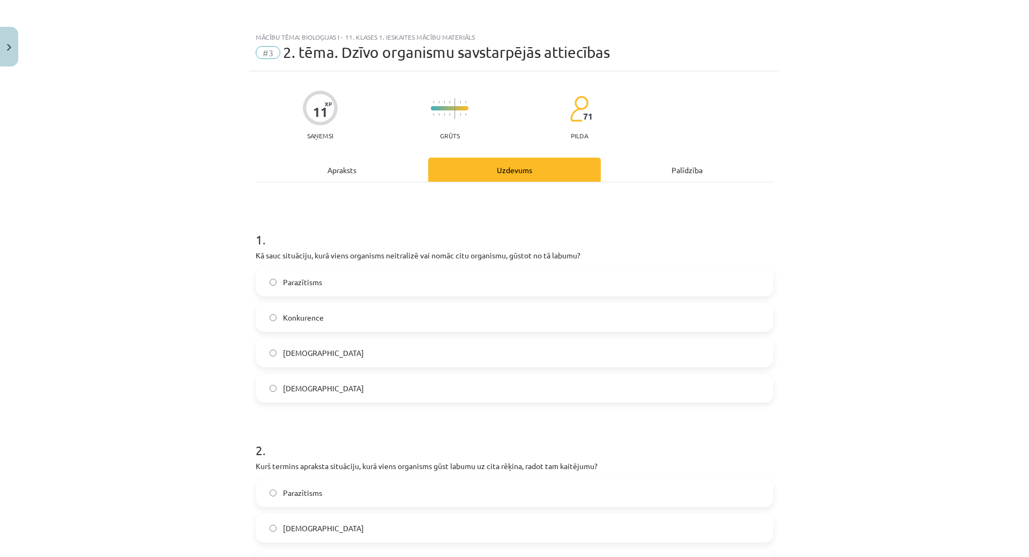
drag, startPoint x: 295, startPoint y: 350, endPoint x: 296, endPoint y: 345, distance: 5.4
click at [296, 348] on span "Amensālisms" at bounding box center [323, 352] width 81 height 11
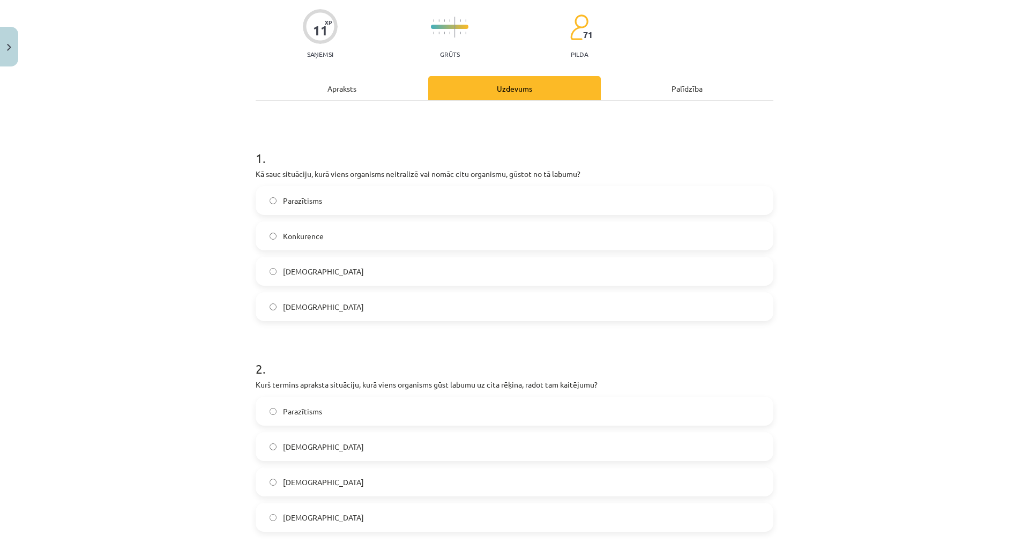
scroll to position [214, 0]
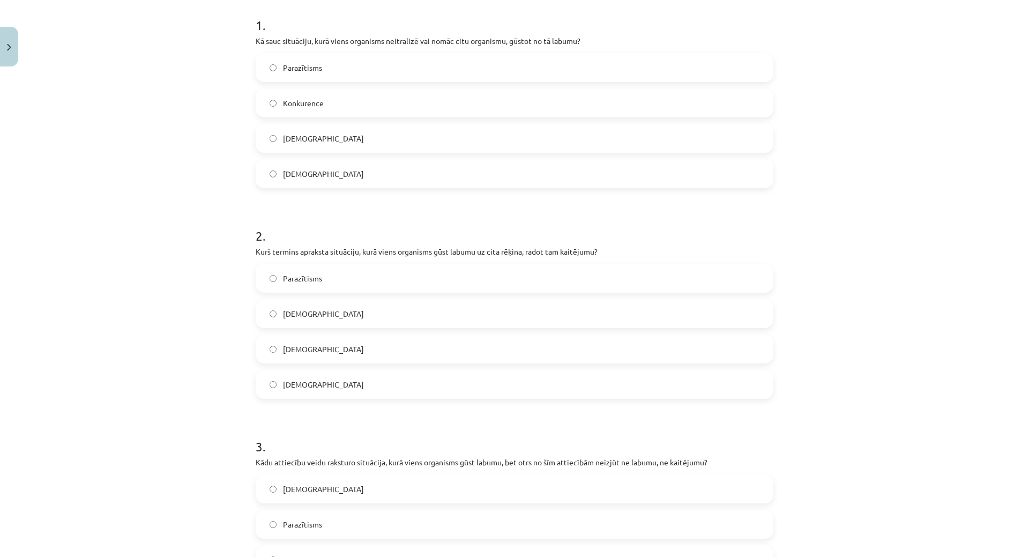
click at [337, 284] on label "Parazītisms" at bounding box center [515, 278] width 516 height 27
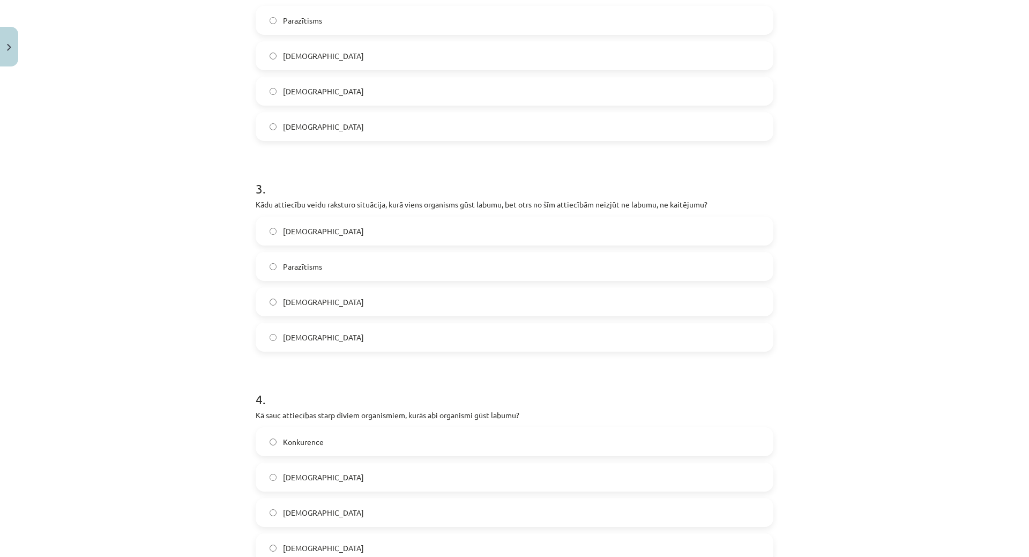
scroll to position [482, 0]
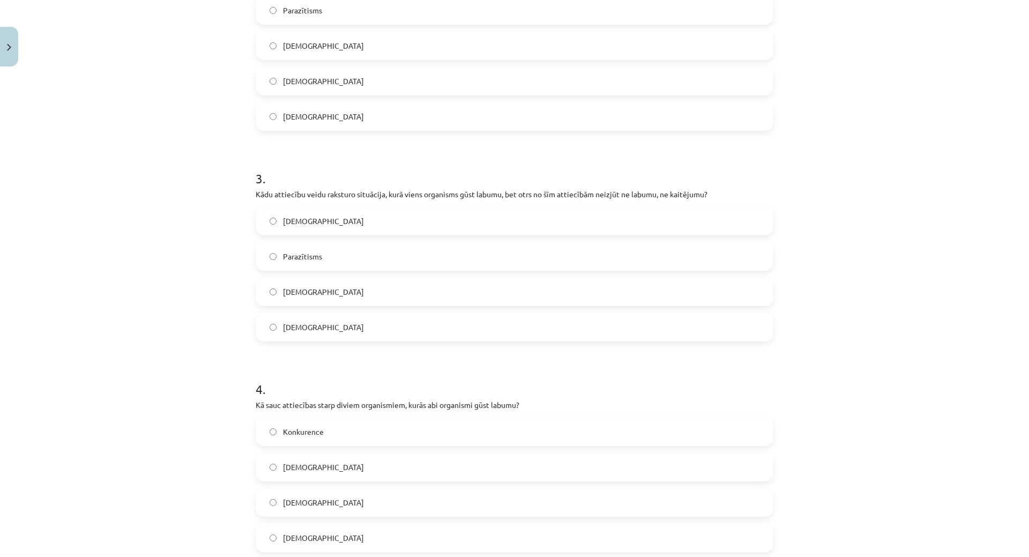
drag, startPoint x: 312, startPoint y: 286, endPoint x: 295, endPoint y: 136, distance: 151.0
click at [312, 283] on label "Komensālisms" at bounding box center [515, 291] width 516 height 27
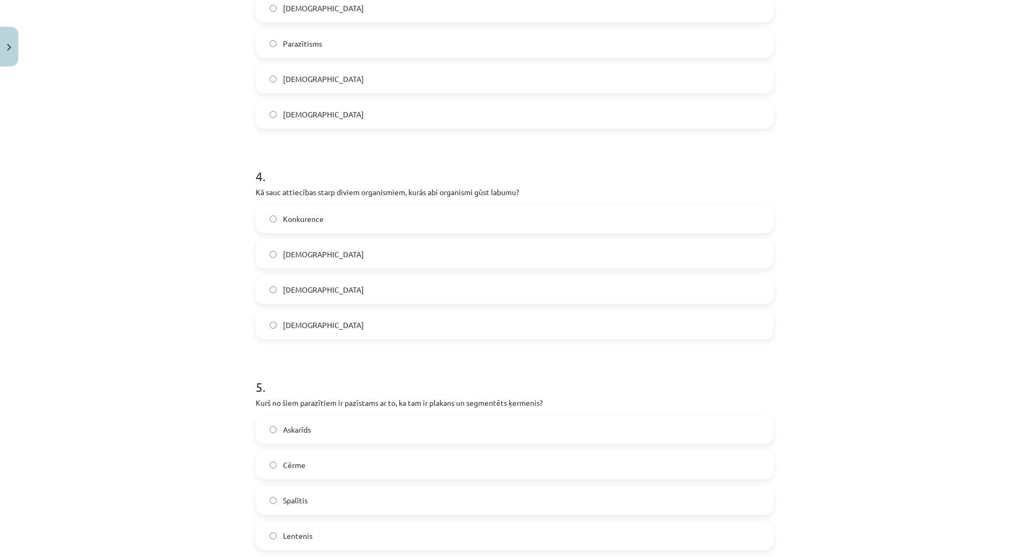
scroll to position [697, 0]
click at [345, 277] on label "Amensālisms" at bounding box center [515, 287] width 516 height 27
click at [304, 325] on span "Mutuālisms" at bounding box center [323, 323] width 81 height 11
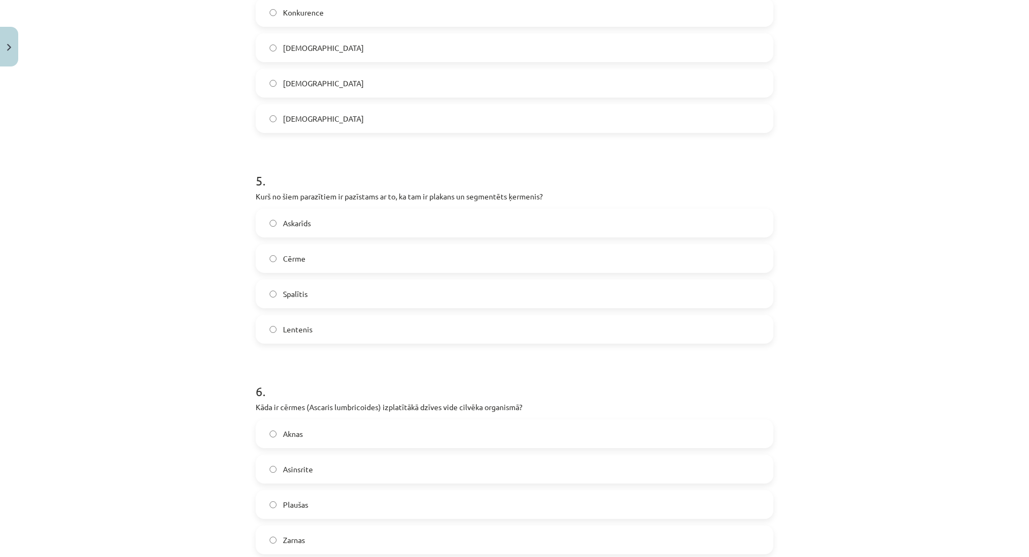
scroll to position [911, 0]
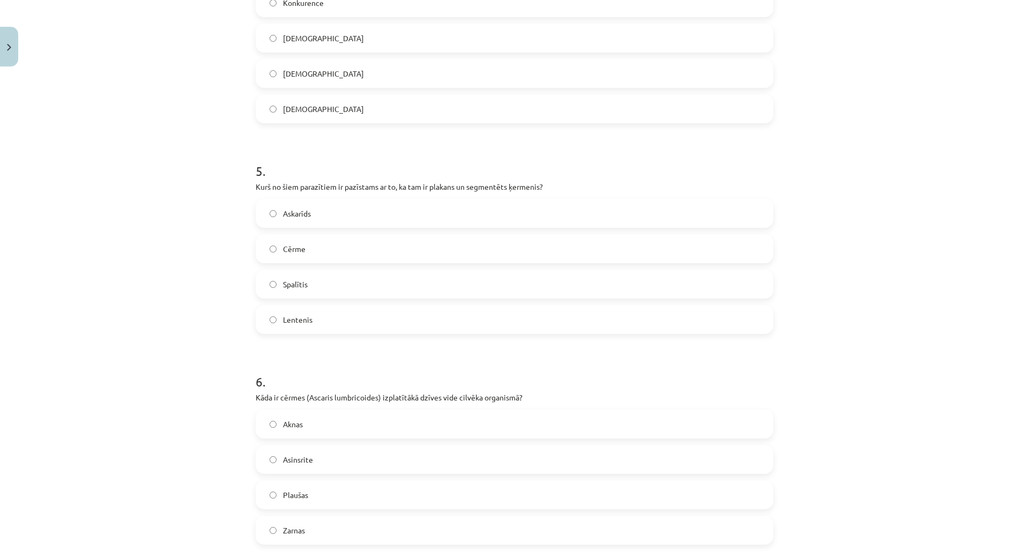
click at [320, 314] on label "Lentenis" at bounding box center [515, 319] width 516 height 27
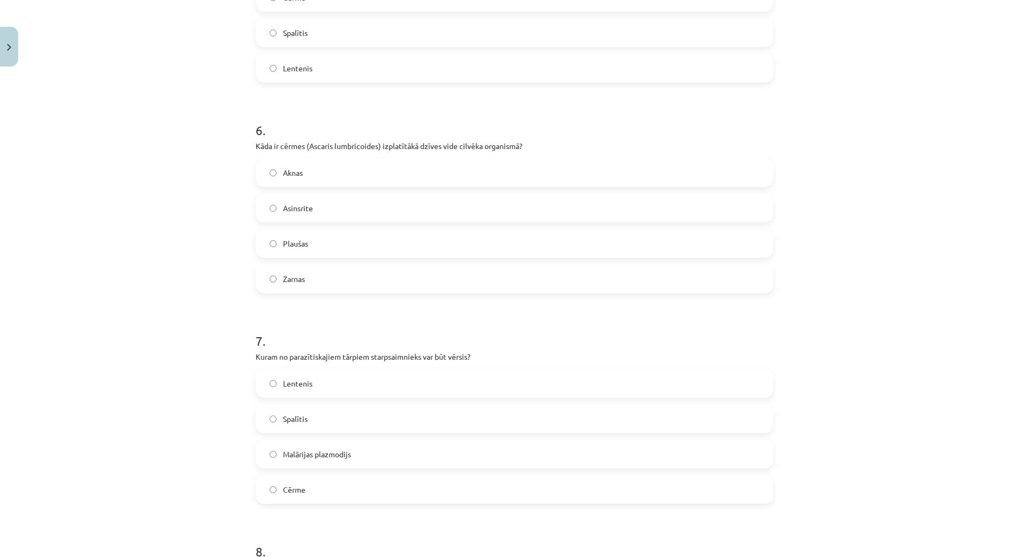
scroll to position [1179, 0]
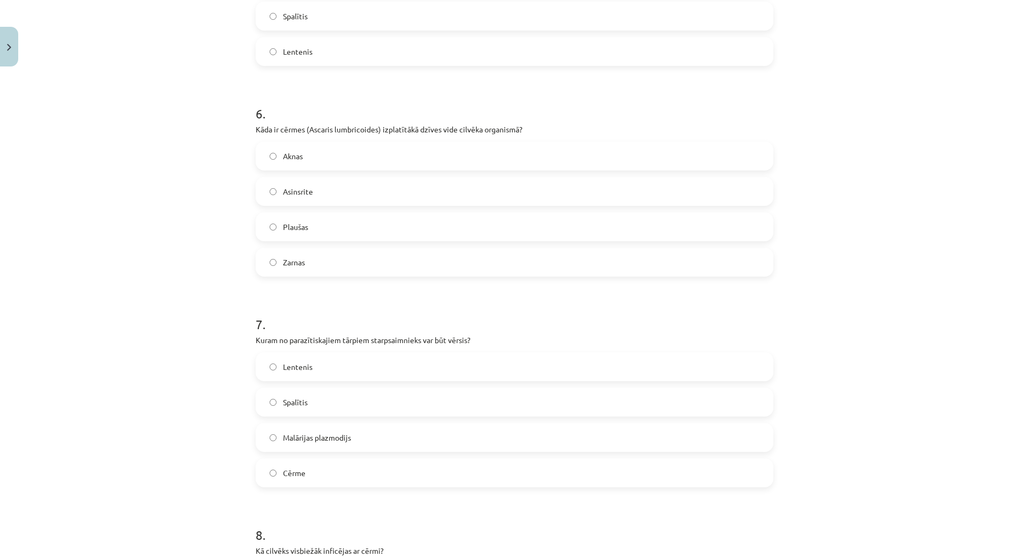
click at [296, 244] on div "Aknas Asinsrite Plaušas Zarnas" at bounding box center [515, 209] width 518 height 135
click at [293, 255] on label "Zarnas" at bounding box center [515, 262] width 516 height 27
click at [328, 378] on label "Lentenis" at bounding box center [515, 366] width 516 height 27
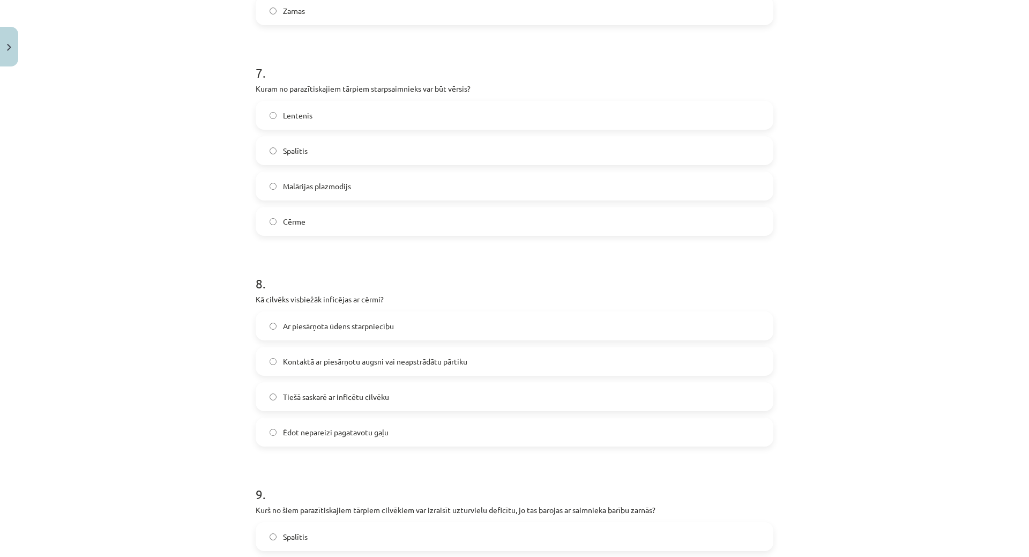
scroll to position [1501, 0]
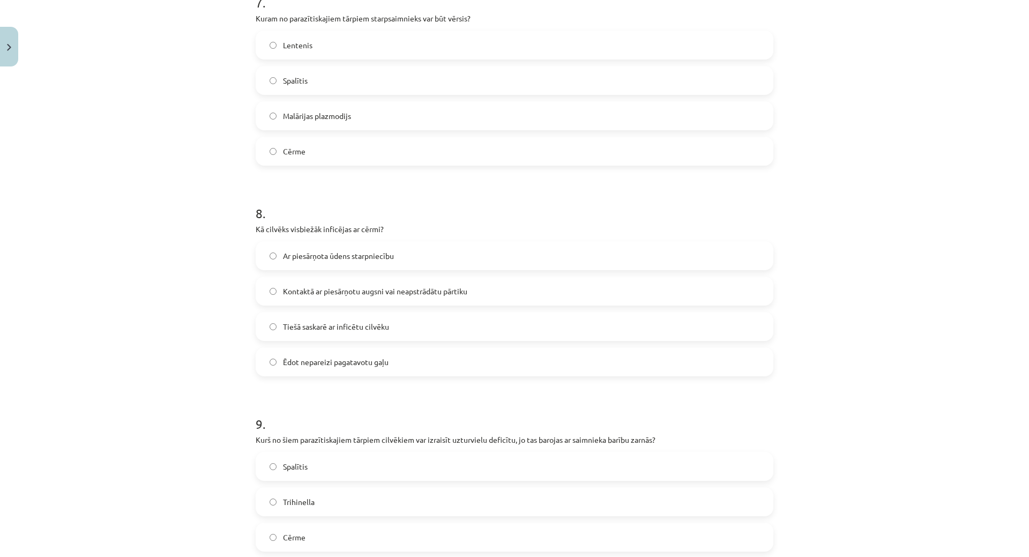
click at [322, 275] on div "Ar piesārņota ūdens starpniecību Kontaktā ar piesārņotu augsni vai neapstrādātu…" at bounding box center [515, 308] width 518 height 135
click at [318, 291] on span "Kontaktā ar piesārņotu augsni vai neapstrādātu pārtiku" at bounding box center [375, 291] width 184 height 11
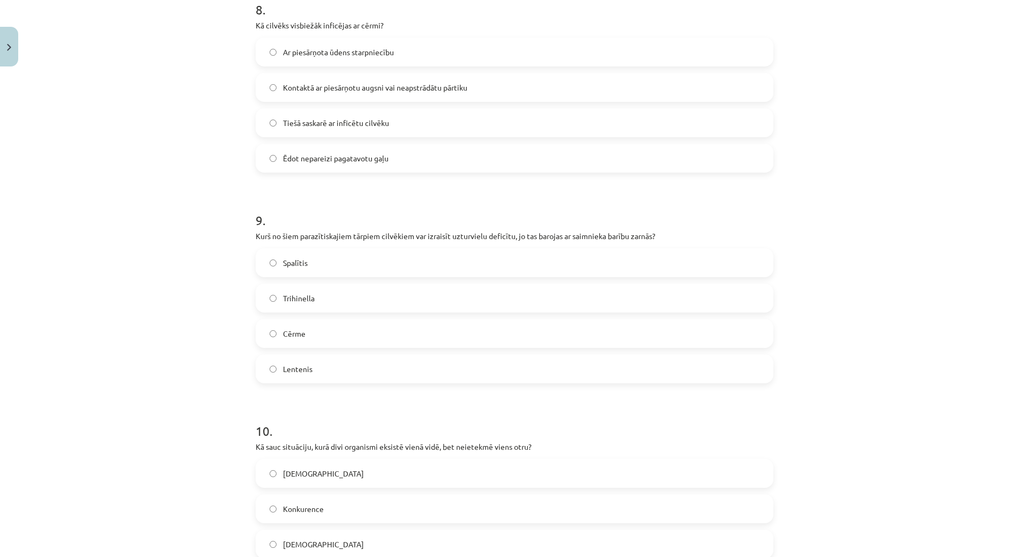
scroll to position [1715, 0]
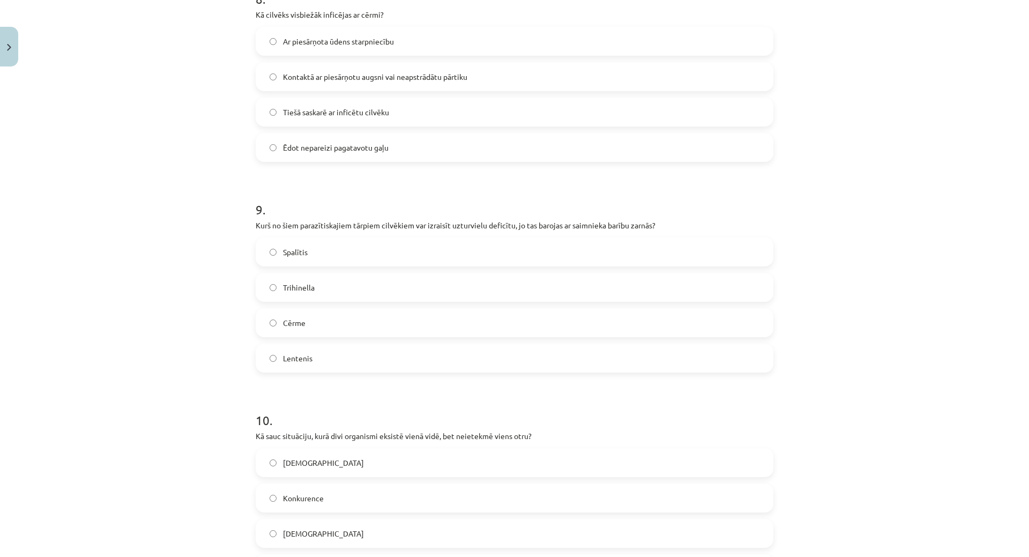
click at [464, 321] on label "Cērme" at bounding box center [515, 322] width 516 height 27
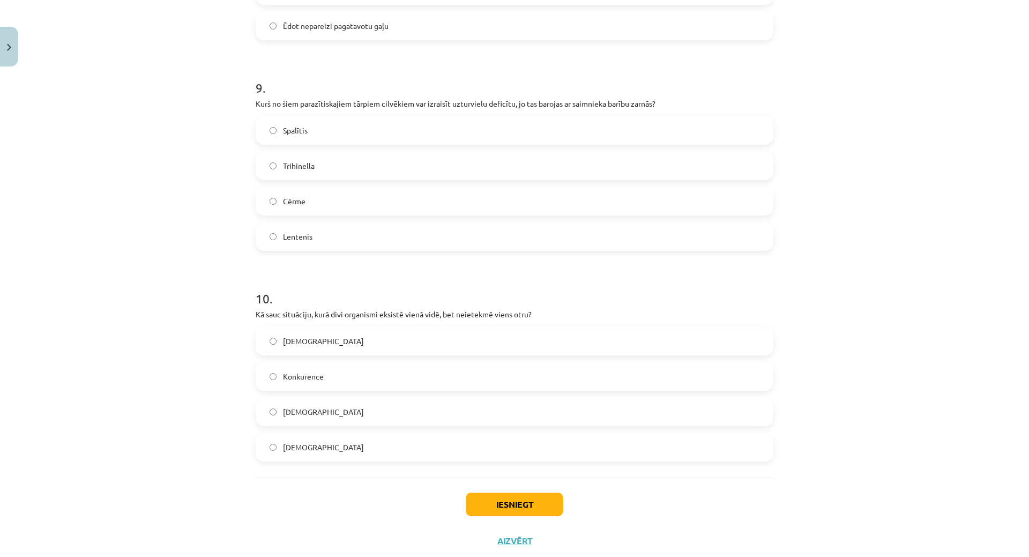
scroll to position [1865, 0]
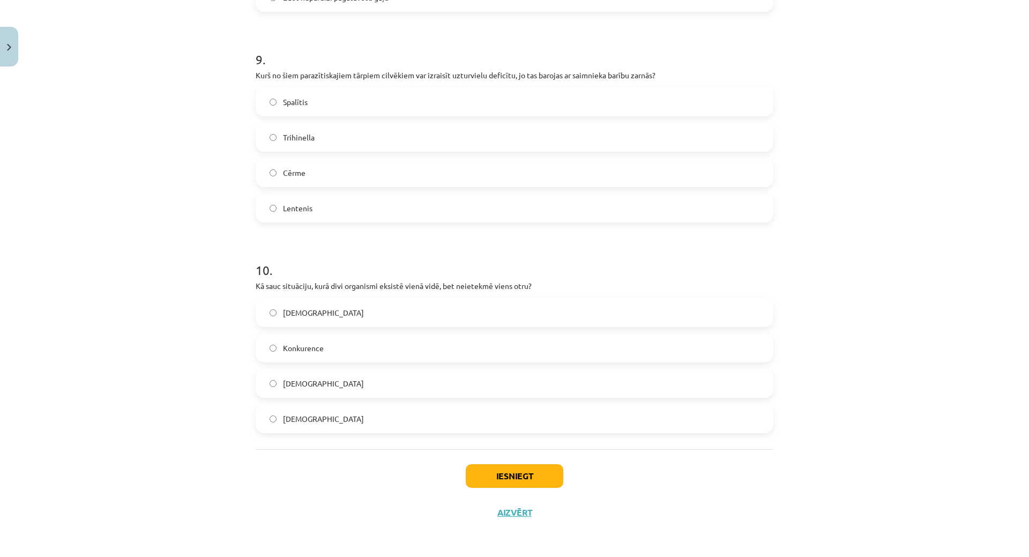
click at [304, 412] on label "Neitrālisms" at bounding box center [515, 418] width 516 height 27
click at [490, 487] on div "Iesniegt Aizvērt" at bounding box center [515, 486] width 518 height 75
click at [502, 466] on button "Iesniegt" at bounding box center [515, 476] width 98 height 24
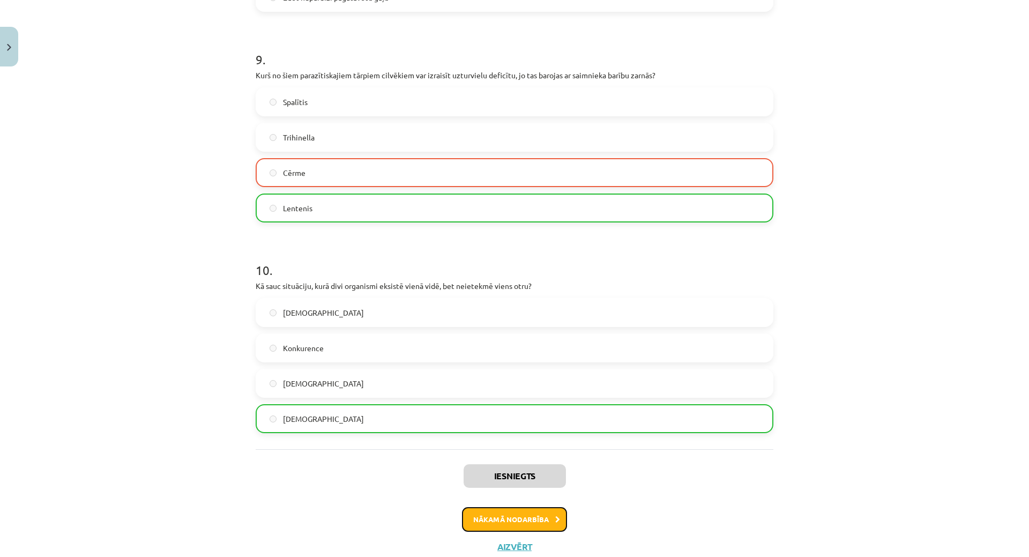
click at [464, 515] on button "Nākamā nodarbība" at bounding box center [514, 519] width 105 height 25
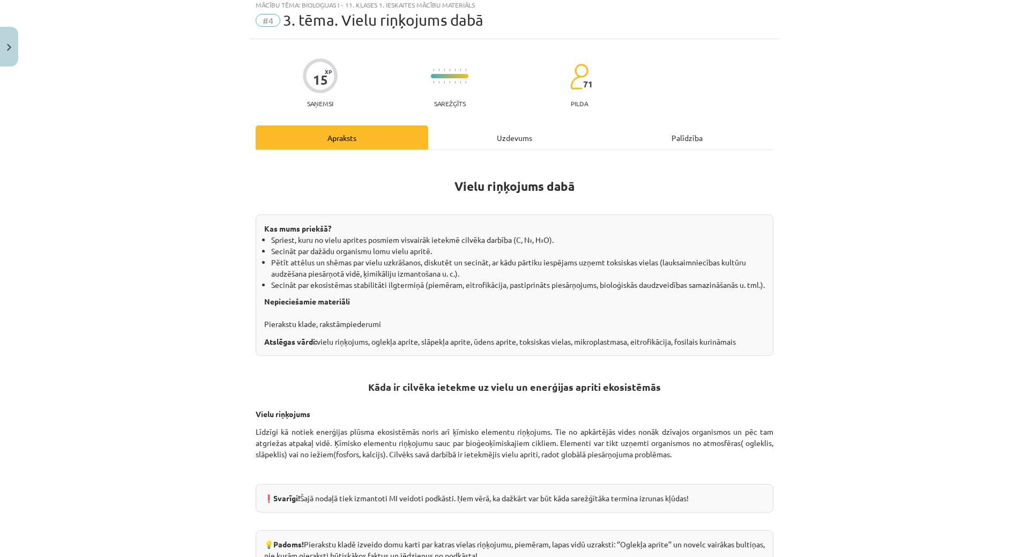
scroll to position [27, 0]
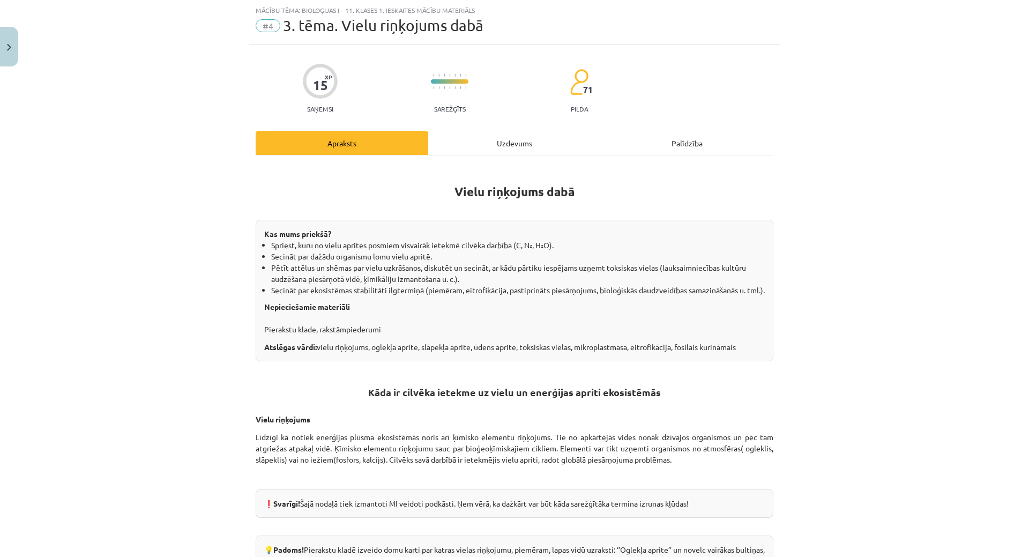
click at [472, 140] on div "Uzdevums" at bounding box center [514, 143] width 173 height 24
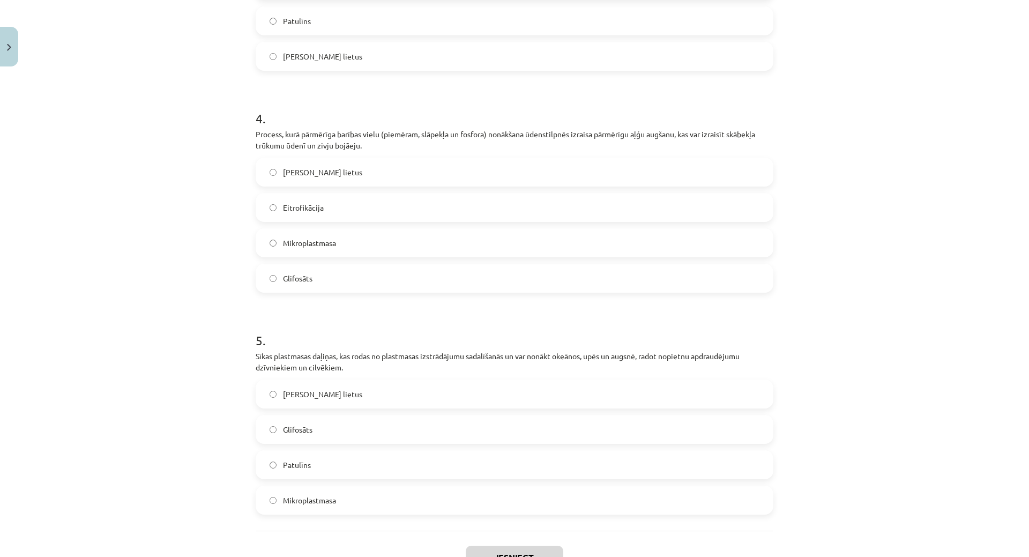
scroll to position [857, 0]
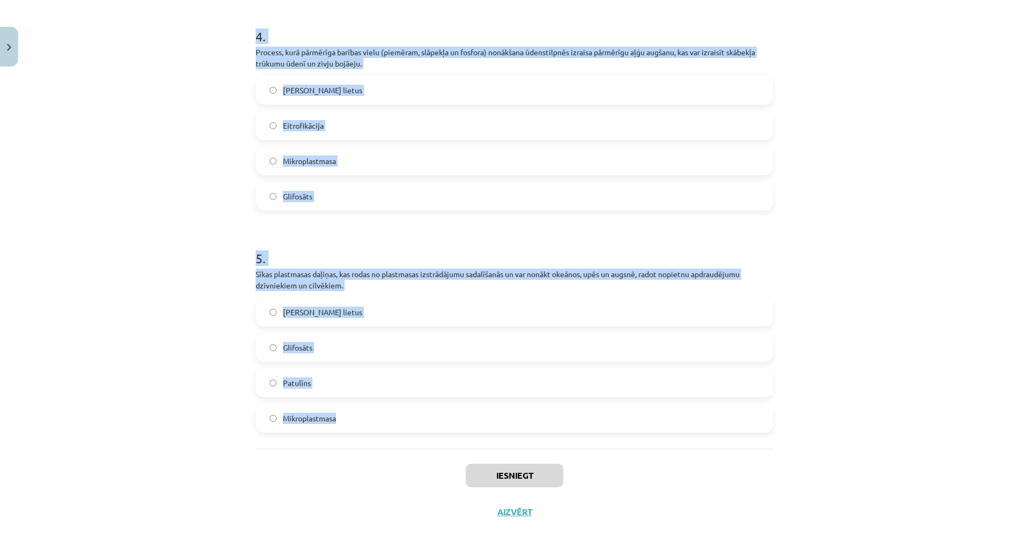
drag, startPoint x: 245, startPoint y: 202, endPoint x: 467, endPoint y: 446, distance: 329.4
copy form "1 . Tas ir lauksaimniecībā bieži lietots herbicīds, kas tiek izmantots nezāļu a…"
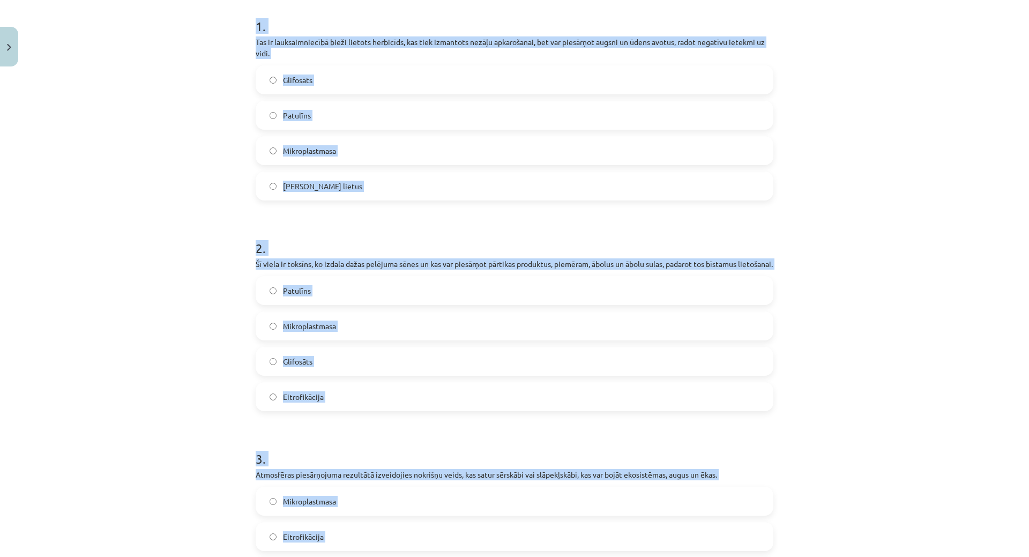
scroll to position [0, 0]
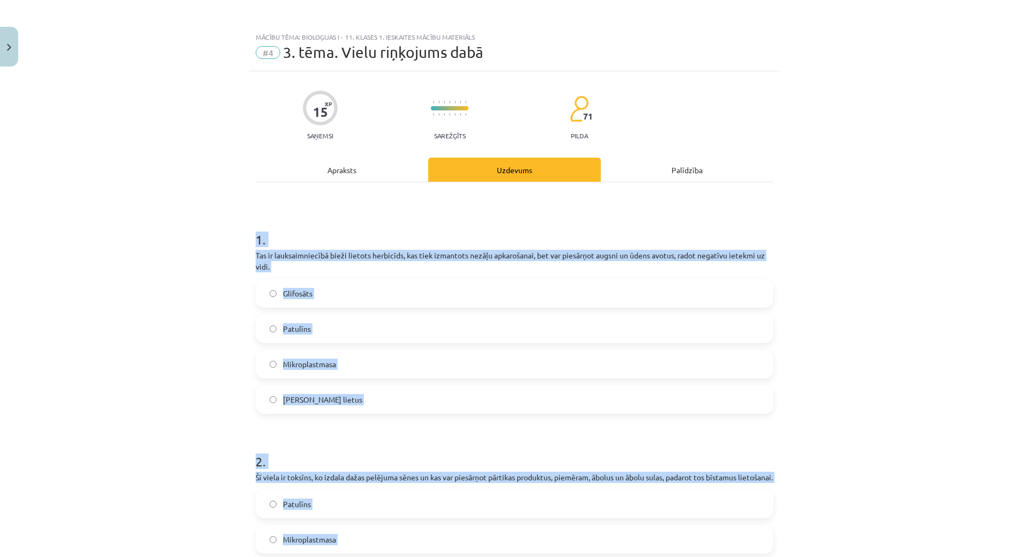
click at [375, 291] on label "Glifosāts" at bounding box center [515, 293] width 516 height 27
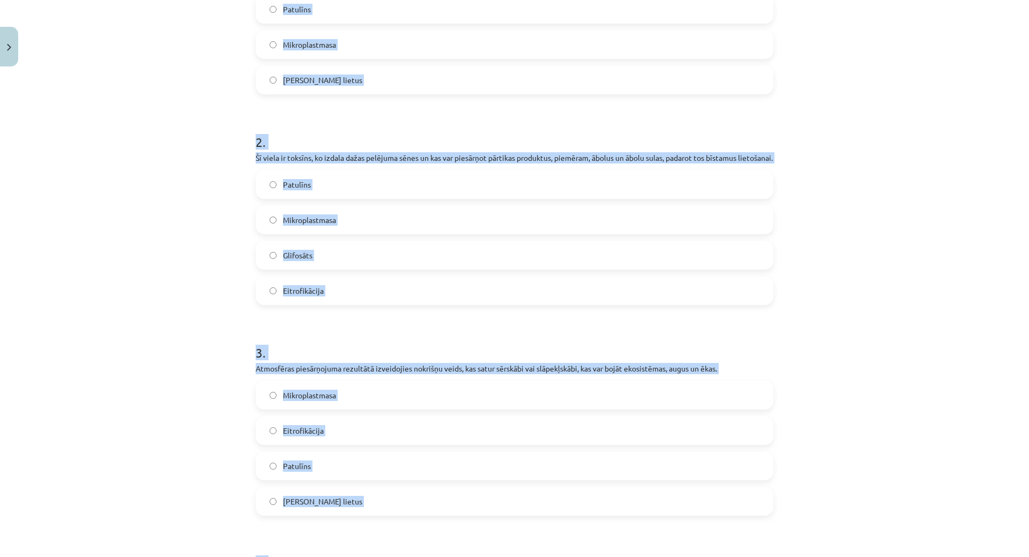
scroll to position [322, 0]
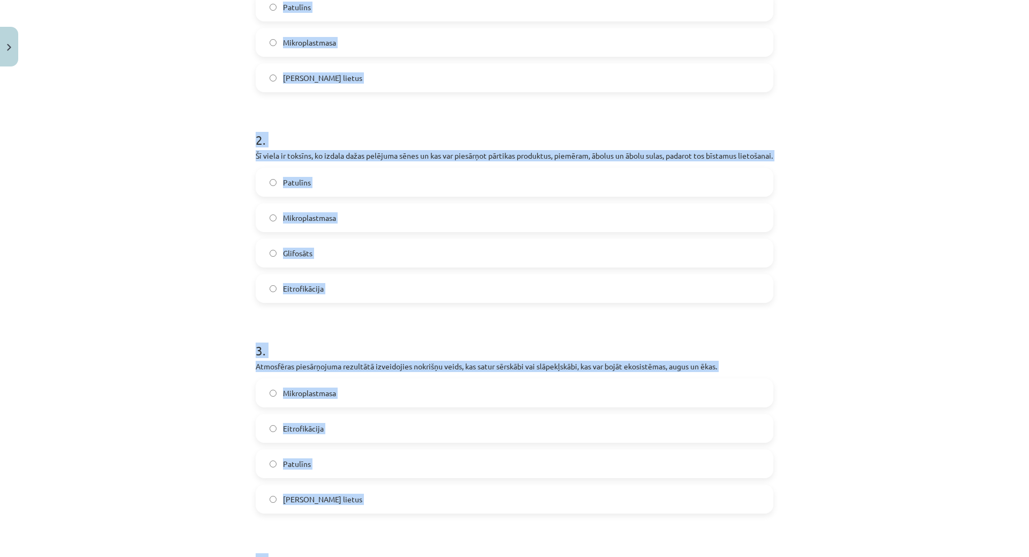
click at [380, 190] on label "Patulīns" at bounding box center [515, 182] width 516 height 27
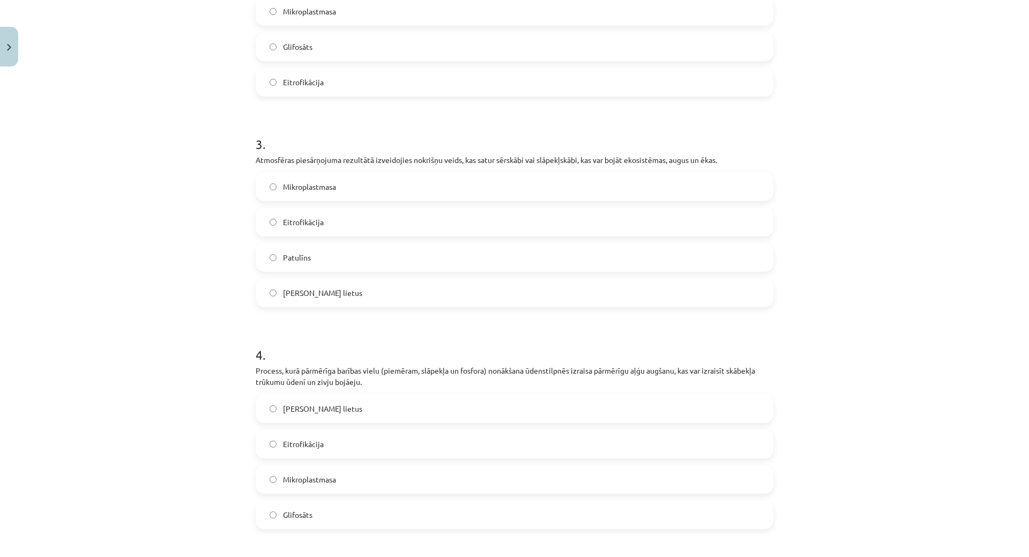
scroll to position [536, 0]
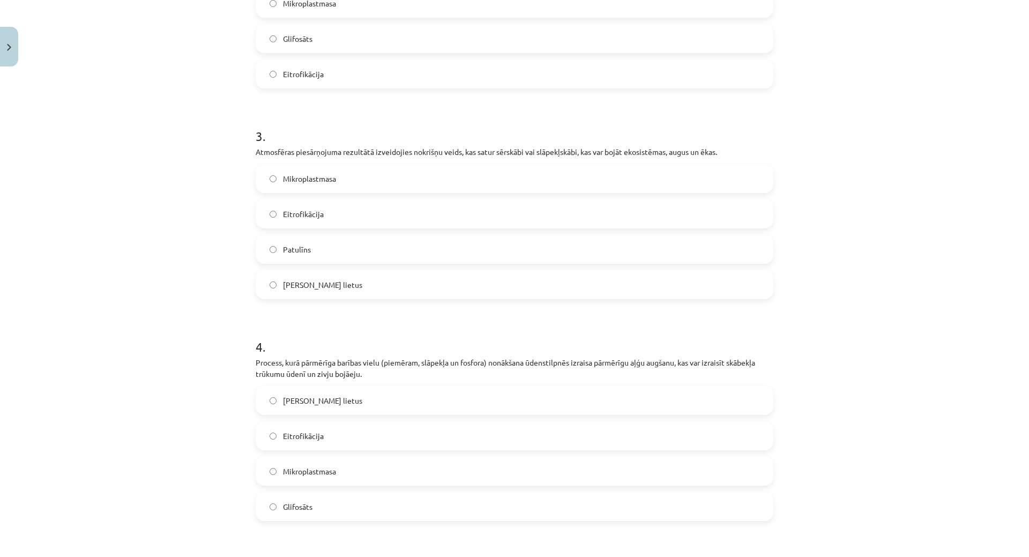
click at [332, 291] on label "Skābais lietus" at bounding box center [515, 284] width 516 height 27
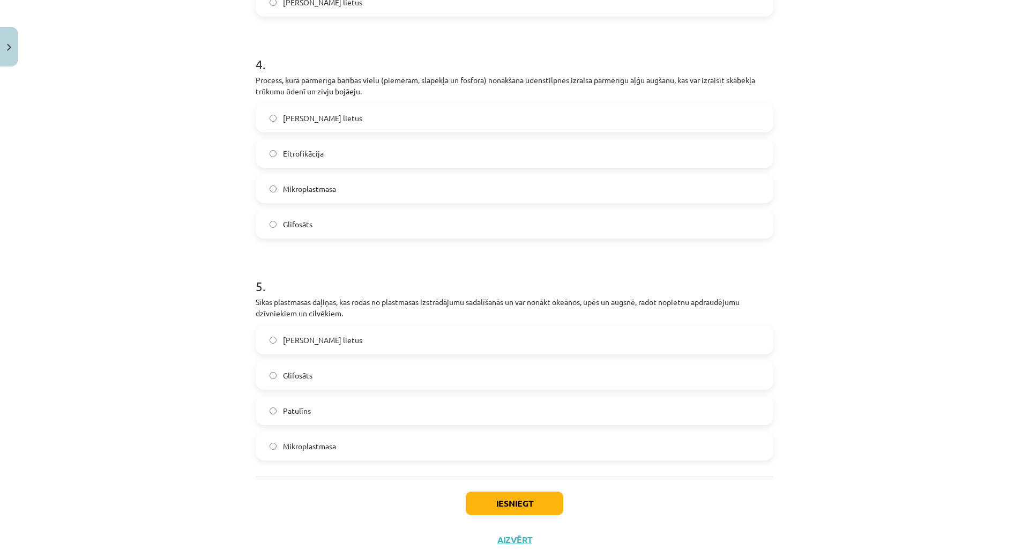
scroll to position [857, 0]
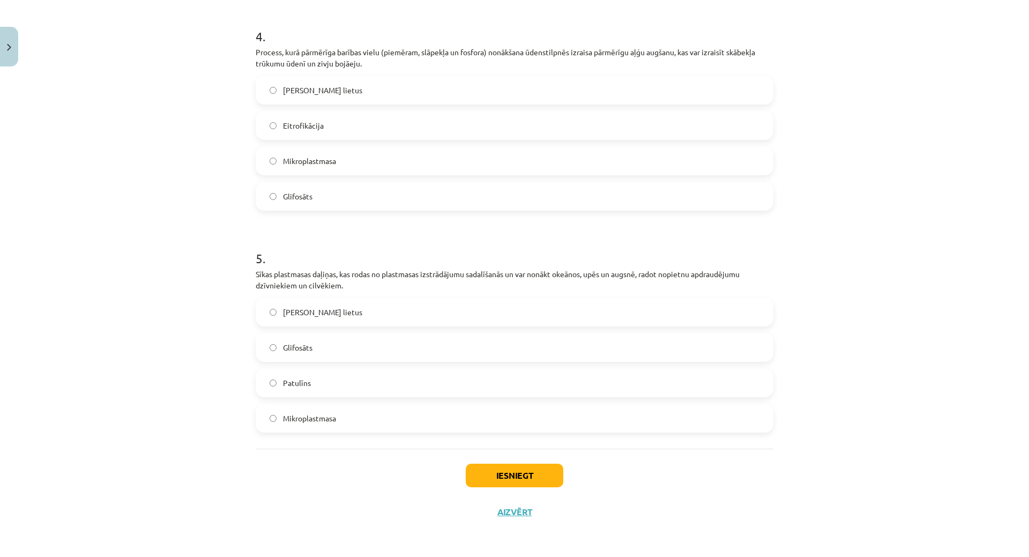
click at [339, 120] on label "Eitrofikācija" at bounding box center [515, 125] width 516 height 27
drag, startPoint x: 332, startPoint y: 412, endPoint x: 369, endPoint y: 493, distance: 89.0
click at [332, 412] on label "Mikroplastmasa" at bounding box center [515, 418] width 516 height 27
click at [504, 472] on button "Iesniegt" at bounding box center [515, 476] width 98 height 24
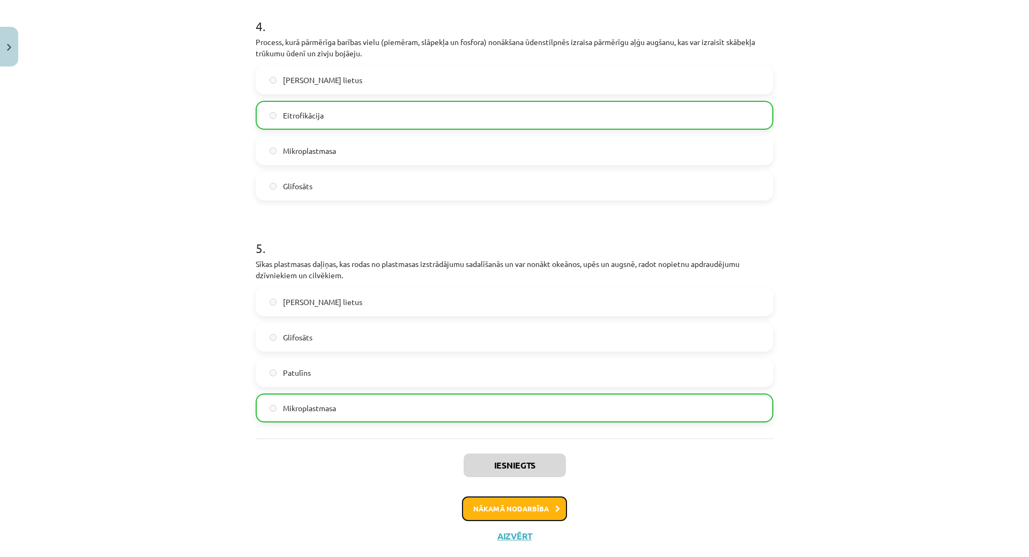
click at [487, 519] on button "Nākamā nodarbība" at bounding box center [514, 508] width 105 height 25
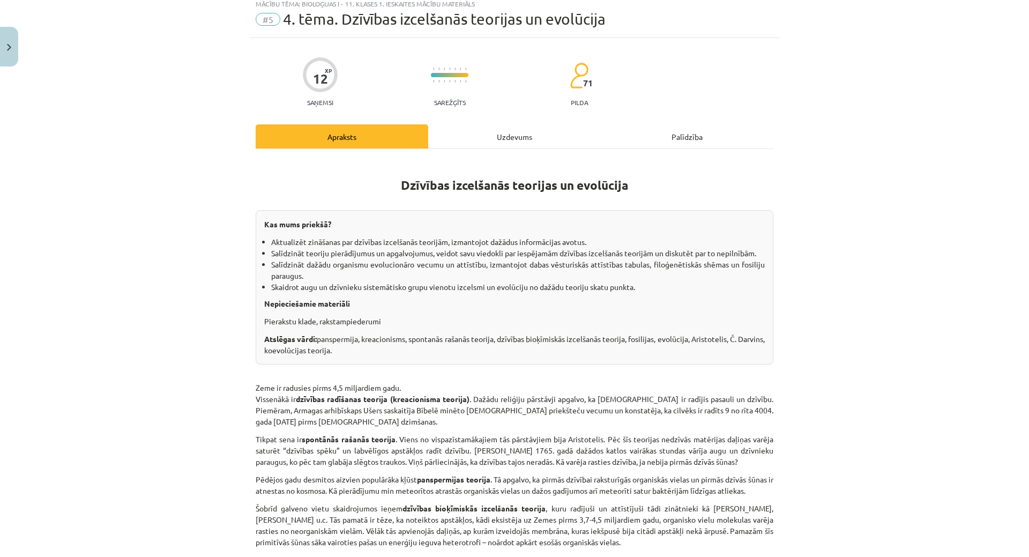
scroll to position [27, 0]
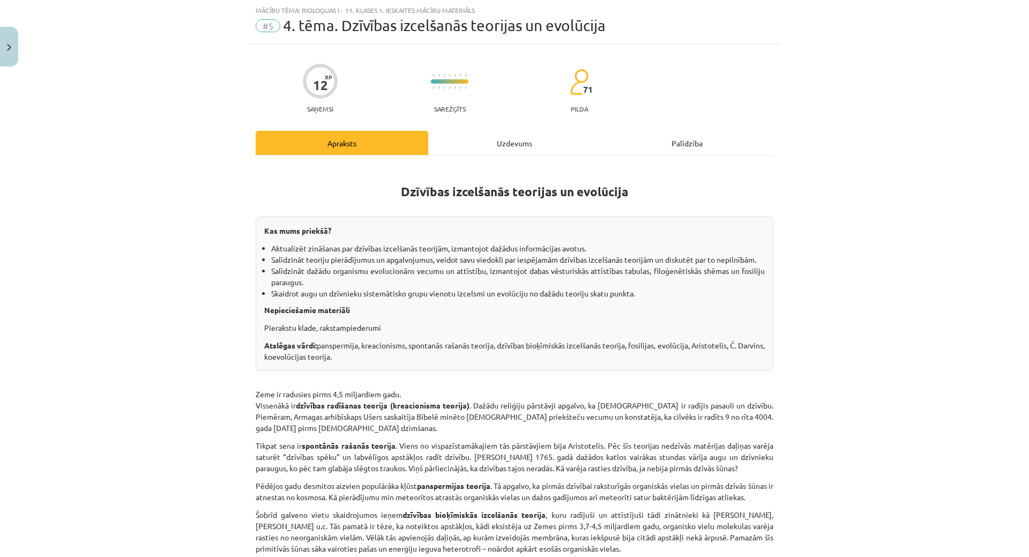
click at [512, 144] on div "Uzdevums" at bounding box center [514, 143] width 173 height 24
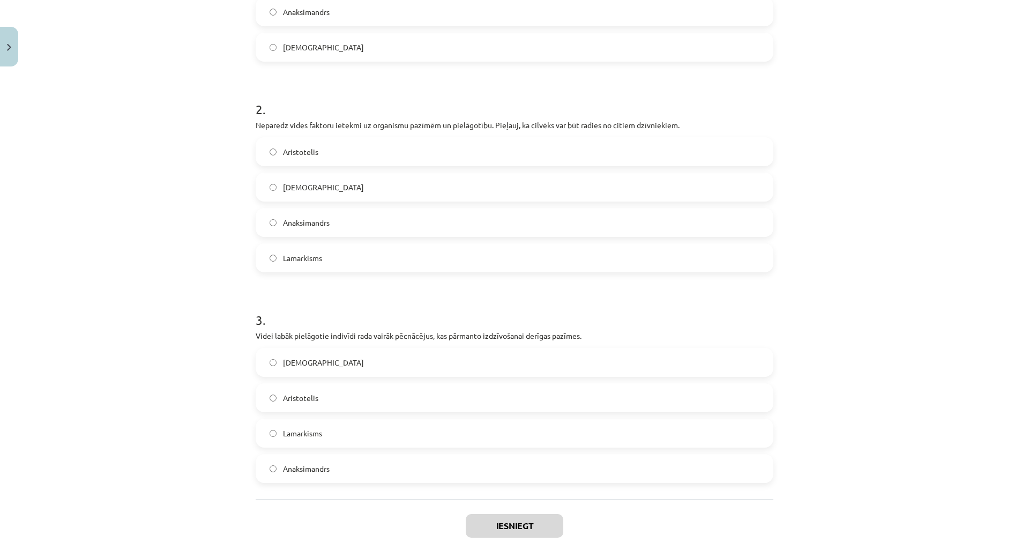
scroll to position [390, 0]
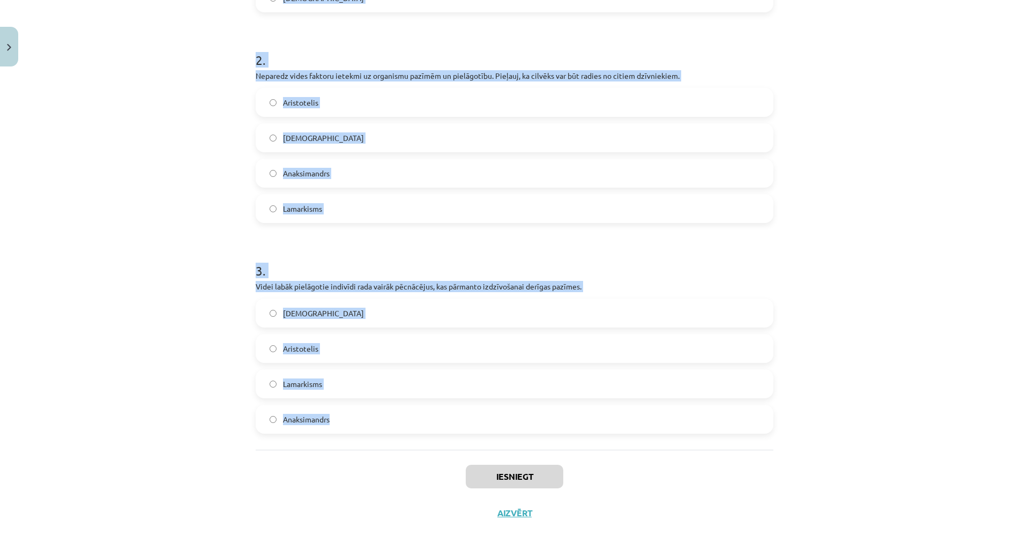
drag, startPoint x: 235, startPoint y: 213, endPoint x: 504, endPoint y: 425, distance: 342.4
click at [504, 427] on div "Mācību tēma: Bioloģijas i - 11. klases 1. ieskaites mācību materiāls #5 4. tēma…" at bounding box center [514, 278] width 1029 height 557
copy form "1 . Pēcnācējiem var nodot dzīves laikā iegūtas izdzīvošanai derīgas pazīmes. Or…"
drag, startPoint x: 327, startPoint y: 278, endPoint x: 304, endPoint y: 279, distance: 23.1
copy form "1 . Pēcnācējiem var nodot dzīves laikā iegūtas izdzīvošanai derīgas pazīmes. Or…"
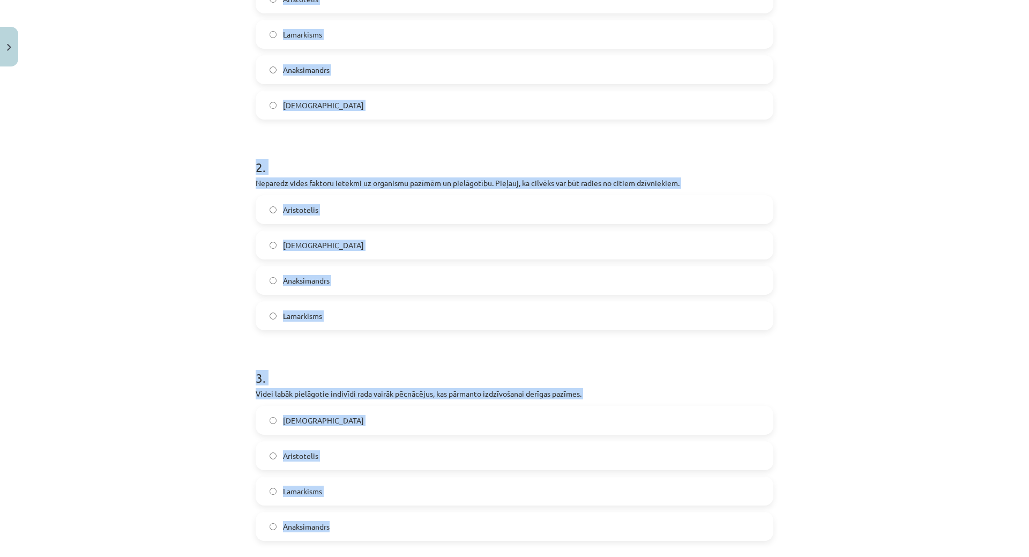
scroll to position [15, 0]
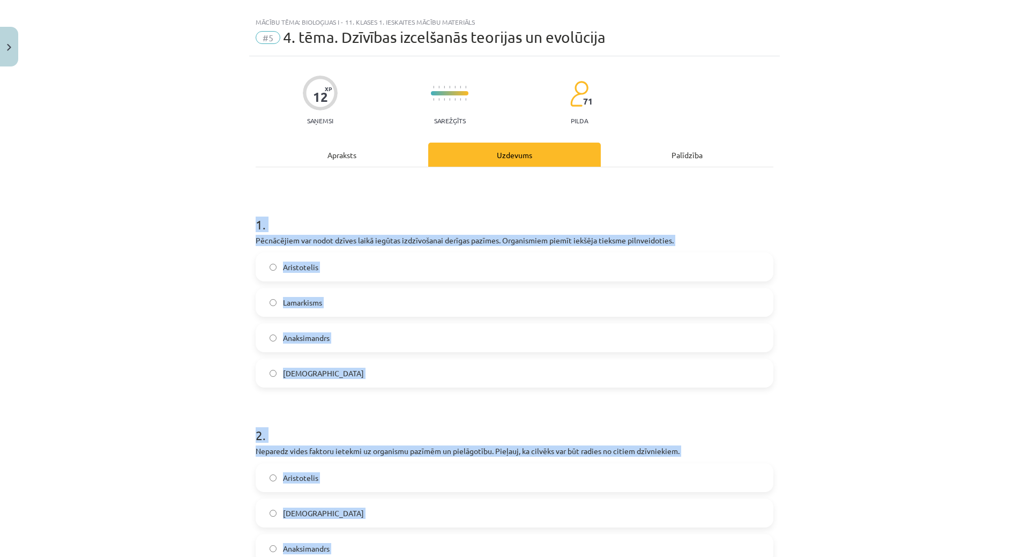
click at [295, 308] on label "Lamarkisms" at bounding box center [515, 302] width 516 height 27
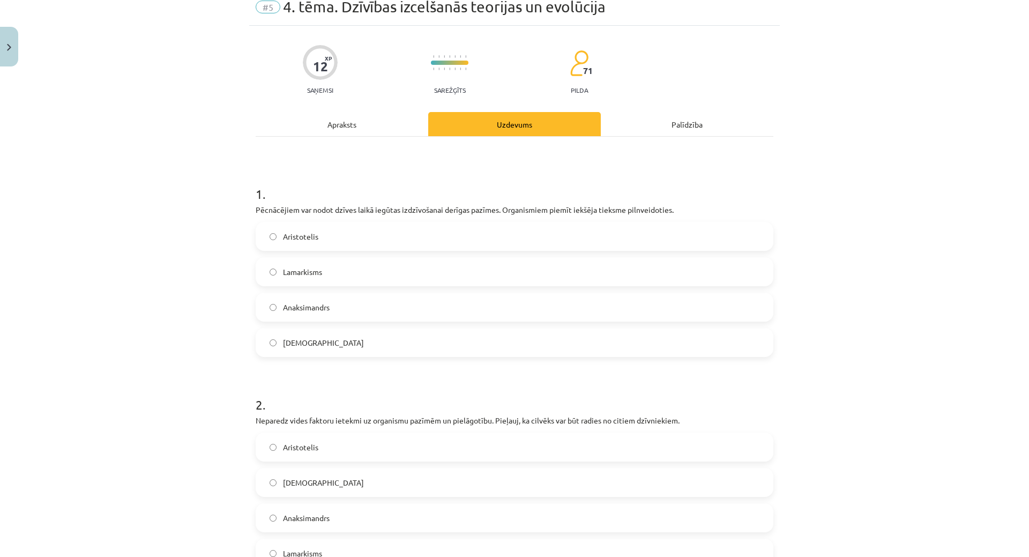
scroll to position [176, 0]
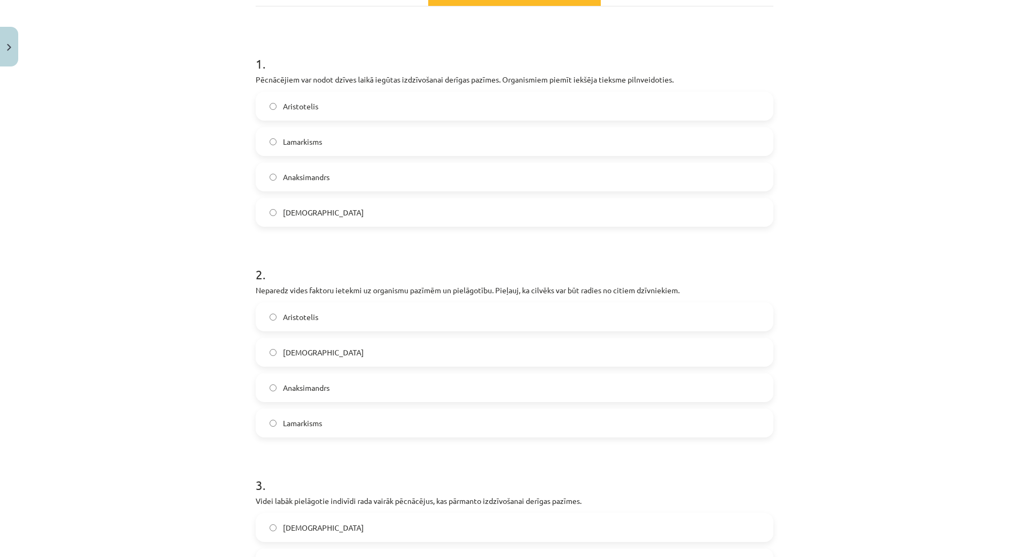
click at [353, 376] on label "Anaksimandrs" at bounding box center [515, 387] width 516 height 27
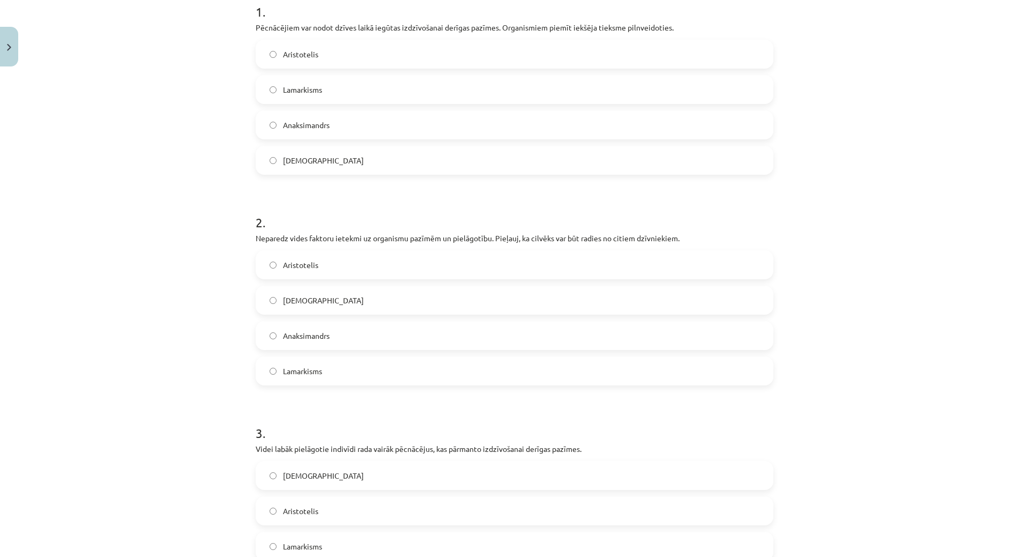
scroll to position [390, 0]
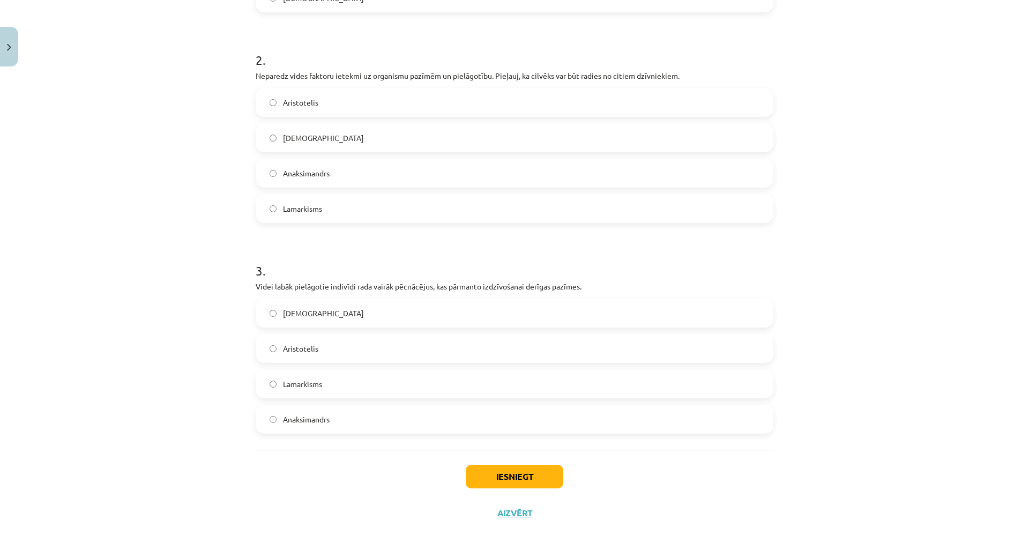
click at [337, 310] on label "Darvinisms" at bounding box center [515, 313] width 516 height 27
click at [517, 474] on button "Iesniegt" at bounding box center [515, 477] width 98 height 24
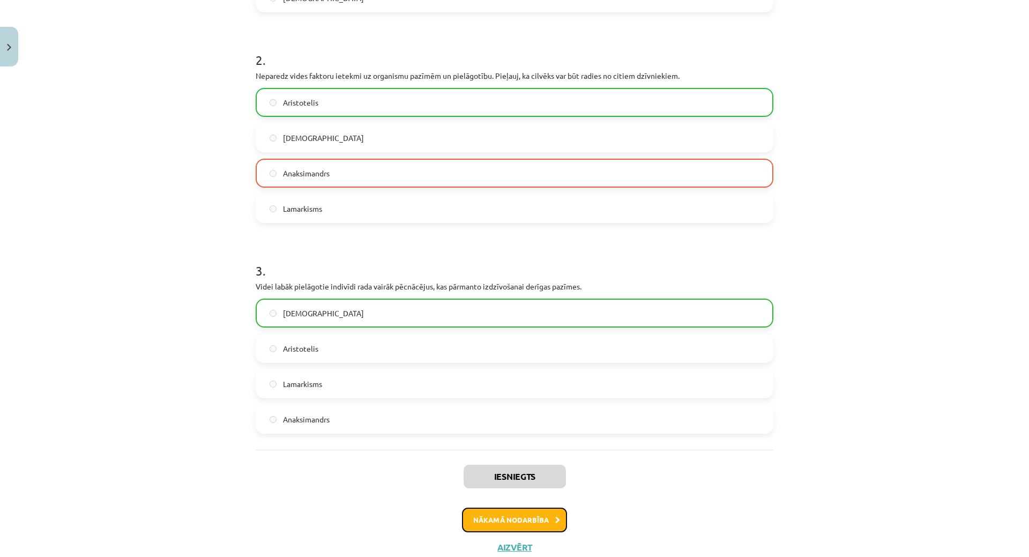
click at [525, 516] on button "Nākamā nodarbība" at bounding box center [514, 520] width 105 height 25
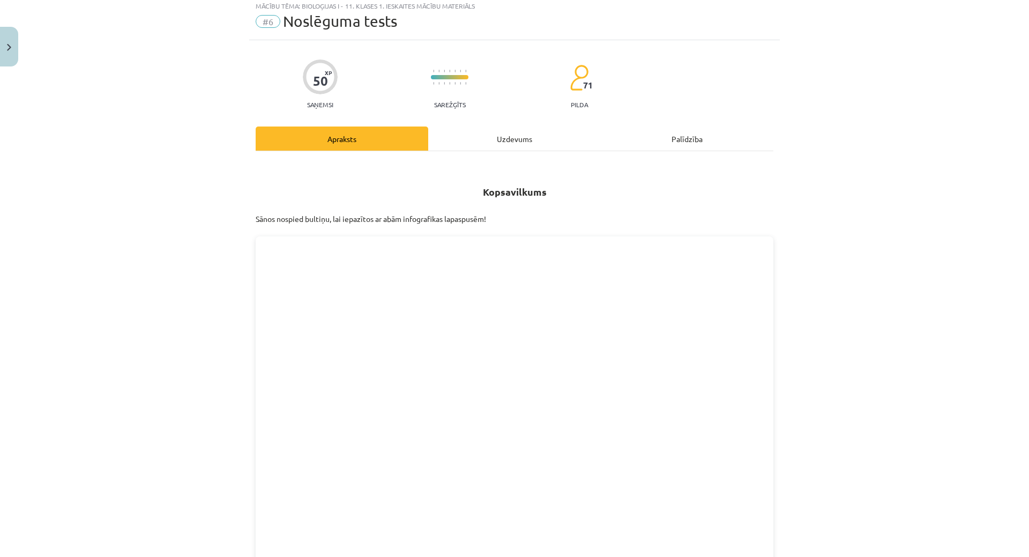
scroll to position [27, 0]
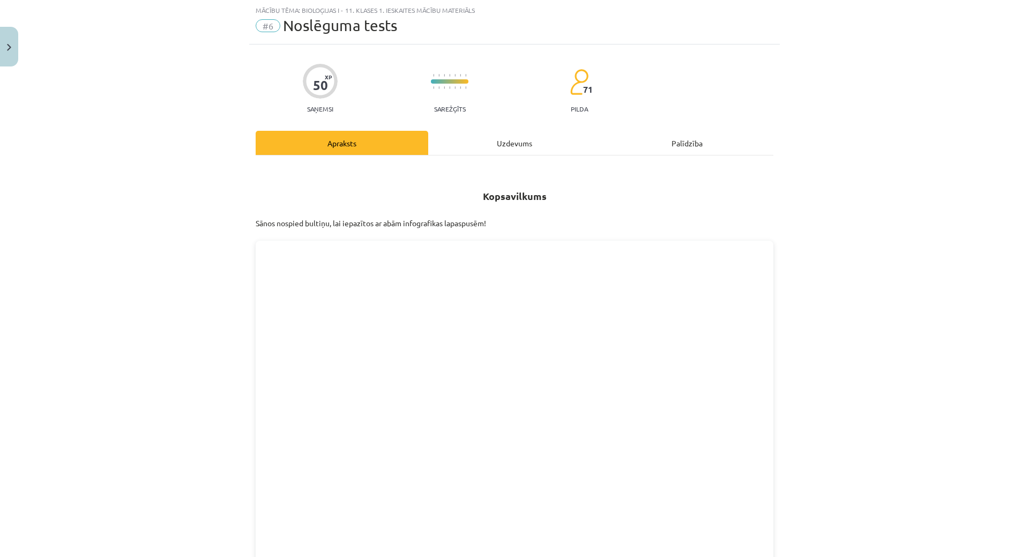
click at [506, 144] on div "Uzdevums" at bounding box center [514, 143] width 173 height 24
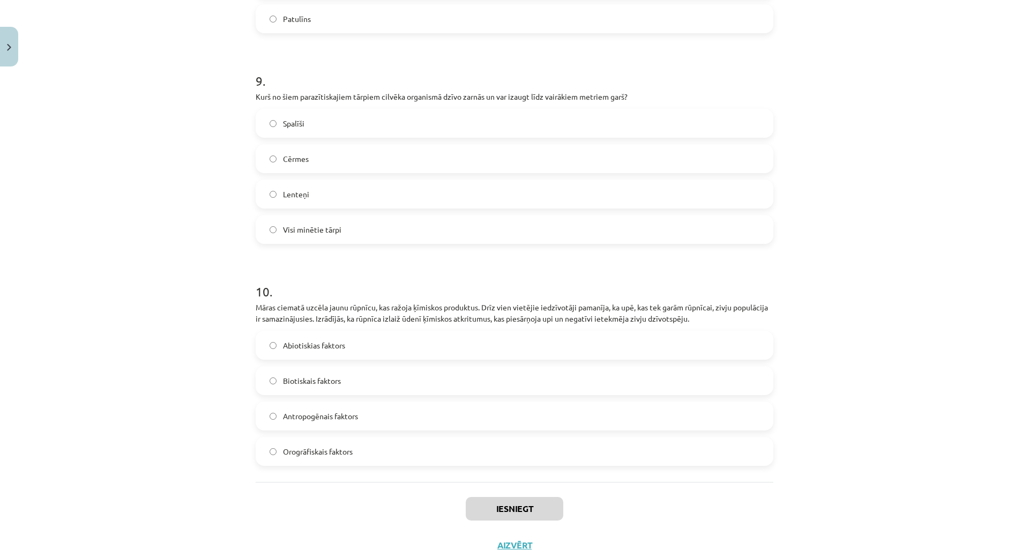
scroll to position [1962, 0]
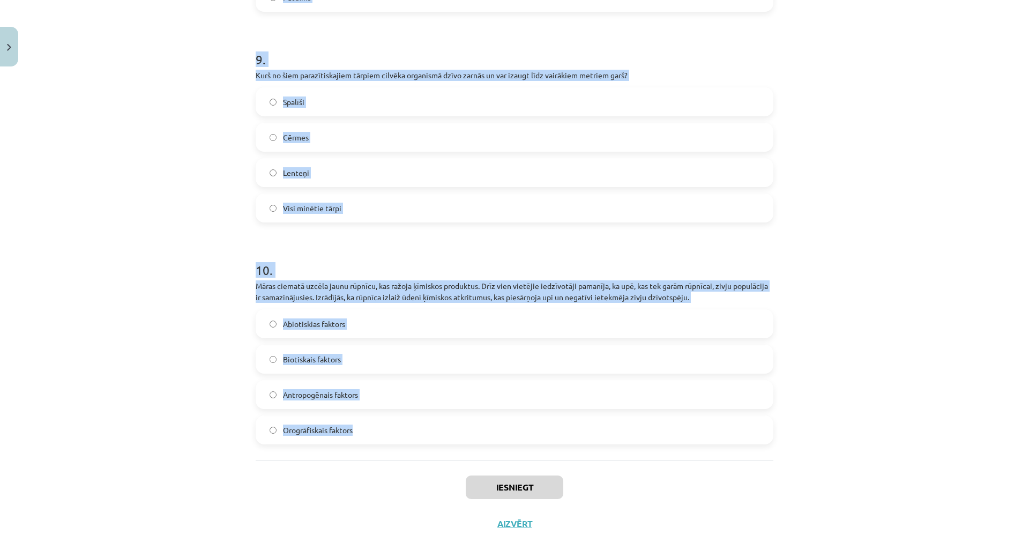
drag, startPoint x: 225, startPoint y: 202, endPoint x: 483, endPoint y: 414, distance: 334.4
click at [483, 414] on div "Mācību tēma: Bioloģijas i - 11. klases 1. ieskaites mācību materiāls #6 Noslēgu…" at bounding box center [514, 278] width 1029 height 557
copy form "1 . Kurš parazītiskais tārps bieži sastopams bērniem un izraisa niezi anālās at…"
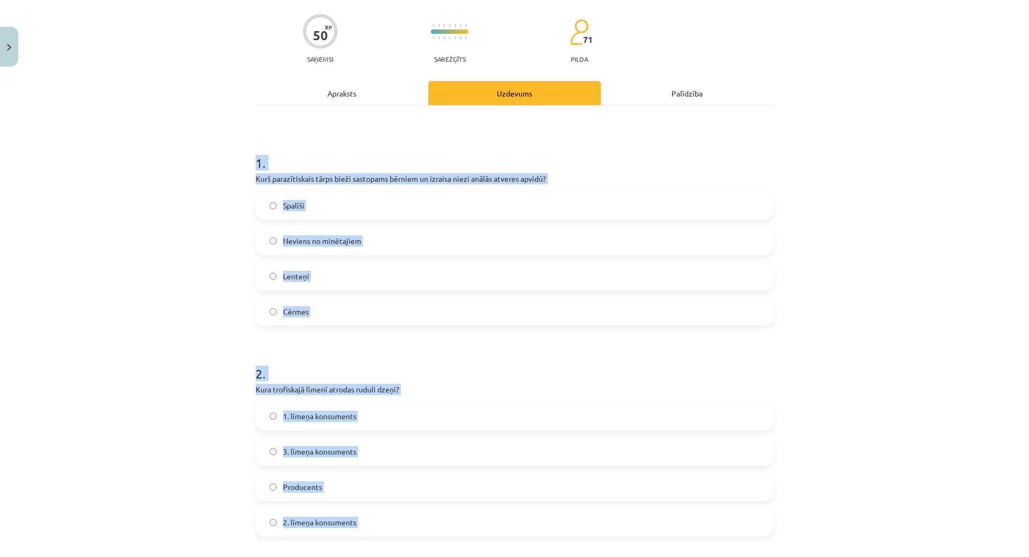
scroll to position [32, 0]
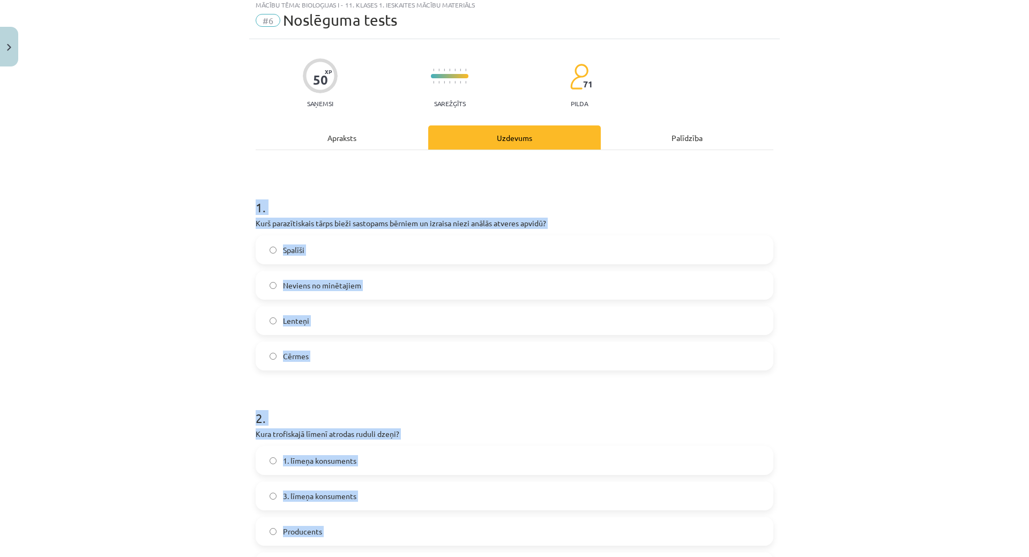
click at [359, 257] on label "Spalīši" at bounding box center [515, 249] width 516 height 27
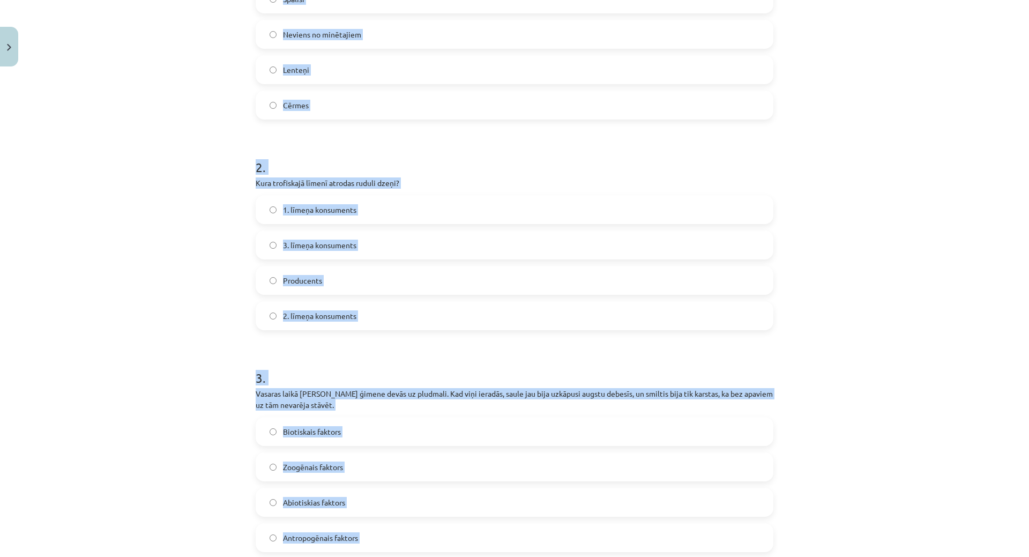
scroll to position [300, 0]
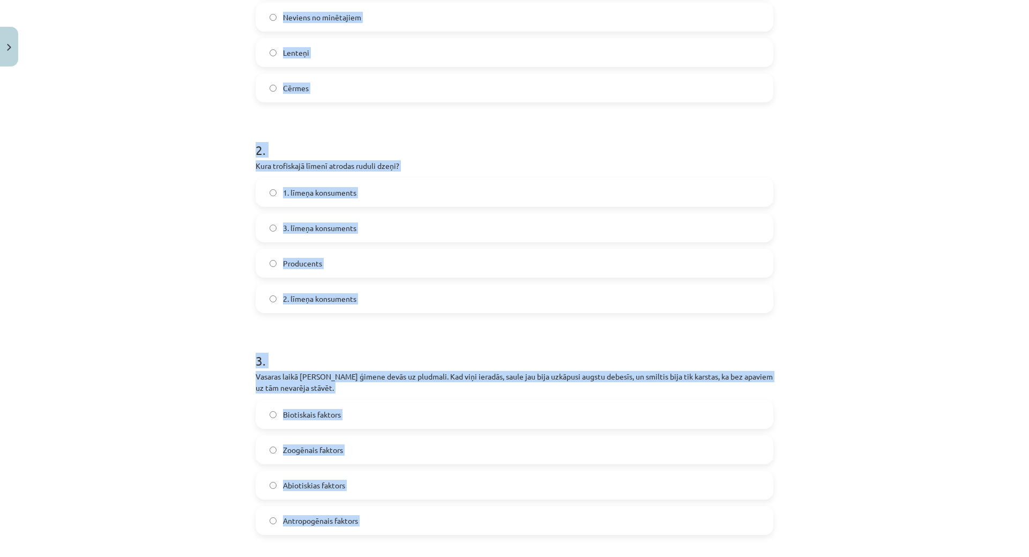
click at [361, 229] on label "3. līmeņa konsuments" at bounding box center [515, 227] width 516 height 27
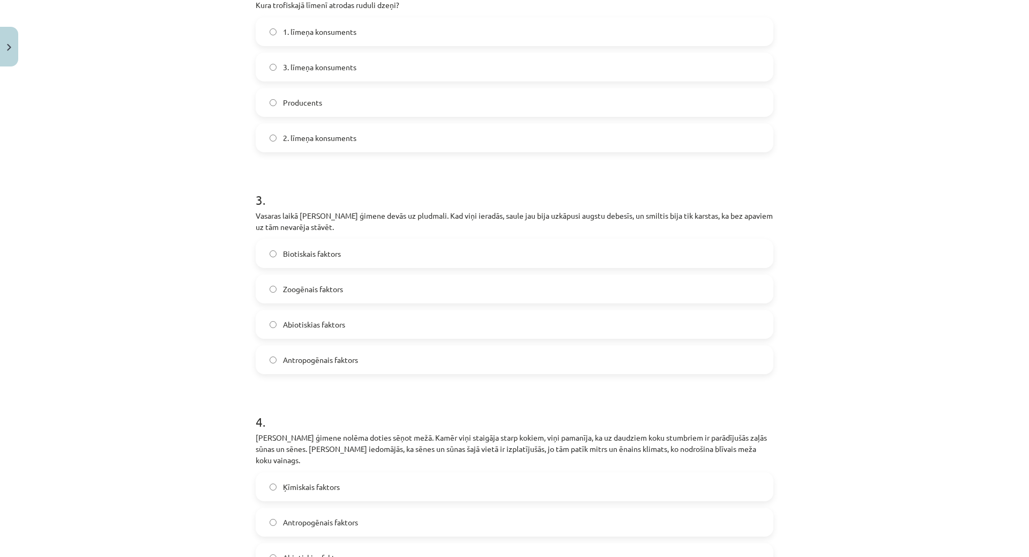
scroll to position [515, 0]
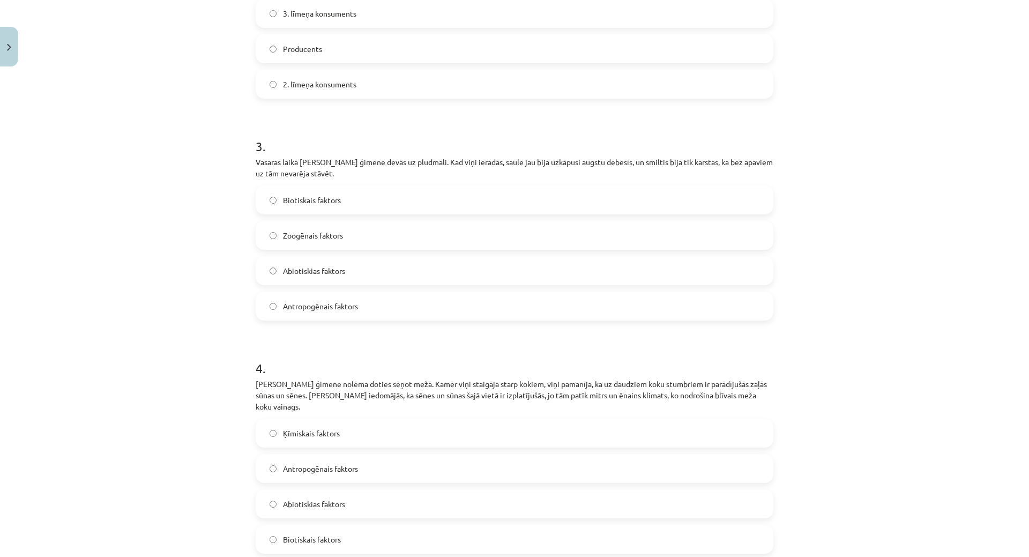
click at [381, 265] on label "Abiotiskias faktors" at bounding box center [515, 270] width 516 height 27
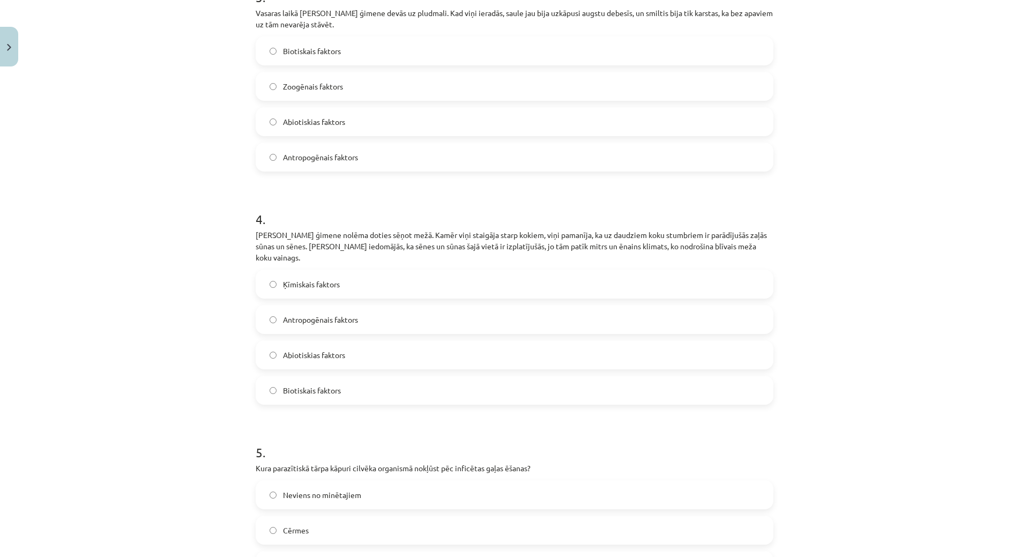
scroll to position [729, 0]
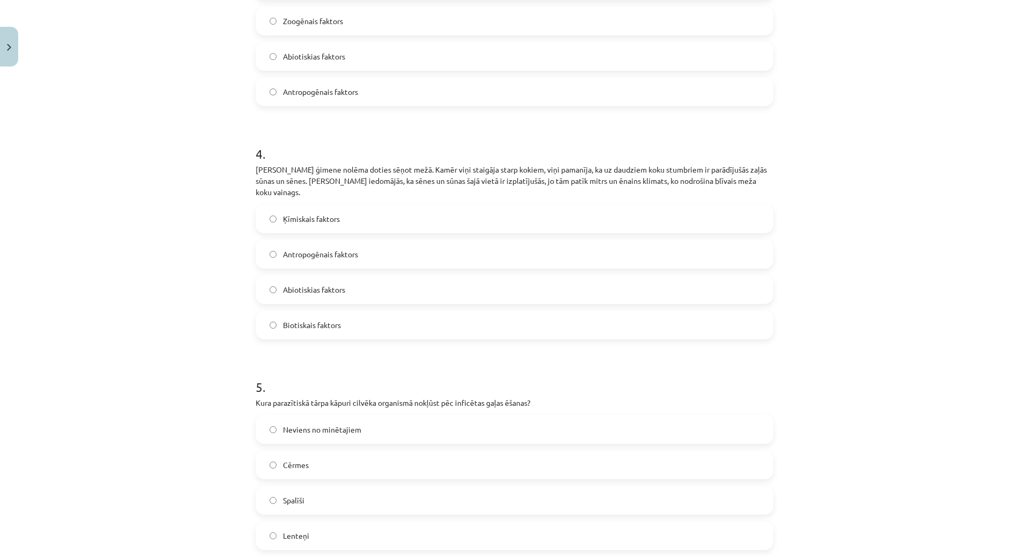
click at [323, 319] on span "Biotiskais faktors" at bounding box center [312, 324] width 58 height 11
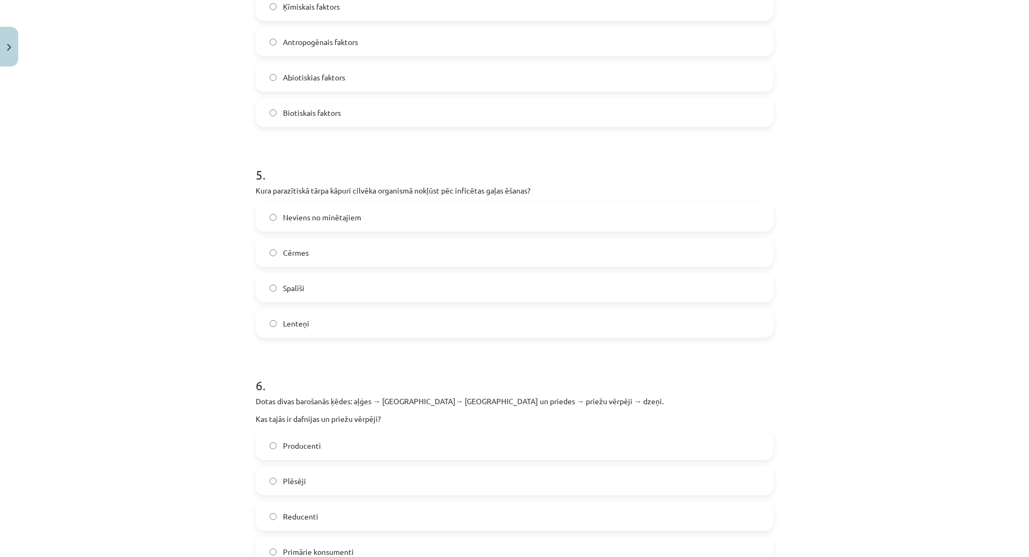
scroll to position [943, 0]
click at [331, 308] on label "Lenteņi" at bounding box center [515, 321] width 516 height 27
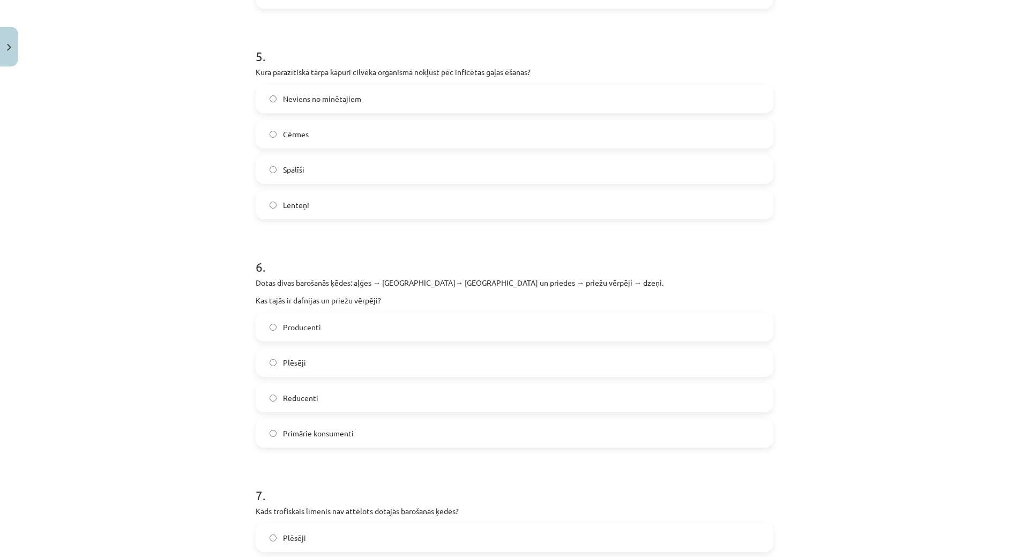
scroll to position [1158, 0]
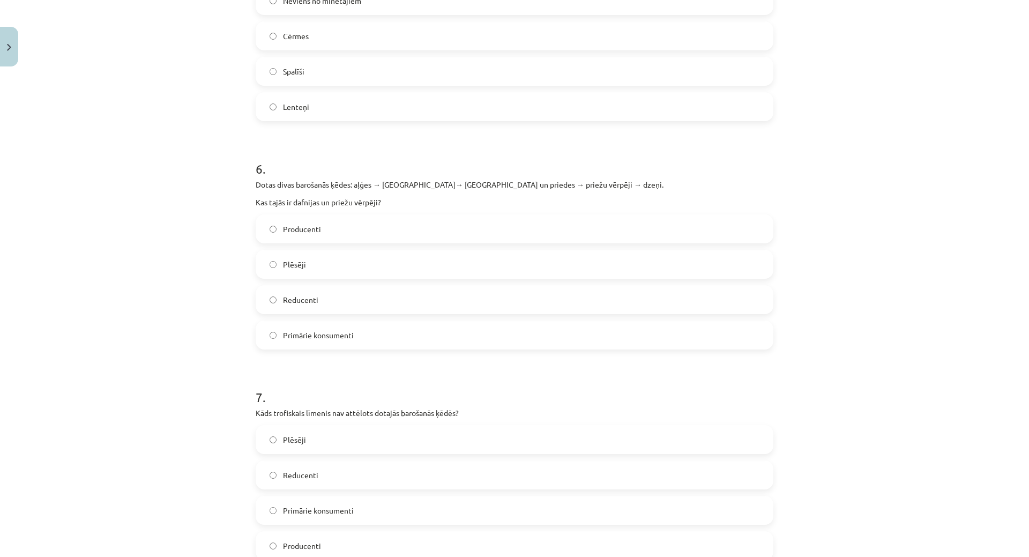
click at [409, 326] on label "Primārie konsumenti" at bounding box center [515, 335] width 516 height 27
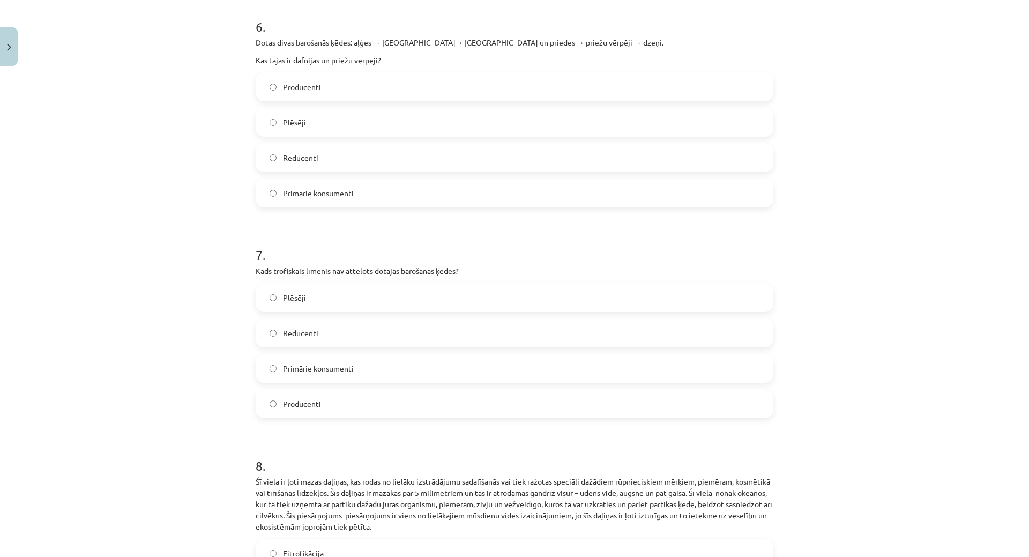
scroll to position [1319, 0]
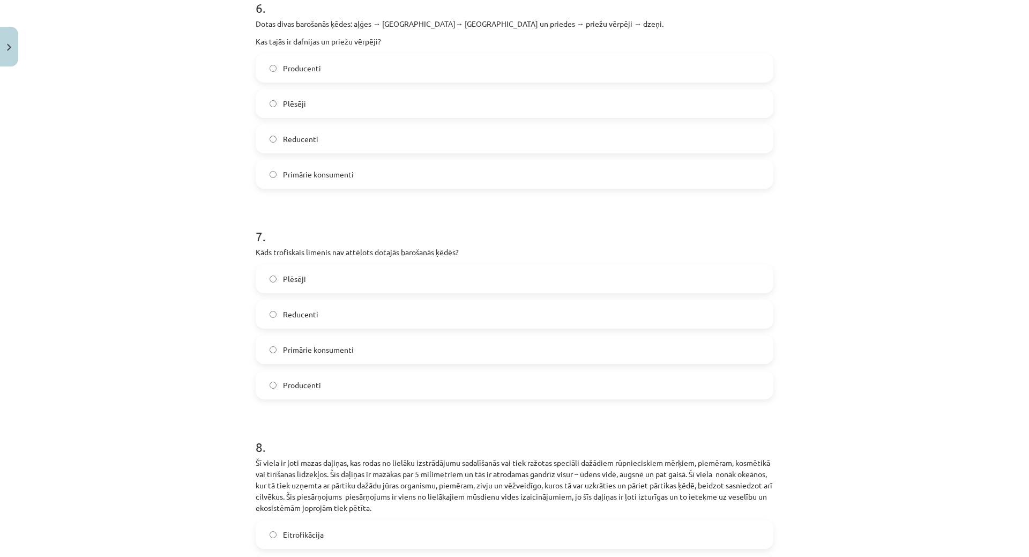
click at [308, 301] on label "Reducenti" at bounding box center [515, 314] width 516 height 27
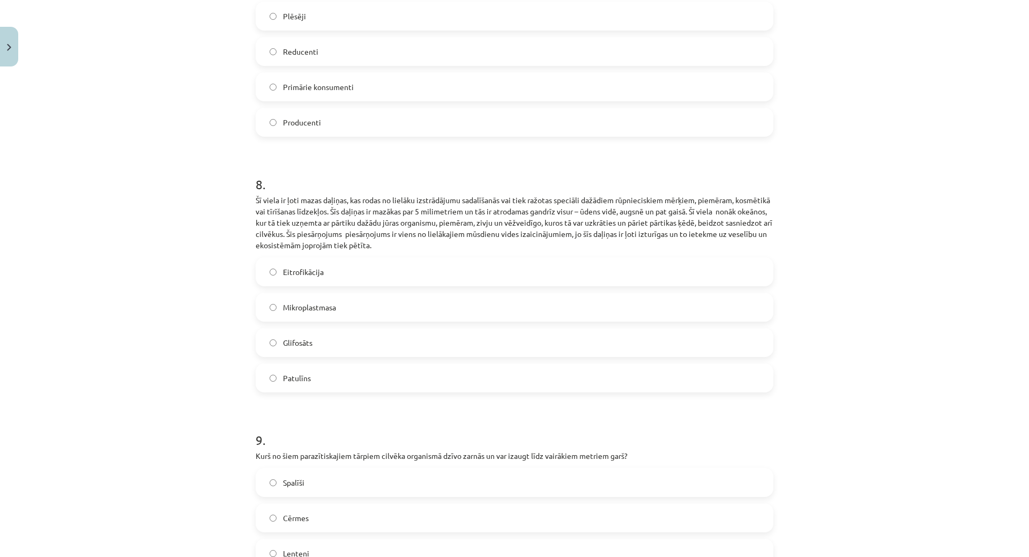
scroll to position [1587, 0]
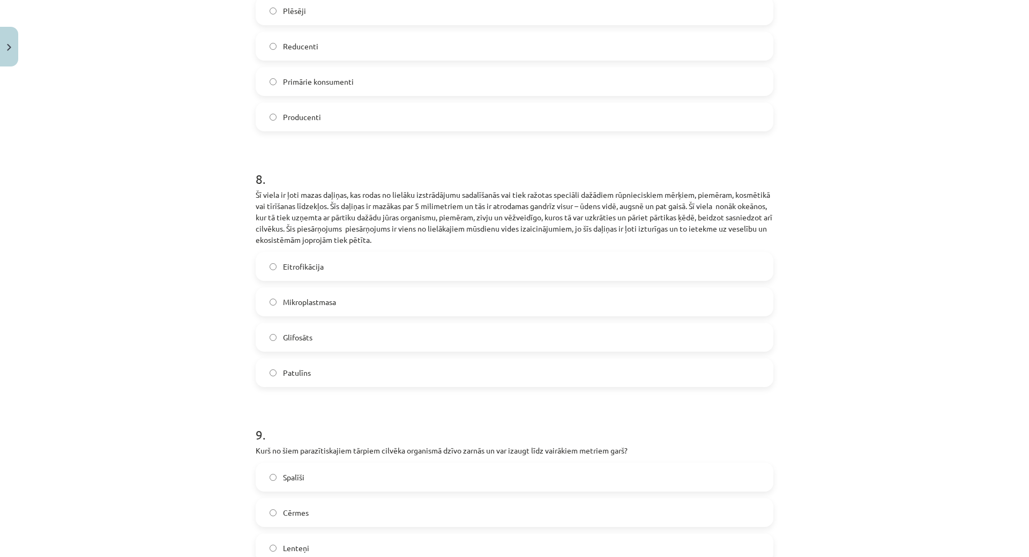
drag, startPoint x: 371, startPoint y: 291, endPoint x: 359, endPoint y: 235, distance: 57.0
click at [371, 288] on label "Mikroplastmasa" at bounding box center [515, 301] width 516 height 27
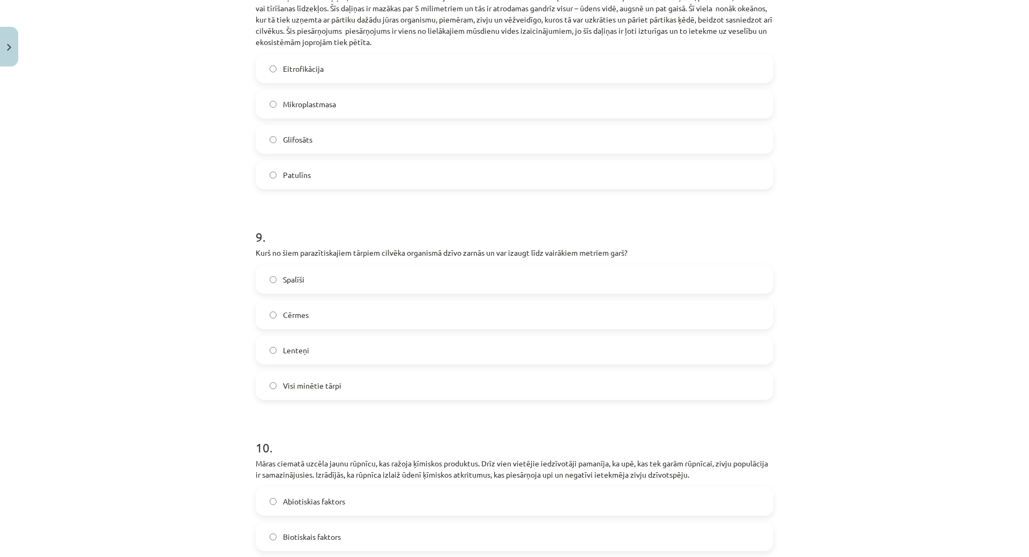
scroll to position [1801, 0]
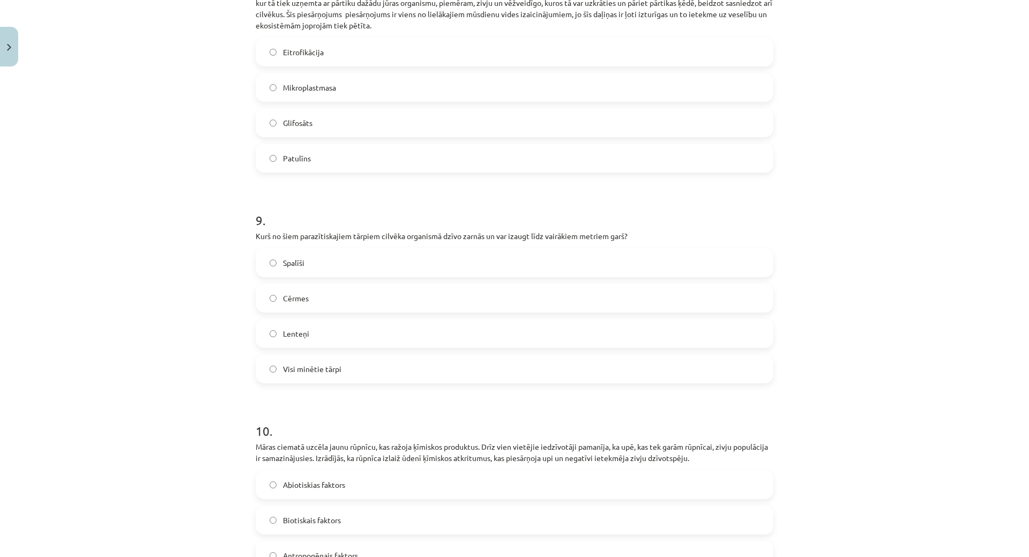
click at [333, 324] on label "Lenteņi" at bounding box center [515, 333] width 516 height 27
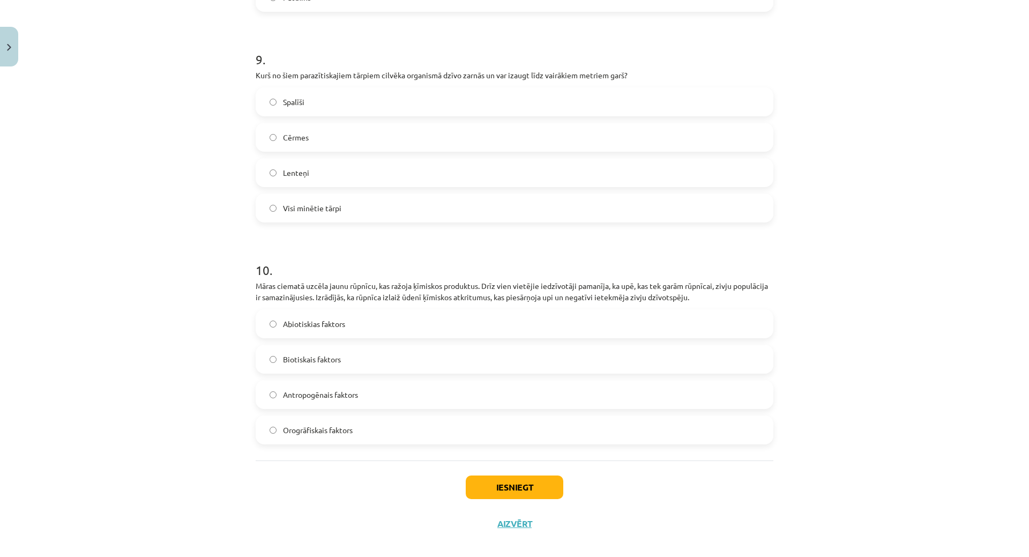
click at [351, 389] on span "Antropogēnais faktors" at bounding box center [320, 394] width 75 height 11
click at [511, 477] on button "Iesniegt" at bounding box center [515, 487] width 98 height 24
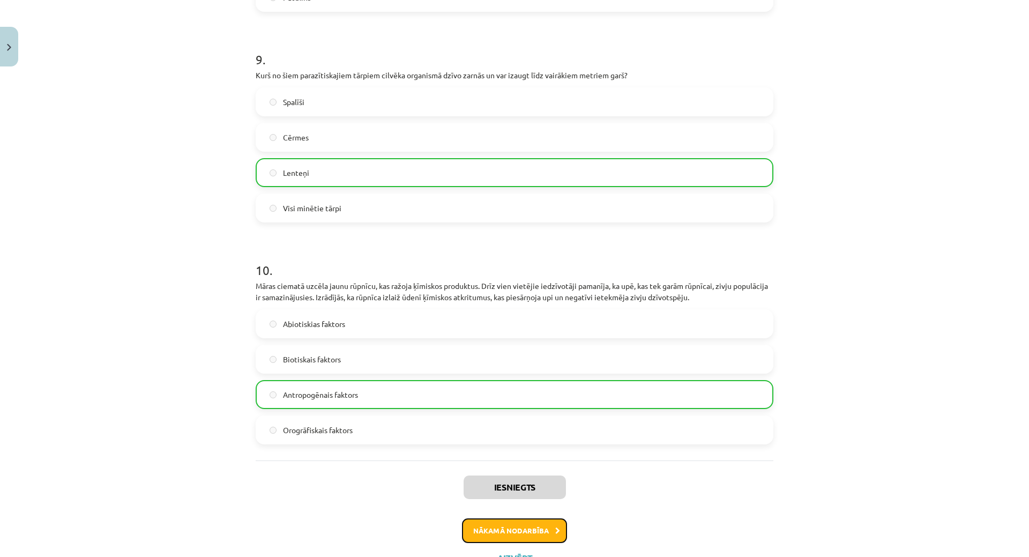
click at [532, 518] on button "Nākamā nodarbība" at bounding box center [514, 530] width 105 height 25
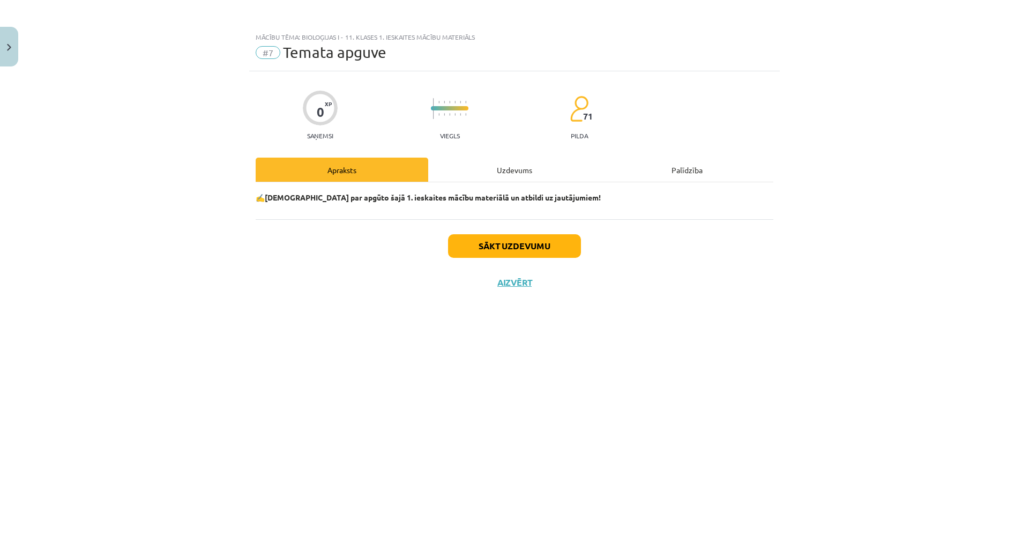
scroll to position [0, 0]
click at [488, 245] on button "Sākt uzdevumu" at bounding box center [514, 246] width 133 height 24
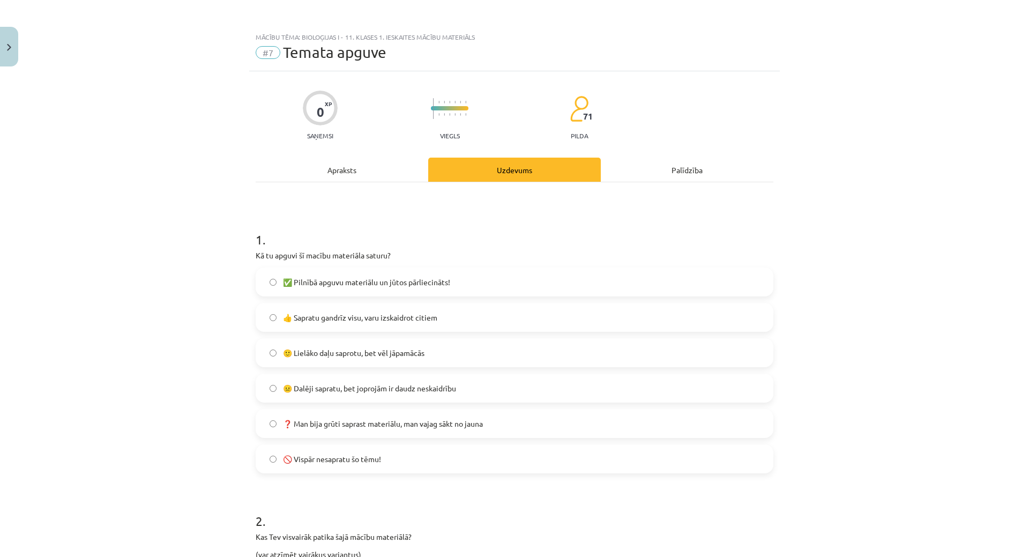
click at [330, 322] on span "👍 Sapratu gandrīz visu, varu izskaidrot citiem" at bounding box center [360, 317] width 154 height 11
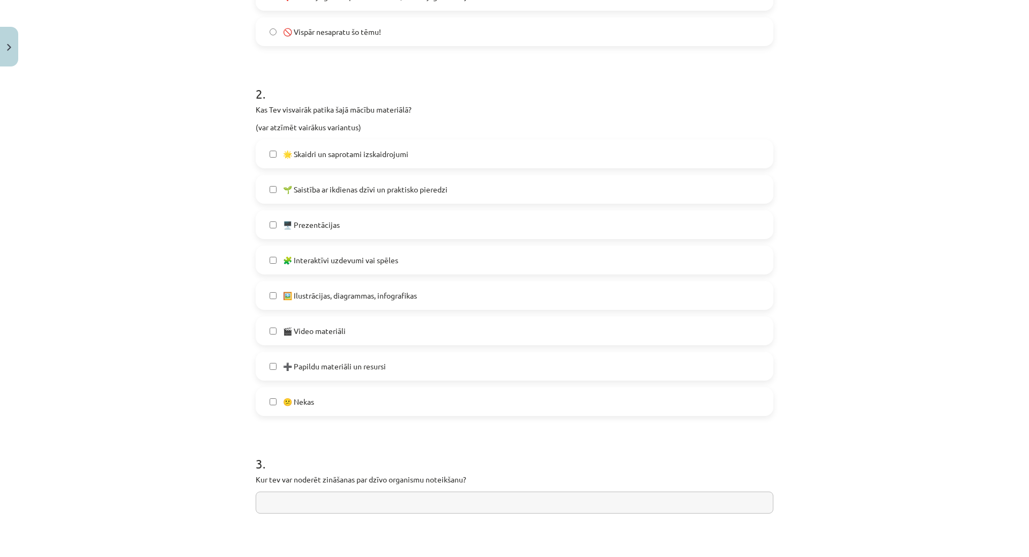
scroll to position [429, 0]
click at [380, 161] on label "🌟 Skaidri un saprotami izskaidrojumi" at bounding box center [515, 152] width 516 height 27
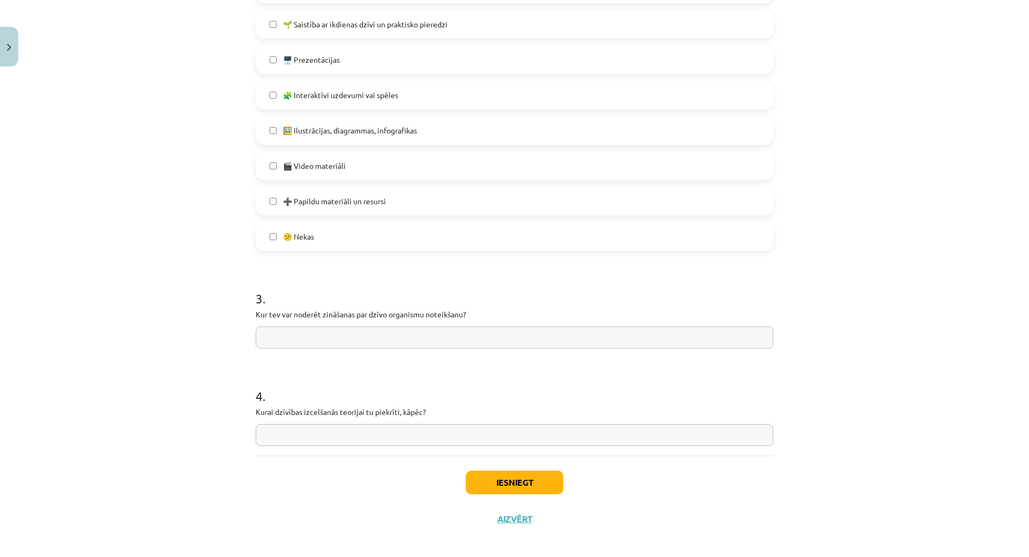
scroll to position [598, 0]
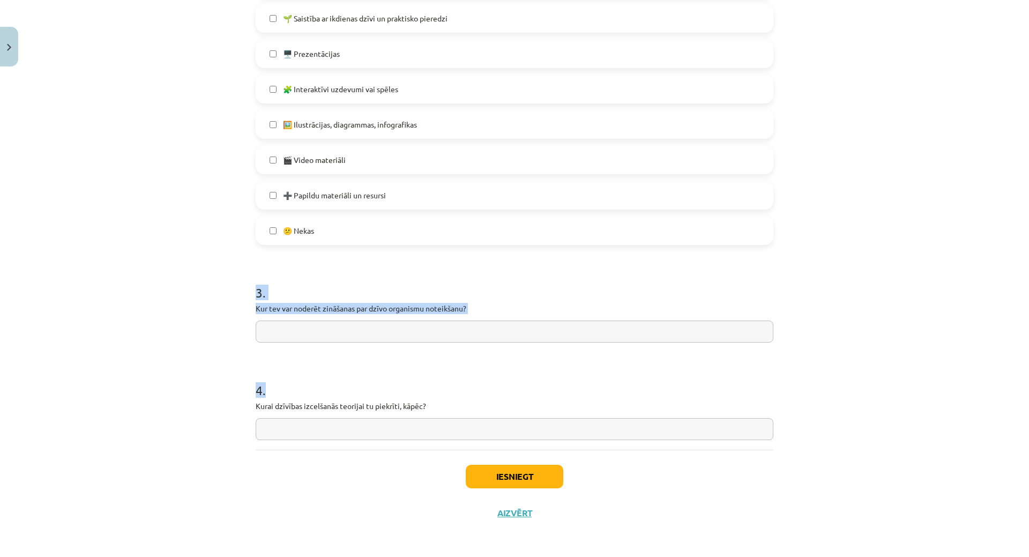
drag, startPoint x: 243, startPoint y: 274, endPoint x: 472, endPoint y: 421, distance: 271.8
click at [472, 421] on div "Mācību tēma: Bioloģijas i - 11. klases 1. ieskaites mācību materiāls #7 Temata …" at bounding box center [514, 278] width 1029 height 557
copy form "3 . Kur tev var noderēt zināšanas par dzīvo organismu noteikšanu? 4 ."
click at [429, 328] on input "text" at bounding box center [515, 332] width 518 height 22
paste input "**********"
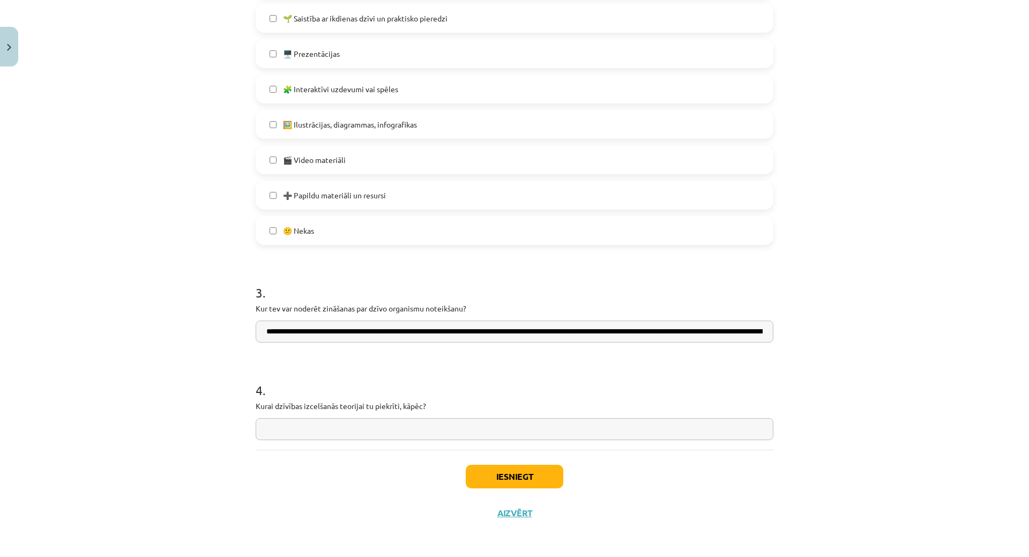
scroll to position [0, 353]
type input "**********"
click at [449, 430] on input "text" at bounding box center [515, 429] width 518 height 22
paste input "**********"
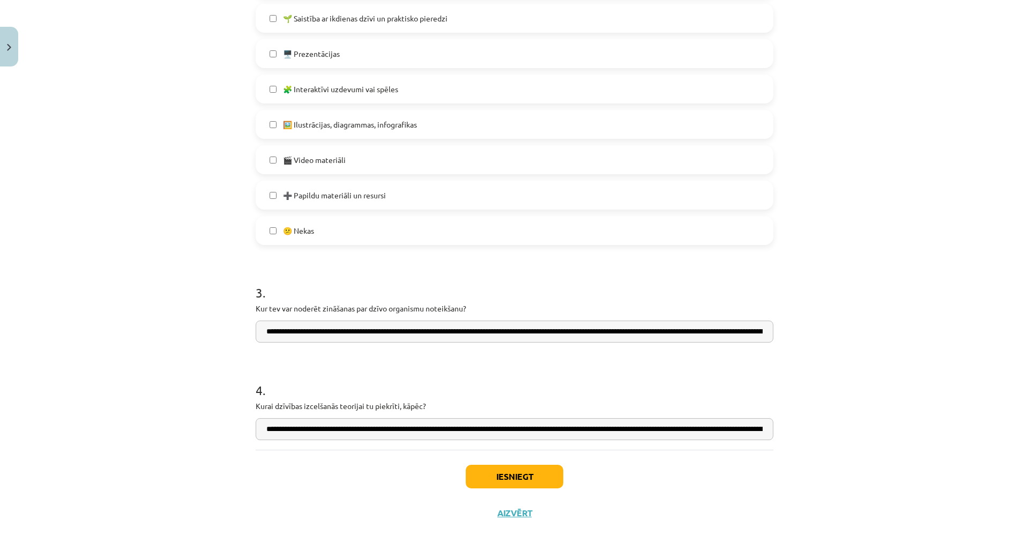
scroll to position [0, 177]
type input "**********"
click at [533, 474] on button "Iesniegt" at bounding box center [515, 477] width 98 height 24
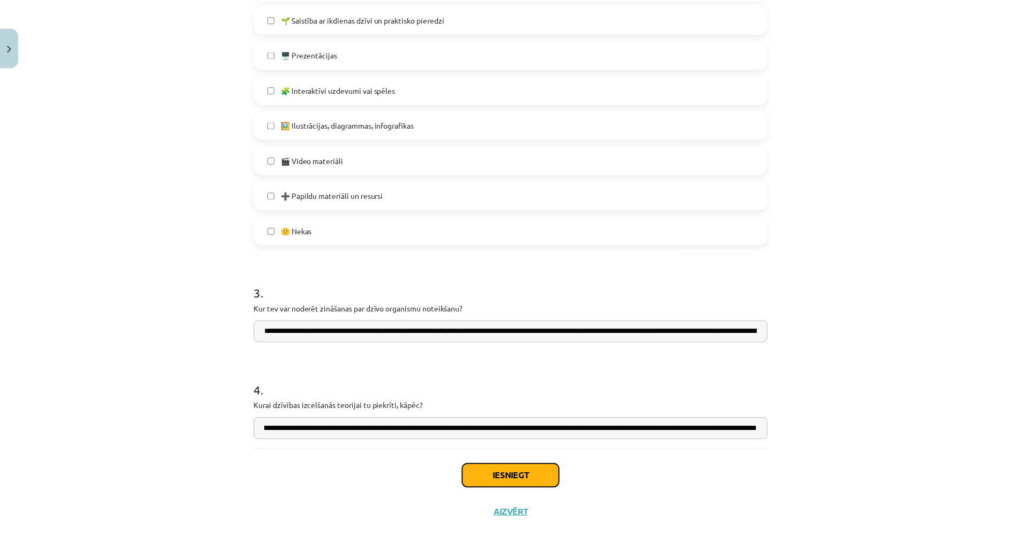
scroll to position [0, 0]
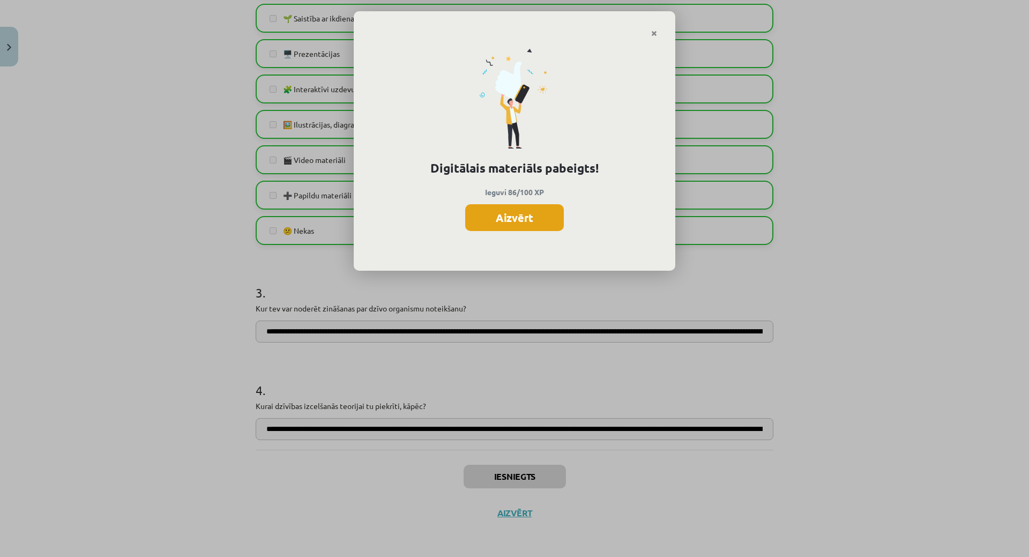
click at [524, 220] on button "Aizvērt" at bounding box center [514, 217] width 99 height 27
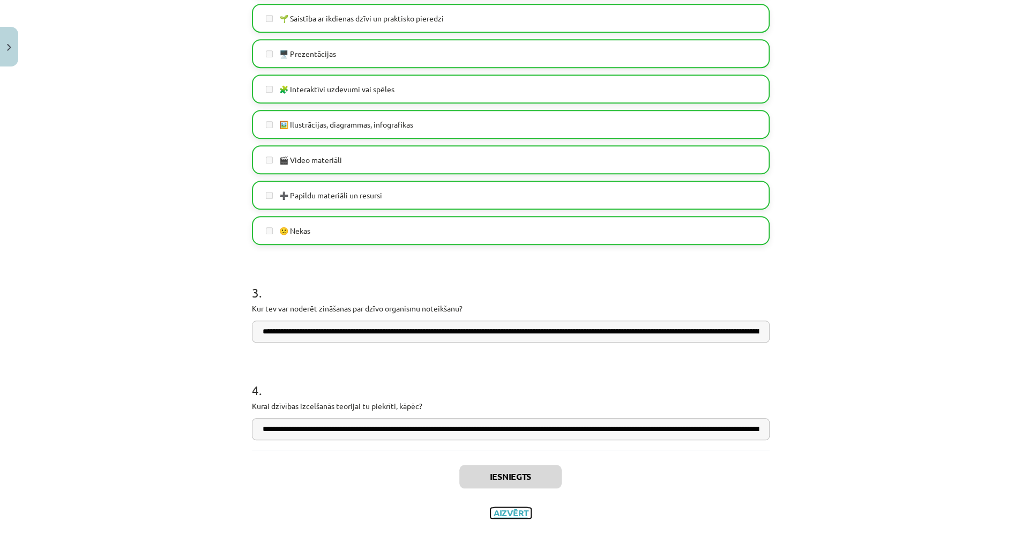
click at [518, 514] on button "Aizvērt" at bounding box center [510, 513] width 41 height 11
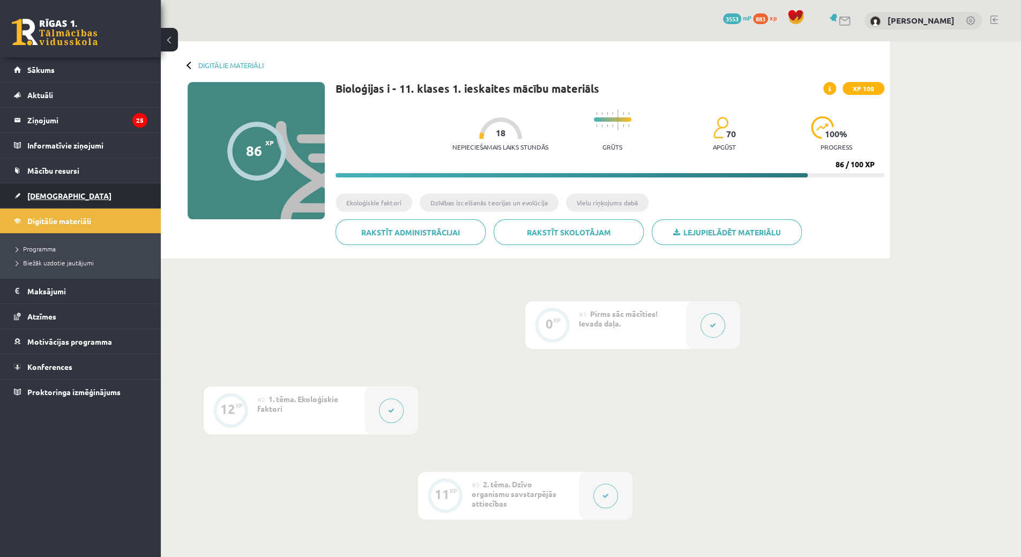
click at [27, 185] on link "[DEMOGRAPHIC_DATA]" at bounding box center [80, 195] width 133 height 25
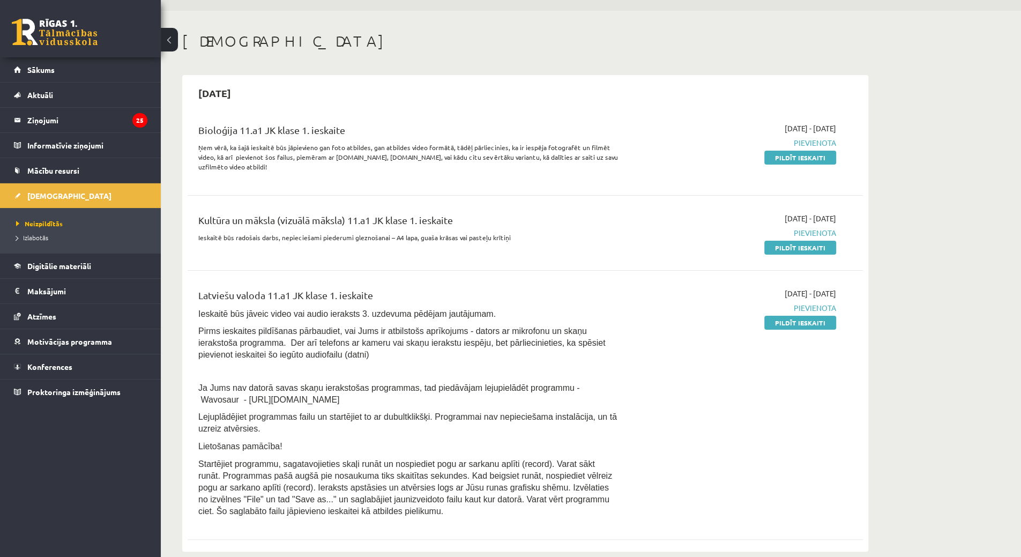
scroll to position [161, 0]
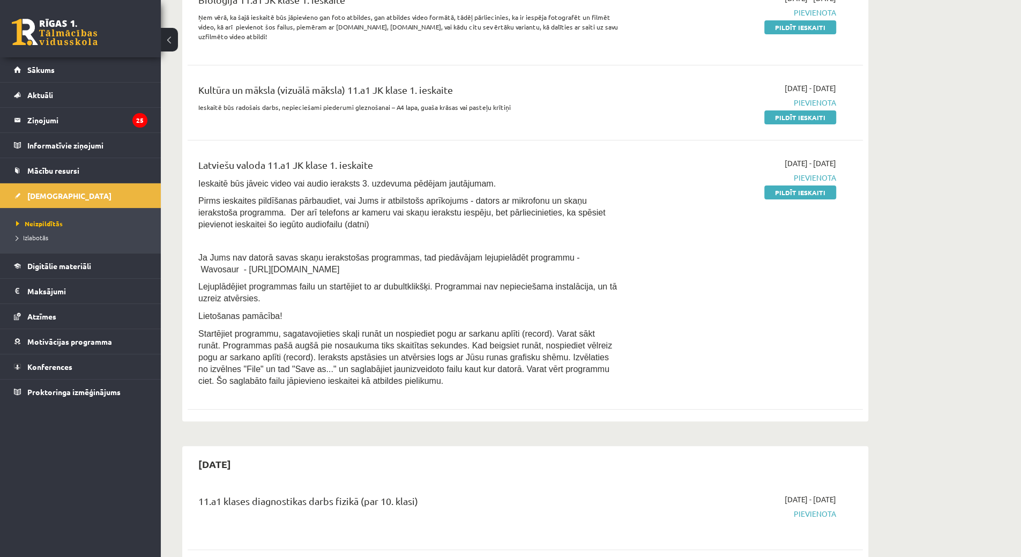
drag, startPoint x: 301, startPoint y: 264, endPoint x: 198, endPoint y: 270, distance: 103.1
click at [198, 270] on p "Ja Jums nav datorā savas skaņu ierakstošas programmas, tad piedāvājam lejupielā…" at bounding box center [408, 263] width 420 height 24
copy span "https://www.wavosaur.com/"
click at [357, 272] on p "Ja Jums nav datorā savas skaņu ierakstošas programmas, tad piedāvājam lejupielā…" at bounding box center [408, 263] width 420 height 24
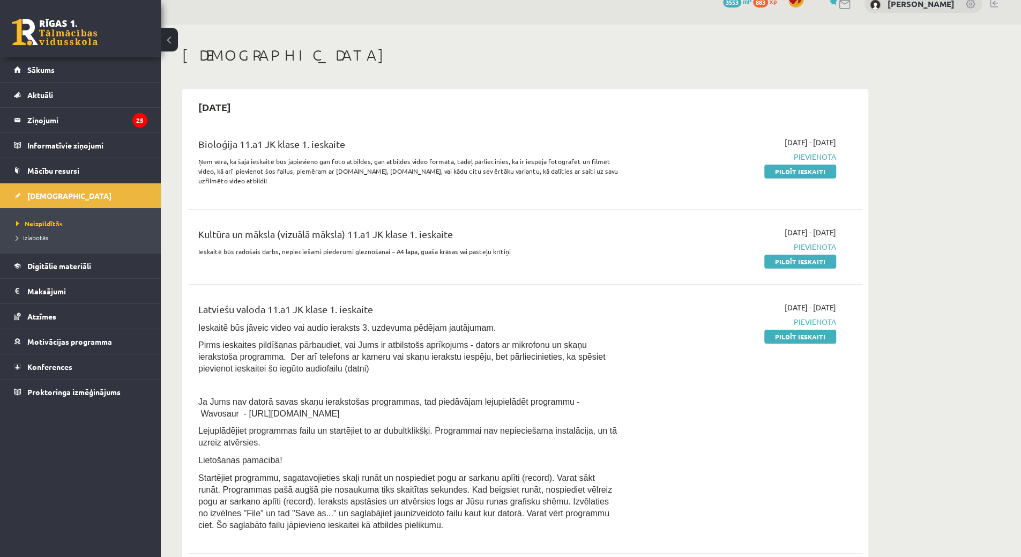
scroll to position [0, 0]
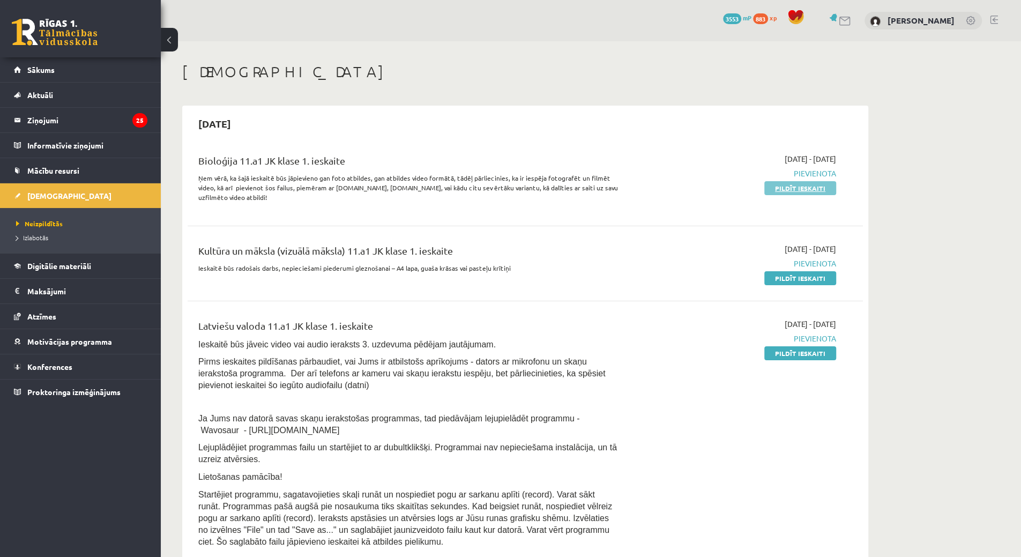
click at [779, 187] on link "Pildīt ieskaiti" at bounding box center [800, 188] width 72 height 14
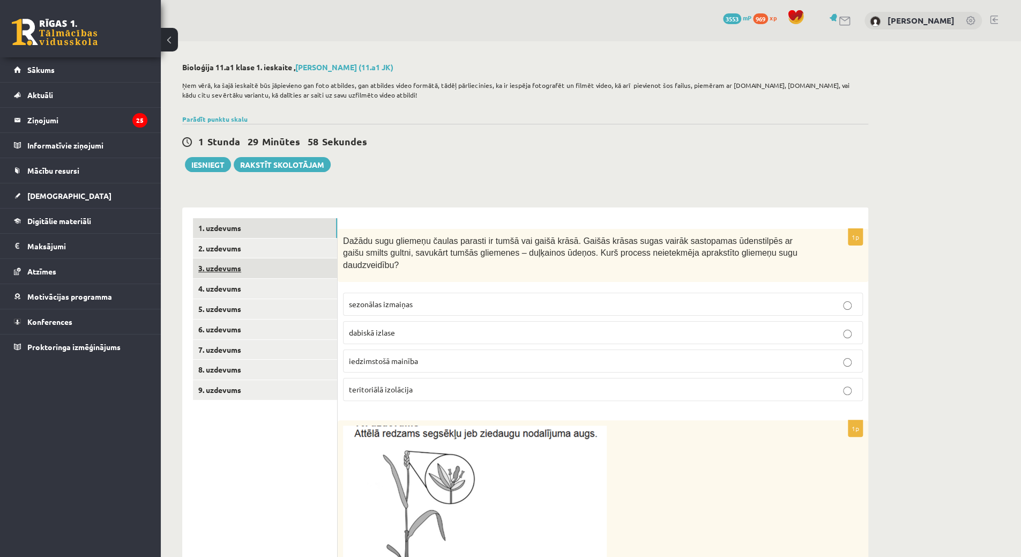
click at [269, 265] on link "3. uzdevums" at bounding box center [265, 268] width 144 height 20
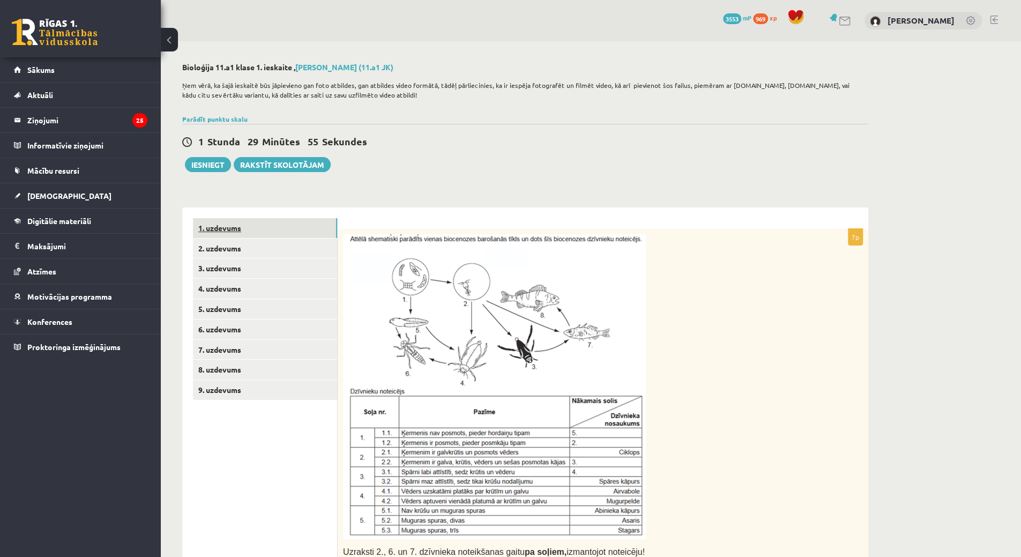
click at [278, 233] on link "1. uzdevums" at bounding box center [265, 228] width 144 height 20
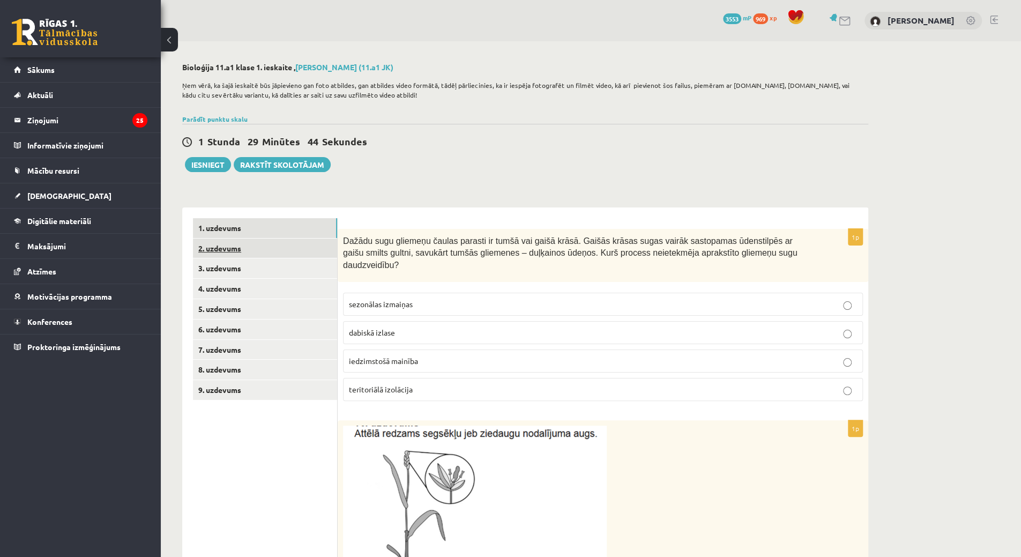
click at [301, 244] on link "2. uzdevums" at bounding box center [265, 249] width 144 height 20
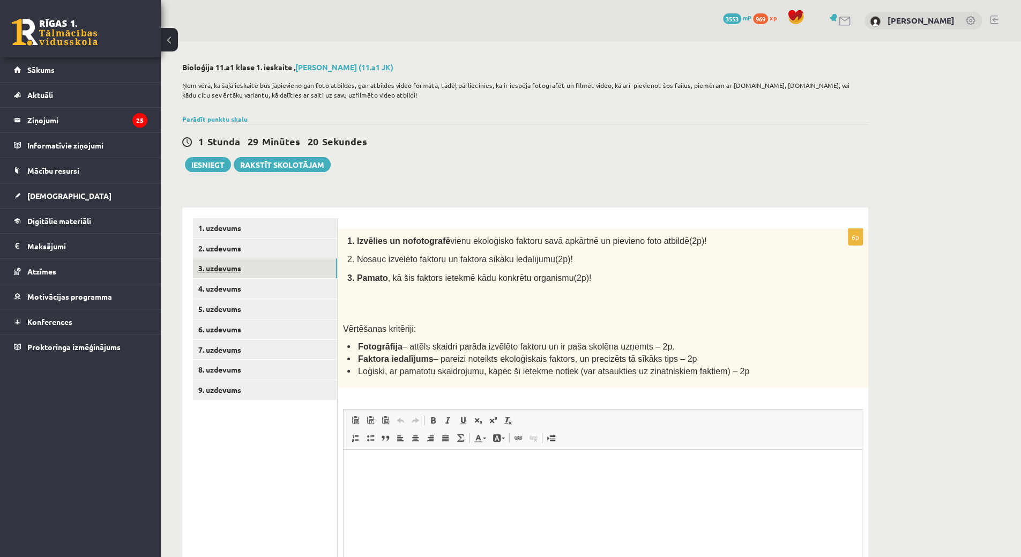
click at [286, 262] on link "3. uzdevums" at bounding box center [265, 268] width 144 height 20
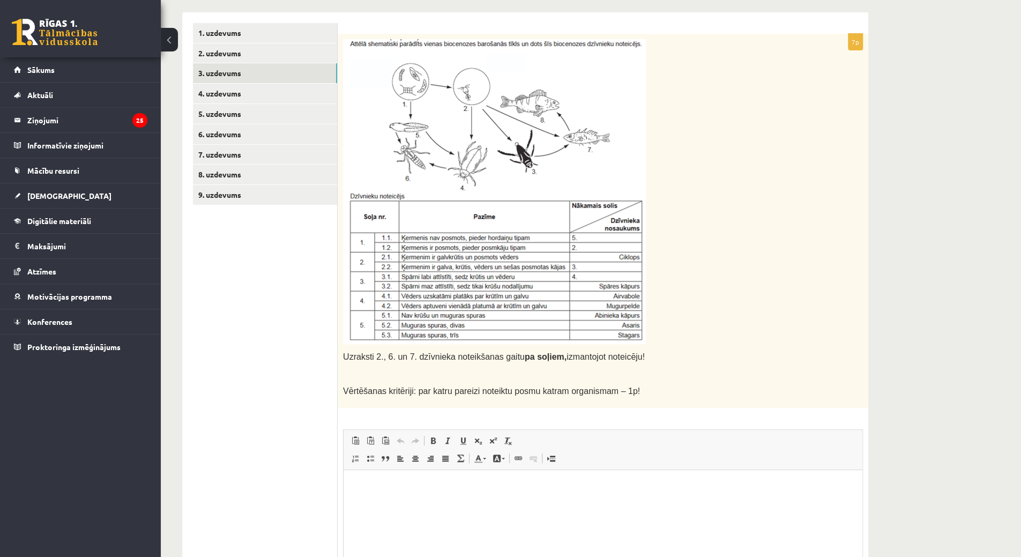
scroll to position [161, 0]
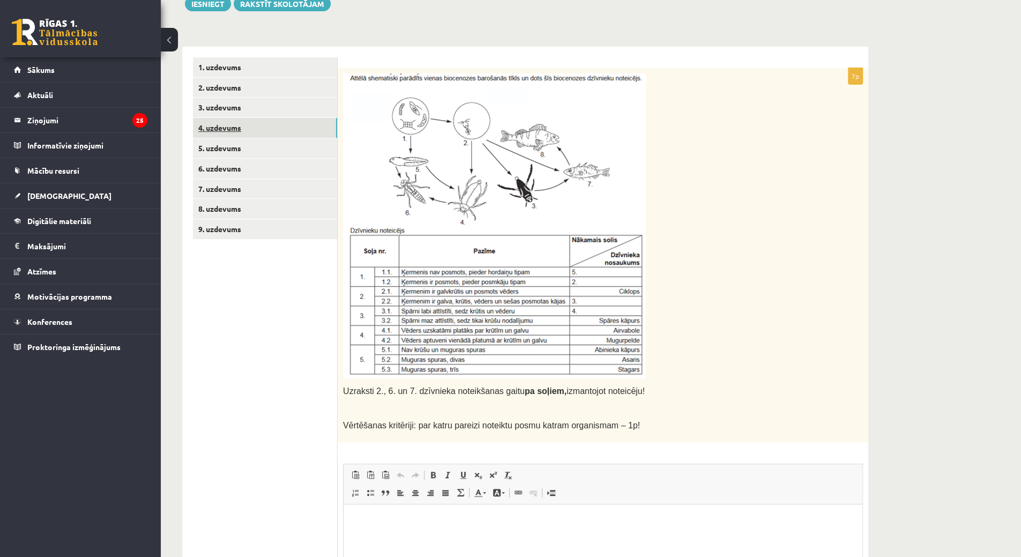
click at [252, 122] on link "4. uzdevums" at bounding box center [265, 128] width 144 height 20
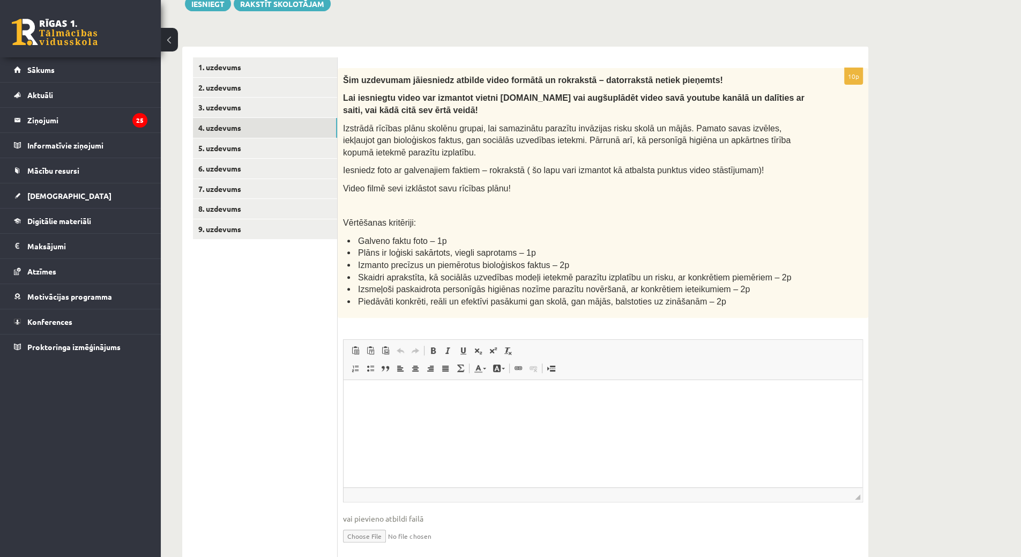
scroll to position [0, 0]
click at [286, 153] on link "5. uzdevums" at bounding box center [265, 148] width 144 height 20
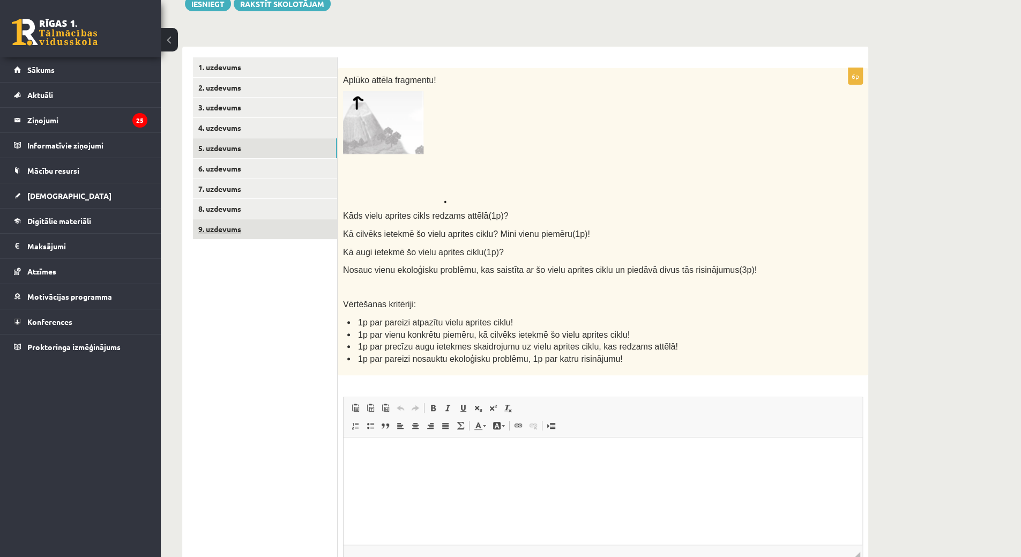
click at [206, 229] on link "9. uzdevums" at bounding box center [265, 229] width 144 height 20
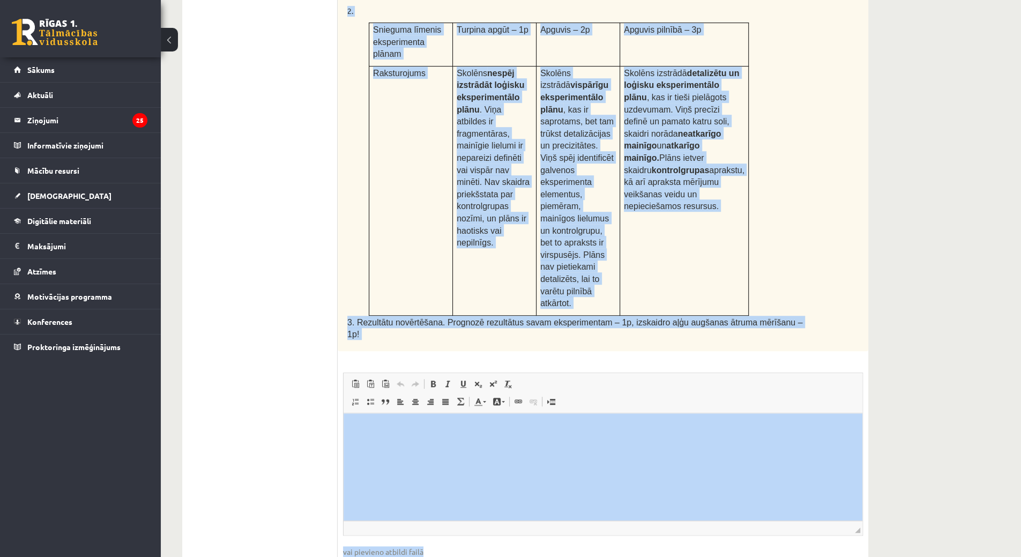
scroll to position [438, 0]
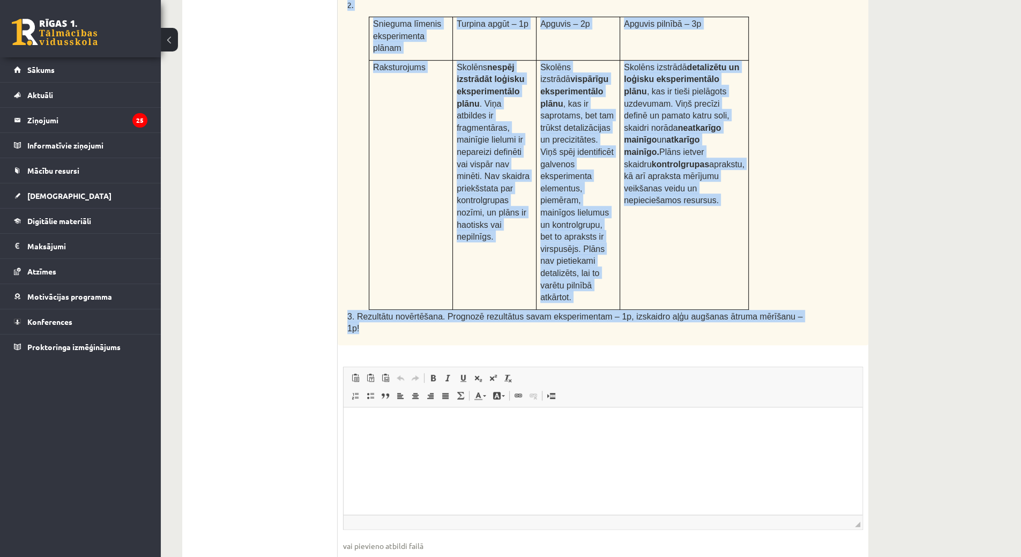
drag, startPoint x: 341, startPoint y: 72, endPoint x: 780, endPoint y: 262, distance: 478.7
click at [780, 262] on div "Piesārņojuma ietekme uz ūdensaugiem Pētnieki novēro eitrofikācijas pazīmes kādā…" at bounding box center [603, 68] width 531 height 554
copy div "Piesārņojuma ietekme uz ūdensaugiem Pētnieki novēro eitrofikācijas pazīmes kādā…"
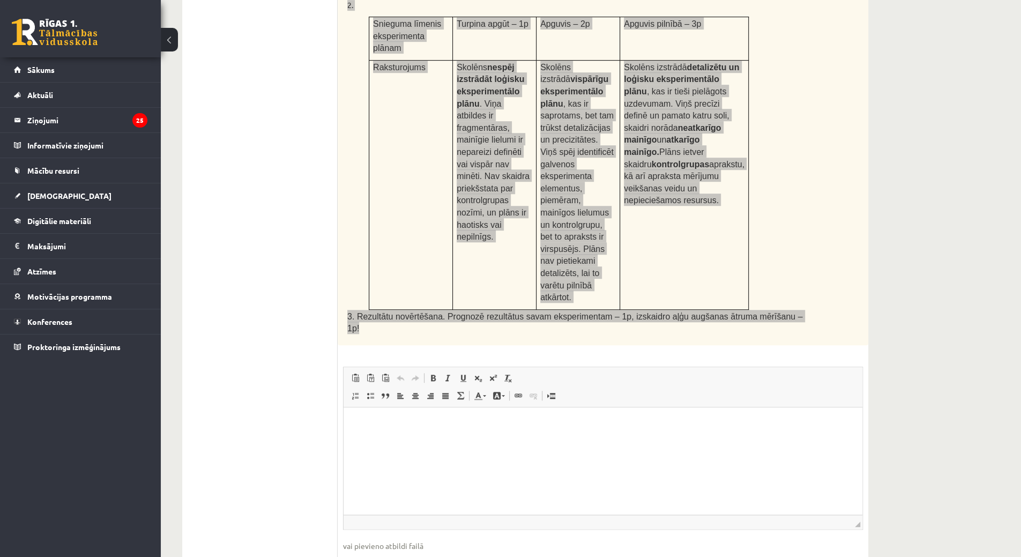
click at [473, 440] on html at bounding box center [603, 423] width 519 height 33
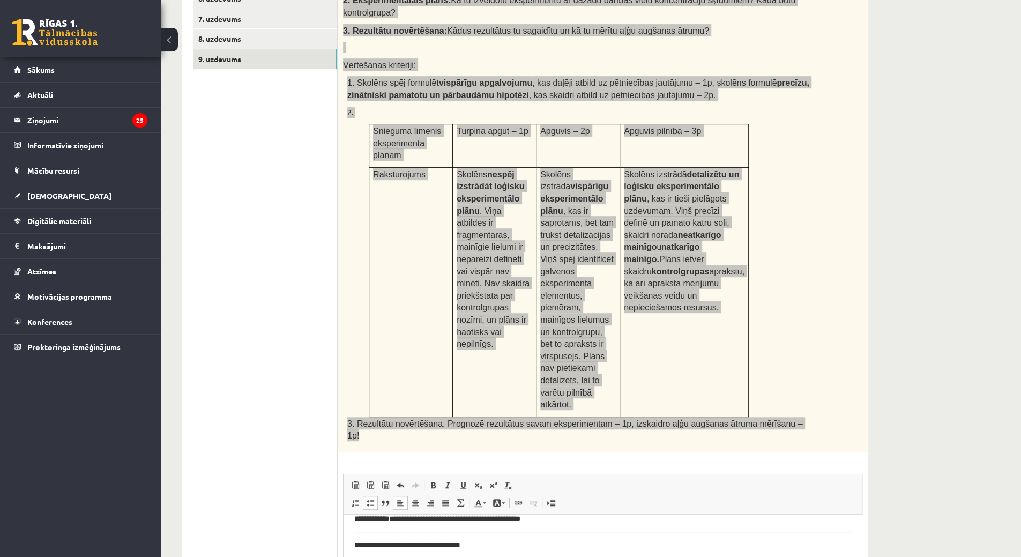
scroll to position [310, 0]
click at [351, 556] on html "**********" at bounding box center [603, 466] width 519 height 523
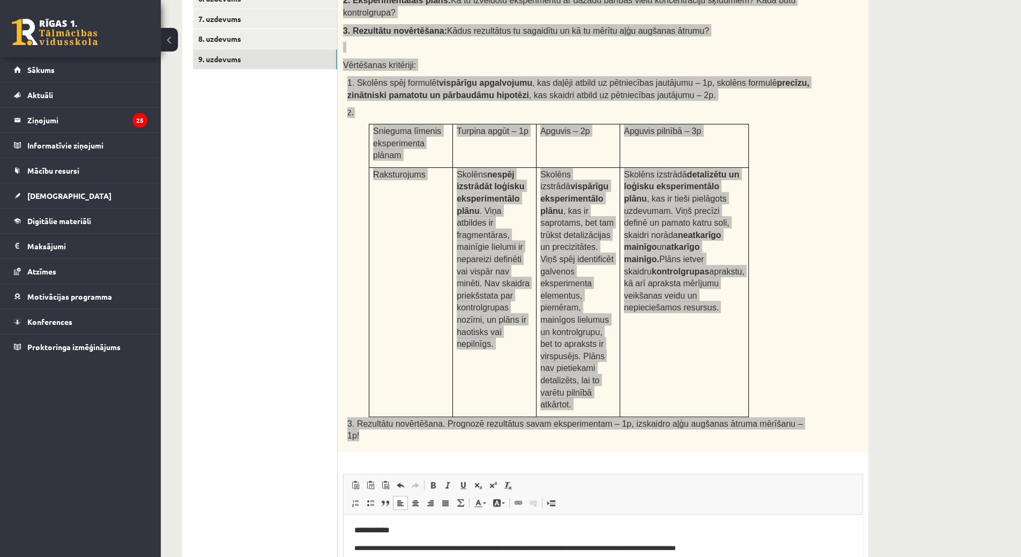
scroll to position [0, 0]
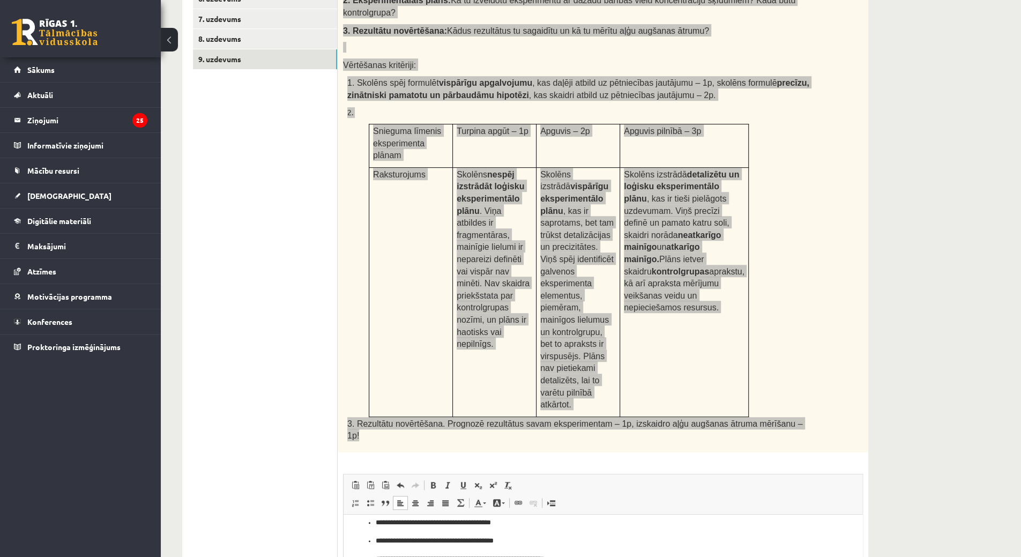
scroll to position [402, 0]
click at [430, 481] on span at bounding box center [433, 485] width 9 height 9
click at [431, 481] on span at bounding box center [433, 485] width 9 height 9
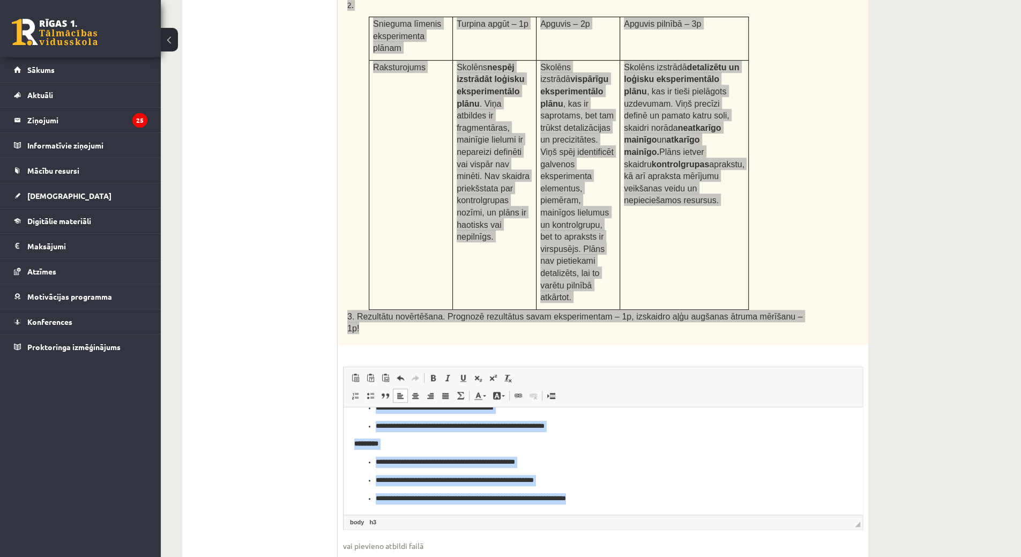
drag, startPoint x: 352, startPoint y: 418, endPoint x: 652, endPoint y: 503, distance: 312.2
click at [652, 503] on html "**********" at bounding box center [603, 260] width 519 height 508
click at [435, 374] on span at bounding box center [433, 378] width 9 height 9
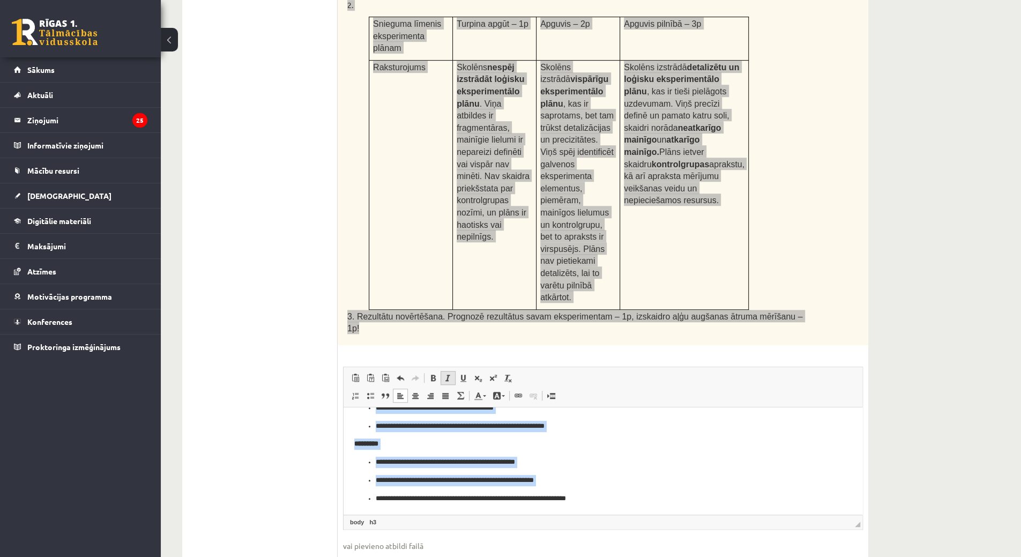
click at [449, 371] on link "Slīpraksts Klaviatūras saīsne vadīšanas taustiņš+I" at bounding box center [448, 378] width 15 height 14
click at [463, 374] on span at bounding box center [463, 378] width 9 height 9
click at [624, 439] on p "*********" at bounding box center [602, 443] width 497 height 11
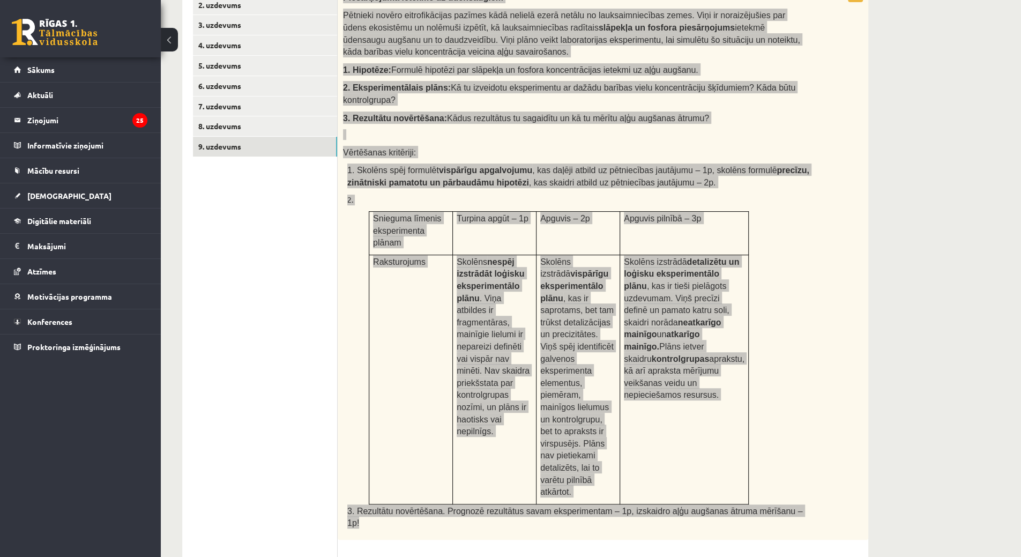
scroll to position [116, 0]
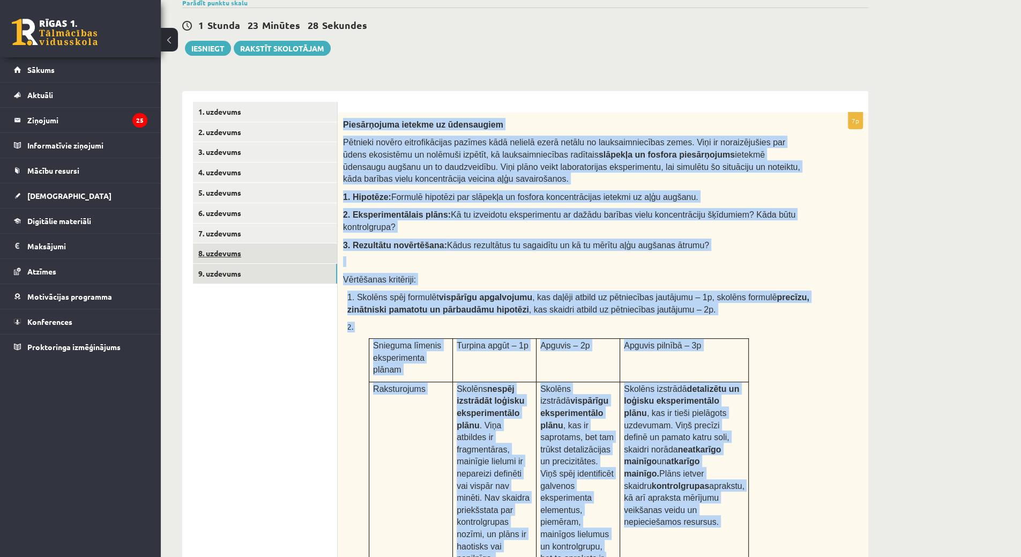
click at [245, 258] on link "8. uzdevums" at bounding box center [265, 253] width 144 height 20
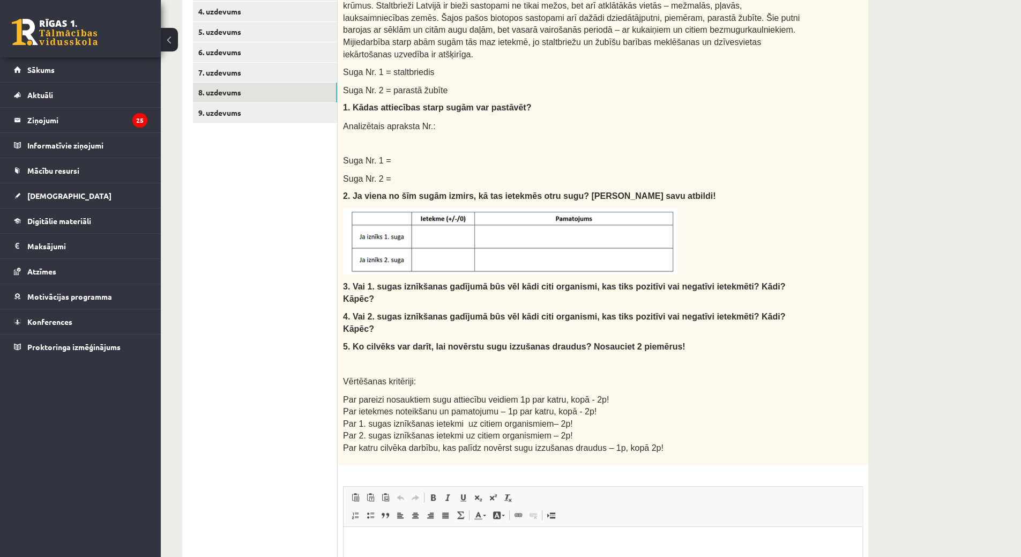
scroll to position [224, 0]
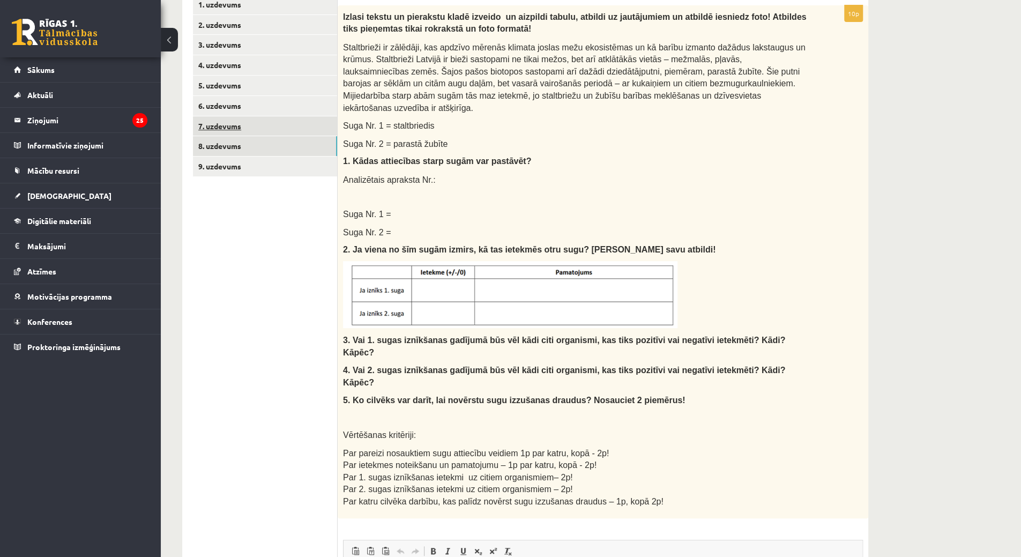
click at [308, 124] on link "7. uzdevums" at bounding box center [265, 126] width 144 height 20
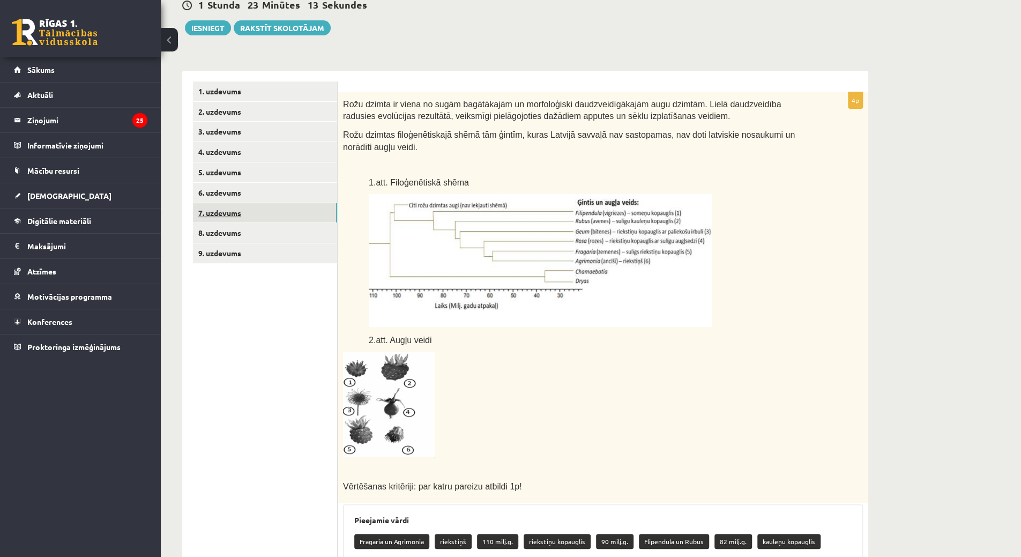
scroll to position [63, 0]
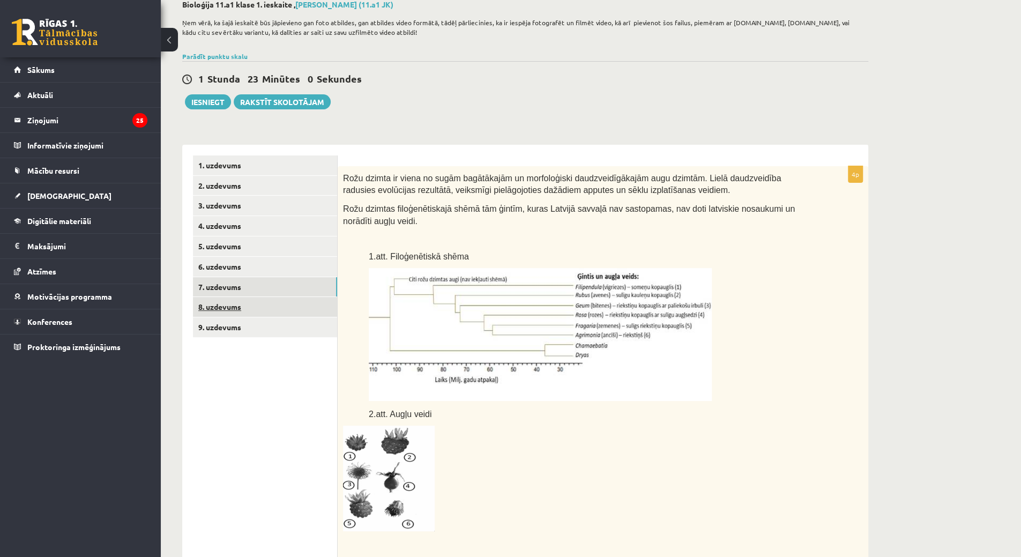
click at [220, 304] on link "8. uzdevums" at bounding box center [265, 307] width 144 height 20
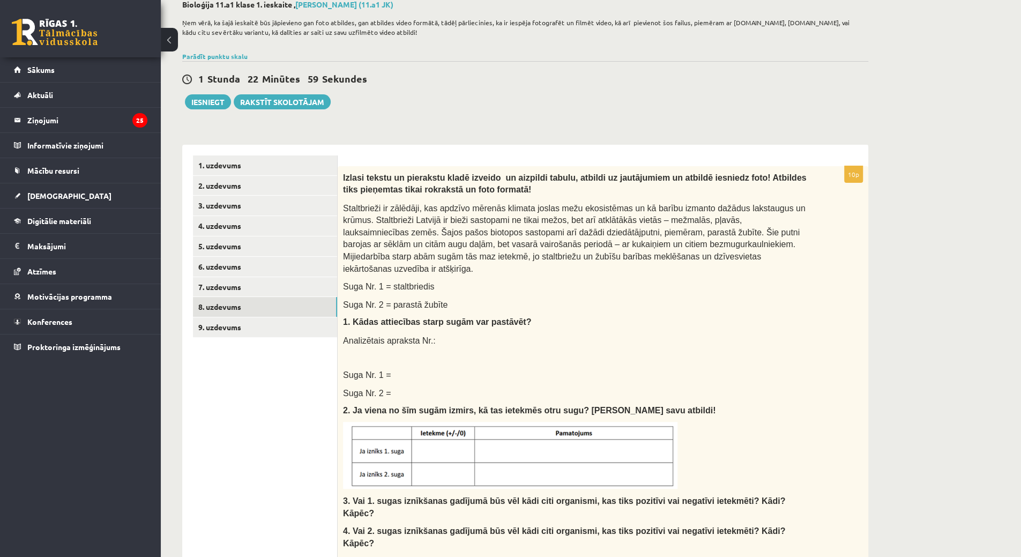
scroll to position [0, 0]
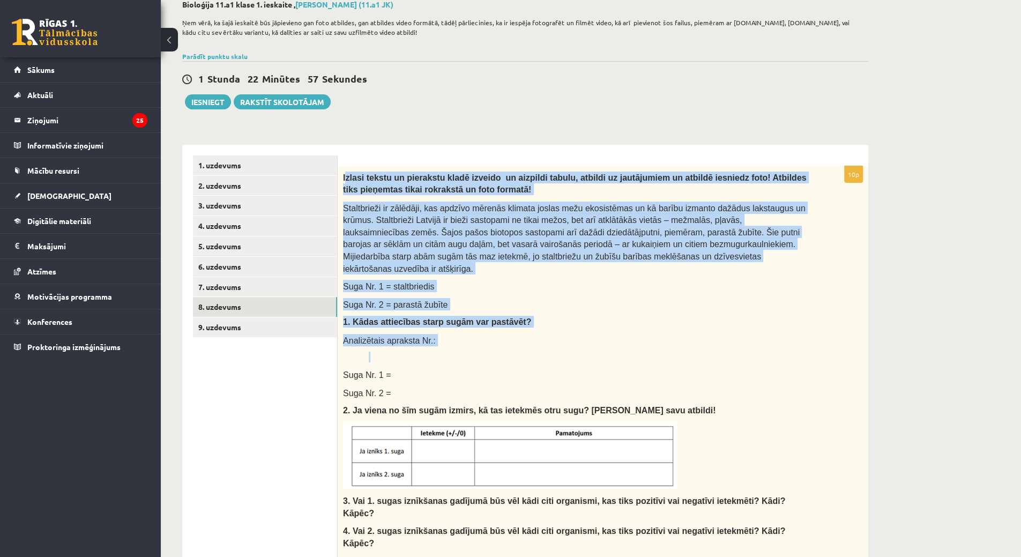
drag, startPoint x: 346, startPoint y: 172, endPoint x: 501, endPoint y: 313, distance: 209.1
click at [497, 325] on div "Izlasi tekstu un pierakstu kladē izveido un aizpildi tabulu, atbildi uz jautāju…" at bounding box center [603, 422] width 531 height 513
click at [348, 168] on div "Izlasi tekstu un pierakstu kladē izveido un aizpildi tabulu, atbildi uz jautāju…" at bounding box center [603, 422] width 531 height 513
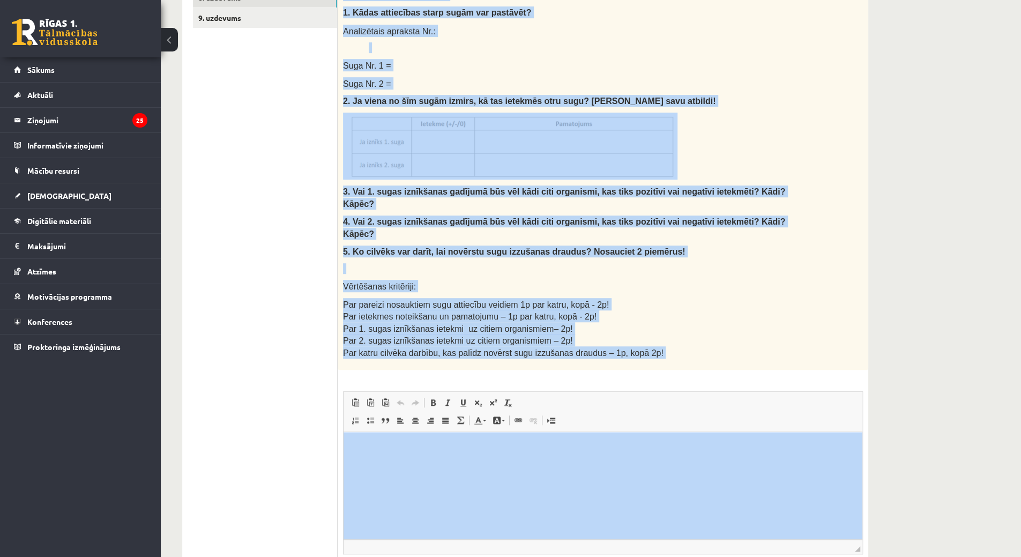
scroll to position [423, 0]
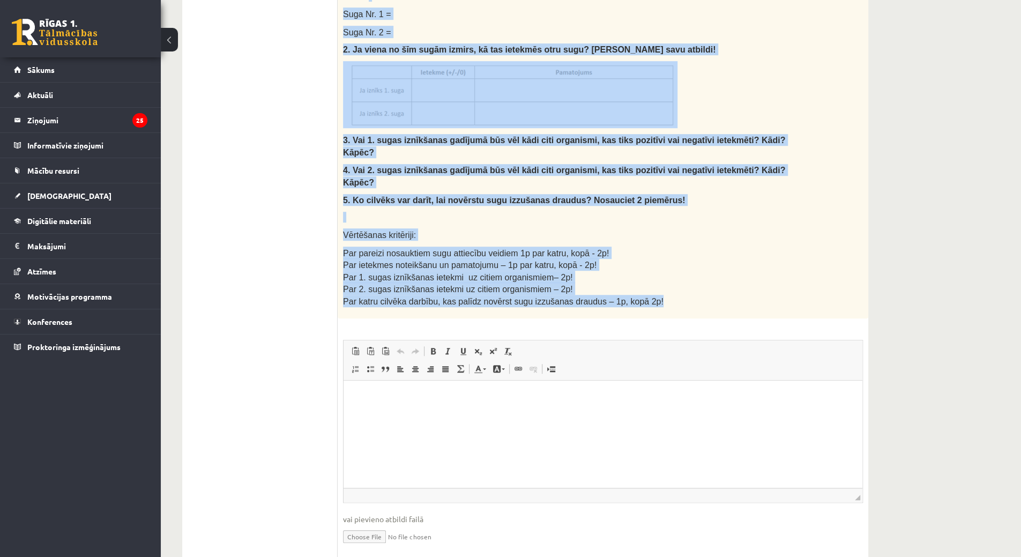
drag, startPoint x: 341, startPoint y: 173, endPoint x: 652, endPoint y: 261, distance: 323.1
click at [682, 273] on div "Izlasi tekstu un pierakstu kladē izveido un aizpildi tabulu, atbildi uz jautāju…" at bounding box center [603, 61] width 531 height 513
copy div "Izlasi tekstu un pierakstu kladē izveido un aizpildi tabulu, atbildi uz jautāju…"
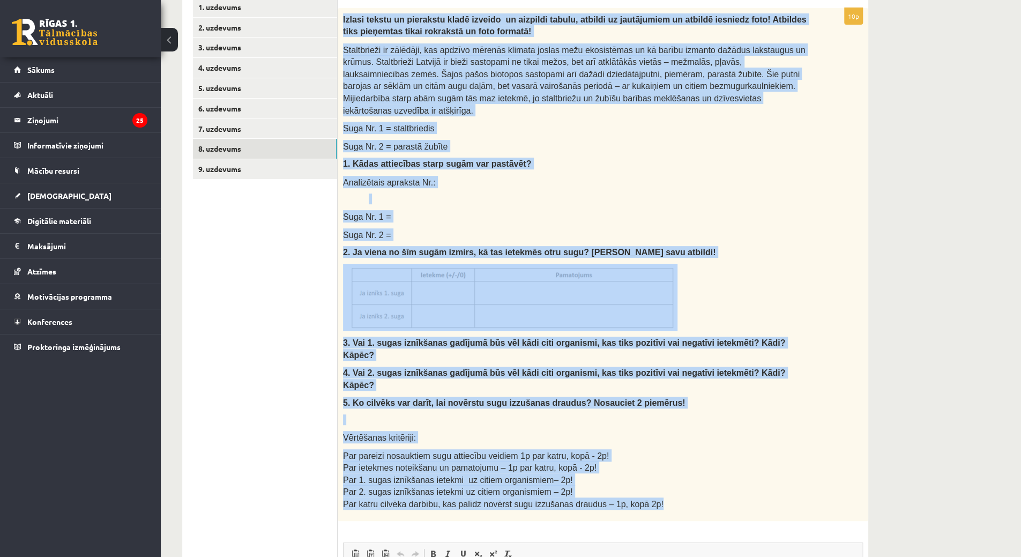
scroll to position [209, 0]
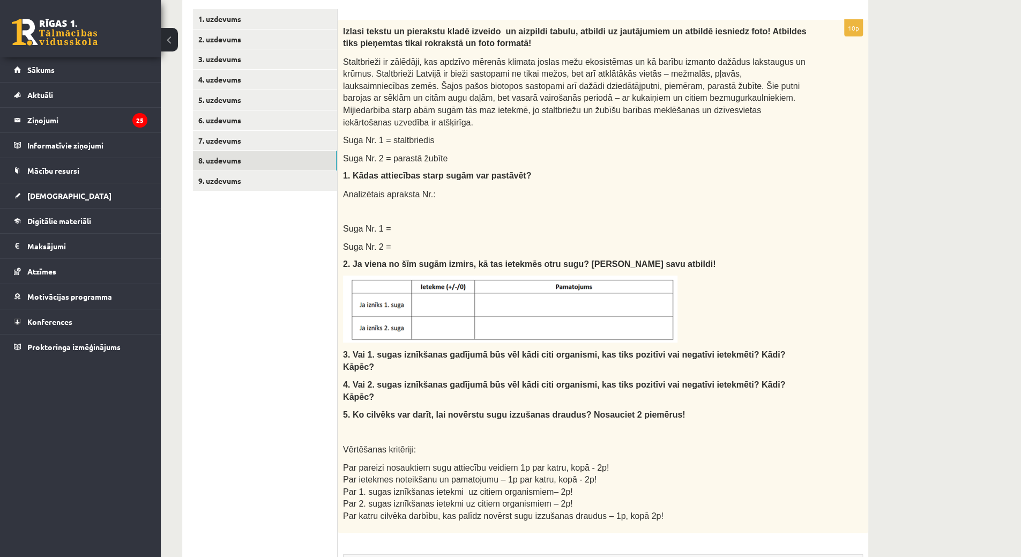
click at [327, 279] on ul "1. uzdevums 2. uzdevums 3. uzdevums 4. uzdevums 5. uzdevums 6. uzdevums 7. uzde…" at bounding box center [265, 393] width 145 height 768
drag, startPoint x: 457, startPoint y: 287, endPoint x: 466, endPoint y: 281, distance: 11.6
click at [220, 146] on link "7. uzdevums" at bounding box center [265, 141] width 144 height 20
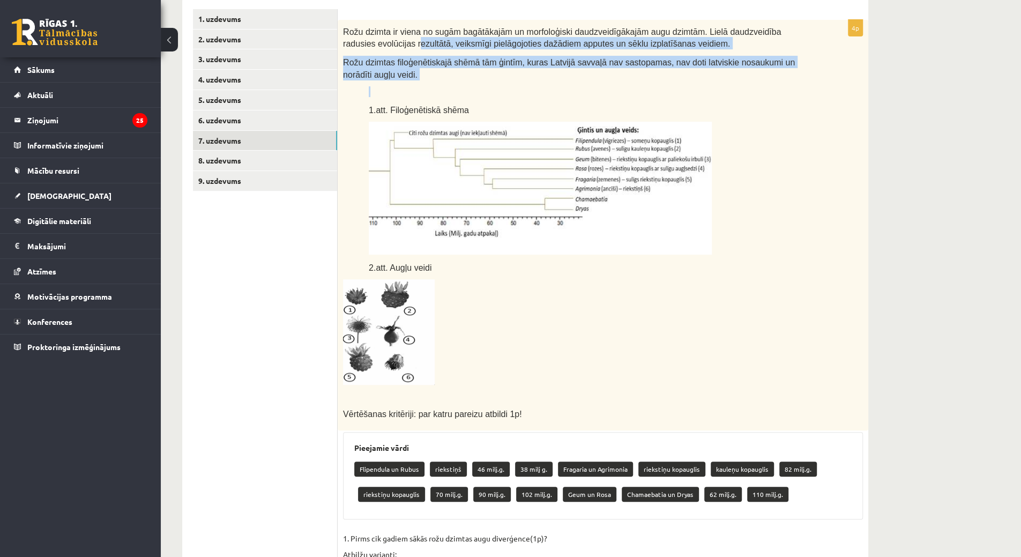
drag, startPoint x: 346, startPoint y: 39, endPoint x: 407, endPoint y: 79, distance: 73.1
click at [411, 83] on div "Rožu dzimta ir viena no sugām bagātākajām un morfoloģiski daudzveidīgākajām aug…" at bounding box center [603, 225] width 531 height 411
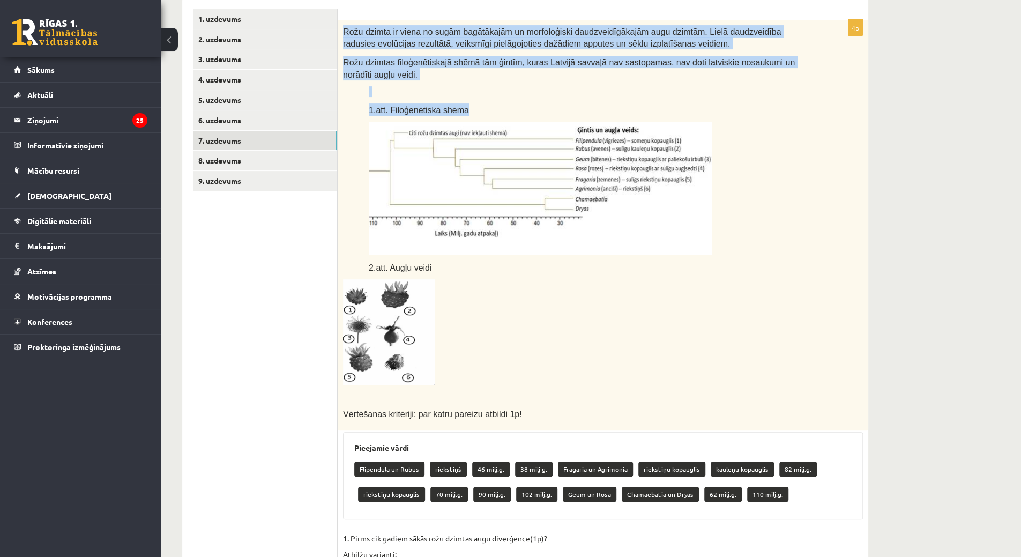
drag, startPoint x: 344, startPoint y: 27, endPoint x: 474, endPoint y: 105, distance: 151.2
click at [474, 105] on div "Rožu dzimta ir viena no sugām bagātākajām un morfoloģiski daudzveidīgākajām aug…" at bounding box center [603, 225] width 531 height 411
click at [338, 18] on div "4p Rožu dzimta ir viena no sugām bagātākajām un morfoloģiski daudzveidīgākajām …" at bounding box center [603, 405] width 531 height 815
click at [344, 27] on span "Rožu dzimta ir viena no sugām bagātākajām un morfoloģiski daudzveidīgākajām aug…" at bounding box center [562, 37] width 438 height 21
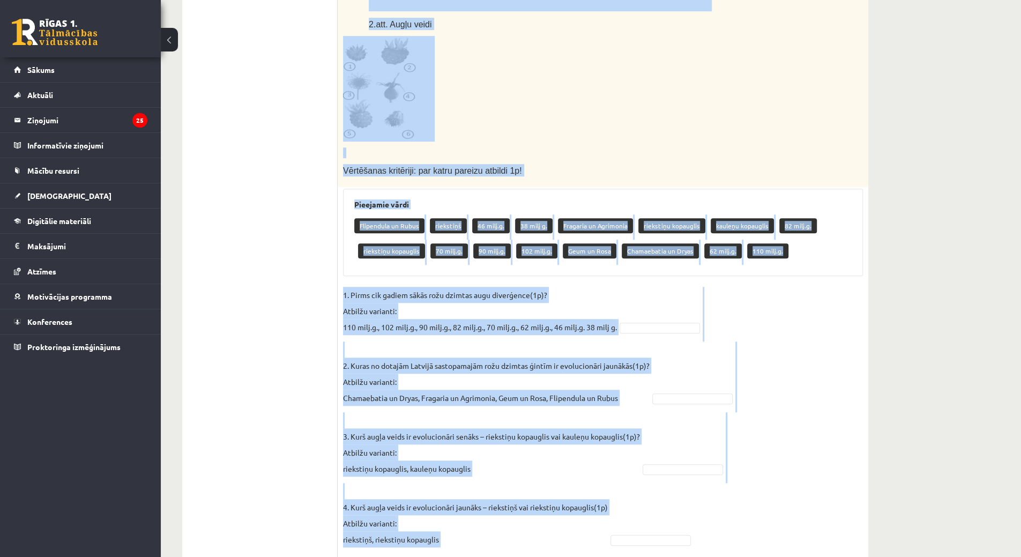
scroll to position [486, 0]
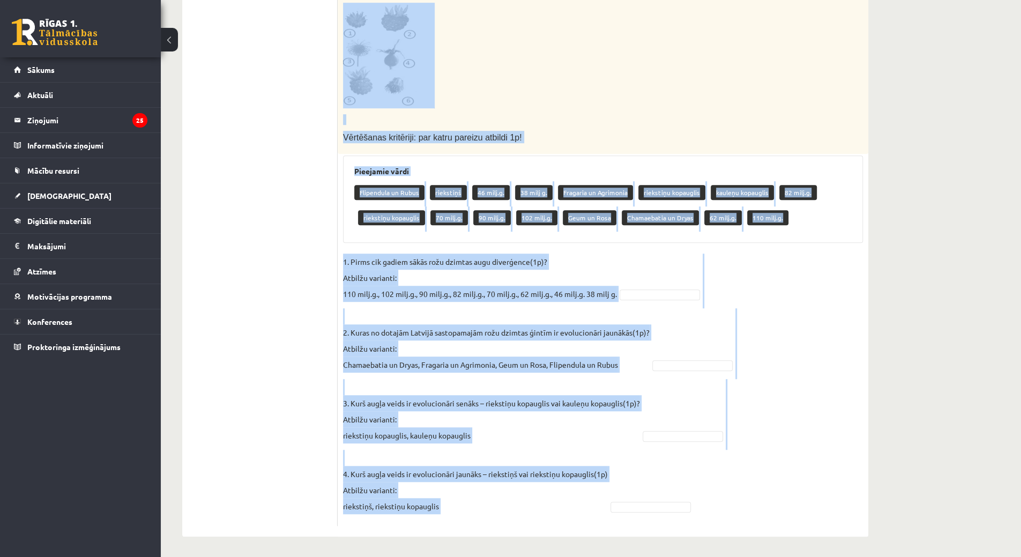
drag, startPoint x: 344, startPoint y: 27, endPoint x: 861, endPoint y: 463, distance: 676.0
click at [878, 490] on div "**********" at bounding box center [525, 57] width 729 height 1002
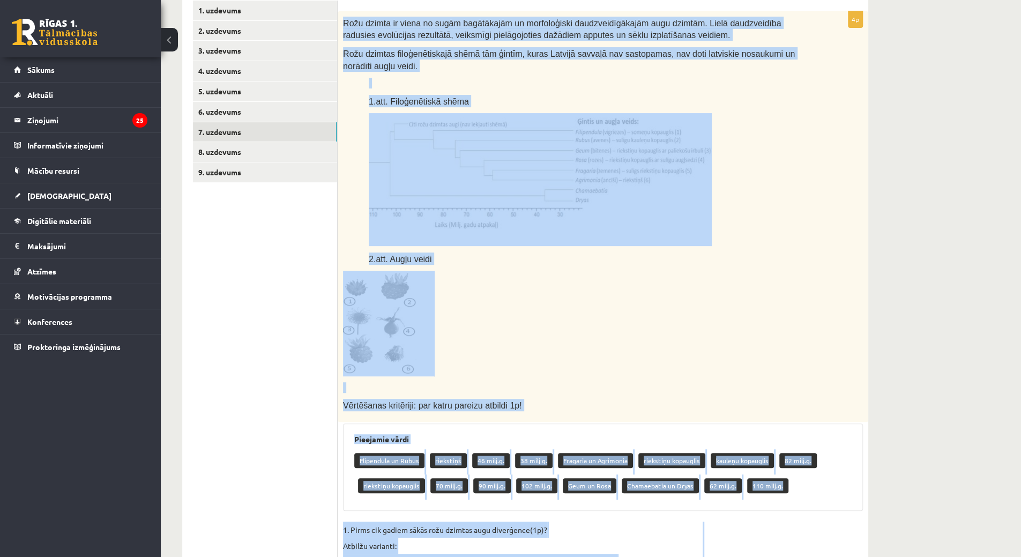
scroll to position [3, 0]
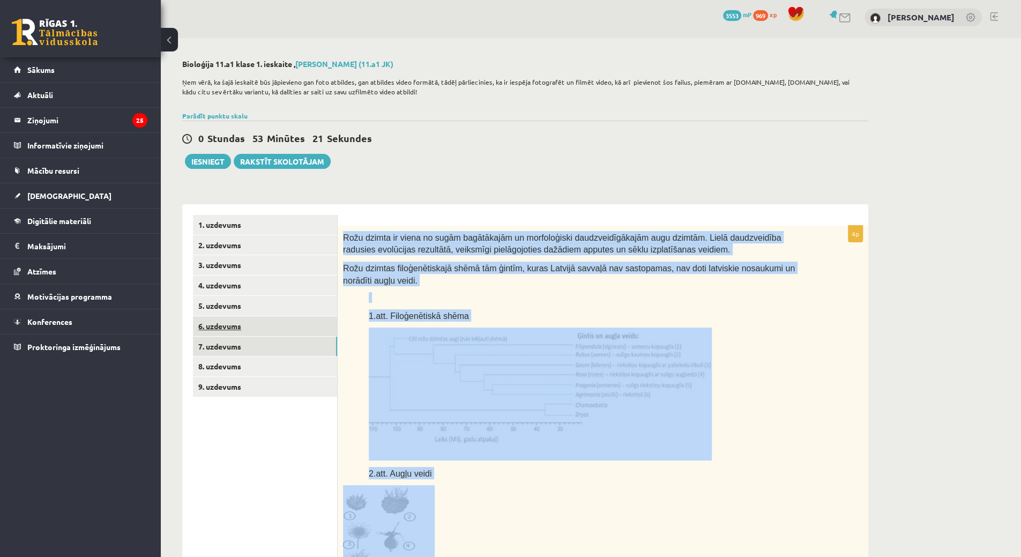
click at [265, 331] on link "6. uzdevums" at bounding box center [265, 326] width 144 height 20
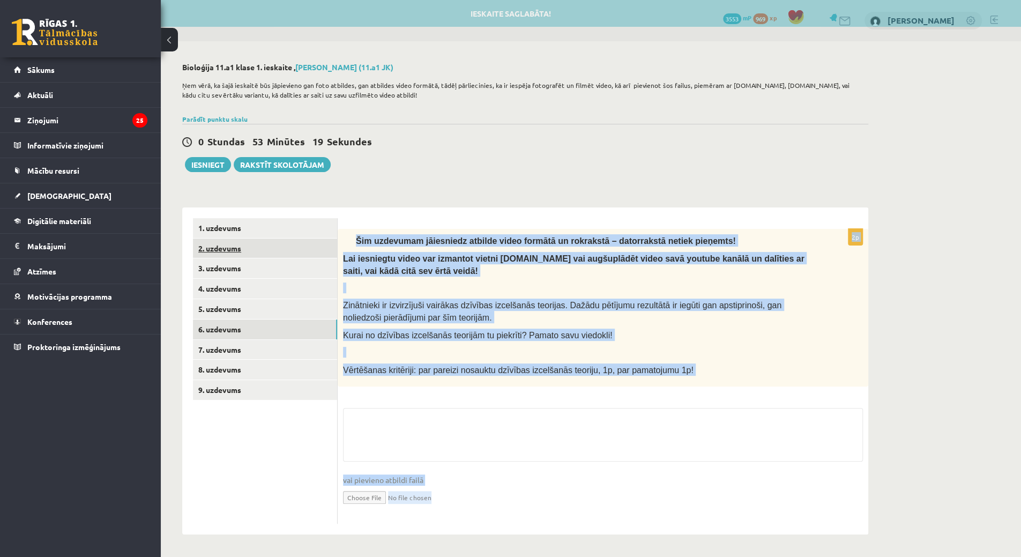
scroll to position [0, 0]
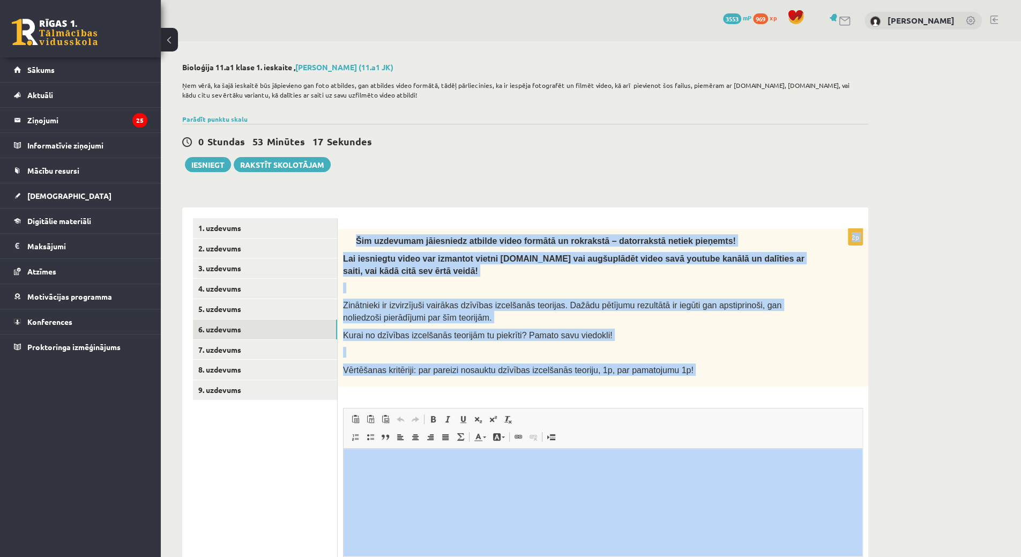
click at [350, 230] on div "Šim uzdevumam jāiesniedz atbilde video formātā un rokrakstā – datorrakstā netie…" at bounding box center [603, 308] width 531 height 158
click at [360, 237] on span "Šim uzdevumam jāiesniedz atbilde video formātā un rokrakstā – datorrakstā netie…" at bounding box center [546, 240] width 380 height 9
click at [347, 237] on div "Šim uzdevumam jāiesniedz atbilde video formātā un rokrakstā – datorrakstā netie…" at bounding box center [603, 308] width 531 height 158
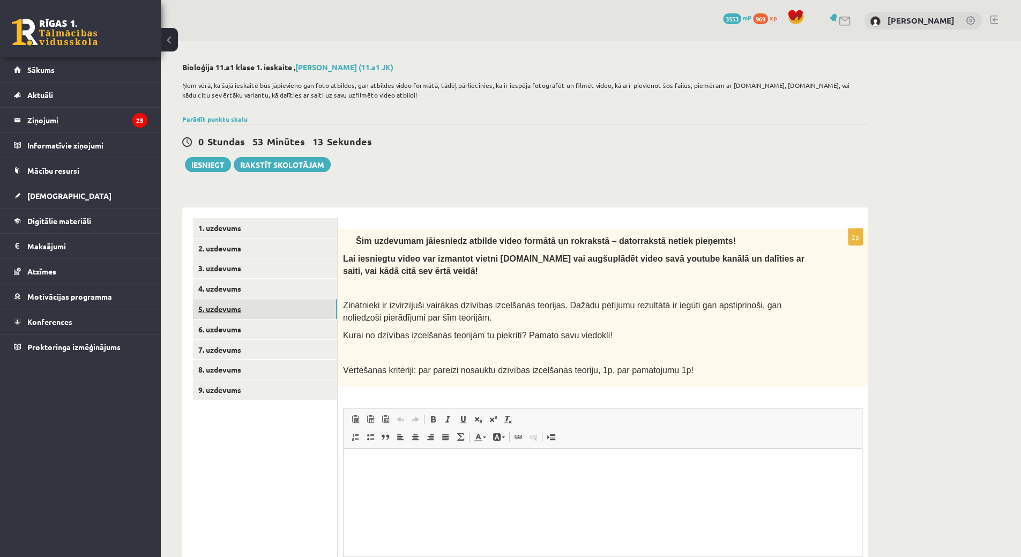
click at [261, 302] on link "5. uzdevums" at bounding box center [265, 309] width 144 height 20
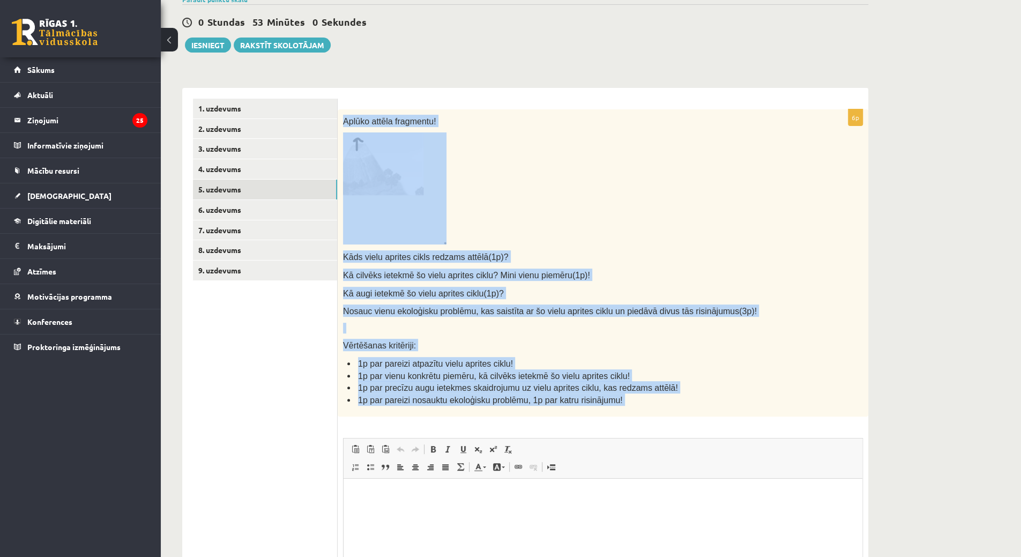
scroll to position [255, 0]
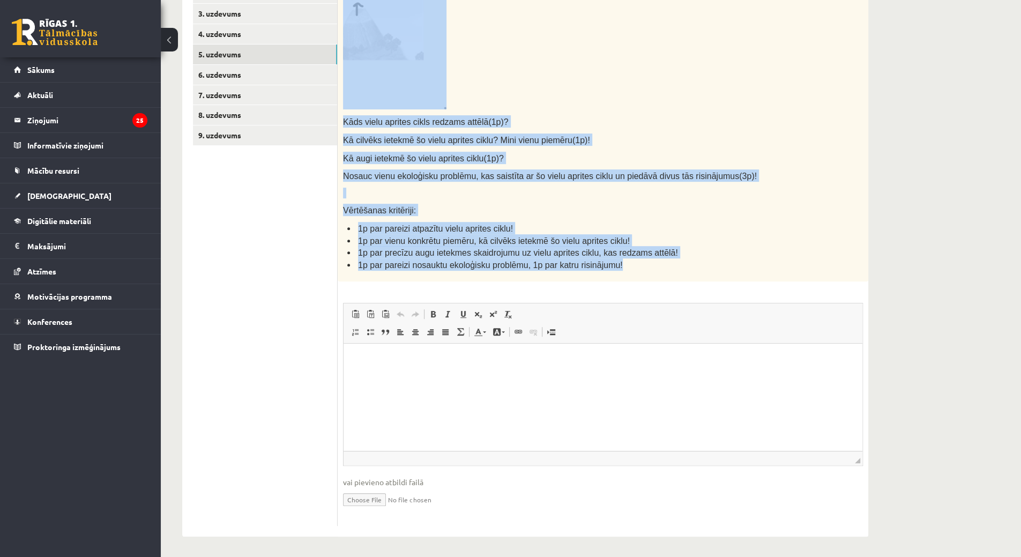
drag, startPoint x: 340, startPoint y: 241, endPoint x: 602, endPoint y: 239, distance: 262.7
click at [626, 265] on div "Aplūko attēla fragmentu! Kāds vielu aprites cikls redzams attēlā(1p)? Kā cilvēk…" at bounding box center [603, 128] width 531 height 308
copy div "Aplūko attēla fragmentu! Kāds vielu aprites cikls redzams attēlā(1p)? Kā cilvēk…"
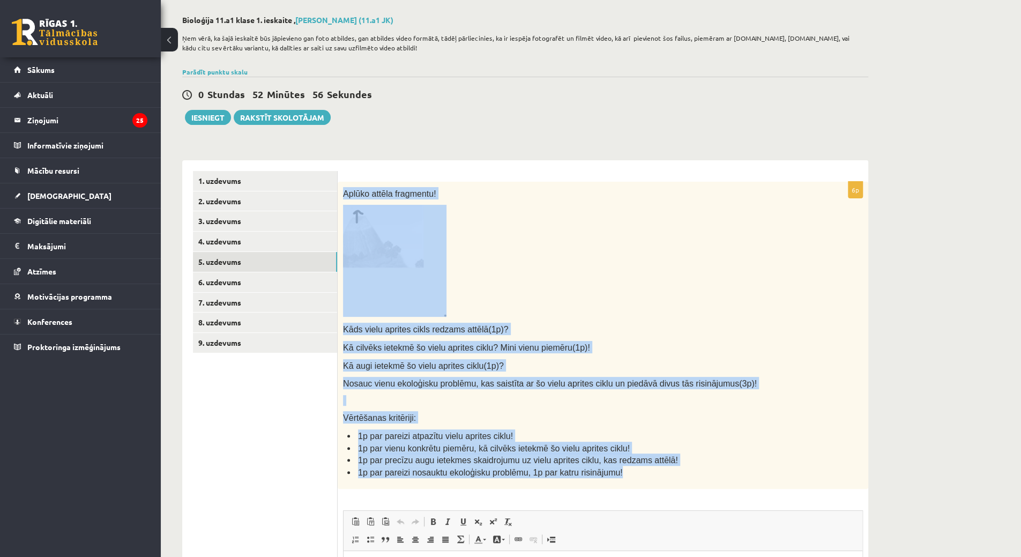
scroll to position [40, 0]
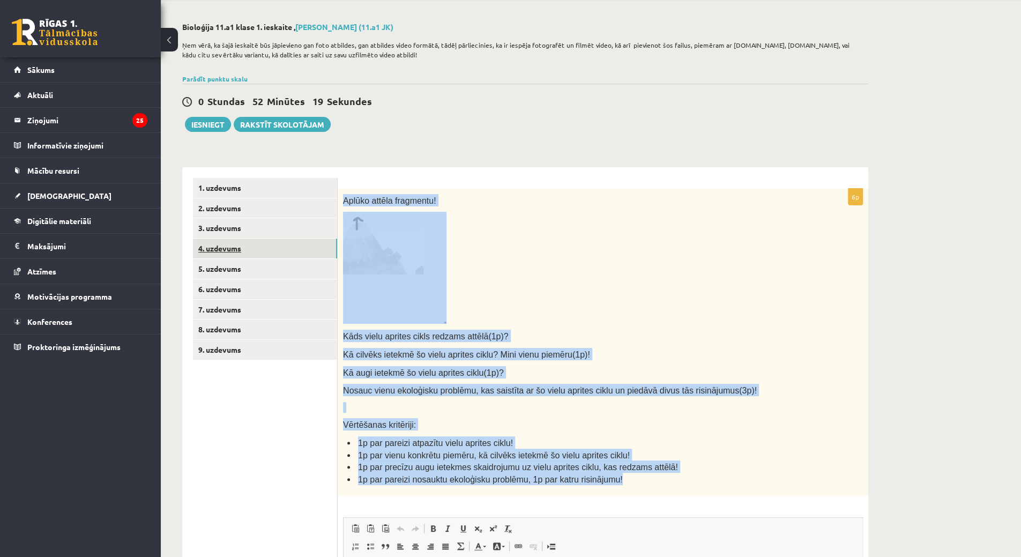
click at [225, 252] on link "4. uzdevums" at bounding box center [265, 249] width 144 height 20
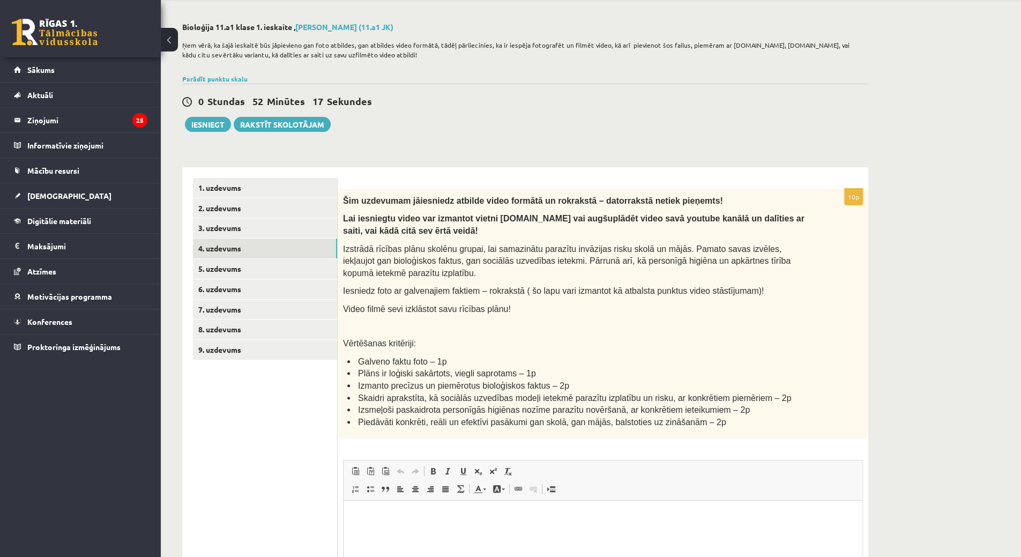
scroll to position [0, 0]
click at [259, 221] on link "3. uzdevums" at bounding box center [265, 228] width 144 height 20
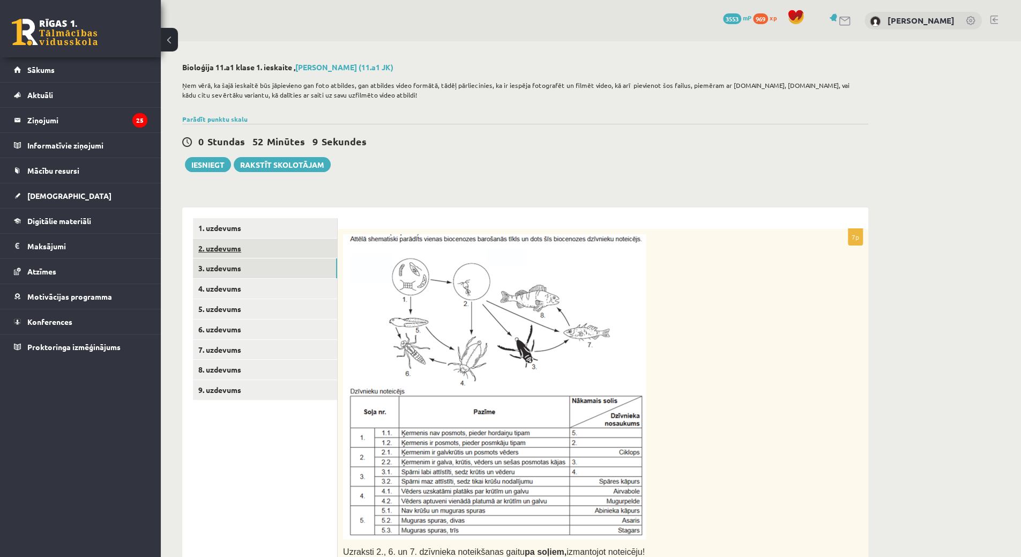
click at [249, 255] on link "2. uzdevums" at bounding box center [265, 249] width 144 height 20
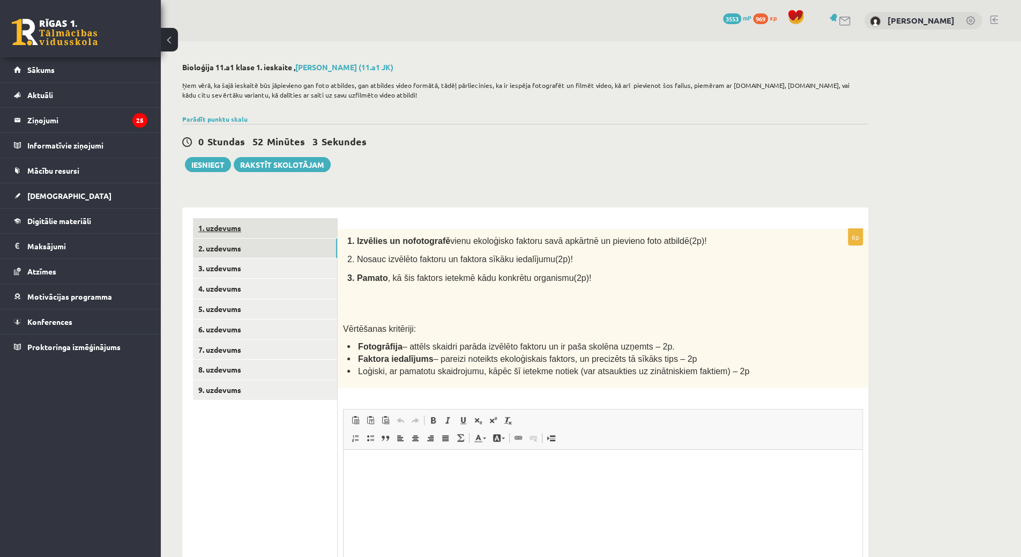
click at [287, 232] on link "1. uzdevums" at bounding box center [265, 228] width 144 height 20
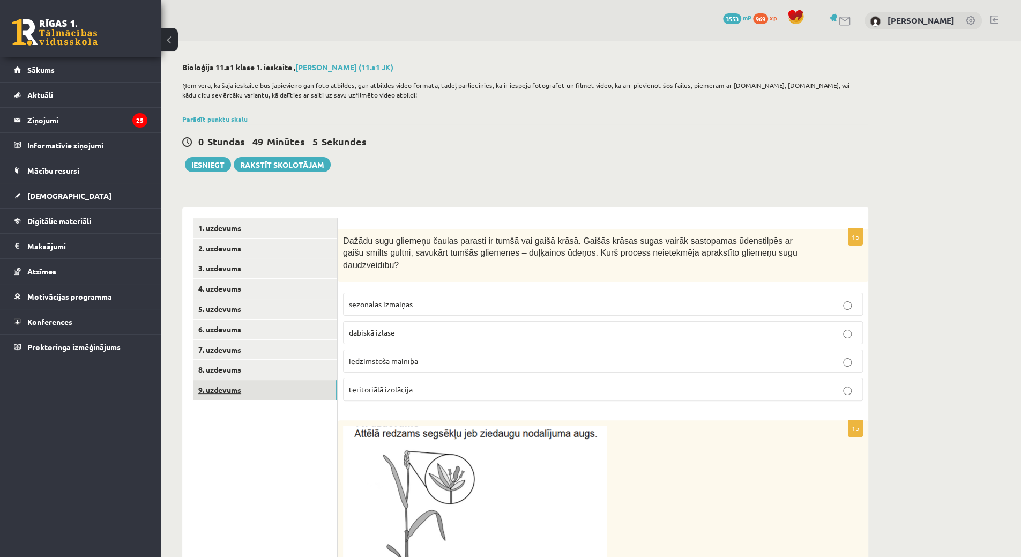
click at [289, 389] on link "9. uzdevums" at bounding box center [265, 390] width 144 height 20
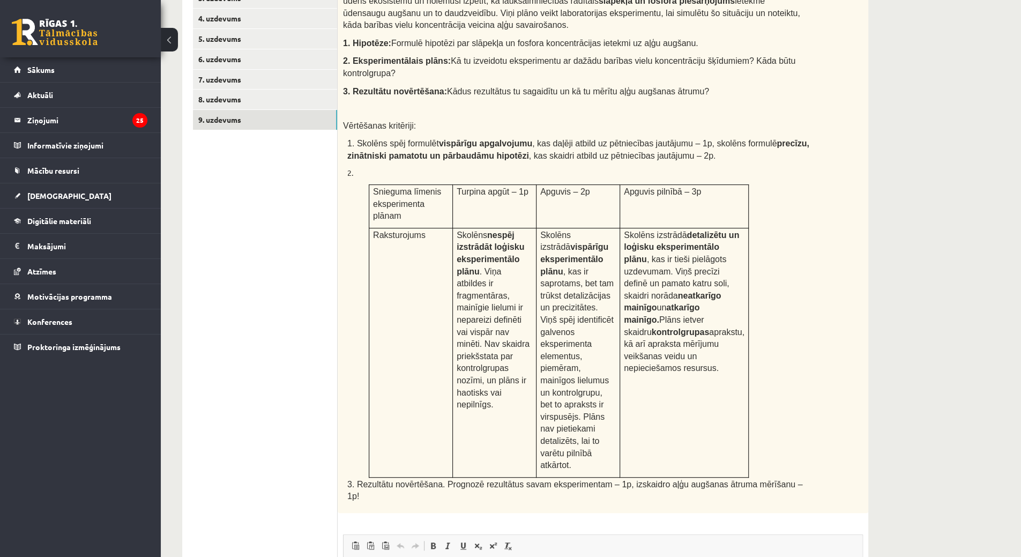
scroll to position [170, 0]
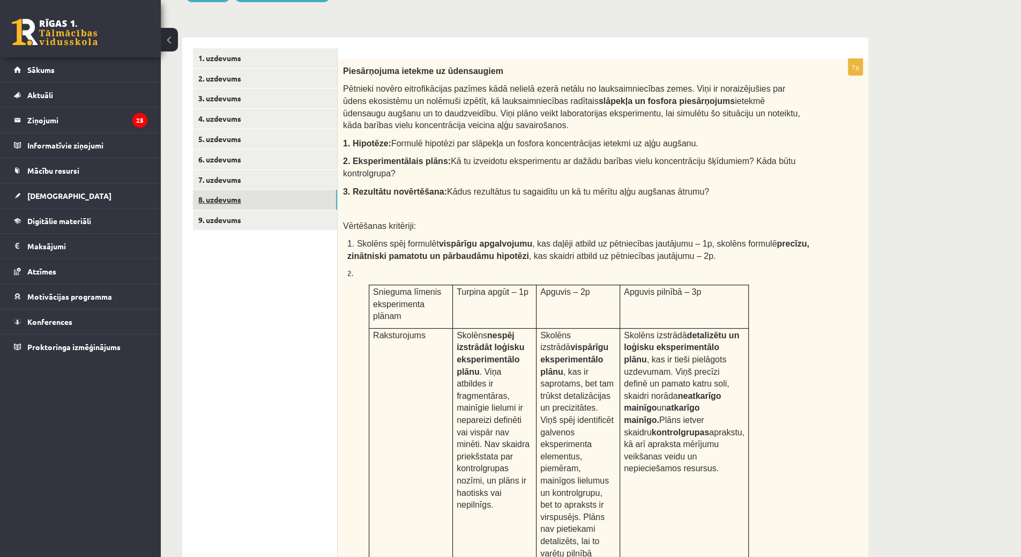
click at [213, 197] on link "8. uzdevums" at bounding box center [265, 200] width 144 height 20
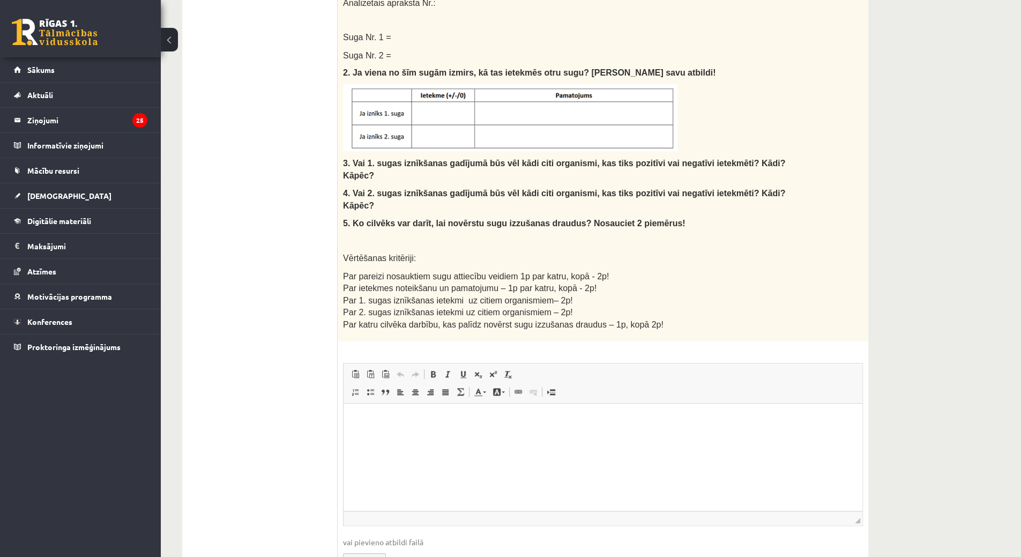
scroll to position [423, 0]
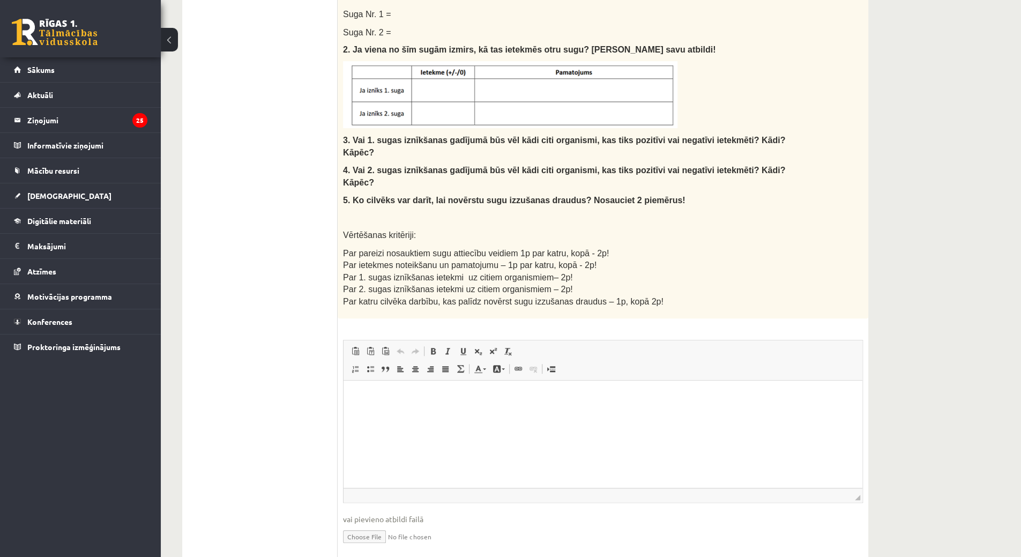
click at [368, 525] on input "file" at bounding box center [603, 536] width 520 height 22
click at [363, 525] on input "file" at bounding box center [603, 536] width 520 height 22
type input "**********"
click at [382, 547] on link "Iesniegtā atbilde" at bounding box center [371, 552] width 57 height 11
click at [385, 547] on link "Iesniegtā atbilde" at bounding box center [371, 552] width 57 height 11
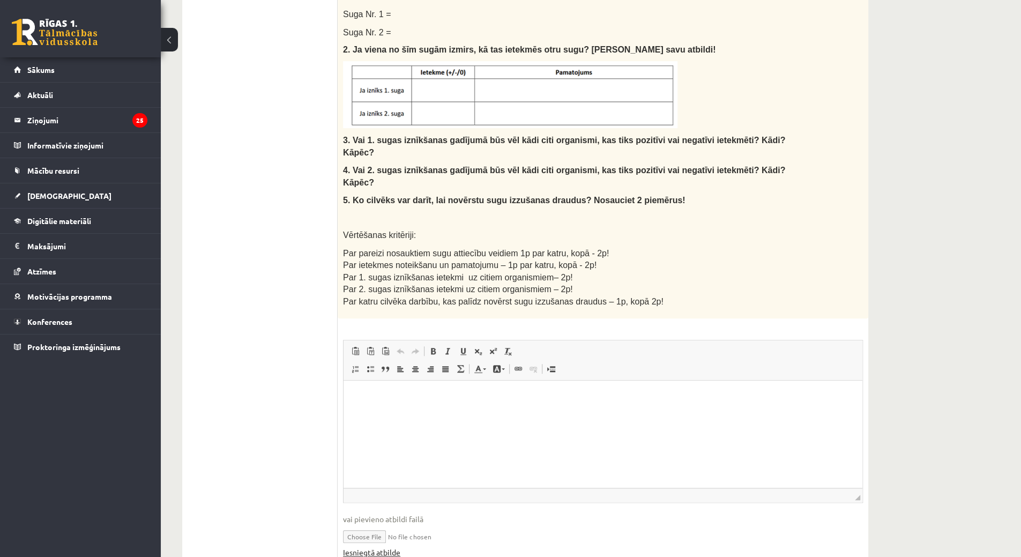
click at [385, 547] on link "Iesniegtā atbilde" at bounding box center [371, 552] width 57 height 11
click at [371, 525] on input "file" at bounding box center [603, 536] width 520 height 22
click at [383, 525] on input "file" at bounding box center [603, 536] width 520 height 22
type input "**********"
click at [417, 525] on input "file" at bounding box center [603, 536] width 520 height 22
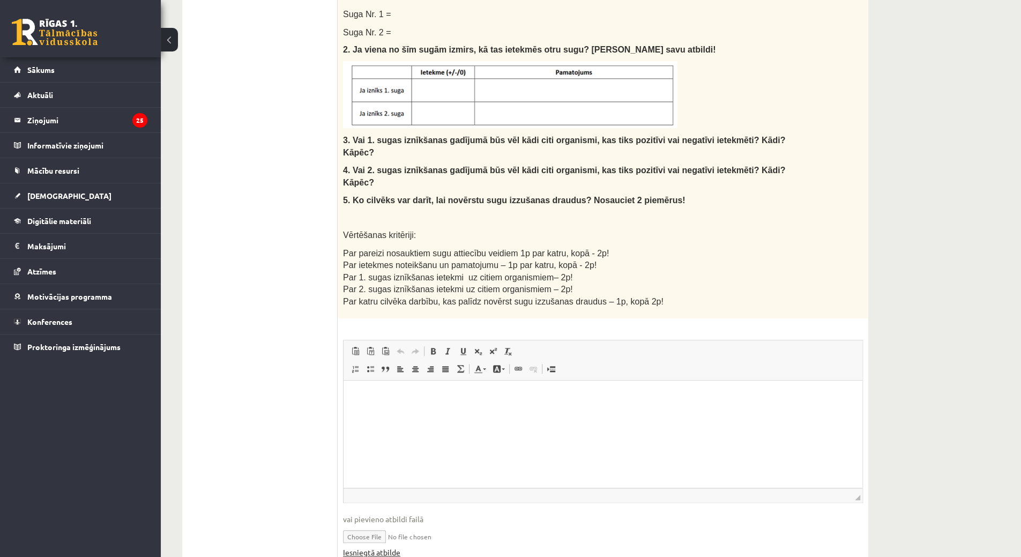
click at [389, 547] on link "Iesniegtā atbilde" at bounding box center [371, 552] width 57 height 11
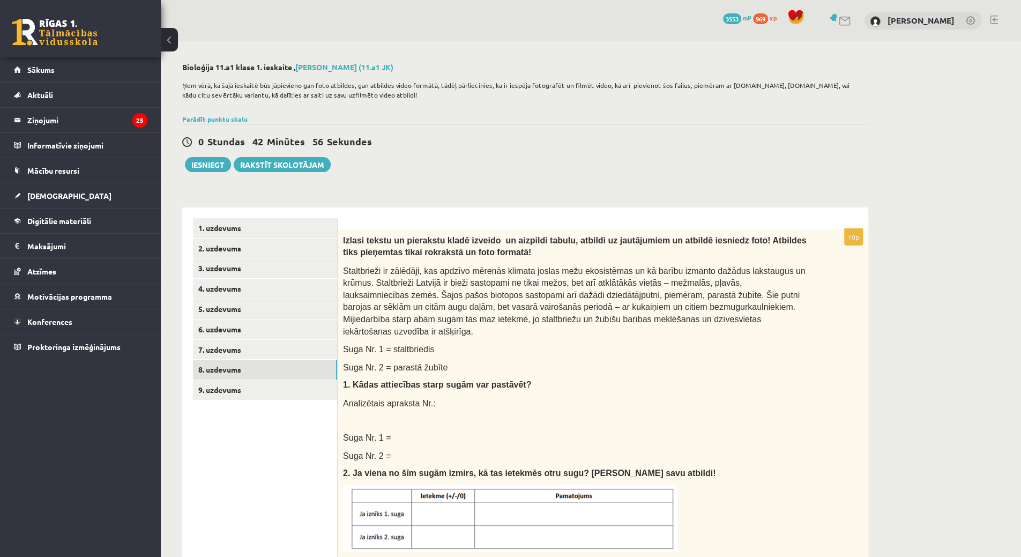
scroll to position [0, 0]
click at [285, 351] on link "7. uzdevums" at bounding box center [265, 350] width 144 height 20
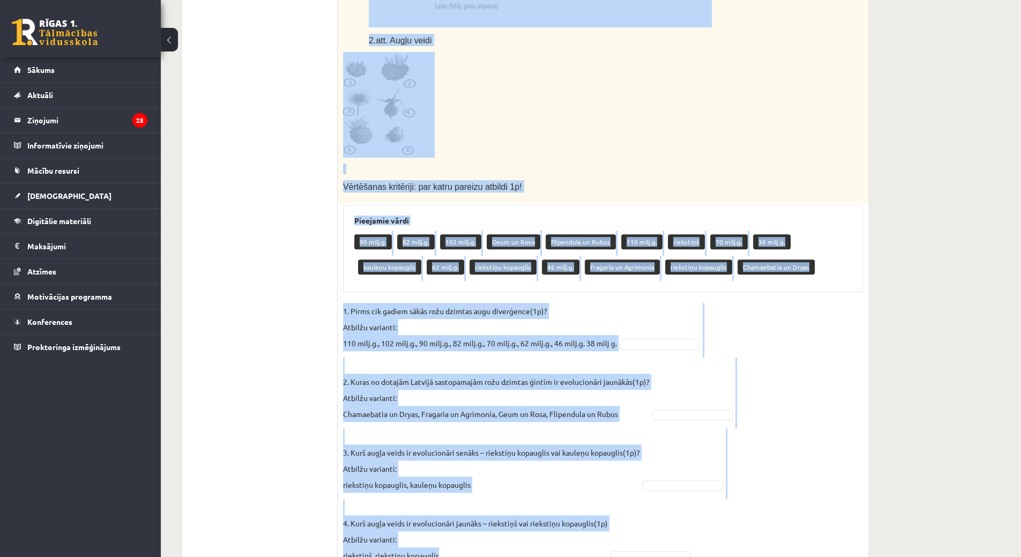
scroll to position [486, 0]
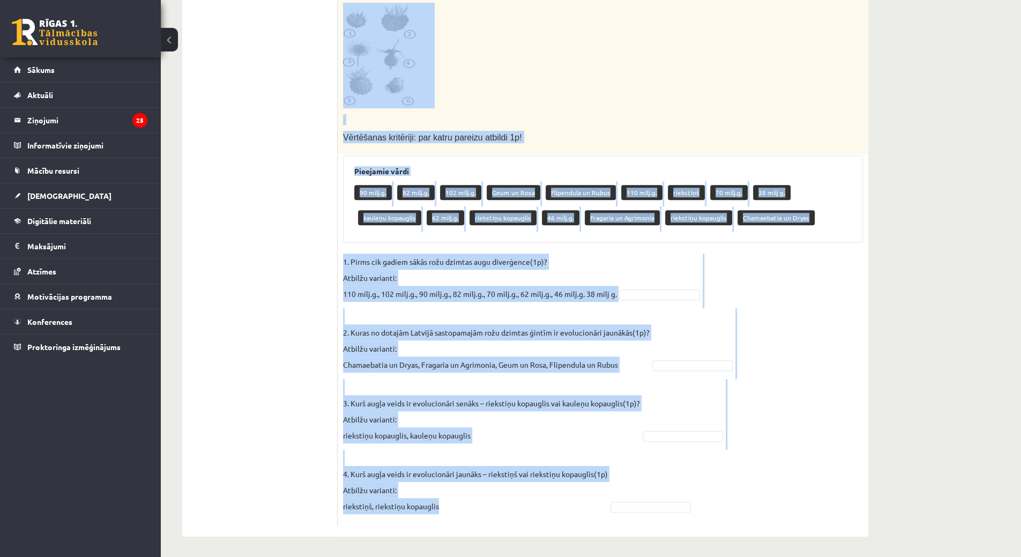
drag, startPoint x: 342, startPoint y: 232, endPoint x: 518, endPoint y: 422, distance: 258.7
click at [522, 435] on div "4p Rožu dzimta ir viena no sugām bagātākajām un morfoloģiski daudzveidīgākajām …" at bounding box center [603, 134] width 531 height 783
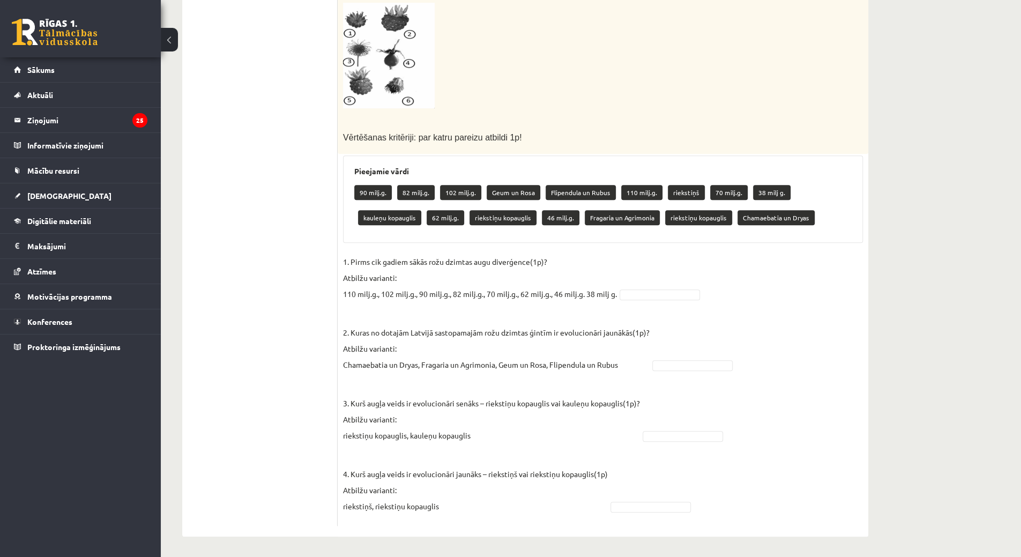
click at [560, 510] on p "4. Kurš augļa veids ir evolucionāri jaunāks – riekstiņš vai riekstiņu kopauglis…" at bounding box center [475, 482] width 265 height 64
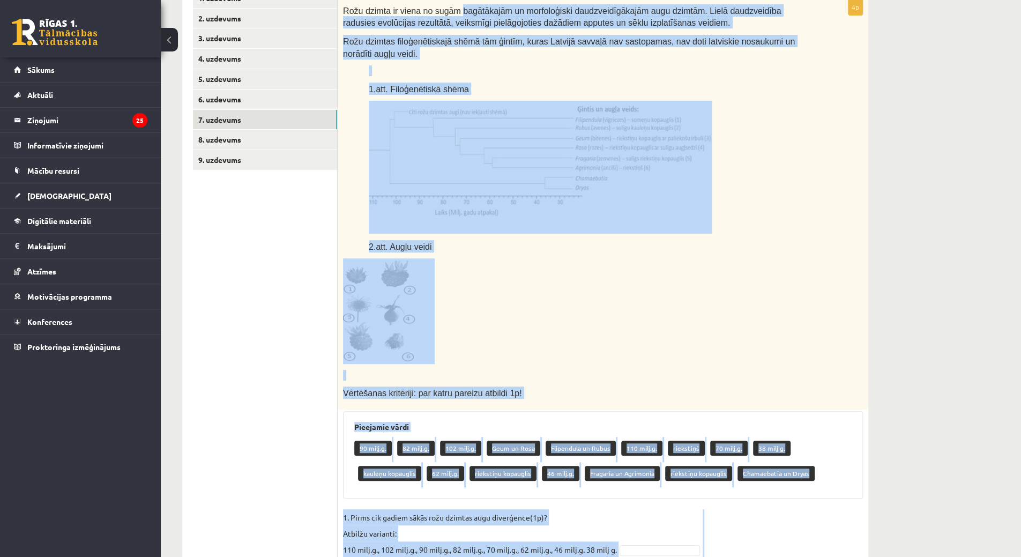
scroll to position [0, 0]
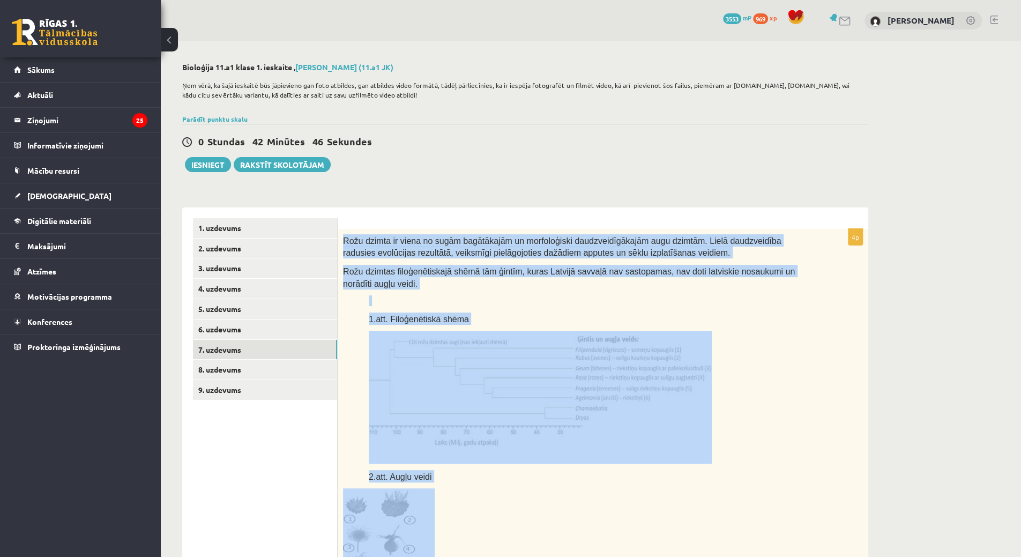
drag, startPoint x: 554, startPoint y: 521, endPoint x: 340, endPoint y: 238, distance: 354.4
copy div "Rožu dzimta ir viena no sugām bagātākajām un morfoloģiski daudzveidīgākajām aug…"
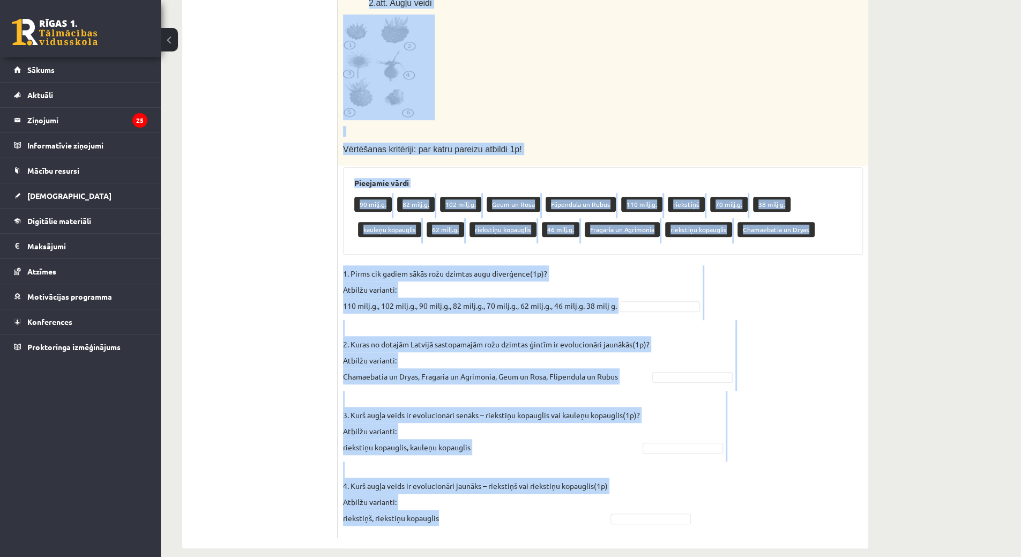
scroll to position [486, 0]
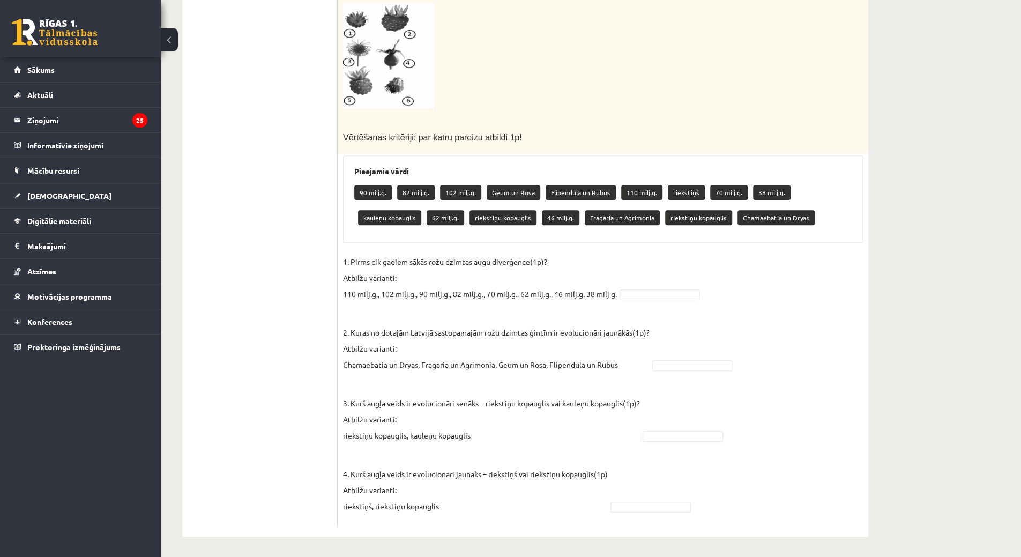
click at [258, 203] on ul "1. uzdevums 2. uzdevums 3. uzdevums 4. uzdevums 5. uzdevums 6. uzdevums 7. uzde…" at bounding box center [265, 129] width 145 height 793
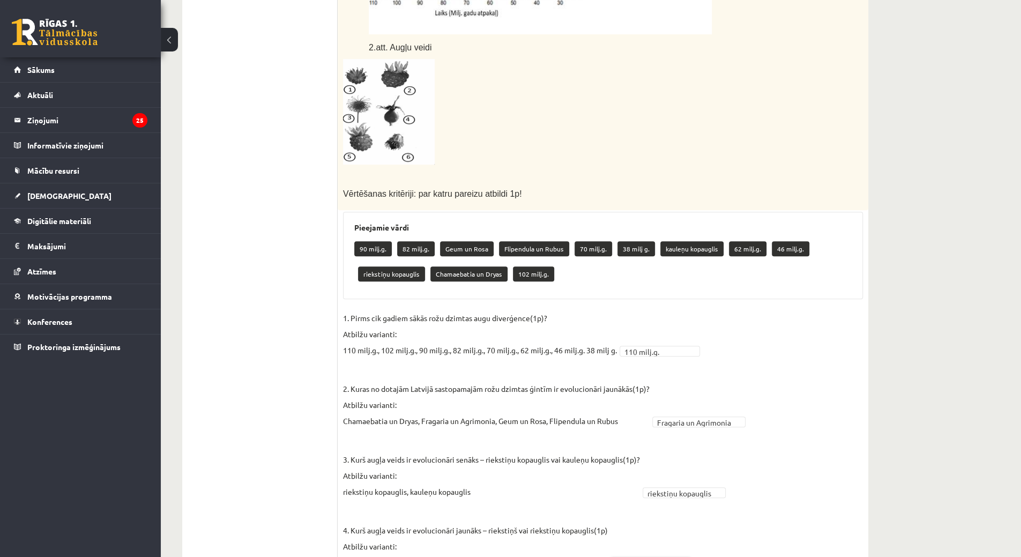
scroll to position [271, 0]
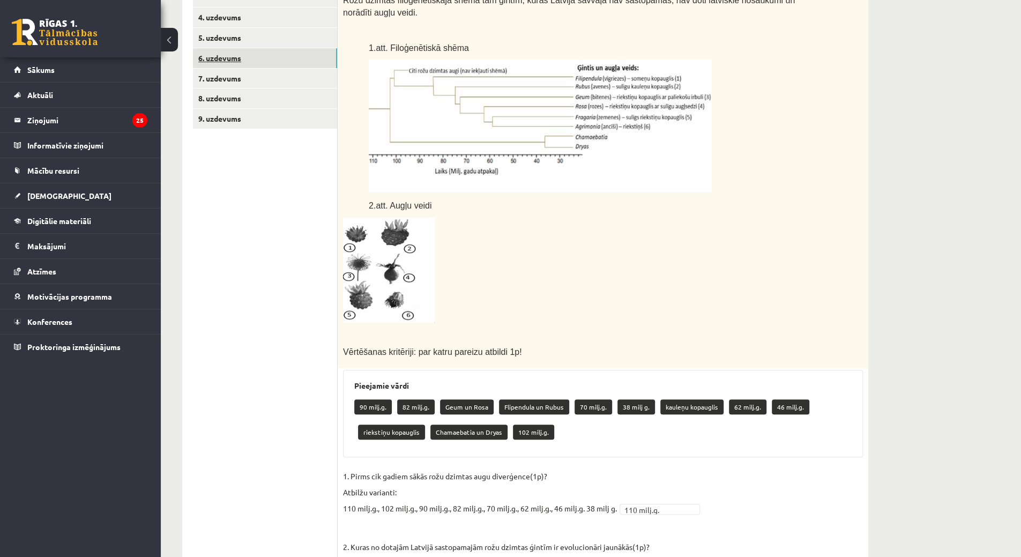
click at [225, 56] on link "6. uzdevums" at bounding box center [265, 58] width 144 height 20
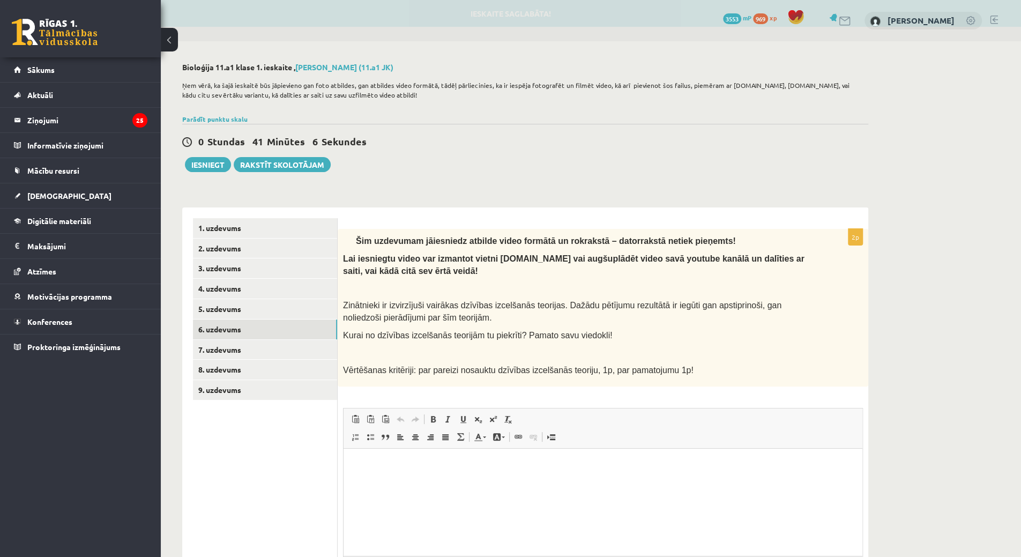
scroll to position [0, 0]
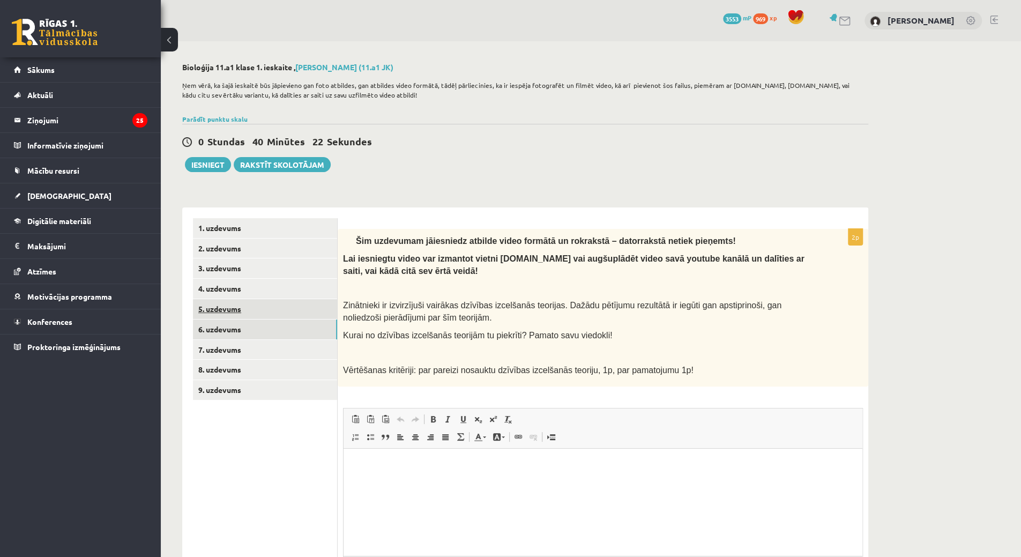
click at [198, 302] on link "5. uzdevums" at bounding box center [265, 309] width 144 height 20
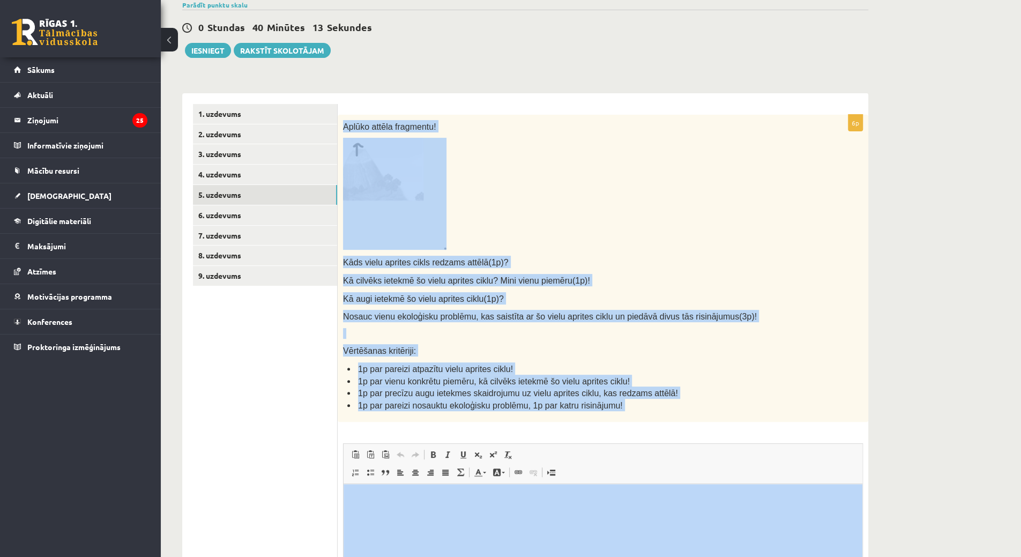
scroll to position [255, 0]
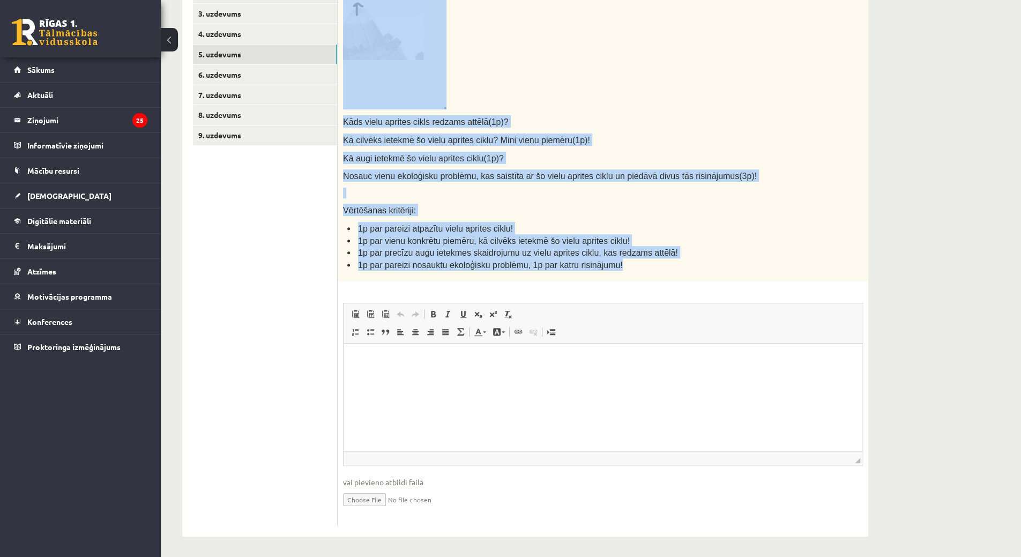
drag, startPoint x: 344, startPoint y: 236, endPoint x: 717, endPoint y: 269, distance: 375.0
click at [717, 269] on div "Aplūko attēla fragmentu! Kāds vielu aprites cikls redzams attēlā(1p)? Kā cilvēk…" at bounding box center [603, 128] width 531 height 308
copy div "Aplūko attēla fragmentu! Kāds vielu aprites cikls redzams attēlā(1p)? Kā cilvēk…"
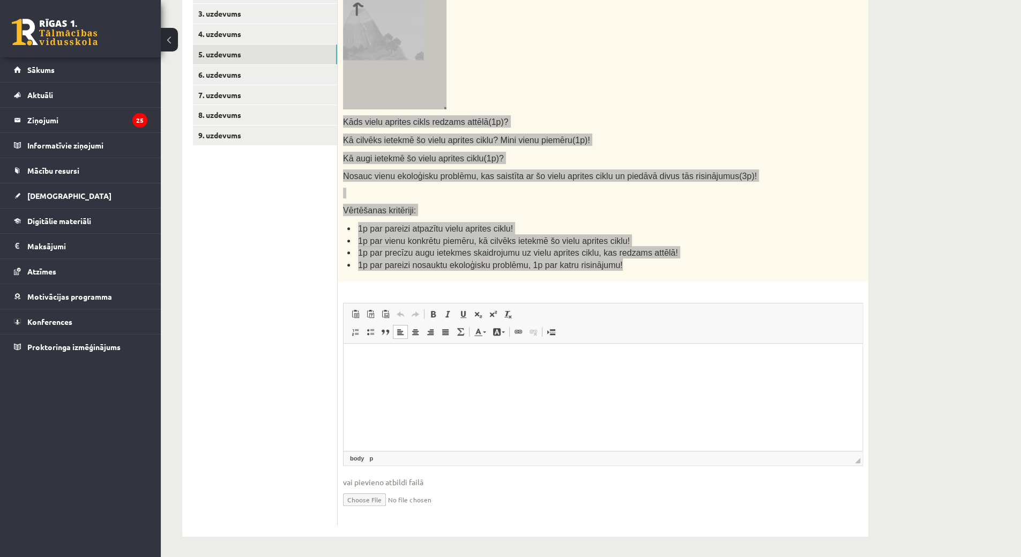
click at [408, 376] on html at bounding box center [603, 360] width 519 height 33
drag, startPoint x: 410, startPoint y: 394, endPoint x: 367, endPoint y: 361, distance: 54.7
click at [366, 363] on p "Bagātinātā teksta redaktors, wiswyg-editor-user-answer-47434022863500" at bounding box center [602, 359] width 497 height 11
click at [368, 359] on p "Bagātinātā teksta redaktors, wiswyg-editor-user-answer-47434022863500" at bounding box center [602, 359] width 497 height 11
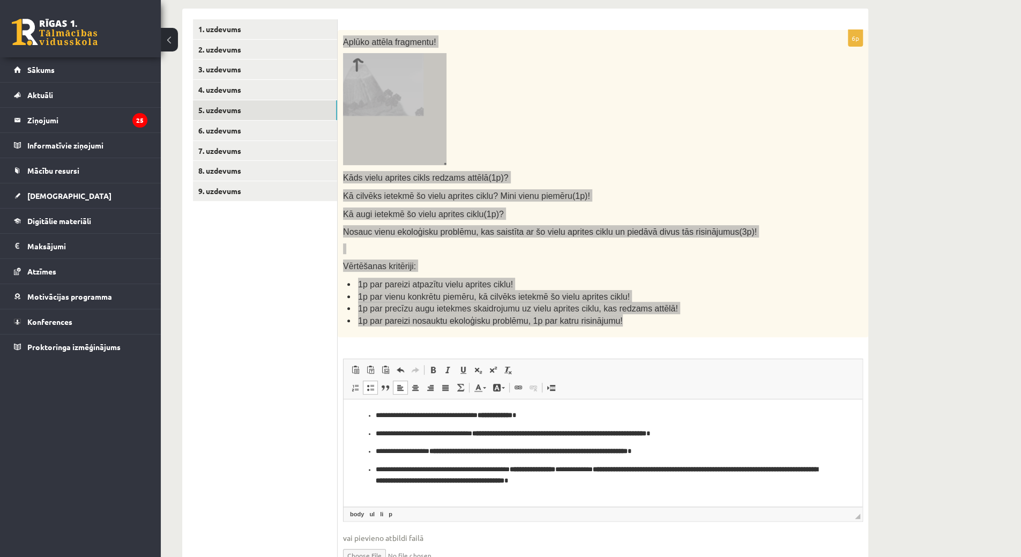
scroll to position [201, 0]
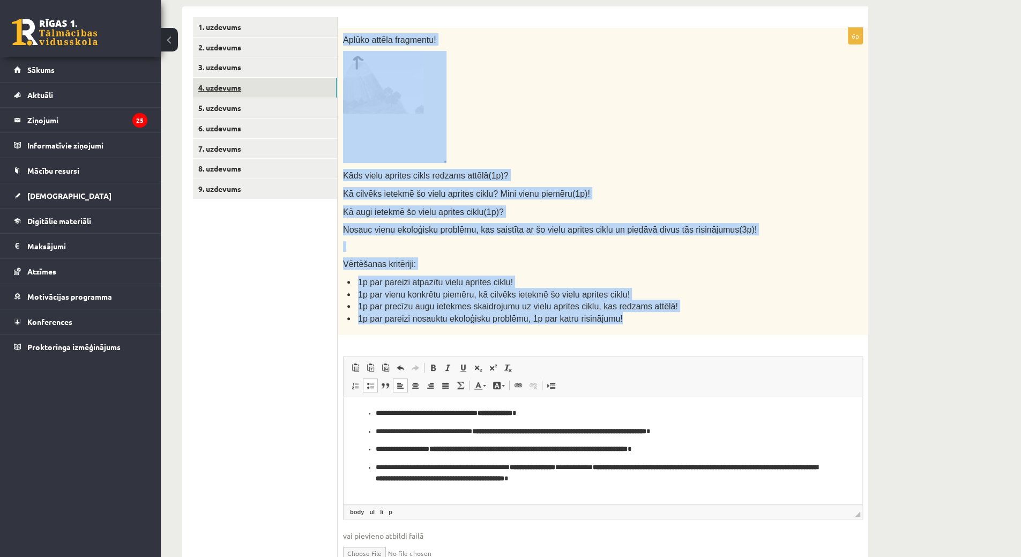
click at [274, 87] on link "4. uzdevums" at bounding box center [265, 88] width 144 height 20
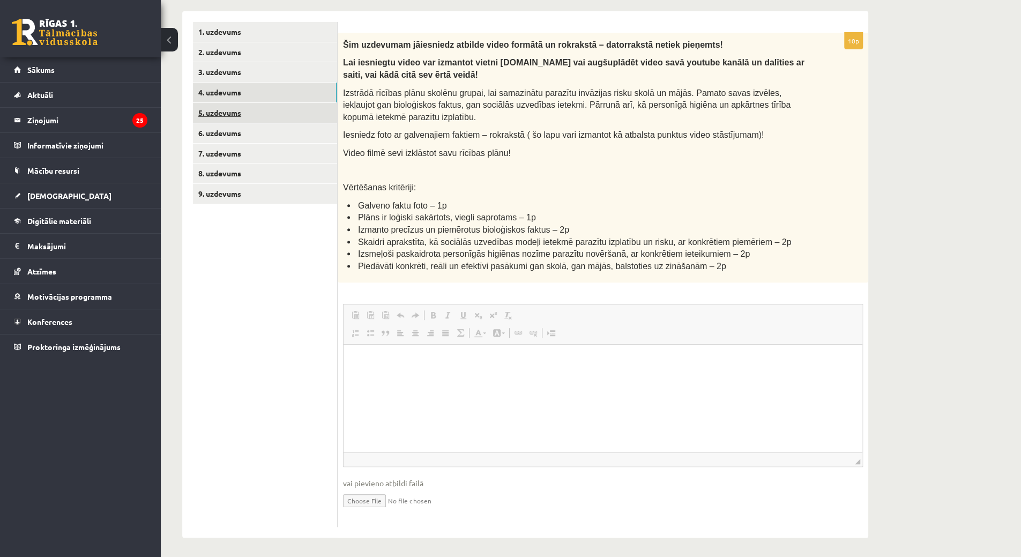
scroll to position [0, 0]
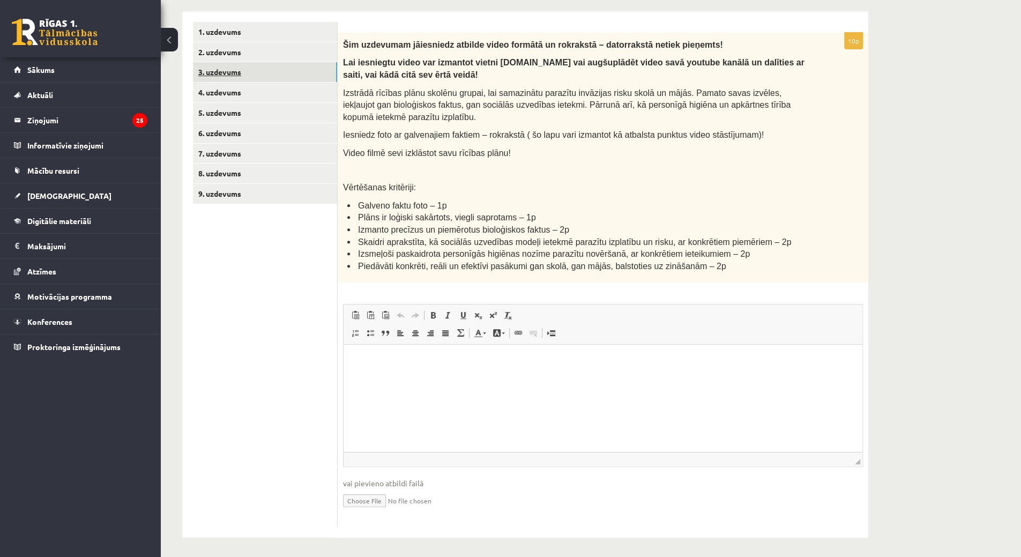
click at [291, 71] on link "3. uzdevums" at bounding box center [265, 72] width 144 height 20
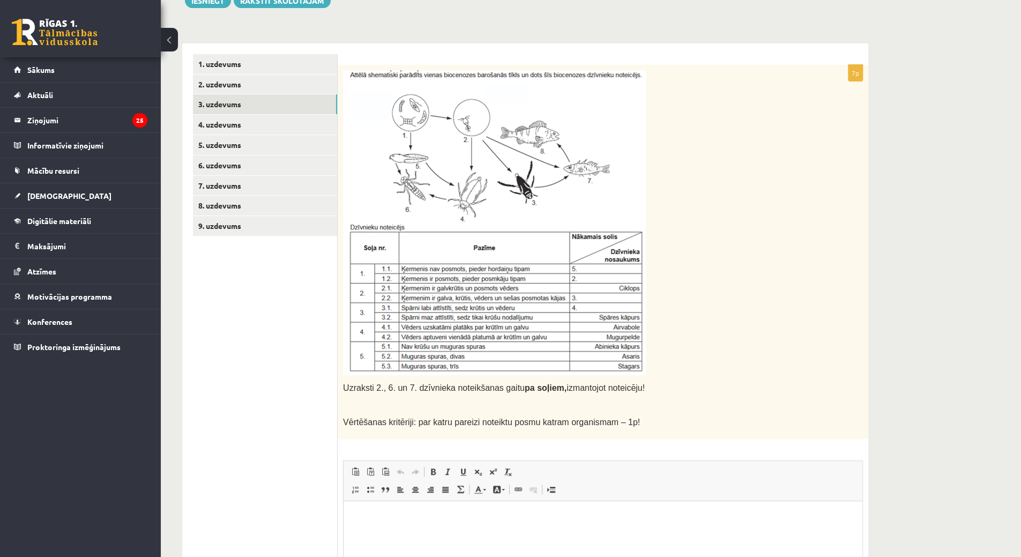
scroll to position [89, 0]
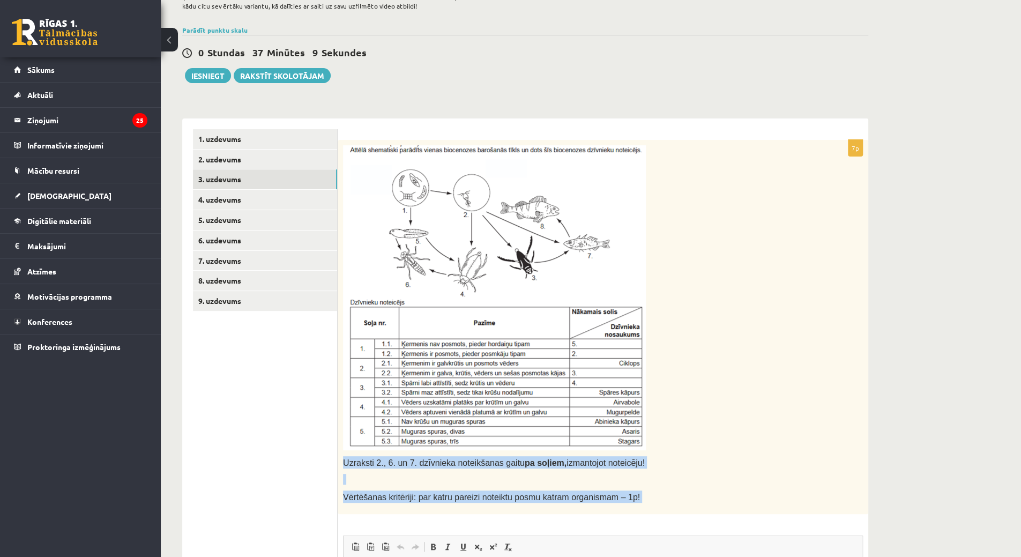
drag, startPoint x: 344, startPoint y: 464, endPoint x: 626, endPoint y: 507, distance: 285.8
click at [683, 545] on div "7p Uzraksti 2., 6. un 7. dzīvnieka noteikšanas gaitu pa soļiem, izmantojot note…" at bounding box center [603, 449] width 531 height 619
click at [457, 401] on img at bounding box center [494, 297] width 303 height 305
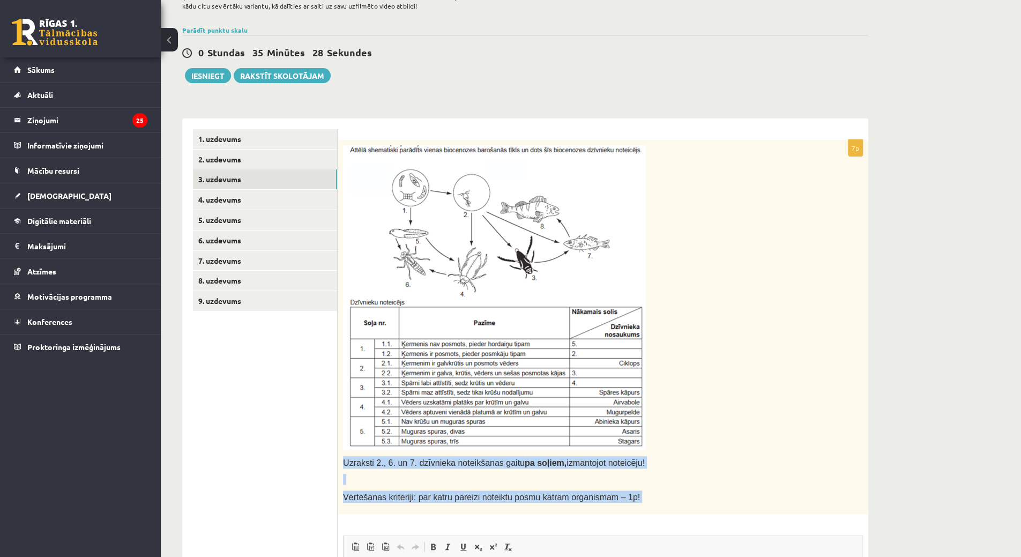
click at [489, 245] on img at bounding box center [494, 297] width 303 height 305
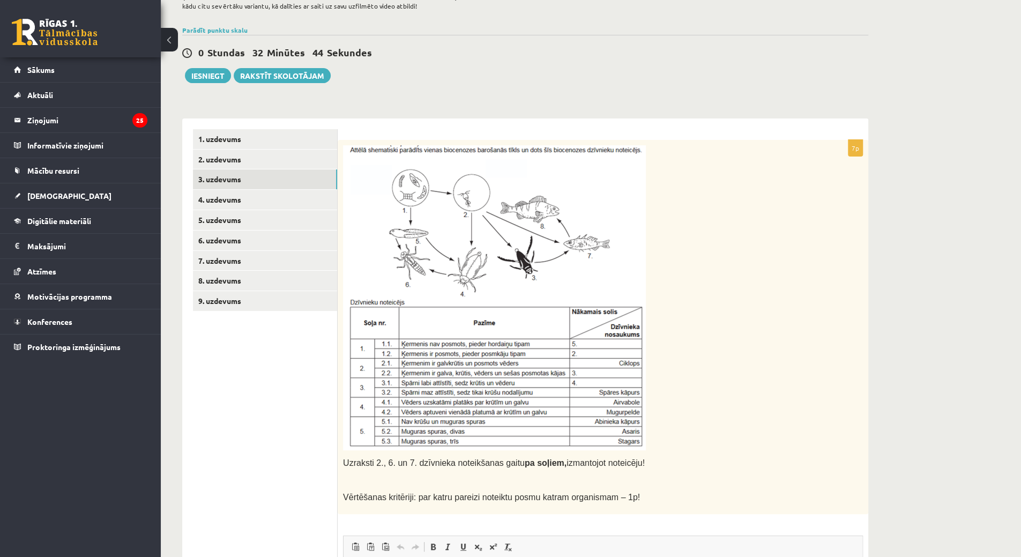
click at [212, 396] on ul "1. uzdevums 2. uzdevums 3. uzdevums 4. uzdevums 5. uzdevums 6. uzdevums 7. uzde…" at bounding box center [265, 443] width 145 height 629
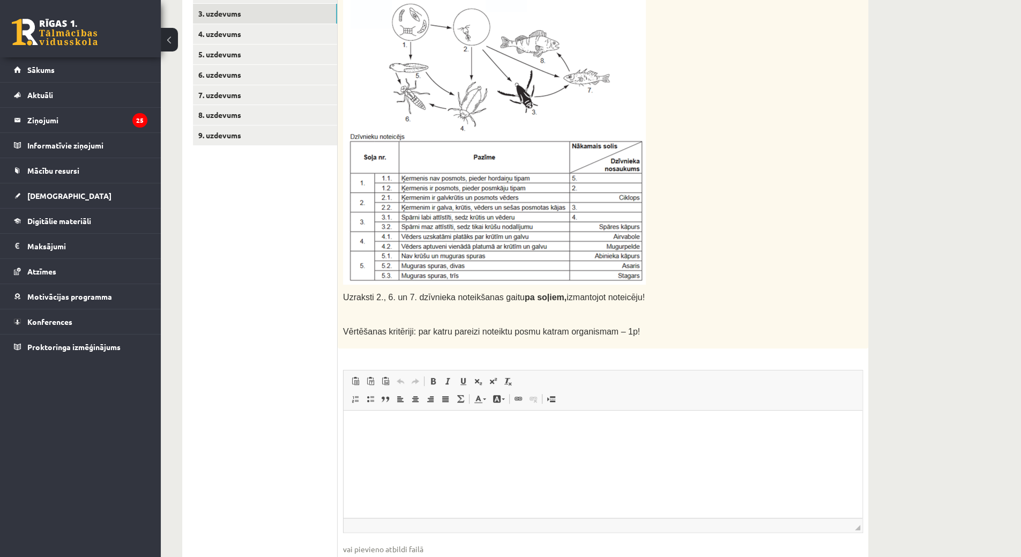
scroll to position [322, 0]
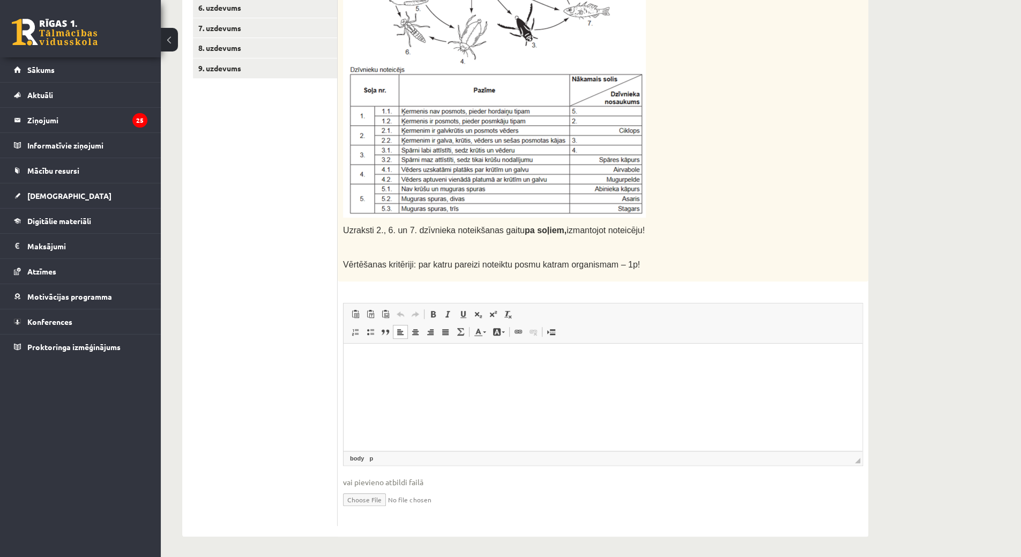
click at [450, 355] on p "Bagātinātā teksta redaktors, wiswyg-editor-user-answer-47433952633700" at bounding box center [602, 359] width 497 height 11
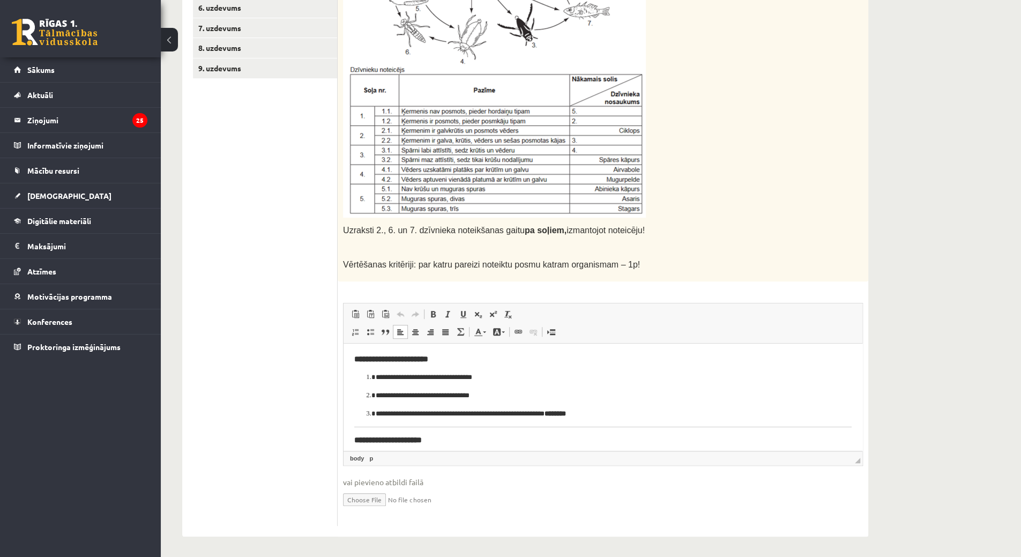
scroll to position [129, 0]
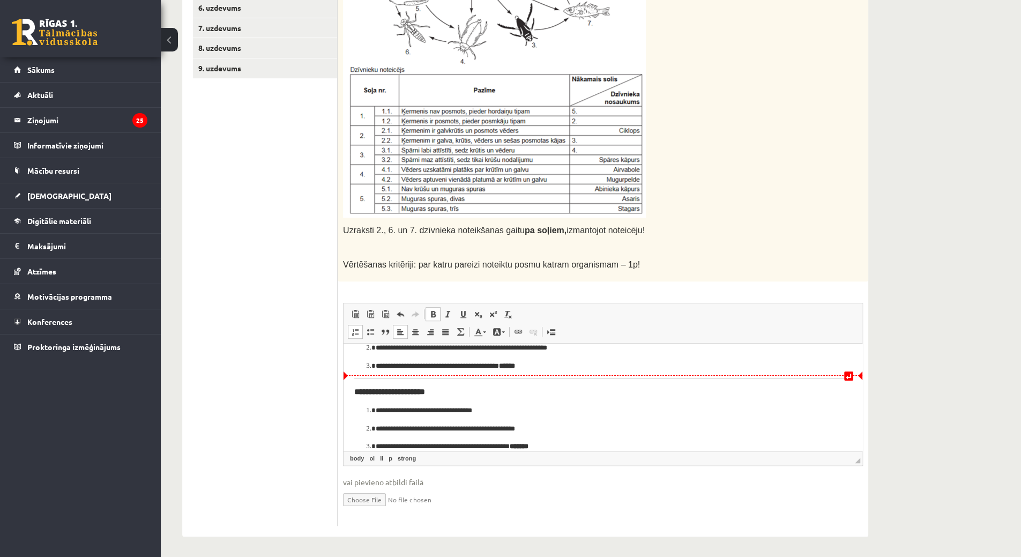
click at [358, 383] on body "**********" at bounding box center [602, 338] width 497 height 227
click at [352, 388] on html "**********" at bounding box center [603, 338] width 519 height 248
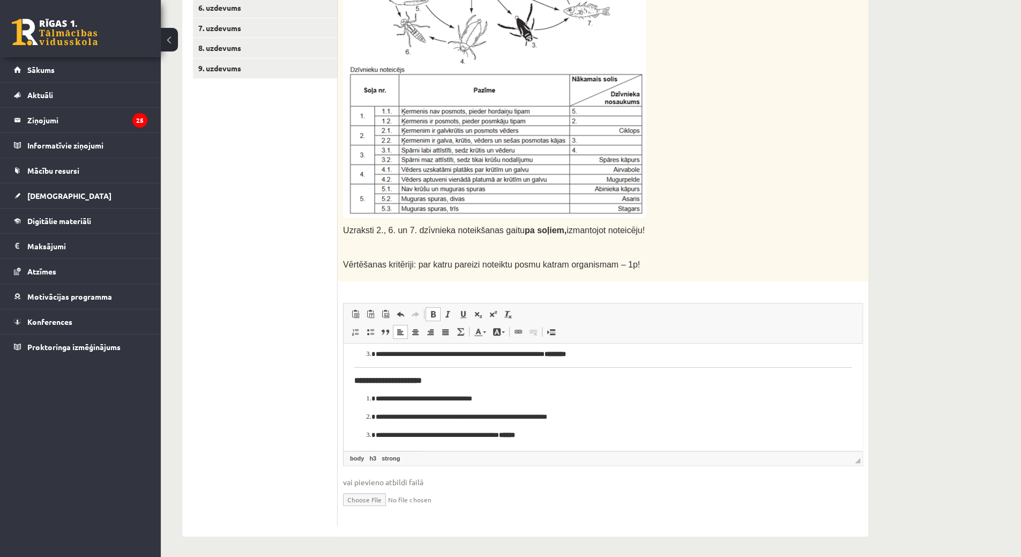
scroll to position [21, 0]
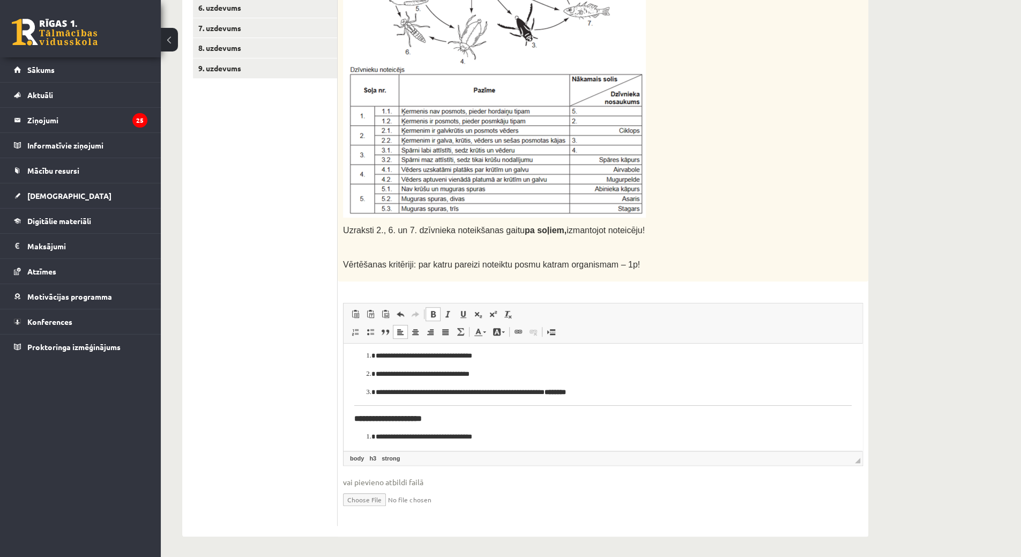
click at [353, 416] on html "**********" at bounding box center [603, 442] width 519 height 241
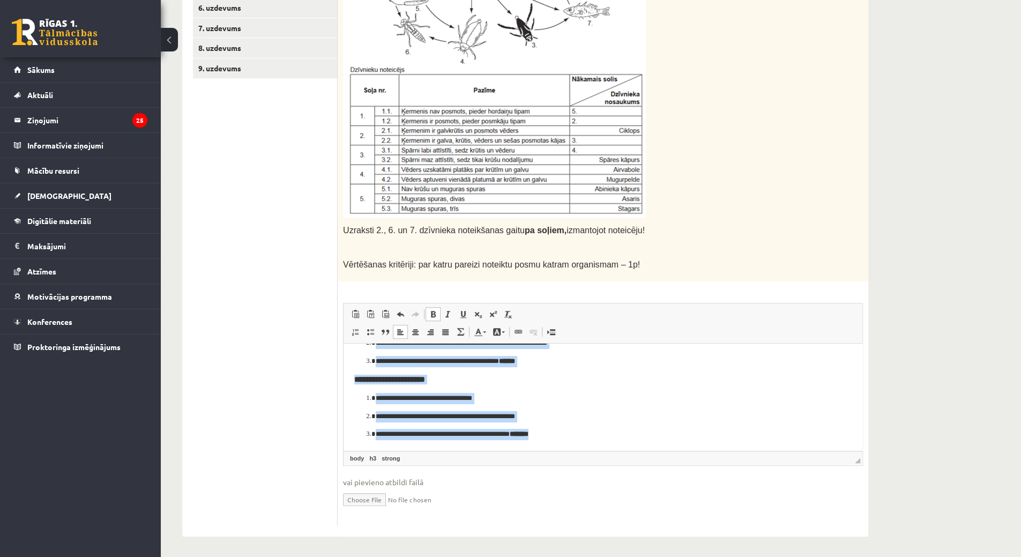
scroll to position [0, 0]
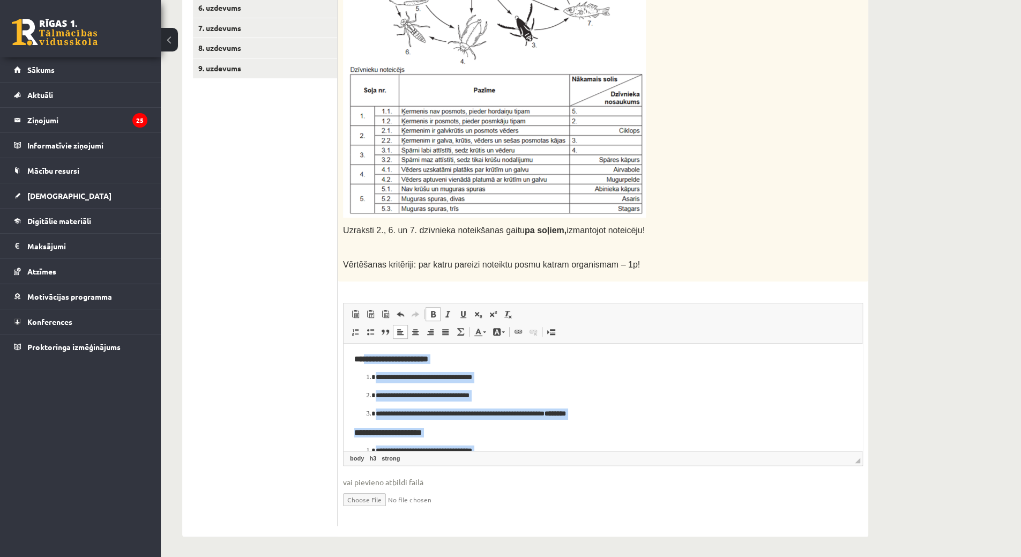
drag, startPoint x: 522, startPoint y: 431, endPoint x: 364, endPoint y: 313, distance: 197.0
click at [364, 343] on html "**********" at bounding box center [603, 459] width 519 height 233
click at [434, 313] on span at bounding box center [433, 314] width 9 height 9
click at [433, 314] on span at bounding box center [433, 314] width 9 height 9
click at [398, 328] on span at bounding box center [400, 332] width 9 height 9
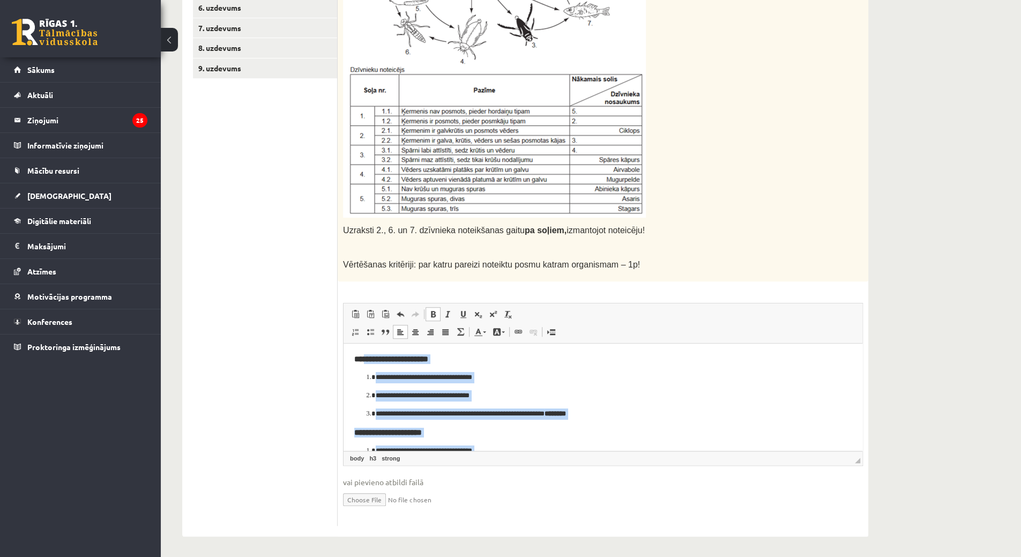
drag, startPoint x: 437, startPoint y: 309, endPoint x: 440, endPoint y: 317, distance: 8.8
click at [436, 315] on link "Treknraksts Klaviatūras saīsne vadīšanas taustiņš+B" at bounding box center [433, 314] width 15 height 14
click at [442, 316] on link "Slīpraksts Klaviatūras saīsne vadīšanas taustiņš+I" at bounding box center [448, 314] width 15 height 14
click at [442, 314] on link "Slīpraksts Klaviatūras saīsne vadīšanas taustiņš+I" at bounding box center [448, 314] width 15 height 14
click at [434, 314] on span at bounding box center [433, 314] width 9 height 9
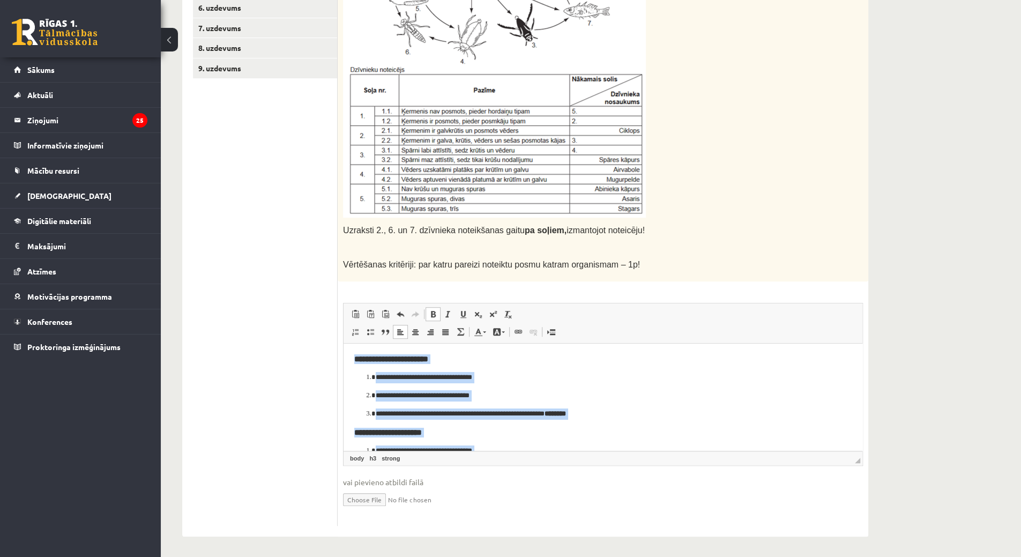
click at [433, 313] on span at bounding box center [433, 314] width 9 height 9
drag, startPoint x: 433, startPoint y: 313, endPoint x: 452, endPoint y: 334, distance: 28.5
click at [433, 312] on span at bounding box center [433, 314] width 9 height 9
click at [378, 389] on ol "**********" at bounding box center [602, 394] width 497 height 47
click at [348, 382] on html "**********" at bounding box center [603, 459] width 519 height 233
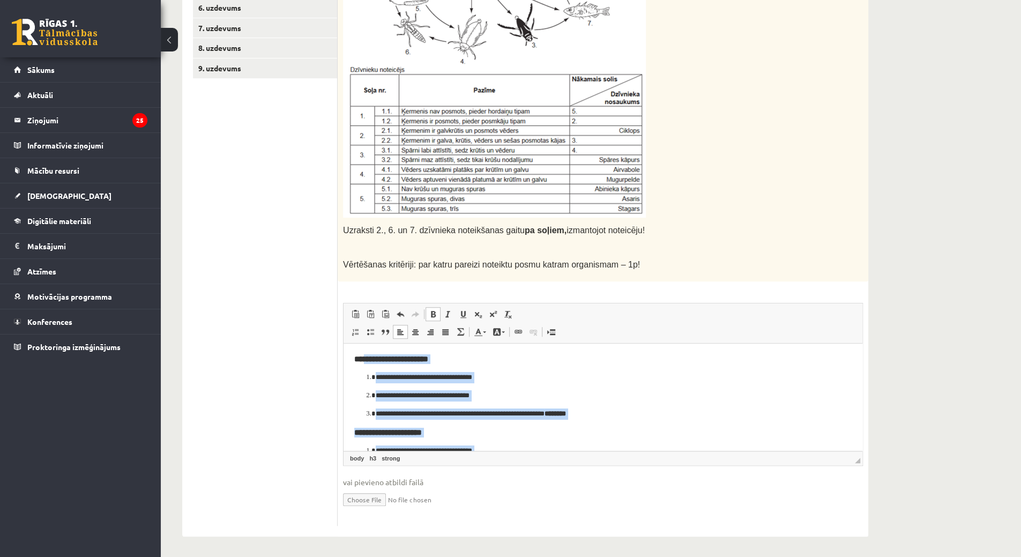
scroll to position [11, 0]
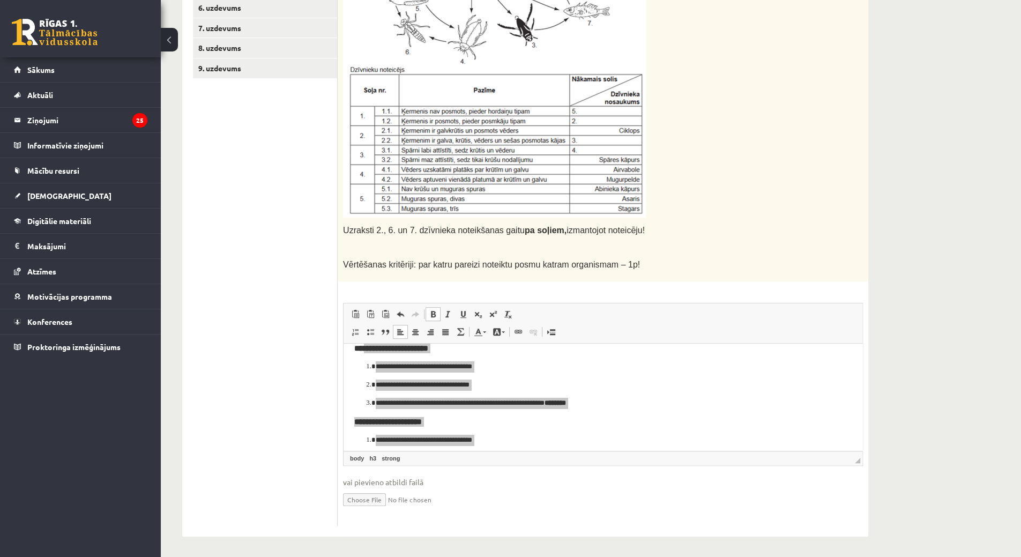
click at [285, 318] on ul "1. uzdevums 2. uzdevums 3. uzdevums 4. uzdevums 5. uzdevums 6. uzdevums 7. uzde…" at bounding box center [265, 211] width 145 height 629
click at [280, 295] on ul "1. uzdevums 2. uzdevums 3. uzdevums 4. uzdevums 5. uzdevums 6. uzdevums 7. uzde…" at bounding box center [265, 211] width 145 height 629
click at [683, 247] on p at bounding box center [576, 246] width 466 height 11
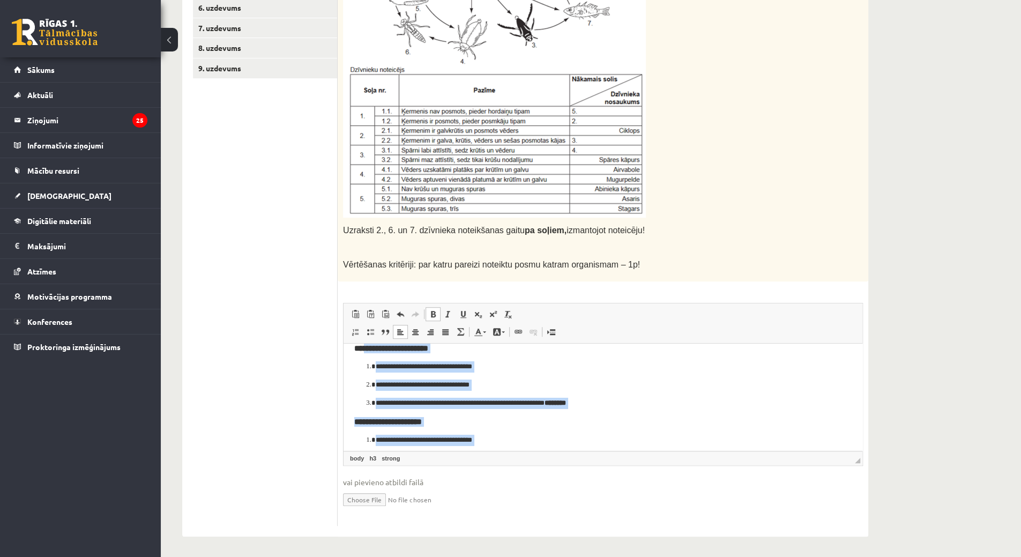
click at [555, 395] on ol "**********" at bounding box center [602, 384] width 497 height 47
click at [555, 383] on p "**********" at bounding box center [599, 384] width 447 height 11
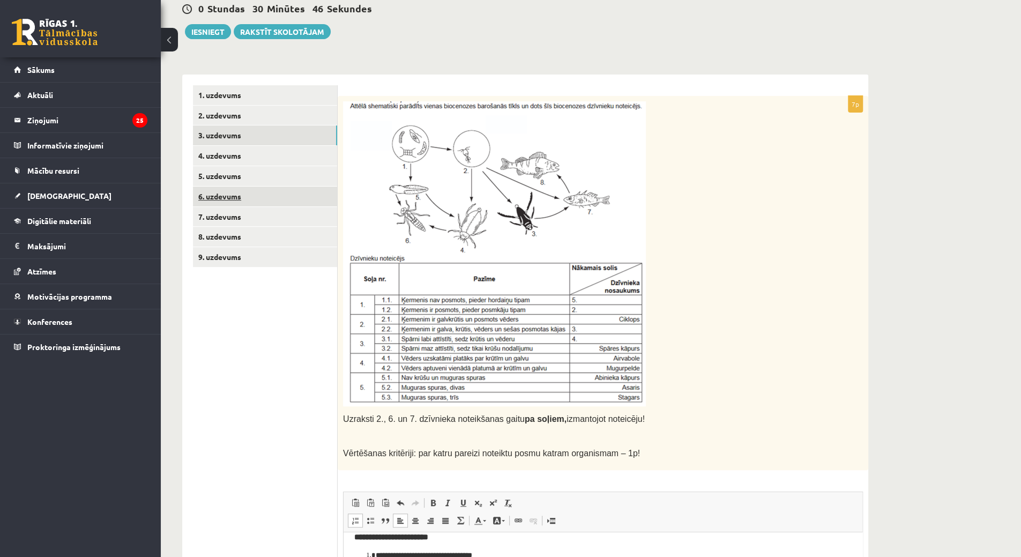
scroll to position [107, 0]
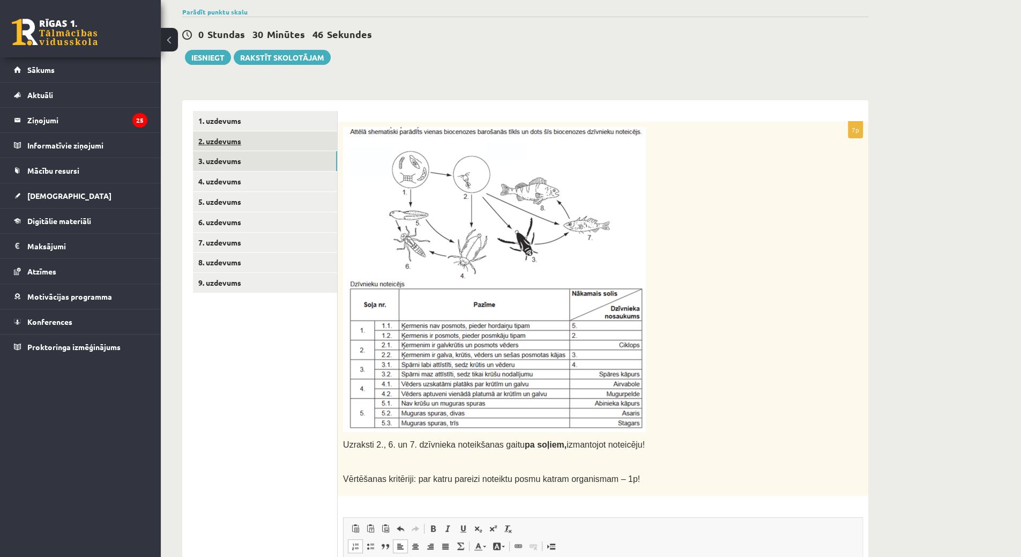
click at [267, 141] on link "2. uzdevums" at bounding box center [265, 141] width 144 height 20
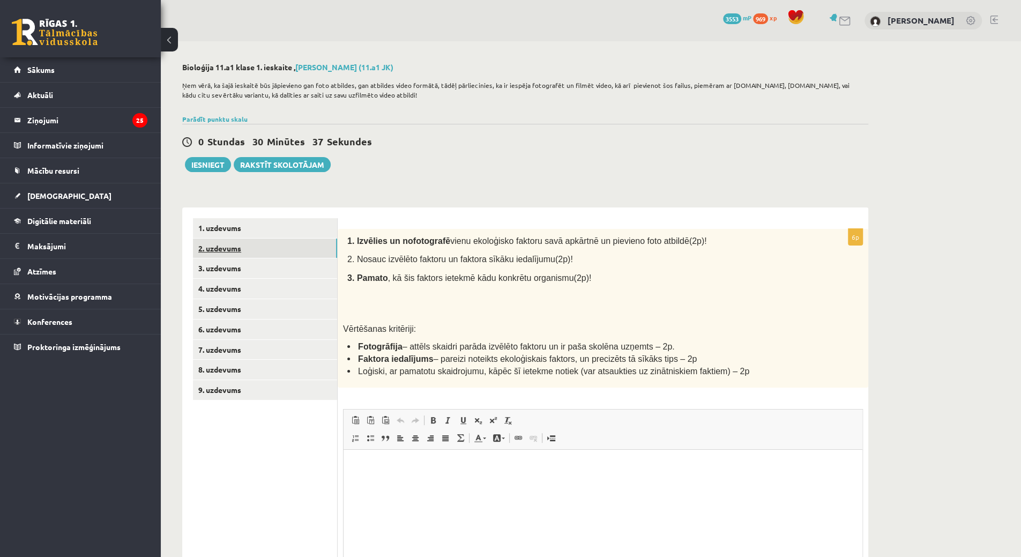
scroll to position [0, 0]
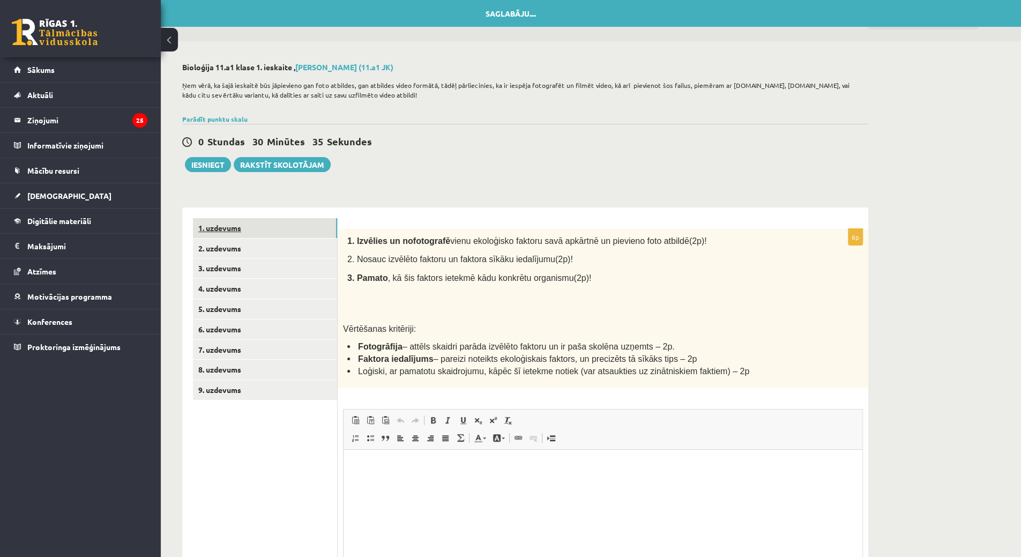
click at [286, 225] on link "1. uzdevums" at bounding box center [265, 228] width 144 height 20
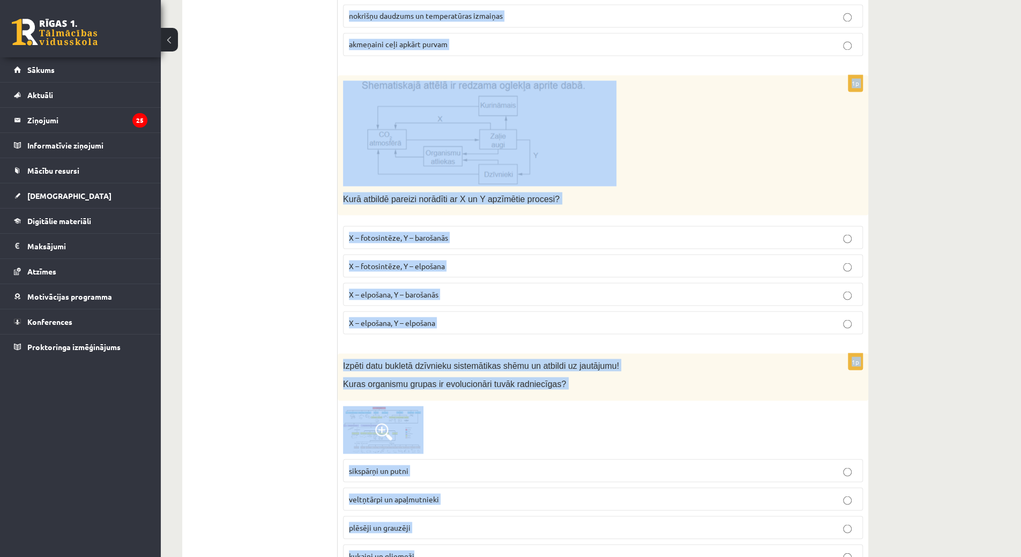
scroll to position [1384, 0]
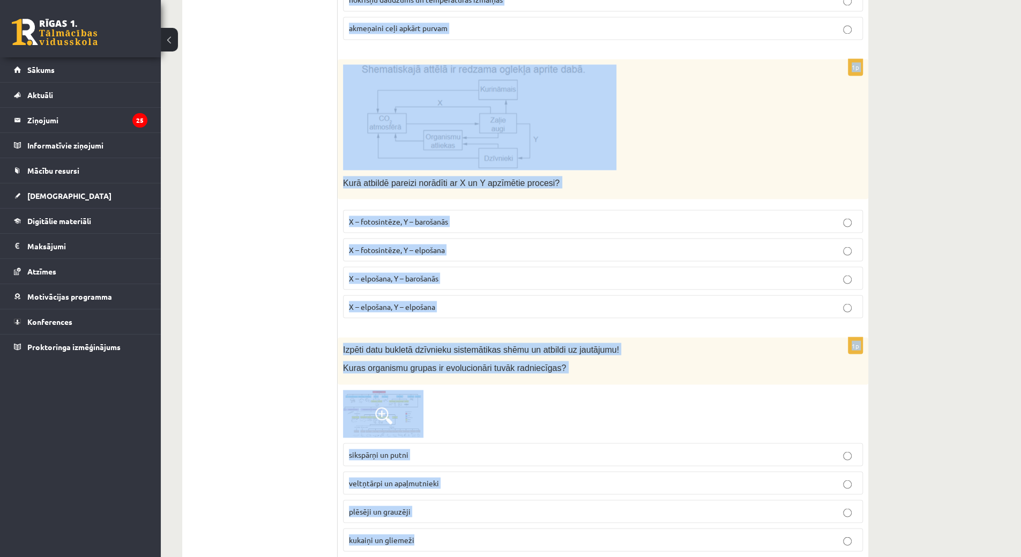
drag, startPoint x: 343, startPoint y: 130, endPoint x: 606, endPoint y: 519, distance: 469.9
copy form "Dažādu sugu gliemeņu čaulas parasti ir tumšā vai gaišā krāsā. Gaišās krāsas sug…"
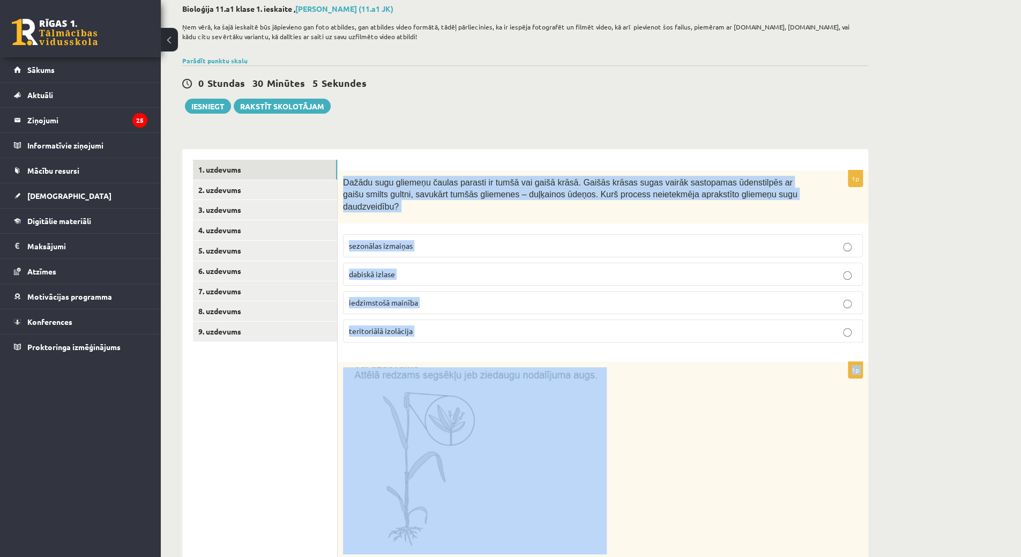
scroll to position [0, 0]
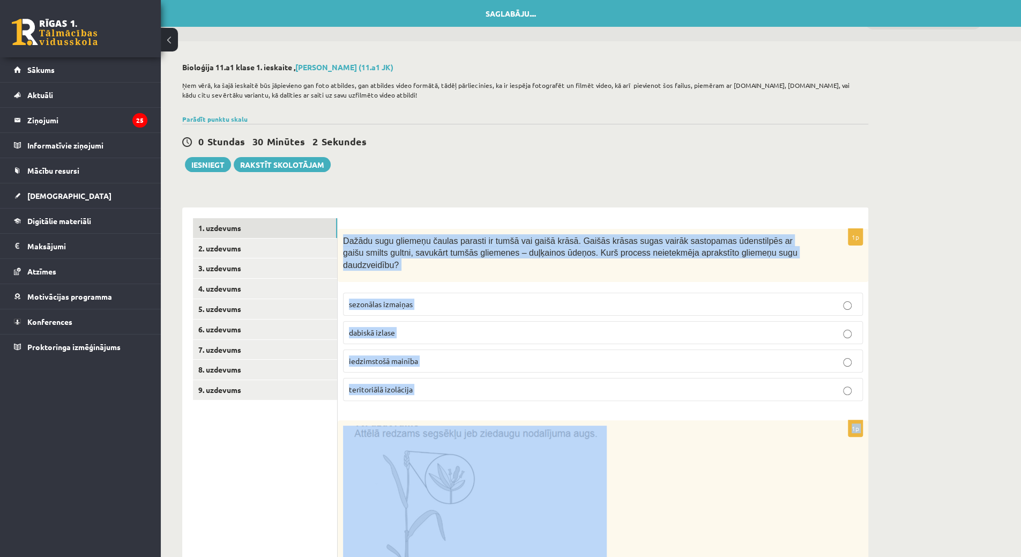
click at [401, 293] on label "sezonālas izmaiņas" at bounding box center [603, 304] width 520 height 23
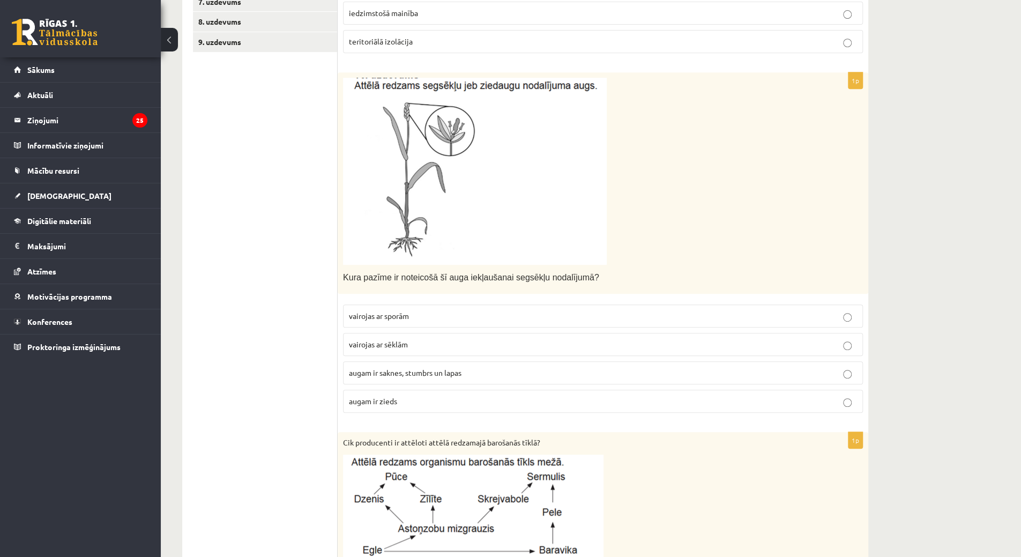
scroll to position [429, 0]
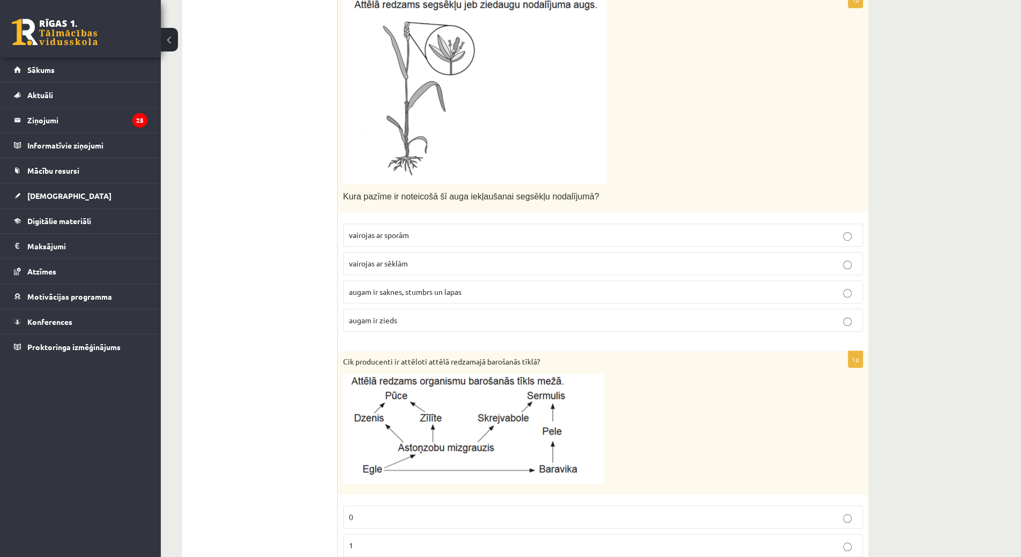
click at [381, 258] on p "vairojas ar sēklām" at bounding box center [603, 263] width 508 height 11
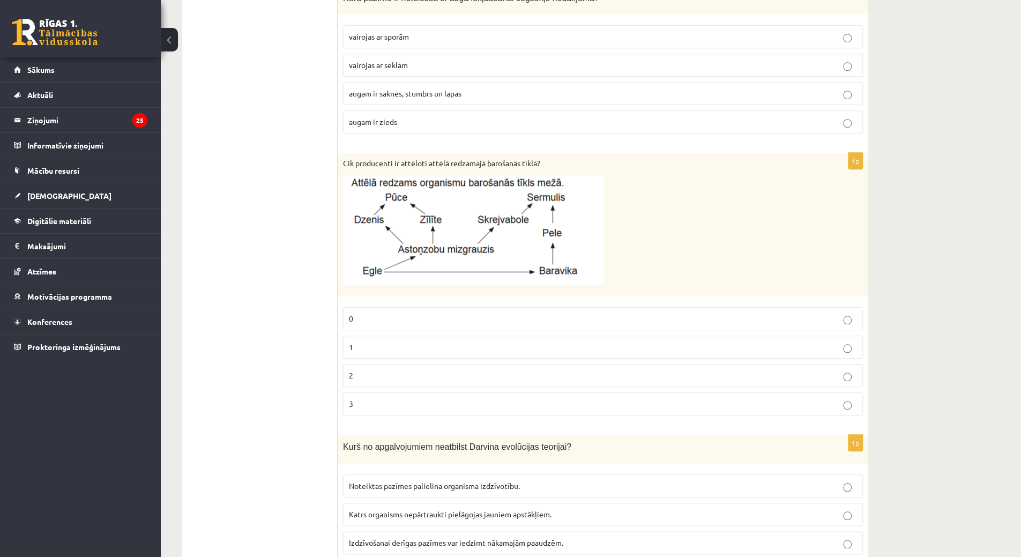
scroll to position [643, 0]
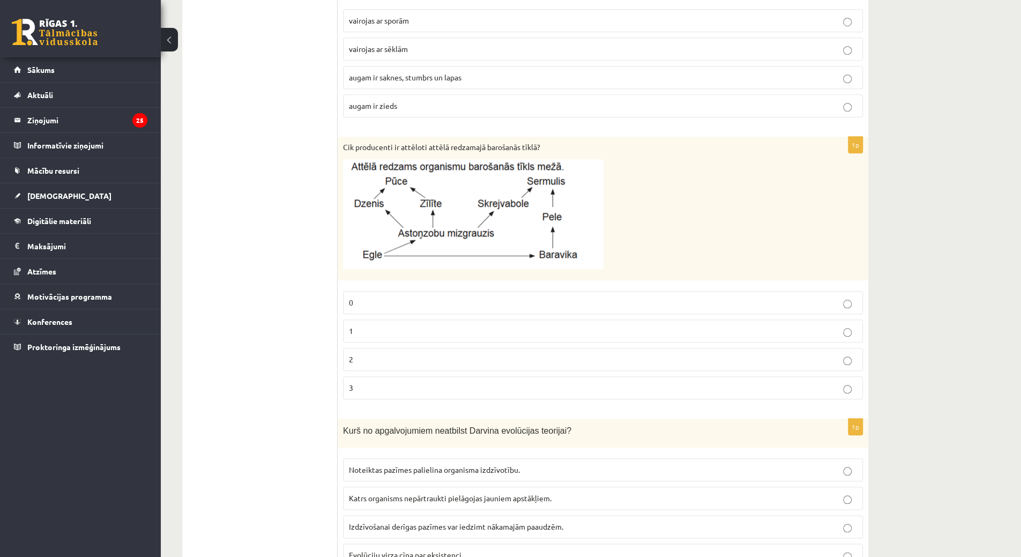
click at [376, 354] on p "2" at bounding box center [603, 359] width 508 height 11
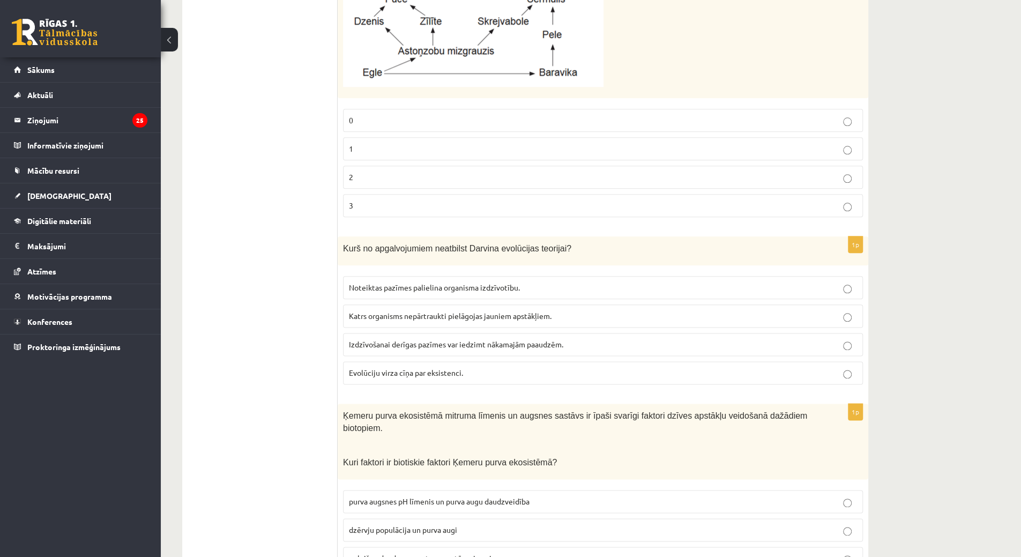
scroll to position [858, 0]
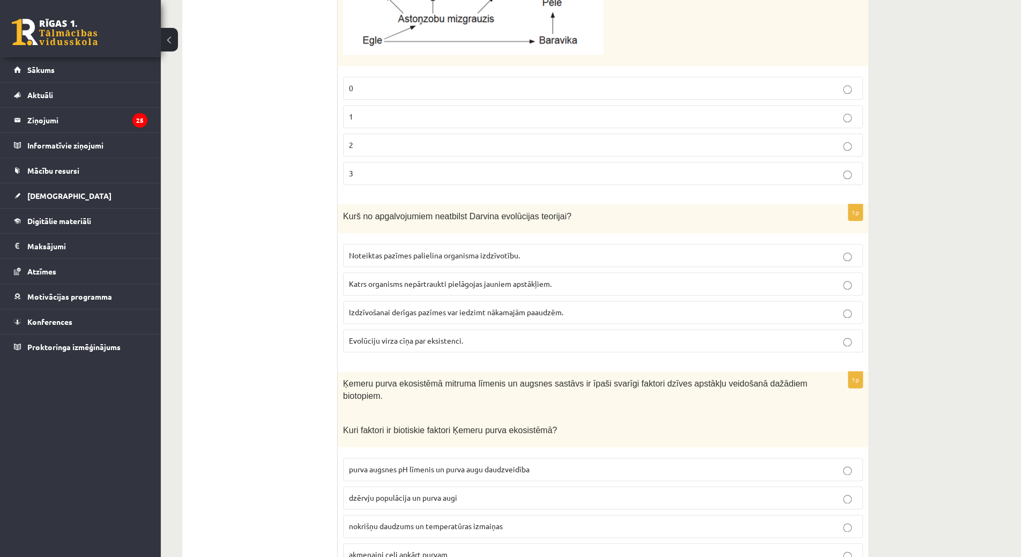
click at [364, 279] on span "Katrs organisms nepārtraukti pielāgojas jauniem apstākļiem." at bounding box center [450, 284] width 203 height 10
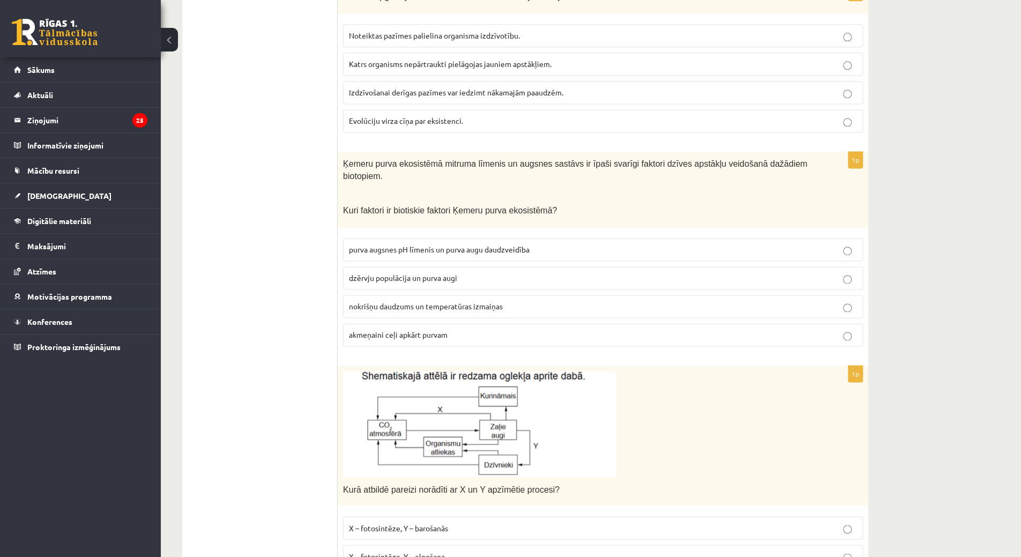
scroll to position [1126, 0]
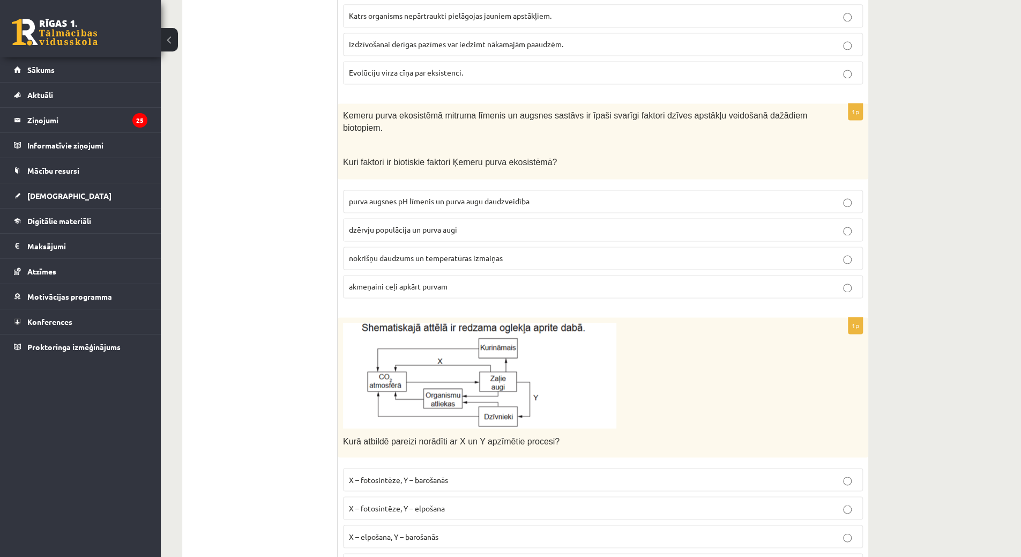
click at [405, 225] on span "dzērvju populācija un purva augi" at bounding box center [403, 230] width 108 height 10
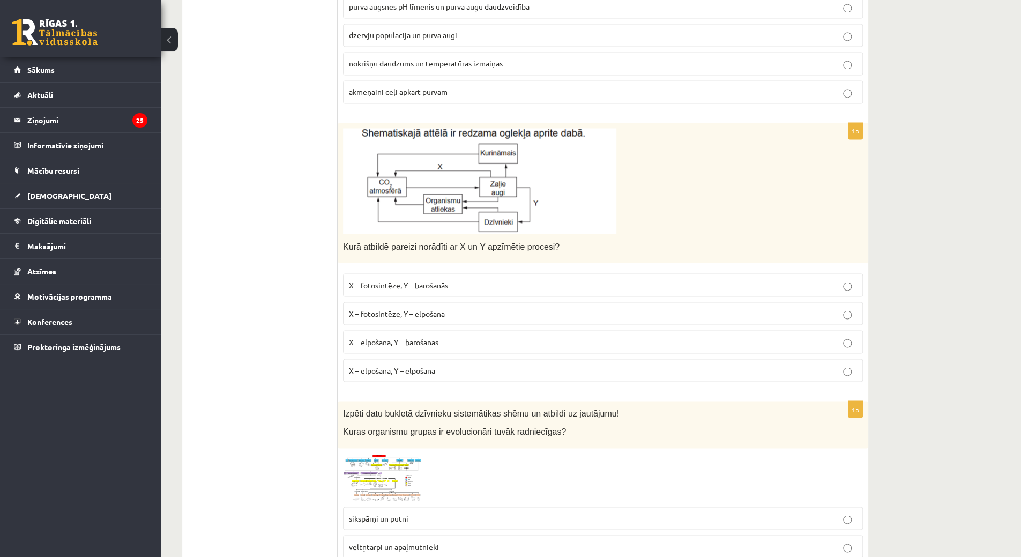
scroll to position [1340, 0]
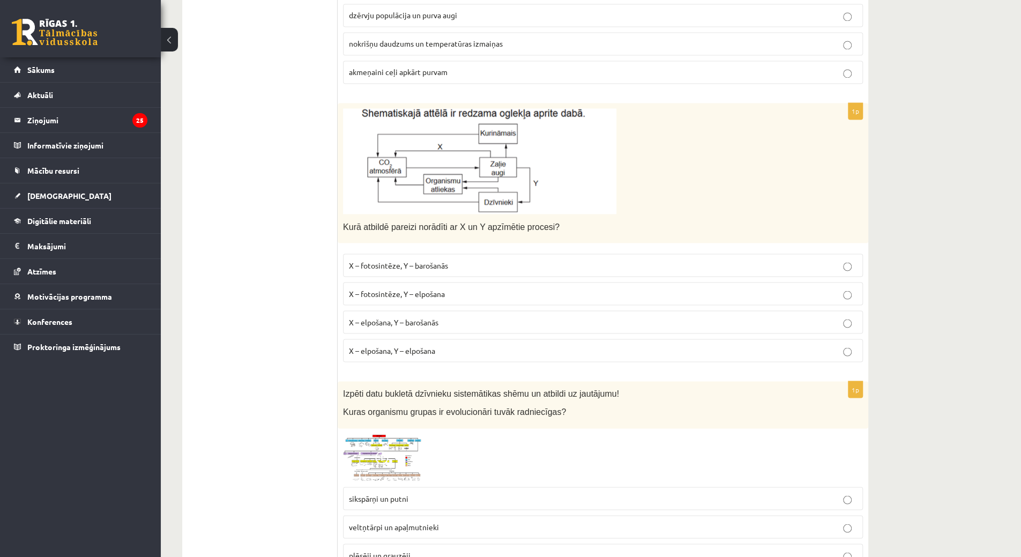
click at [383, 260] on span "X – fotosintēze, Y – barošanās" at bounding box center [398, 265] width 99 height 10
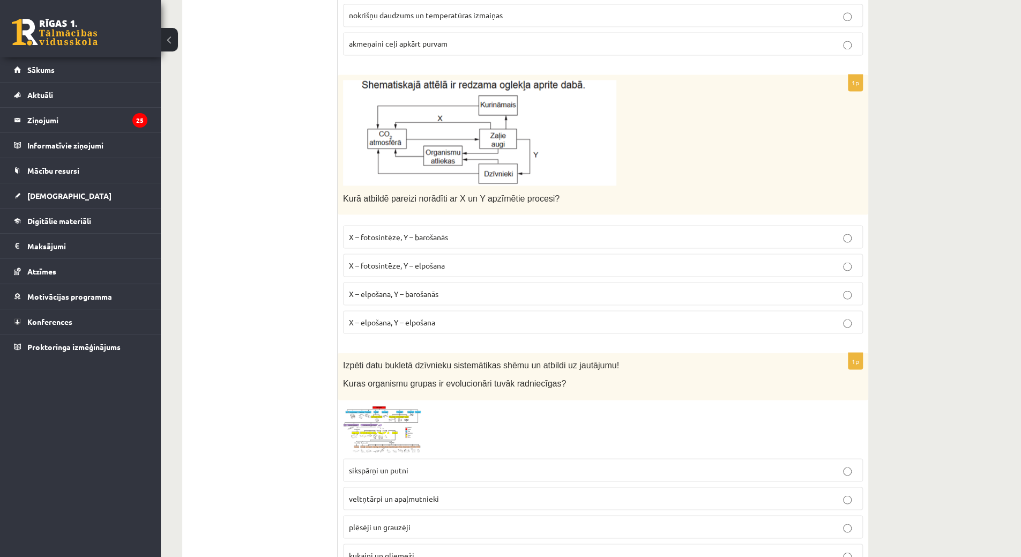
scroll to position [1384, 0]
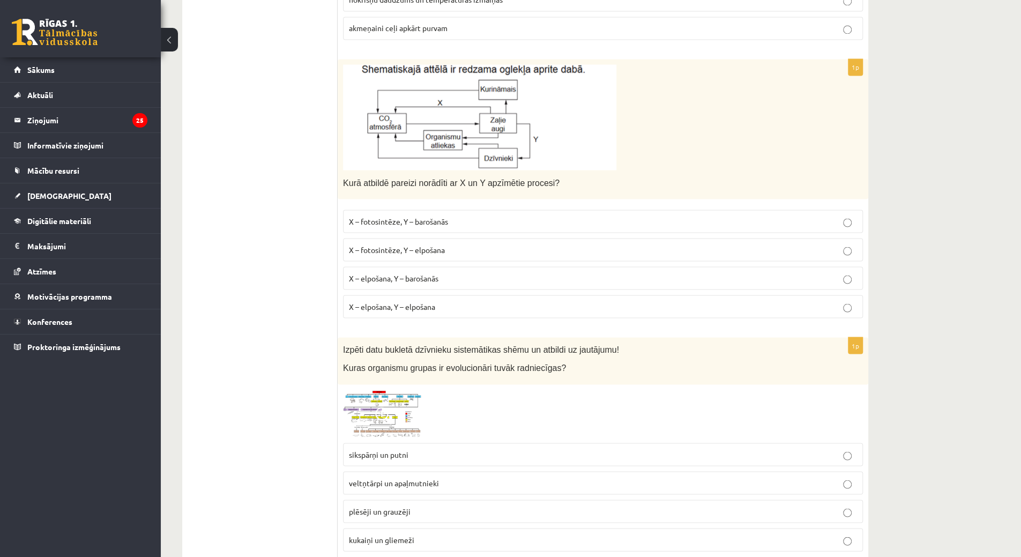
click at [385, 437] on fieldset "sikspārņi un putni veltņtārpi un apaļmutnieki plēsēji un grauzēji kukaiņi un gl…" at bounding box center [603, 495] width 520 height 117
click at [378, 478] on span "veltņtārpi un apaļmutnieki" at bounding box center [394, 483] width 90 height 10
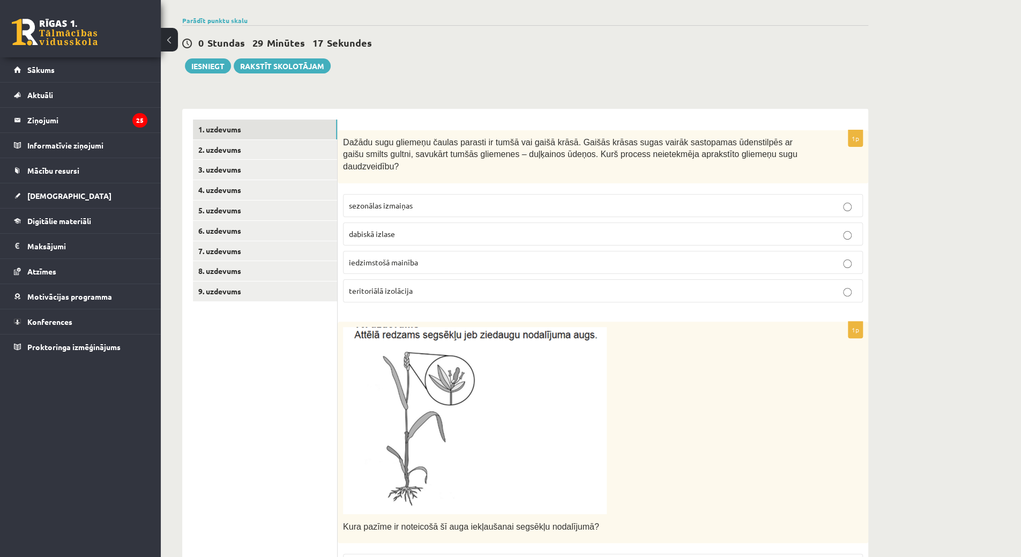
scroll to position [0, 0]
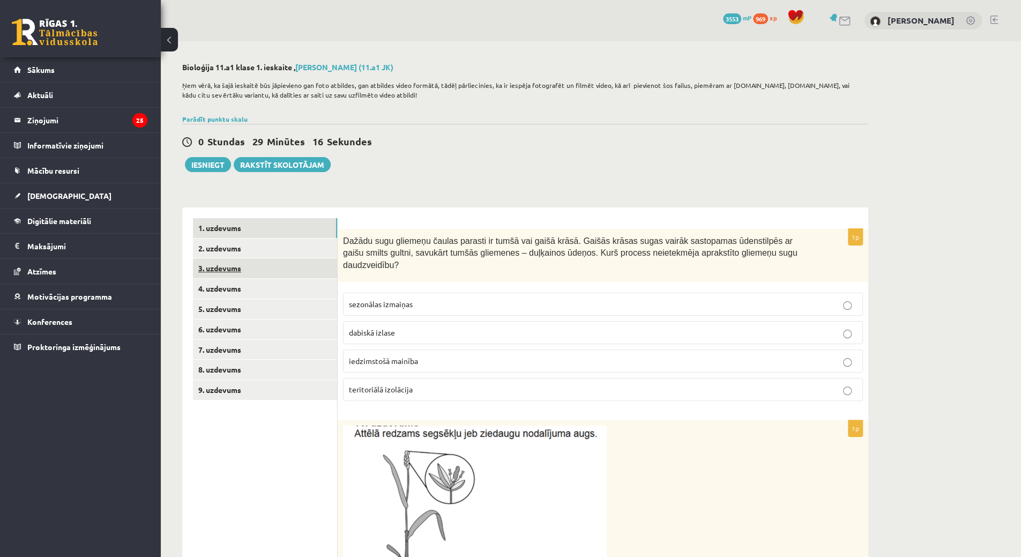
click at [259, 258] on link "3. uzdevums" at bounding box center [265, 268] width 144 height 20
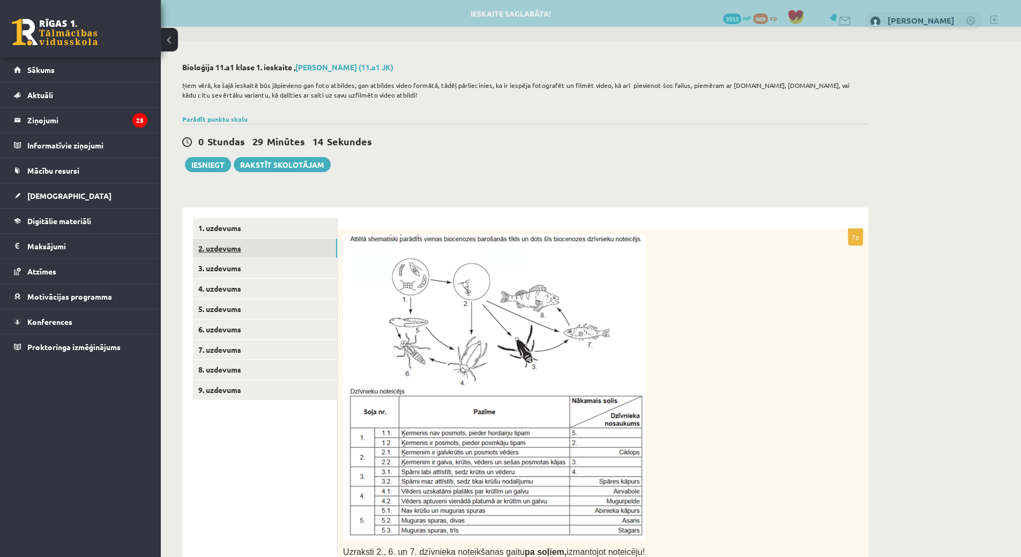
click at [245, 257] on link "2. uzdevums" at bounding box center [265, 249] width 144 height 20
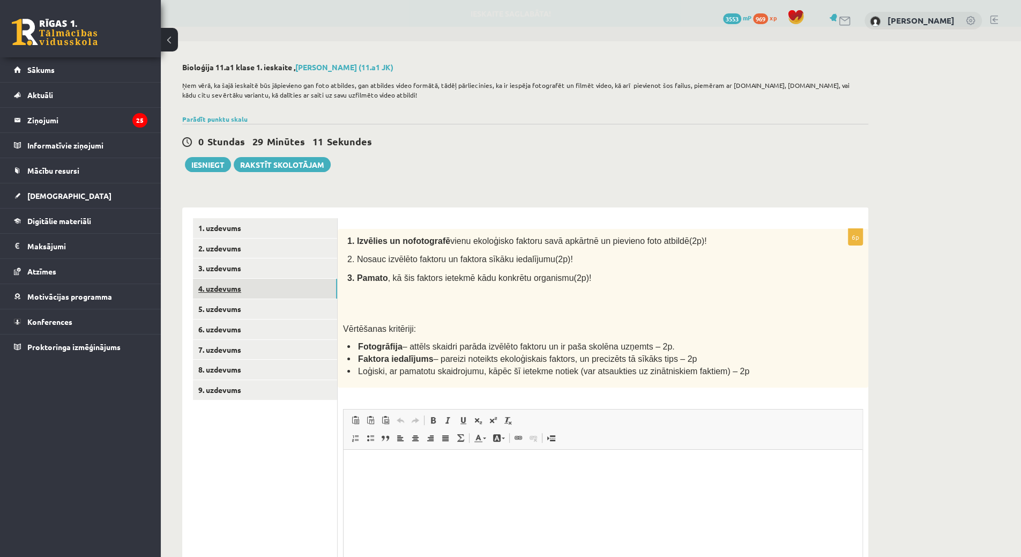
click at [216, 290] on link "4. uzdevums" at bounding box center [265, 289] width 144 height 20
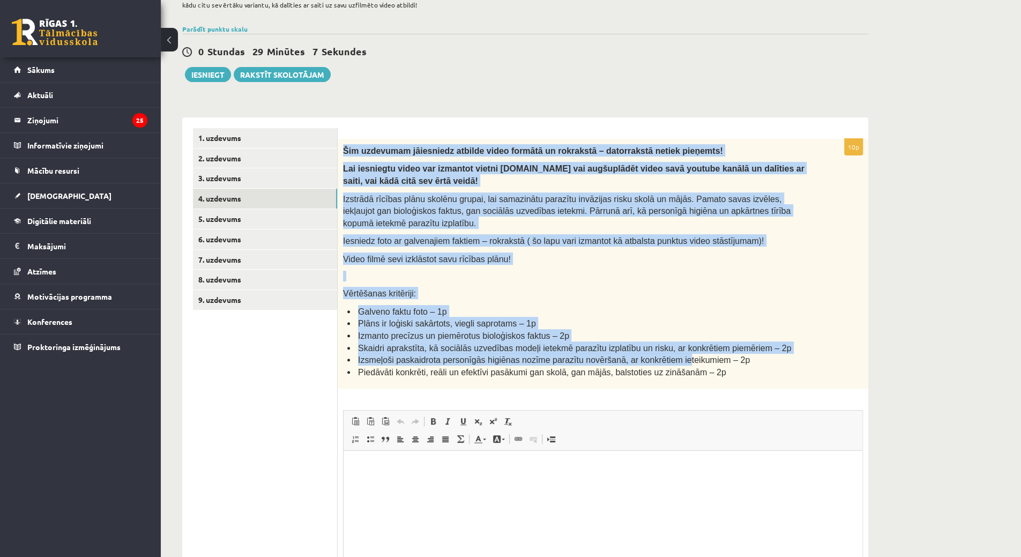
drag, startPoint x: 340, startPoint y: 140, endPoint x: 502, endPoint y: 289, distance: 219.6
click at [642, 345] on div "Šim uzdevumam jāiesniedz atbilde video formātā un rokrakstā – datorrakstā netie…" at bounding box center [603, 264] width 531 height 250
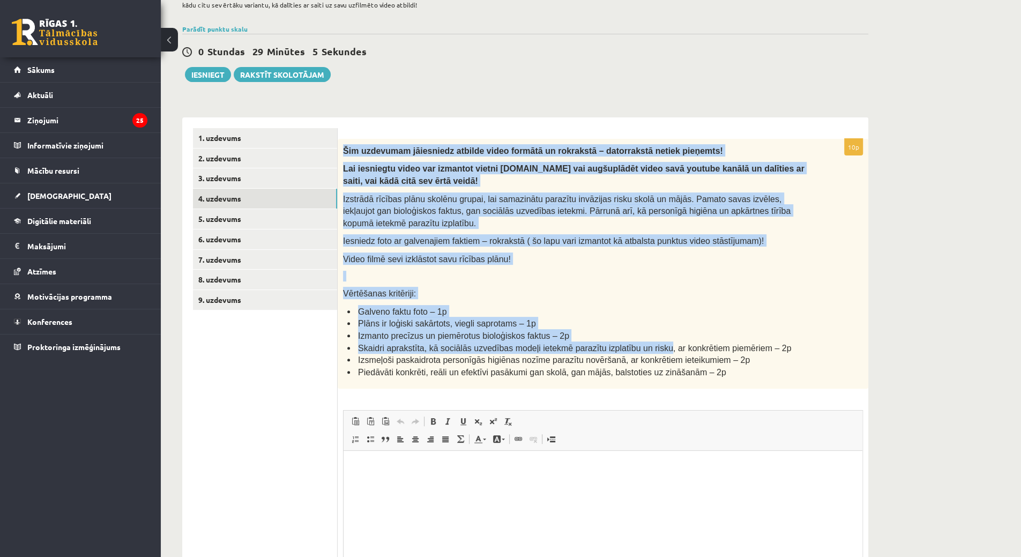
click at [343, 157] on div "Šim uzdevumam jāiesniedz atbilde video formātā un rokrakstā – datorrakstā netie…" at bounding box center [603, 264] width 531 height 250
drag, startPoint x: 463, startPoint y: 199, endPoint x: 418, endPoint y: 185, distance: 47.3
click at [463, 198] on span "Izstrādā rīcības plānu skolēnu grupai, lai samazinātu parazītu invāzijas risku …" at bounding box center [567, 211] width 448 height 33
click at [417, 178] on p "Lai iesniegtu video var izmantot vietni failiem.lv vai augšuplādēt video savā y…" at bounding box center [576, 174] width 466 height 24
click at [578, 90] on div "**********" at bounding box center [525, 308] width 729 height 714
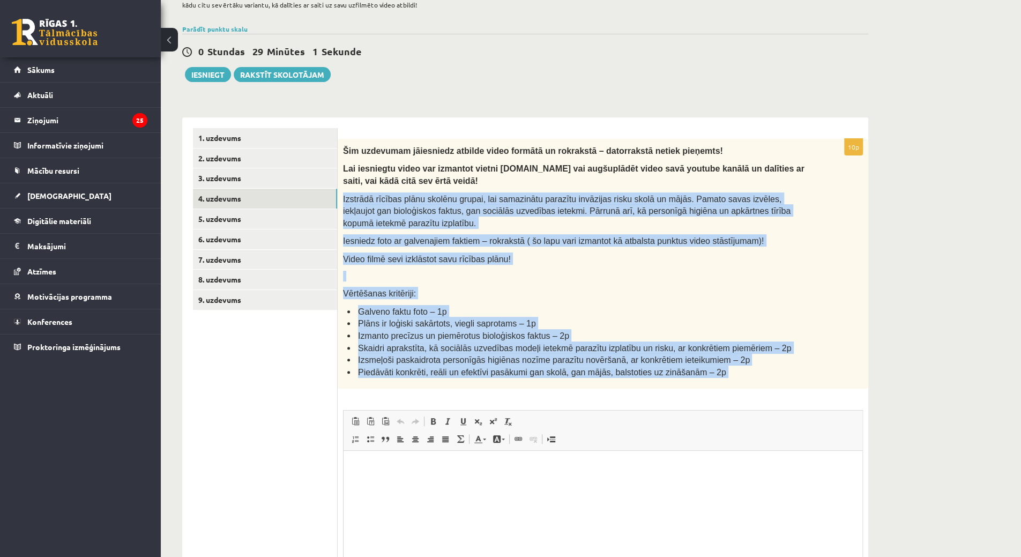
drag, startPoint x: 342, startPoint y: 189, endPoint x: 795, endPoint y: 373, distance: 489.1
click at [830, 387] on div "10p Šim uzdevumam jāiesniedz atbilde video formātā un rokrakstā – datorrakstā n…" at bounding box center [603, 386] width 531 height 495
copy div "Izstrādā rīcības plānu skolēnu grupai, lai samazinātu parazītu invāzijas risku …"
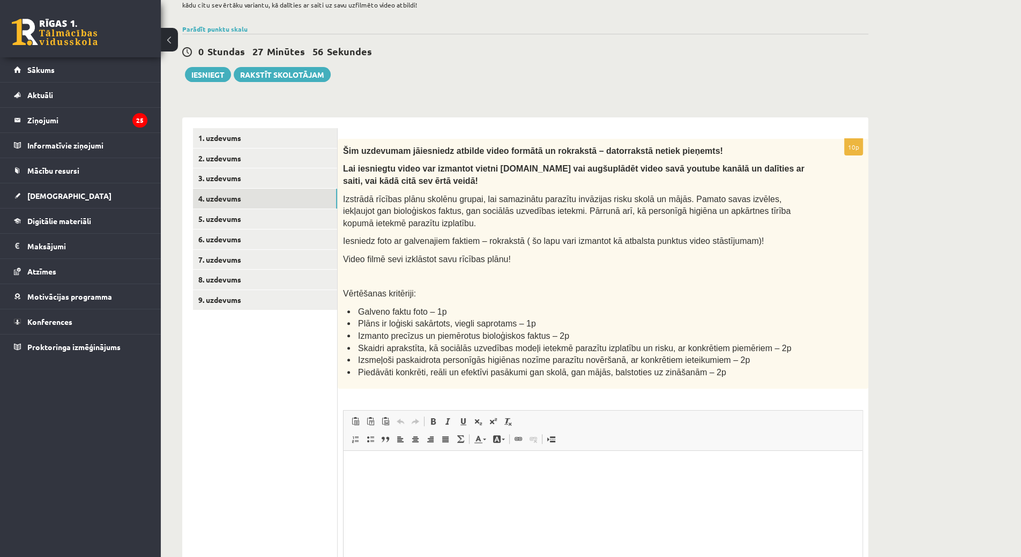
click at [444, 483] on html at bounding box center [603, 467] width 519 height 33
drag, startPoint x: 443, startPoint y: 489, endPoint x: 386, endPoint y: 474, distance: 59.3
click at [386, 474] on html at bounding box center [603, 467] width 519 height 33
drag, startPoint x: 385, startPoint y: 474, endPoint x: 364, endPoint y: 460, distance: 25.6
click at [364, 460] on html at bounding box center [603, 467] width 519 height 33
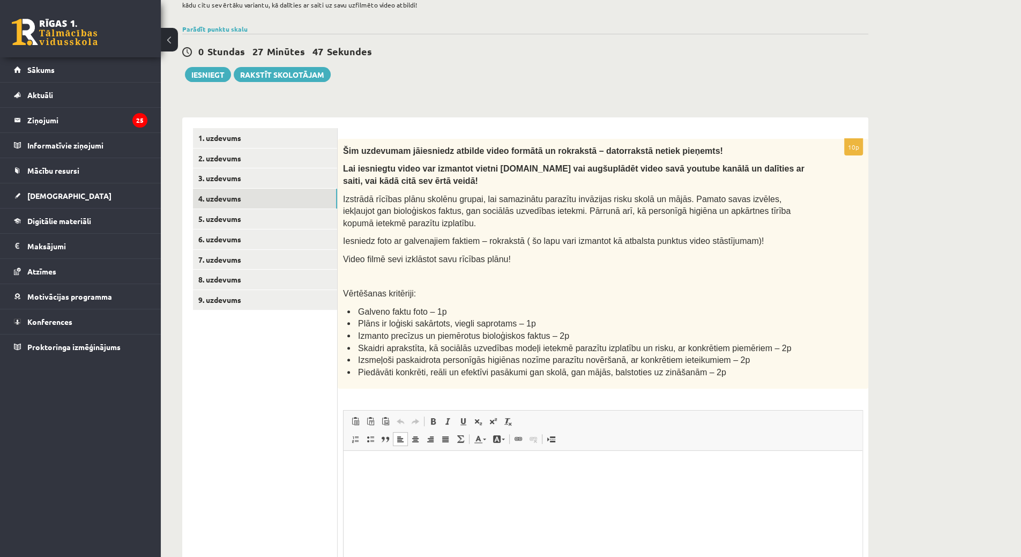
drag, startPoint x: 365, startPoint y: 460, endPoint x: 401, endPoint y: 515, distance: 65.4
click at [401, 483] on html at bounding box center [603, 467] width 519 height 33
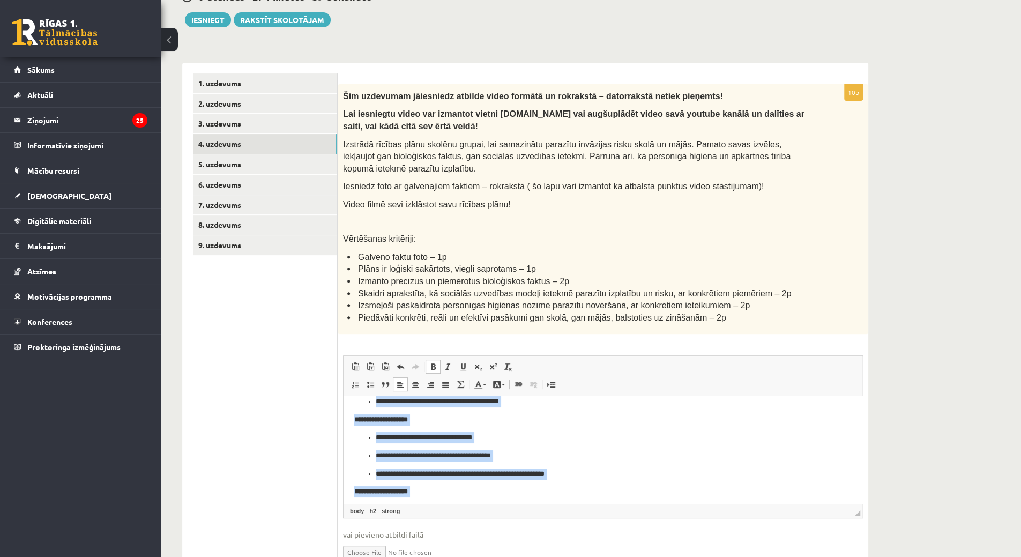
scroll to position [254, 0]
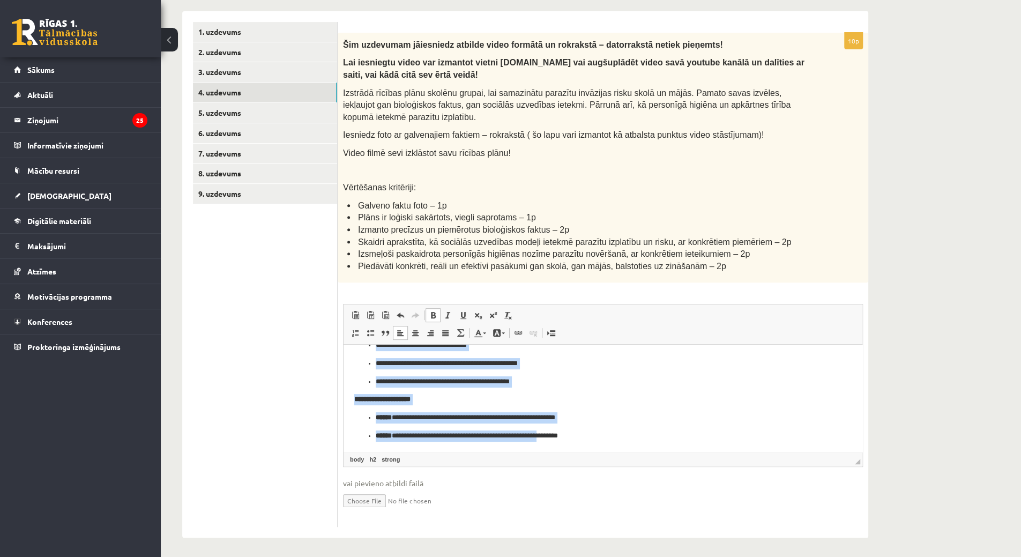
drag, startPoint x: 353, startPoint y: 361, endPoint x: 556, endPoint y: 542, distance: 272.6
click at [556, 452] on html "**********" at bounding box center [603, 271] width 519 height 361
click at [434, 313] on span at bounding box center [433, 315] width 9 height 9
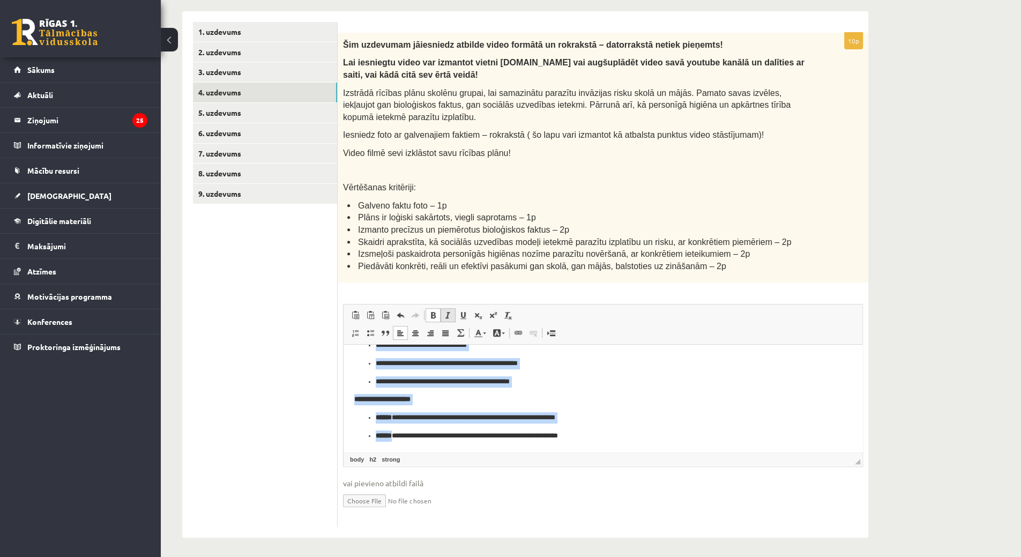
click at [445, 311] on span at bounding box center [448, 315] width 9 height 9
click at [465, 314] on span at bounding box center [463, 315] width 9 height 9
click at [463, 314] on span at bounding box center [463, 315] width 9 height 9
click at [445, 311] on span at bounding box center [448, 315] width 9 height 9
click at [433, 311] on span at bounding box center [433, 315] width 9 height 9
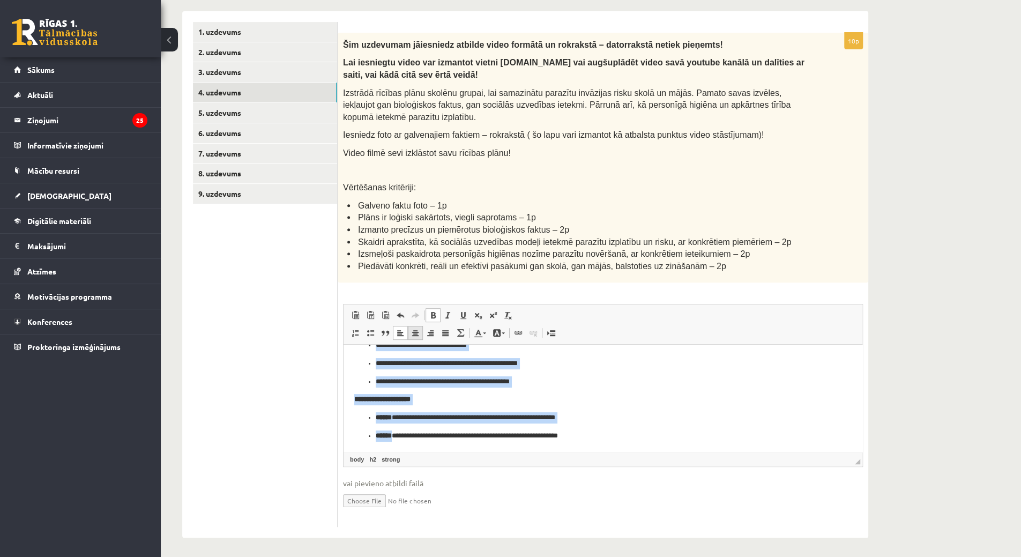
click at [412, 326] on link "Centrēti" at bounding box center [415, 333] width 15 height 14
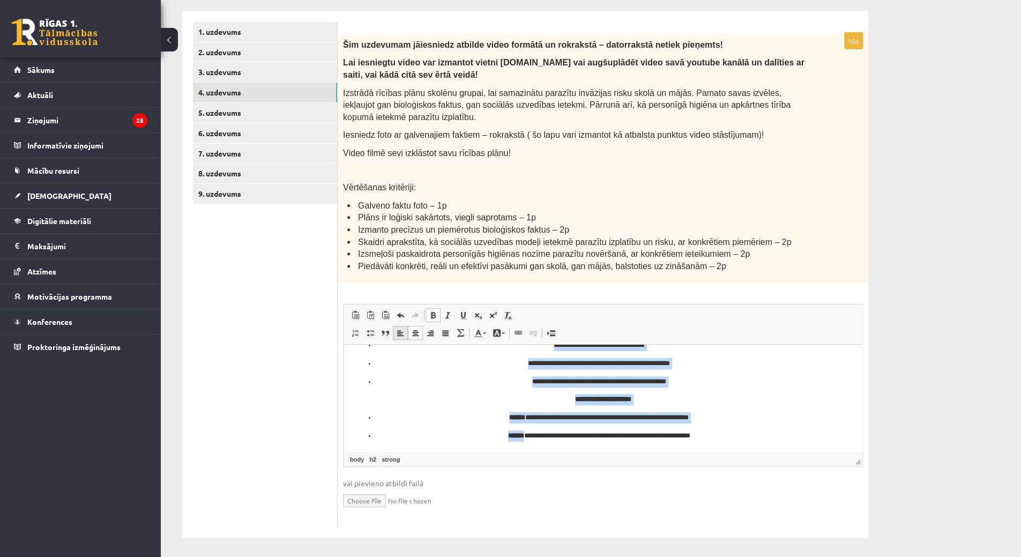
click at [403, 326] on link "Izlīdzināt pa kreisi" at bounding box center [400, 333] width 15 height 14
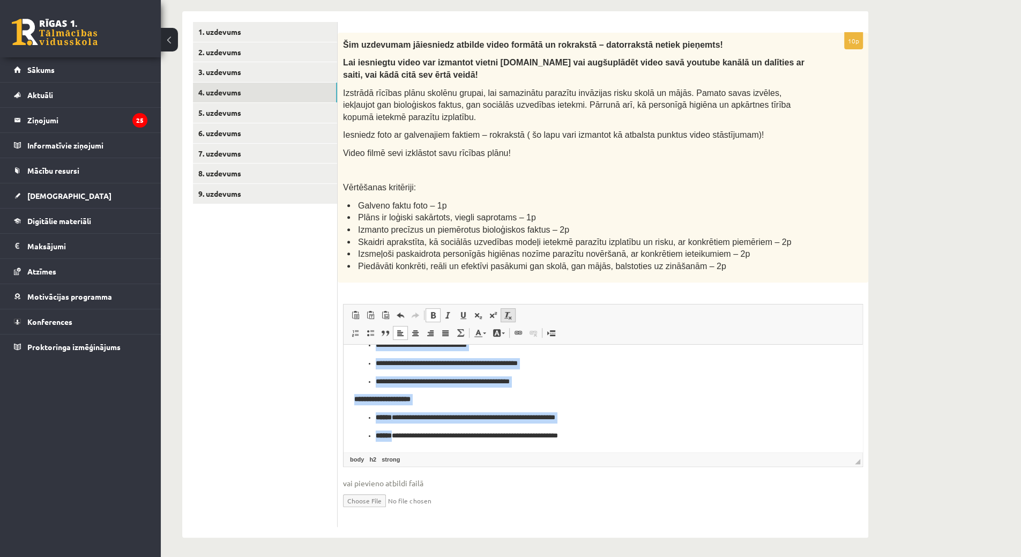
click at [512, 308] on link "Noņemt stilus" at bounding box center [508, 315] width 15 height 14
click at [496, 308] on link "Augšraksts" at bounding box center [493, 315] width 15 height 14
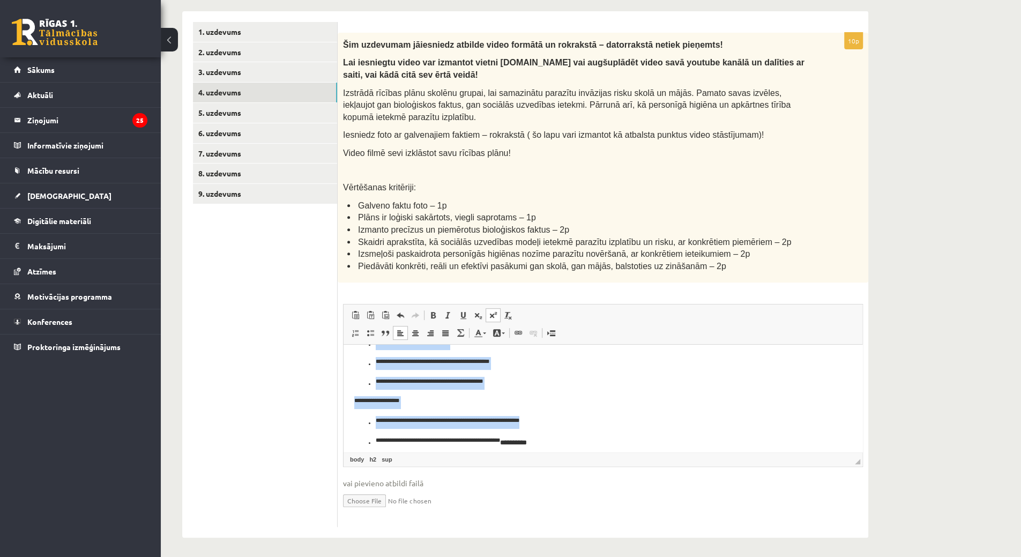
click at [494, 308] on link "Augšraksts" at bounding box center [493, 315] width 15 height 14
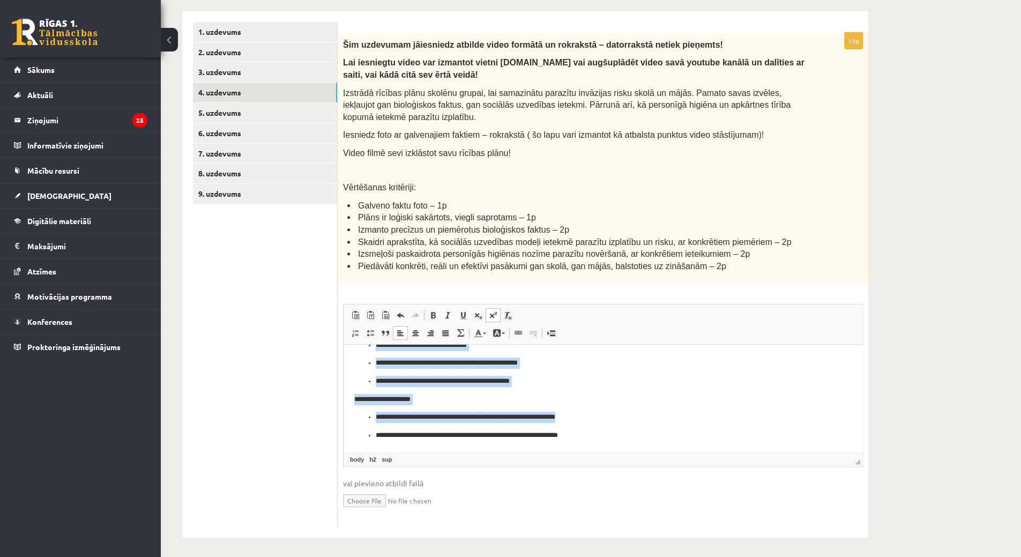
scroll to position [254, 0]
click at [355, 380] on ul "**********" at bounding box center [602, 363] width 497 height 47
click at [607, 384] on p "**********" at bounding box center [599, 381] width 447 height 11
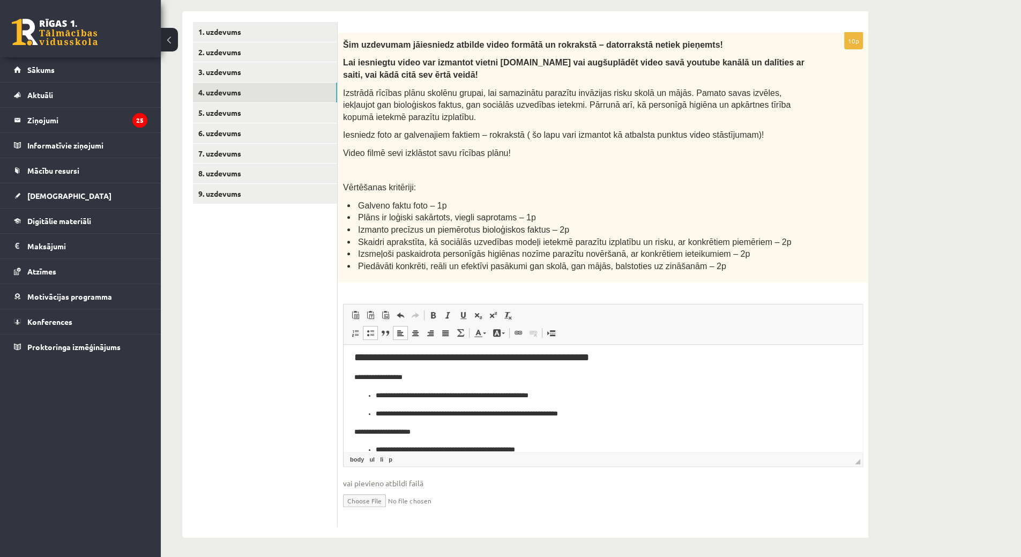
scroll to position [0, 0]
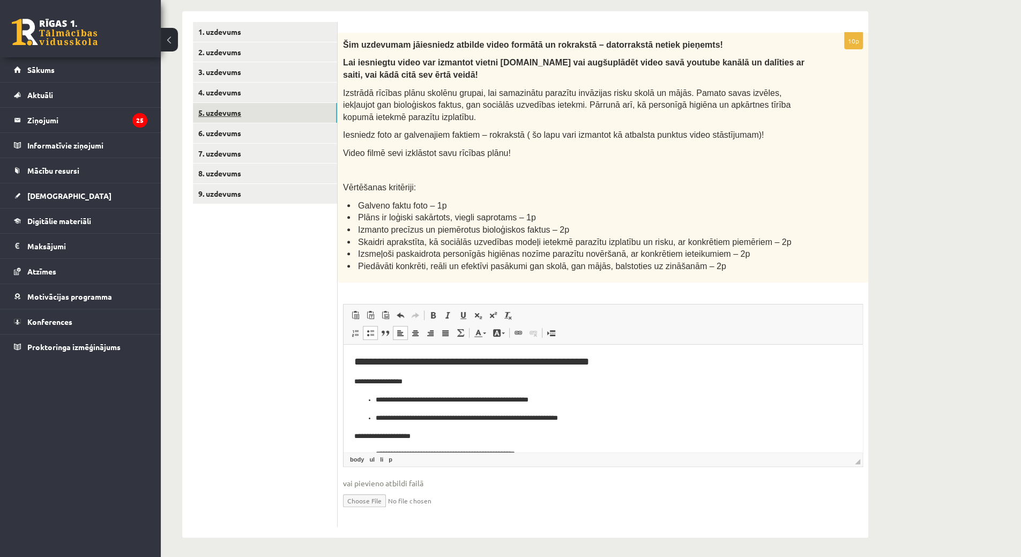
click at [227, 118] on link "5. uzdevums" at bounding box center [265, 113] width 144 height 20
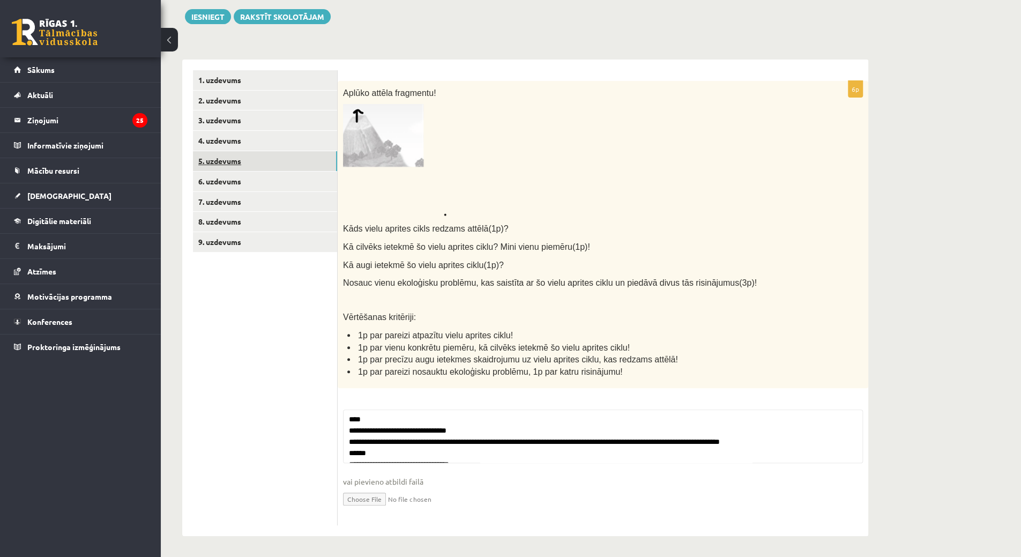
click at [251, 158] on link "5. uzdevums" at bounding box center [265, 161] width 144 height 20
click at [254, 175] on link "6. uzdevums" at bounding box center [265, 182] width 144 height 20
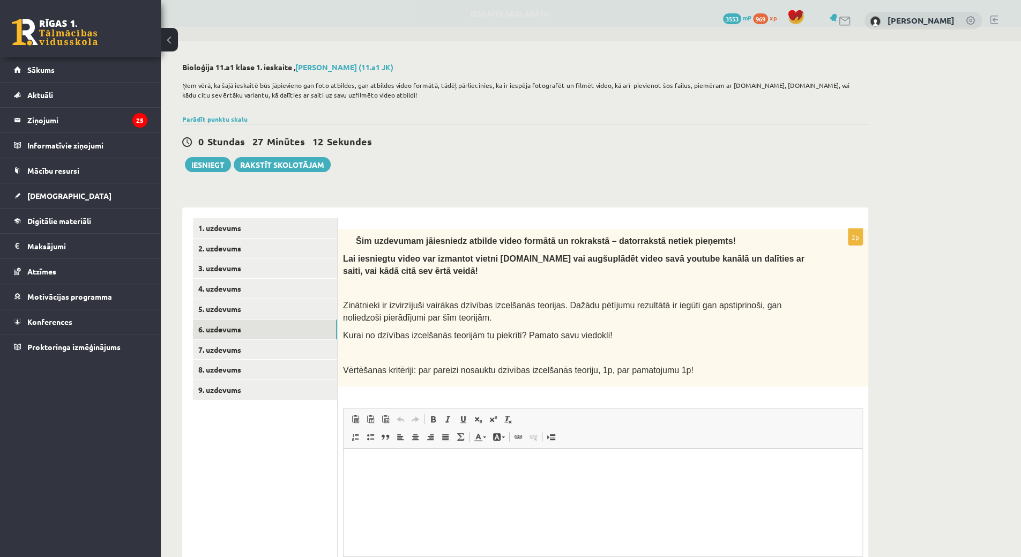
scroll to position [0, 0]
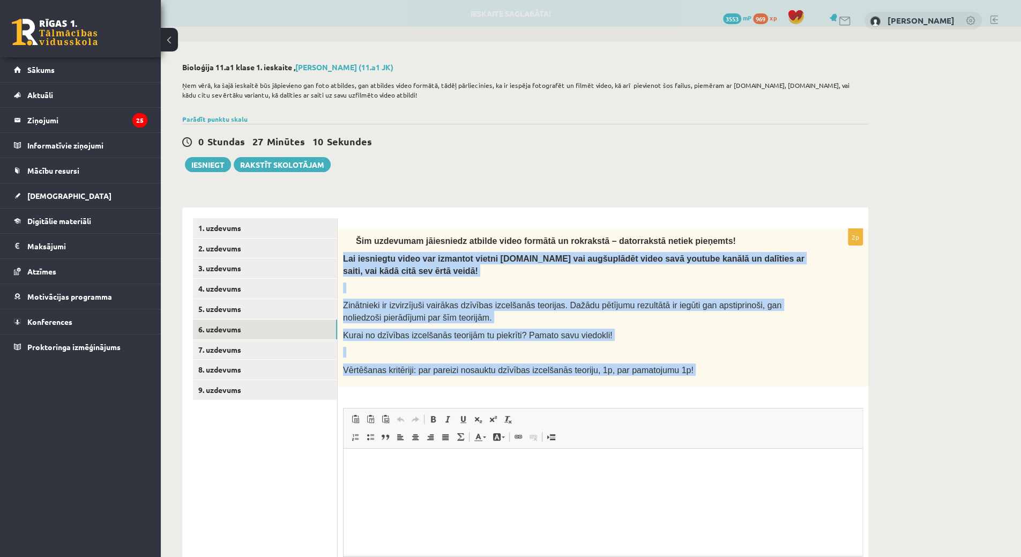
drag, startPoint x: 344, startPoint y: 258, endPoint x: 665, endPoint y: 386, distance: 345.4
click at [726, 404] on div "2p Šim uzdevumam jāiesniedz atbilde video formātā un rokrakstā – datorrakstā ne…" at bounding box center [603, 430] width 531 height 402
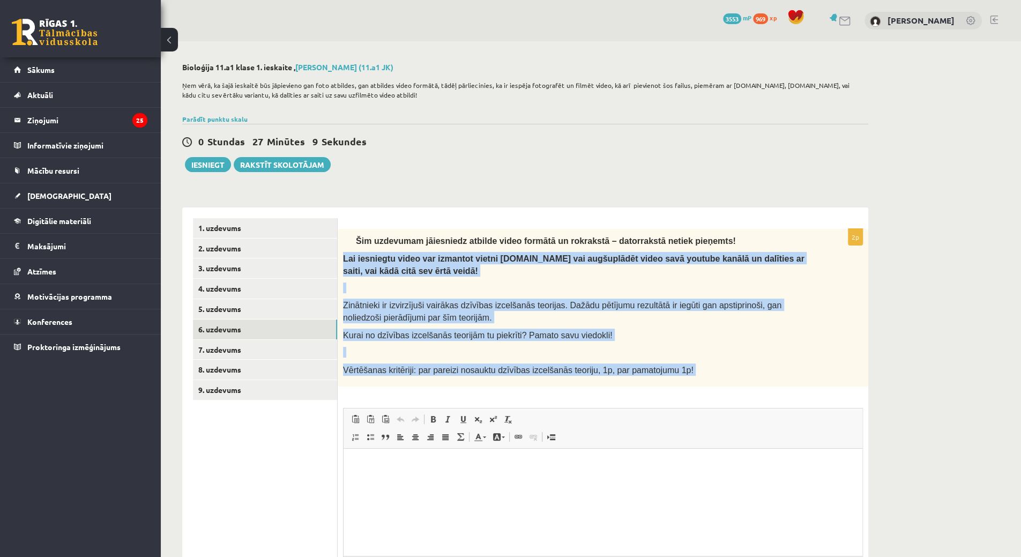
copy div "Lai iesniegtu video var izmantot vietni failiem.lv vai augšuplādēt video savā y…"
click at [381, 446] on span "Redaktora rīkjoslas Ielīmēt Klaviatūras saīsne vadīšanas taustiņš+V Ievietot kā…" at bounding box center [603, 428] width 519 height 40
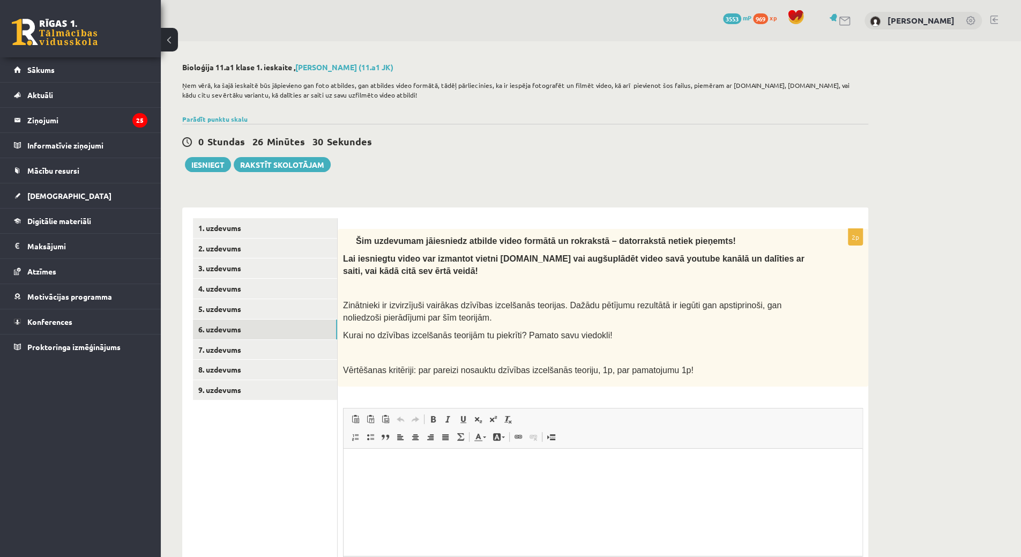
drag, startPoint x: 379, startPoint y: 463, endPoint x: 379, endPoint y: 456, distance: 6.4
click at [379, 462] on p "Bagātinātā teksta redaktors, wiswyg-editor-user-answer-47433843126000" at bounding box center [602, 464] width 497 height 11
drag, startPoint x: 378, startPoint y: 455, endPoint x: 364, endPoint y: 465, distance: 16.8
click at [364, 465] on p "Bagātinātā teksta redaktors, wiswyg-editor-user-answer-47433843126000" at bounding box center [602, 464] width 497 height 11
click at [363, 467] on p "Bagātinātā teksta redaktors, wiswyg-editor-user-answer-47433843126000" at bounding box center [602, 464] width 497 height 11
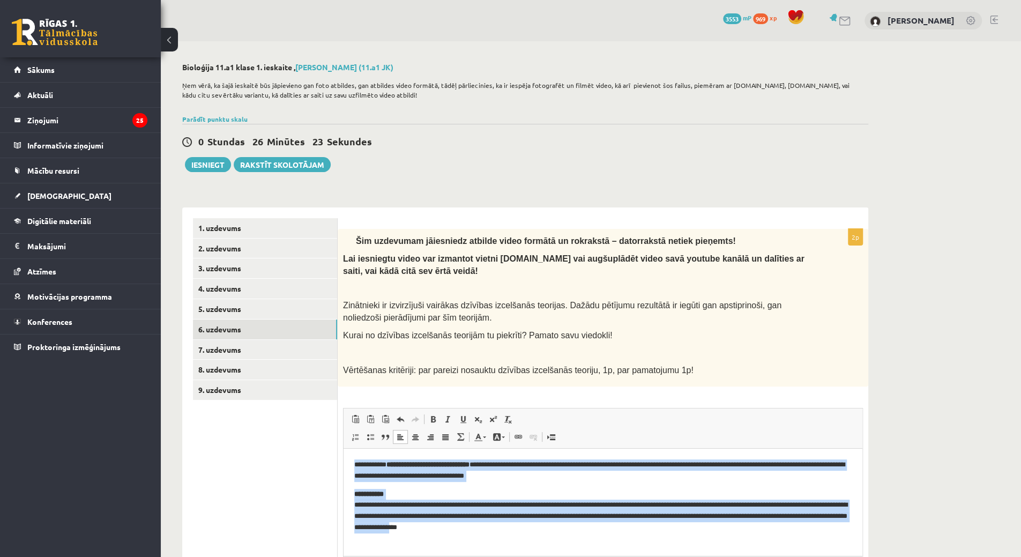
scroll to position [105, 0]
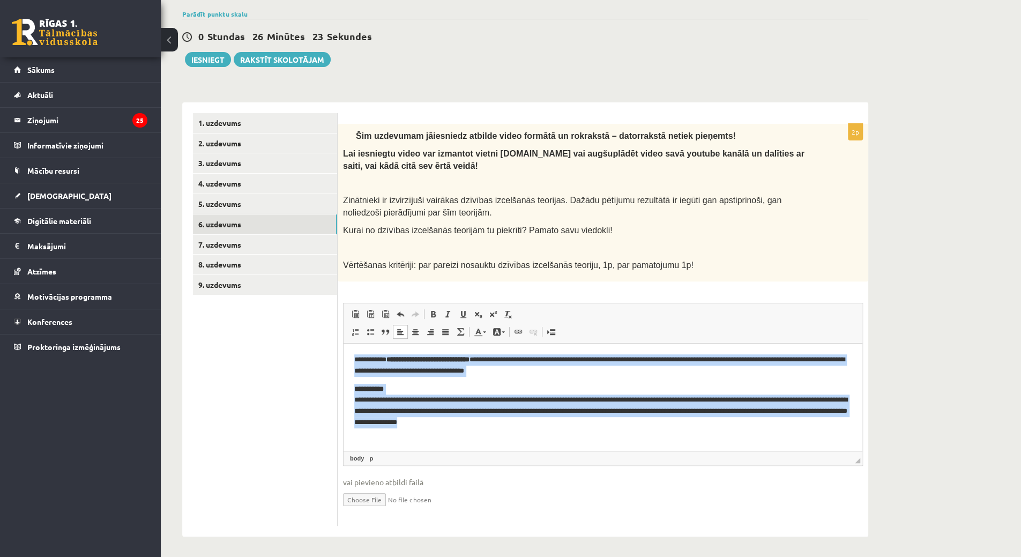
drag, startPoint x: 353, startPoint y: 358, endPoint x: 633, endPoint y: 436, distance: 290.7
click at [633, 436] on html "**********" at bounding box center [603, 391] width 519 height 95
click at [506, 307] on link "Noņemt stilus" at bounding box center [508, 314] width 15 height 14
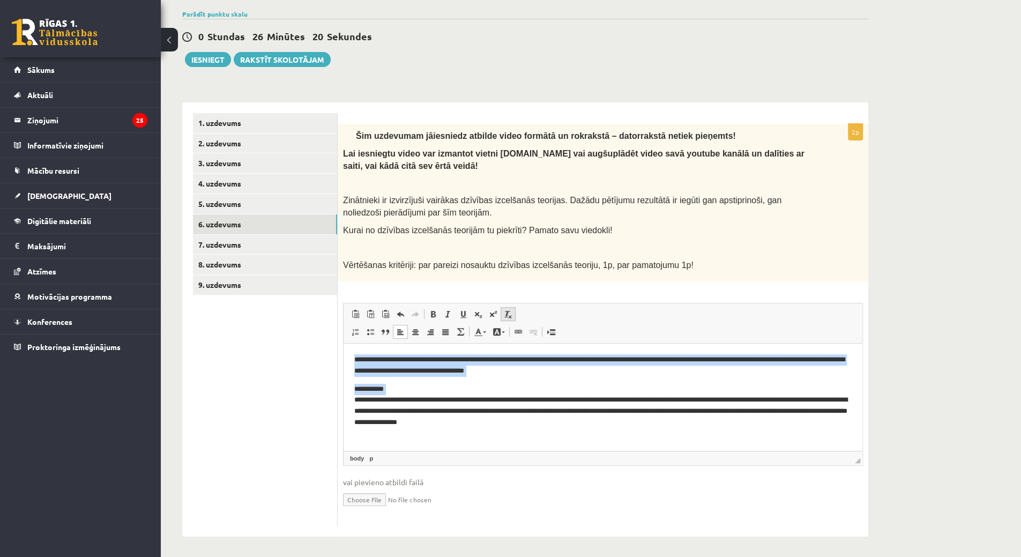
click at [506, 307] on link "Noņemt stilus" at bounding box center [508, 314] width 15 height 14
drag, startPoint x: 20, startPoint y: 8, endPoint x: 265, endPoint y: 381, distance: 446.3
click at [265, 381] on ul "1. uzdevums 2. uzdevums 3. uzdevums 4. uzdevums 5. uzdevums 6. uzdevums 7. uzde…" at bounding box center [265, 319] width 145 height 413
click at [265, 377] on ul "1. uzdevums 2. uzdevums 3. uzdevums 4. uzdevums 5. uzdevums 6. uzdevums 7. uzde…" at bounding box center [265, 319] width 145 height 413
drag, startPoint x: 637, startPoint y: 299, endPoint x: 634, endPoint y: 305, distance: 7.2
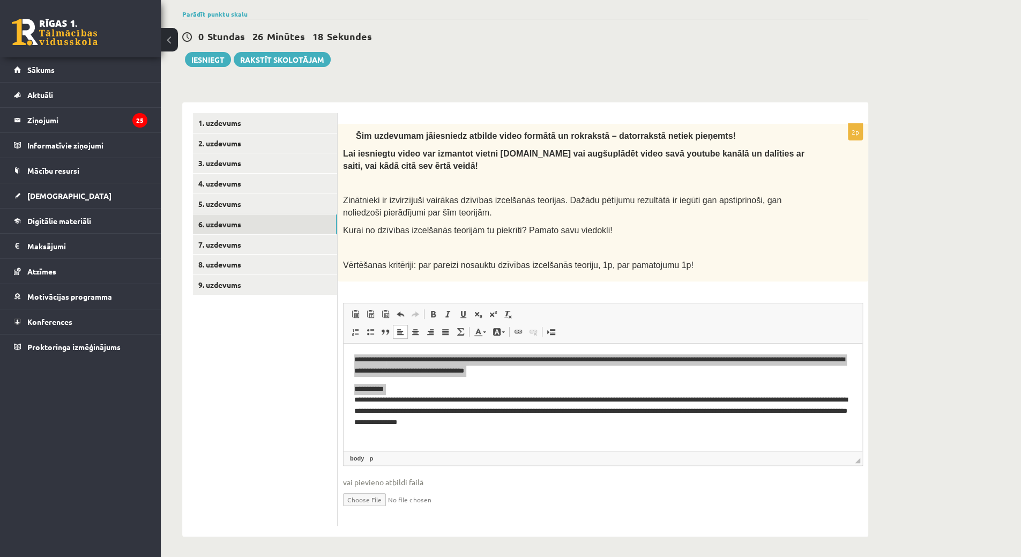
click at [635, 304] on div "2p Šim uzdevumam jāiesniedz atbilde video formātā un rokrakstā – datorrakstā ne…" at bounding box center [603, 325] width 531 height 402
click at [757, 237] on div "Šim uzdevumam jāiesniedz atbilde video formātā un rokrakstā – datorrakstā netie…" at bounding box center [603, 203] width 531 height 158
drag, startPoint x: 916, startPoint y: 305, endPoint x: 839, endPoint y: 326, distance: 79.6
click at [904, 310] on div "**********" at bounding box center [591, 247] width 860 height 622
click at [646, 382] on body "**********" at bounding box center [602, 391] width 497 height 74
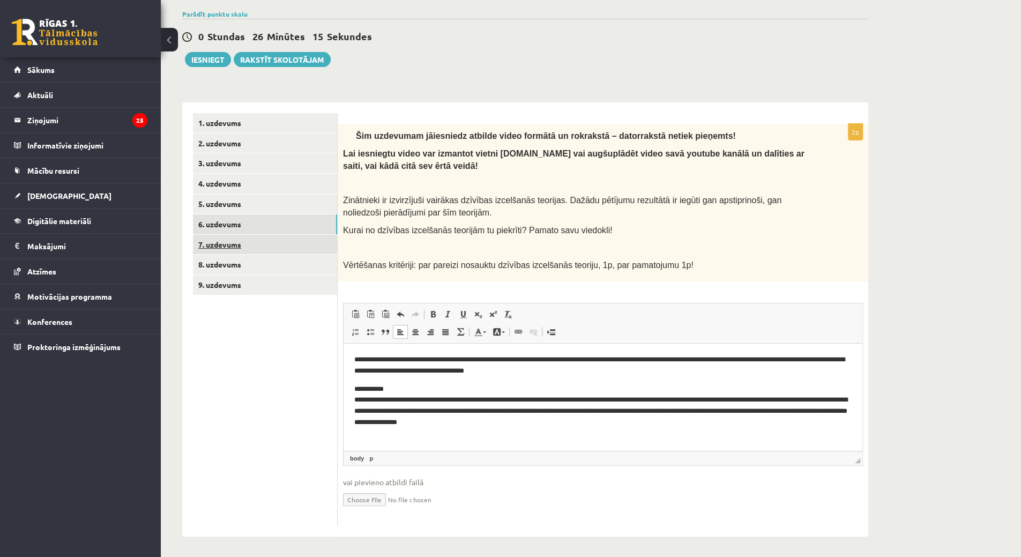
click at [270, 244] on link "7. uzdevums" at bounding box center [265, 245] width 144 height 20
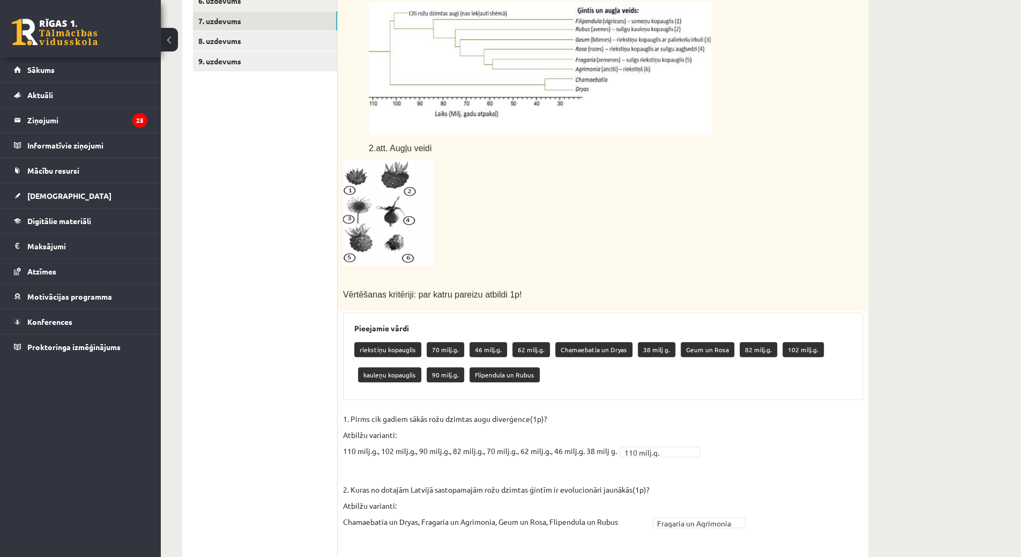
scroll to position [266, 0]
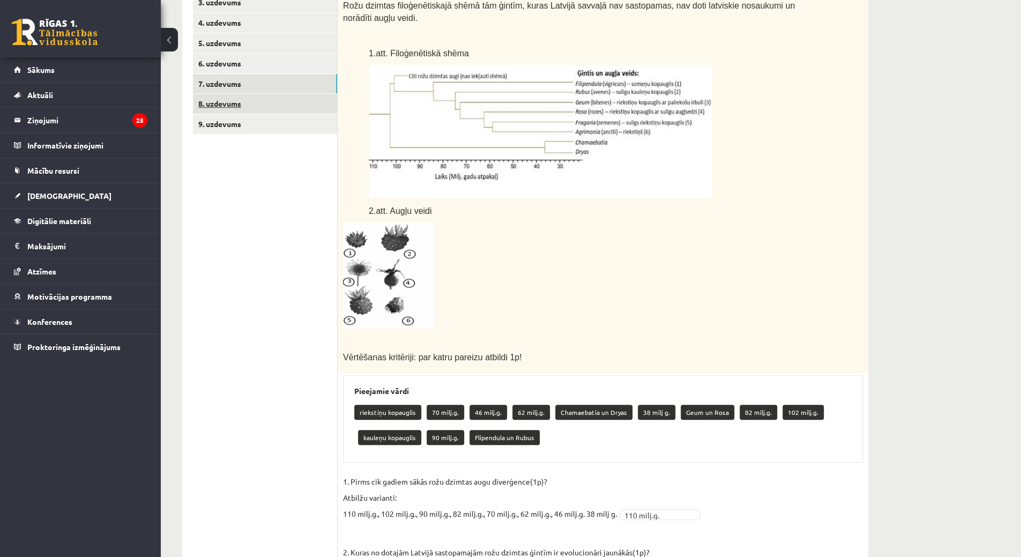
click at [251, 110] on link "8. uzdevums" at bounding box center [265, 104] width 144 height 20
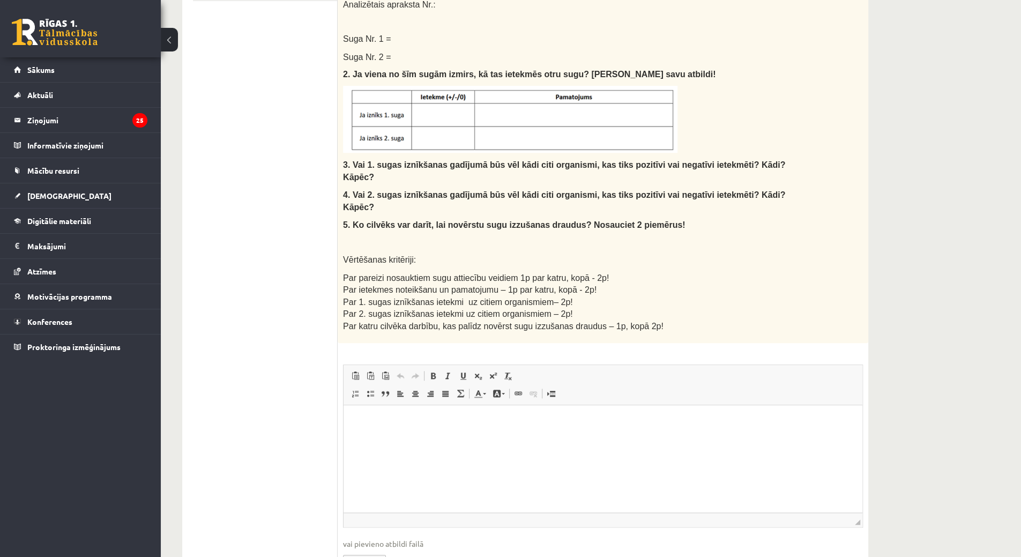
scroll to position [434, 0]
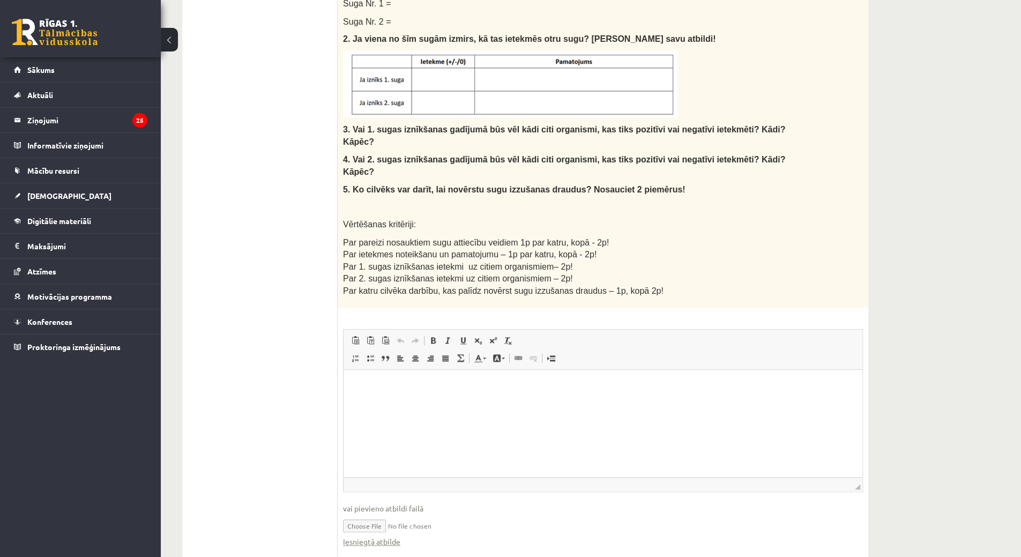
click at [374, 514] on input "file" at bounding box center [603, 525] width 520 height 22
type input "**********"
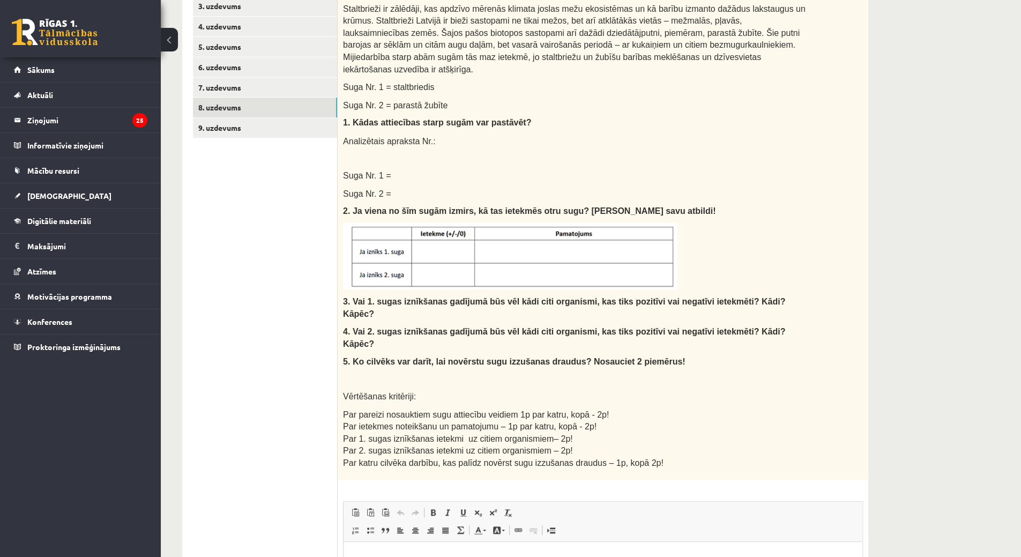
scroll to position [220, 0]
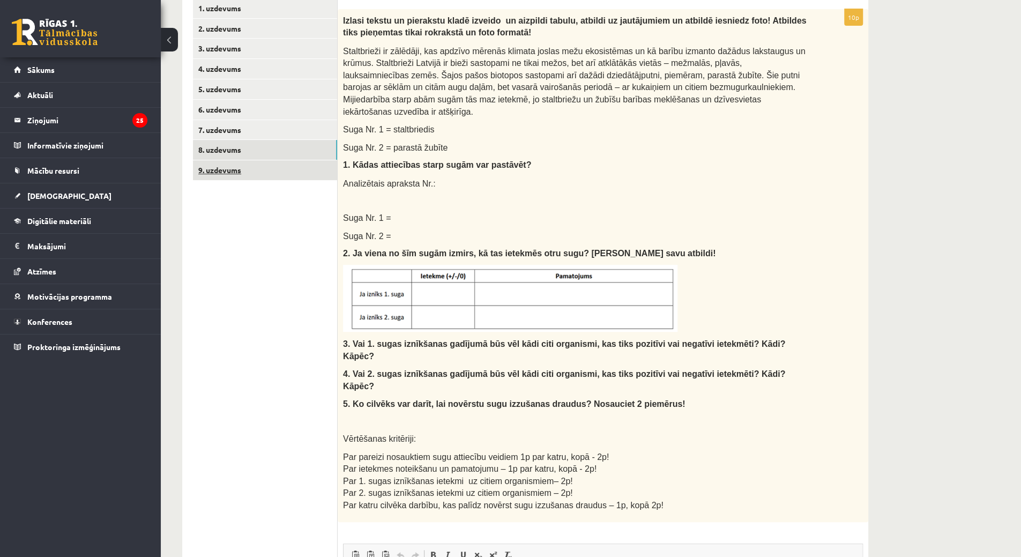
click at [311, 163] on link "9. uzdevums" at bounding box center [265, 170] width 144 height 20
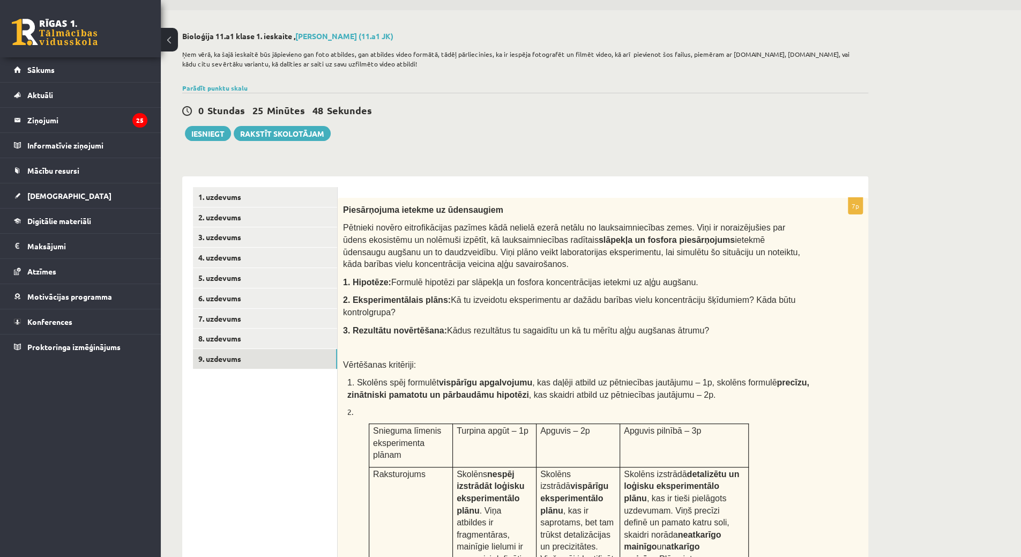
scroll to position [0, 0]
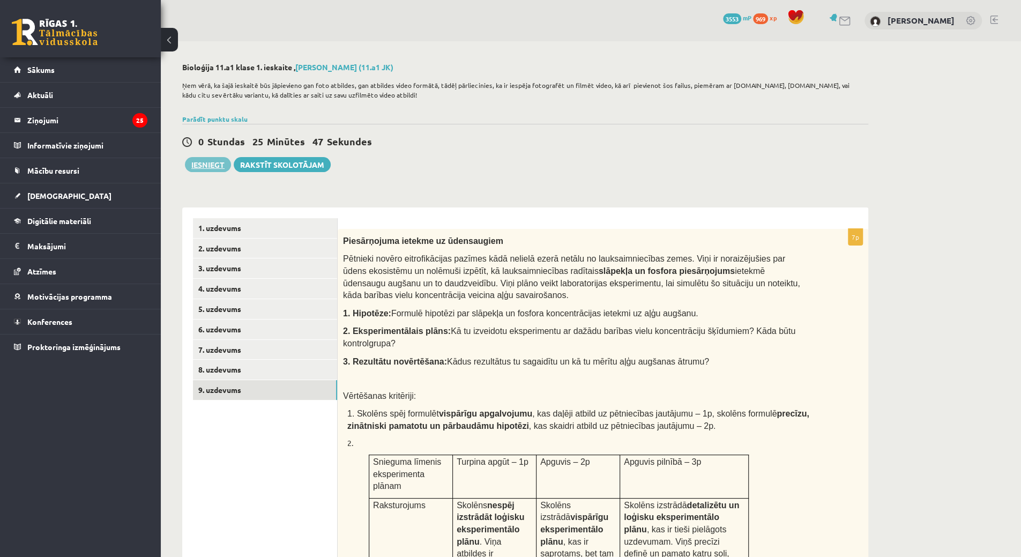
drag, startPoint x: 185, startPoint y: 154, endPoint x: 195, endPoint y: 164, distance: 14.0
click at [187, 155] on div "0 Stundas 25 Minūtes 47 Sekundes Ieskaite saglabāta! Iesniegt Rakstīt skolotājam" at bounding box center [525, 148] width 686 height 48
click at [202, 167] on button "Iesniegt" at bounding box center [208, 164] width 46 height 15
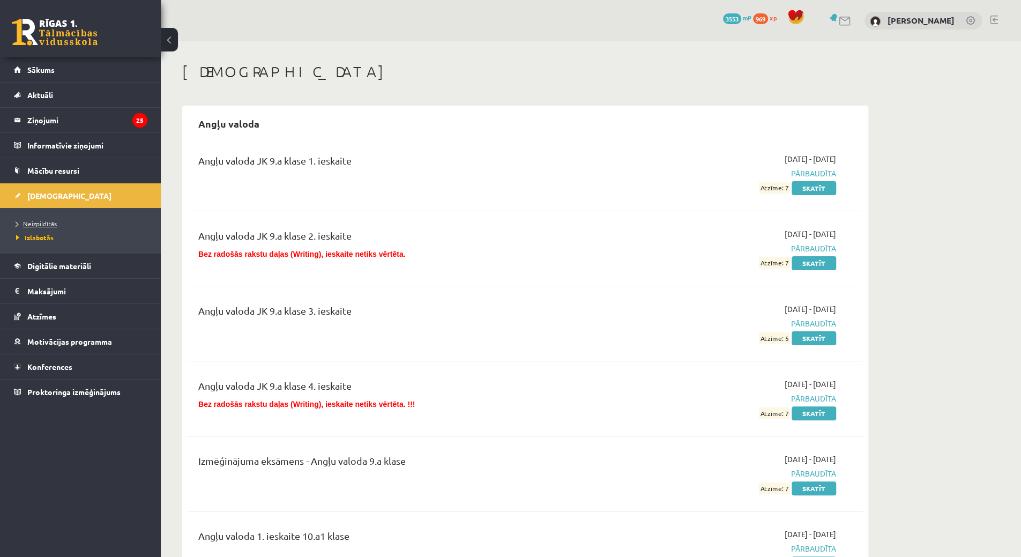
click at [43, 222] on span "Neizpildītās" at bounding box center [36, 223] width 41 height 9
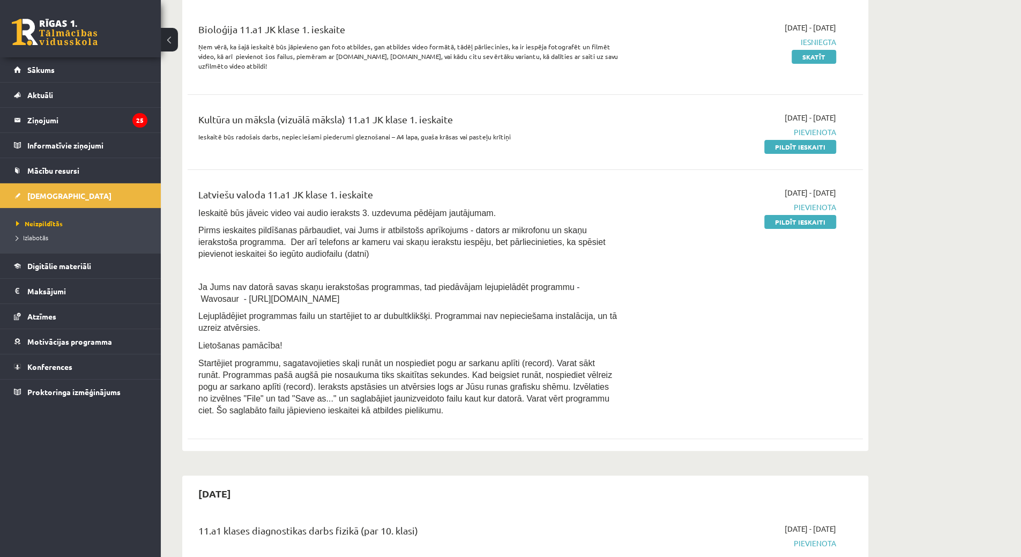
scroll to position [161, 0]
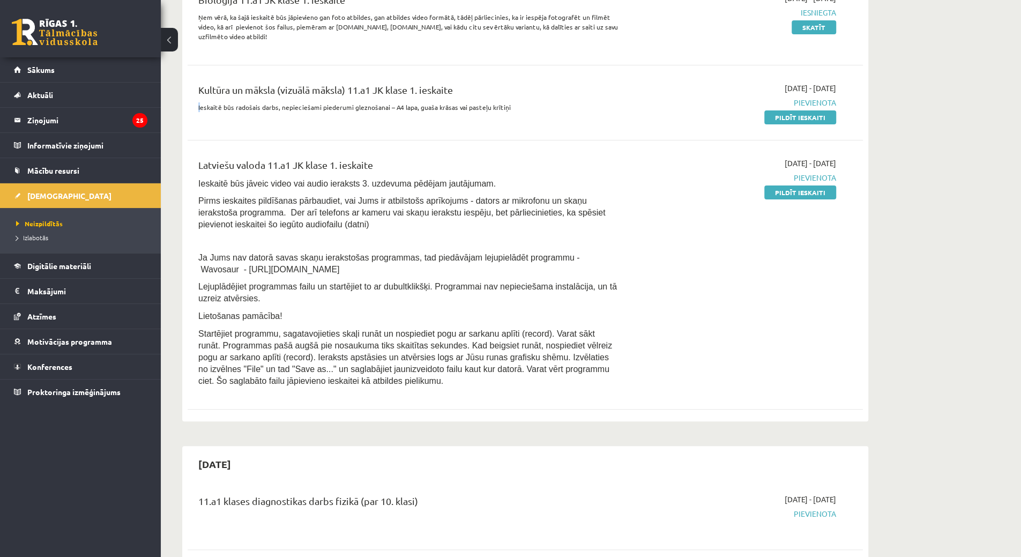
drag, startPoint x: 170, startPoint y: 113, endPoint x: 217, endPoint y: 110, distance: 46.2
click at [820, 194] on link "Pildīt ieskaiti" at bounding box center [800, 192] width 72 height 14
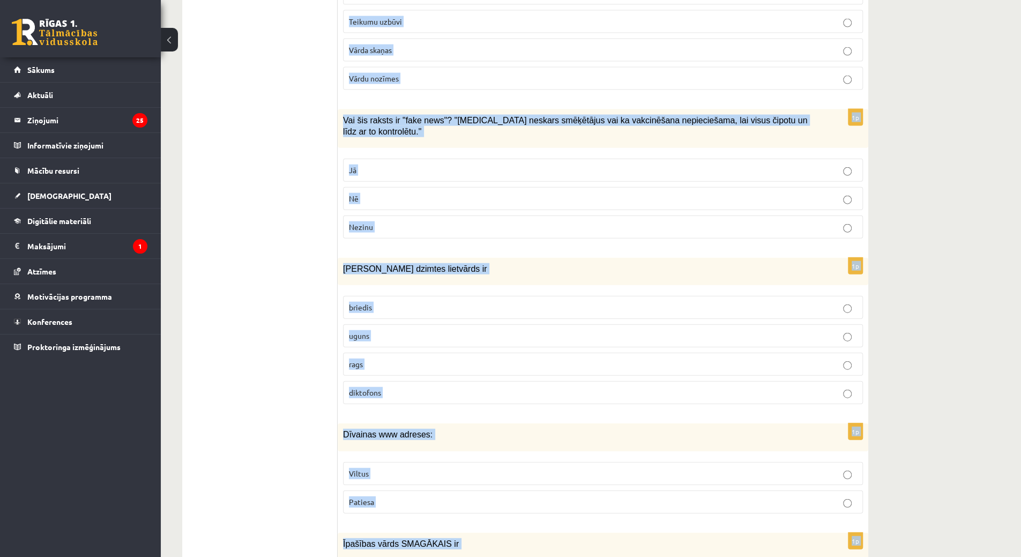
scroll to position [4953, 0]
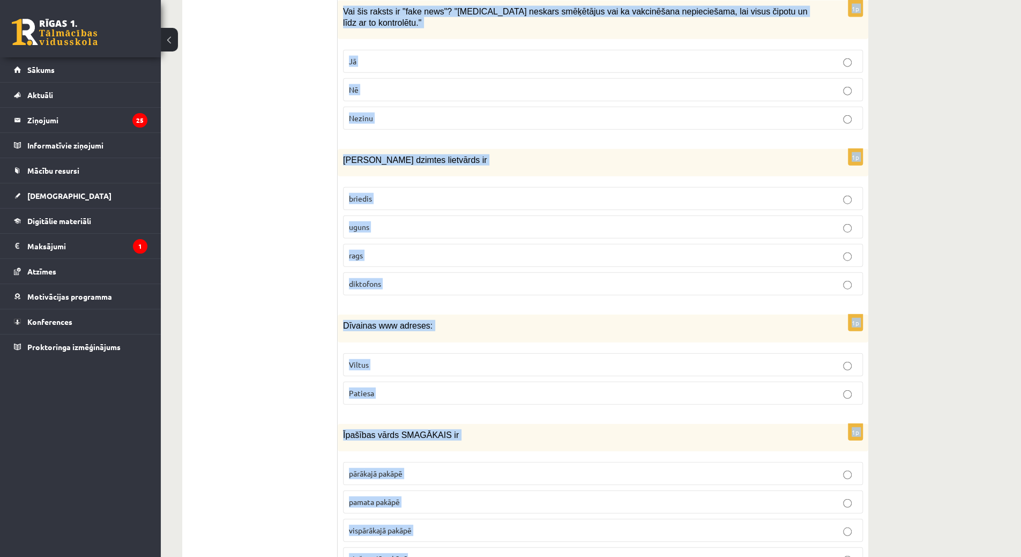
drag, startPoint x: 349, startPoint y: 198, endPoint x: 475, endPoint y: 517, distance: 342.9
copy form "loremip dolorsita co adipisci el seddoeius.” Tem in… …utlab; …etdoloremag, ali …"
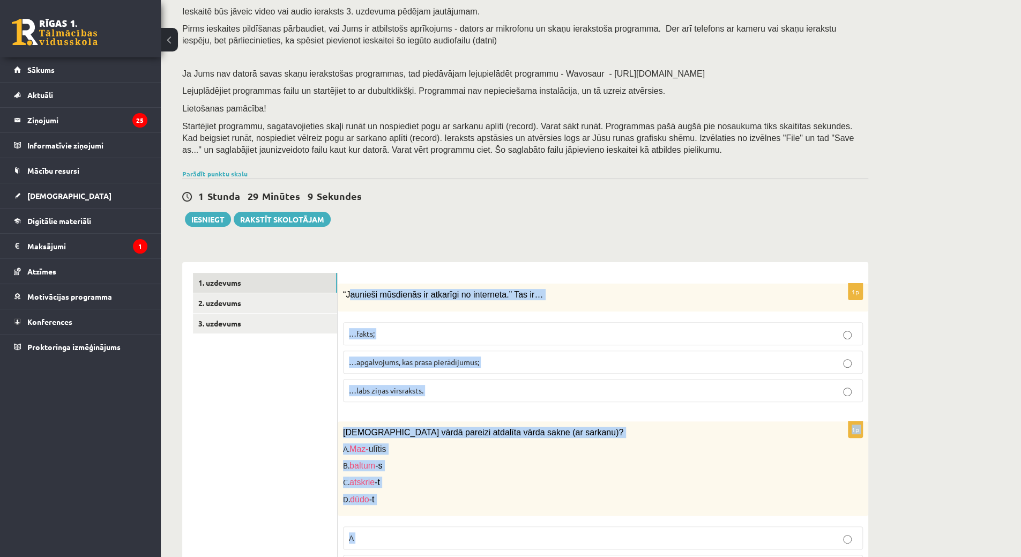
scroll to position [129, 0]
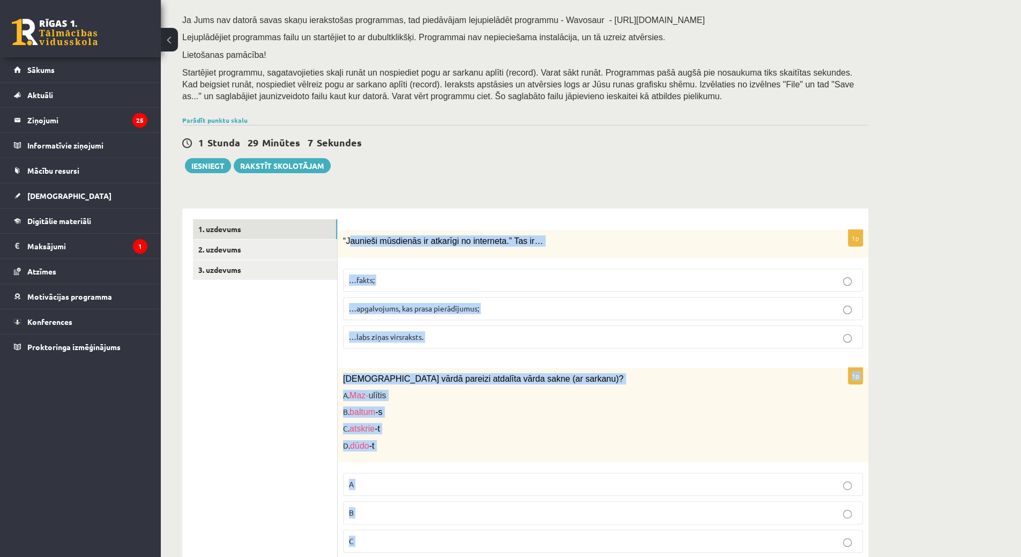
click at [398, 308] on span "…apgalvojums, kas prasa pierādījumus;" at bounding box center [414, 308] width 130 height 10
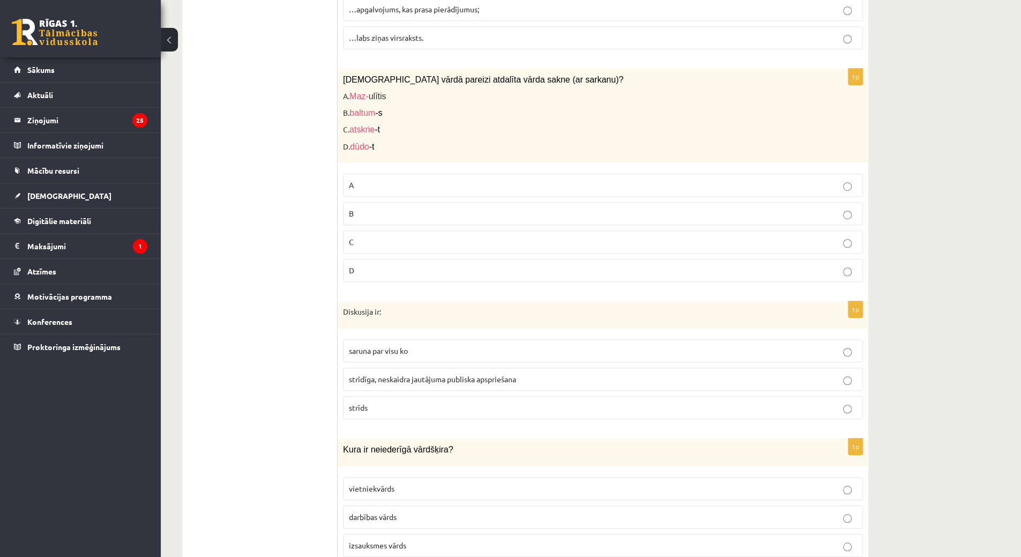
scroll to position [450, 0]
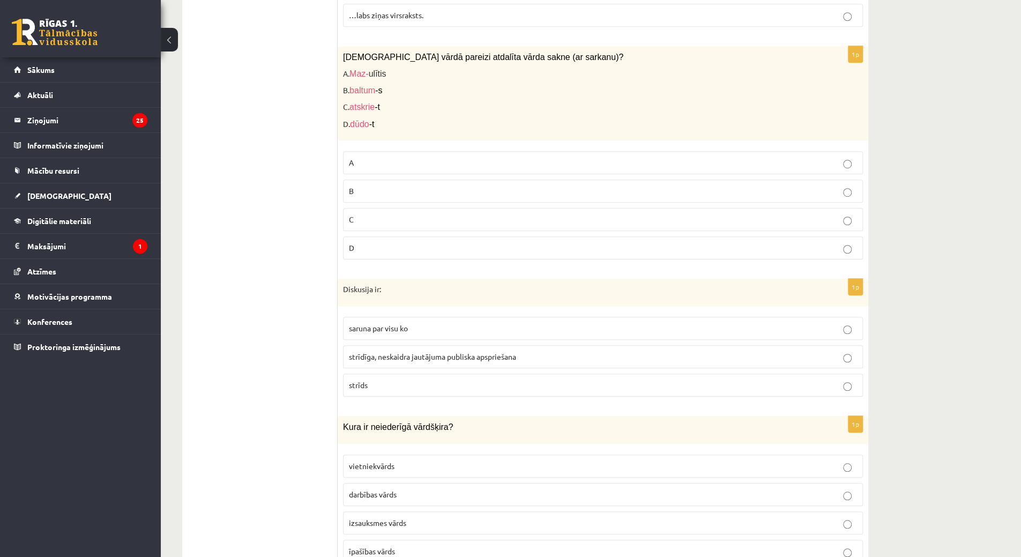
drag, startPoint x: 404, startPoint y: 184, endPoint x: 398, endPoint y: 178, distance: 8.3
click at [400, 182] on label "B" at bounding box center [603, 191] width 520 height 23
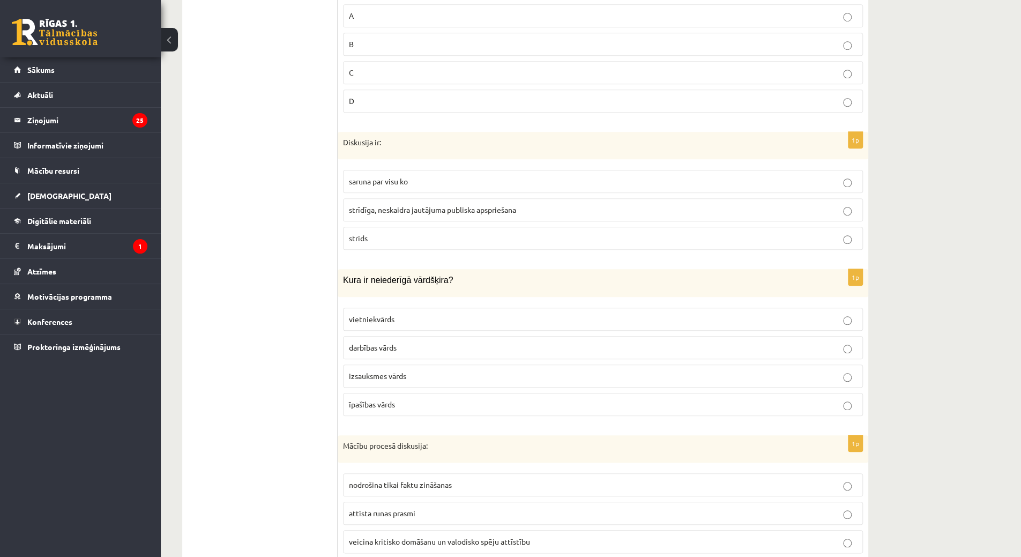
scroll to position [611, 0]
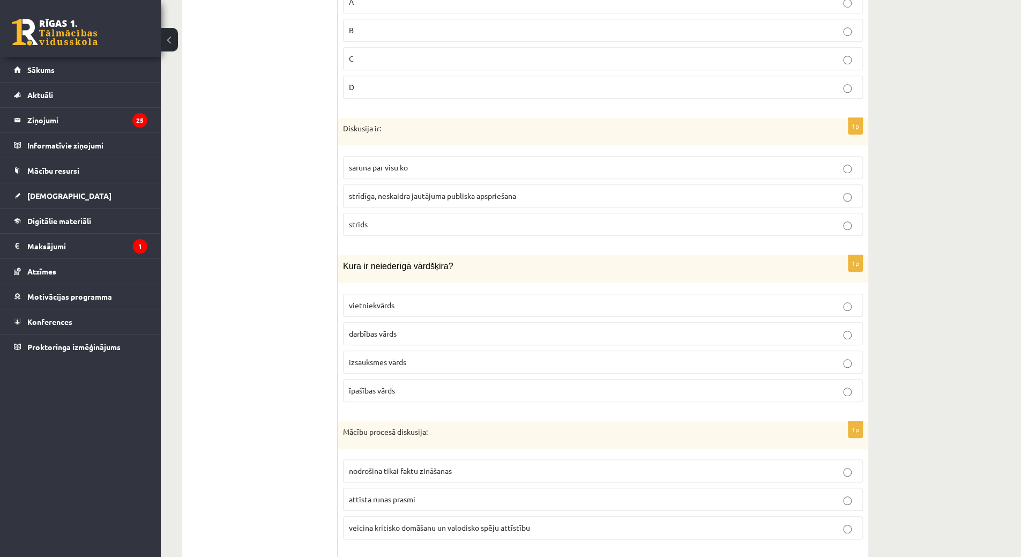
click at [423, 199] on label "strīdīga, neskaidra jautājuma publiska apspriešana" at bounding box center [603, 195] width 520 height 23
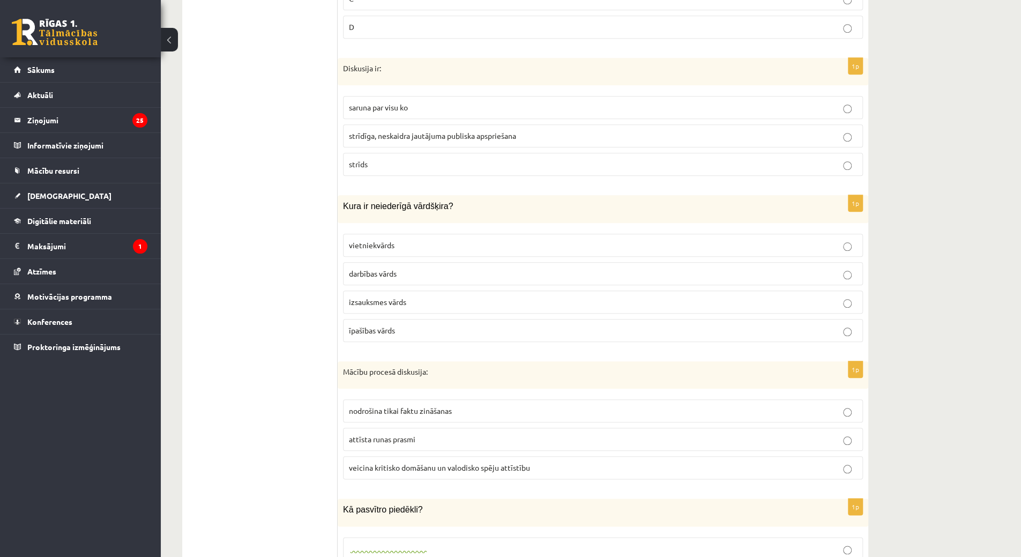
scroll to position [718, 0]
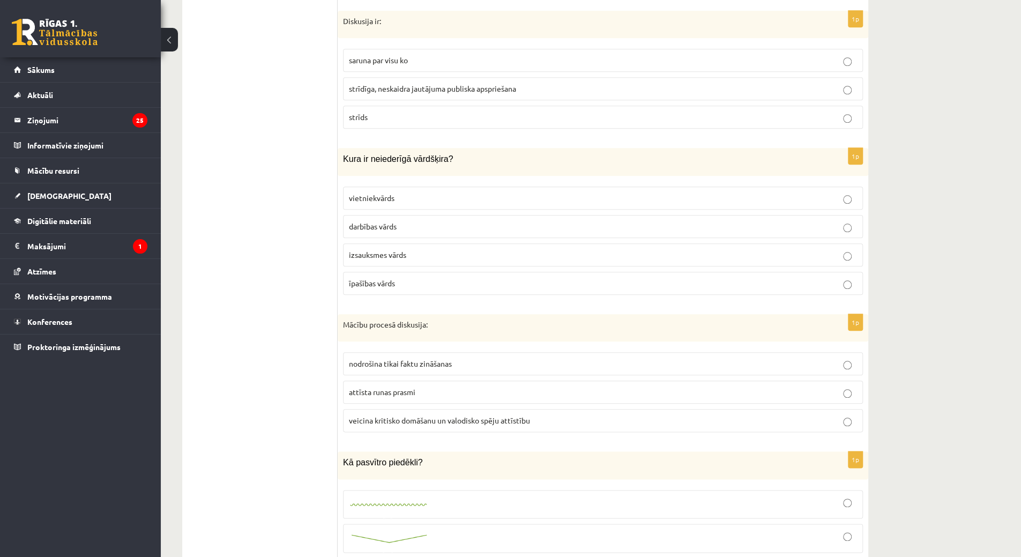
click at [395, 282] on label "īpašības vārds" at bounding box center [603, 283] width 520 height 23
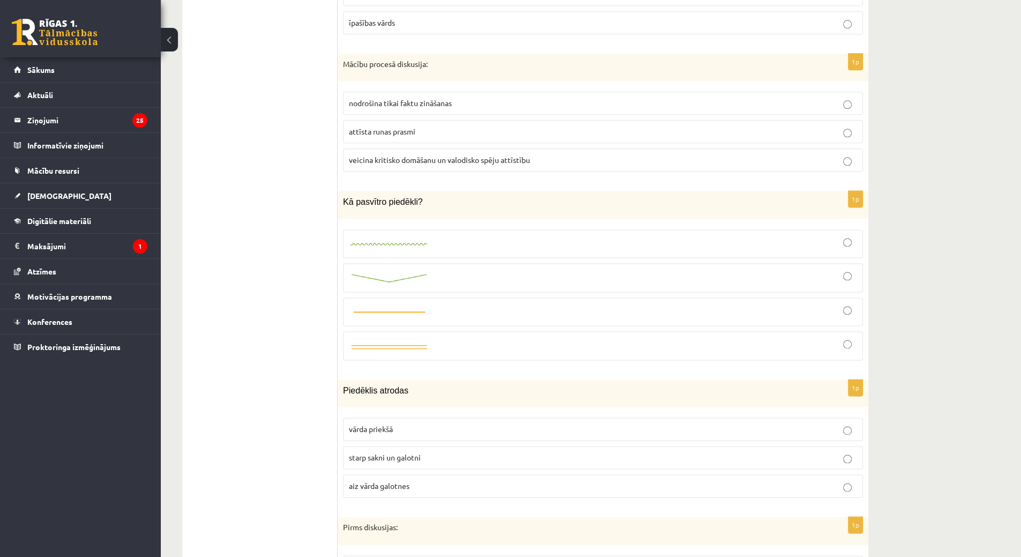
scroll to position [986, 0]
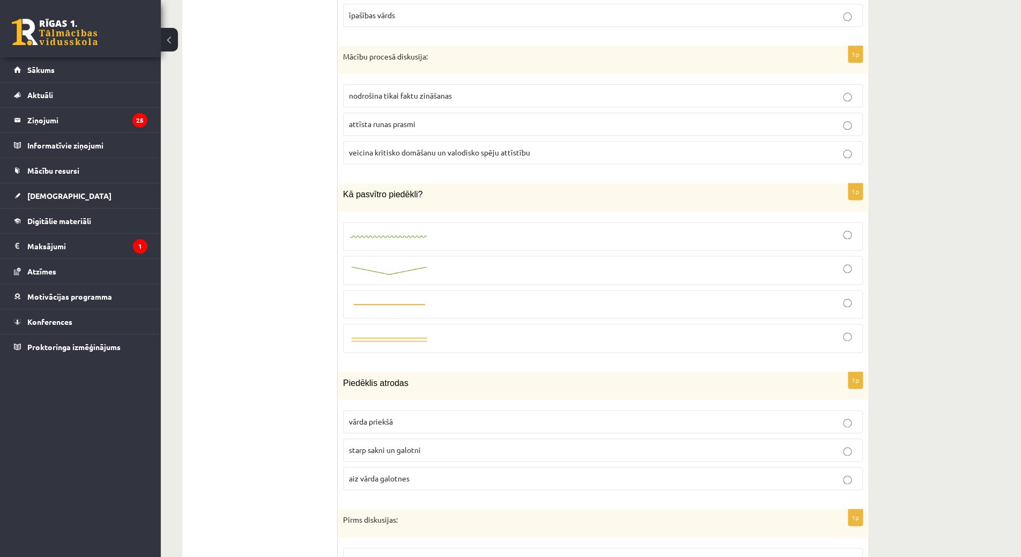
click at [484, 154] on label "veicina kritisko domāšanu un valodisko spēju attīstību" at bounding box center [603, 152] width 520 height 23
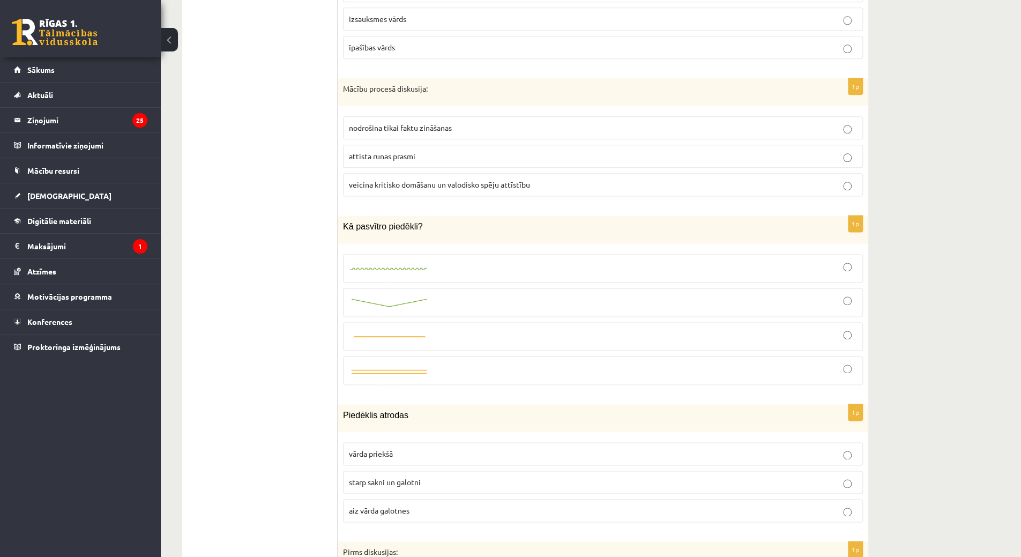
scroll to position [933, 0]
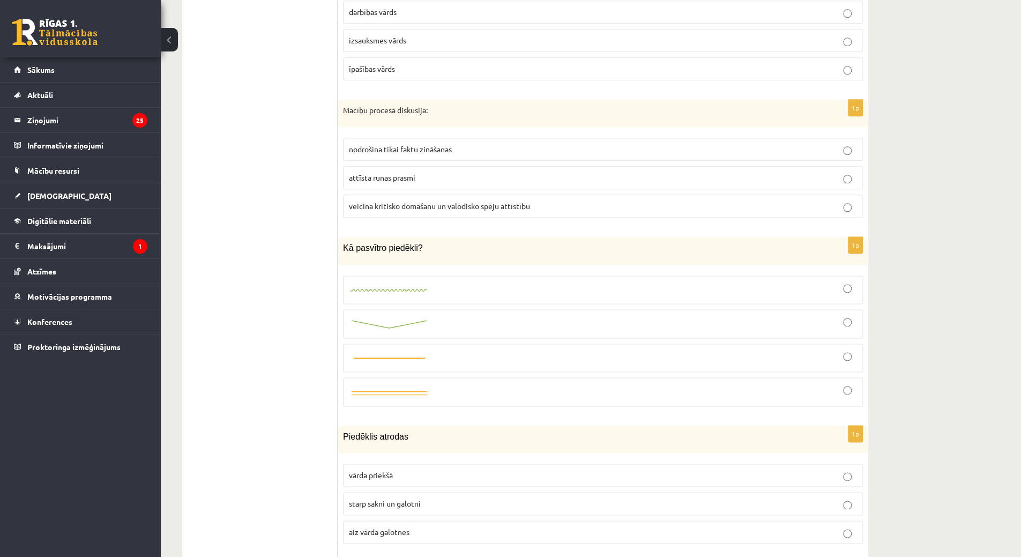
click at [392, 174] on span "attīsta runas prasmi" at bounding box center [382, 178] width 66 height 10
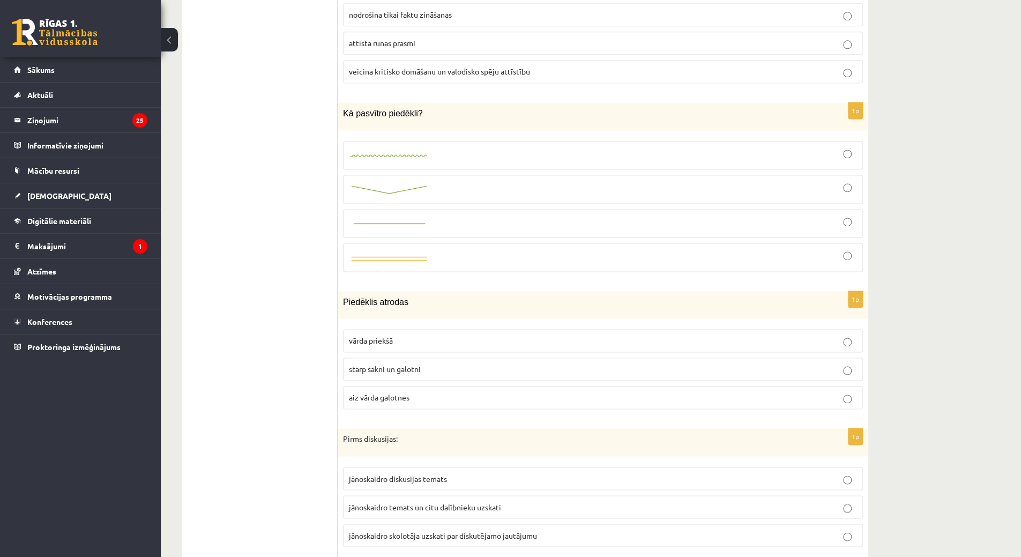
scroll to position [1093, 0]
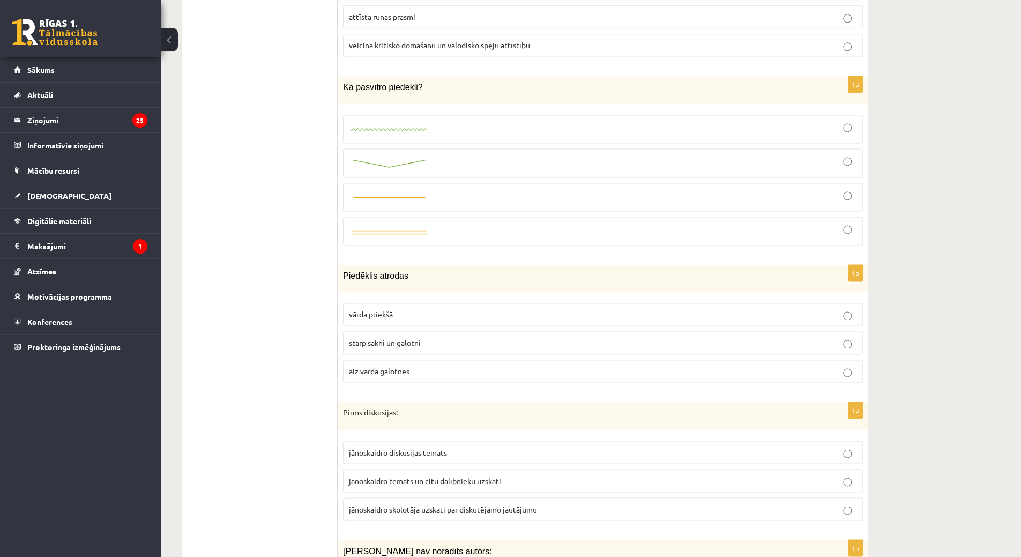
click at [392, 339] on p "starp sakni un galotni" at bounding box center [603, 342] width 508 height 11
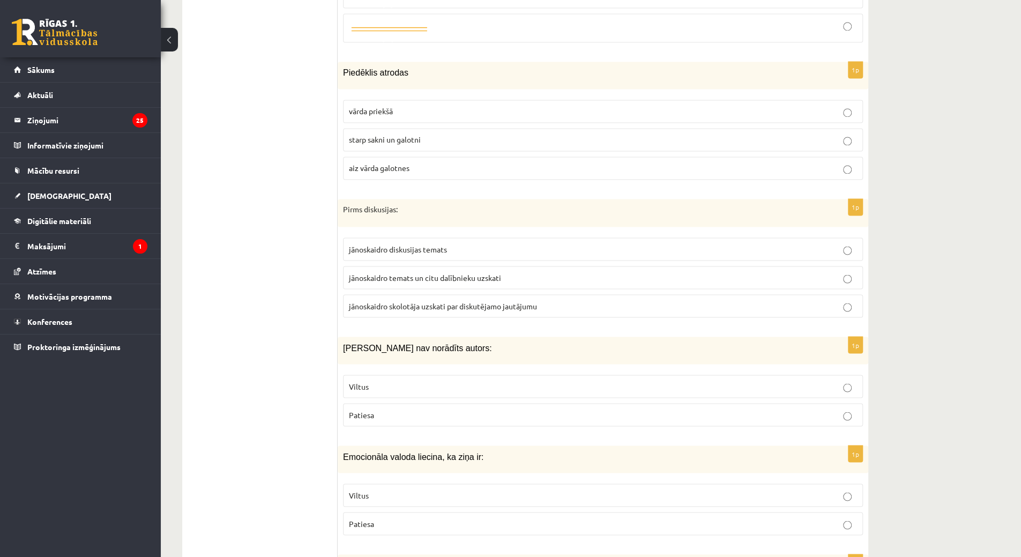
scroll to position [1308, 0]
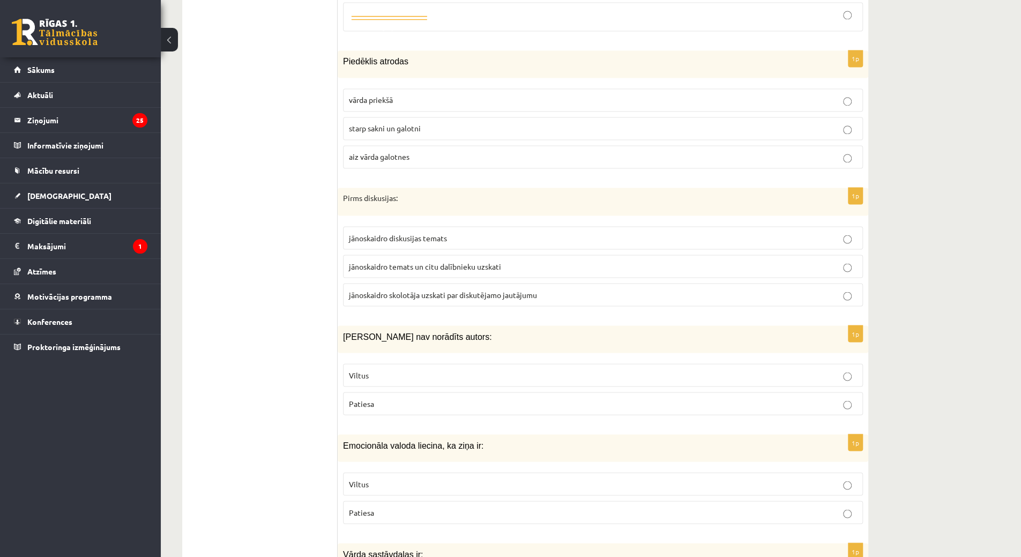
click at [403, 233] on span "jānoskaidro diskusijas temats" at bounding box center [398, 238] width 98 height 10
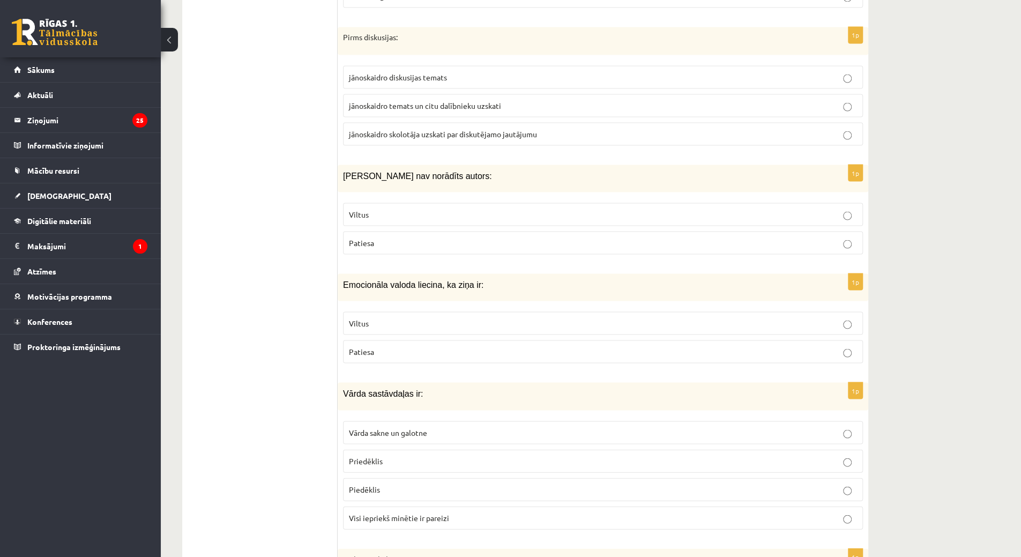
scroll to position [1522, 0]
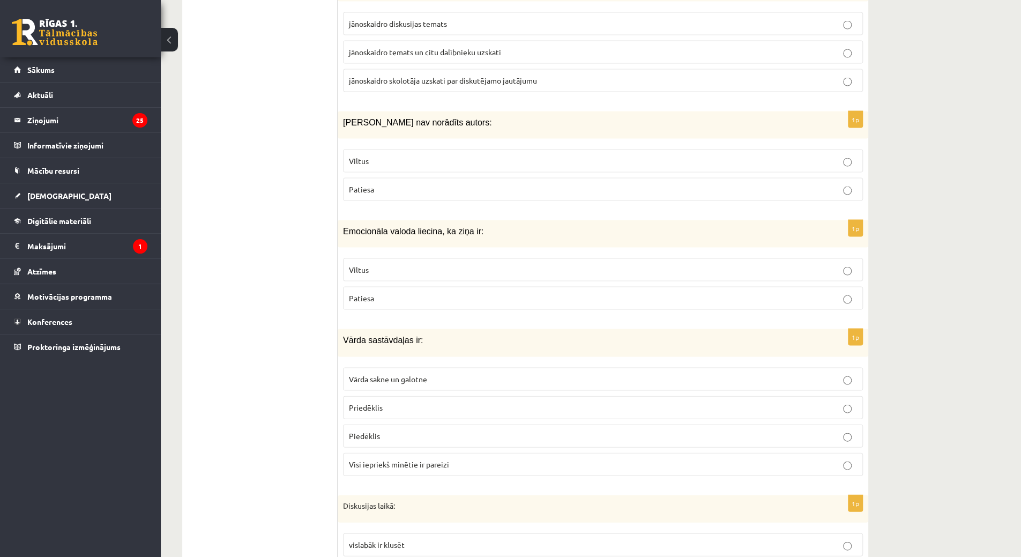
click at [415, 155] on p "Viltus" at bounding box center [603, 160] width 508 height 11
click at [401, 264] on p "Viltus" at bounding box center [603, 269] width 508 height 11
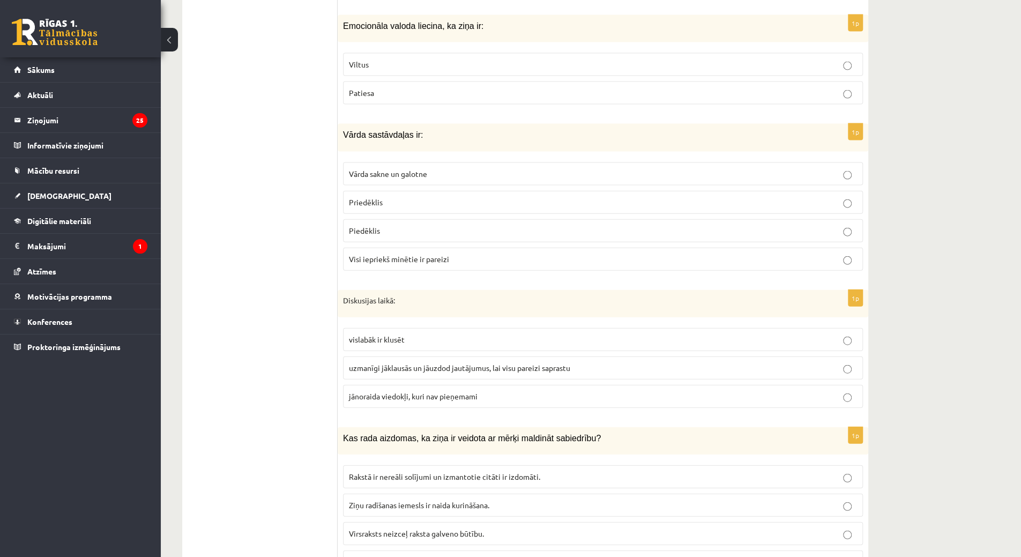
scroll to position [1737, 0]
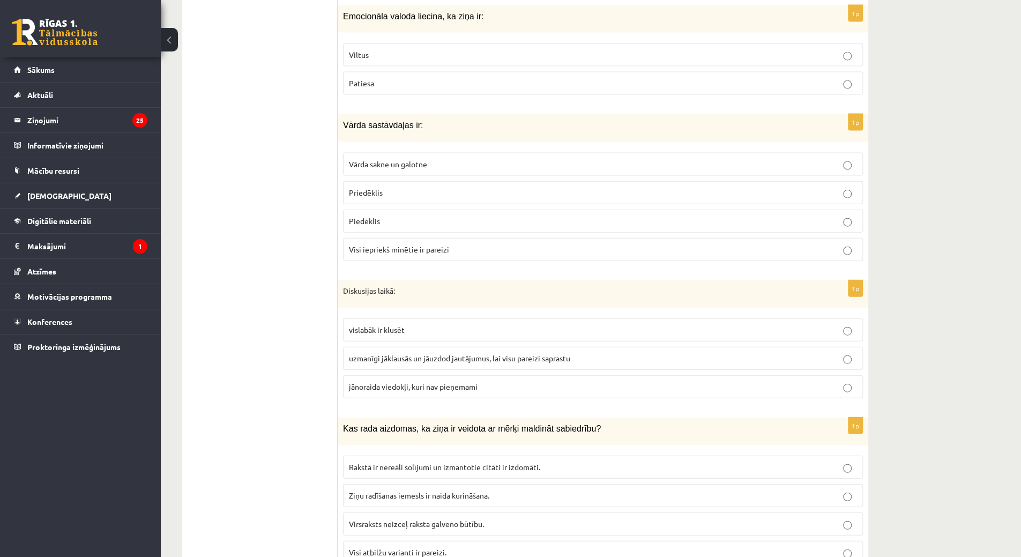
click at [425, 244] on label "Visi iepriekš minētie ir pareizi" at bounding box center [603, 249] width 520 height 23
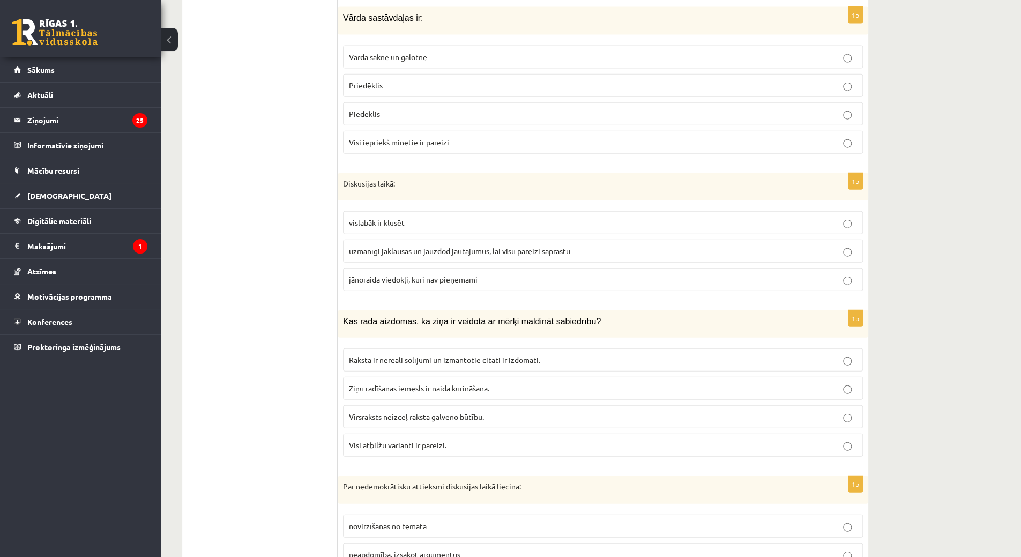
scroll to position [1898, 0]
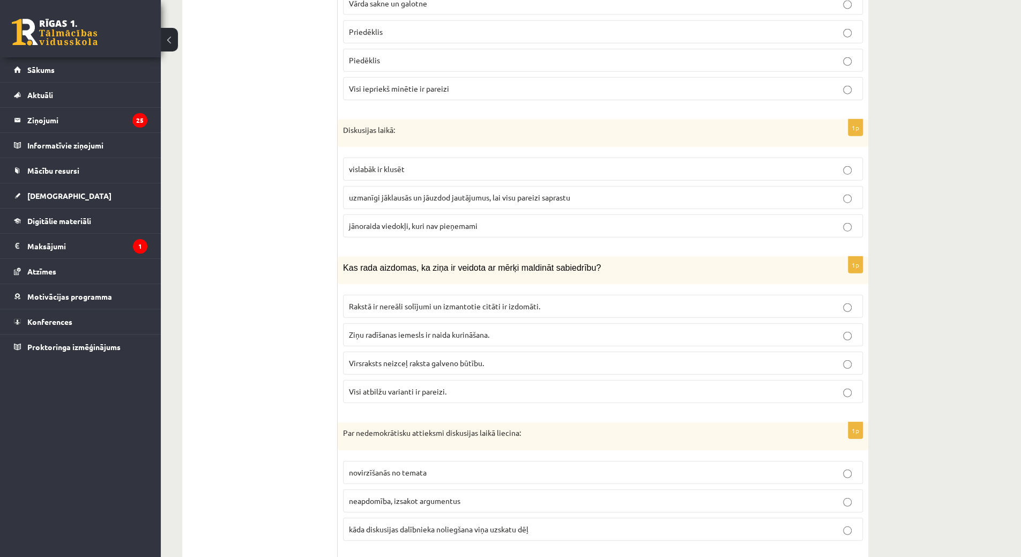
click at [421, 192] on span "uzmanīgi jāklausās un jāuzdod jautājumus, lai visu pareizi saprastu" at bounding box center [459, 197] width 221 height 10
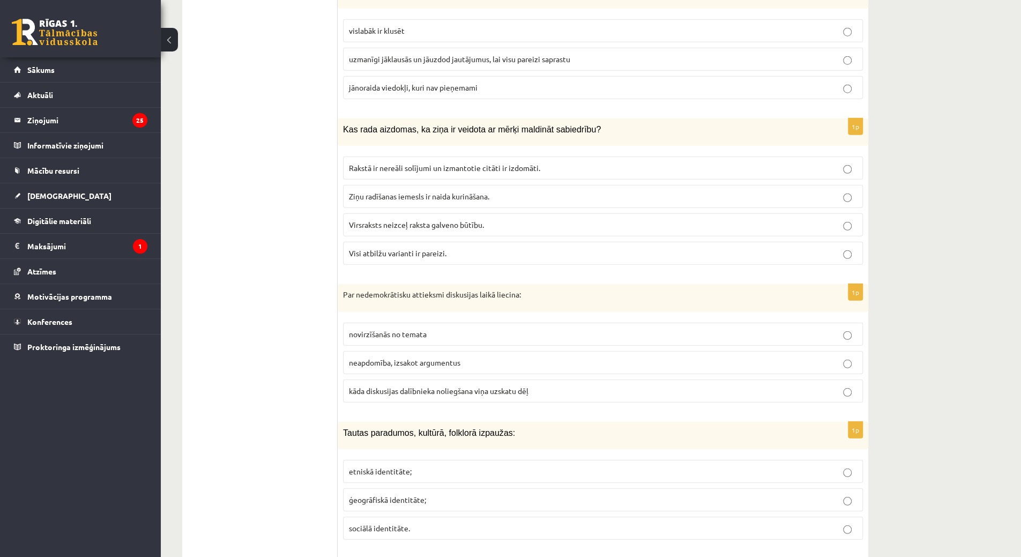
scroll to position [2058, 0]
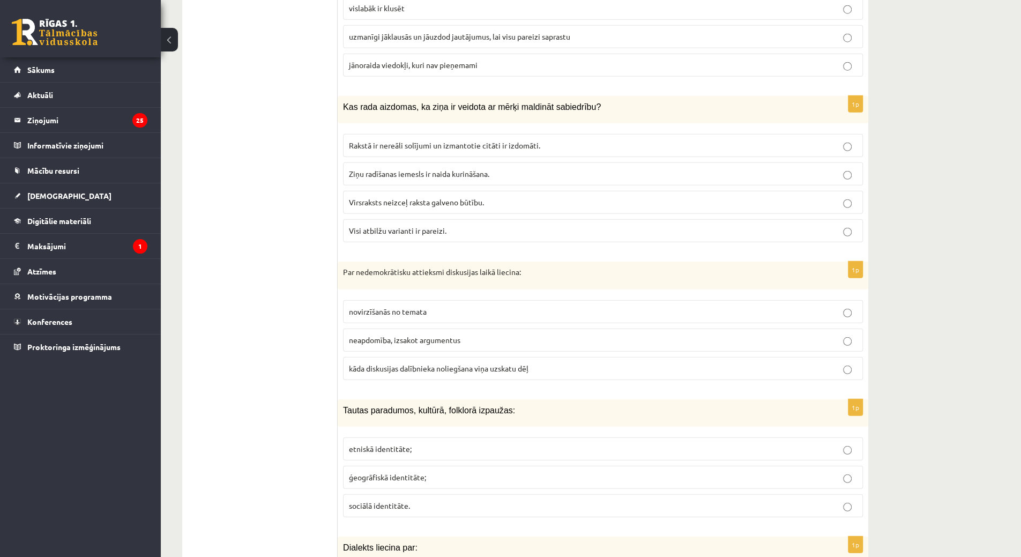
click at [397, 219] on label "Visi atbilžu varianti ir pareizi." at bounding box center [603, 230] width 520 height 23
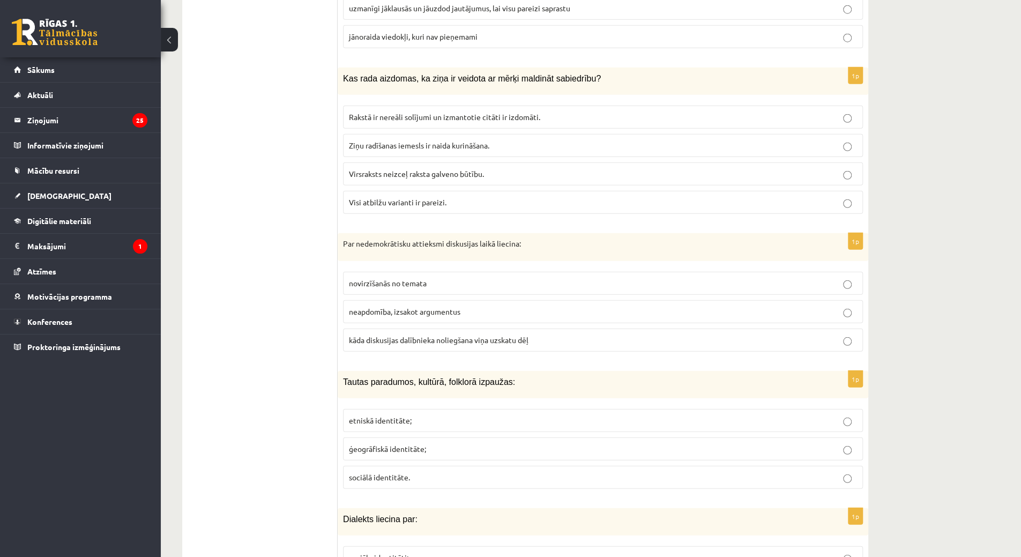
scroll to position [2112, 0]
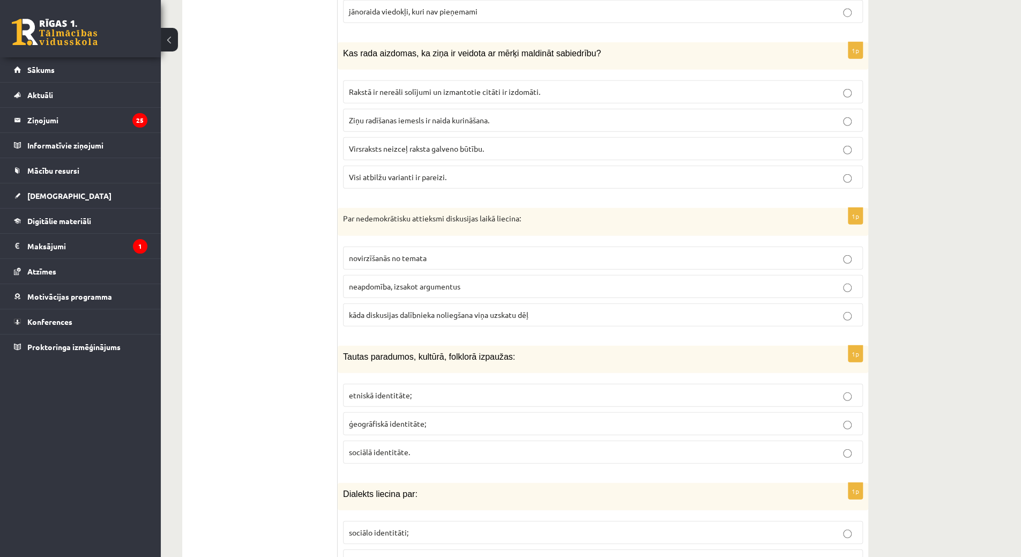
click at [390, 309] on p "kāda diskusijas dalībnieka noliegšana viņa uzskatu dēļ" at bounding box center [603, 314] width 508 height 11
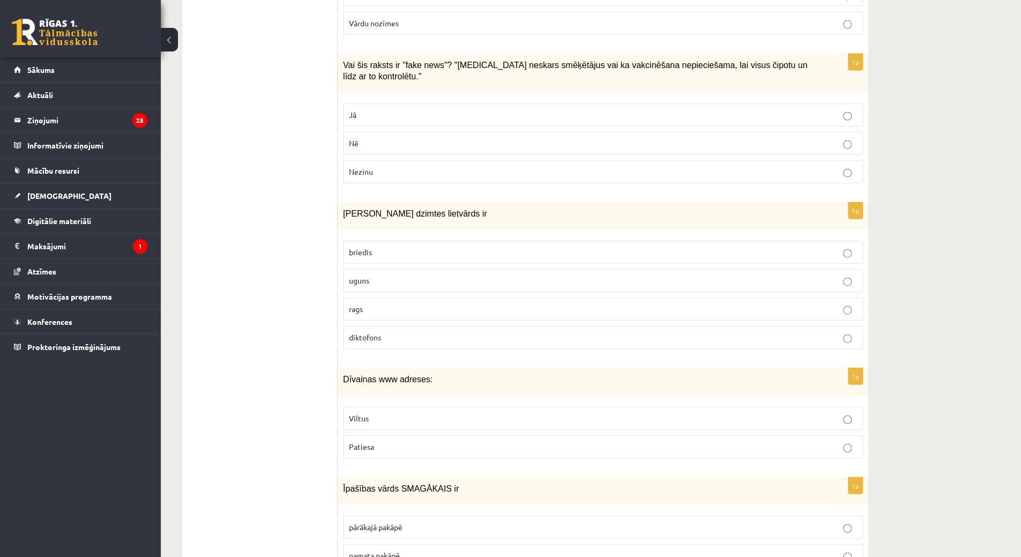
scroll to position [4953, 0]
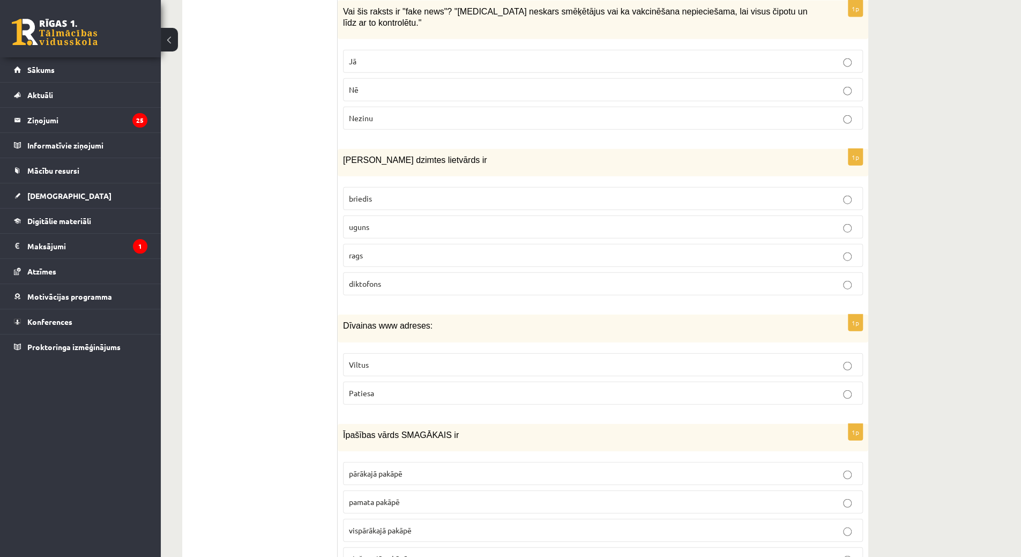
click at [369, 468] on span "pārākajā pakāpē" at bounding box center [376, 473] width 54 height 10
click at [365, 360] on span "Viltus" at bounding box center [359, 365] width 20 height 10
click at [358, 222] on span "uguns" at bounding box center [359, 227] width 20 height 10
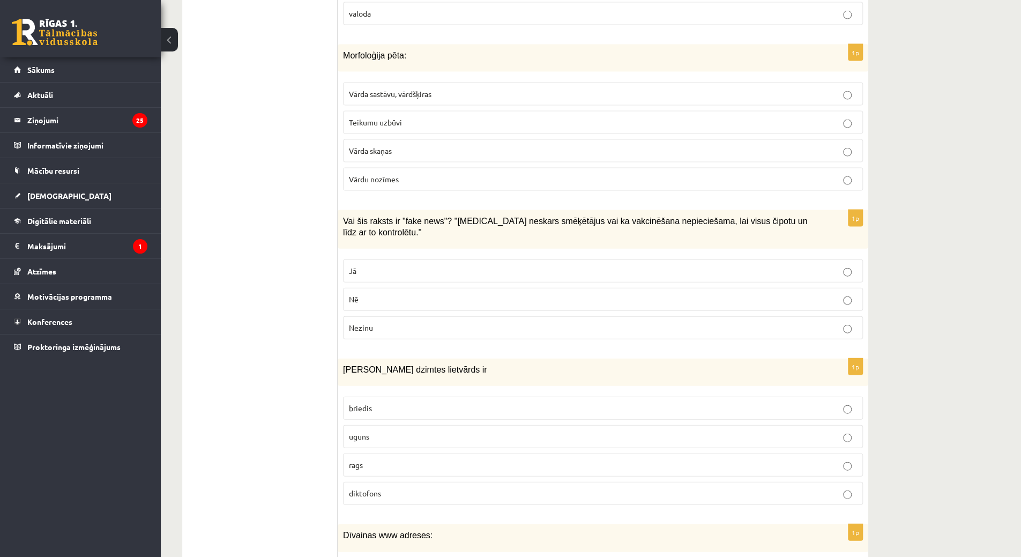
scroll to position [4738, 0]
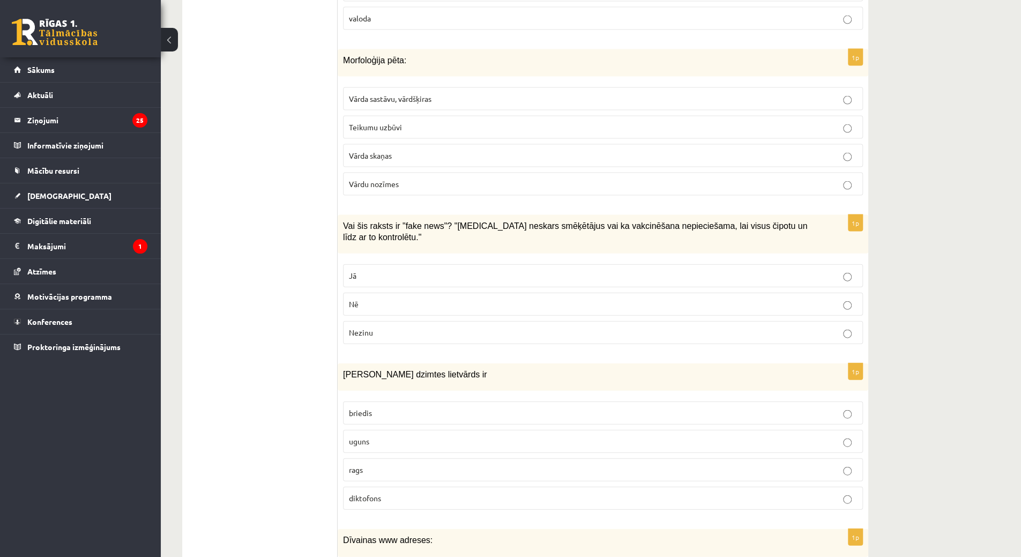
click at [376, 94] on span "Vārda sastāvu, vārdšķiras" at bounding box center [390, 99] width 83 height 10
click at [390, 264] on label "Jā" at bounding box center [603, 275] width 520 height 23
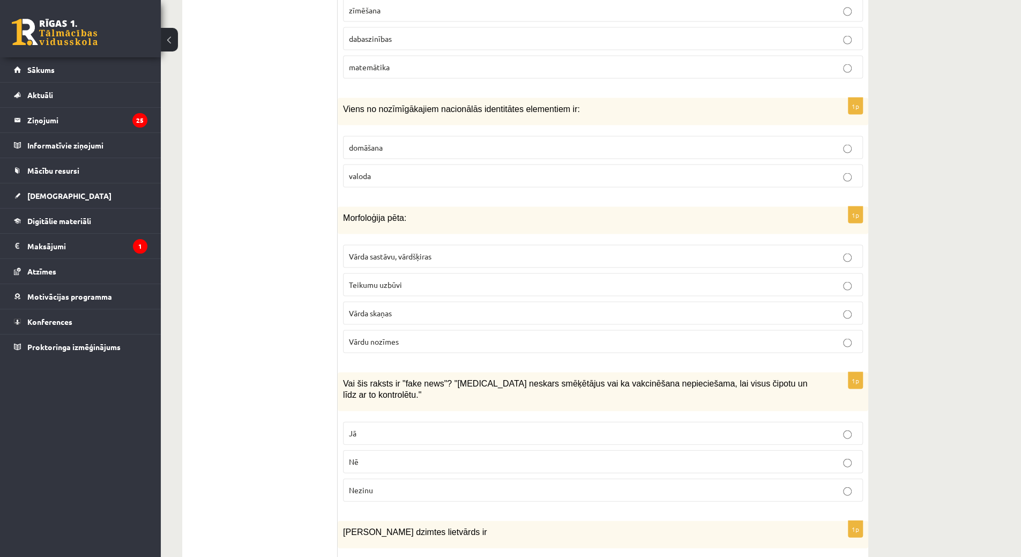
scroll to position [4578, 0]
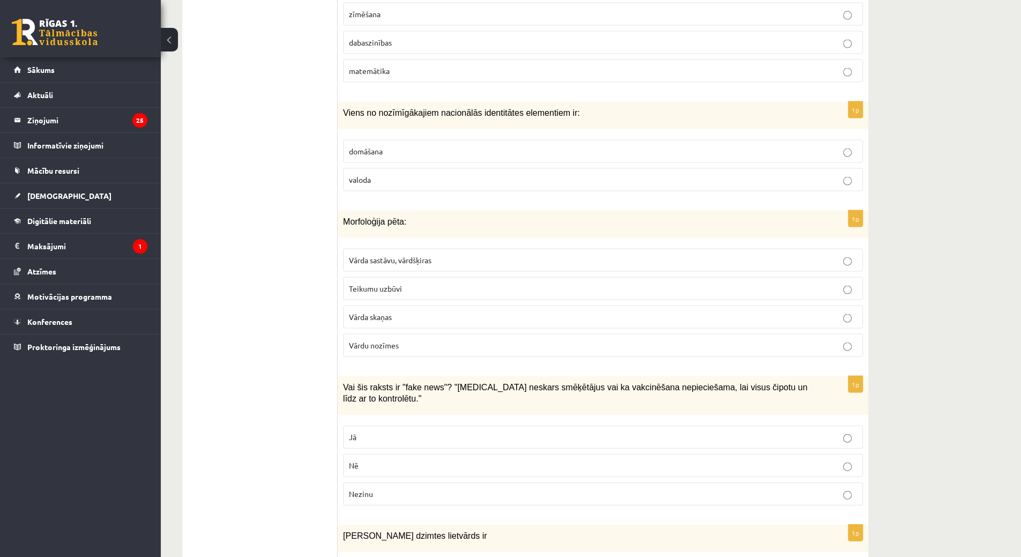
click at [360, 168] on label "valoda" at bounding box center [603, 179] width 520 height 23
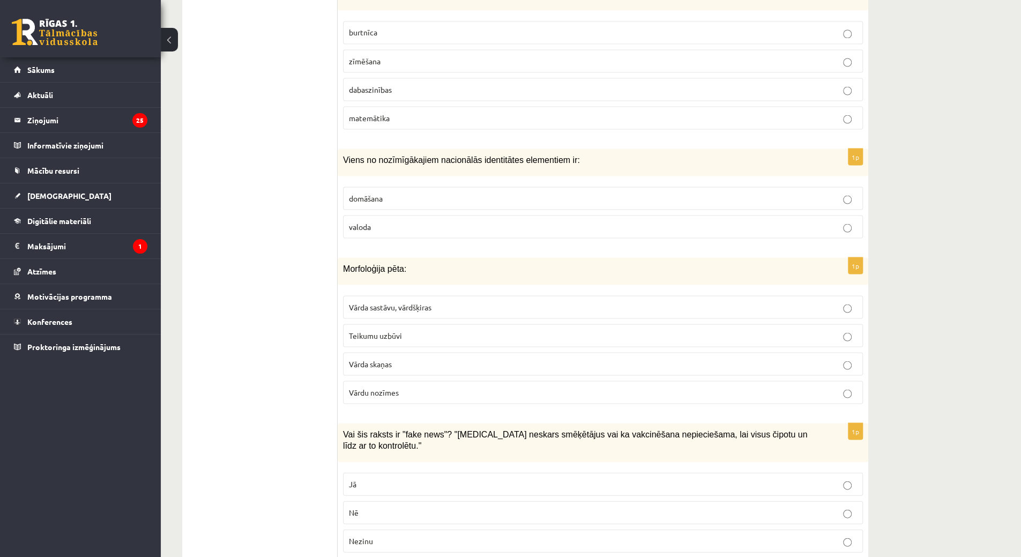
scroll to position [4470, 0]
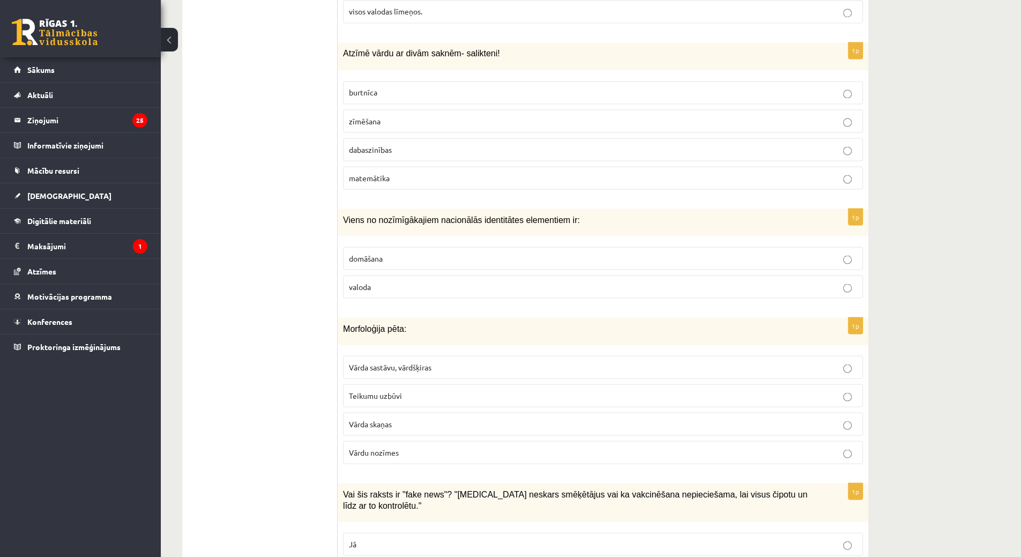
click at [366, 135] on fieldset "burtnīca zīmēšana dabaszinības matemātika" at bounding box center [603, 134] width 520 height 117
click at [362, 144] on span "dabaszinības" at bounding box center [370, 149] width 43 height 10
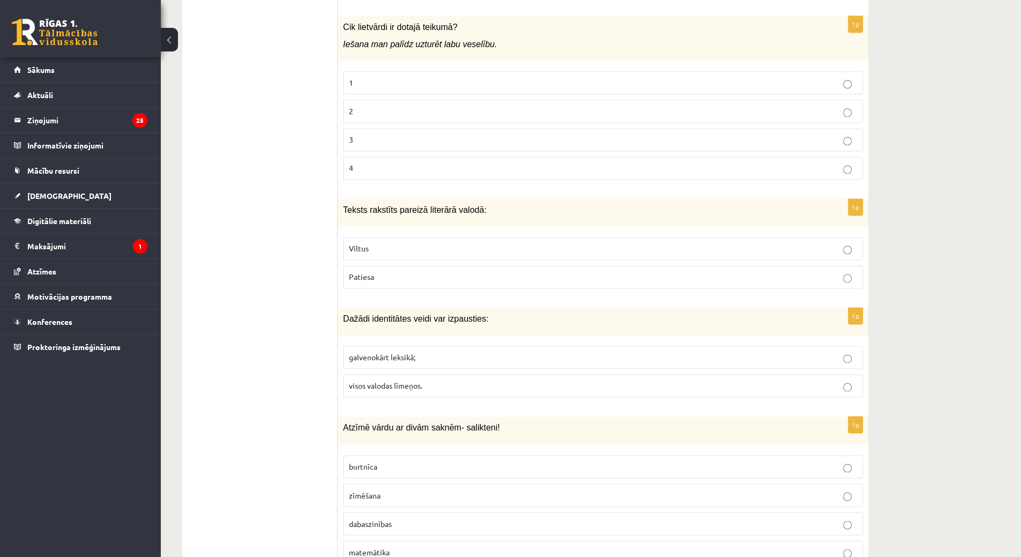
scroll to position [4095, 0]
click at [427, 381] on p "visos valodas līmeņos." at bounding box center [603, 386] width 508 height 11
click at [382, 266] on label "Patiesa" at bounding box center [603, 277] width 520 height 23
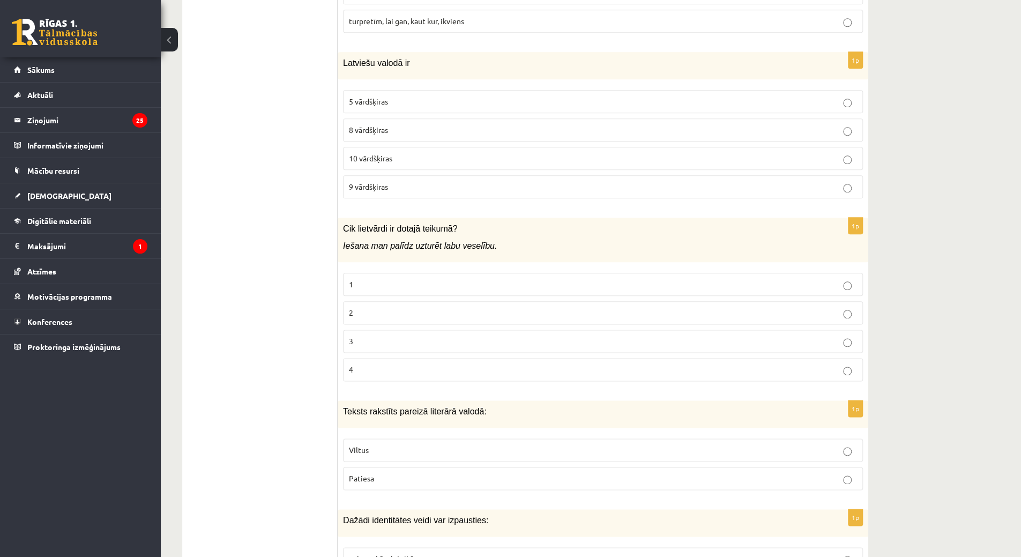
scroll to position [3881, 0]
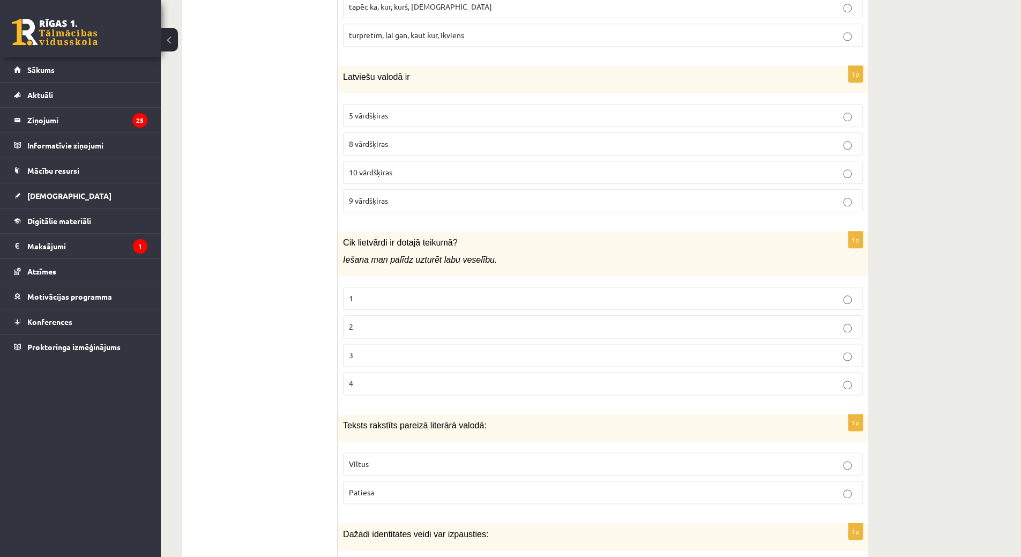
click at [378, 321] on p "2" at bounding box center [603, 326] width 508 height 11
click at [369, 189] on label "9 vārdšķiras" at bounding box center [603, 200] width 520 height 23
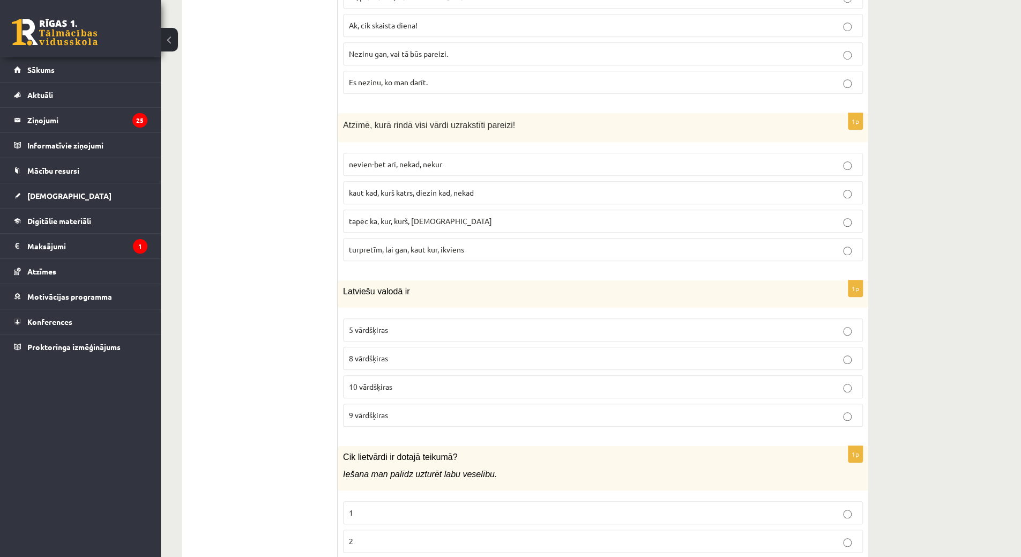
scroll to position [3452, 0]
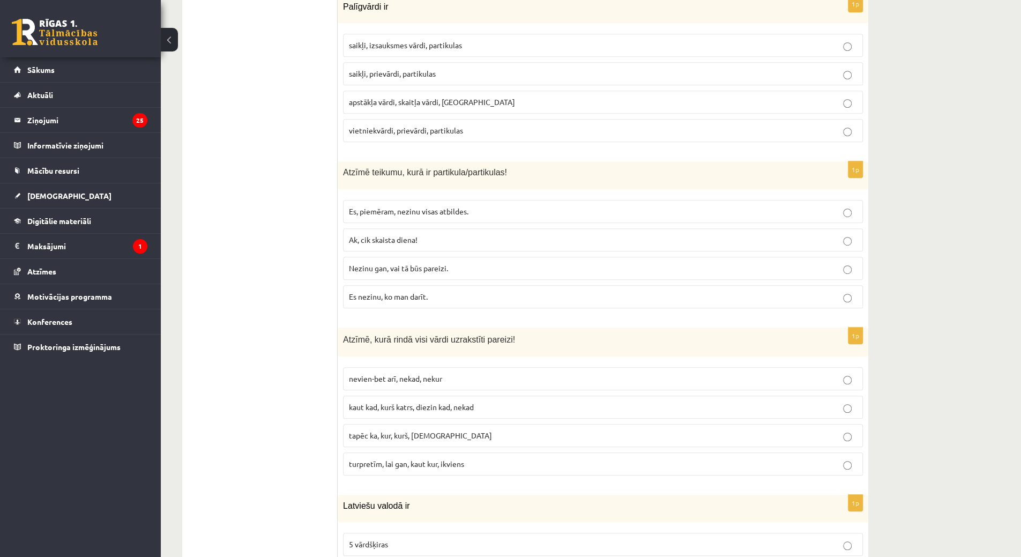
click at [398, 206] on span "Es, piemēram, nezinu visas atbildes." at bounding box center [409, 211] width 120 height 10
click at [436, 362] on fieldset "nevien-bet arī, nekad, nekur kaut kad, kurš katrs, diezin kad, nekad tapēc ka, …" at bounding box center [603, 420] width 520 height 117
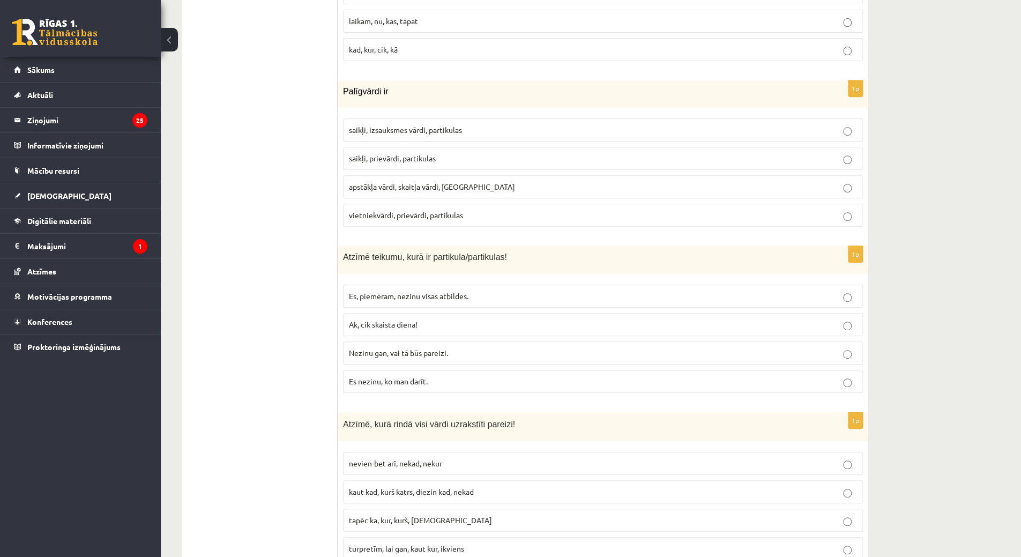
scroll to position [3345, 0]
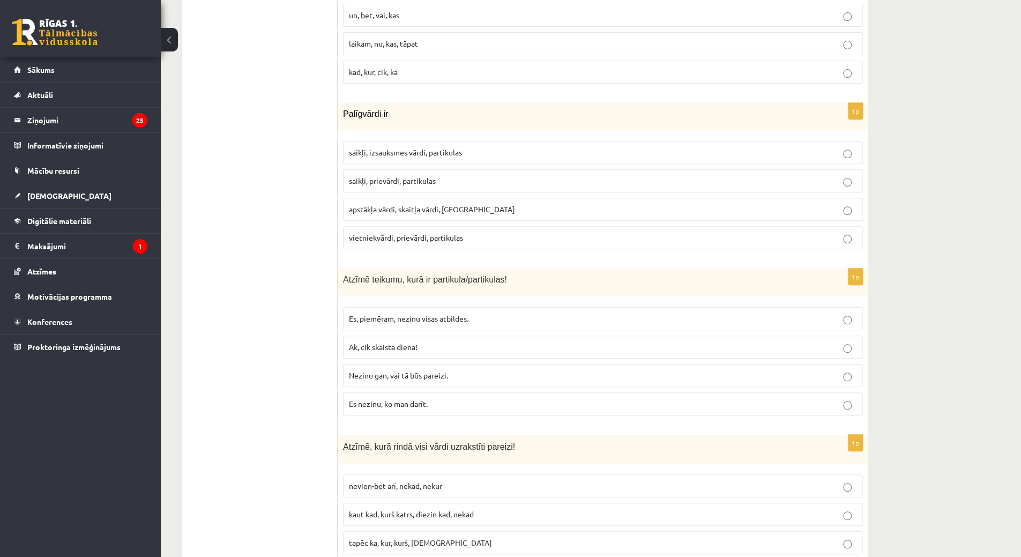
click at [412, 481] on span "nevien-bet arī, nekad, nekur" at bounding box center [395, 486] width 93 height 10
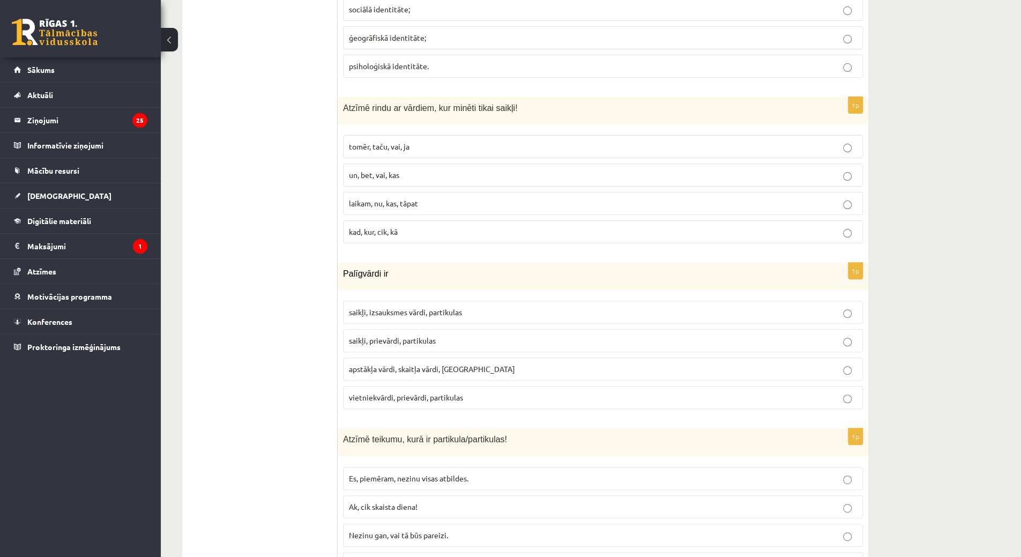
scroll to position [3184, 0]
click at [375, 135] on fieldset "tomēr, taču, vai, ja un, bet, vai, kas laikam, nu, kas, tāpat kad, kur, cik, kā" at bounding box center [603, 189] width 520 height 117
click at [407, 308] on span "saikļi, izsauksmes vārdi, partikulas" at bounding box center [405, 313] width 113 height 10
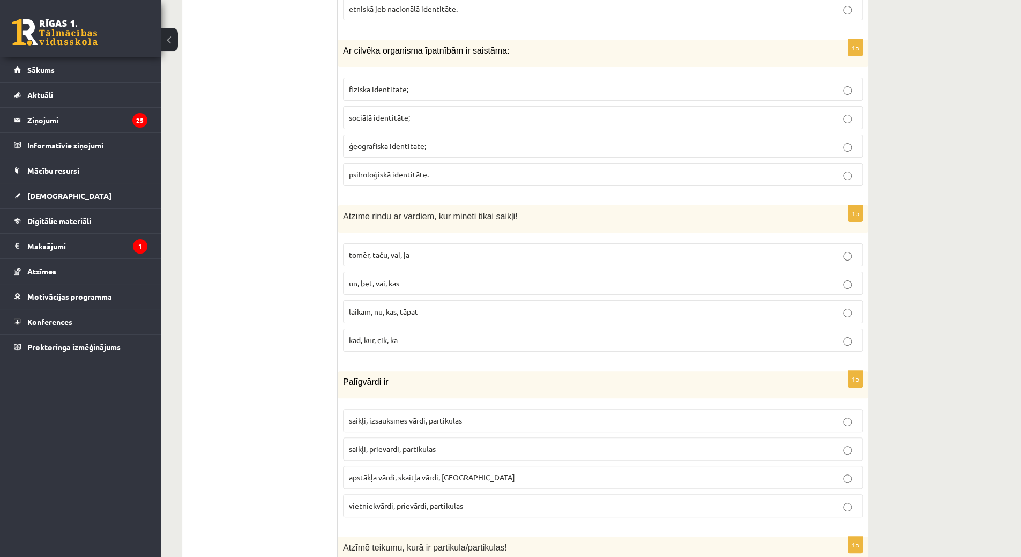
scroll to position [2970, 0]
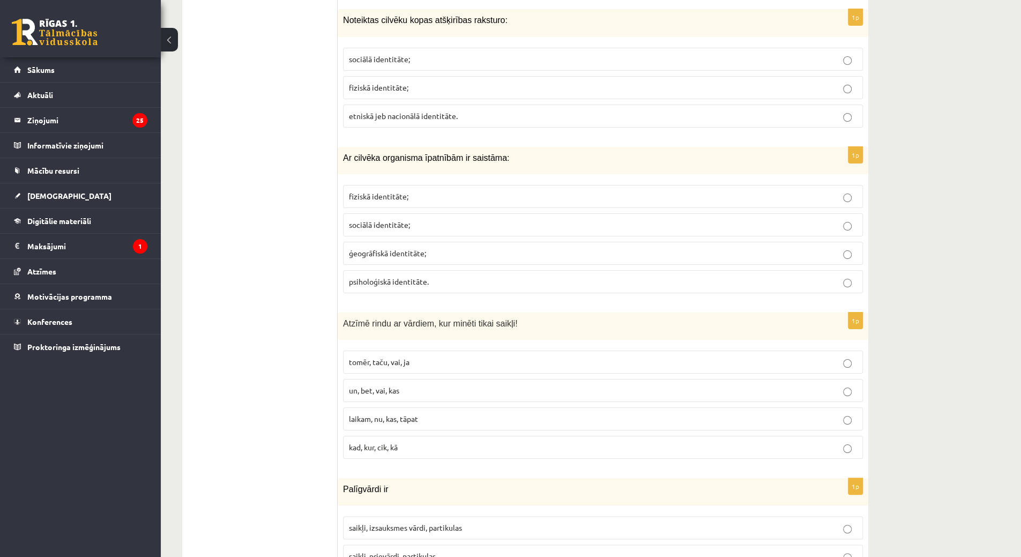
click at [422, 356] on p "tomēr, taču, vai, ja" at bounding box center [603, 361] width 508 height 11
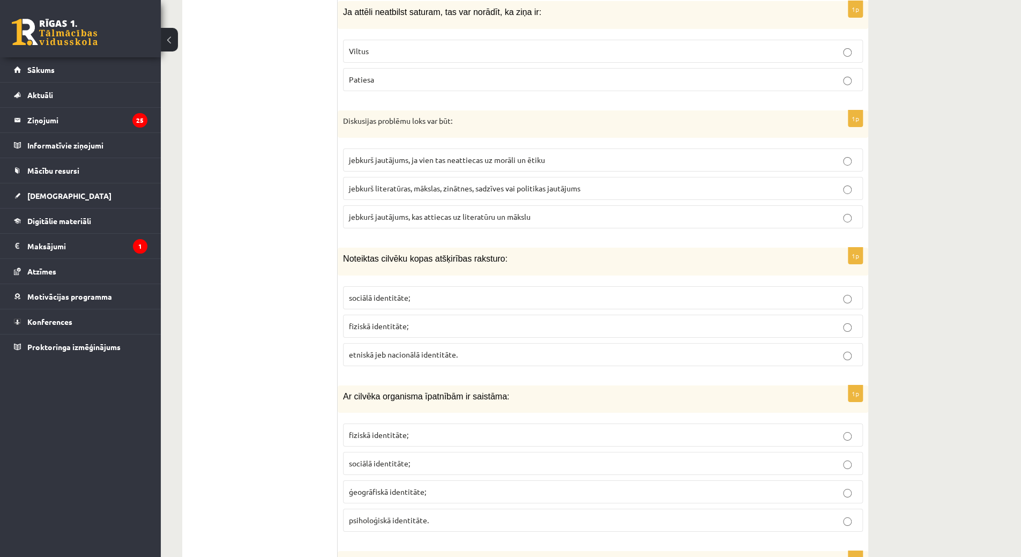
scroll to position [2755, 0]
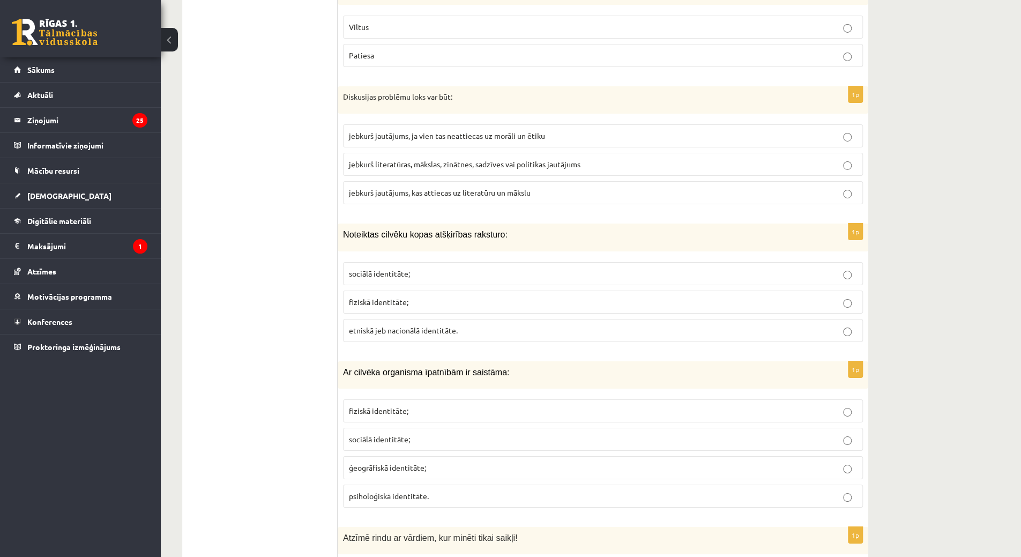
click at [395, 297] on span "fiziskā identitāte;" at bounding box center [378, 302] width 59 height 10
click at [395, 268] on p "sociālā identitāte;" at bounding box center [603, 273] width 508 height 11
click at [369, 297] on span "fiziskā identitāte;" at bounding box center [378, 302] width 59 height 10
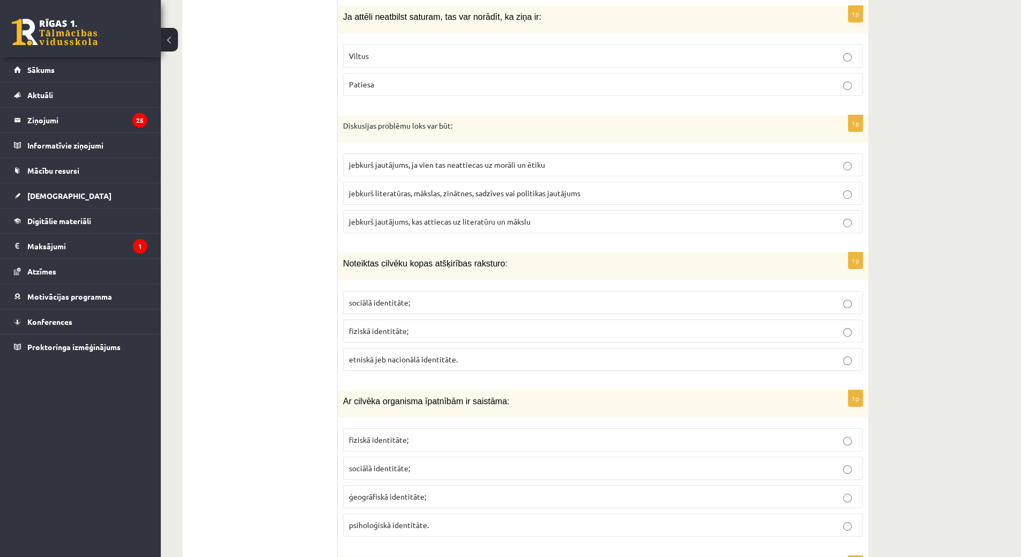
scroll to position [2648, 0]
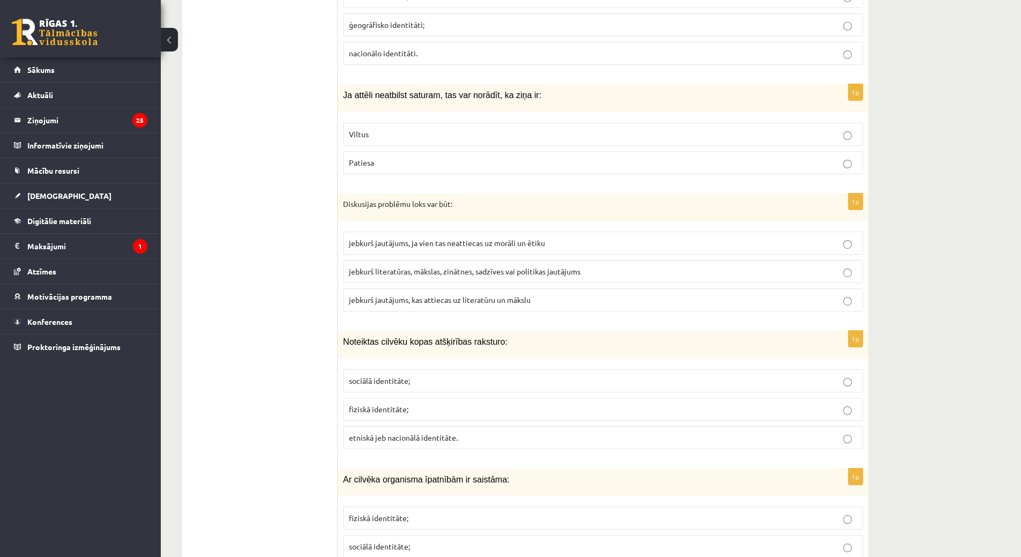
click at [438, 260] on label "jebkurš literatūras, mākslas, zinātnes, sadzīves vai politikas jautājums" at bounding box center [603, 271] width 520 height 23
click at [387, 123] on label "Viltus" at bounding box center [603, 134] width 520 height 23
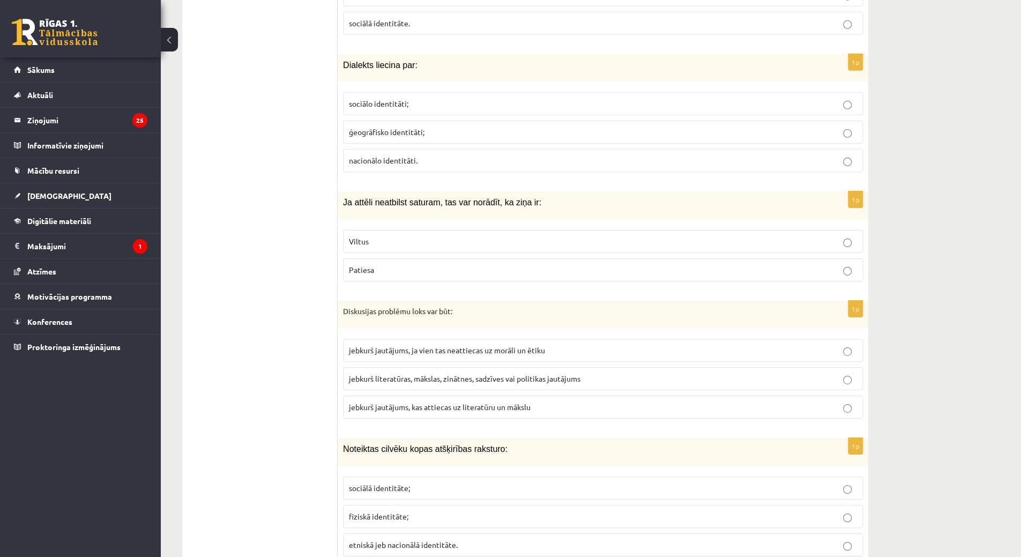
click at [387, 121] on label "ģeogrāfisko identitāti;" at bounding box center [603, 132] width 520 height 23
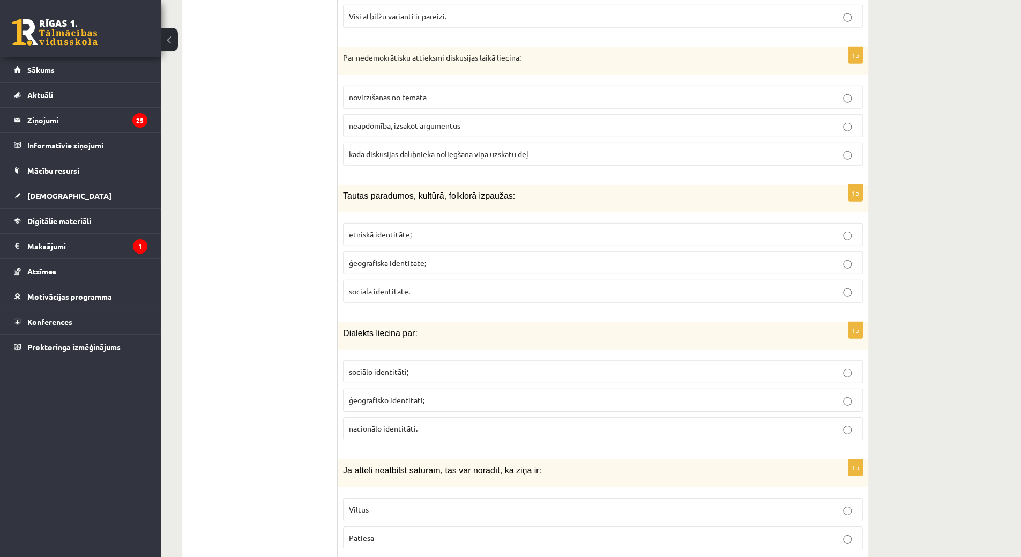
scroll to position [2219, 0]
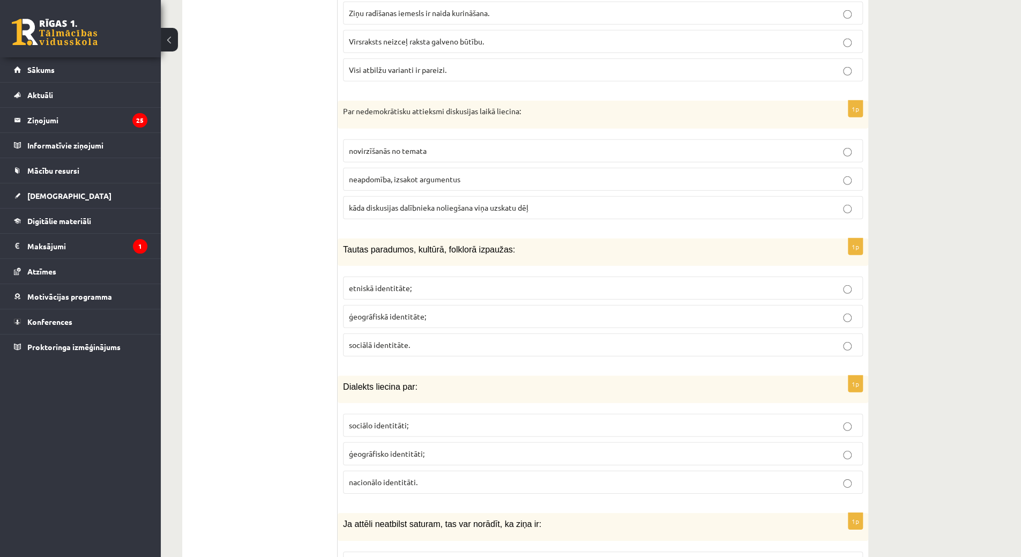
click at [393, 283] on span "etniskā identitāte;" at bounding box center [380, 288] width 63 height 10
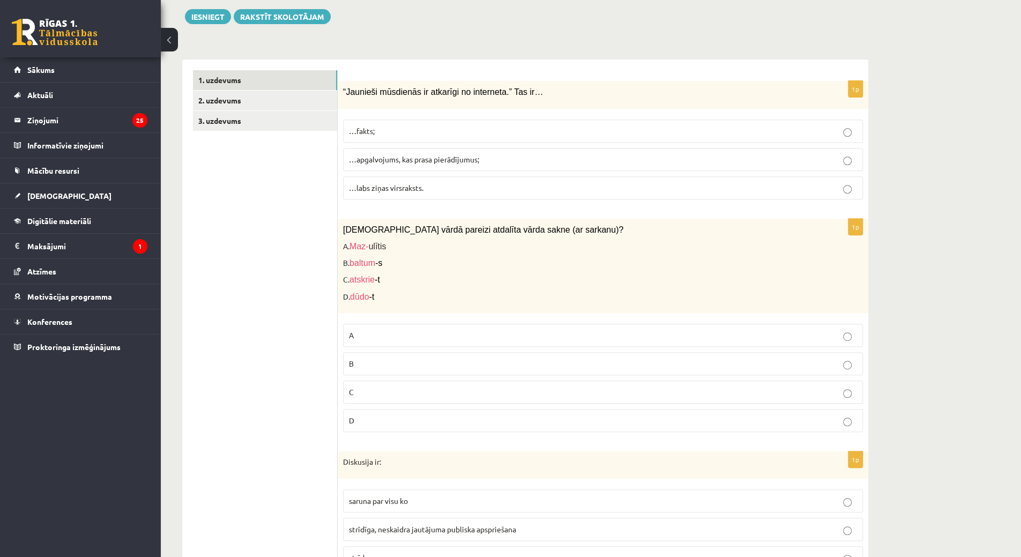
scroll to position [129, 0]
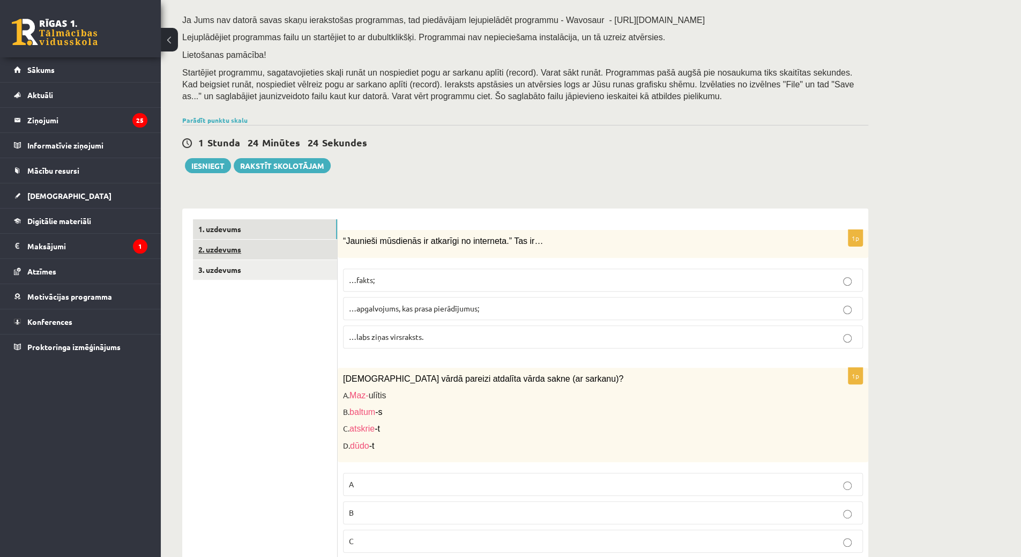
click at [286, 246] on link "2. uzdevums" at bounding box center [265, 250] width 144 height 20
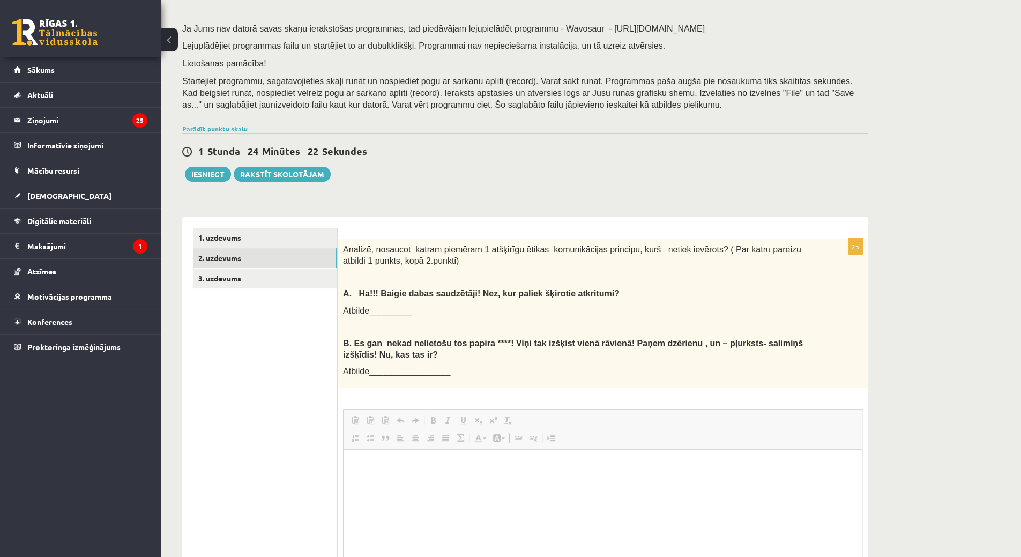
scroll to position [0, 0]
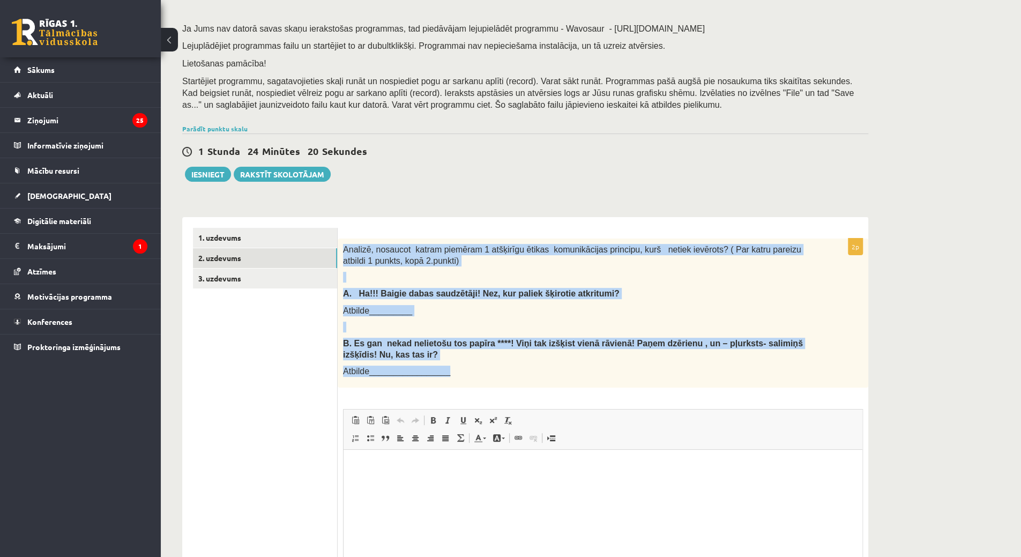
drag, startPoint x: 344, startPoint y: 245, endPoint x: 520, endPoint y: 333, distance: 196.3
click at [553, 368] on div "Analizē, nosaucot katram piemēram 1 atšķirīgu ētikas komunikācijas principu, ku…" at bounding box center [603, 313] width 531 height 149
copy div "Analizē, nosaucot katram piemēram 1 atšķirīgu ētikas komunikācijas principu, ku…"
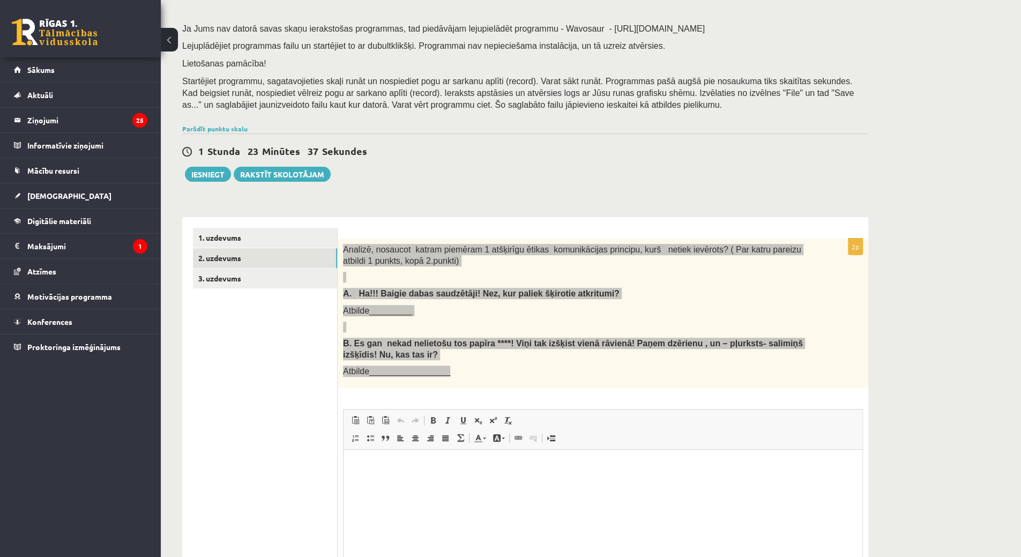
click at [410, 470] on p "Bagātinātā teksta redaktors, wiswyg-editor-user-answer-47434040921200" at bounding box center [602, 465] width 497 height 11
click at [403, 465] on p "Bagātinātā teksta redaktors, wiswyg-editor-user-answer-47434040921200" at bounding box center [602, 465] width 497 height 11
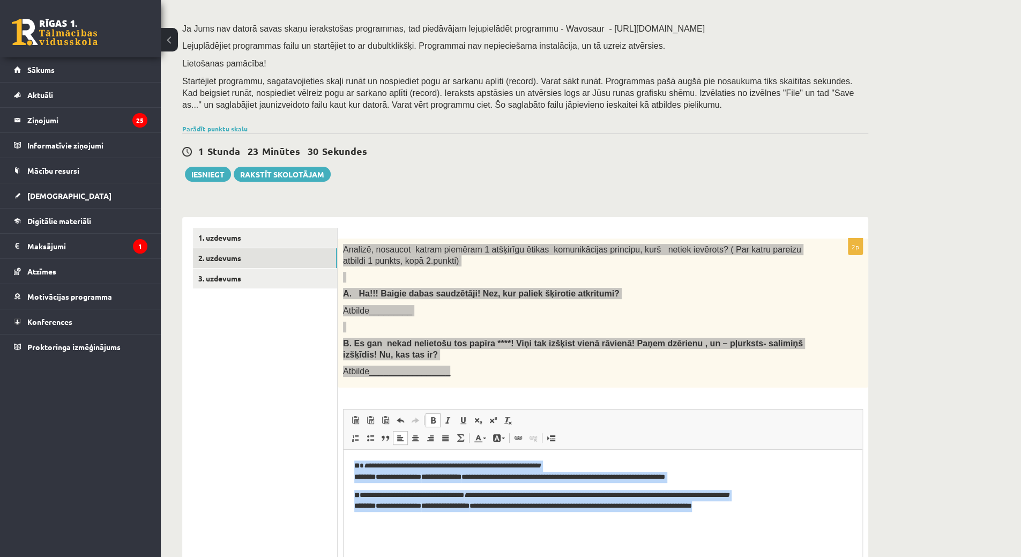
drag, startPoint x: 353, startPoint y: 459, endPoint x: 779, endPoint y: 518, distance: 429.6
click at [779, 518] on html "**********" at bounding box center [603, 486] width 519 height 73
click at [501, 421] on link "Noņemt stilus" at bounding box center [508, 420] width 15 height 14
click at [355, 477] on p "**********" at bounding box center [603, 471] width 498 height 23
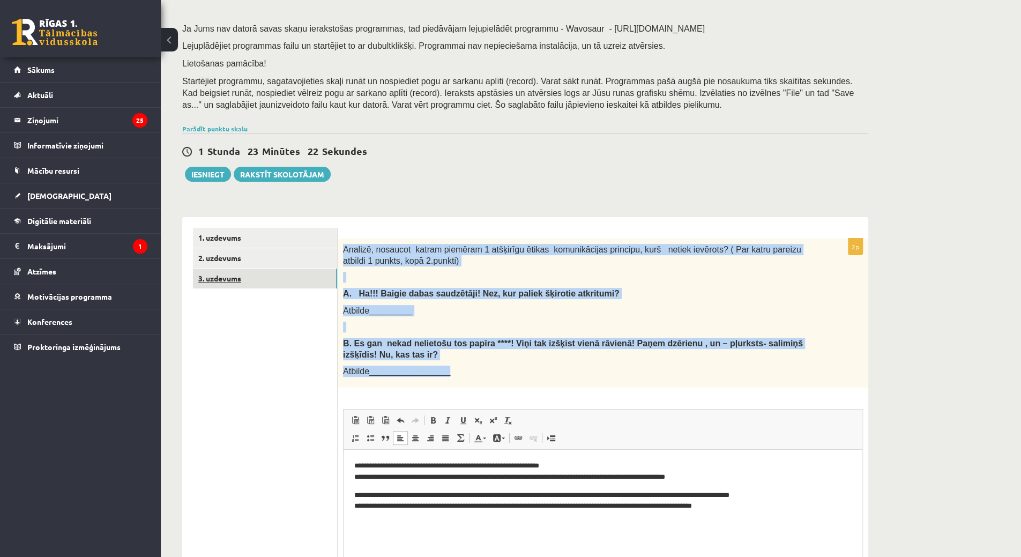
click at [221, 285] on link "3. uzdevums" at bounding box center [265, 279] width 144 height 20
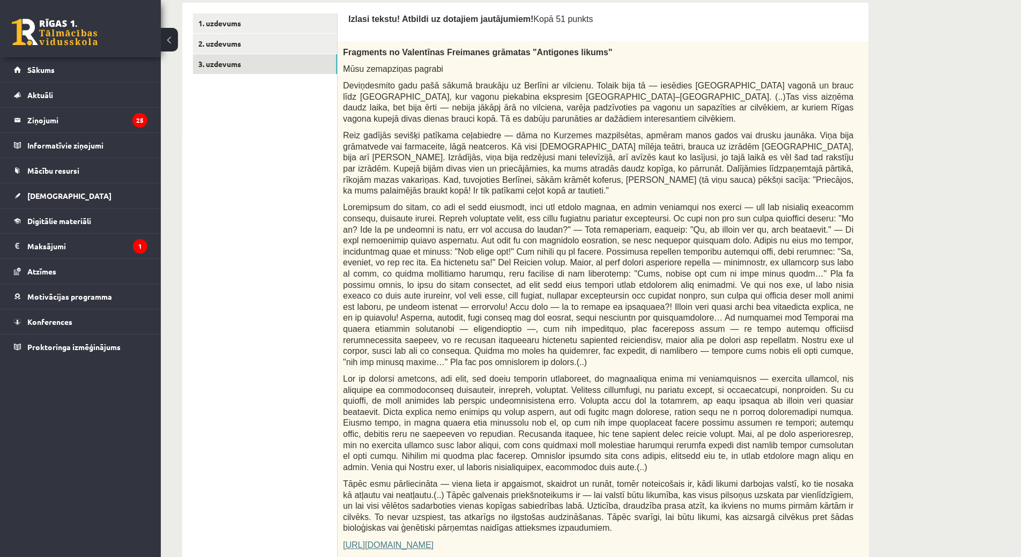
scroll to position [549, 0]
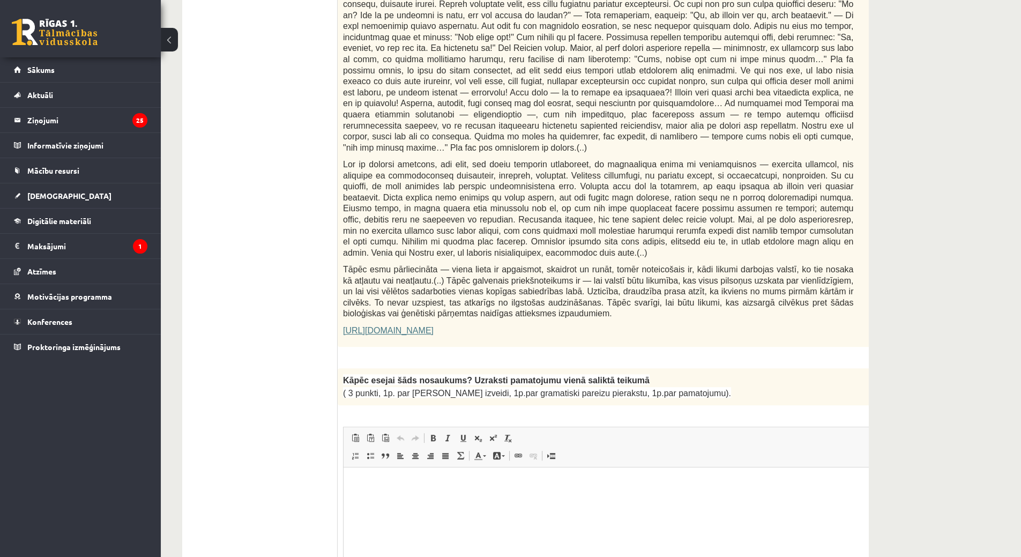
click at [434, 326] on link "https://satori.lv/article/musu-zemapzinas-pagrabi" at bounding box center [388, 330] width 91 height 9
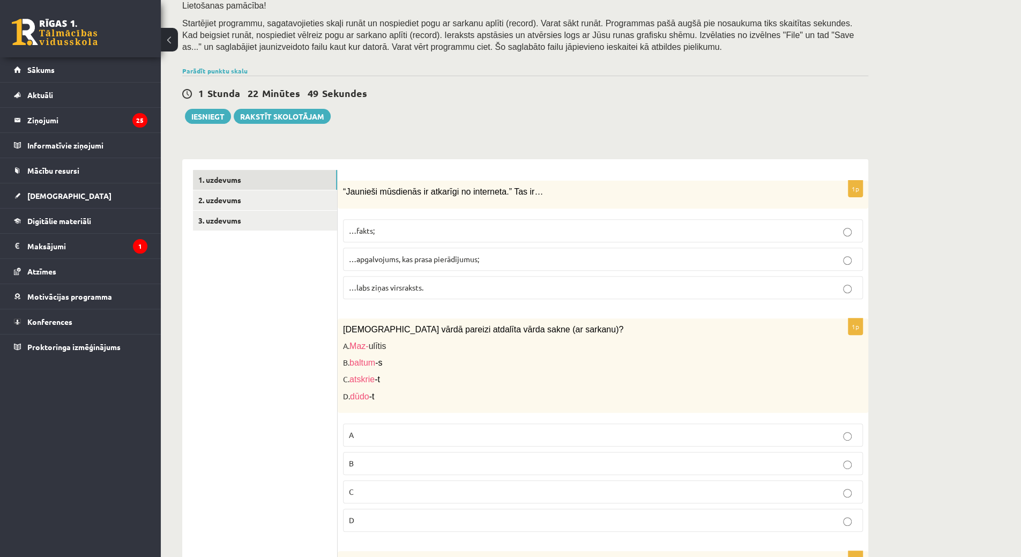
scroll to position [120, 0]
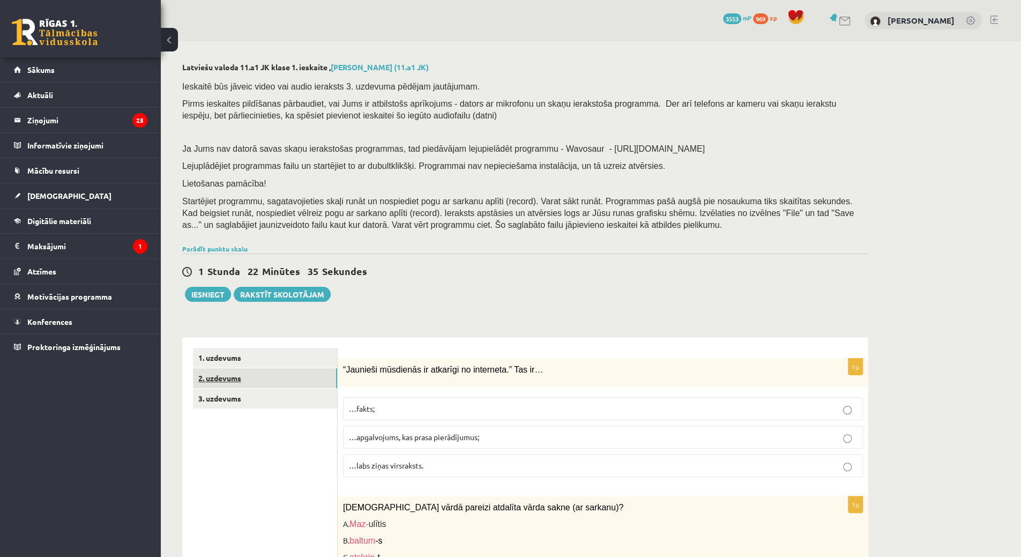
click at [252, 386] on link "2. uzdevums" at bounding box center [265, 378] width 144 height 20
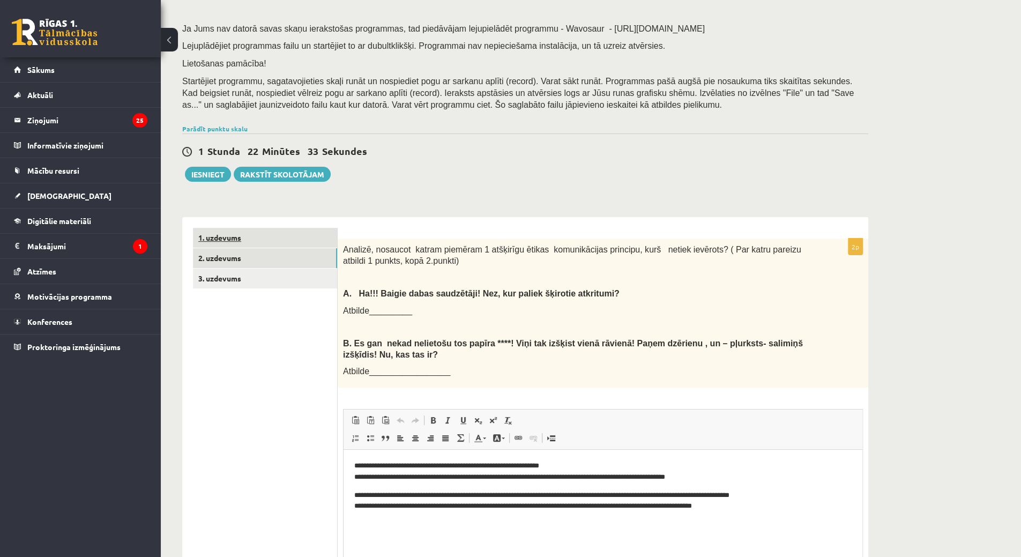
click at [289, 234] on link "1. uzdevums" at bounding box center [265, 238] width 144 height 20
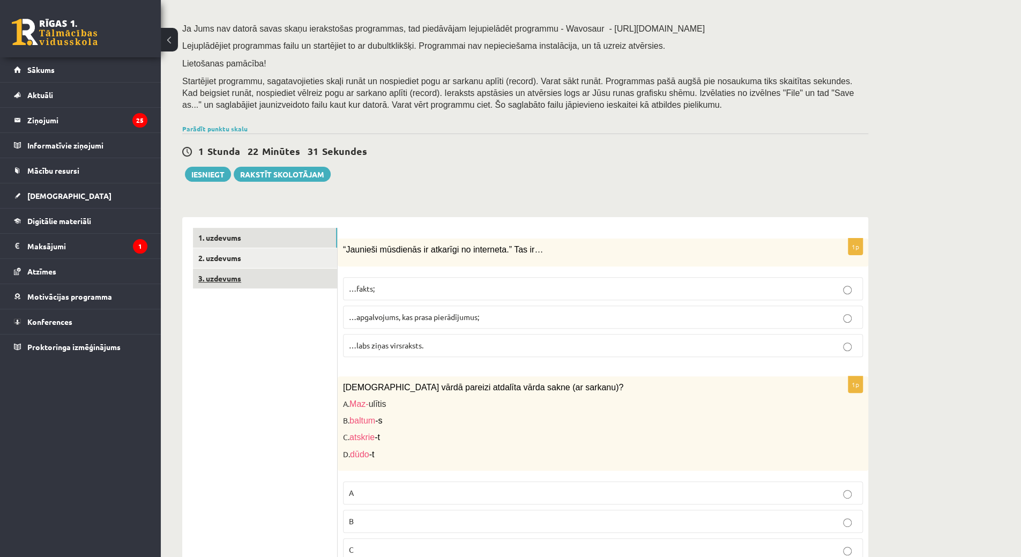
click at [256, 278] on link "3. uzdevums" at bounding box center [265, 279] width 144 height 20
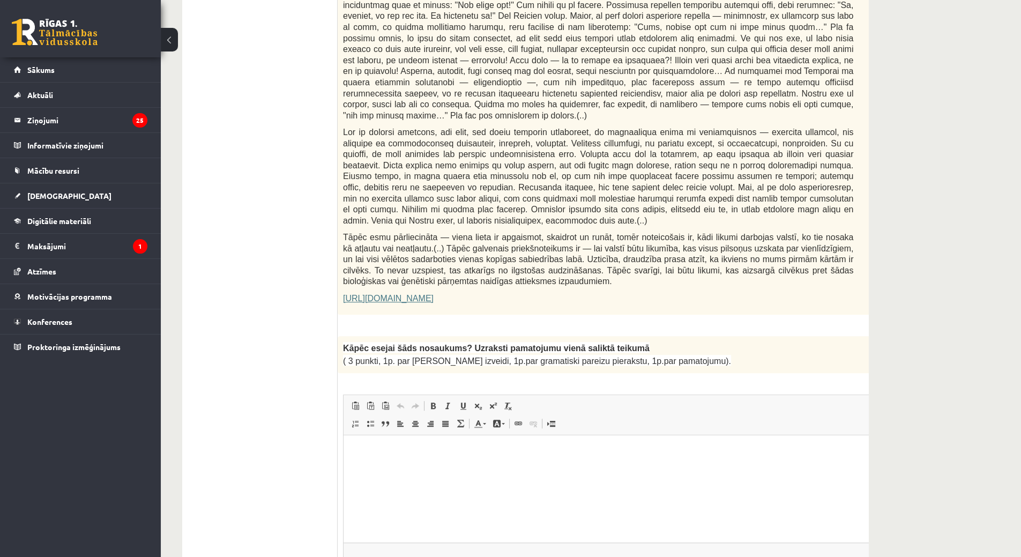
scroll to position [656, 0]
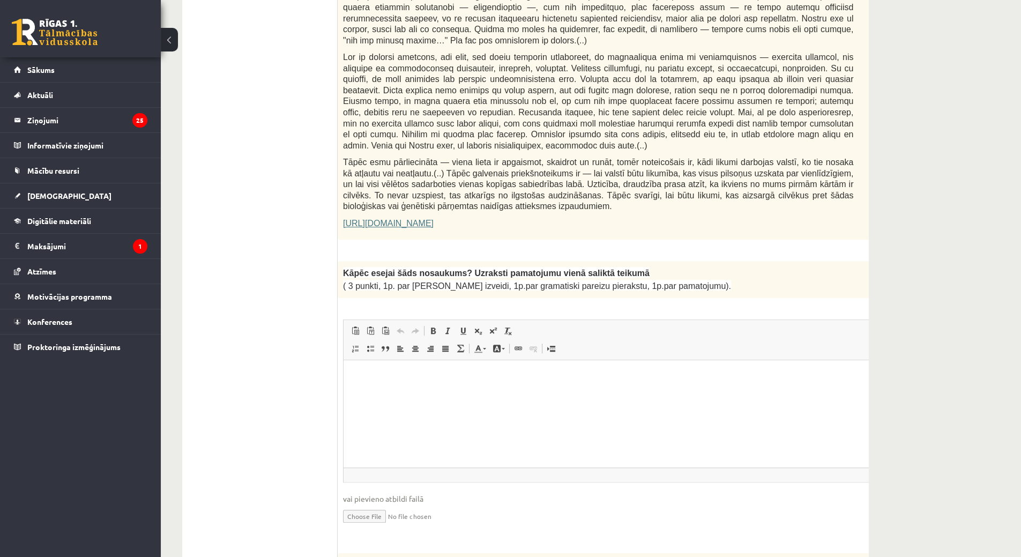
click at [425, 219] on link "[URL][DOMAIN_NAME]" at bounding box center [388, 223] width 91 height 9
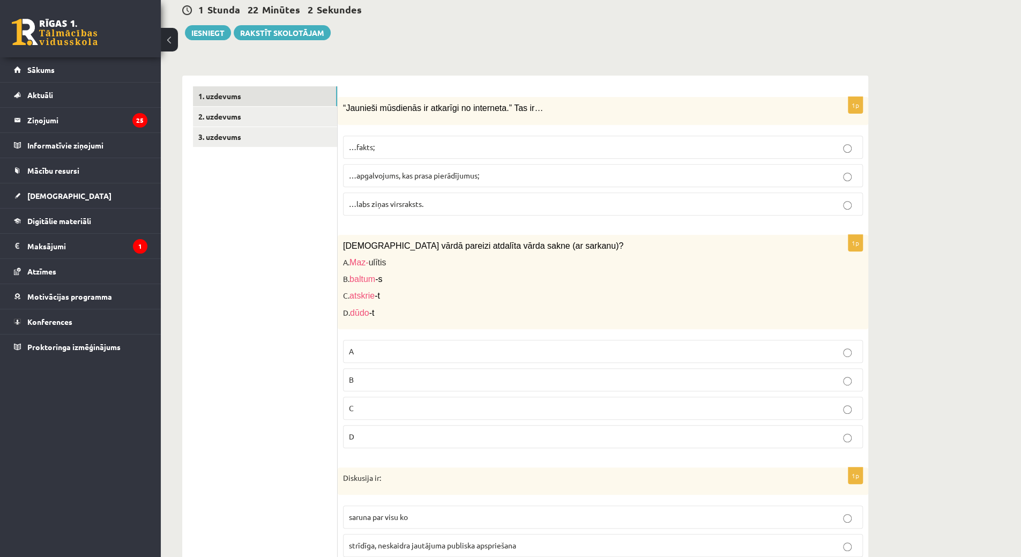
scroll to position [227, 0]
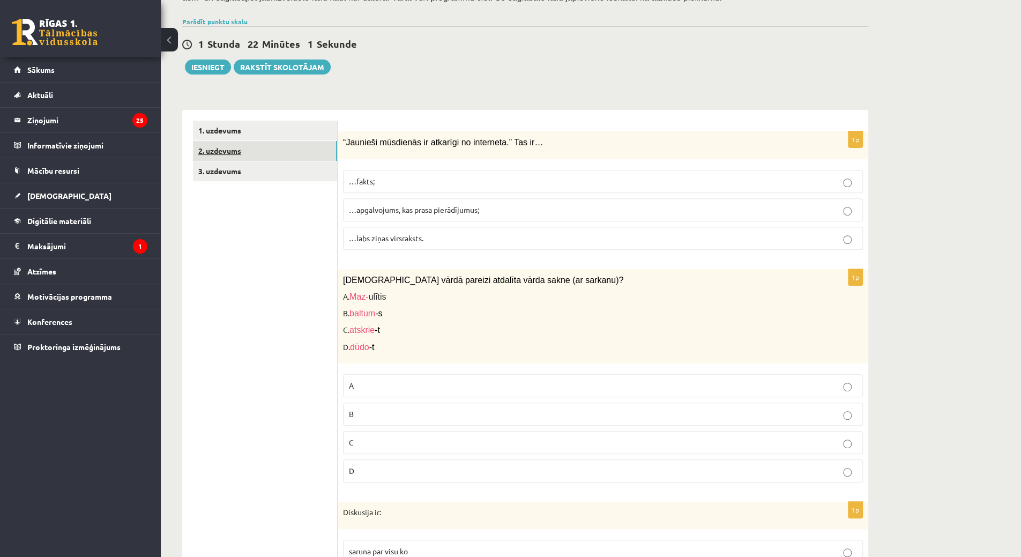
click at [226, 148] on link "2. uzdevums" at bounding box center [265, 151] width 144 height 20
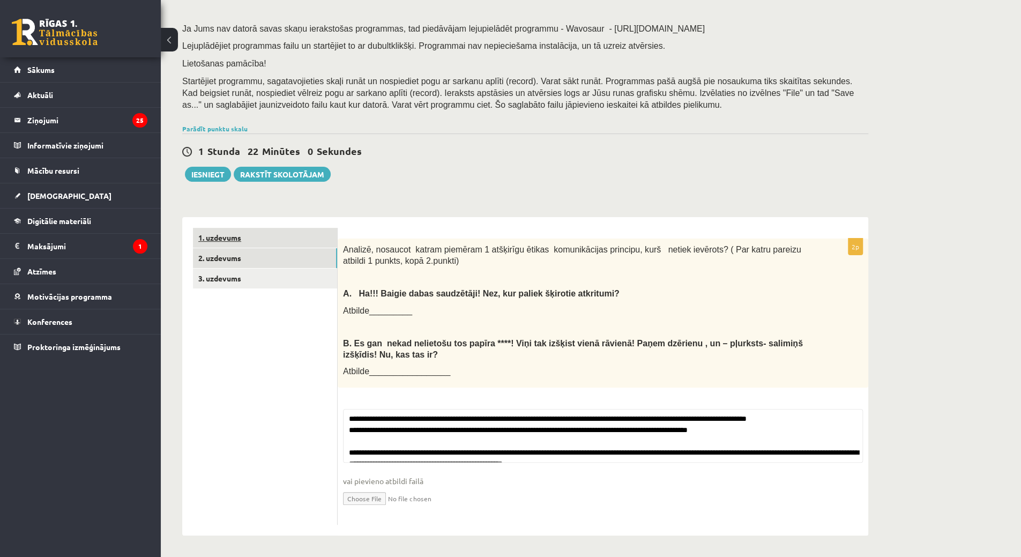
scroll to position [120, 0]
click at [241, 135] on div "1 Stunda 22 Minūtes 0 Sekundes Notikusi kļūda pie pēdējās saglabāšanas. Lūdzu p…" at bounding box center [525, 157] width 686 height 48
click at [260, 242] on link "1. uzdevums" at bounding box center [265, 238] width 144 height 20
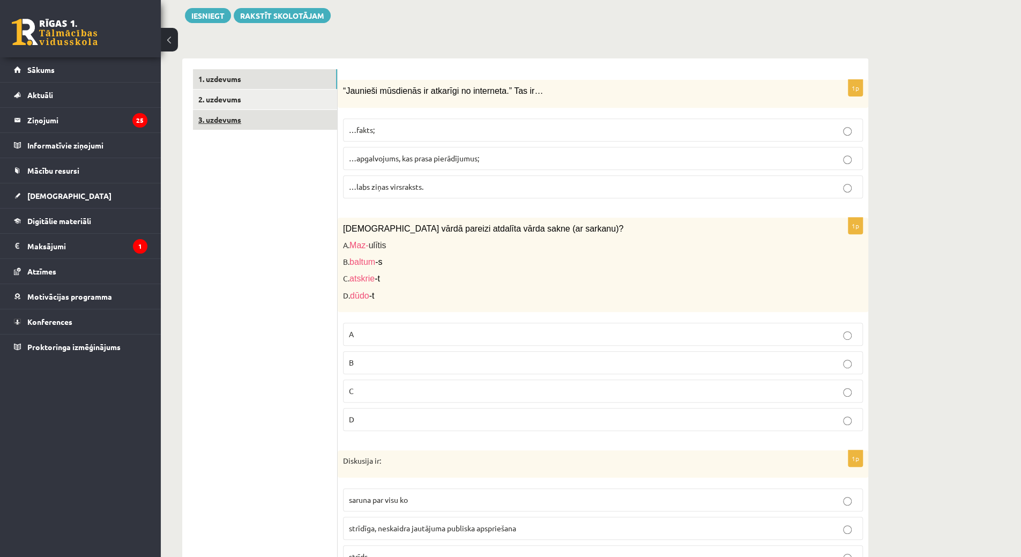
scroll to position [281, 0]
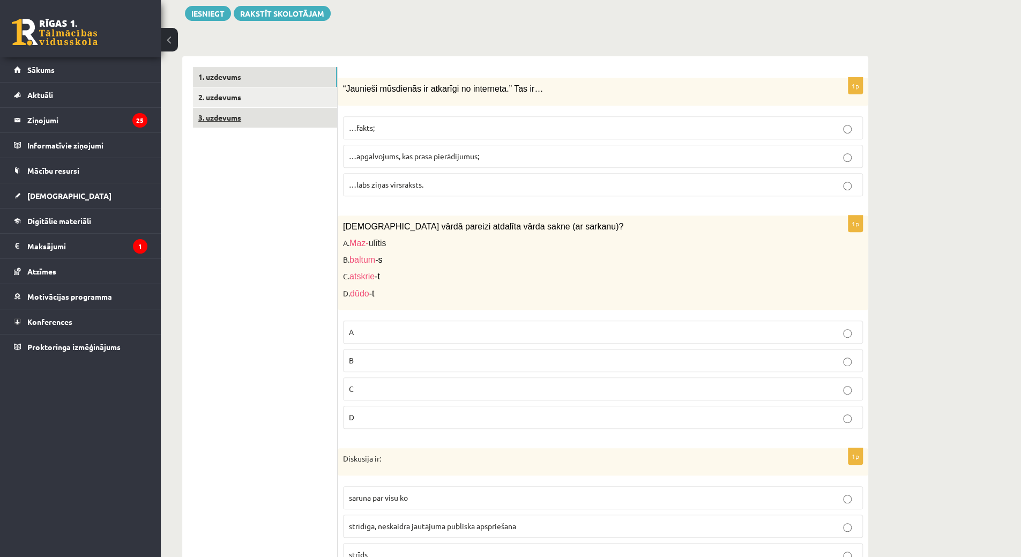
click at [227, 120] on link "3. uzdevums" at bounding box center [265, 118] width 144 height 20
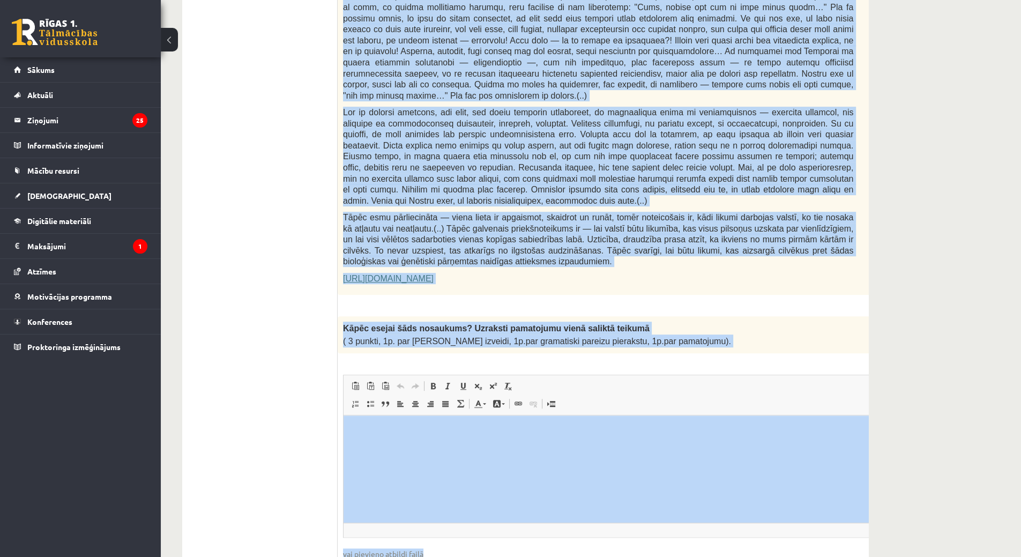
scroll to position [610, 0]
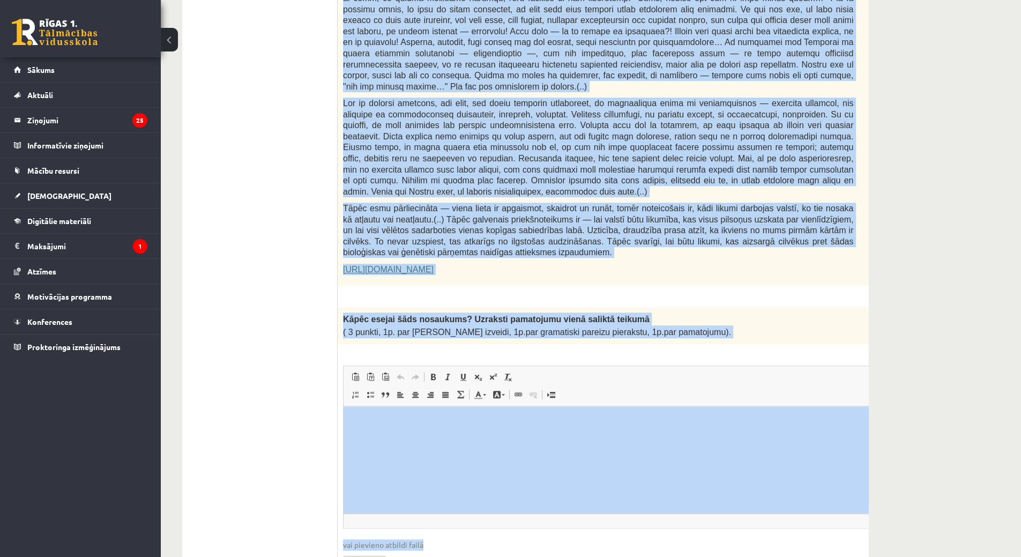
drag, startPoint x: 342, startPoint y: 203, endPoint x: 733, endPoint y: 302, distance: 403.5
copy form "Loremipsu do Sitametcon Adipiscin elitsedd "Eiusmodte incidi" Utla etdolorema a…"
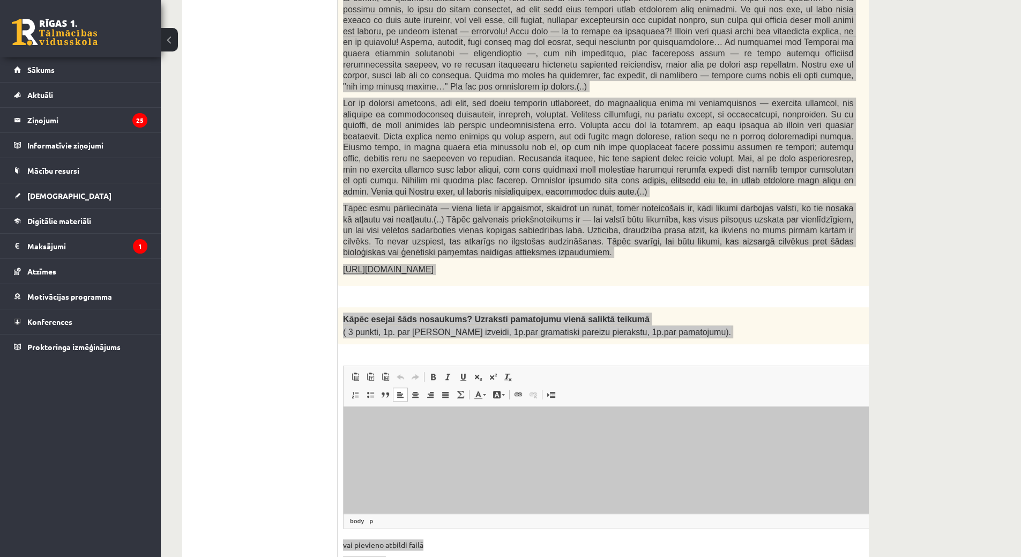
click at [500, 438] on html at bounding box center [625, 422] width 563 height 33
drag, startPoint x: 500, startPoint y: 461, endPoint x: 400, endPoint y: 438, distance: 102.2
click at [410, 438] on html at bounding box center [625, 422] width 563 height 33
click at [467, 423] on strong "**********" at bounding box center [433, 421] width 67 height 7
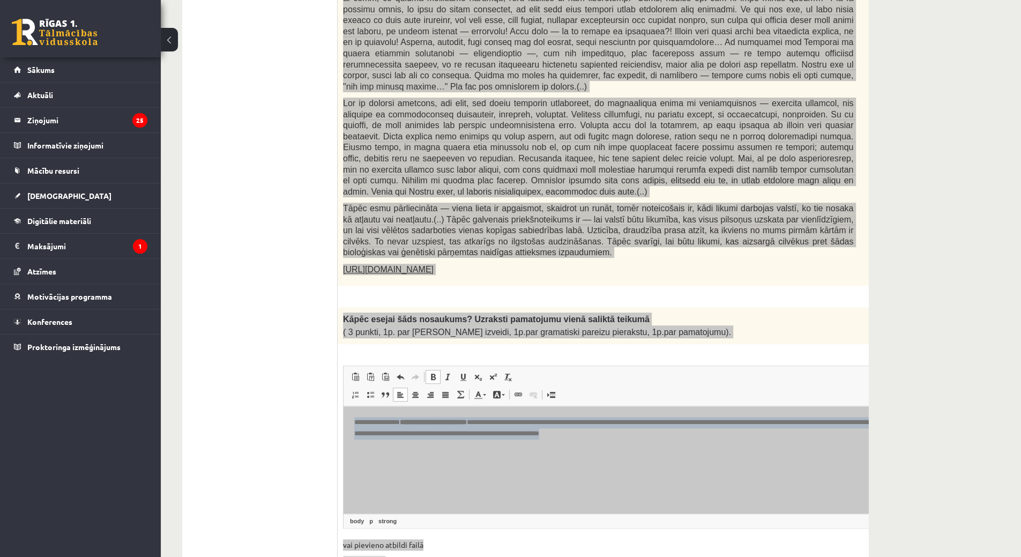
click at [467, 423] on strong "**********" at bounding box center [433, 421] width 67 height 7
click at [510, 373] on span at bounding box center [508, 377] width 9 height 9
click at [373, 450] on html "**********" at bounding box center [625, 428] width 563 height 44
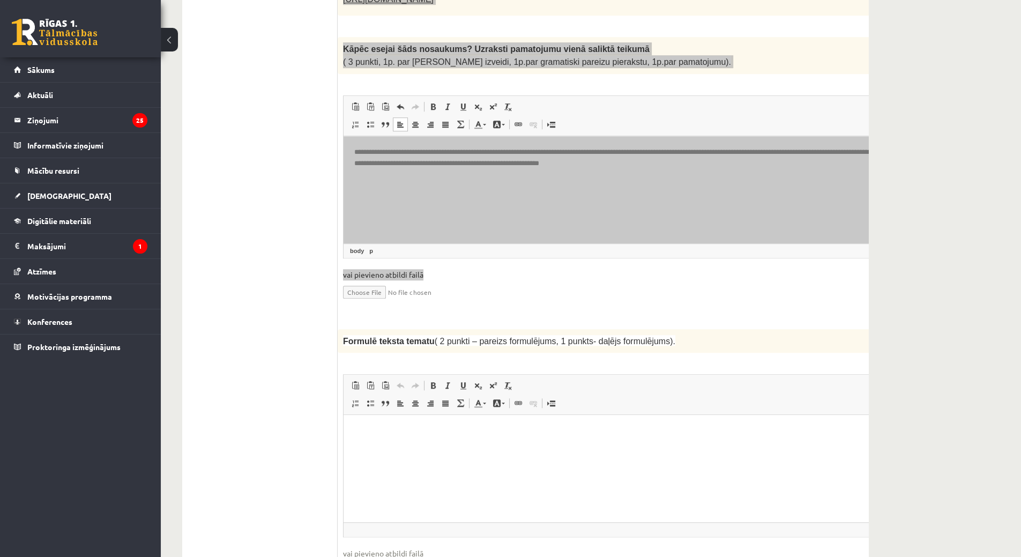
scroll to position [985, 0]
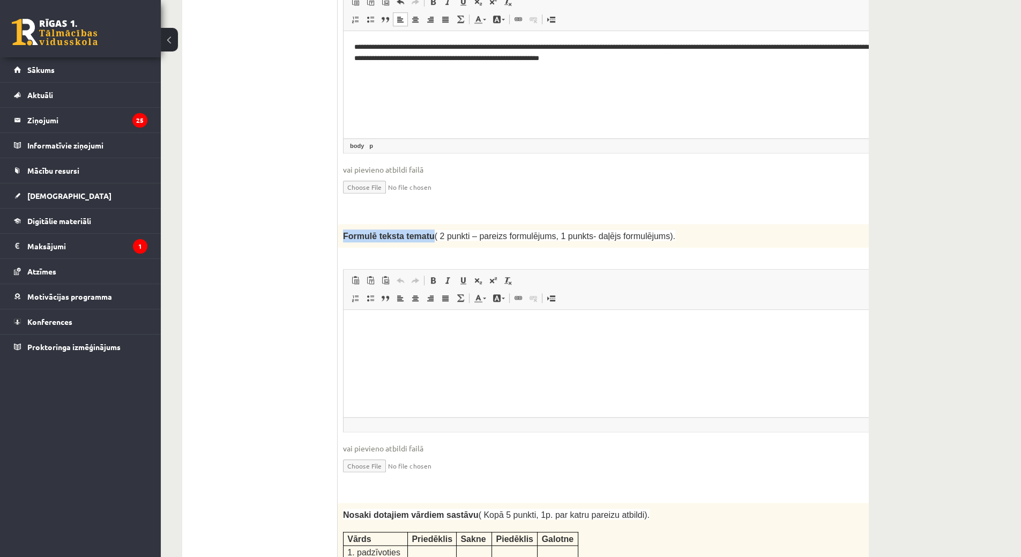
drag, startPoint x: 342, startPoint y: 198, endPoint x: 423, endPoint y: 196, distance: 81.5
click at [423, 224] on div "Formulē teksta tematu ( 2 punkti – pareizs formulējums, 1 punkts- daļējs formul…" at bounding box center [625, 236] width 575 height 24
drag, startPoint x: 674, startPoint y: 199, endPoint x: 338, endPoint y: 204, distance: 336.7
click at [338, 224] on div "Formulē teksta tematu ( 2 punkti – pareizs formulējums, 1 punkts- daļējs formul…" at bounding box center [625, 236] width 575 height 24
copy span "Formulē teksta tematu ( 2 punkti – pareizs formulējums, 1 punkts- daļējs formul…"
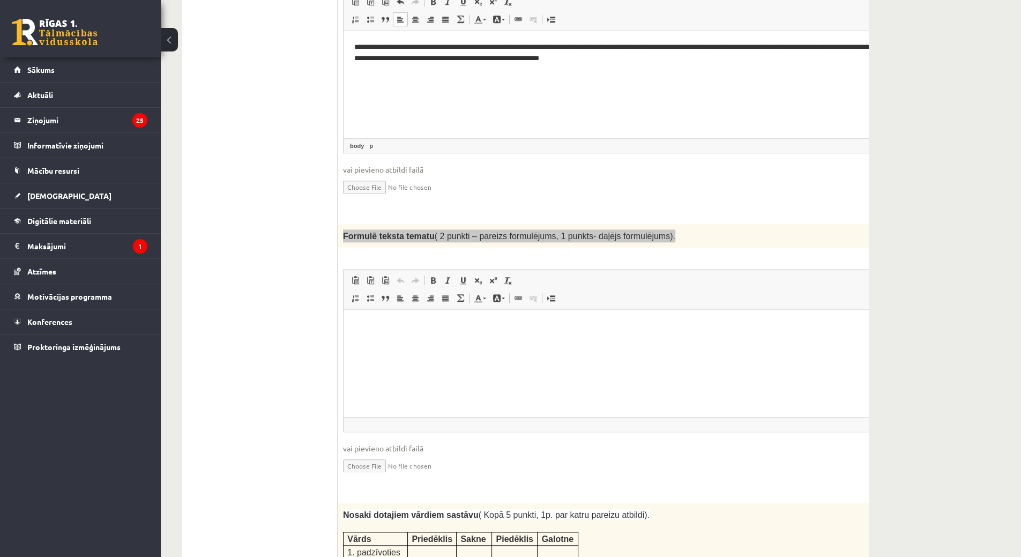
click at [418, 324] on p "Bagātinātā teksta redaktors, wiswyg-editor-user-answer-47433974915220" at bounding box center [624, 326] width 541 height 11
click at [370, 324] on p "Bagātinātā teksta redaktors, wiswyg-editor-user-answer-47433974915220" at bounding box center [624, 326] width 541 height 11
drag, startPoint x: 383, startPoint y: 325, endPoint x: 335, endPoint y: 331, distance: 48.5
click at [344, 331] on html "**********" at bounding box center [625, 326] width 563 height 33
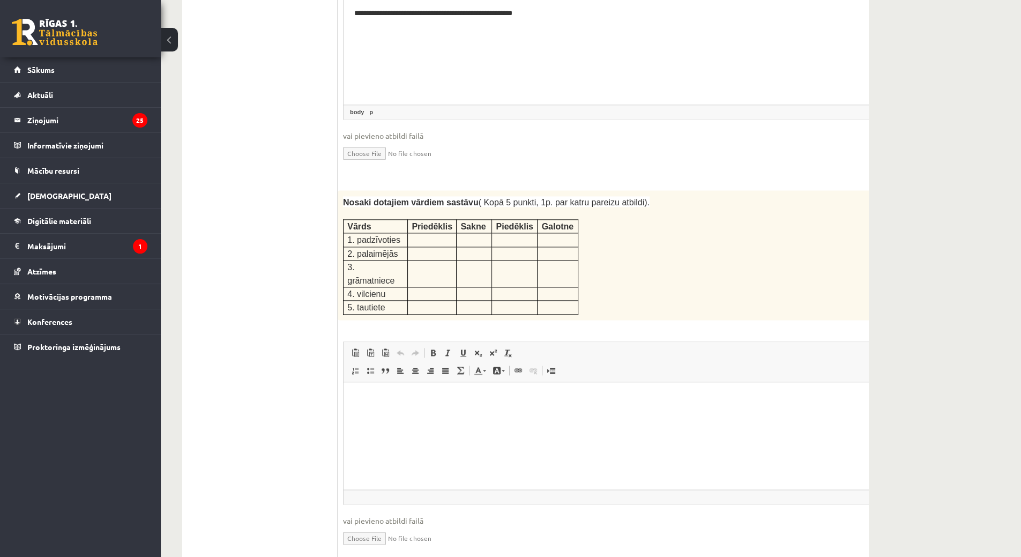
scroll to position [1307, 0]
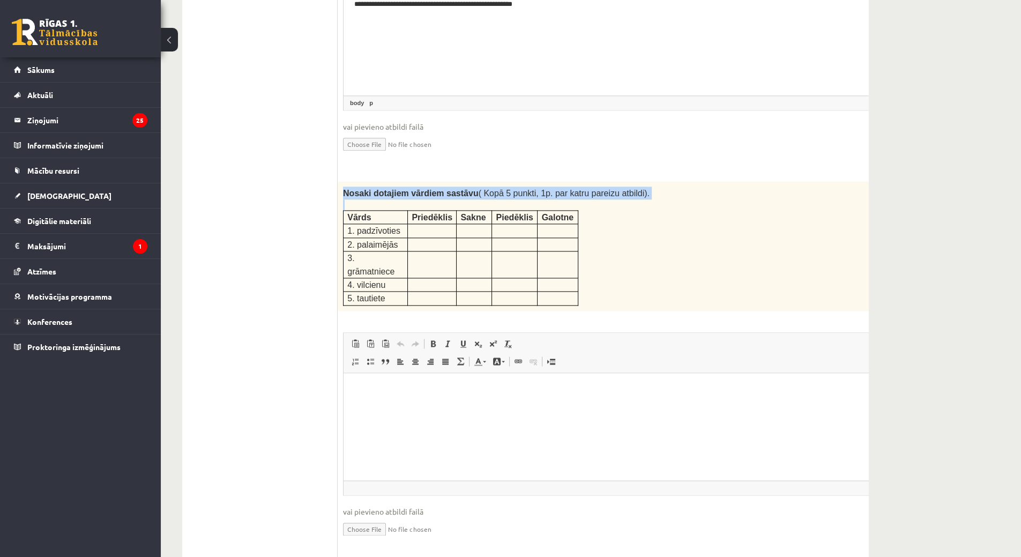
drag, startPoint x: 343, startPoint y: 151, endPoint x: 577, endPoint y: 247, distance: 253.1
click at [577, 247] on div "Nosaki dotajiem vārdiem sastāvu ( Kopā 5 punkti, 1p. par katru pareizu atbildi)…" at bounding box center [625, 246] width 575 height 130
copy div "Nosaki dotajiem vārdiem sastāvu ( Kopā 5 punkti, 1p. par katru pareizu atbildi)."
click at [415, 389] on p "Bagātinātā teksta redaktors, wiswyg-editor-user-answer-47433931846140" at bounding box center [624, 388] width 541 height 11
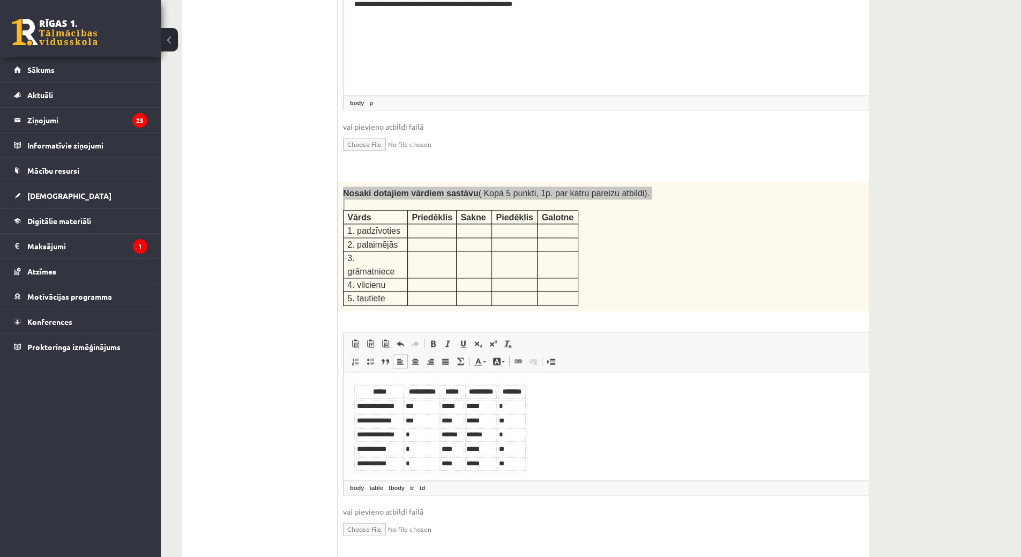
click at [588, 409] on body "**********" at bounding box center [624, 427] width 541 height 88
click at [546, 408] on body "**********" at bounding box center [624, 427] width 541 height 88
drag, startPoint x: 540, startPoint y: 419, endPoint x: 347, endPoint y: 371, distance: 198.8
click at [347, 373] on html "**********" at bounding box center [625, 428] width 563 height 110
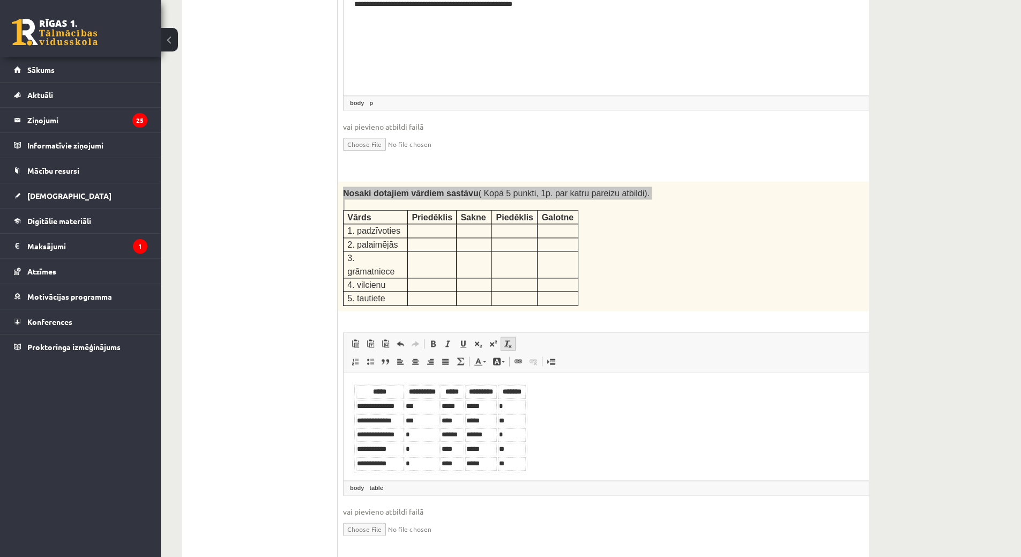
click at [507, 337] on link "Noņemt stilus" at bounding box center [508, 344] width 15 height 14
click at [582, 441] on body "**********" at bounding box center [624, 427] width 541 height 88
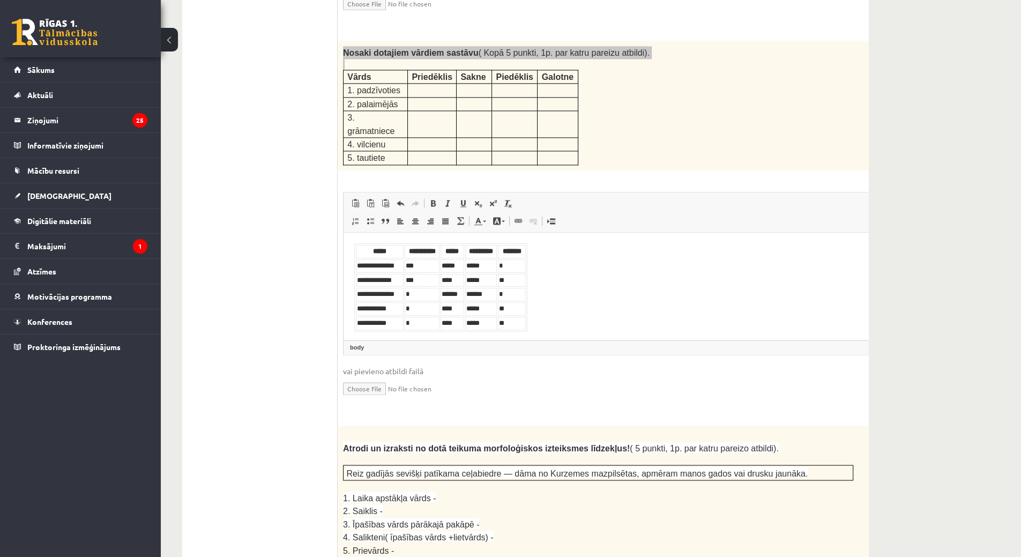
scroll to position [1608, 0]
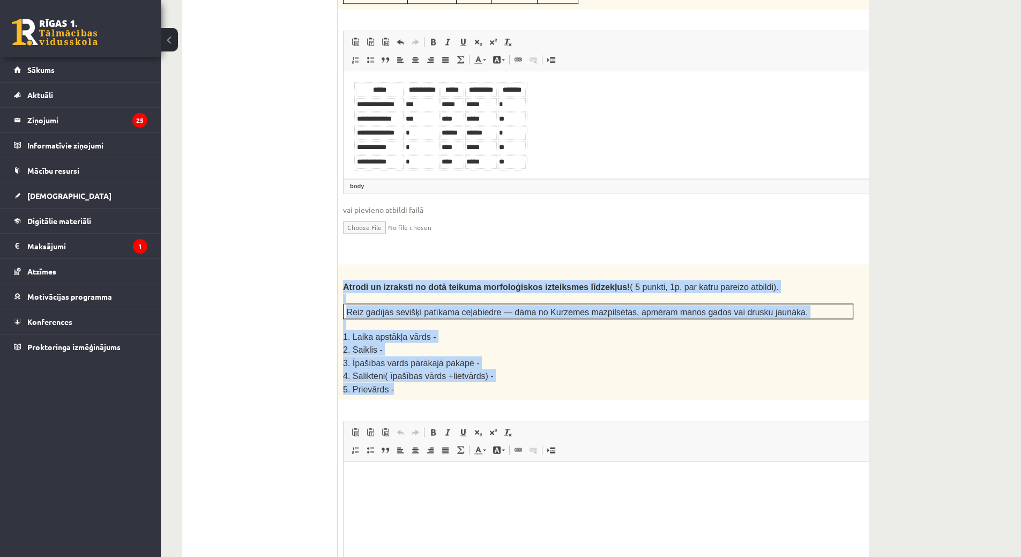
drag, startPoint x: 341, startPoint y: 226, endPoint x: 532, endPoint y: 300, distance: 204.7
click at [546, 318] on div "Atrodi un izraksti no dotā teikuma morfoloģiskos izteiksmes līdzekļus! ( 5 punk…" at bounding box center [625, 332] width 575 height 135
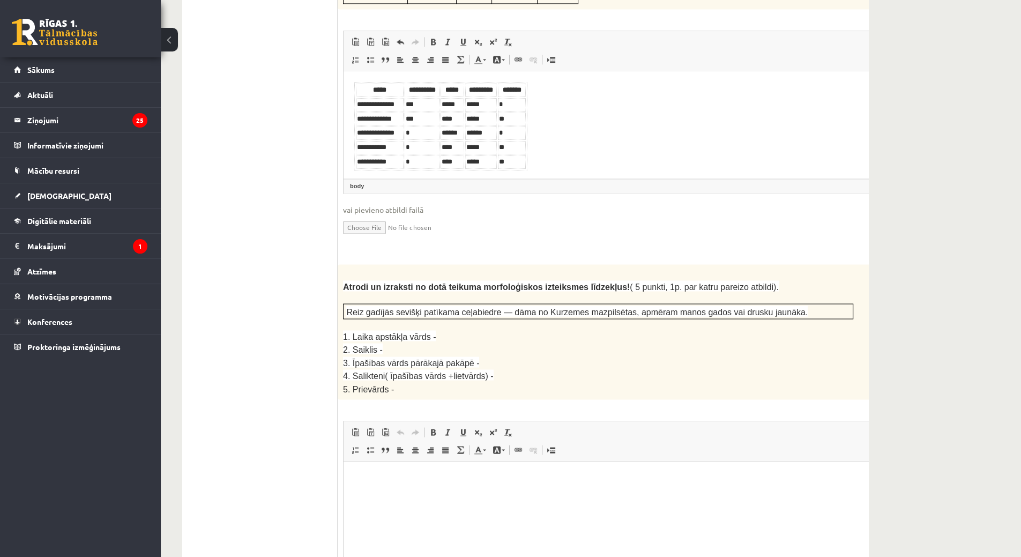
drag, startPoint x: 421, startPoint y: 325, endPoint x: 411, endPoint y: 325, distance: 10.2
click at [413, 383] on p "5. Prievārds -" at bounding box center [598, 389] width 510 height 12
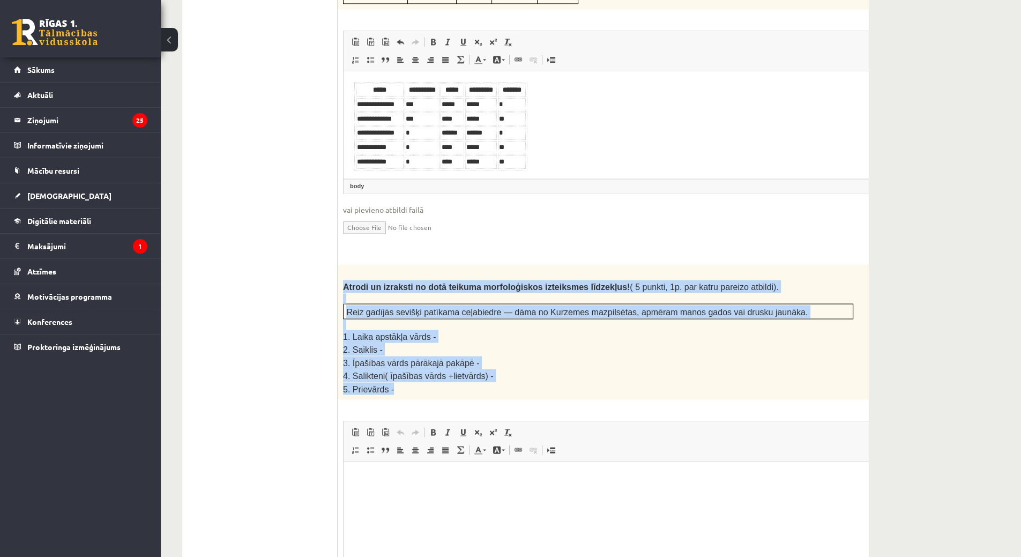
drag, startPoint x: 363, startPoint y: 323, endPoint x: 341, endPoint y: 228, distance: 97.3
click at [341, 265] on div "Atrodi un izraksti no dotā teikuma morfoloģiskos izteiksmes līdzekļus! ( 5 punk…" at bounding box center [625, 332] width 575 height 135
copy div "Atrodi un izraksti no dotā teikuma morfoloģiskos izteiksmes līdzekļus! ( 5 punk…"
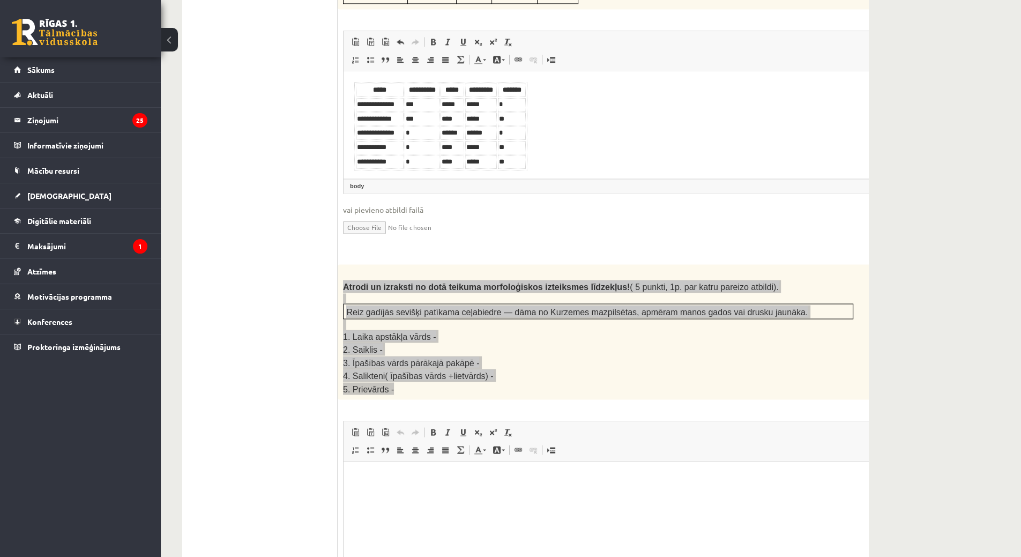
click at [425, 478] on p "Bagātinātā teksta redaktors, wiswyg-editor-user-answer-47433980740380" at bounding box center [624, 478] width 541 height 11
click at [411, 480] on p "Bagātinātā teksta redaktors, wiswyg-editor-user-answer-47433980740380" at bounding box center [624, 478] width 541 height 11
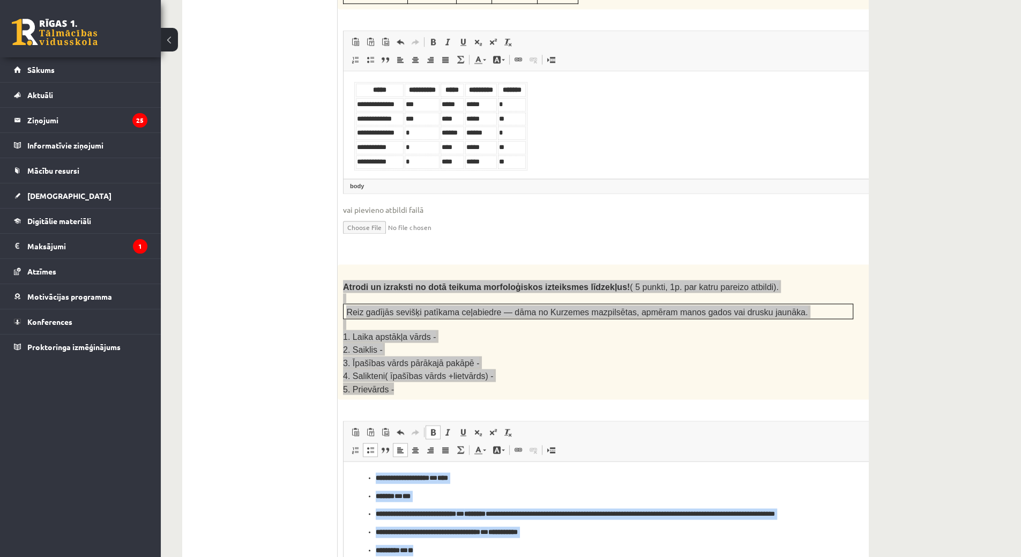
drag, startPoint x: 372, startPoint y: 477, endPoint x: 535, endPoint y: 527, distance: 171.1
click at [545, 556] on html "**********" at bounding box center [625, 514] width 563 height 105
click at [503, 426] on link "Noņemt stilus" at bounding box center [508, 433] width 15 height 14
click at [346, 491] on html "**********" at bounding box center [625, 514] width 563 height 105
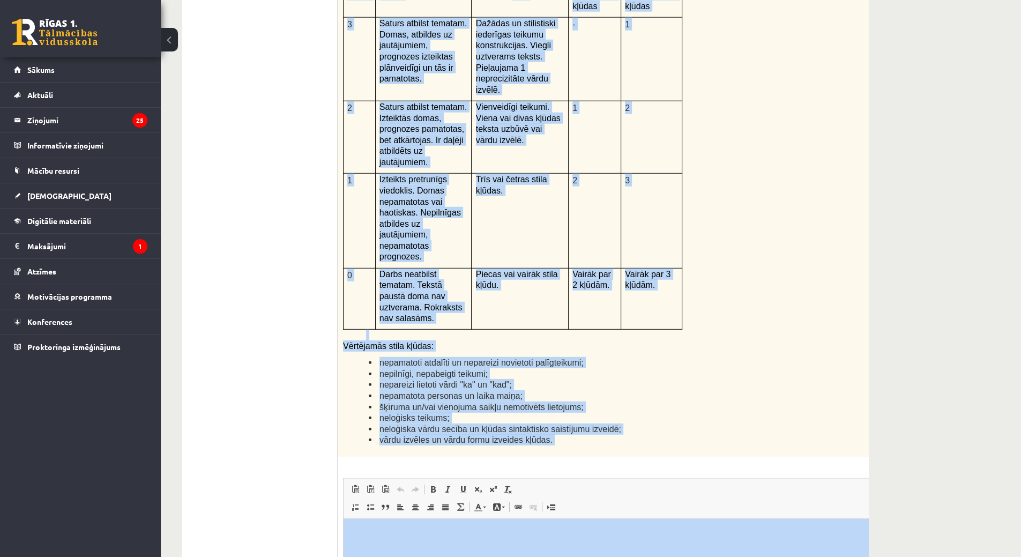
scroll to position [2489, 0]
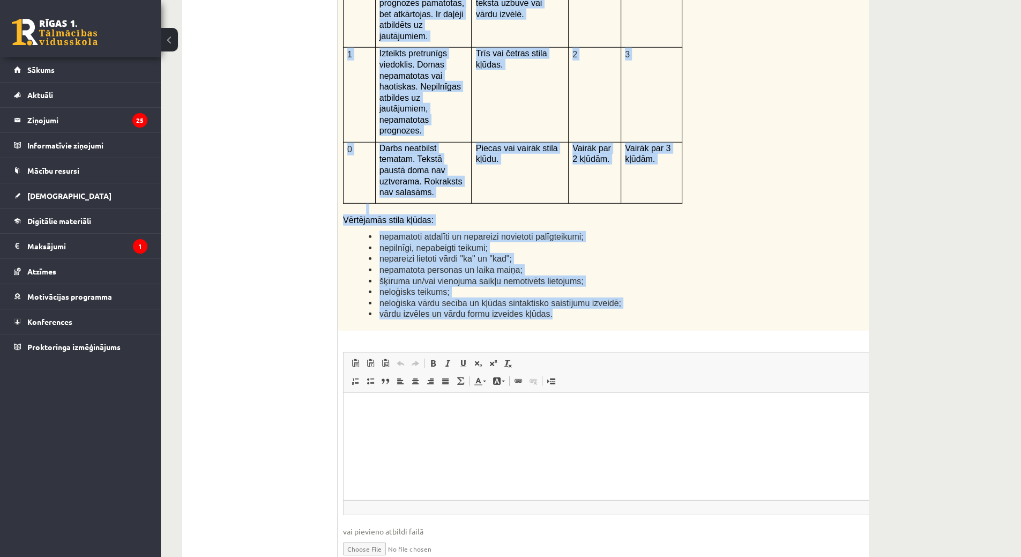
drag, startPoint x: 339, startPoint y: 72, endPoint x: 638, endPoint y: 204, distance: 326.2
click at [638, 204] on div "Kā doto citātu var attiecināt uz Tavu dzīvi? Uzraksti savu atbildi, nosaucot un…" at bounding box center [625, 52] width 575 height 557
copy div "Kā doto citātu var attiecināt uz Tavu dzīvi? Uzraksti savu atbildi, nosaucot un…"
click at [574, 231] on li "nepamatoti atdalīti un nepareizi novietoti palīgteikumi;" at bounding box center [611, 236] width 485 height 11
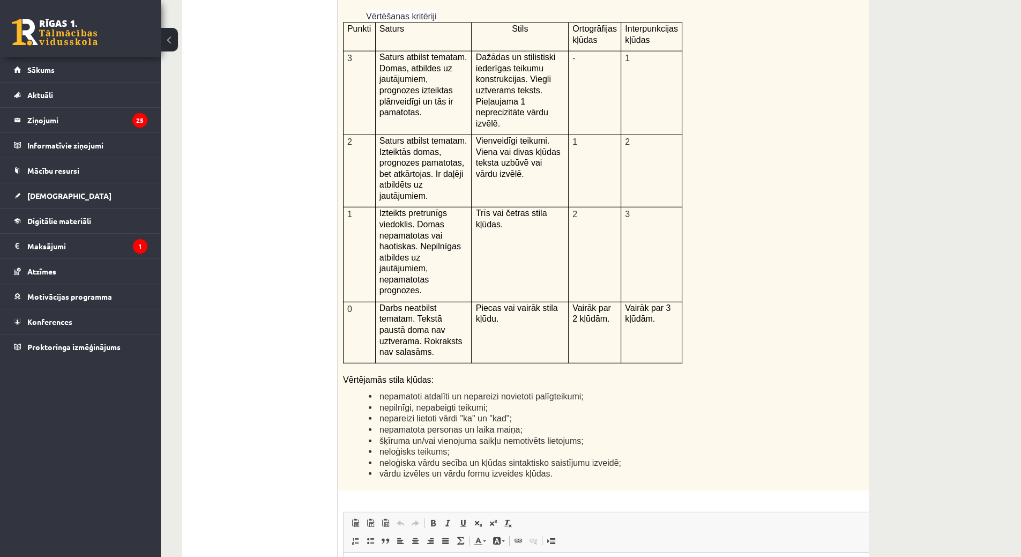
scroll to position [2436, 0]
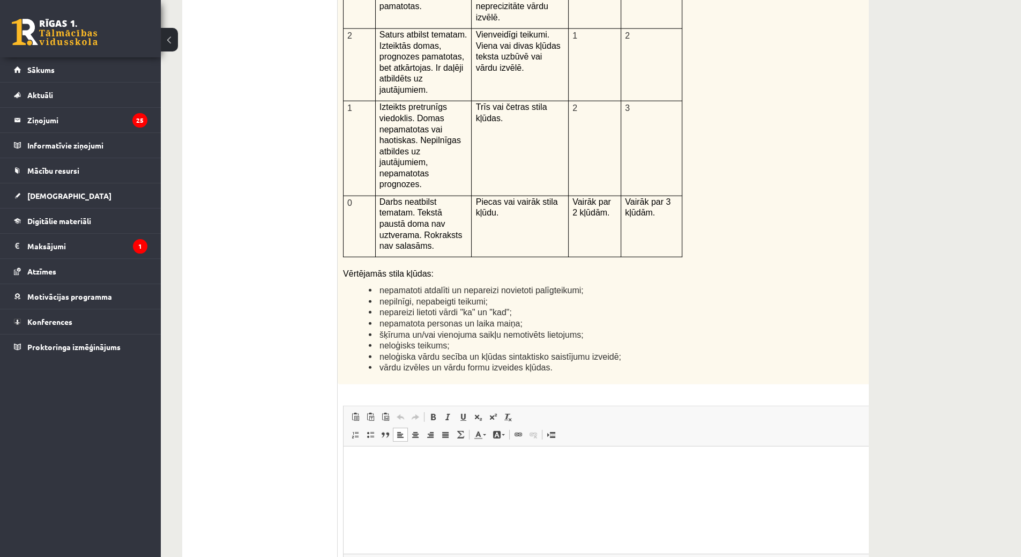
drag, startPoint x: 429, startPoint y: 474, endPoint x: 403, endPoint y: 451, distance: 35.3
click at [402, 451] on html at bounding box center [625, 462] width 563 height 33
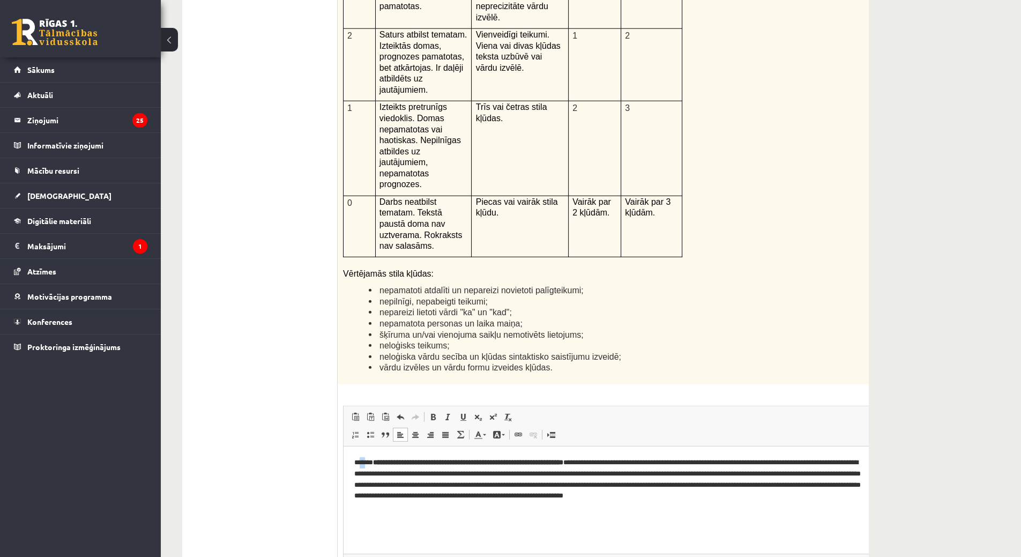
click at [365, 458] on p "**********" at bounding box center [611, 479] width 515 height 44
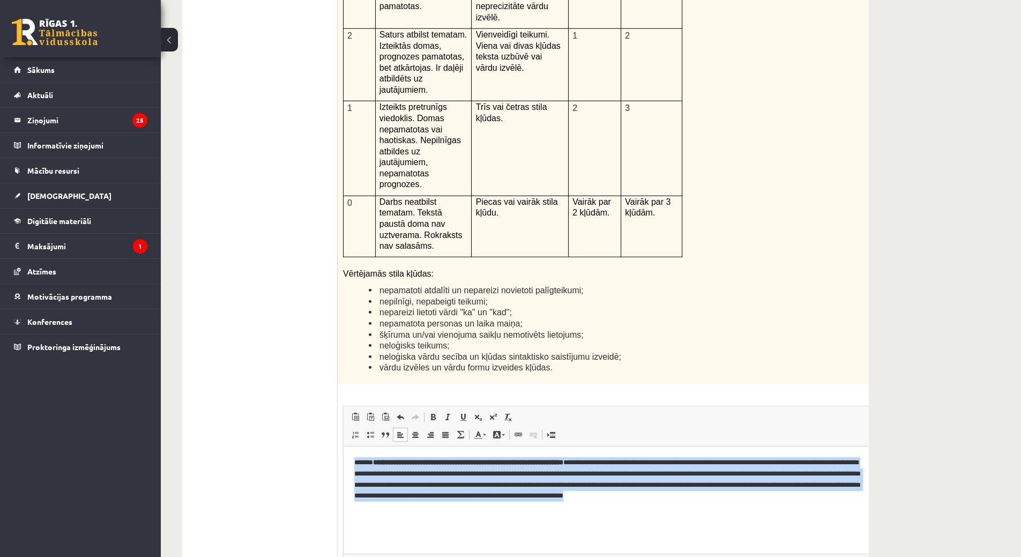
scroll to position [0, 17]
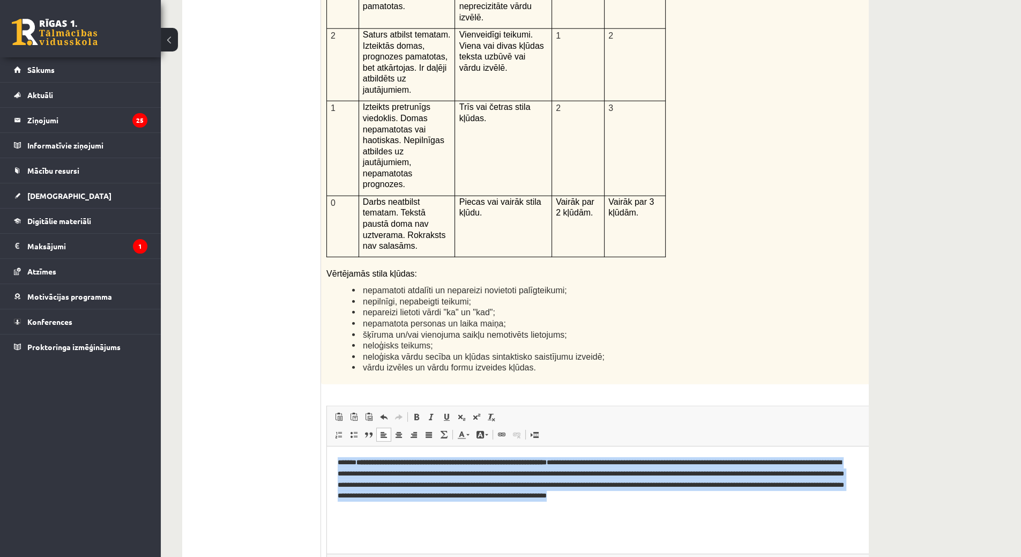
drag, startPoint x: 336, startPoint y: 456, endPoint x: 782, endPoint y: 488, distance: 447.1
click at [890, 512] on html "**********" at bounding box center [608, 479] width 563 height 66
click at [491, 410] on link "Noņemt stilus" at bounding box center [491, 417] width 15 height 14
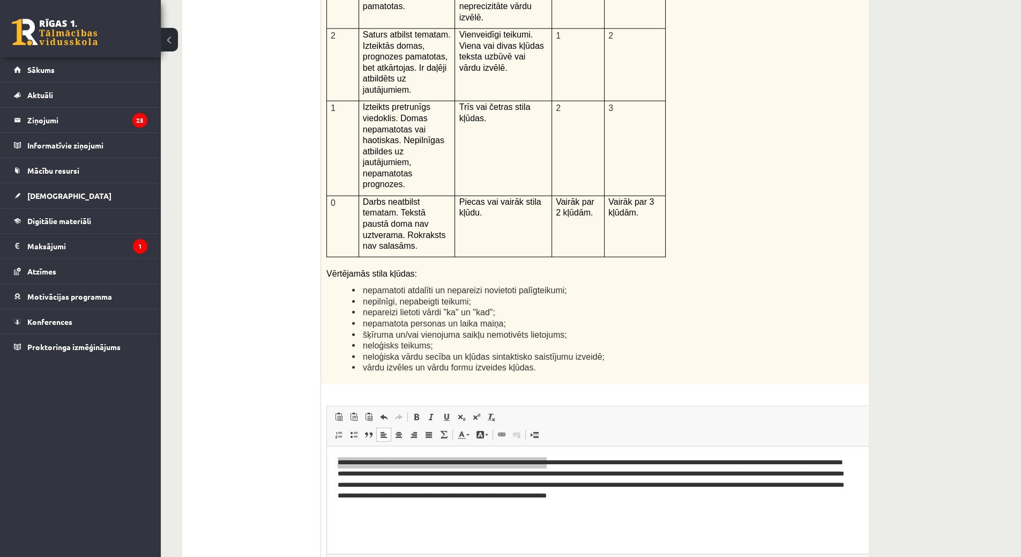
click at [515, 479] on p "**********" at bounding box center [595, 479] width 515 height 44
click at [507, 505] on html "**********" at bounding box center [608, 479] width 563 height 66
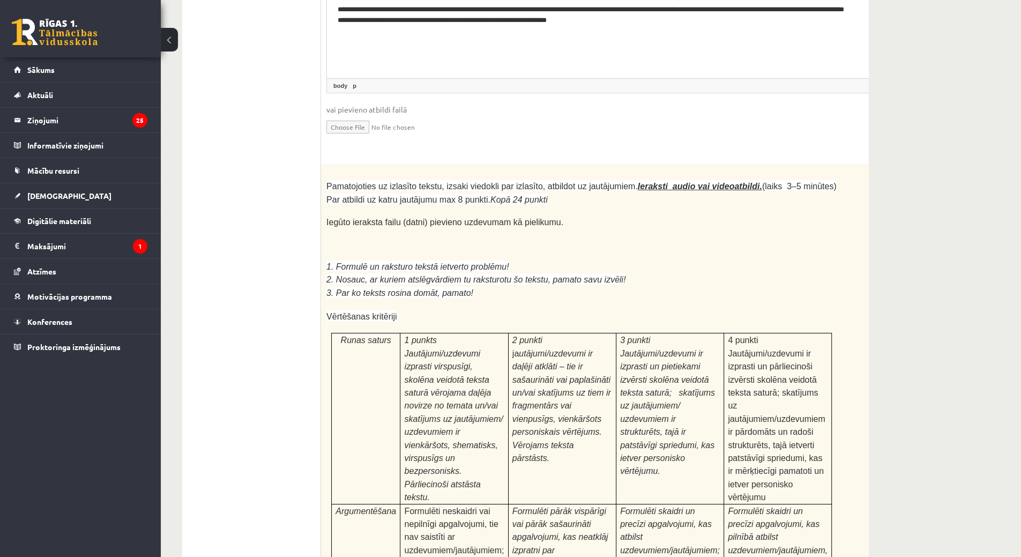
scroll to position [2865, 0]
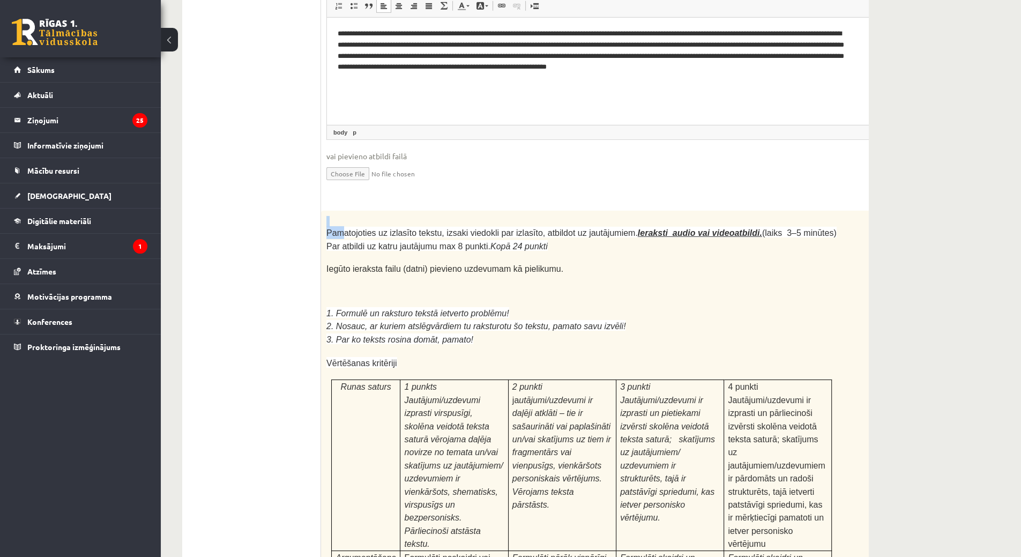
drag, startPoint x: 324, startPoint y: 108, endPoint x: 343, endPoint y: 114, distance: 19.3
click at [343, 211] on div "Pamatojoties uz izlasīto tekstu, izsaki viedokli par izlasīto, atbildot uz jaut…" at bounding box center [608, 502] width 575 height 582
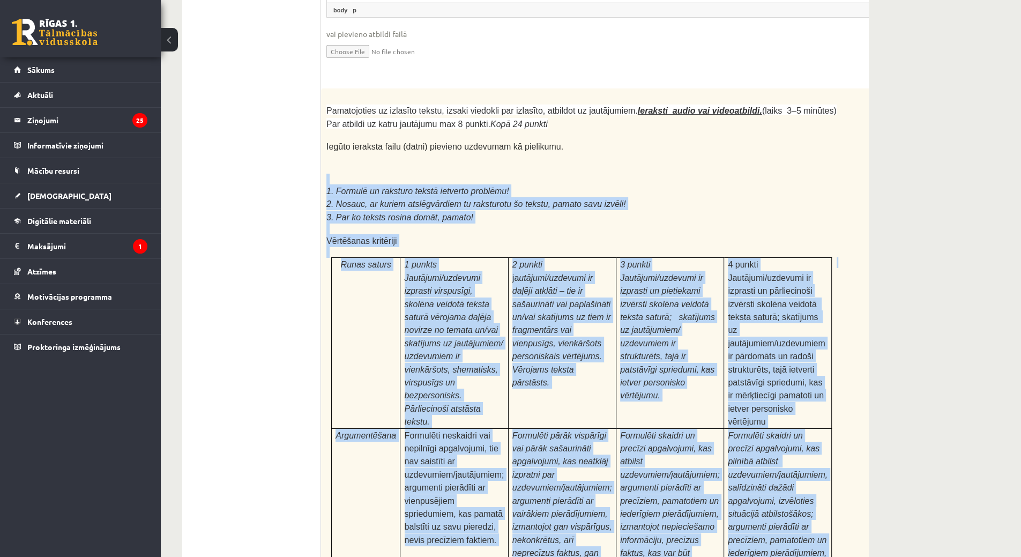
scroll to position [3216, 0]
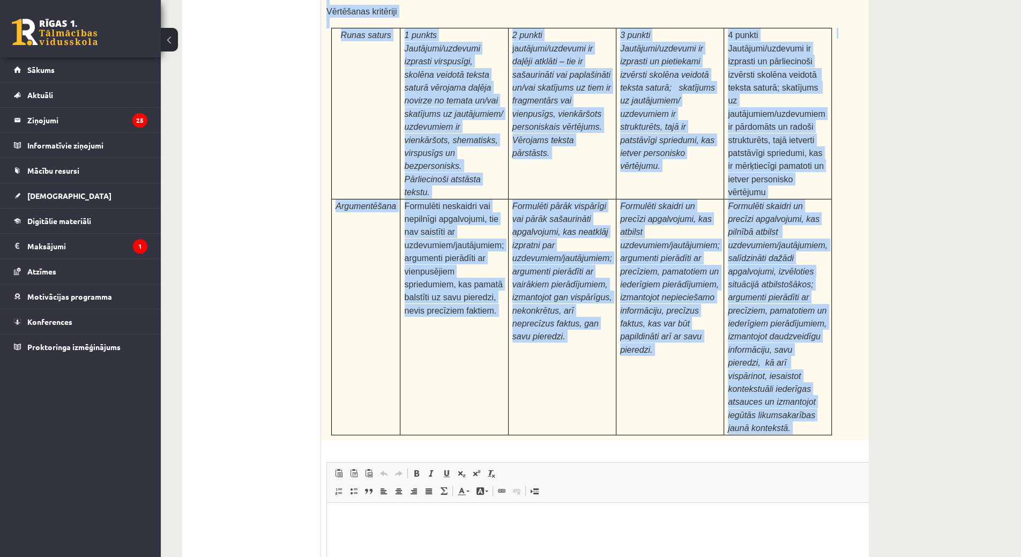
drag, startPoint x: 324, startPoint y: 186, endPoint x: 680, endPoint y: 289, distance: 370.5
click at [680, 289] on div "24p Pamatojoties uz izlasīto tekstu, izsaki viedokli par izlasīto, atbildot uz …" at bounding box center [608, 272] width 575 height 826
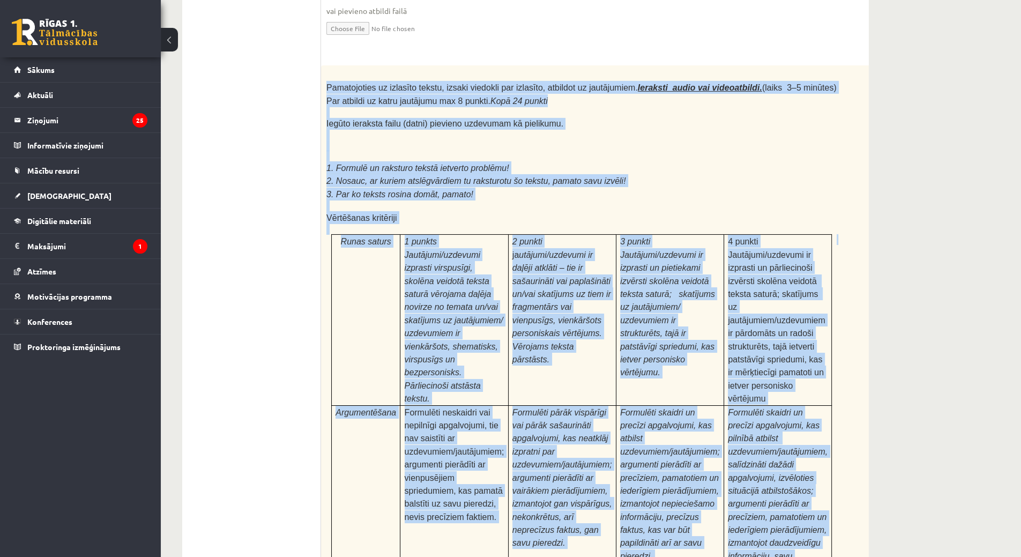
scroll to position [3093, 0]
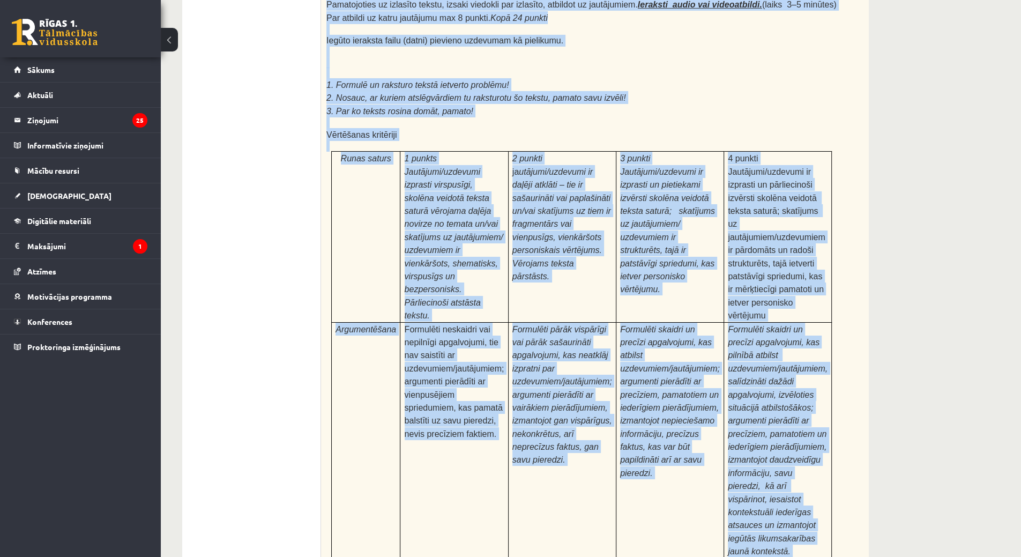
drag, startPoint x: 324, startPoint y: 189, endPoint x: 831, endPoint y: 391, distance: 545.9
click at [831, 391] on div "Pamatojoties uz izlasīto tekstu, izsaki viedokli par izlasīto, atbildot uz jaut…" at bounding box center [608, 273] width 575 height 582
copy div "Pamatojoties uz izlasīto tekstu, izsaki viedokli par izlasīto, atbildot uz jaut…"
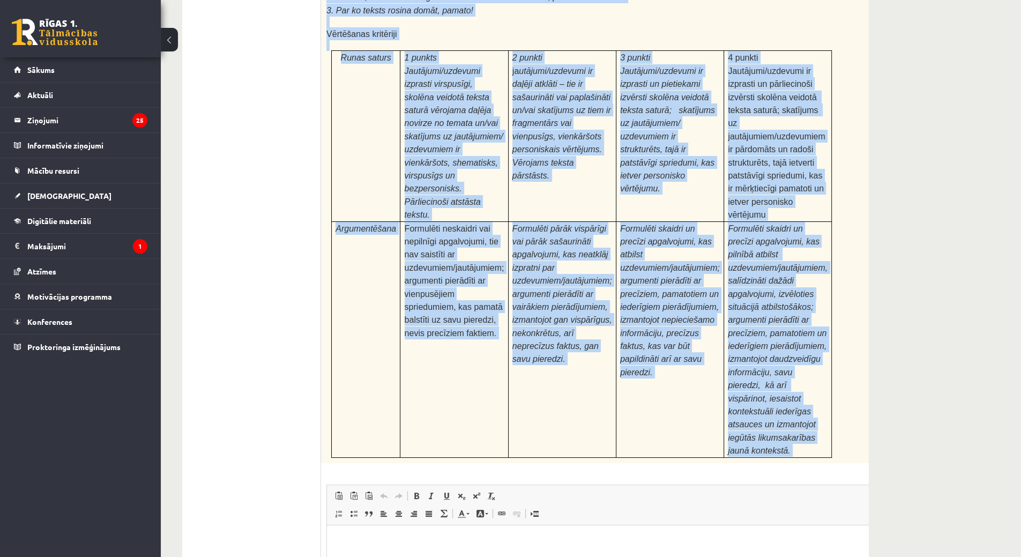
scroll to position [3216, 0]
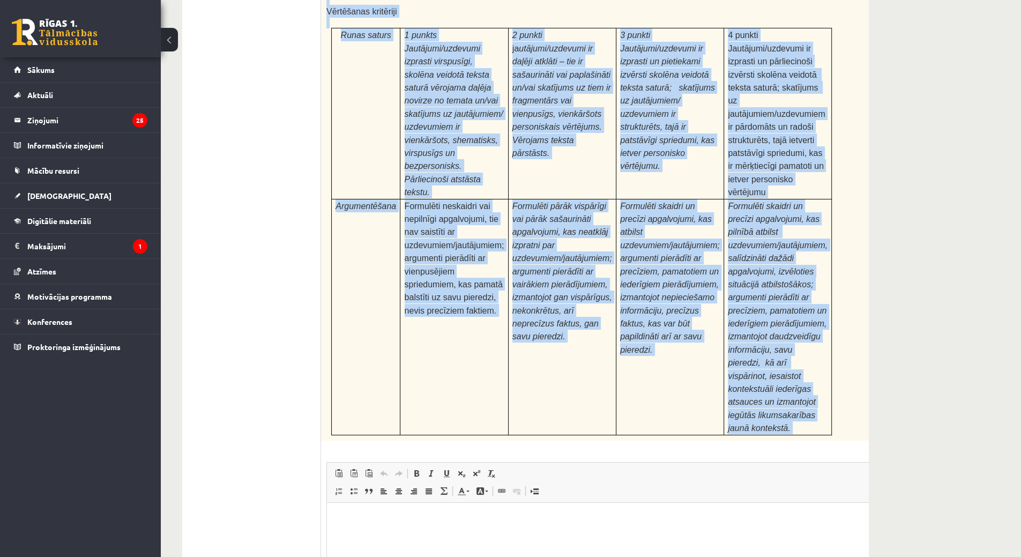
type input "**********"
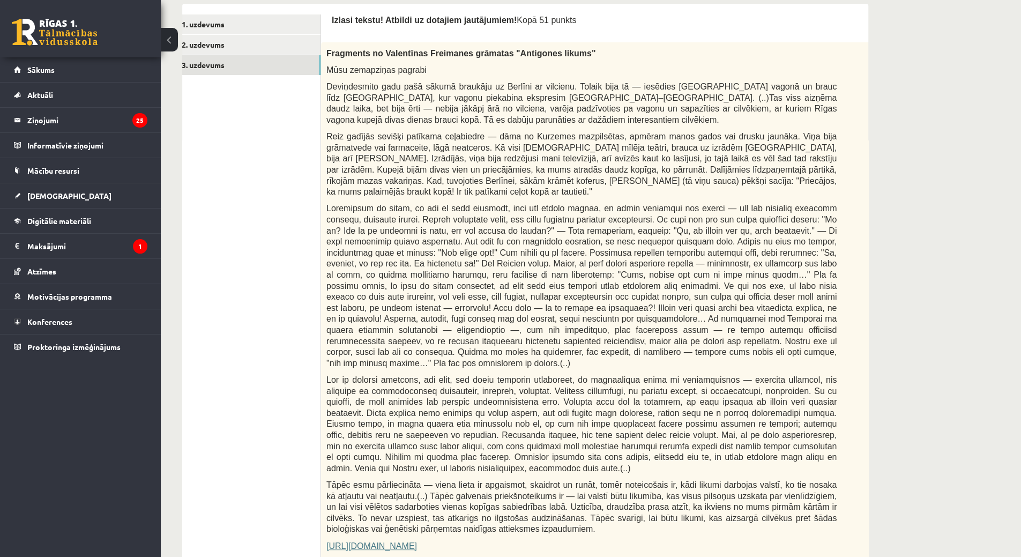
scroll to position [65, 0]
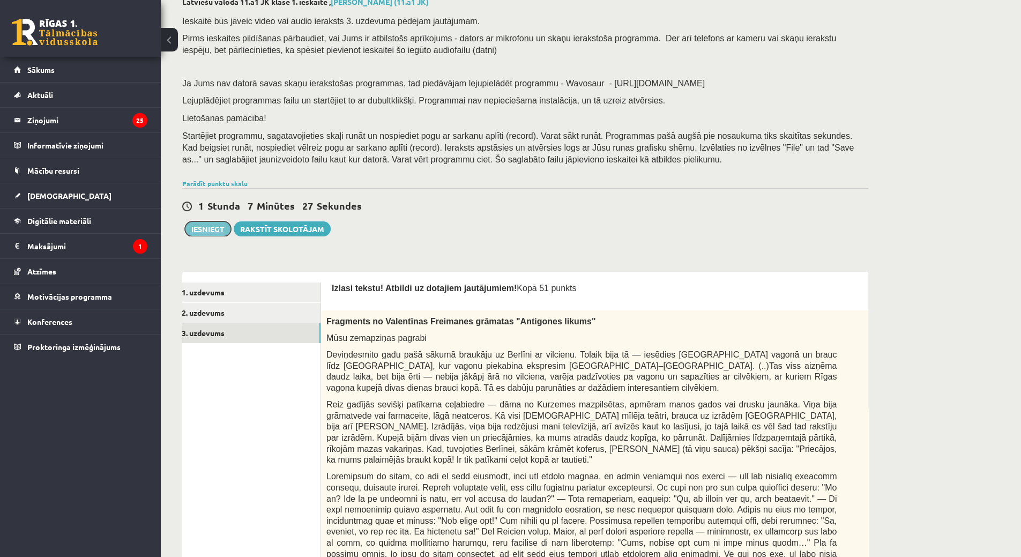
click at [206, 226] on button "Iesniegt" at bounding box center [208, 228] width 46 height 15
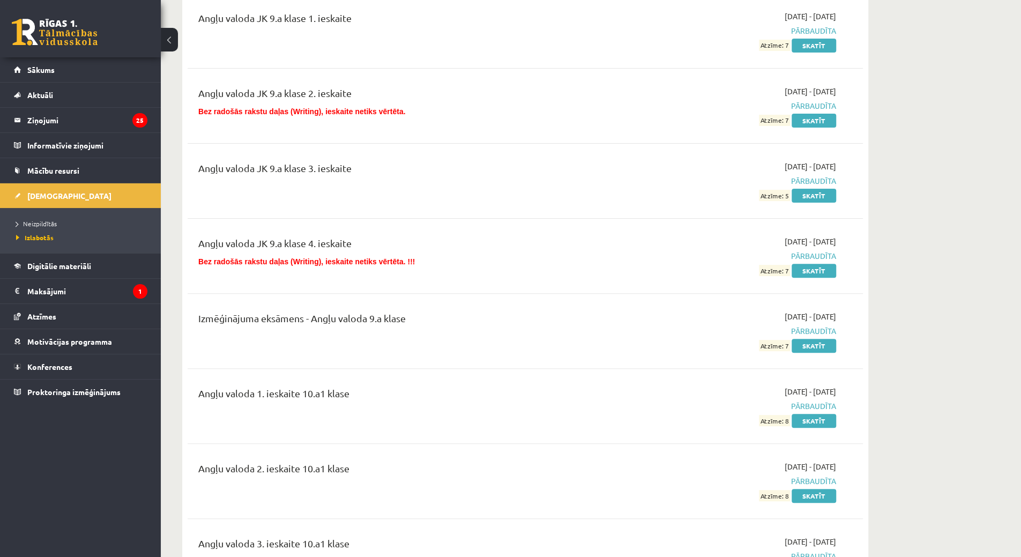
scroll to position [107, 0]
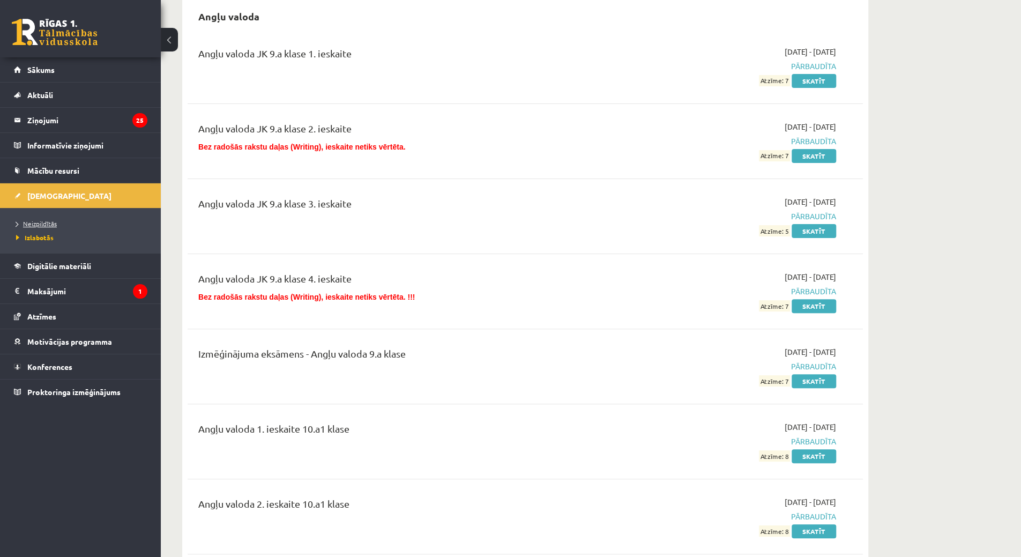
click at [62, 226] on link "Neizpildītās" at bounding box center [83, 224] width 134 height 10
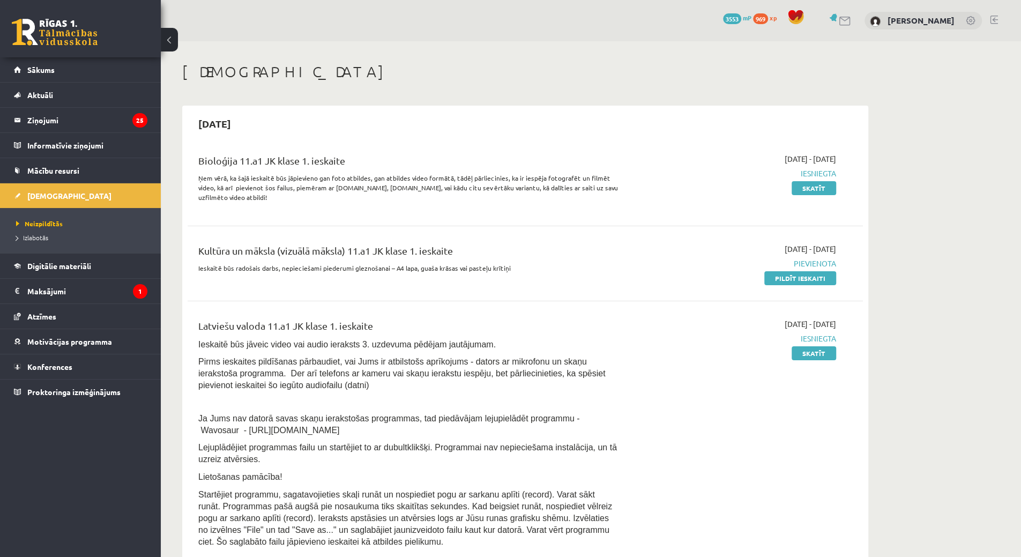
click at [997, 19] on link at bounding box center [994, 20] width 8 height 9
